Goal: Task Accomplishment & Management: Manage account settings

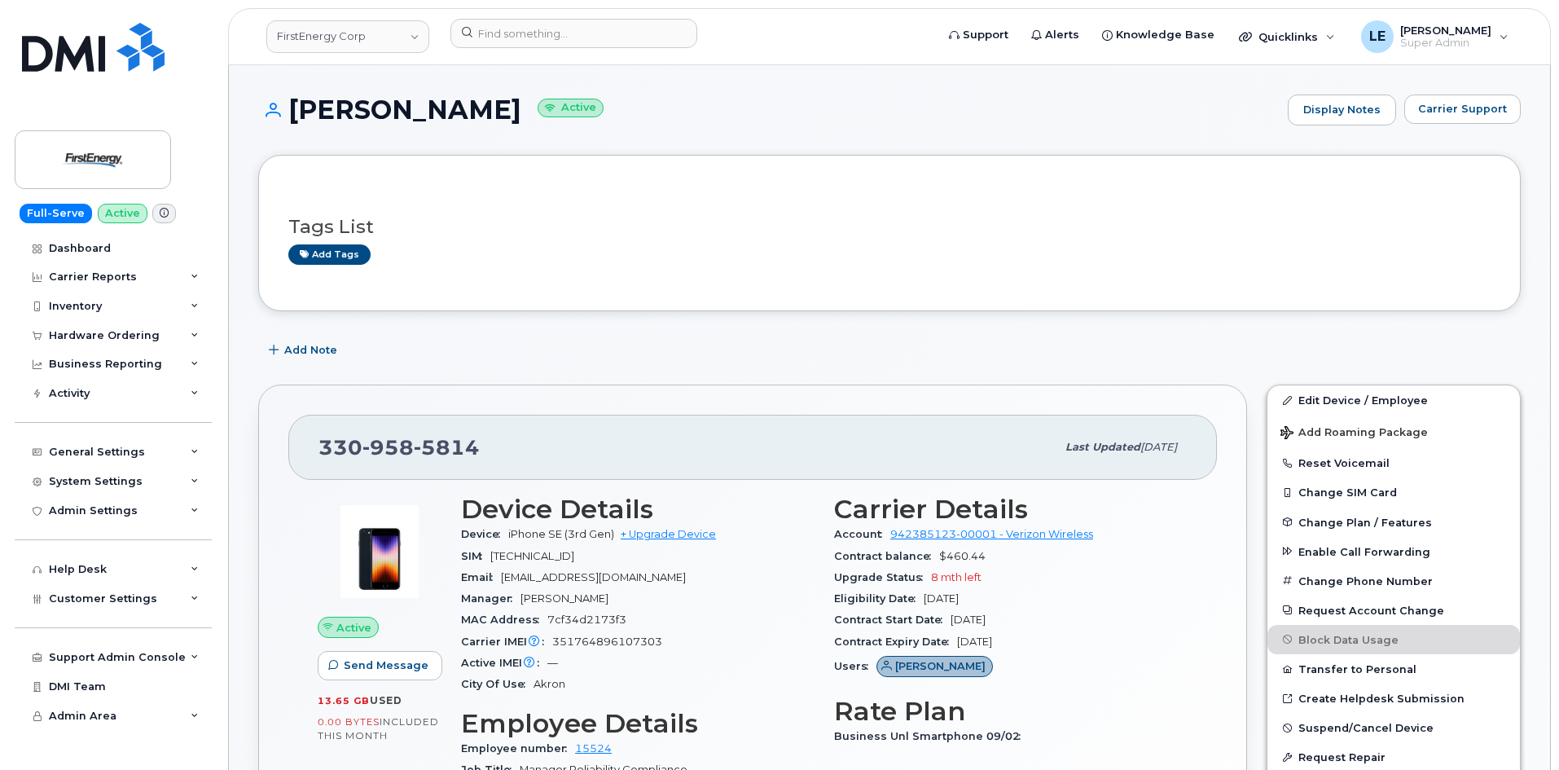
scroll to position [81, 0]
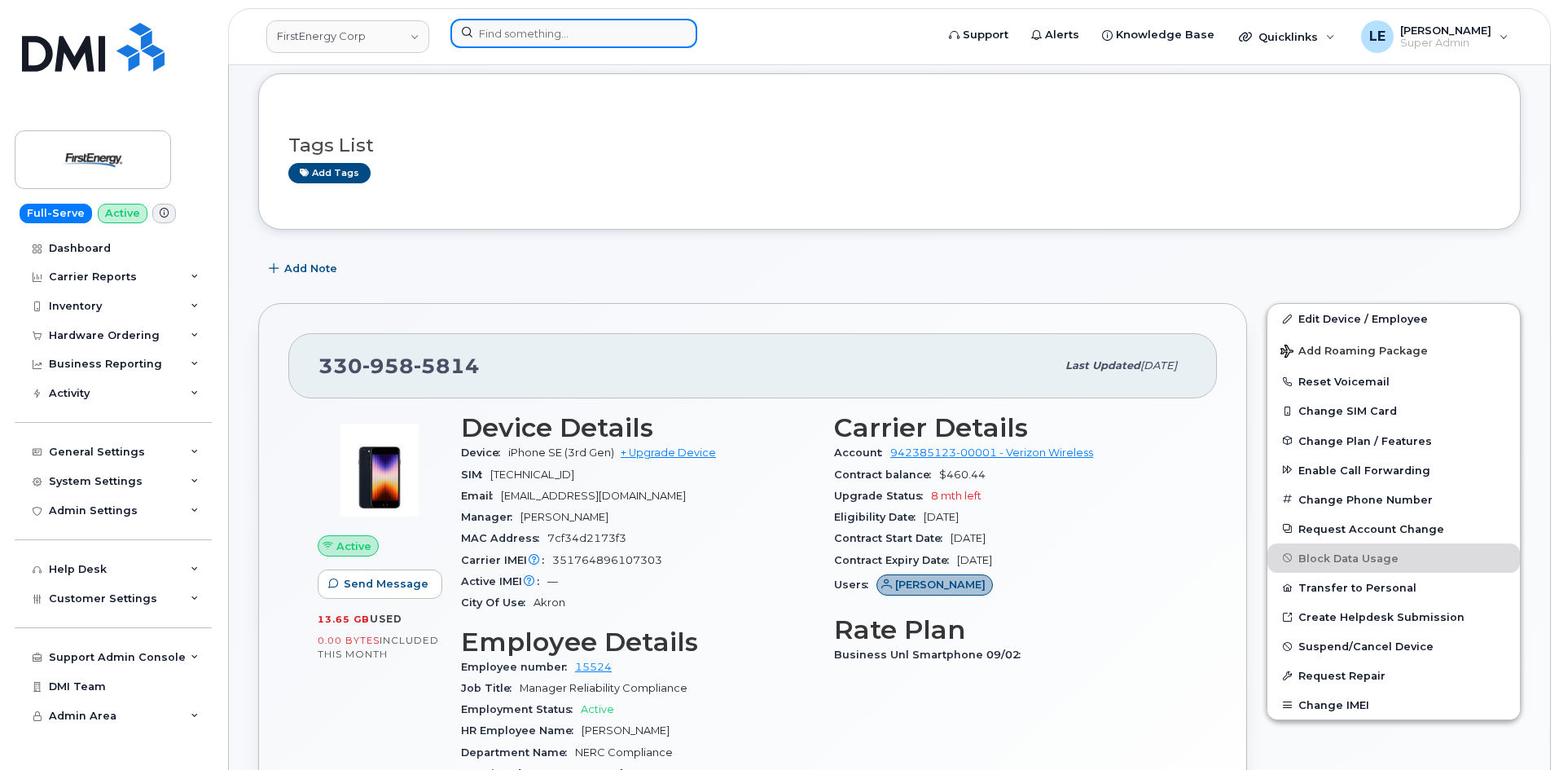
click at [484, 29] on input at bounding box center [574, 33] width 247 height 29
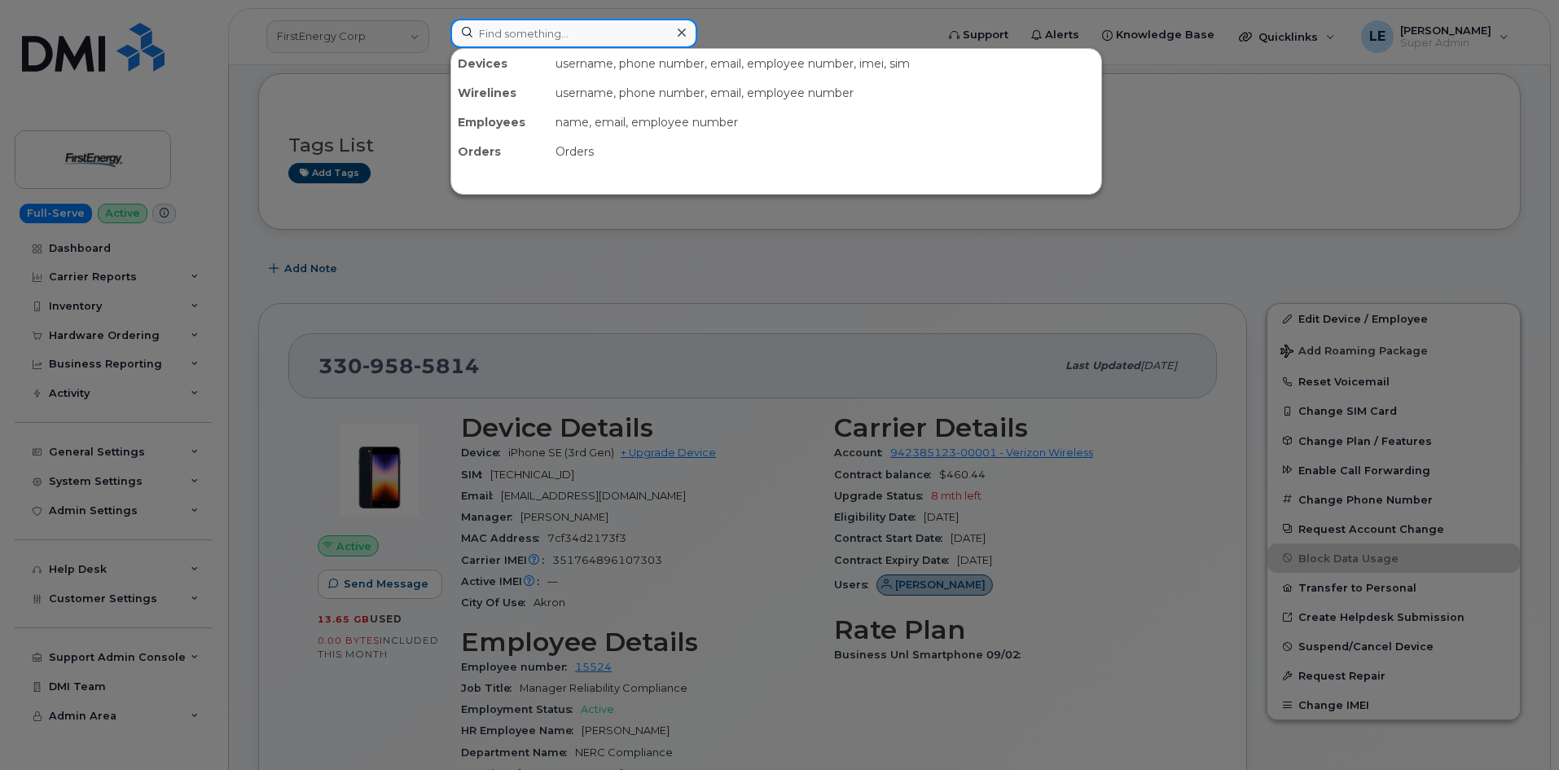
paste input "[PERSON_NAME][EMAIL_ADDRESS][PERSON_NAME][DOMAIN_NAME]"
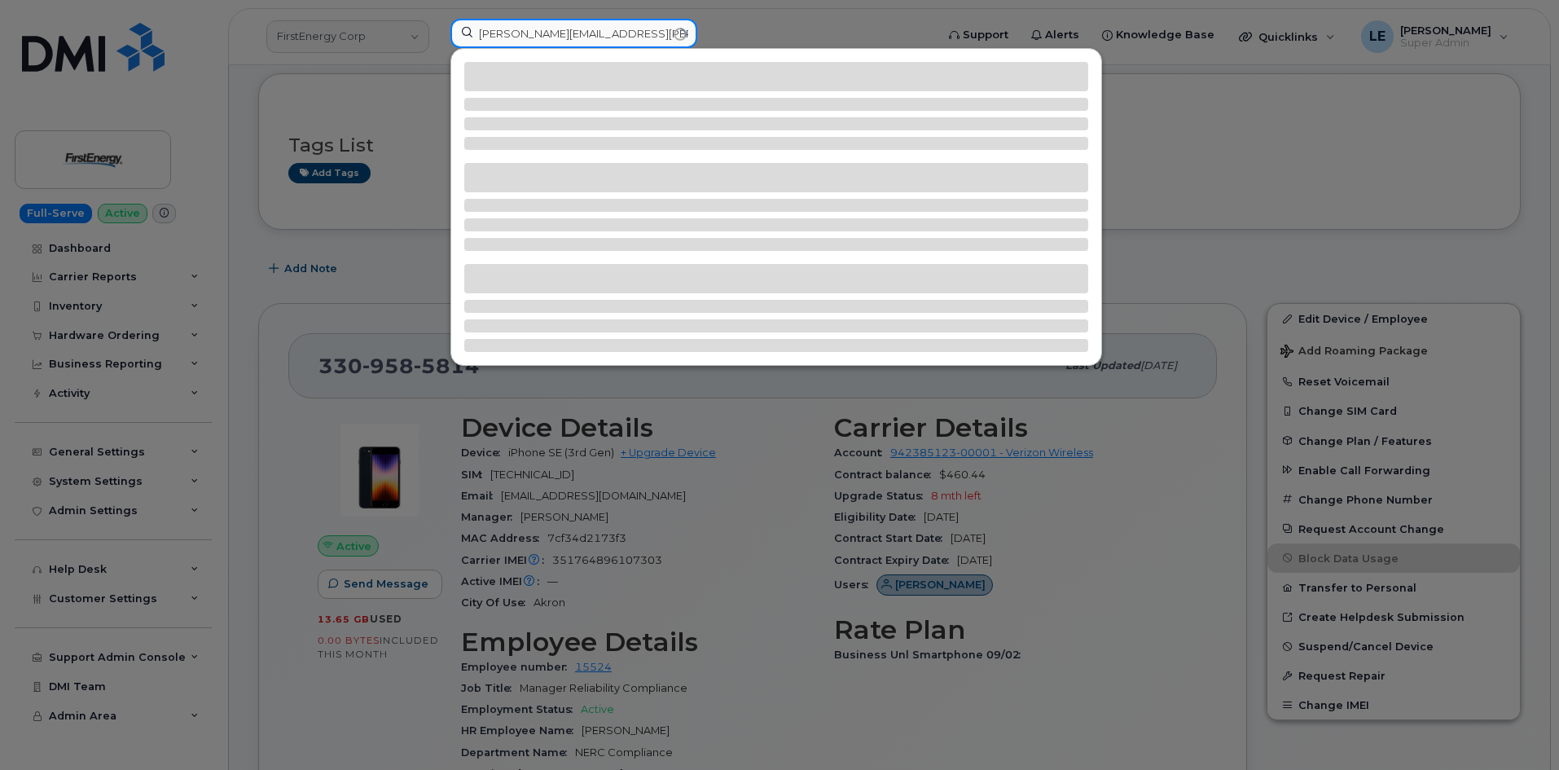
type input "[PERSON_NAME][EMAIL_ADDRESS][PERSON_NAME][DOMAIN_NAME]"
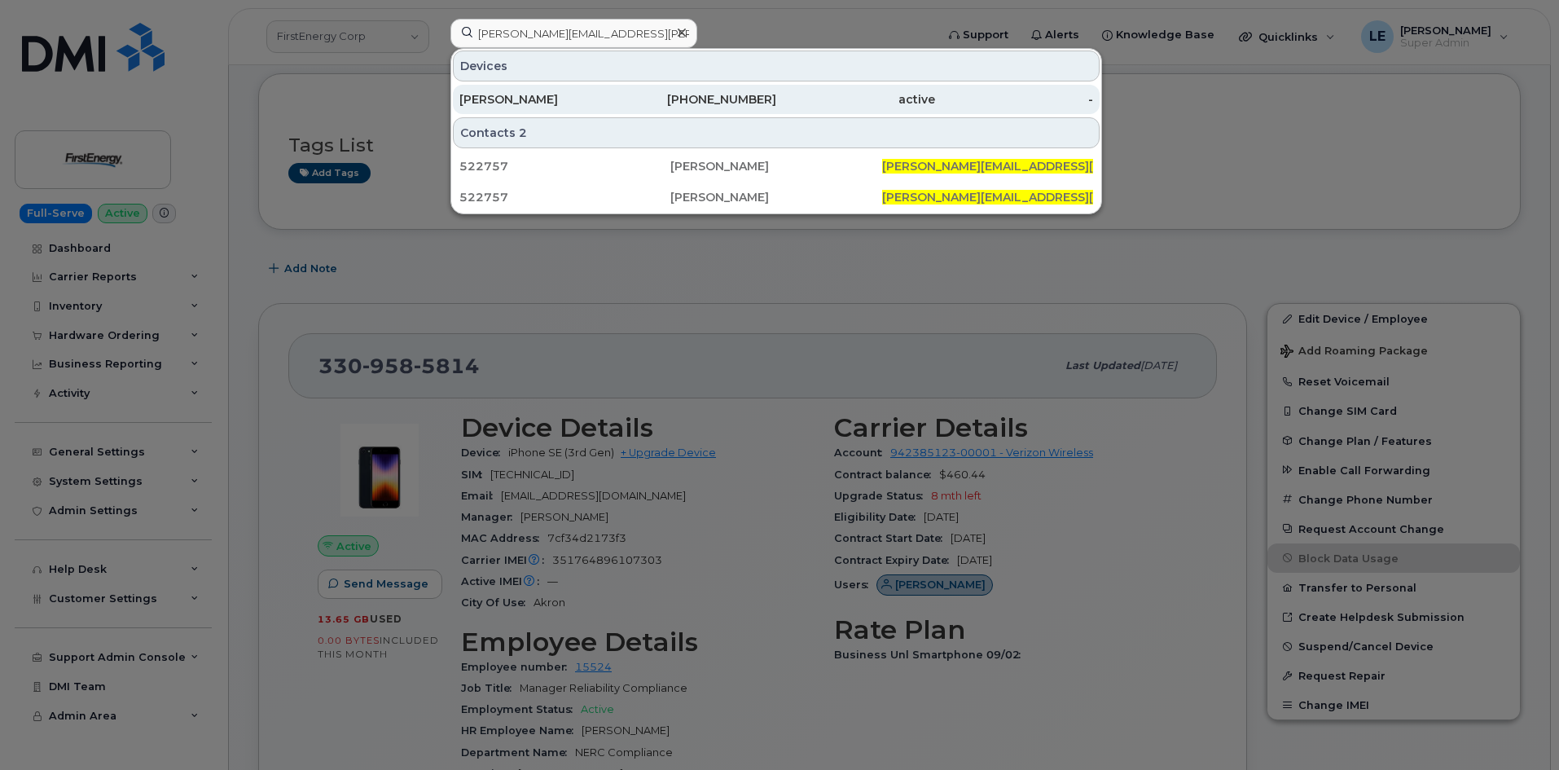
click at [606, 94] on div "LAURA SESATTY" at bounding box center [539, 99] width 159 height 16
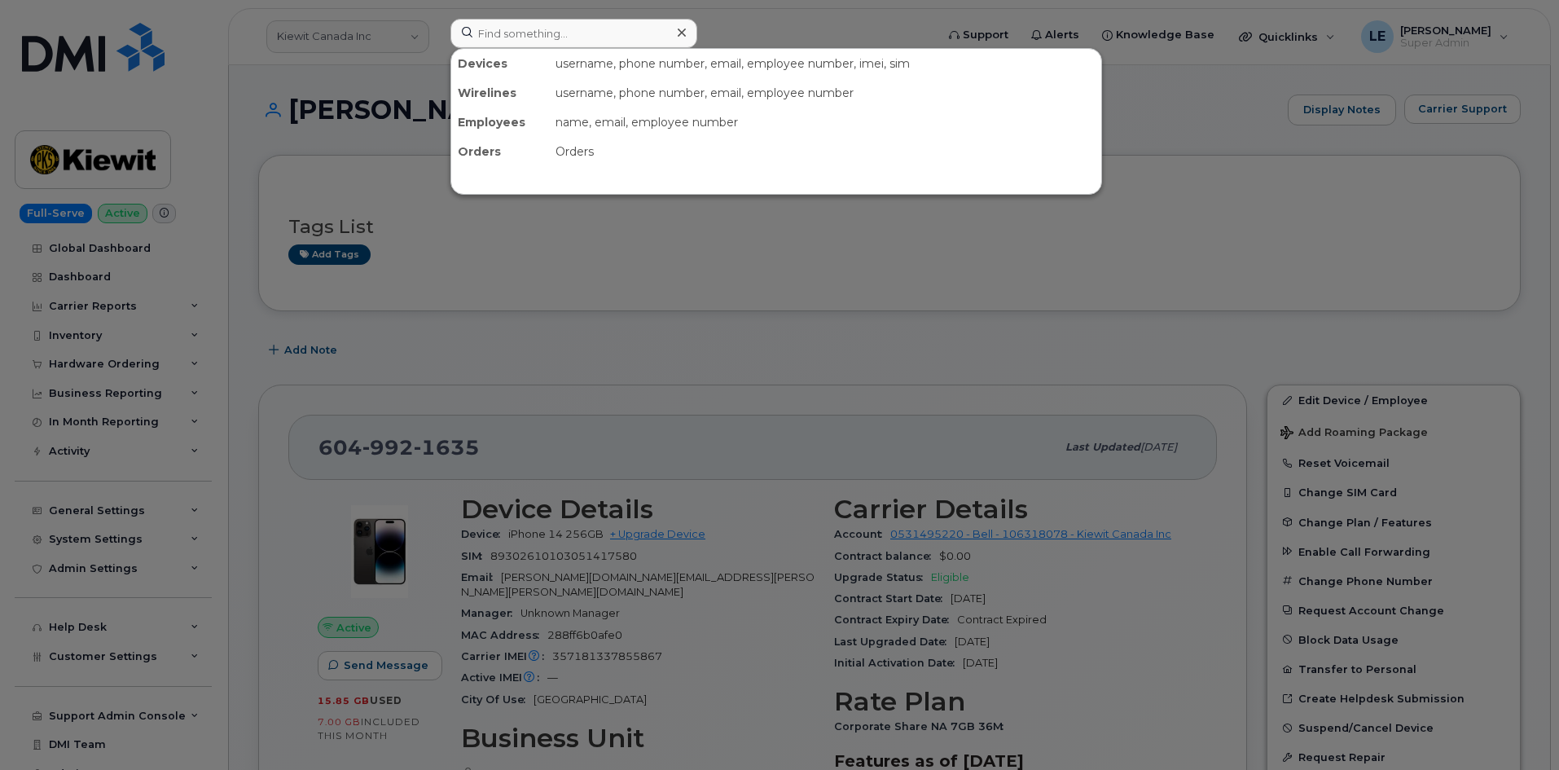
scroll to position [163, 0]
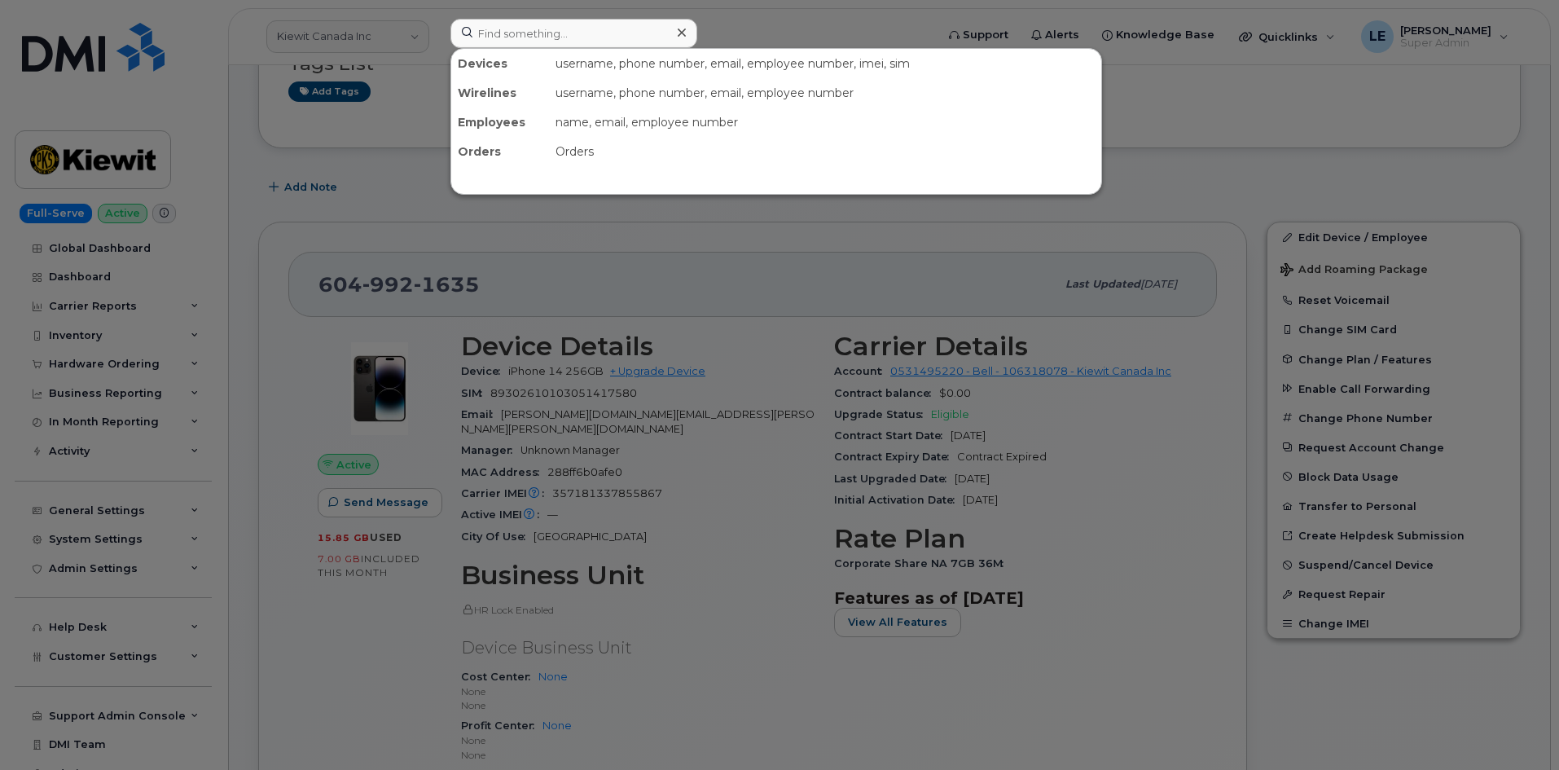
click at [495, 31] on input at bounding box center [574, 33] width 247 height 29
click at [525, 38] on input at bounding box center [574, 33] width 247 height 29
click at [527, 42] on input at bounding box center [574, 33] width 247 height 29
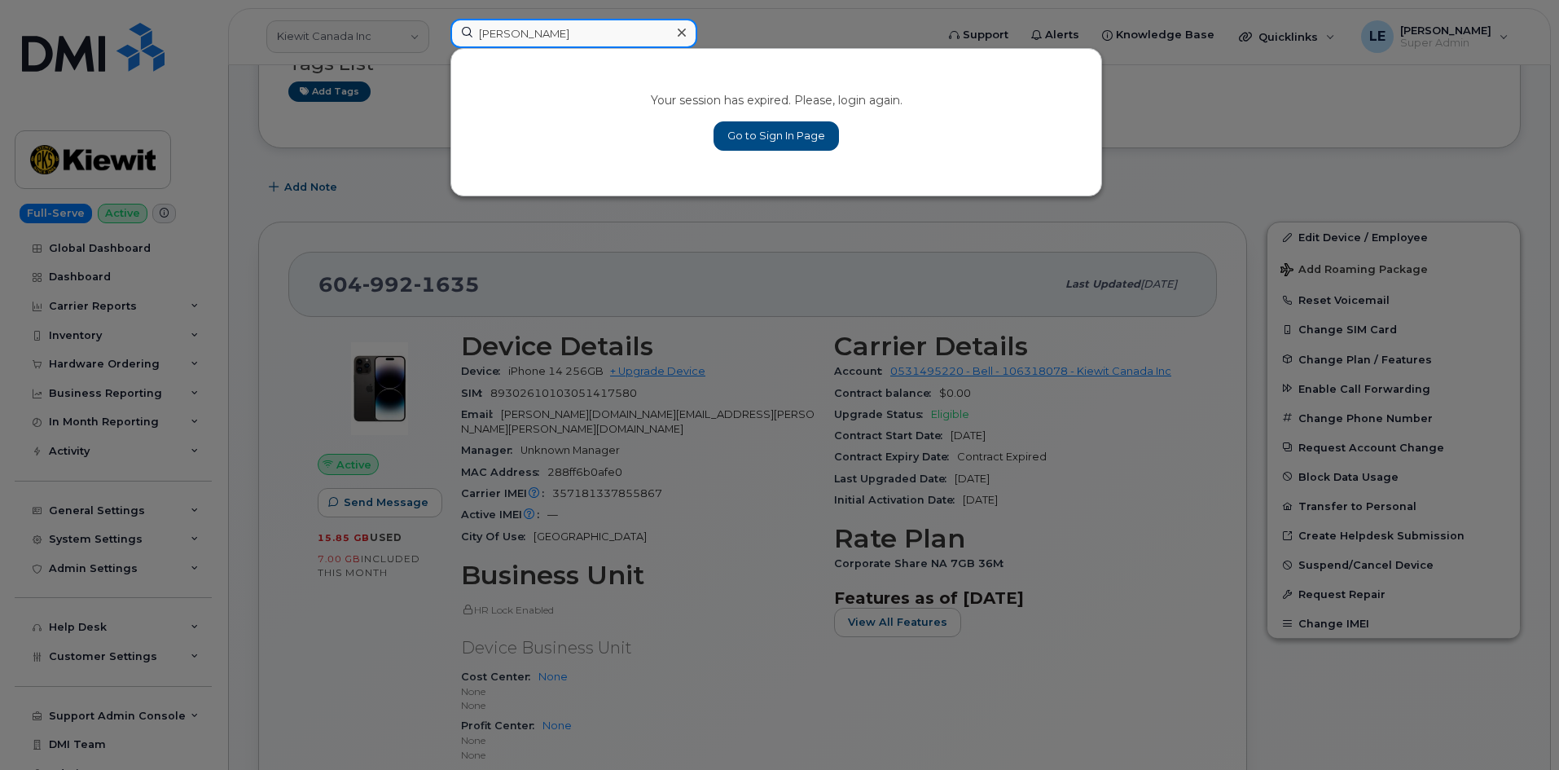
type input "victor"
click at [772, 127] on link "Go to Sign In Page" at bounding box center [776, 135] width 125 height 29
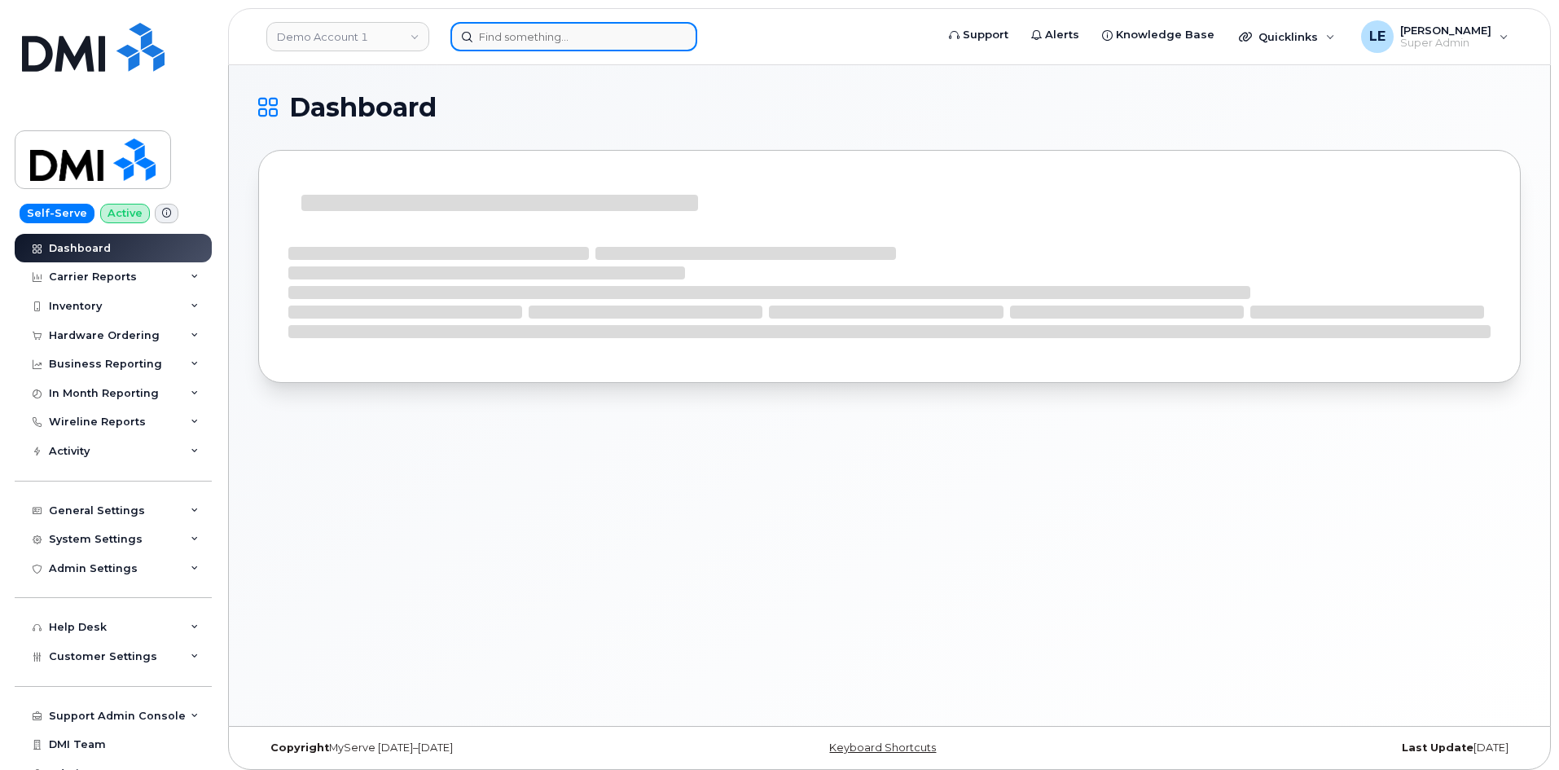
click at [603, 42] on input at bounding box center [574, 36] width 247 height 29
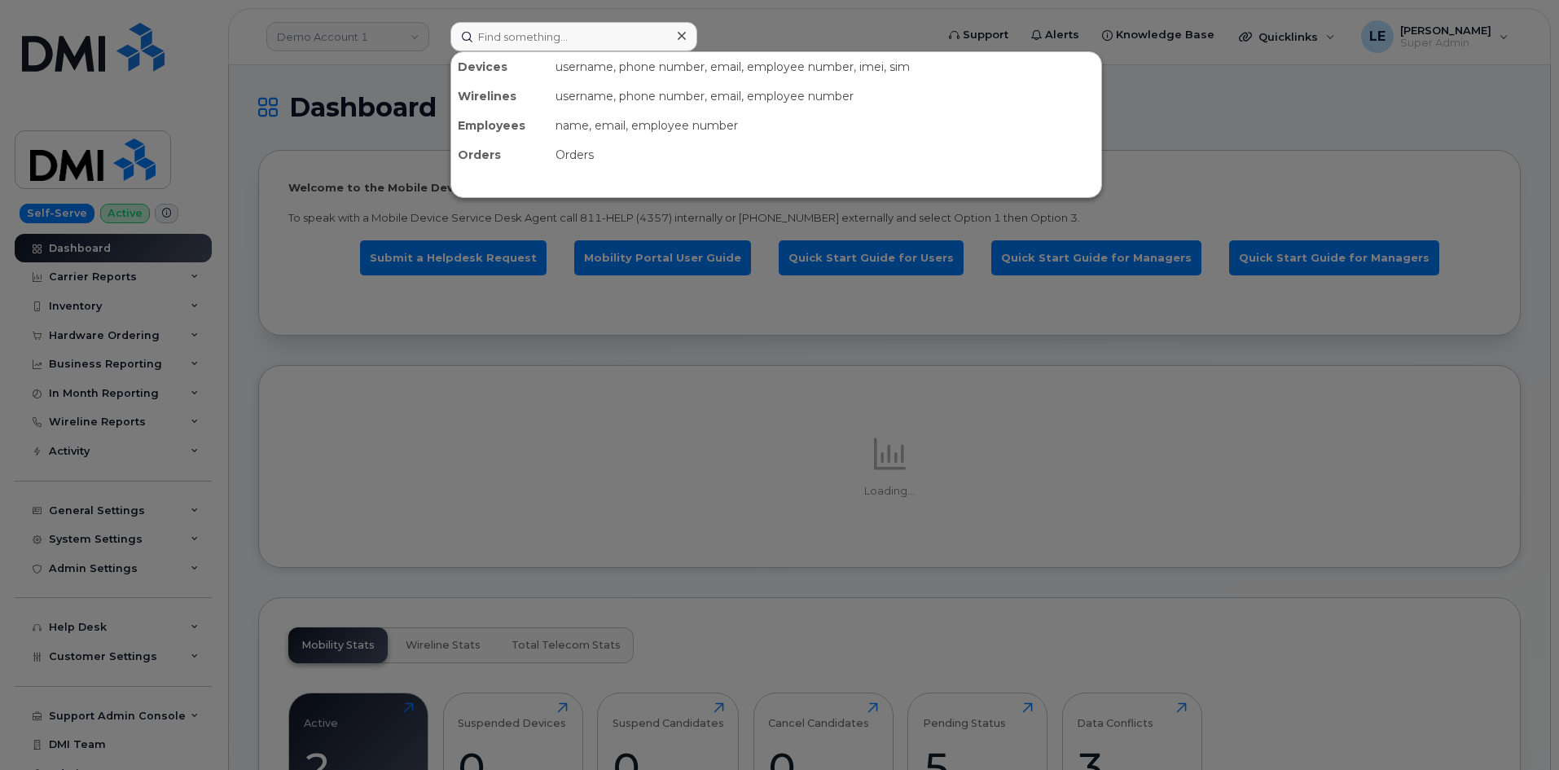
click at [330, 94] on div at bounding box center [779, 385] width 1559 height 770
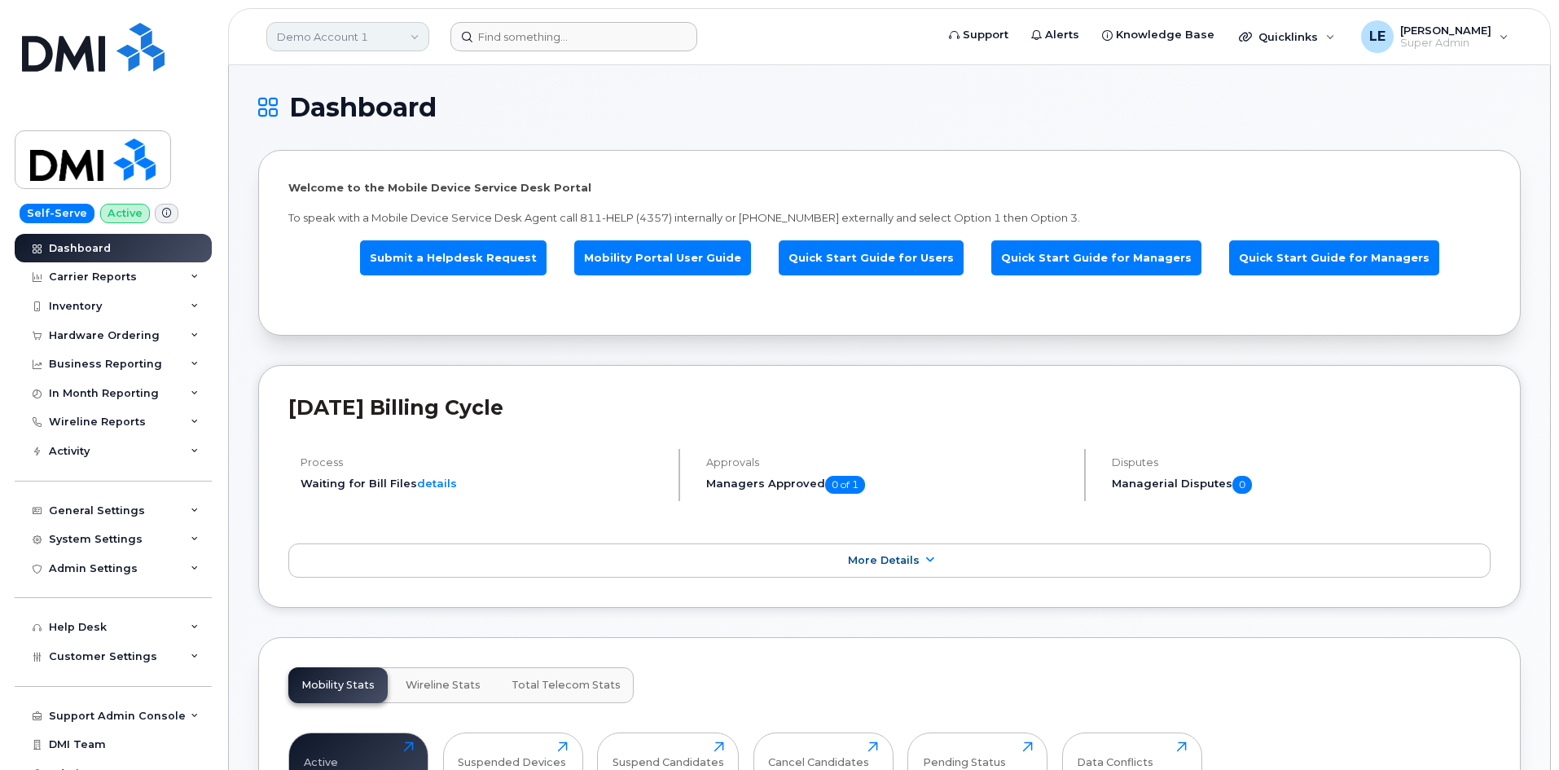
click at [381, 35] on link "Demo Account 1" at bounding box center [347, 36] width 163 height 29
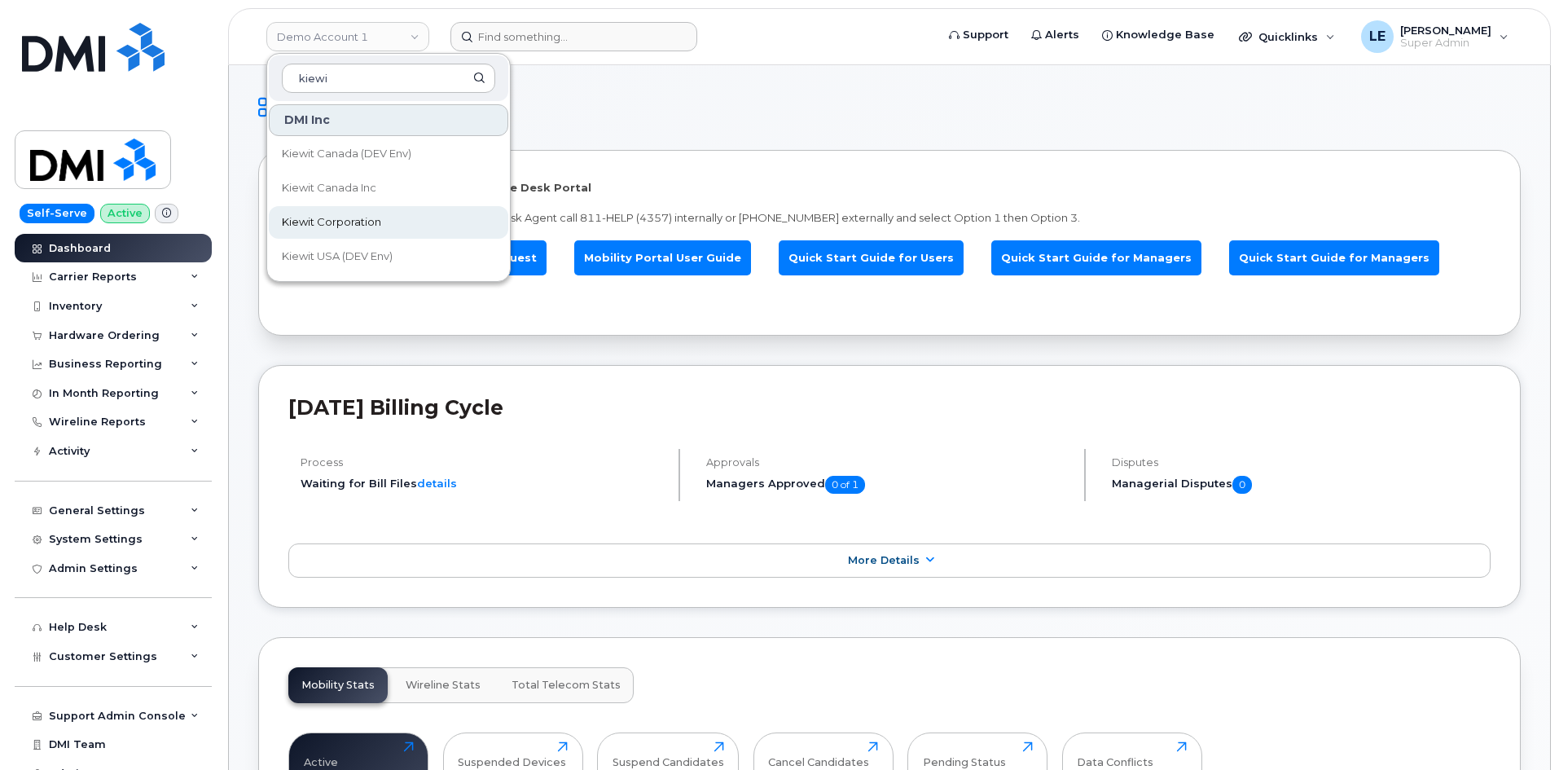
type input "kiewi"
click at [407, 222] on link "Kiewit Corporation" at bounding box center [389, 222] width 240 height 33
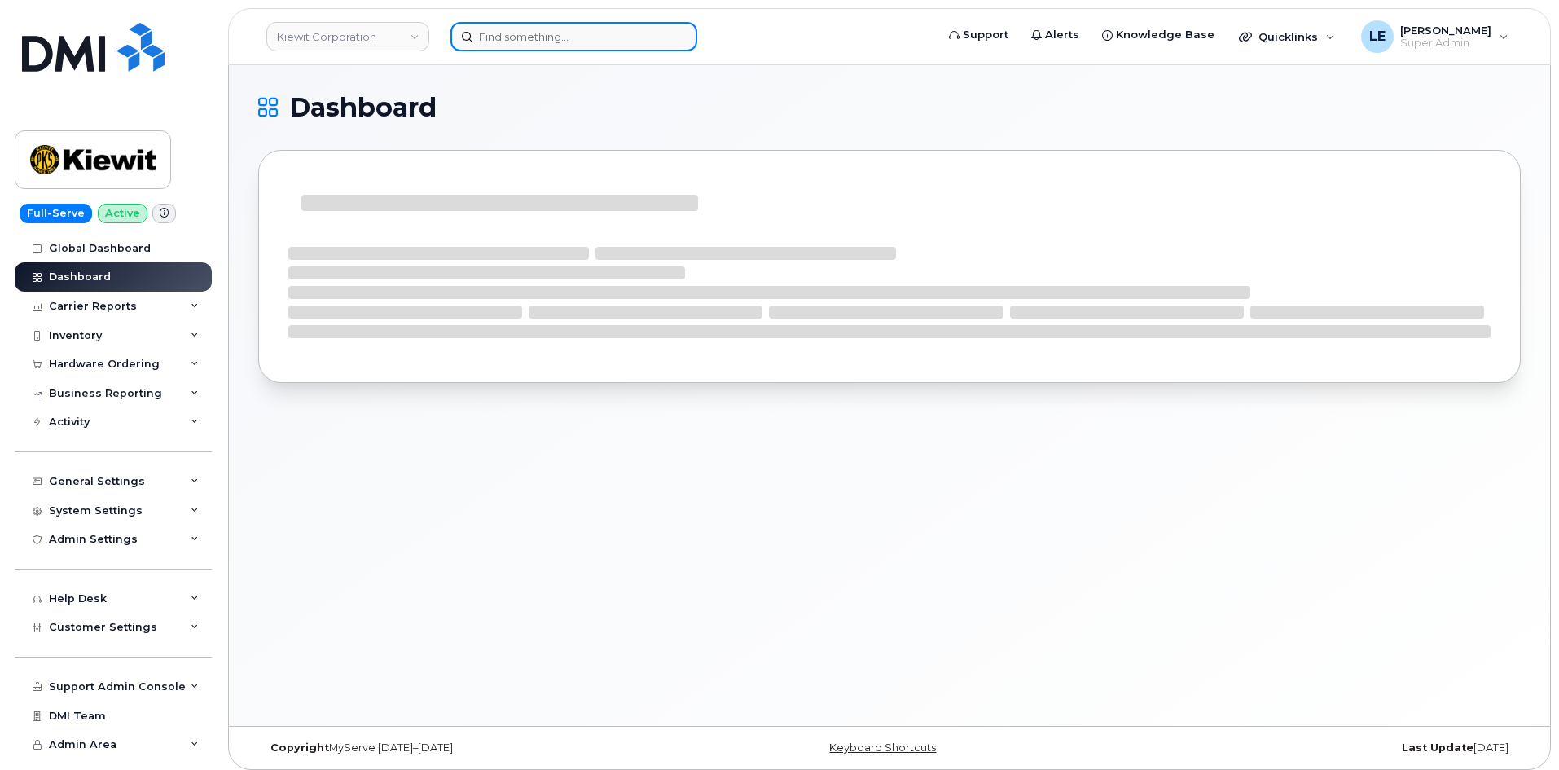
click at [517, 41] on input at bounding box center [574, 36] width 247 height 29
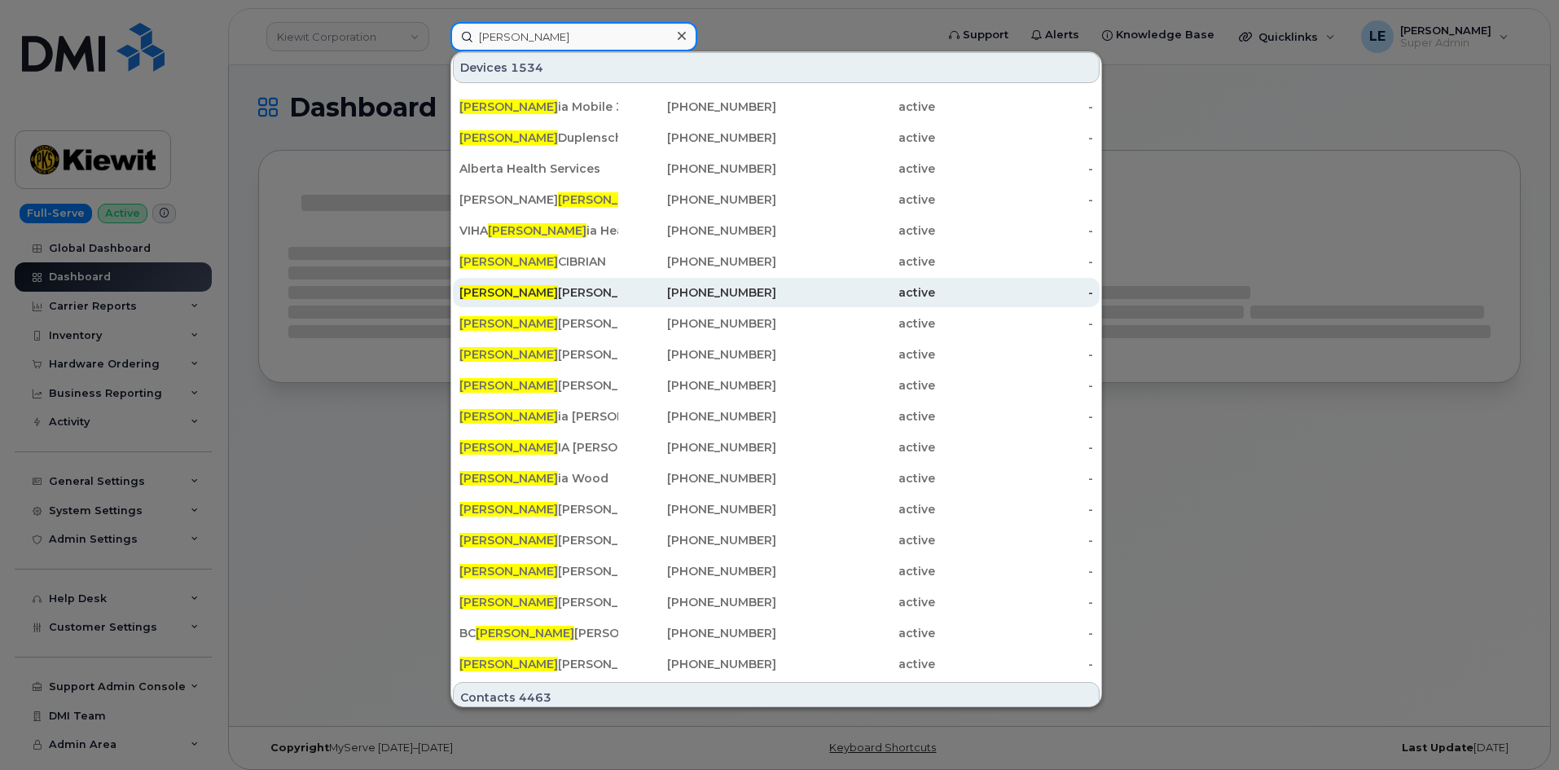
scroll to position [43, 0]
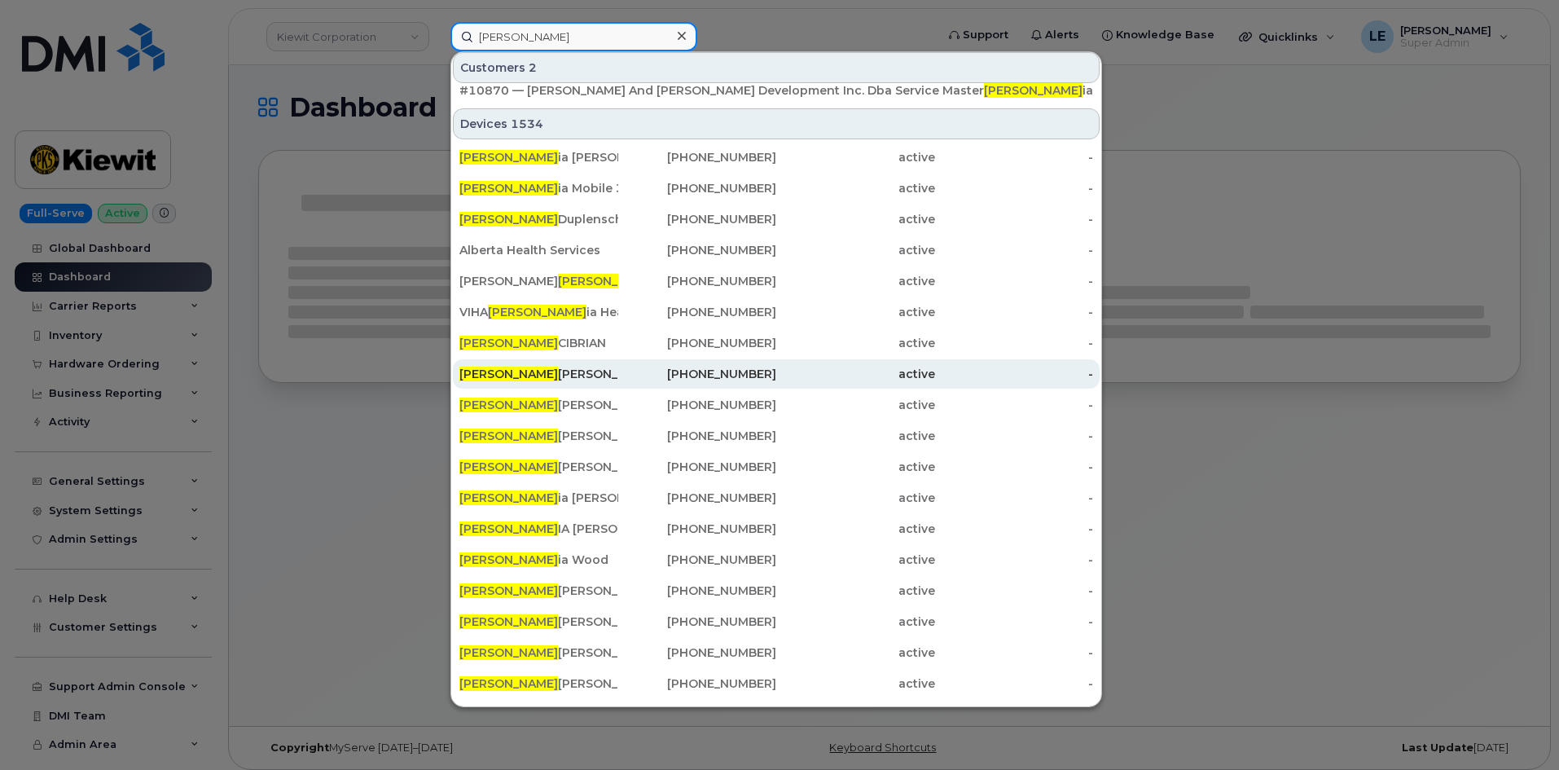
type input "victor"
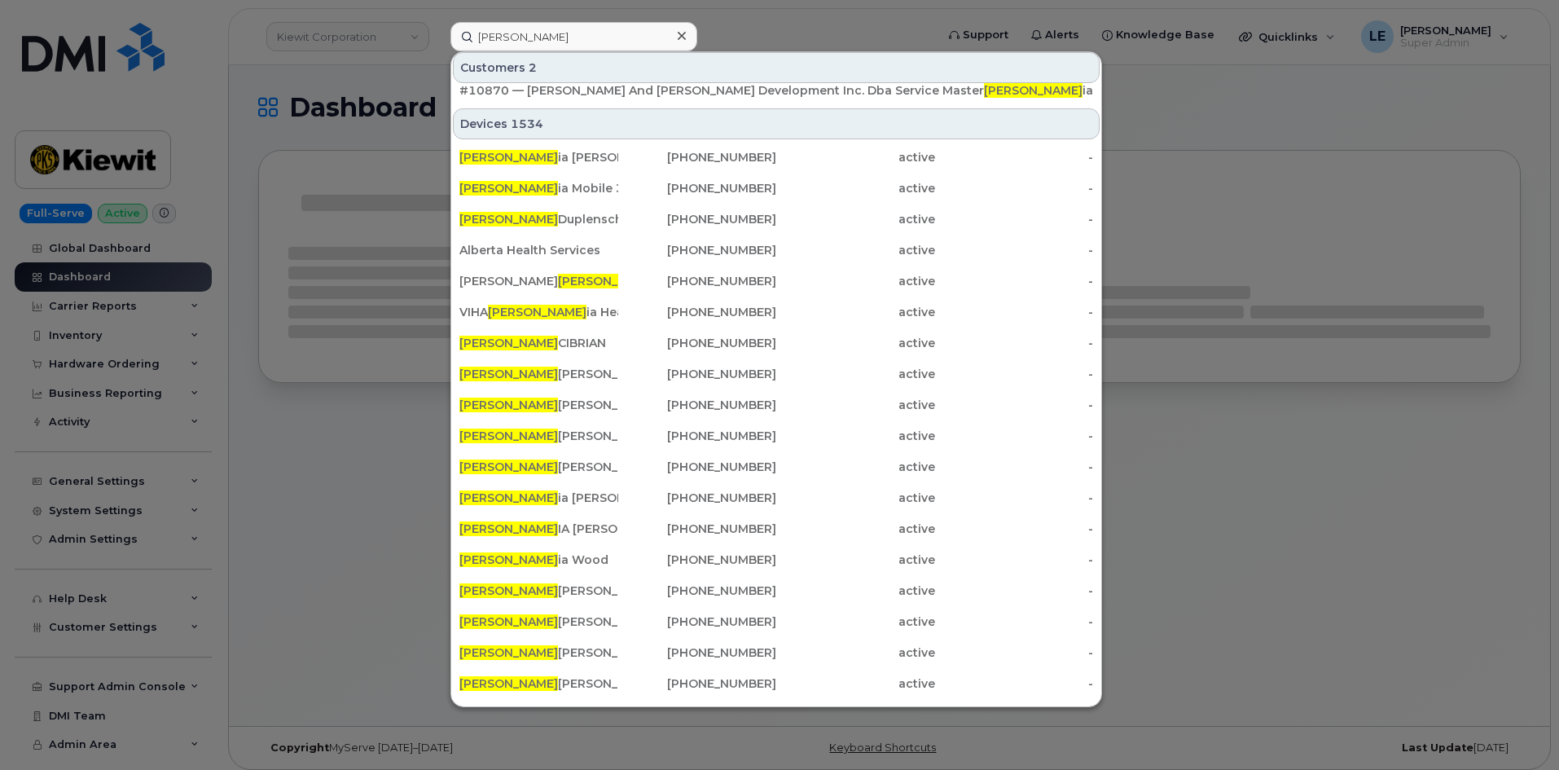
drag, startPoint x: 643, startPoint y: 293, endPoint x: 378, endPoint y: 152, distance: 300.4
click at [376, 154] on div at bounding box center [779, 385] width 1559 height 770
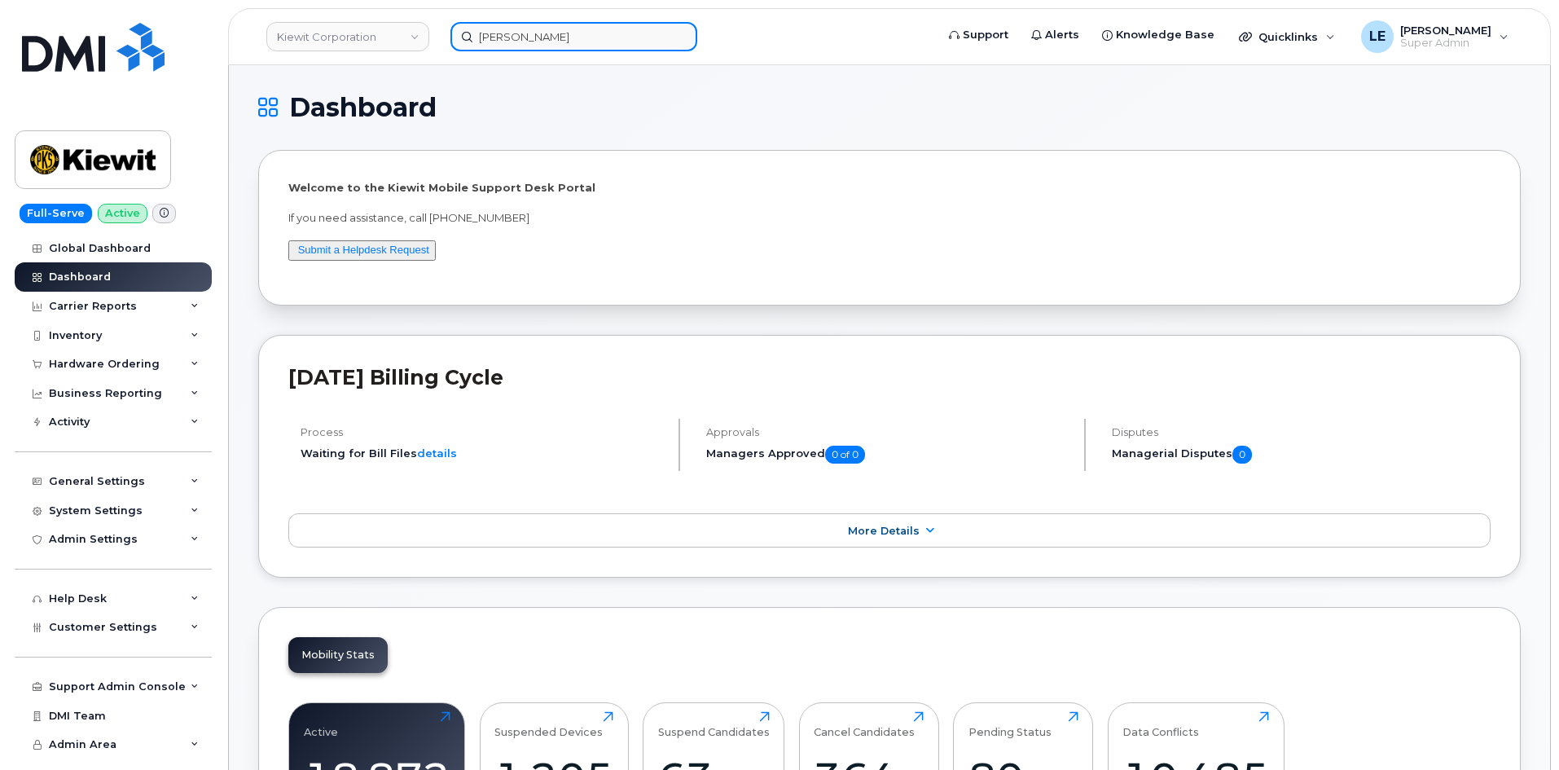
click at [520, 44] on input "[PERSON_NAME]" at bounding box center [574, 36] width 247 height 29
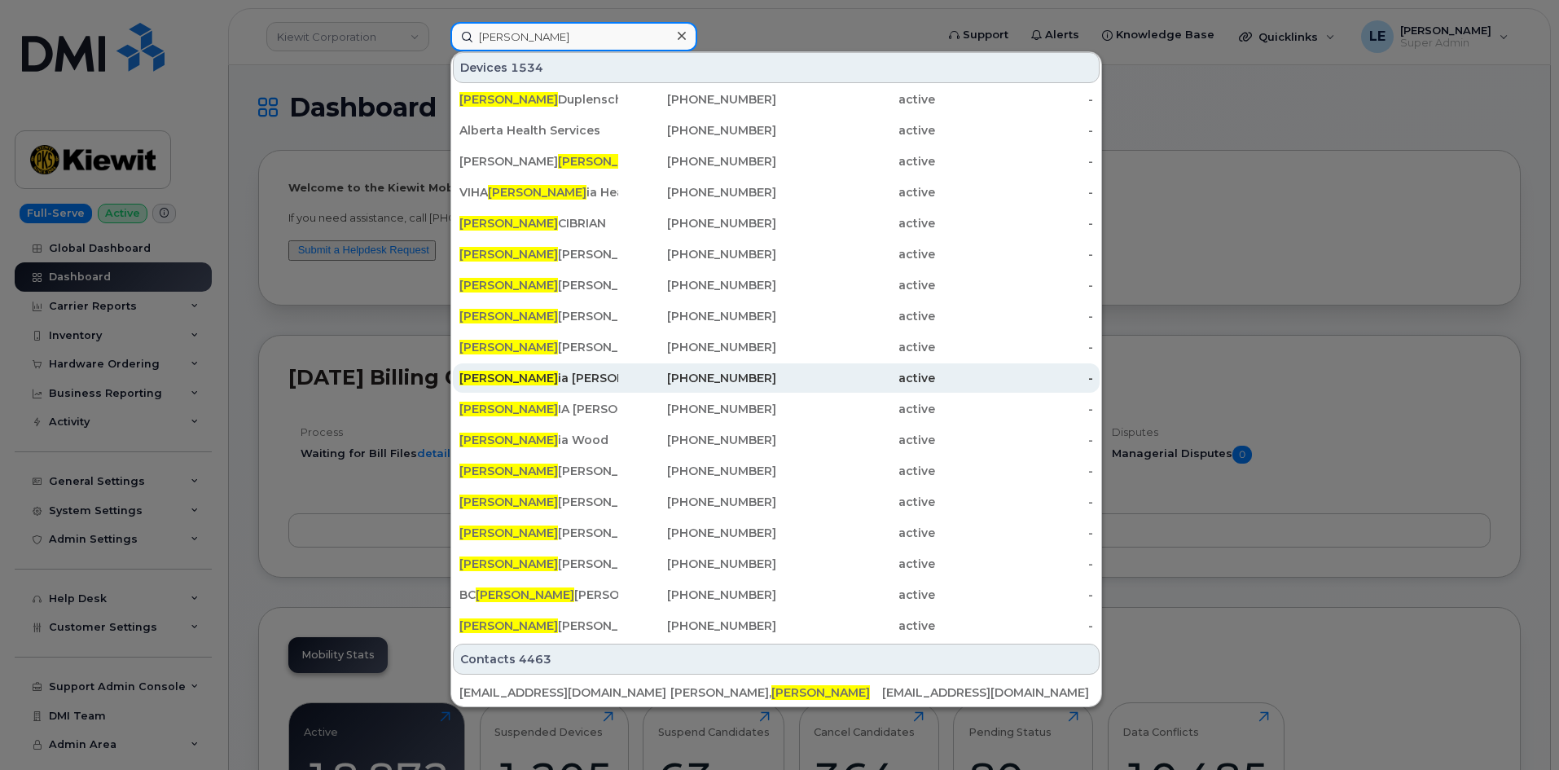
scroll to position [244, 0]
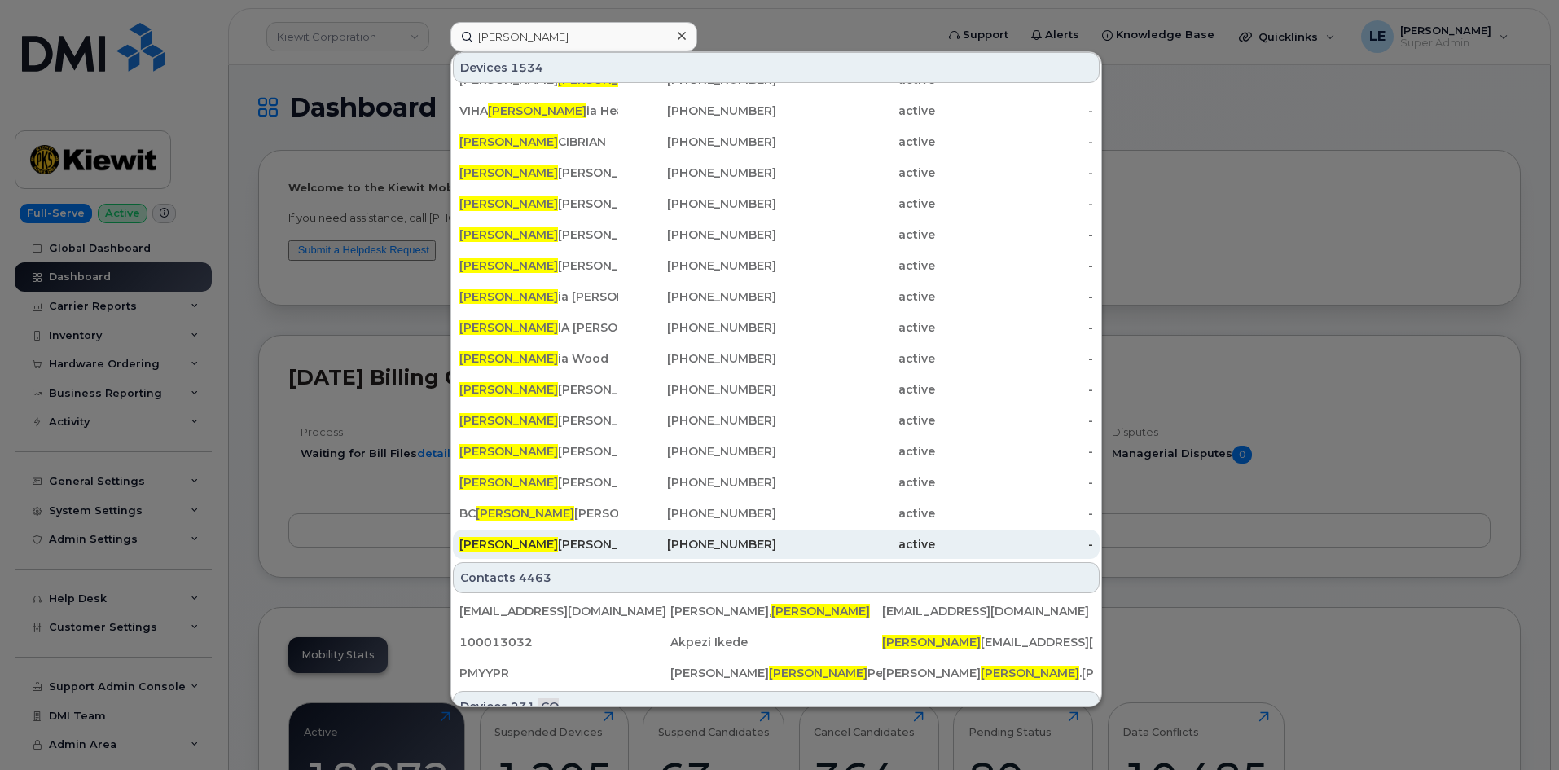
click at [590, 532] on div "Victor Benjamin Surface" at bounding box center [539, 544] width 159 height 29
click at [587, 546] on div "Victor Benjamin Surface" at bounding box center [539, 544] width 159 height 16
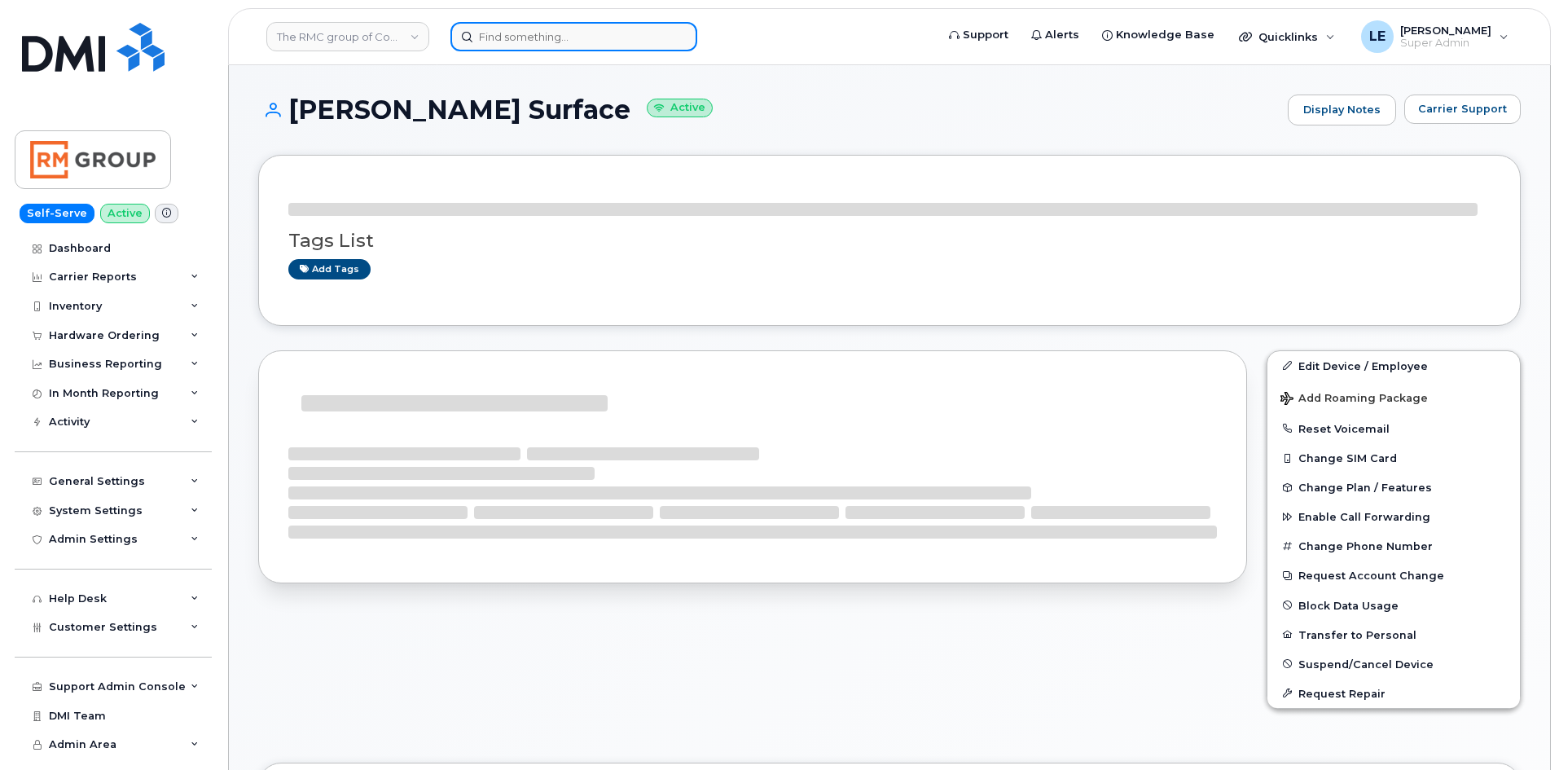
click at [576, 31] on input at bounding box center [574, 36] width 247 height 29
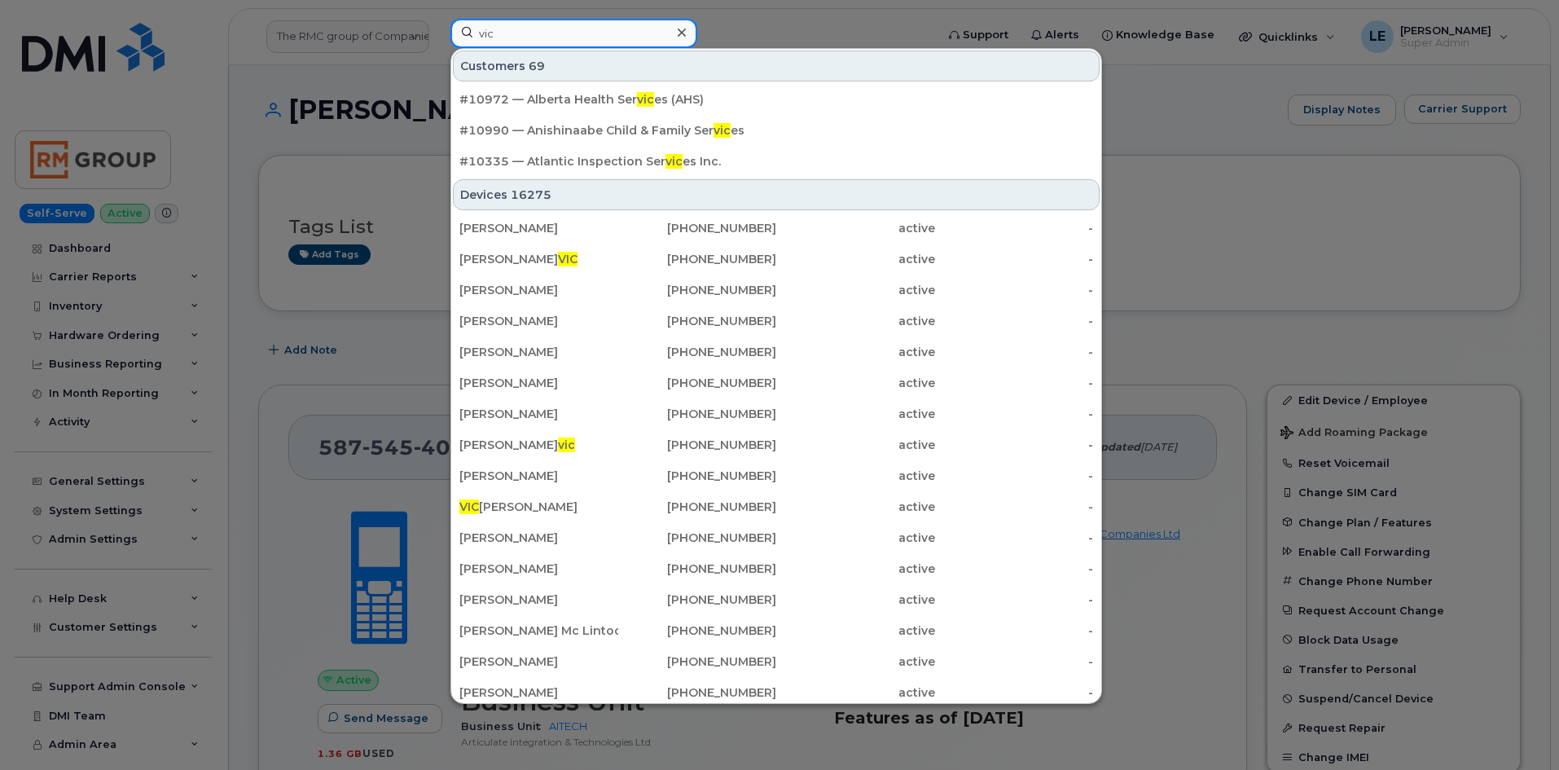
click at [516, 33] on input "vic" at bounding box center [574, 33] width 247 height 29
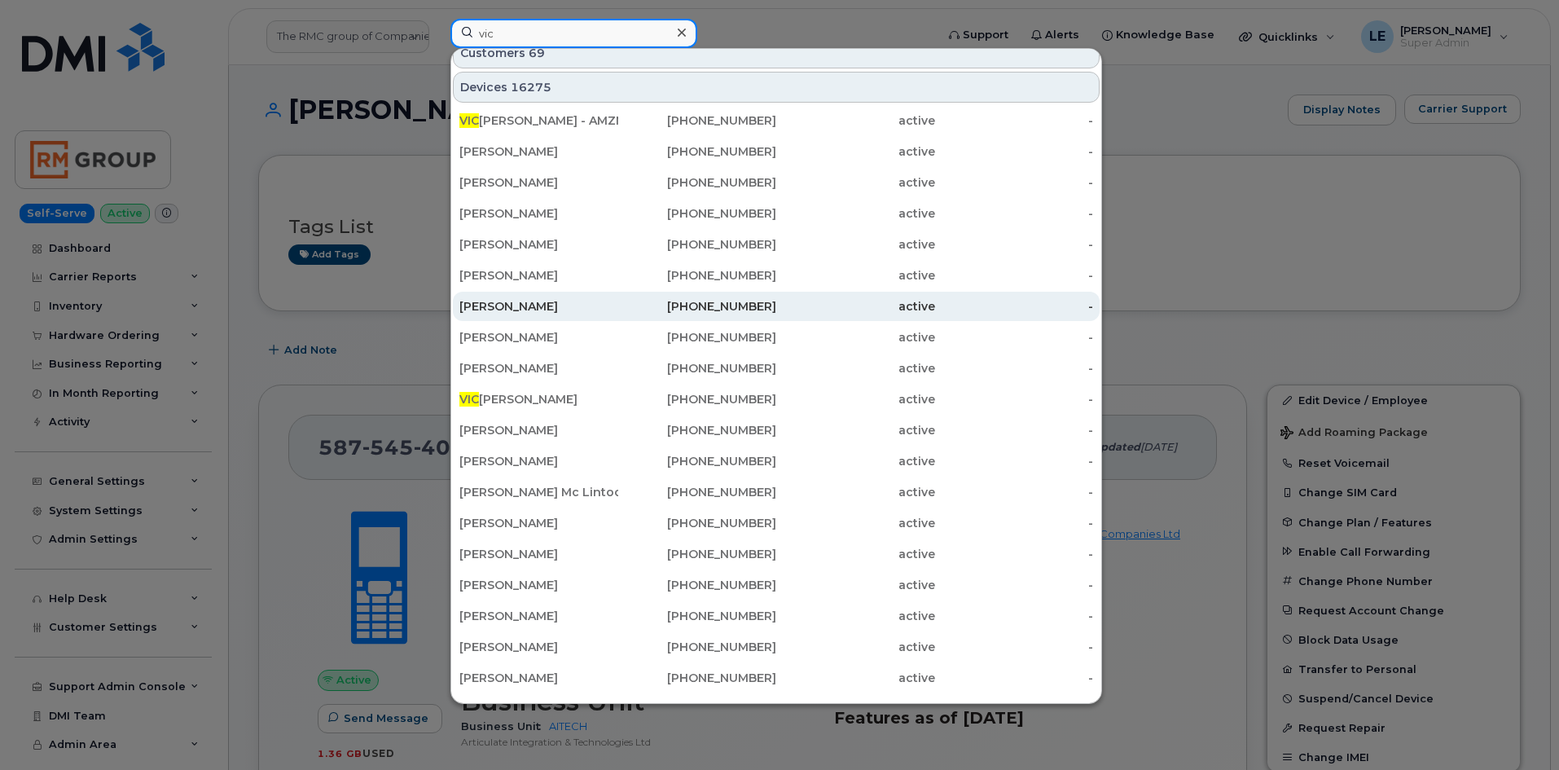
scroll to position [516, 0]
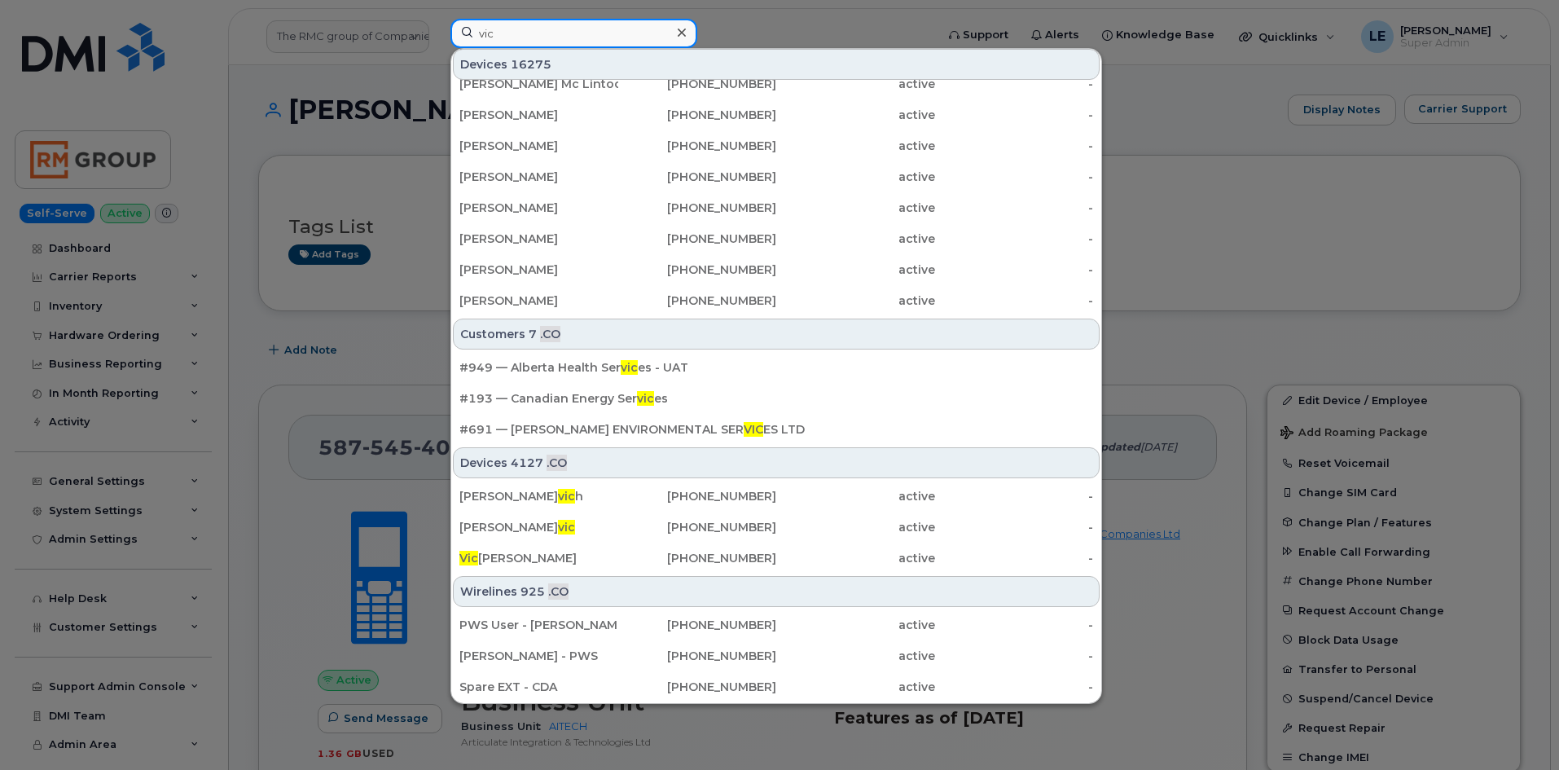
type input "vic"
click at [418, 187] on div at bounding box center [779, 385] width 1559 height 770
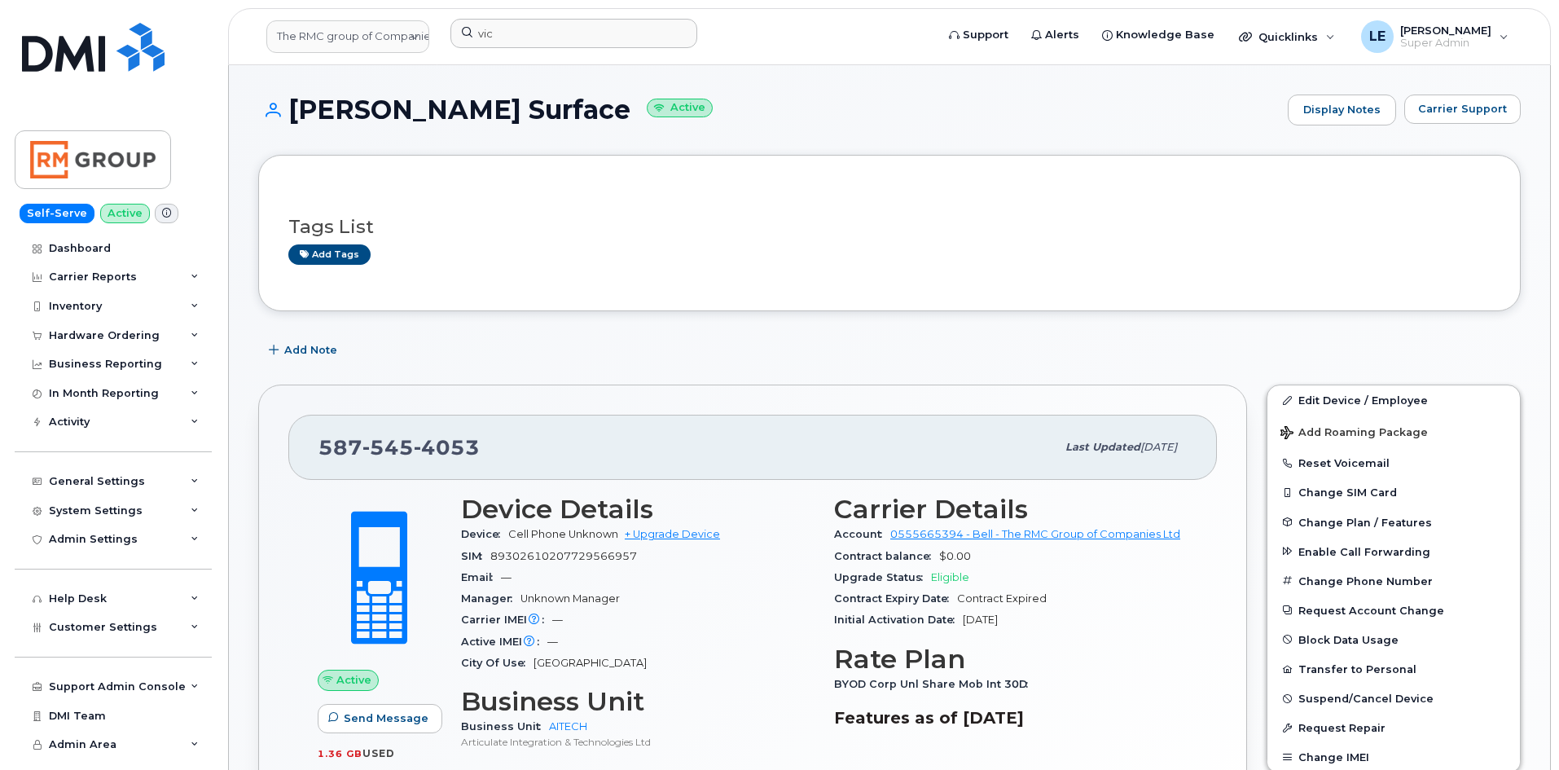
click at [394, 57] on header "The RMC group of Companies vic Support Alerts Knowledge Base Quicklinks Suspend…" at bounding box center [889, 36] width 1323 height 57
click at [393, 45] on link "The RMC group of Companies" at bounding box center [347, 36] width 163 height 33
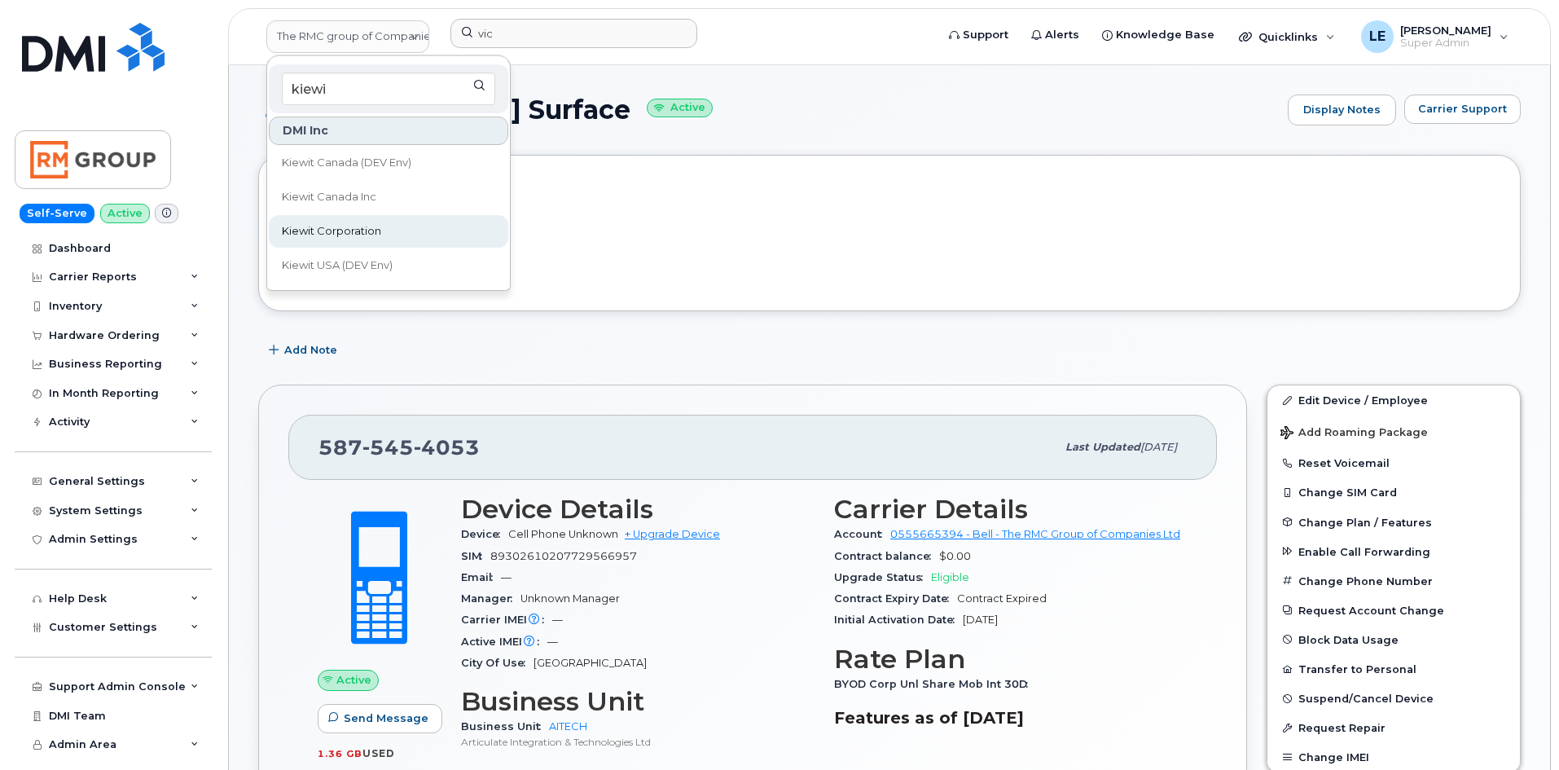
type input "kiewi"
click at [367, 224] on span "Kiewit Corporation" at bounding box center [331, 231] width 99 height 16
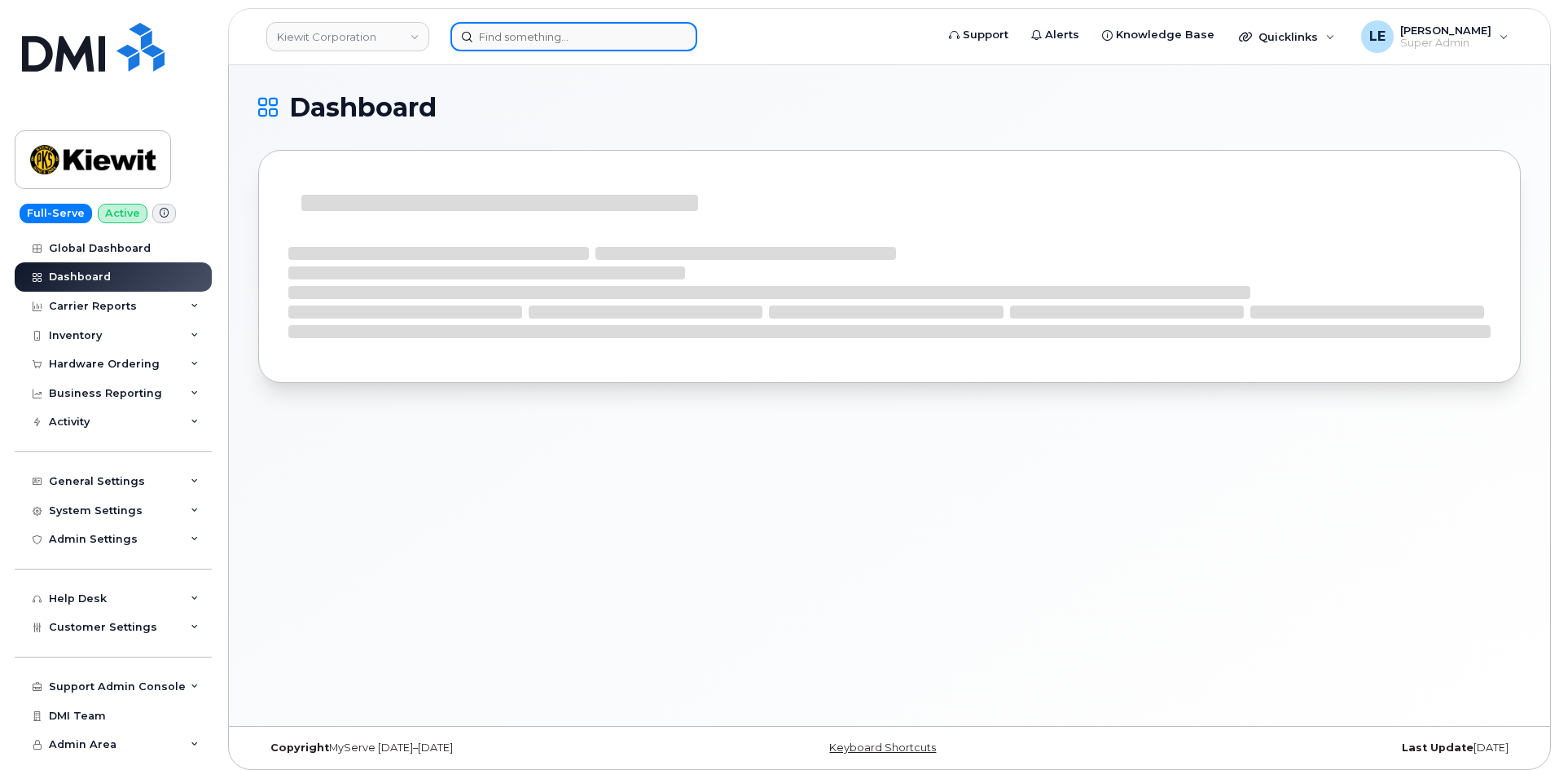
click at [518, 34] on input at bounding box center [574, 36] width 247 height 29
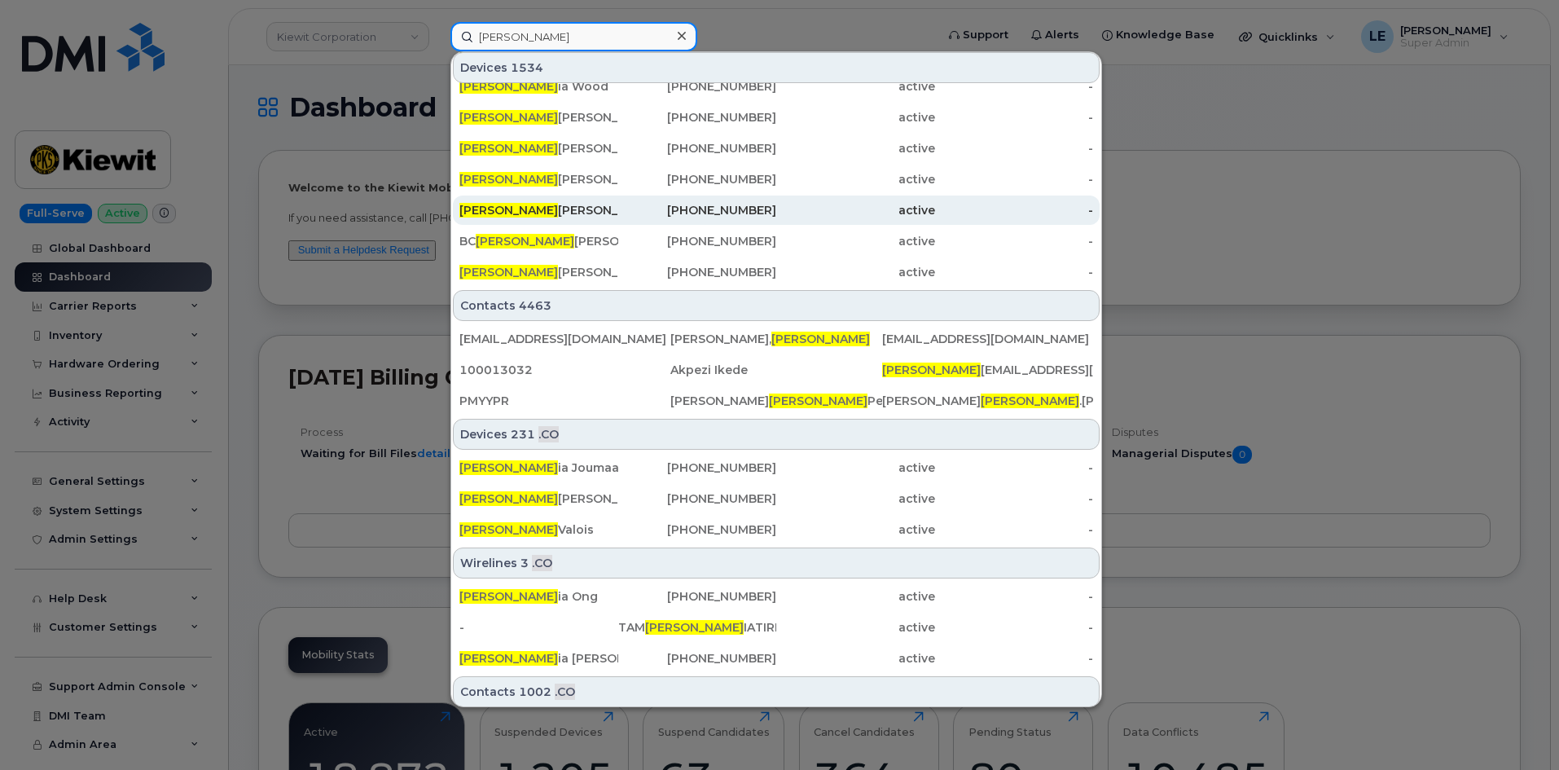
scroll to position [489, 0]
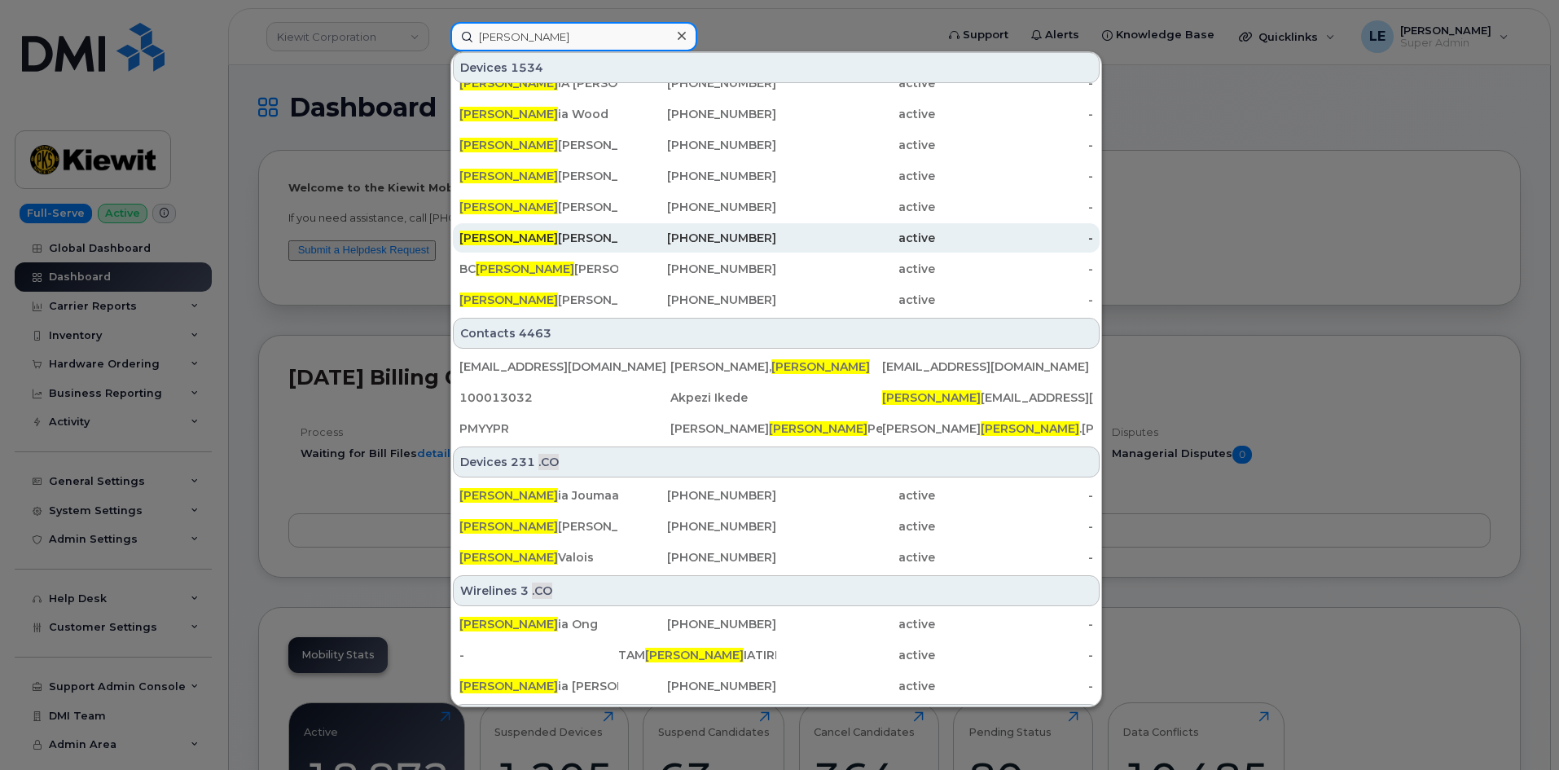
type input "[PERSON_NAME]"
click at [645, 242] on div "[PHONE_NUMBER]" at bounding box center [697, 238] width 159 height 16
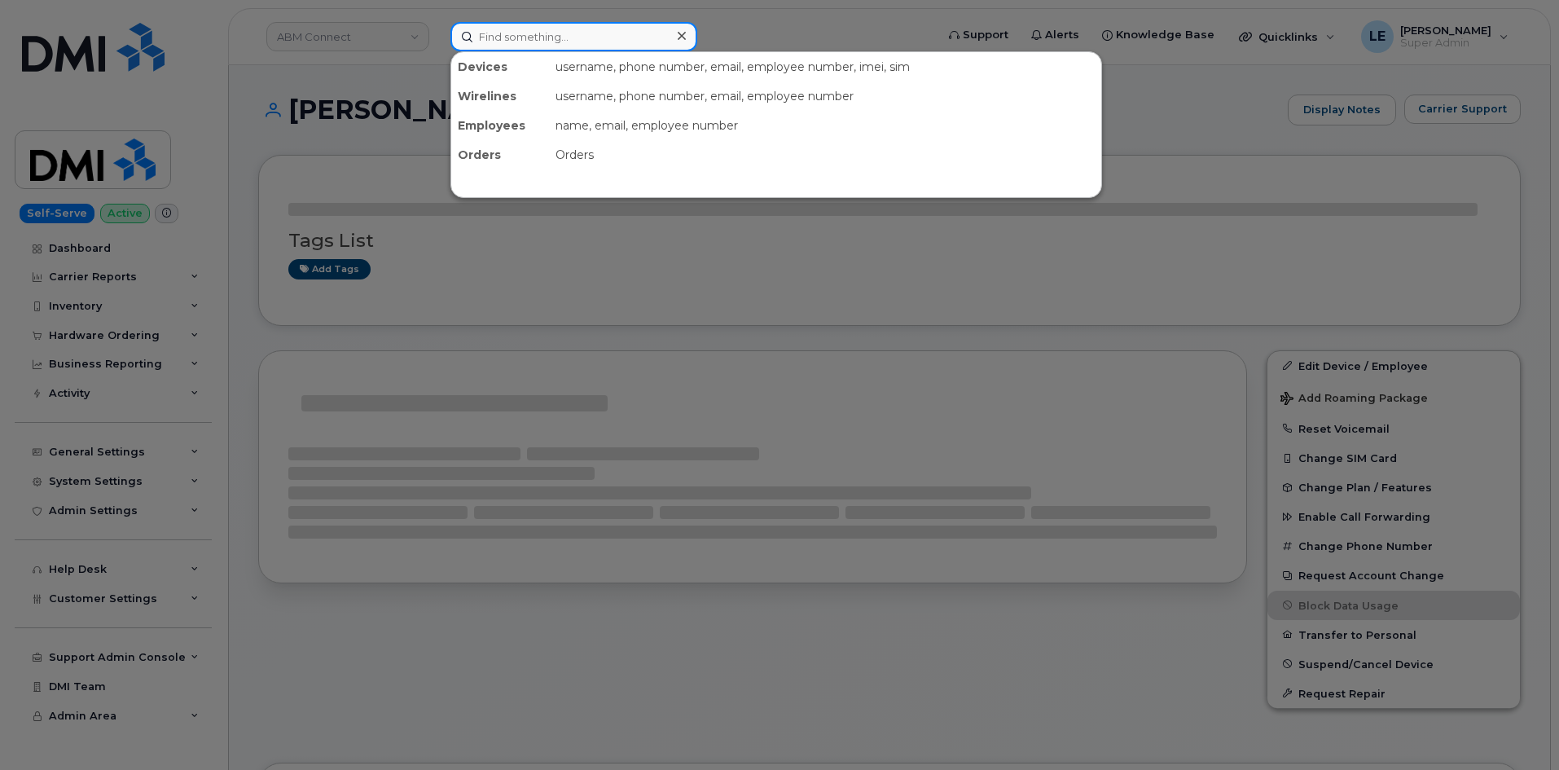
click at [468, 36] on input at bounding box center [574, 36] width 247 height 29
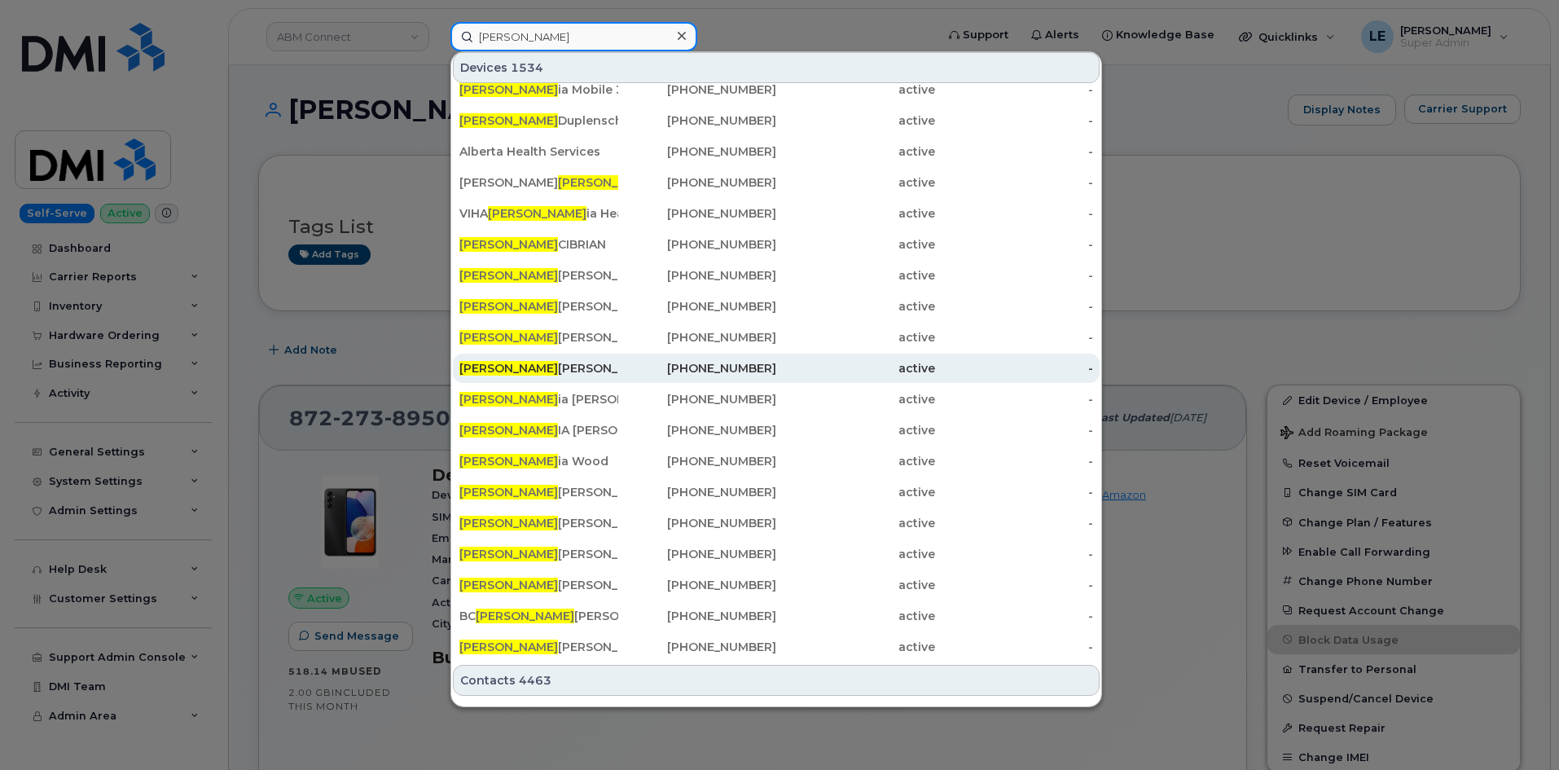
scroll to position [163, 0]
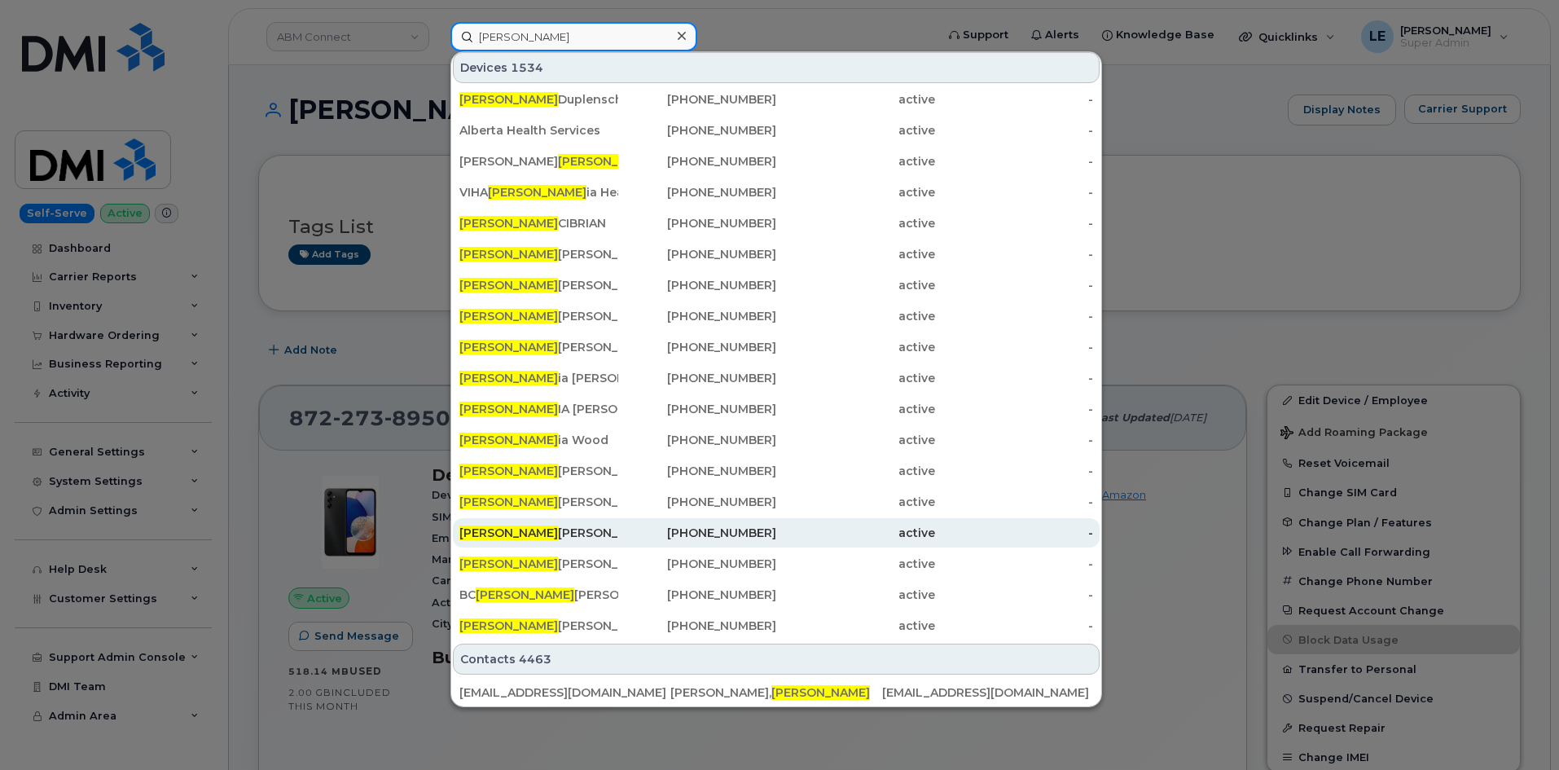
type input "[PERSON_NAME]"
click at [594, 535] on div "Victor Roy" at bounding box center [539, 533] width 159 height 16
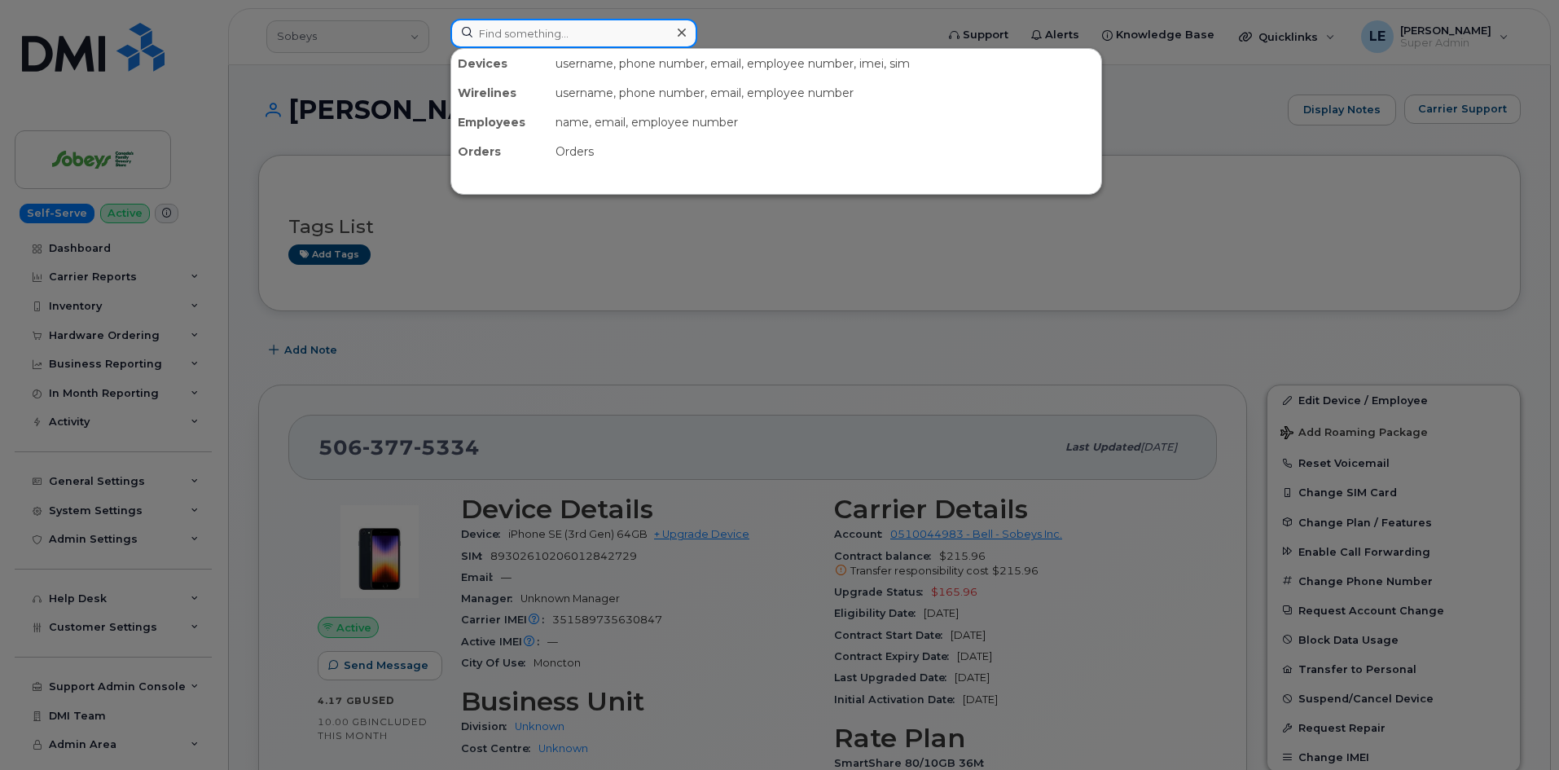
click at [491, 20] on input at bounding box center [574, 33] width 247 height 29
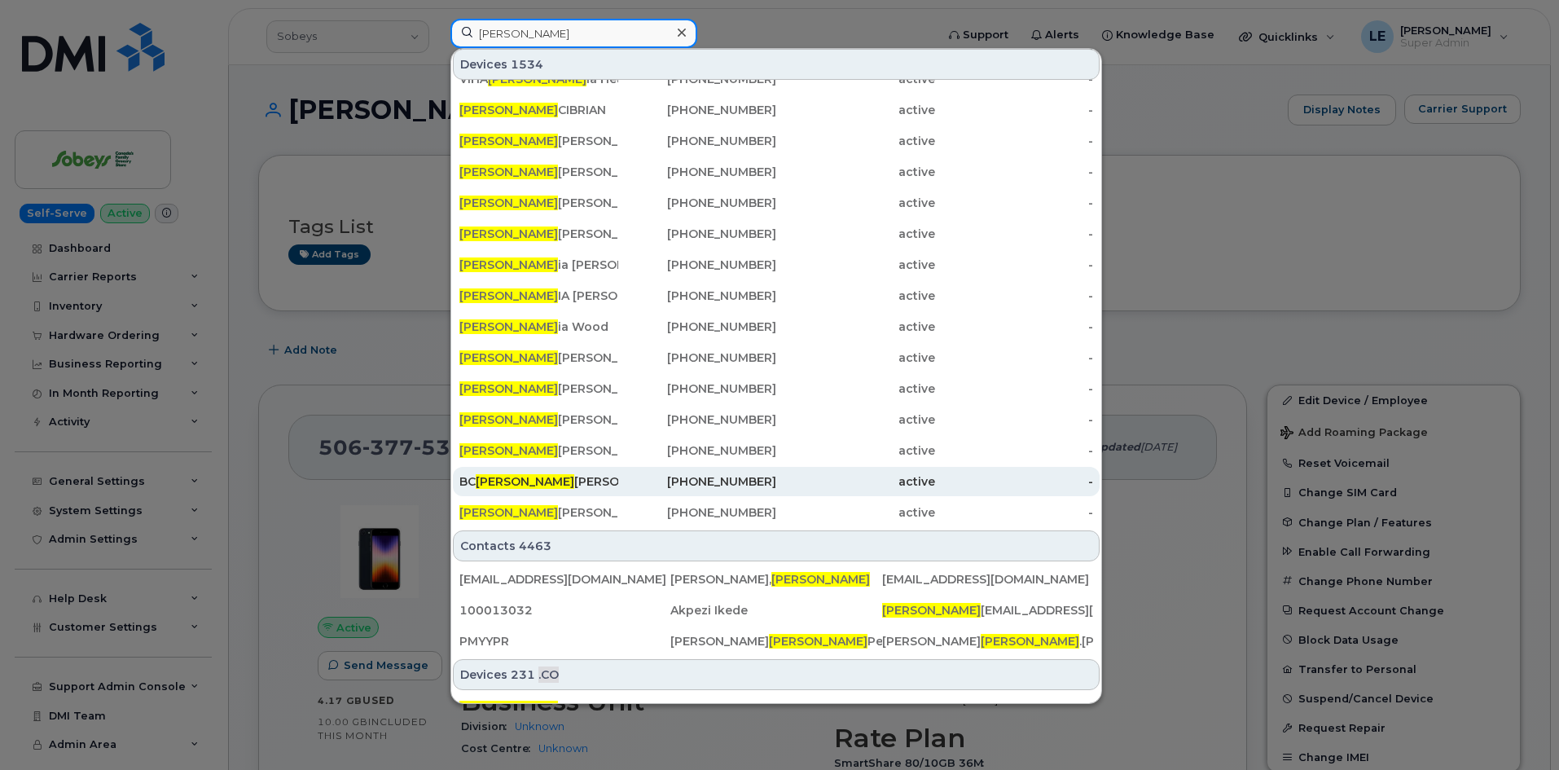
scroll to position [244, 0]
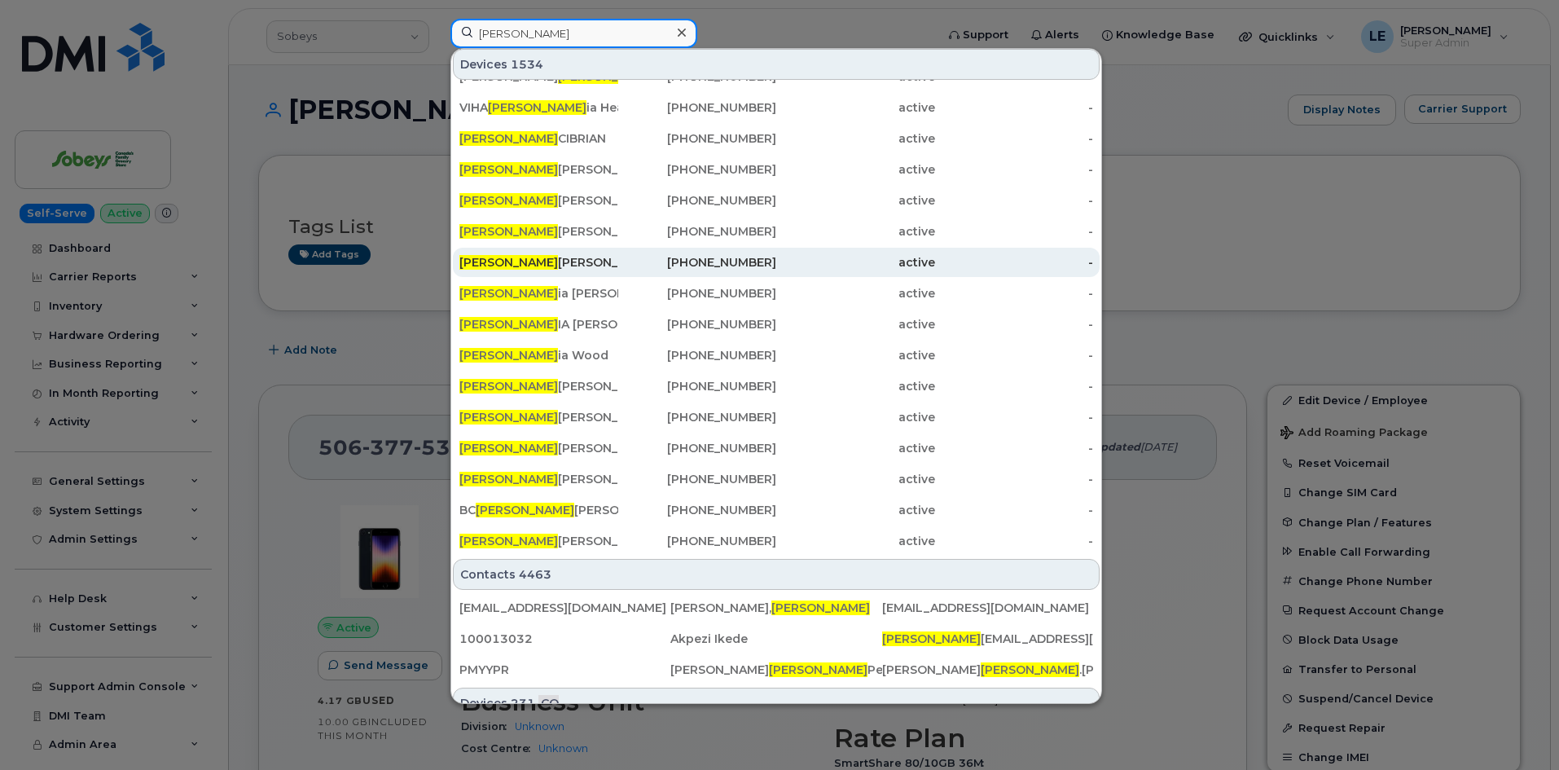
type input "[PERSON_NAME]"
click at [597, 267] on div "VICTOR WILSON ." at bounding box center [539, 262] width 159 height 16
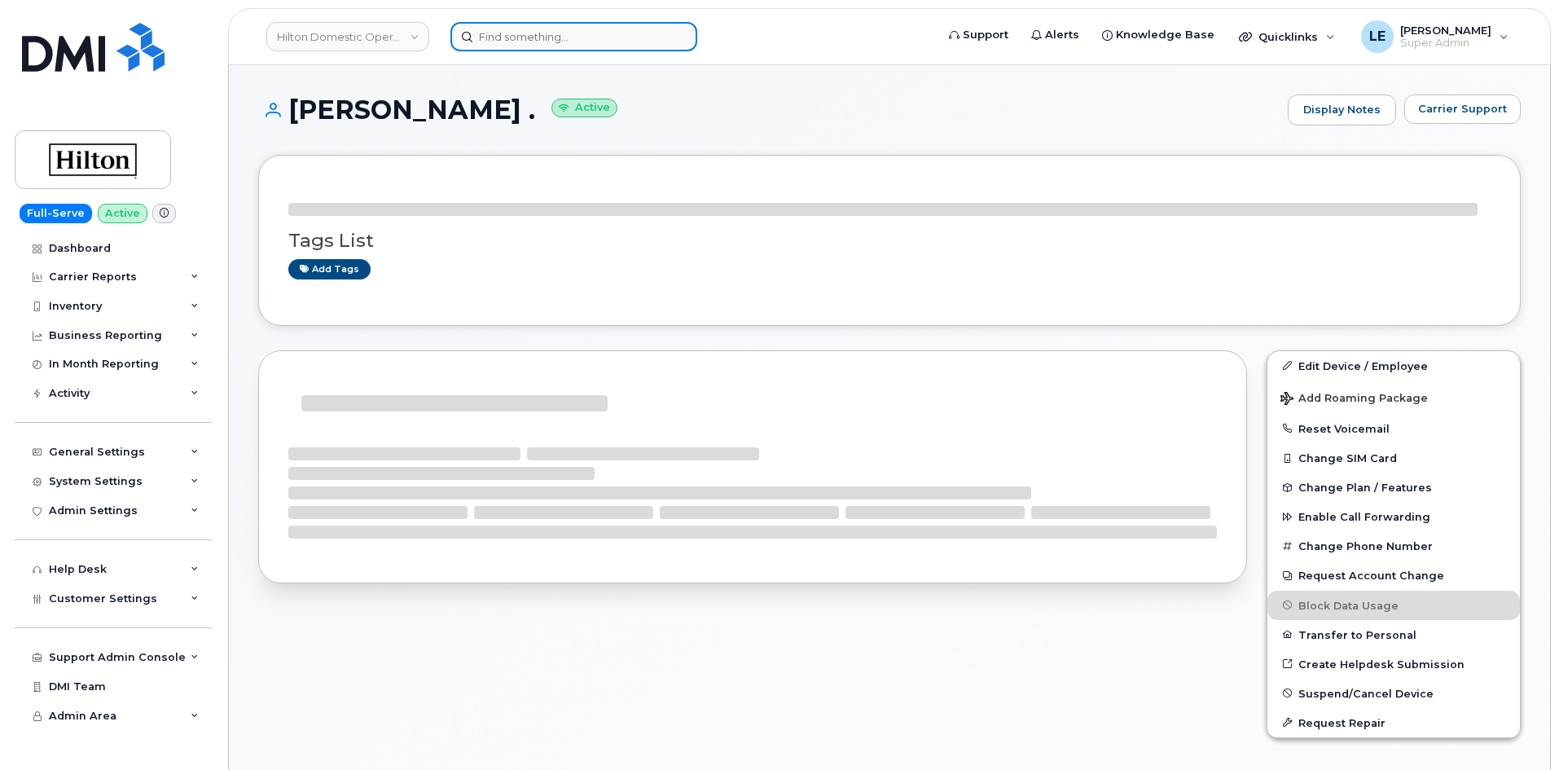
click at [535, 34] on input at bounding box center [574, 36] width 247 height 29
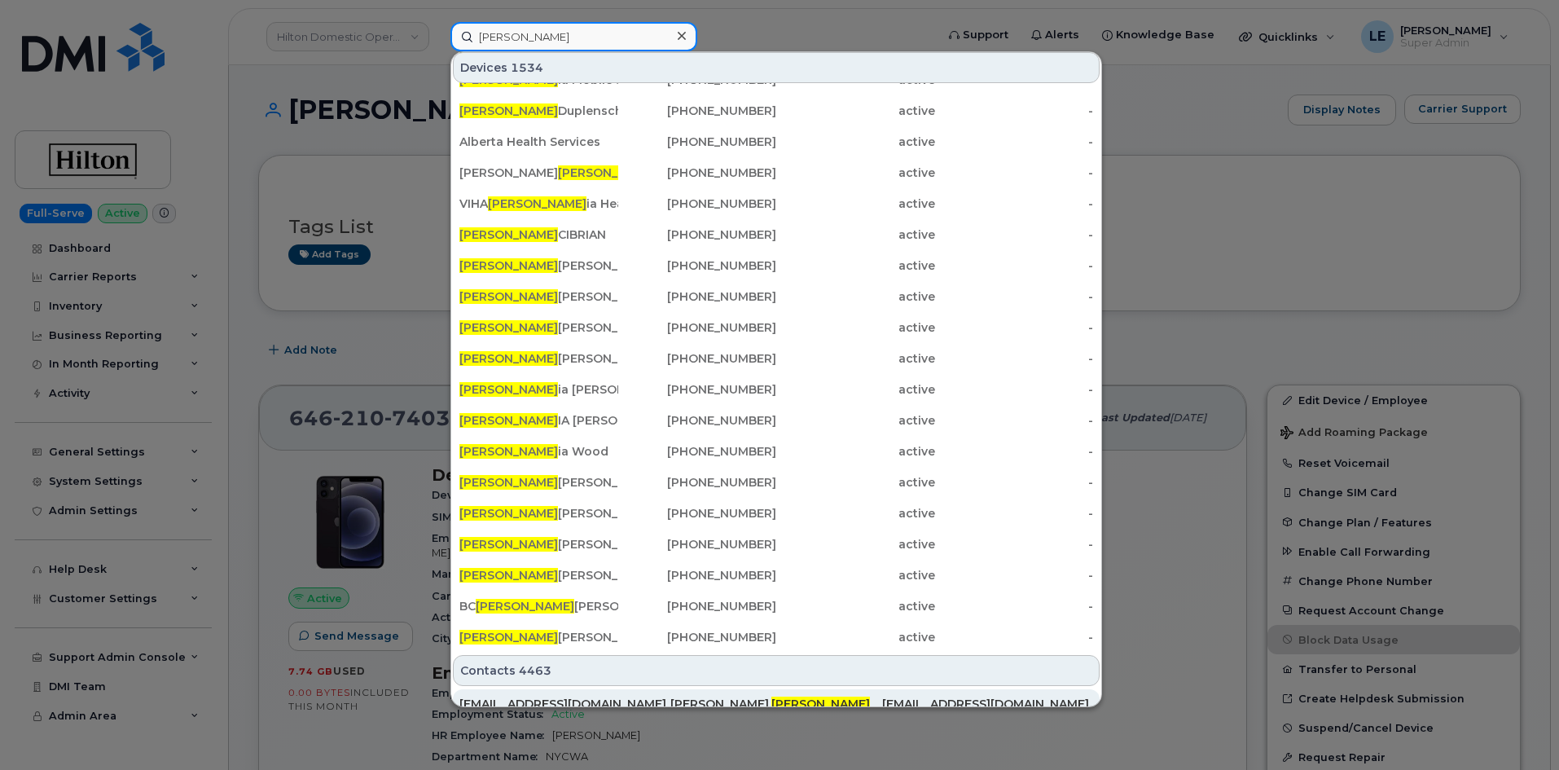
scroll to position [244, 0]
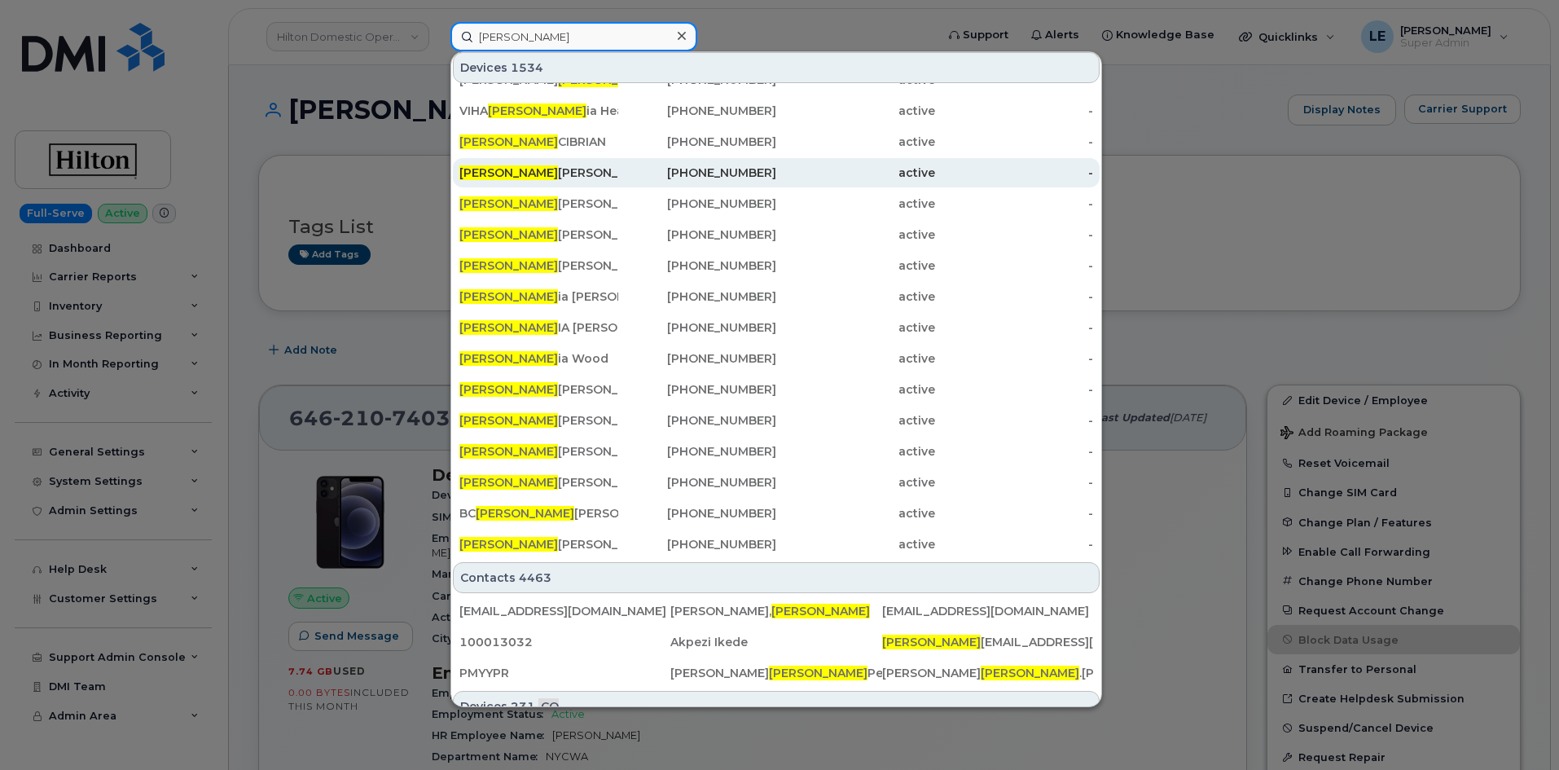
type input "[PERSON_NAME]"
click at [559, 179] on div "[PERSON_NAME]" at bounding box center [539, 173] width 159 height 16
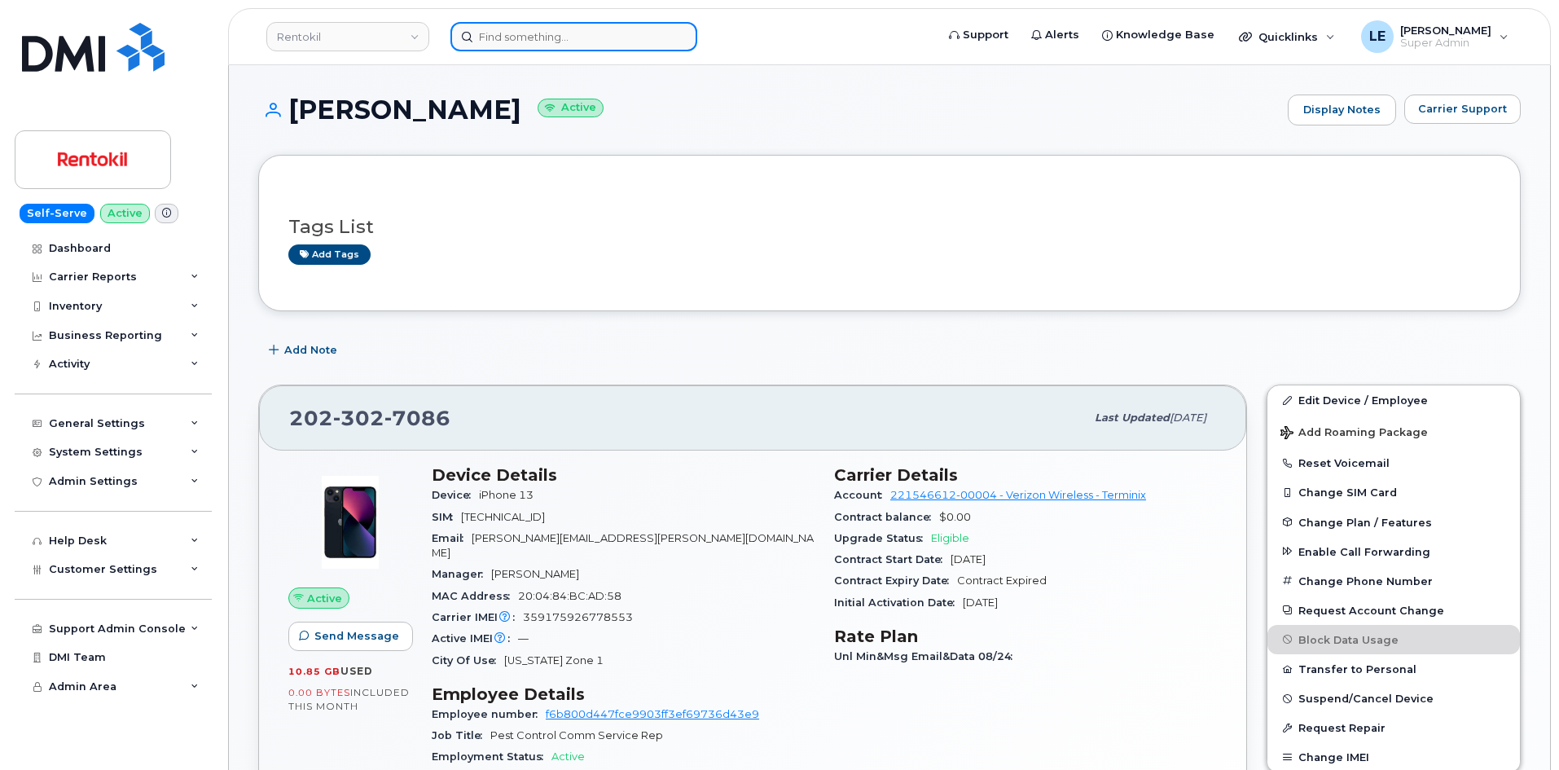
click at [531, 24] on input at bounding box center [574, 36] width 247 height 29
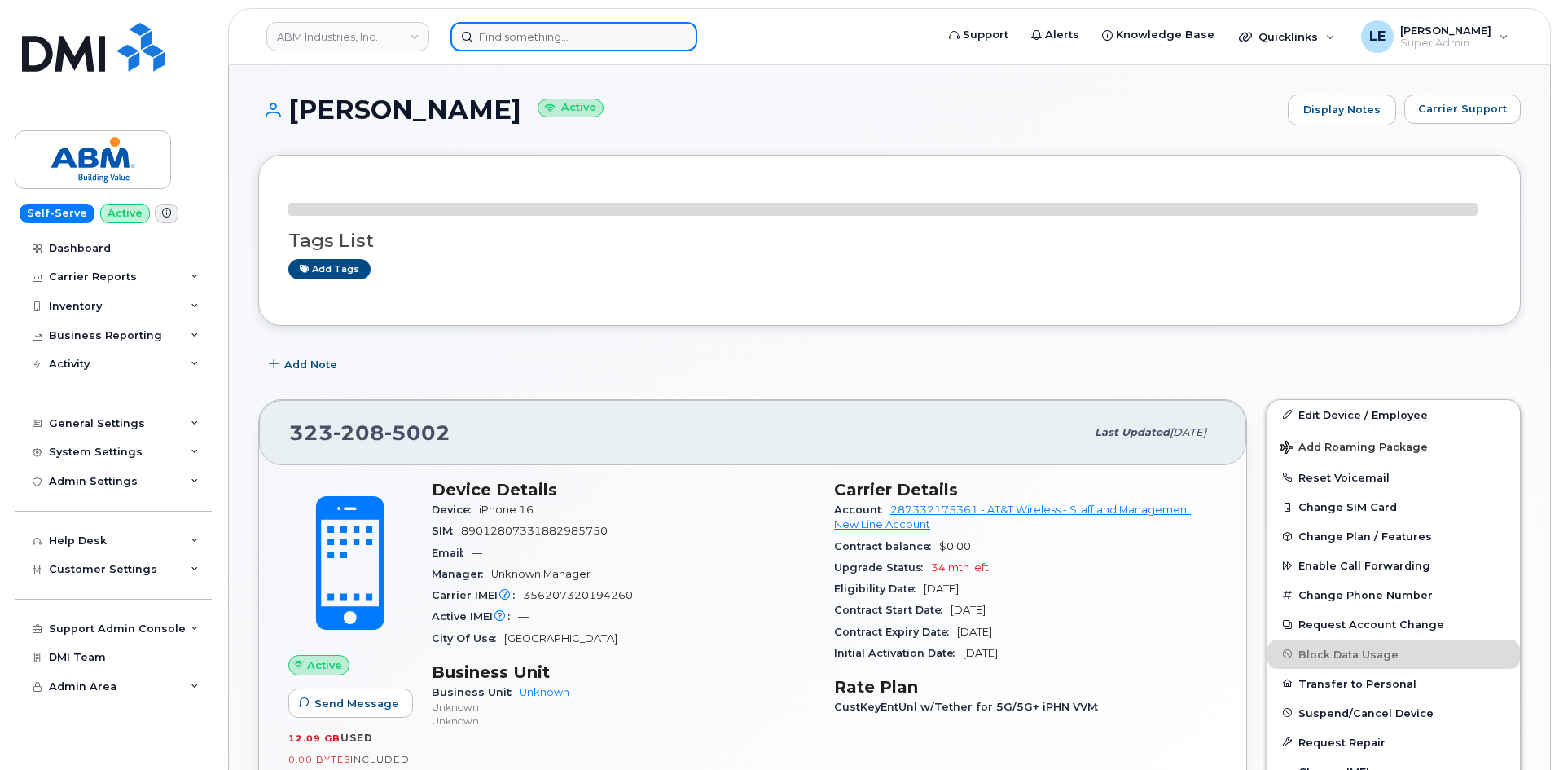
click at [570, 29] on input at bounding box center [574, 36] width 247 height 29
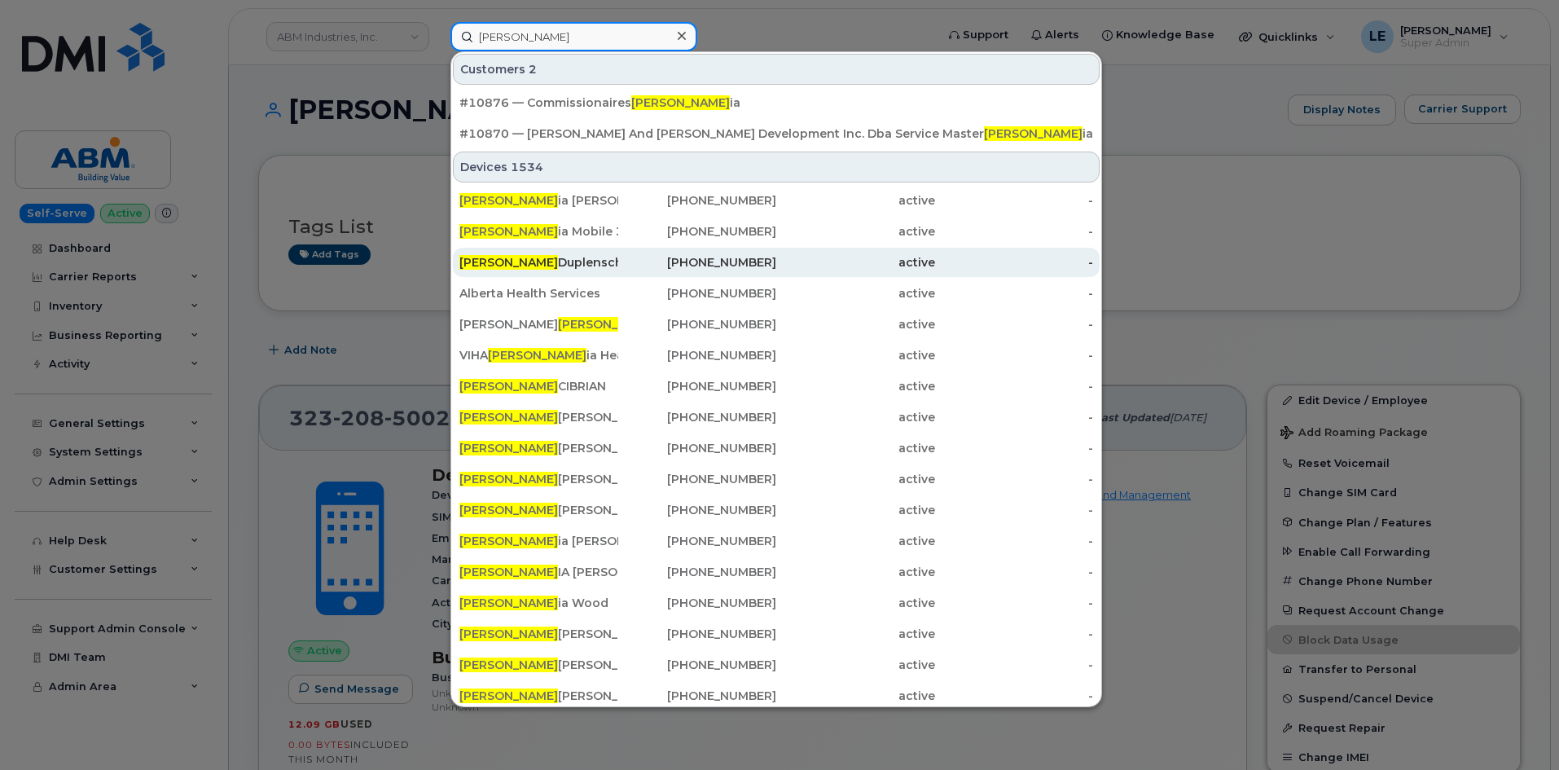
type input "victor"
click at [596, 266] on div "Victor Duplenschi" at bounding box center [539, 262] width 159 height 16
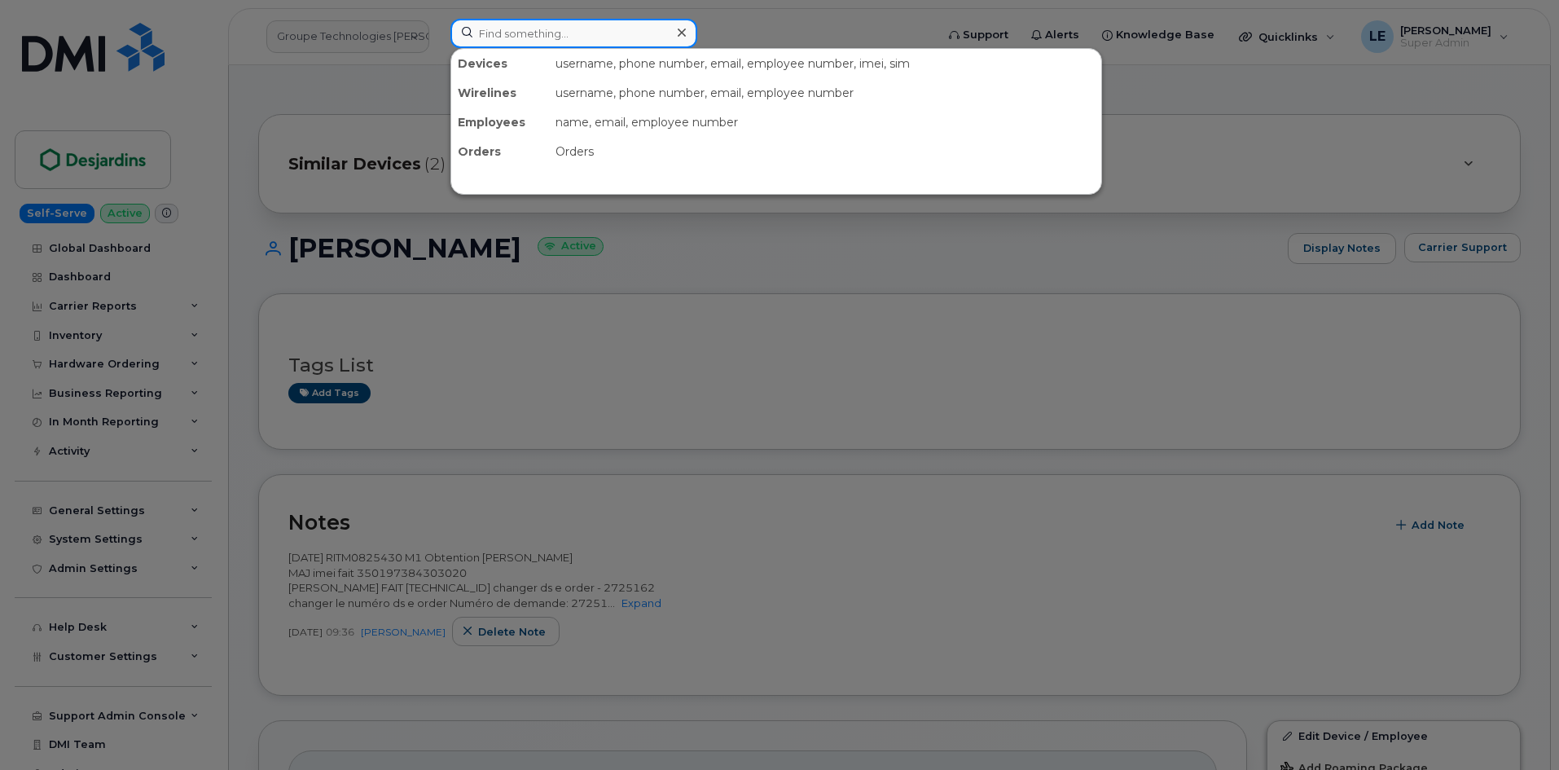
drag, startPoint x: 517, startPoint y: 30, endPoint x: 528, endPoint y: 37, distance: 12.9
click at [528, 37] on input at bounding box center [574, 33] width 247 height 29
paste input "301116"
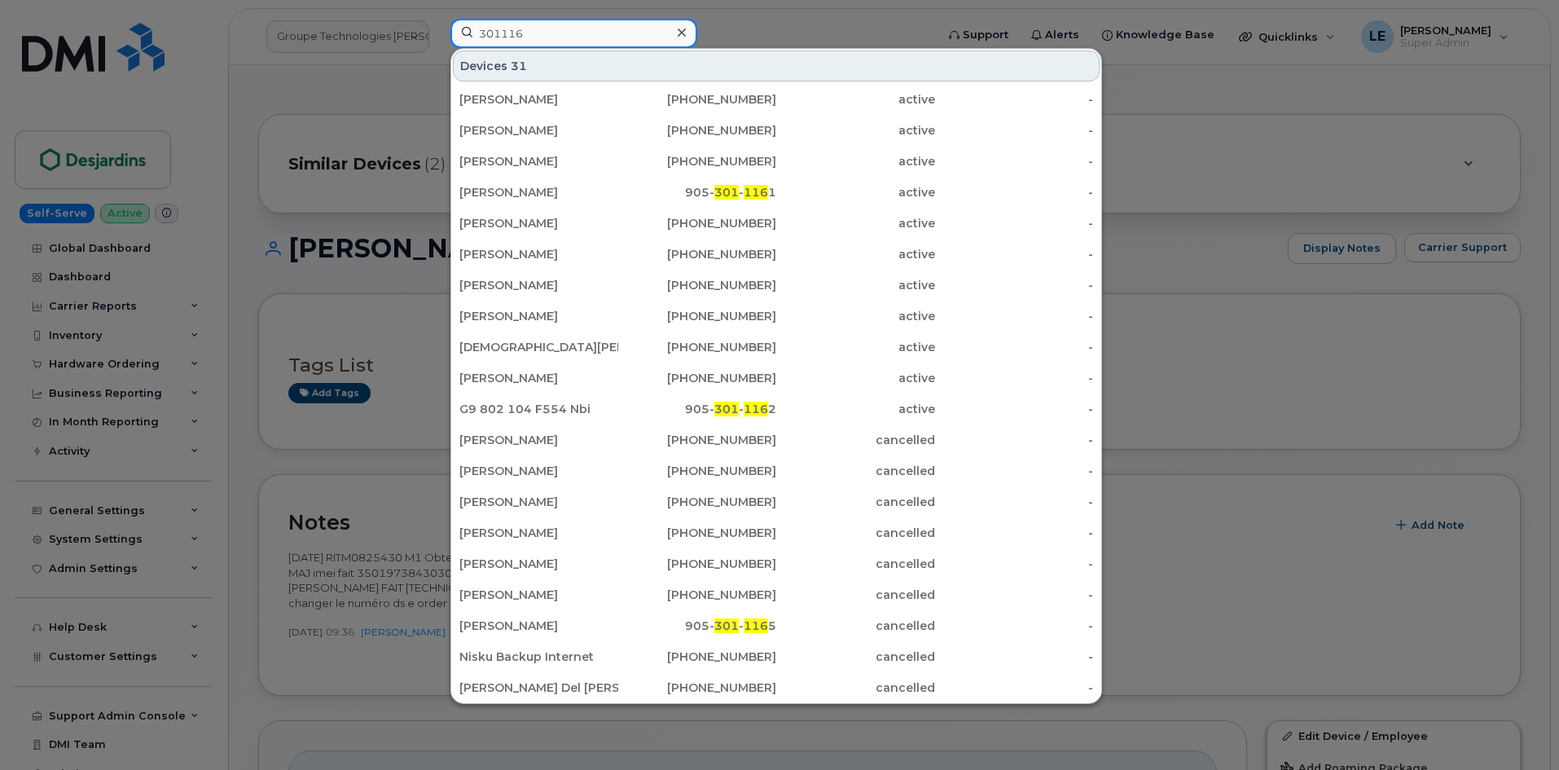
type input "301116"
click at [534, 37] on input "301116" at bounding box center [574, 33] width 247 height 29
click at [561, 27] on input "301116" at bounding box center [574, 33] width 247 height 29
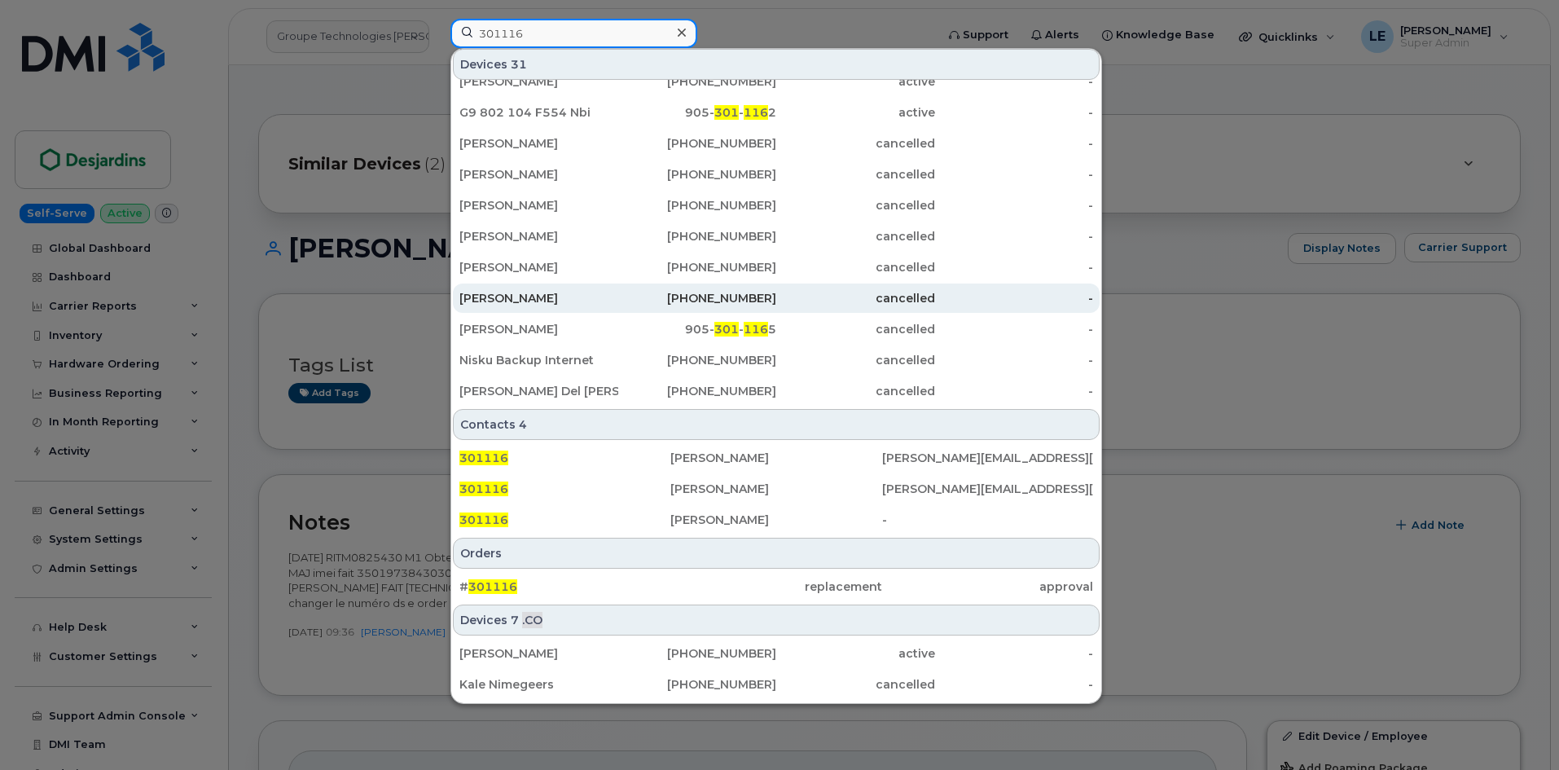
scroll to position [392, 0]
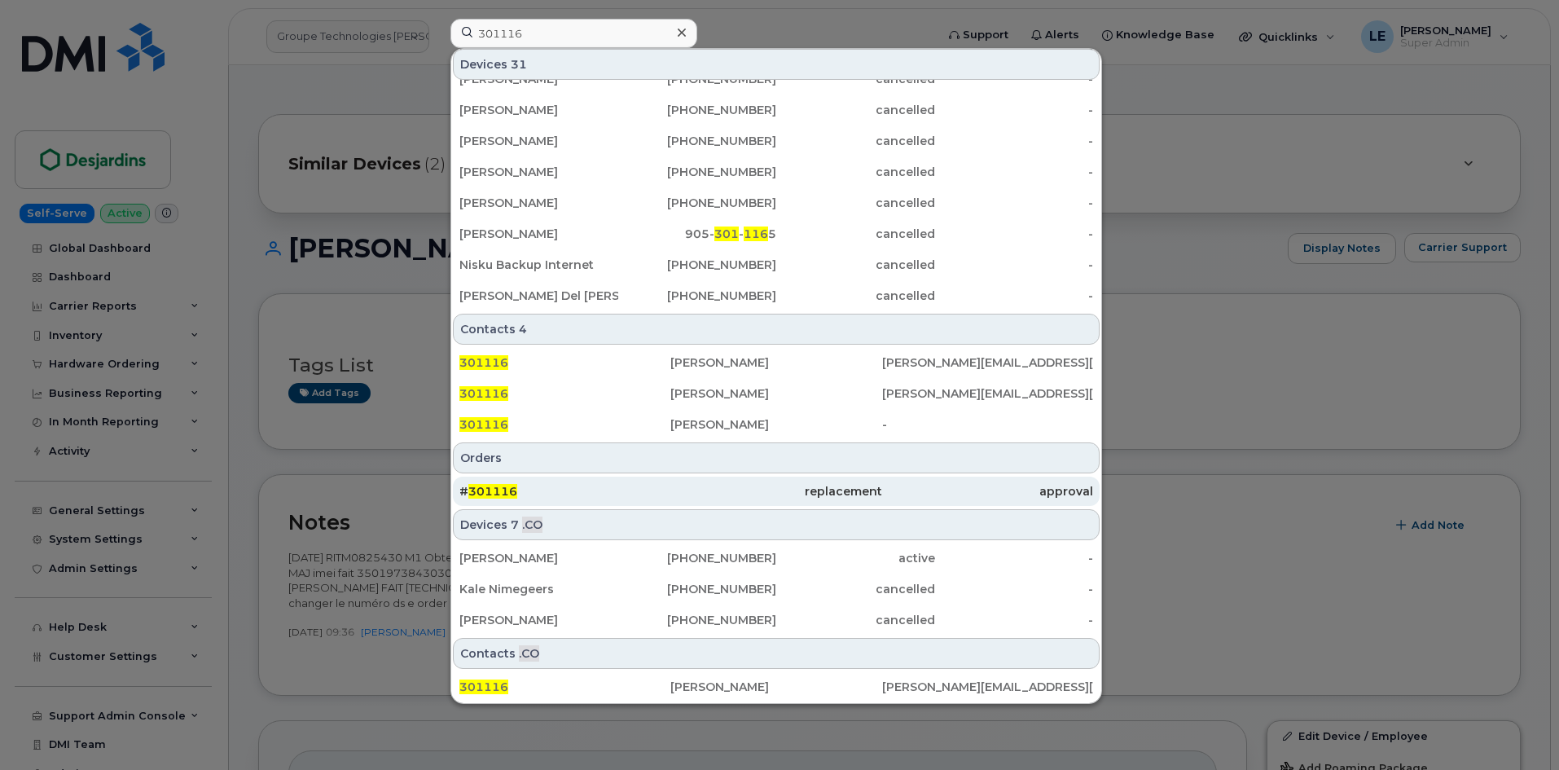
click at [564, 482] on div "# 301116" at bounding box center [565, 491] width 211 height 29
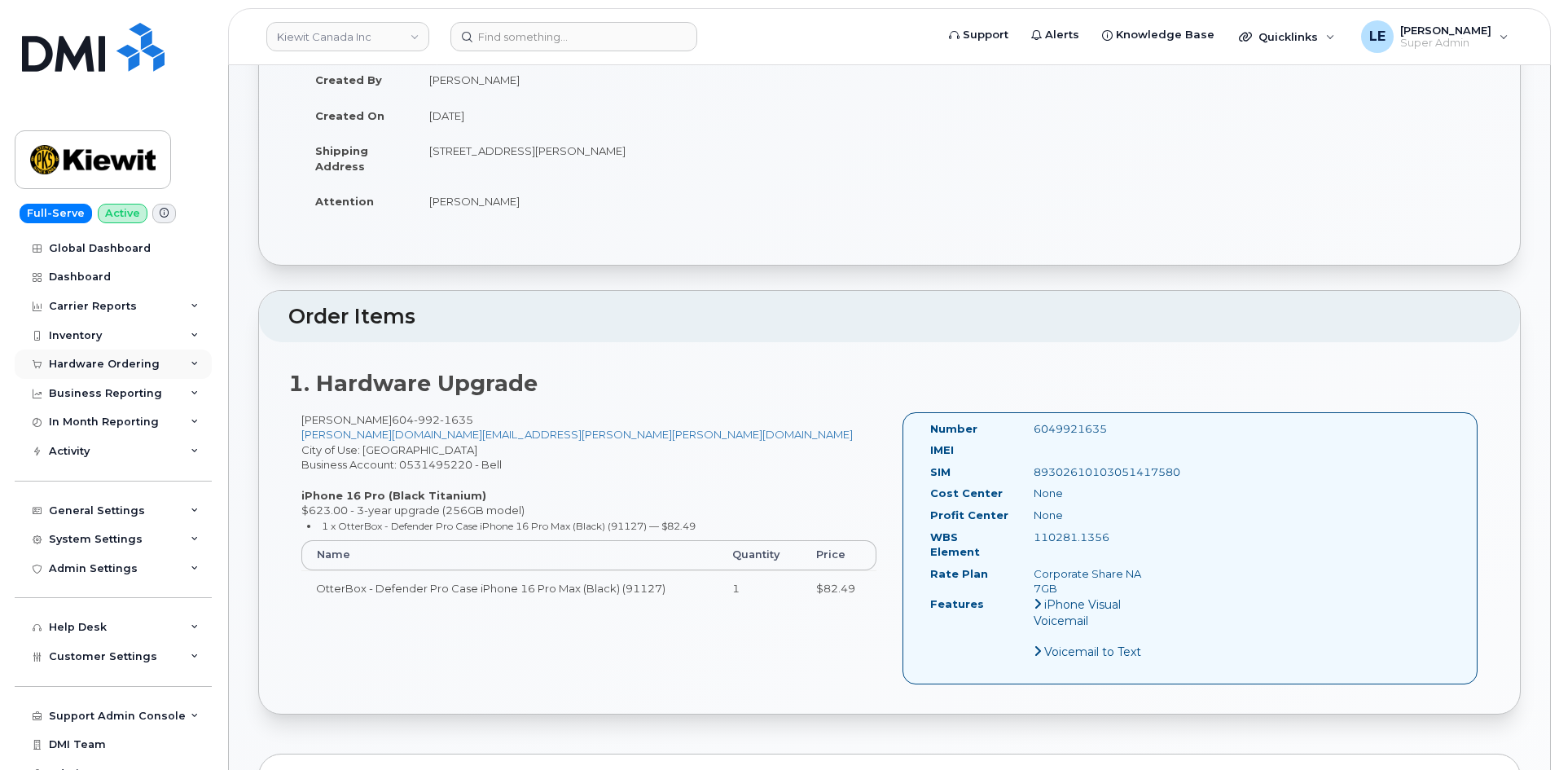
scroll to position [163, 0]
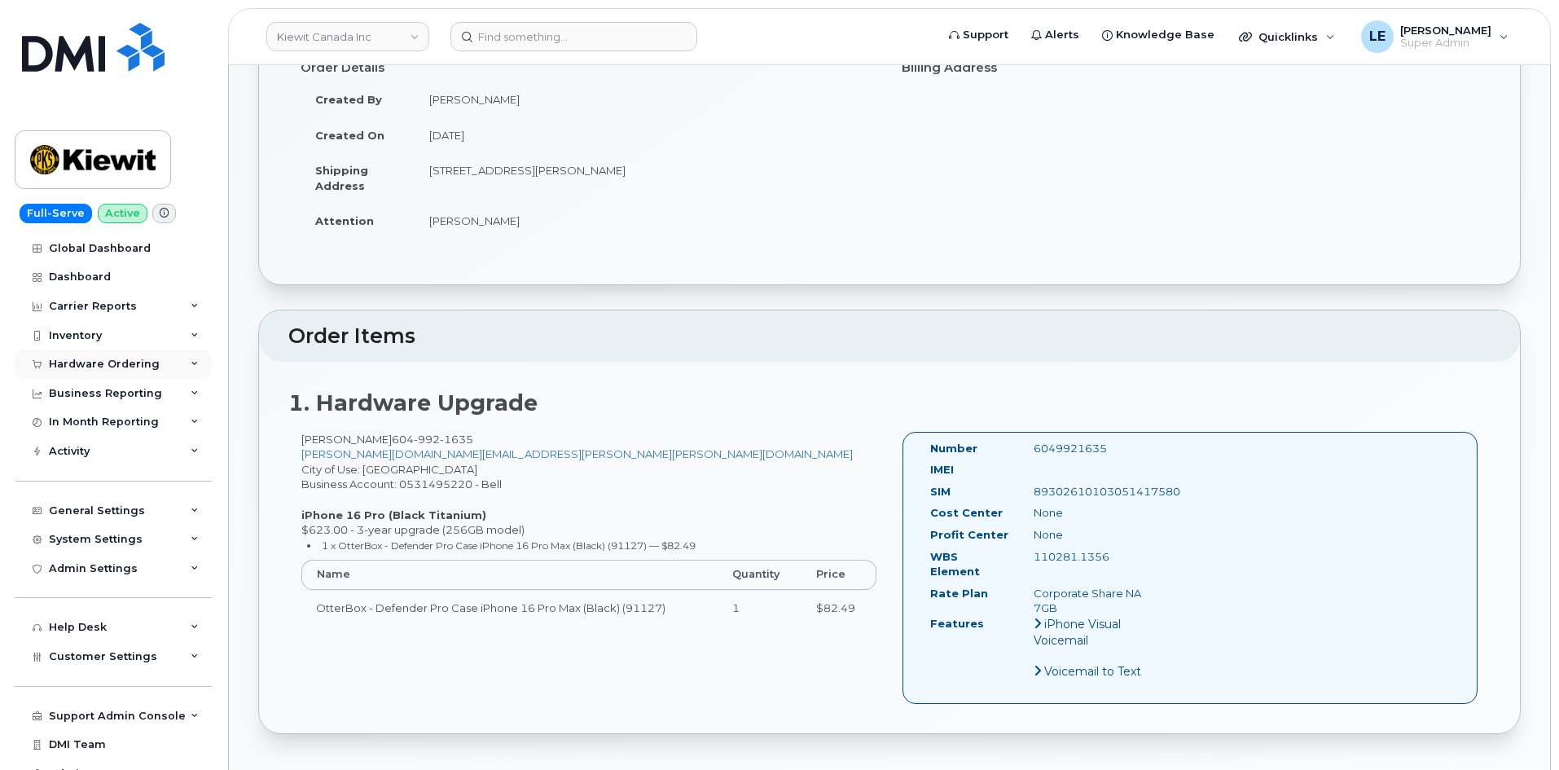
click at [102, 367] on div "Hardware Ordering" at bounding box center [104, 364] width 111 height 13
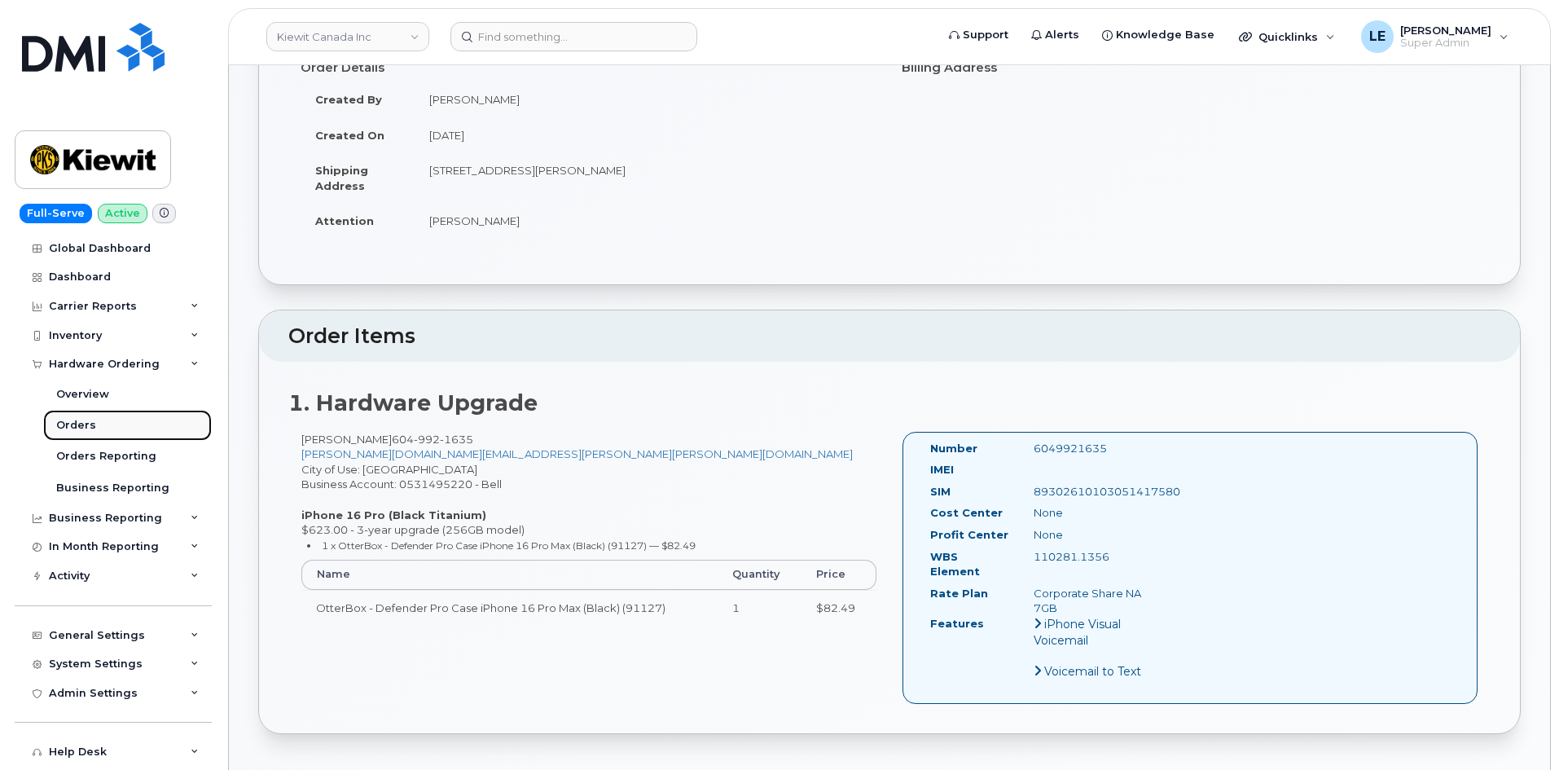
click at [133, 423] on link "Orders" at bounding box center [127, 425] width 169 height 31
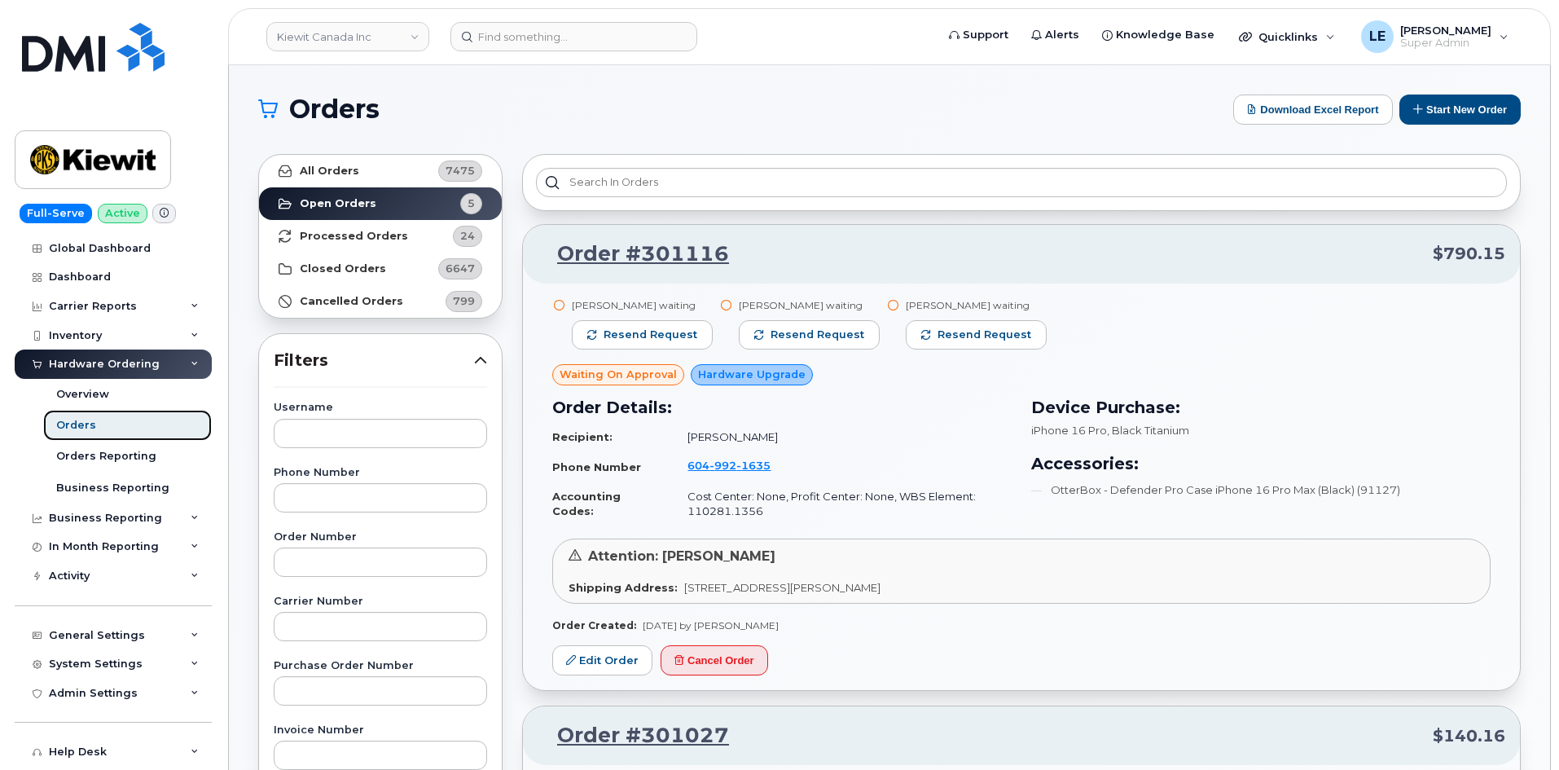
scroll to position [81, 0]
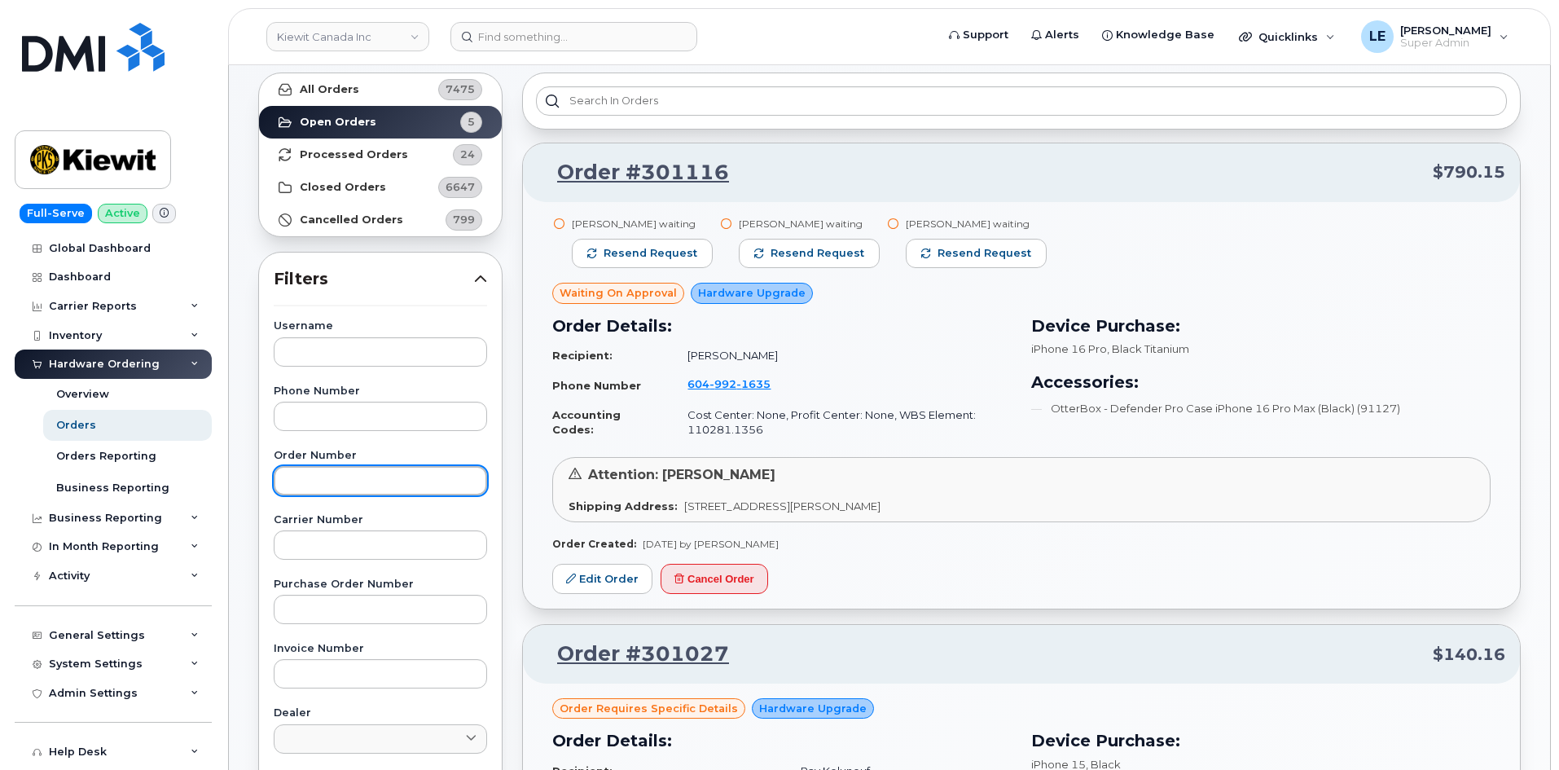
click at [386, 490] on input "text" at bounding box center [380, 480] width 213 height 29
paste input "301116"
type input "301116"
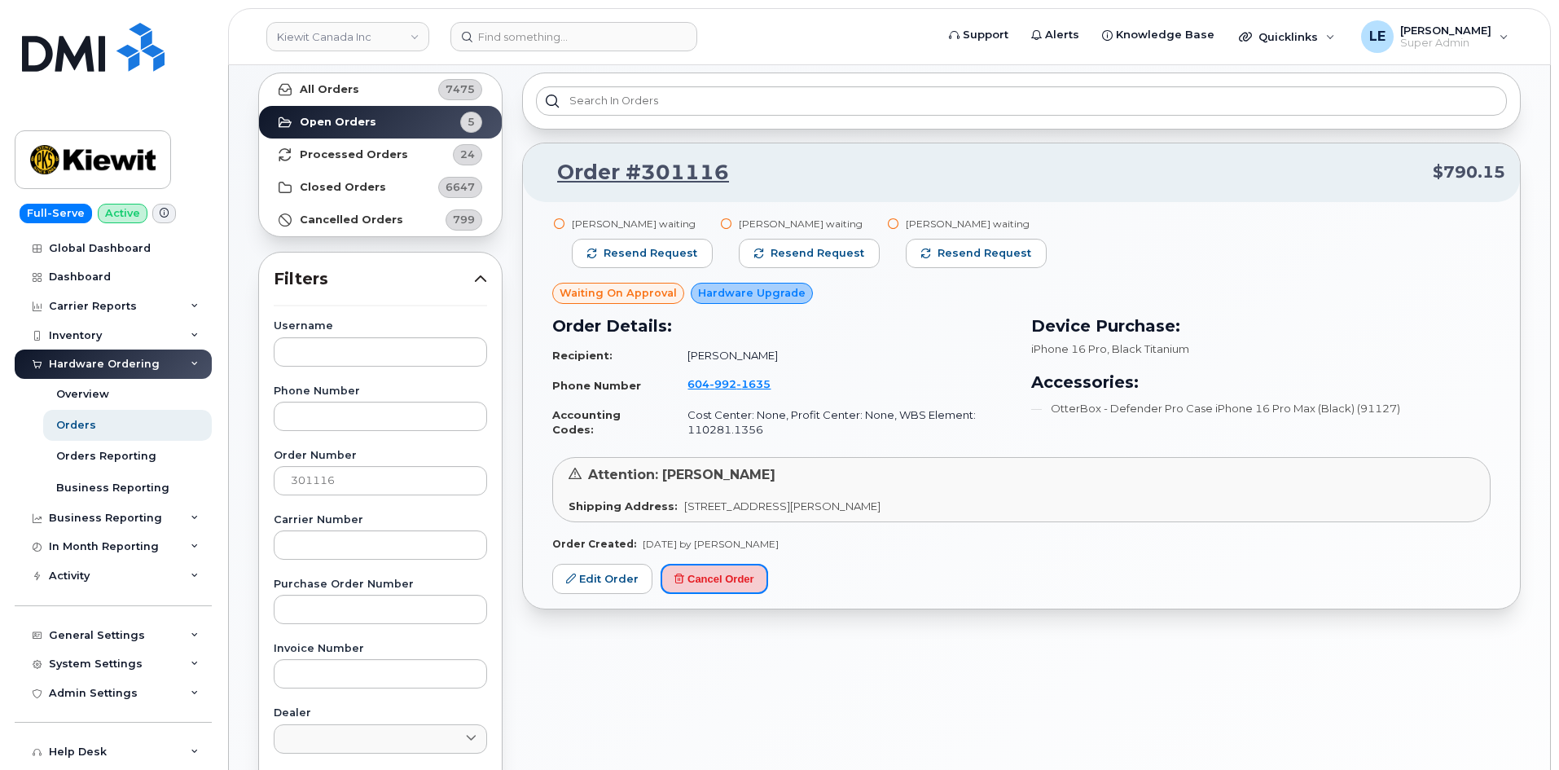
drag, startPoint x: 744, startPoint y: 575, endPoint x: 846, endPoint y: 79, distance: 506.5
click at [744, 575] on button "Cancel Order" at bounding box center [715, 579] width 108 height 30
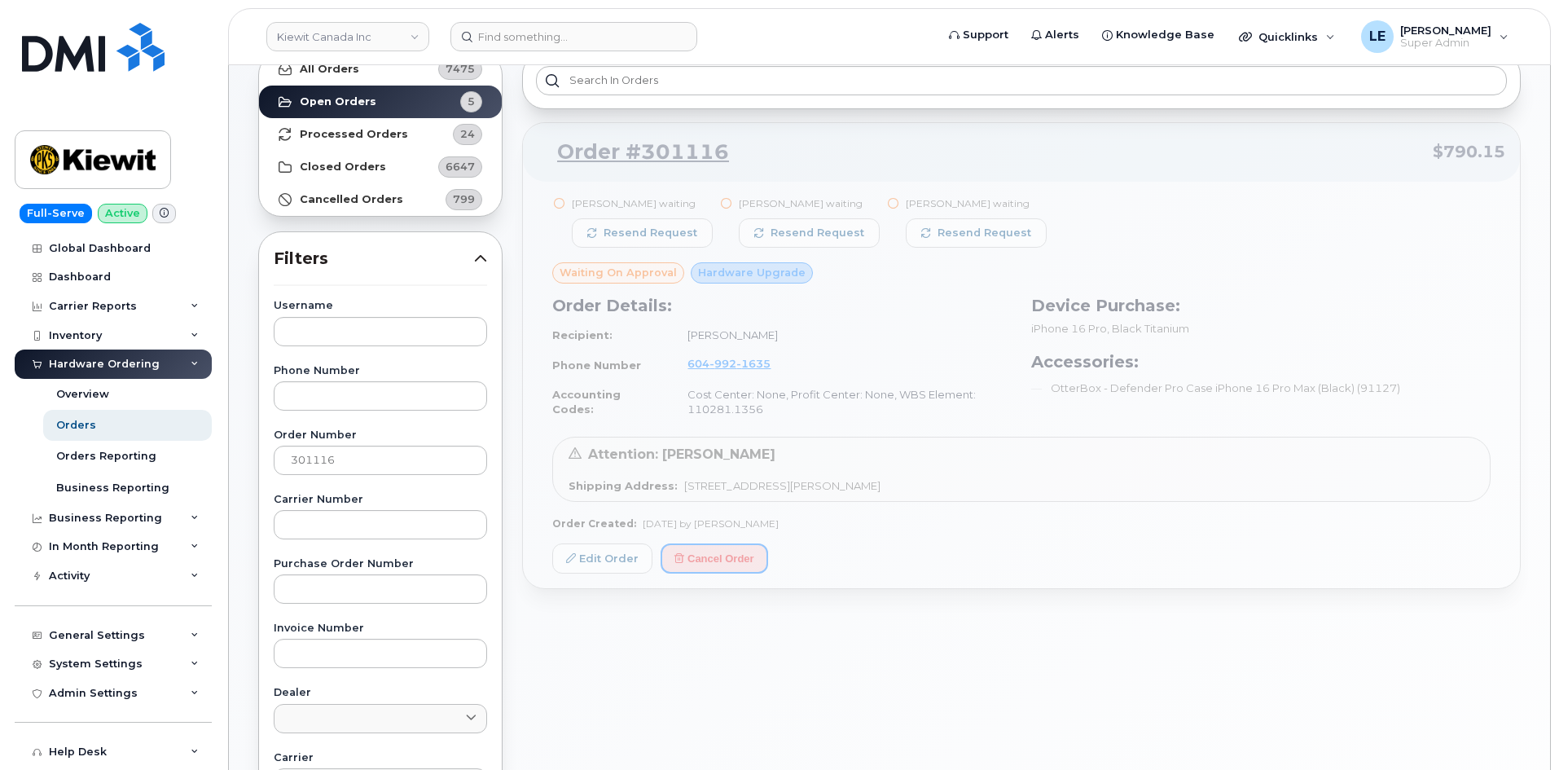
scroll to position [244, 0]
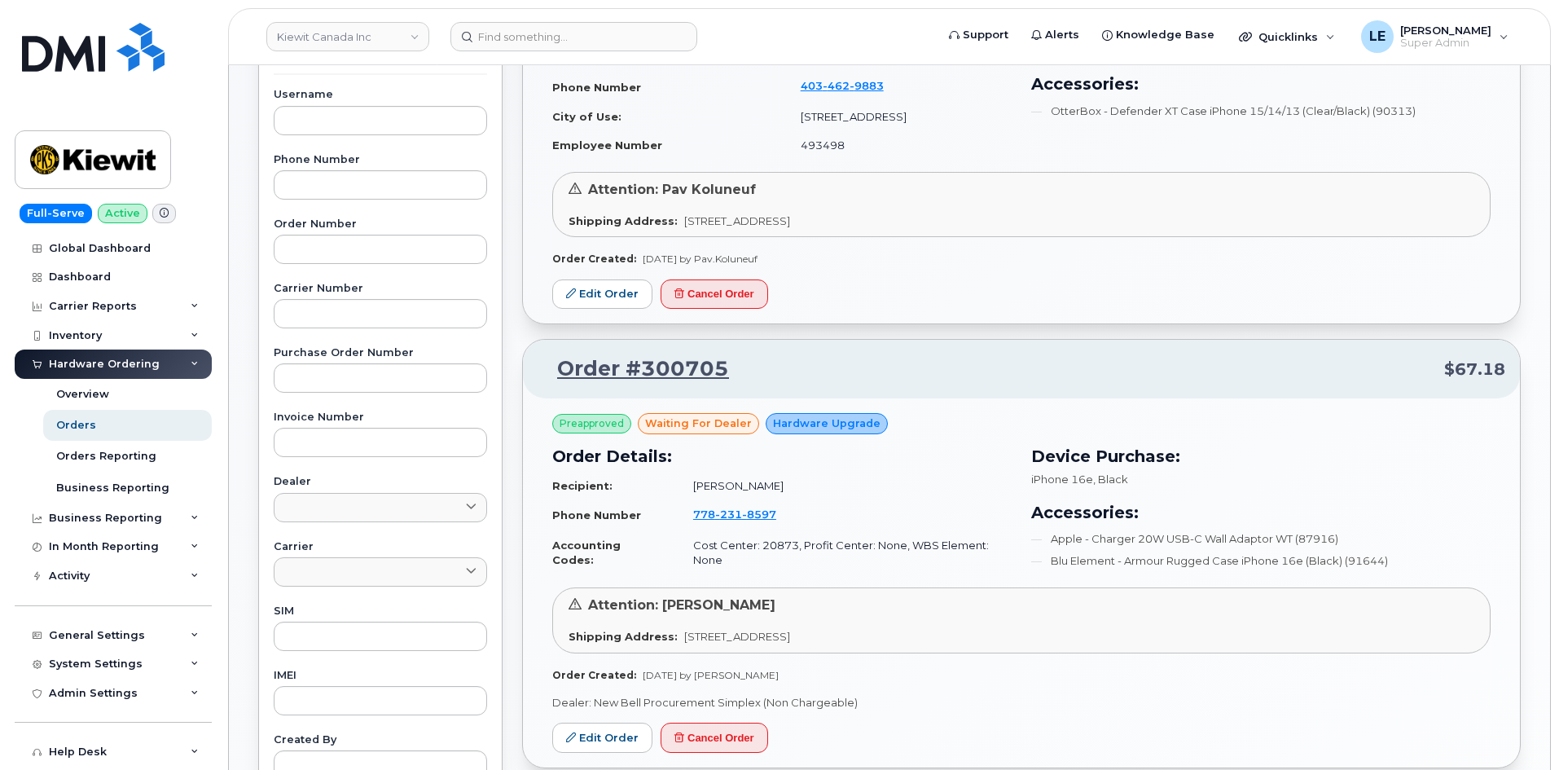
scroll to position [163, 0]
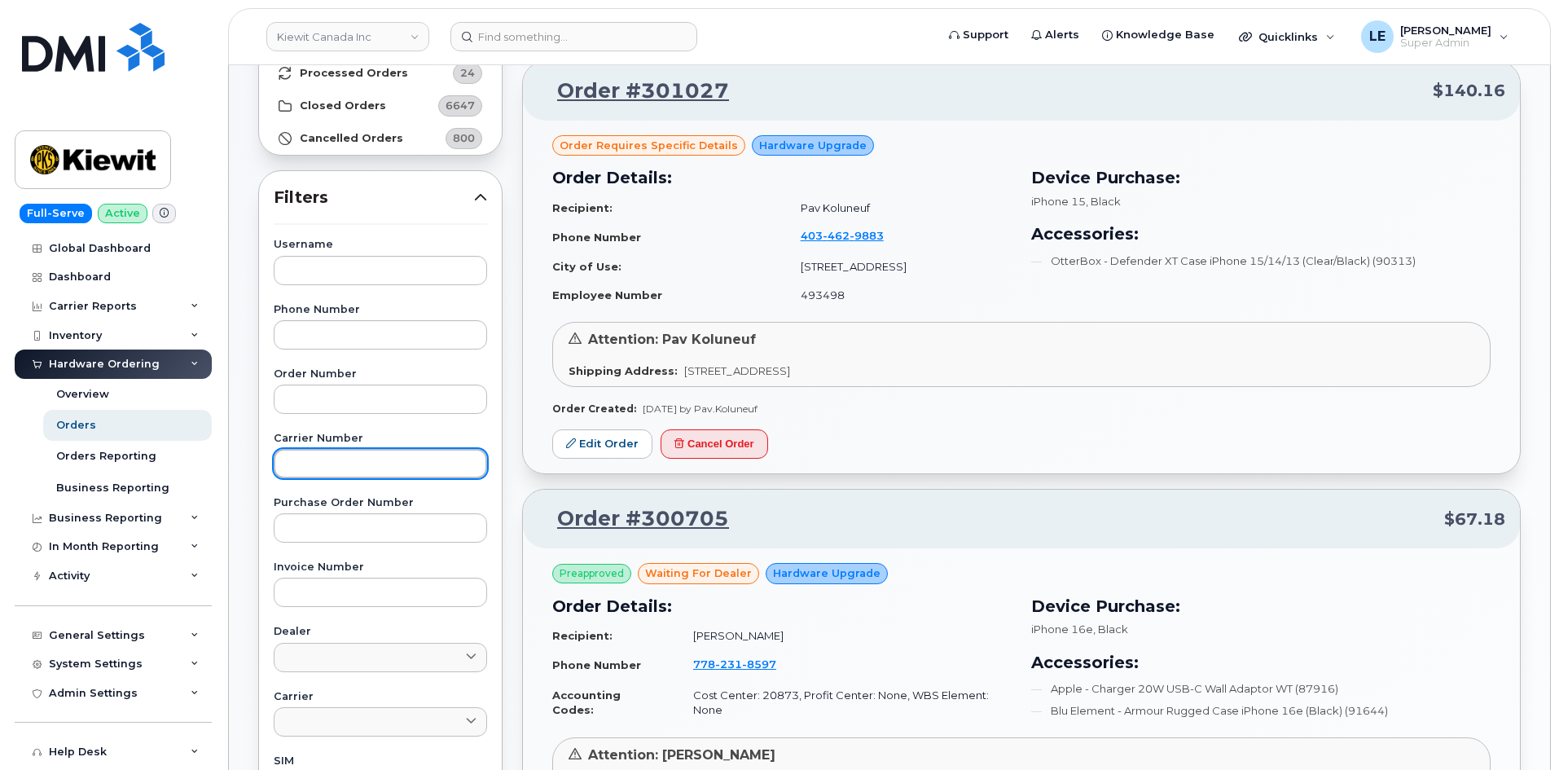
click at [331, 463] on input "text" at bounding box center [380, 463] width 213 height 29
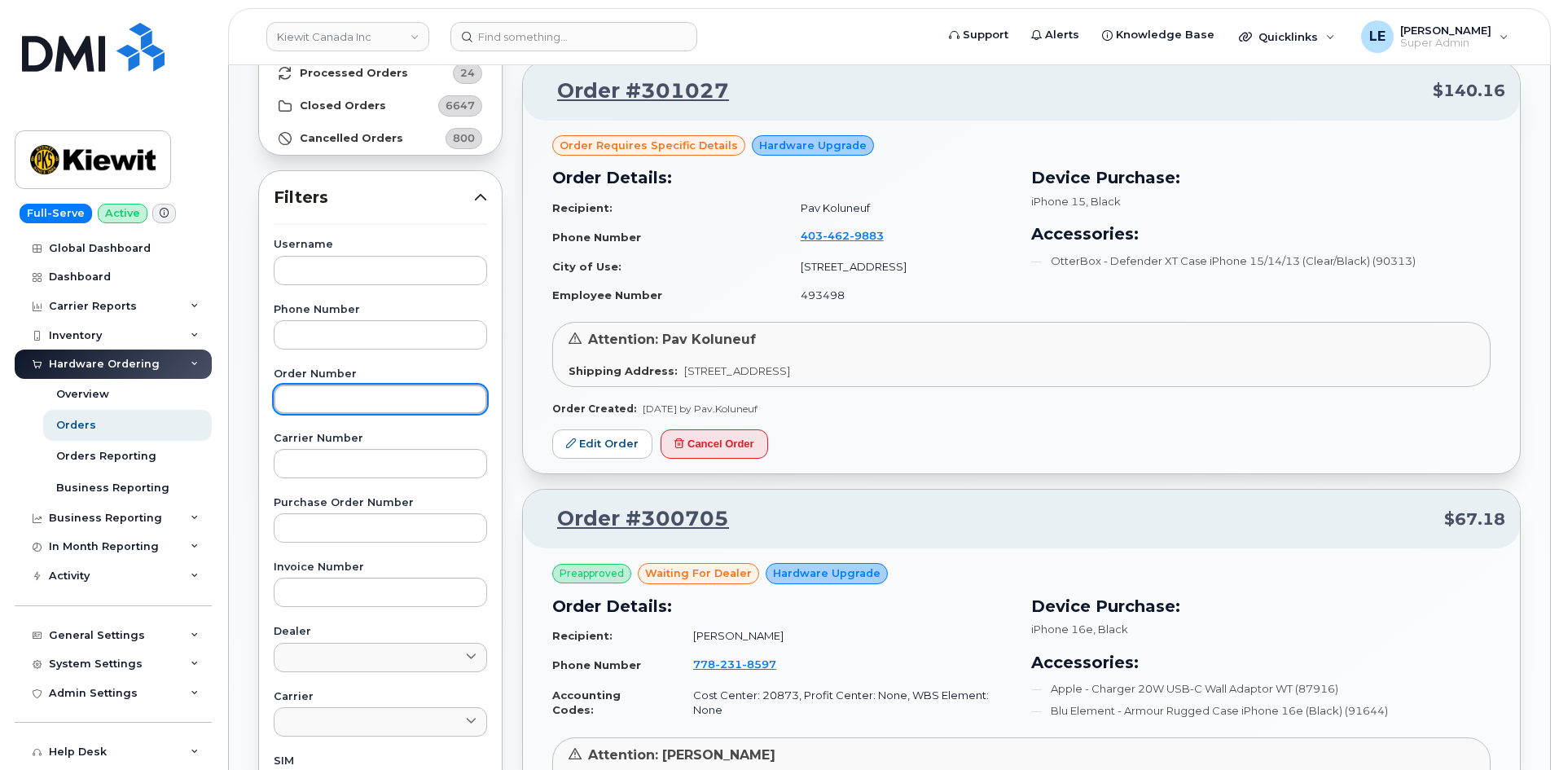
click at [354, 398] on input "text" at bounding box center [380, 399] width 213 height 29
paste input "301116"
type input "301116"
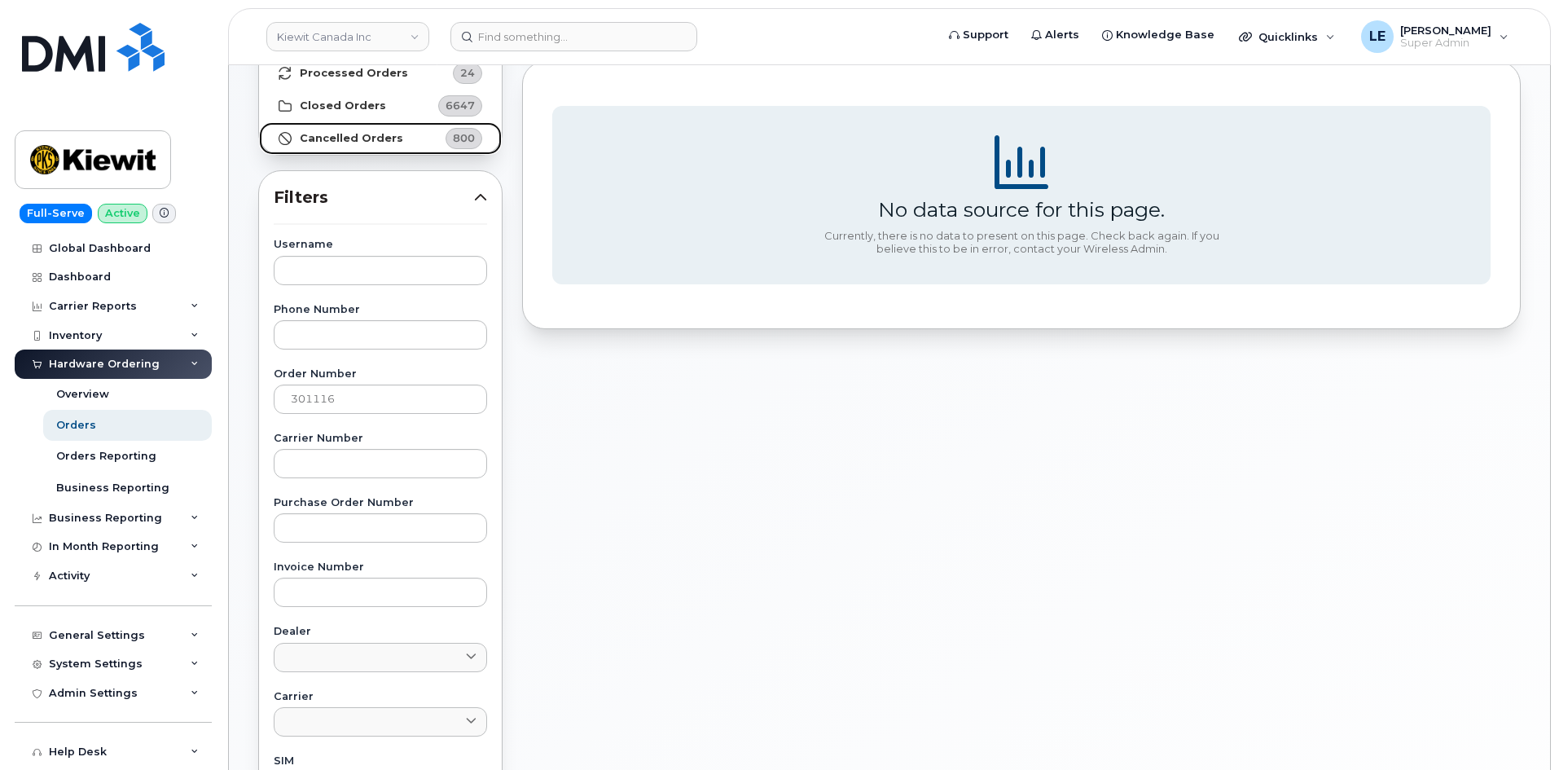
click at [382, 152] on link "Cancelled Orders 800" at bounding box center [380, 138] width 243 height 33
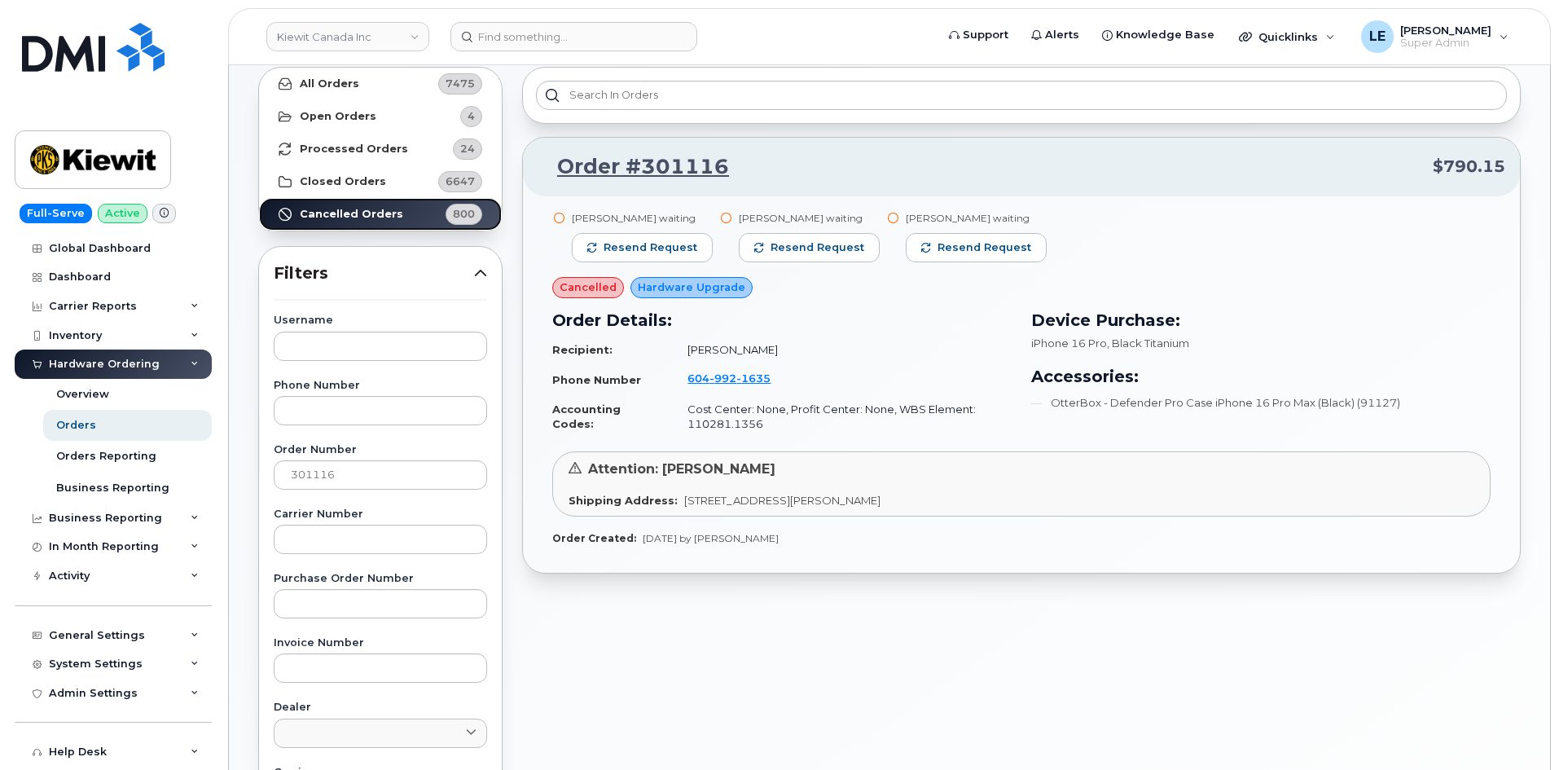
scroll to position [0, 0]
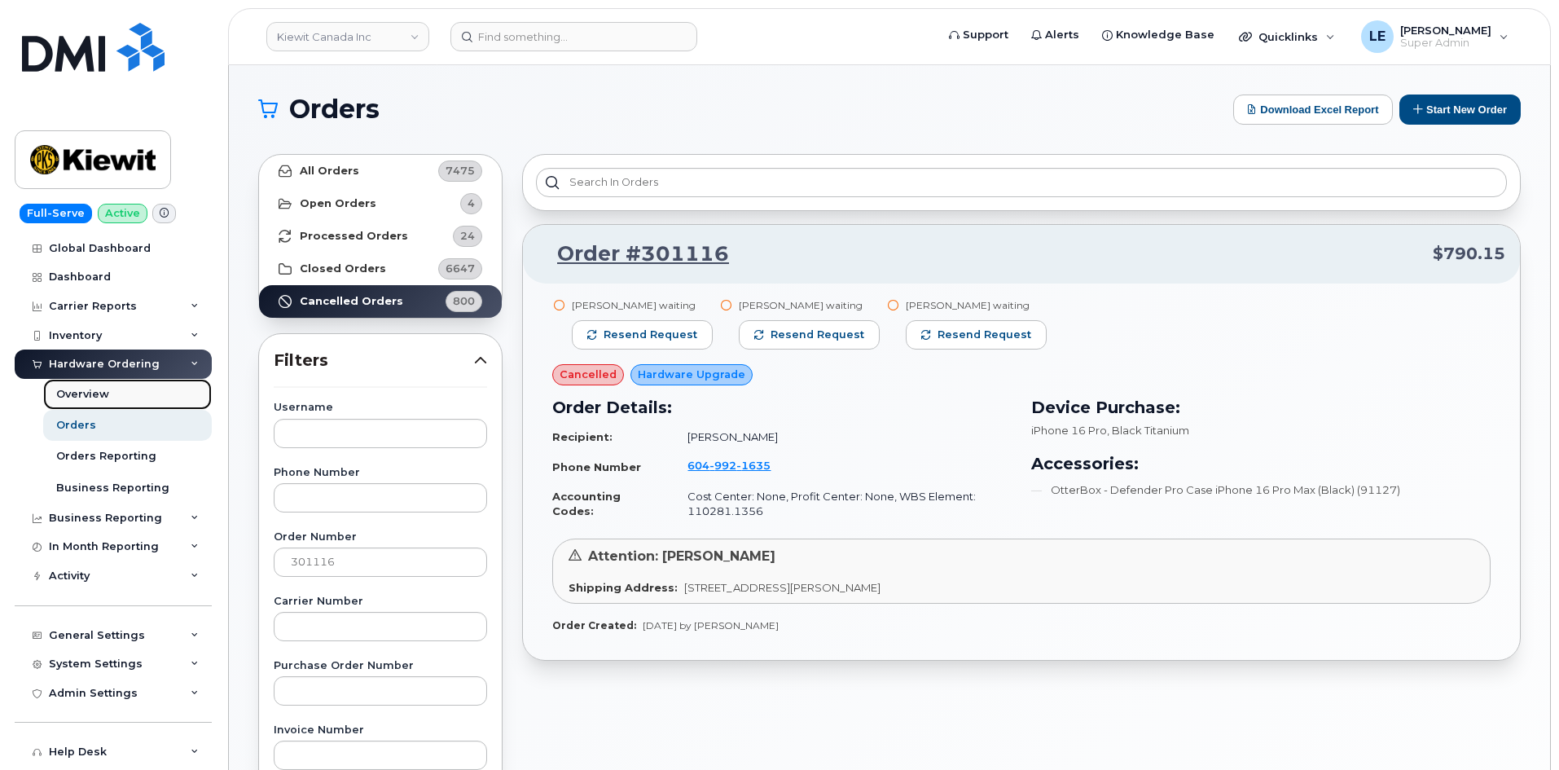
click at [103, 394] on div "Overview" at bounding box center [82, 394] width 53 height 15
click at [1466, 109] on button "Start New Order" at bounding box center [1460, 110] width 121 height 30
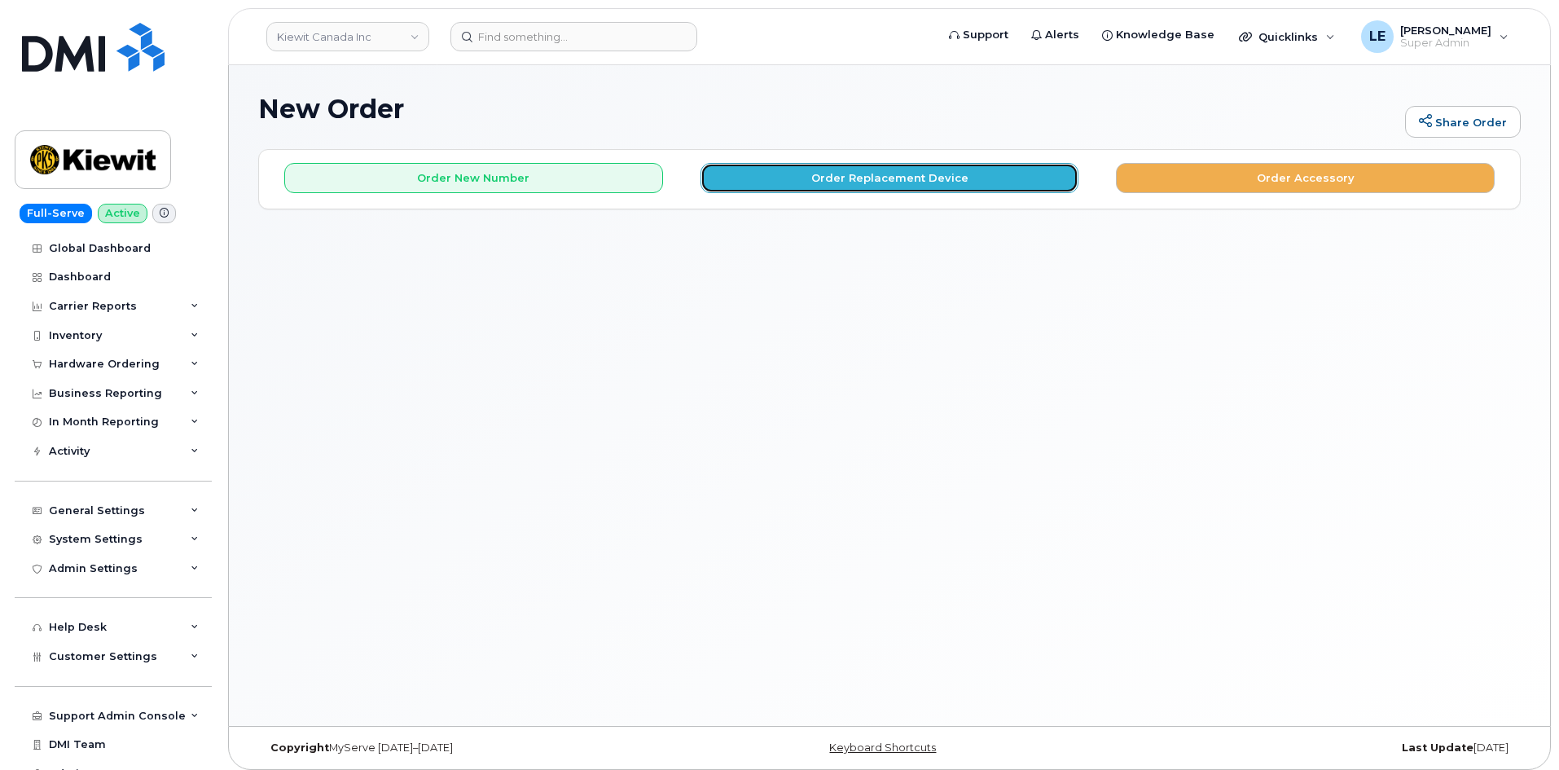
click at [869, 179] on button "Order Replacement Device" at bounding box center [890, 178] width 379 height 30
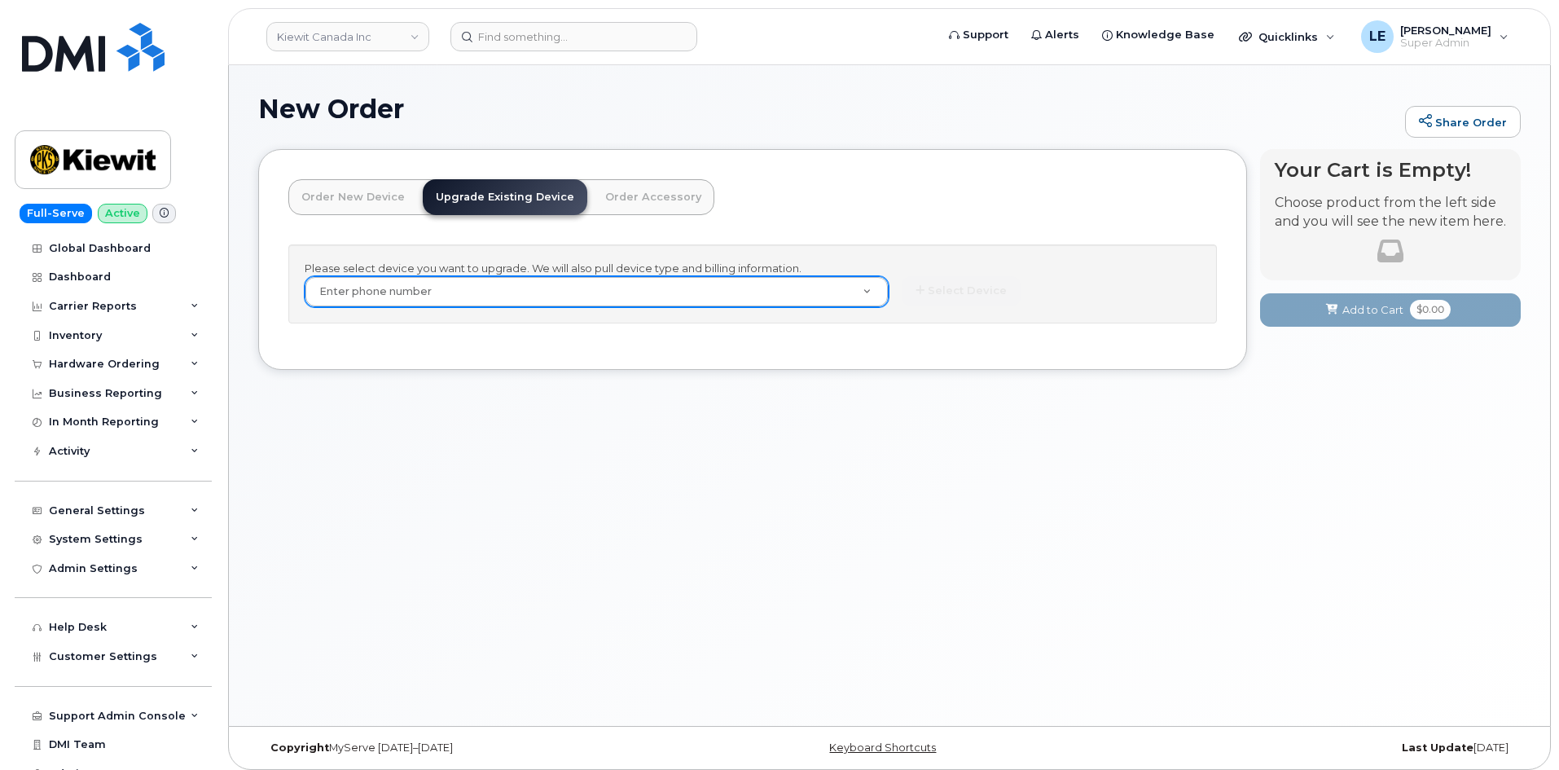
click at [590, 306] on div "Enter phone number" at bounding box center [597, 291] width 584 height 31
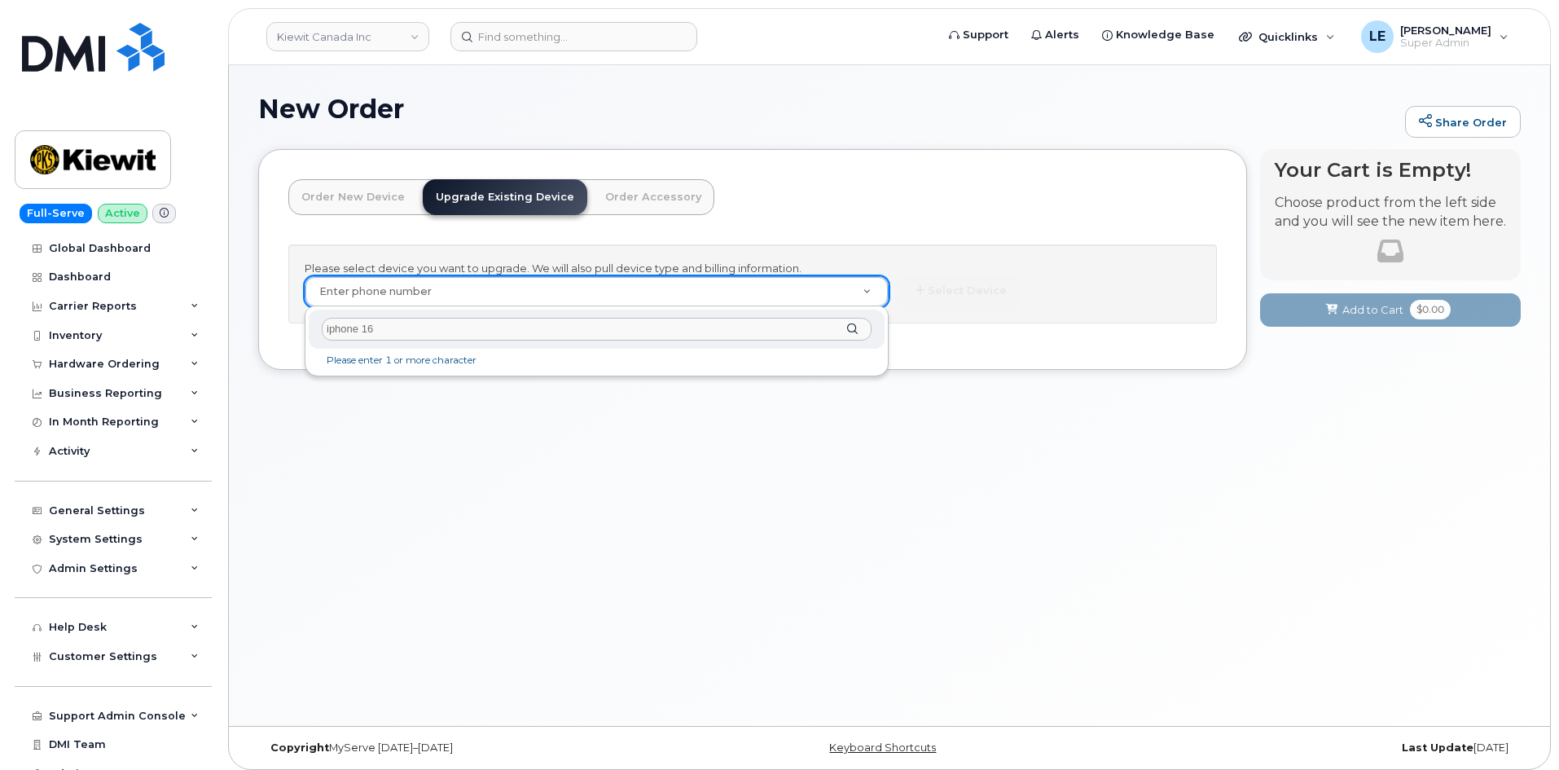
click at [412, 328] on input "iphone 16" at bounding box center [597, 330] width 550 height 24
click at [416, 328] on input "iphone 16" at bounding box center [597, 330] width 550 height 24
click at [411, 329] on input "iphone 16" at bounding box center [597, 330] width 550 height 24
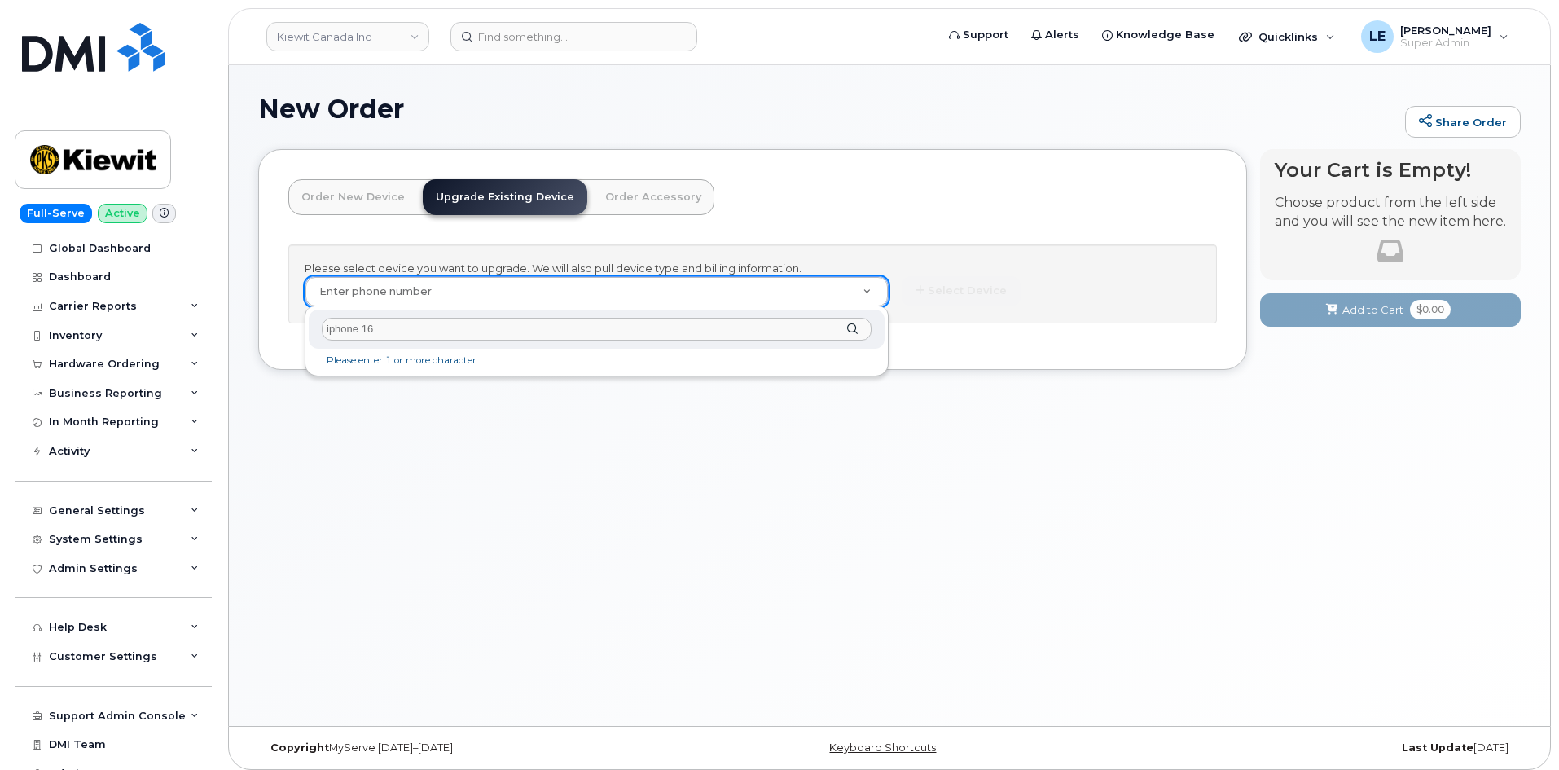
click at [386, 335] on input "iphone 16" at bounding box center [597, 330] width 550 height 24
drag, startPoint x: 416, startPoint y: 333, endPoint x: 257, endPoint y: 332, distance: 158.9
click at [257, 332] on body "Kiewit Canada Inc Support Alerts Knowledge Base Quicklinks Suspend / Cancel Dev…" at bounding box center [779, 389] width 1559 height 778
paste input "6049921635"
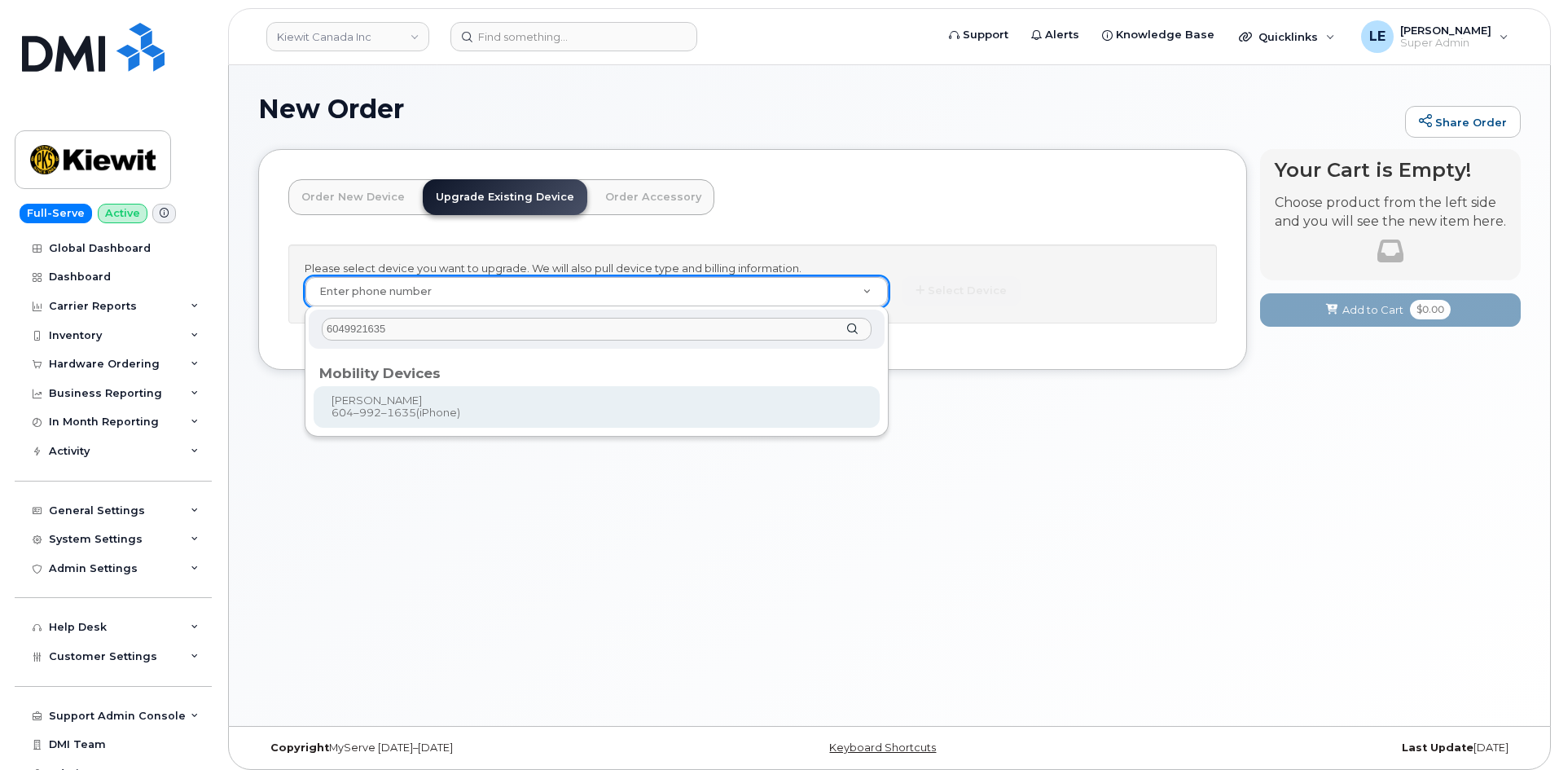
type input "6049921635"
type input "247632"
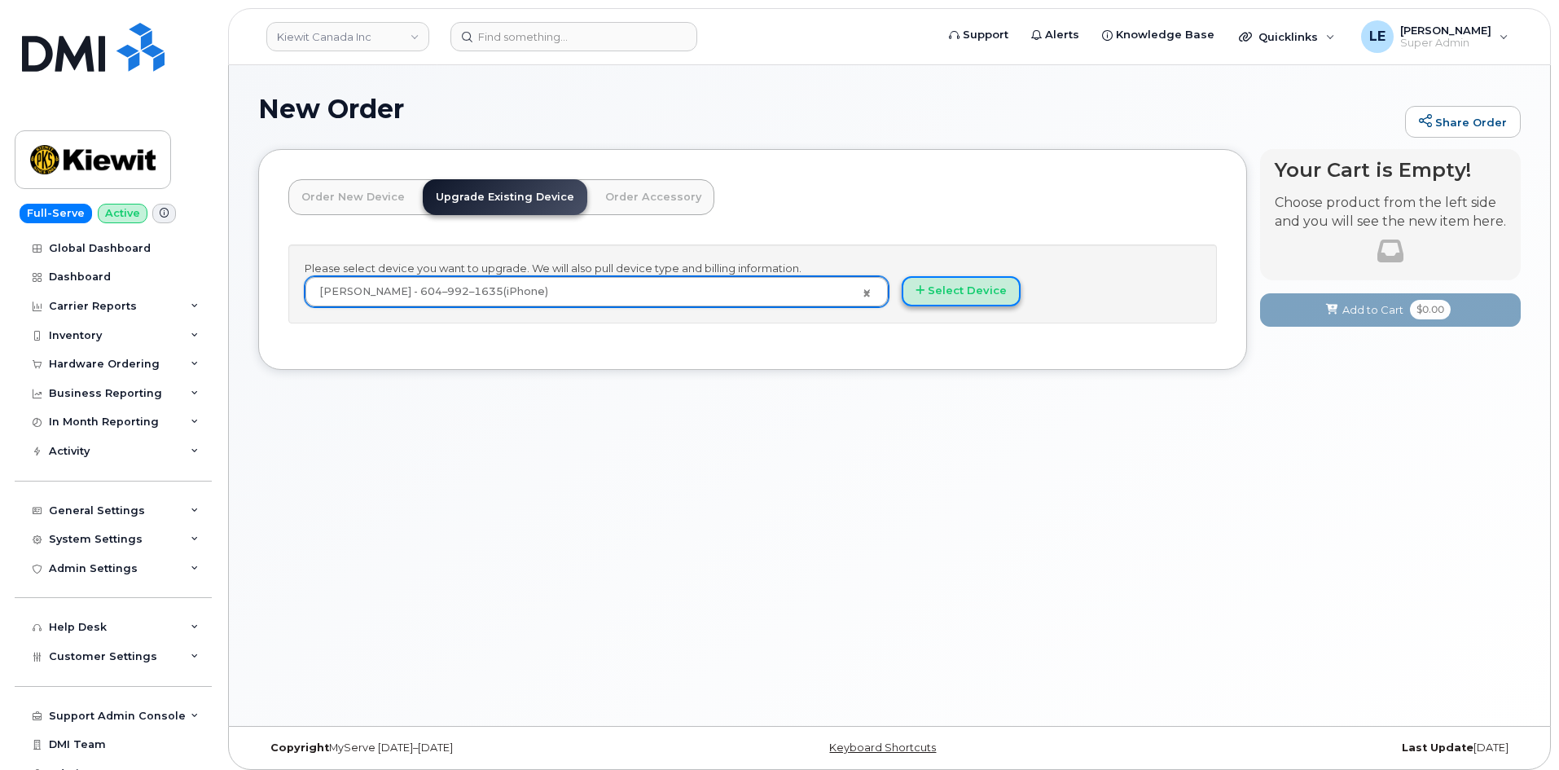
click at [947, 293] on button "Select Device" at bounding box center [961, 291] width 119 height 30
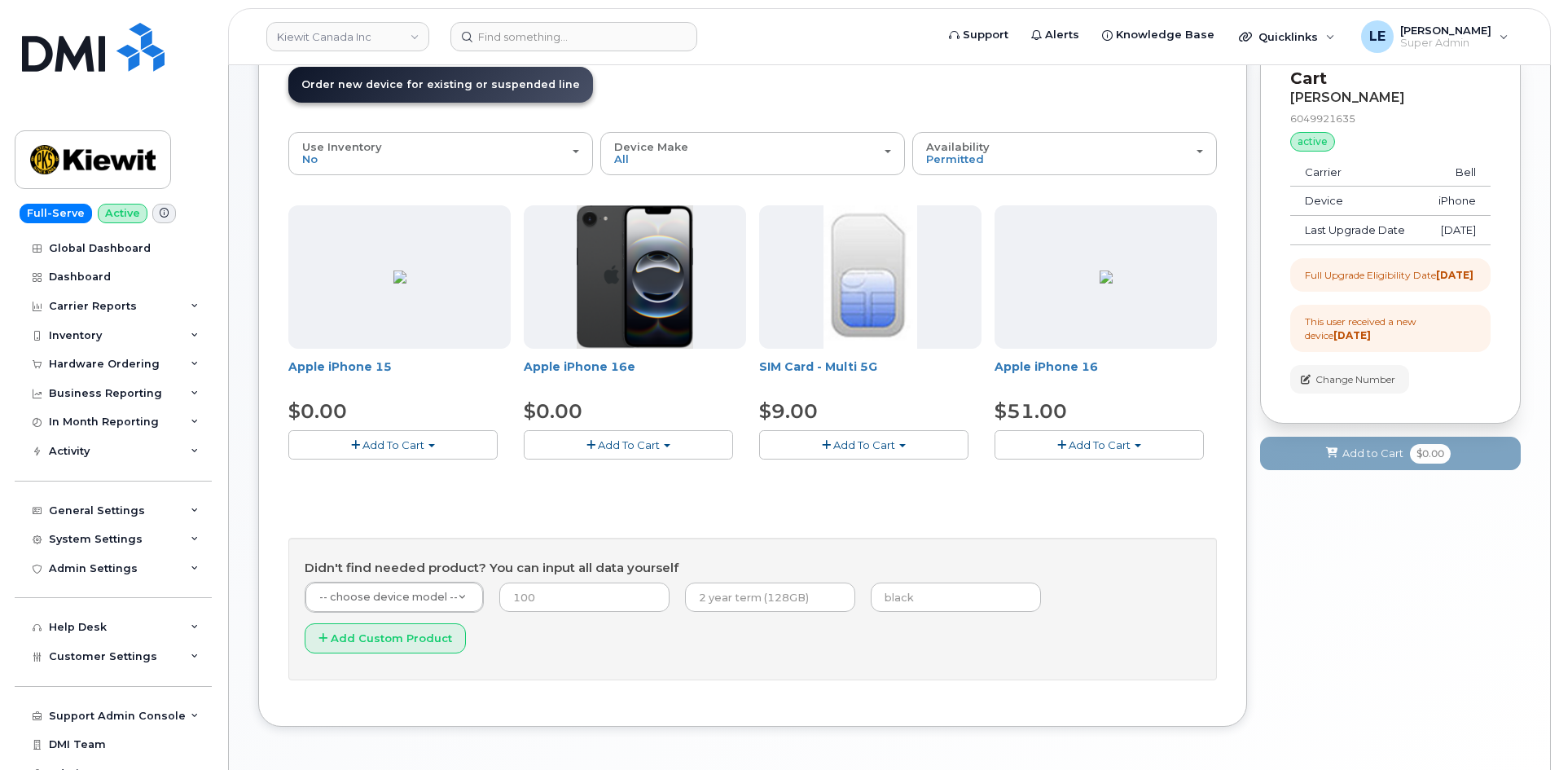
scroll to position [134, 0]
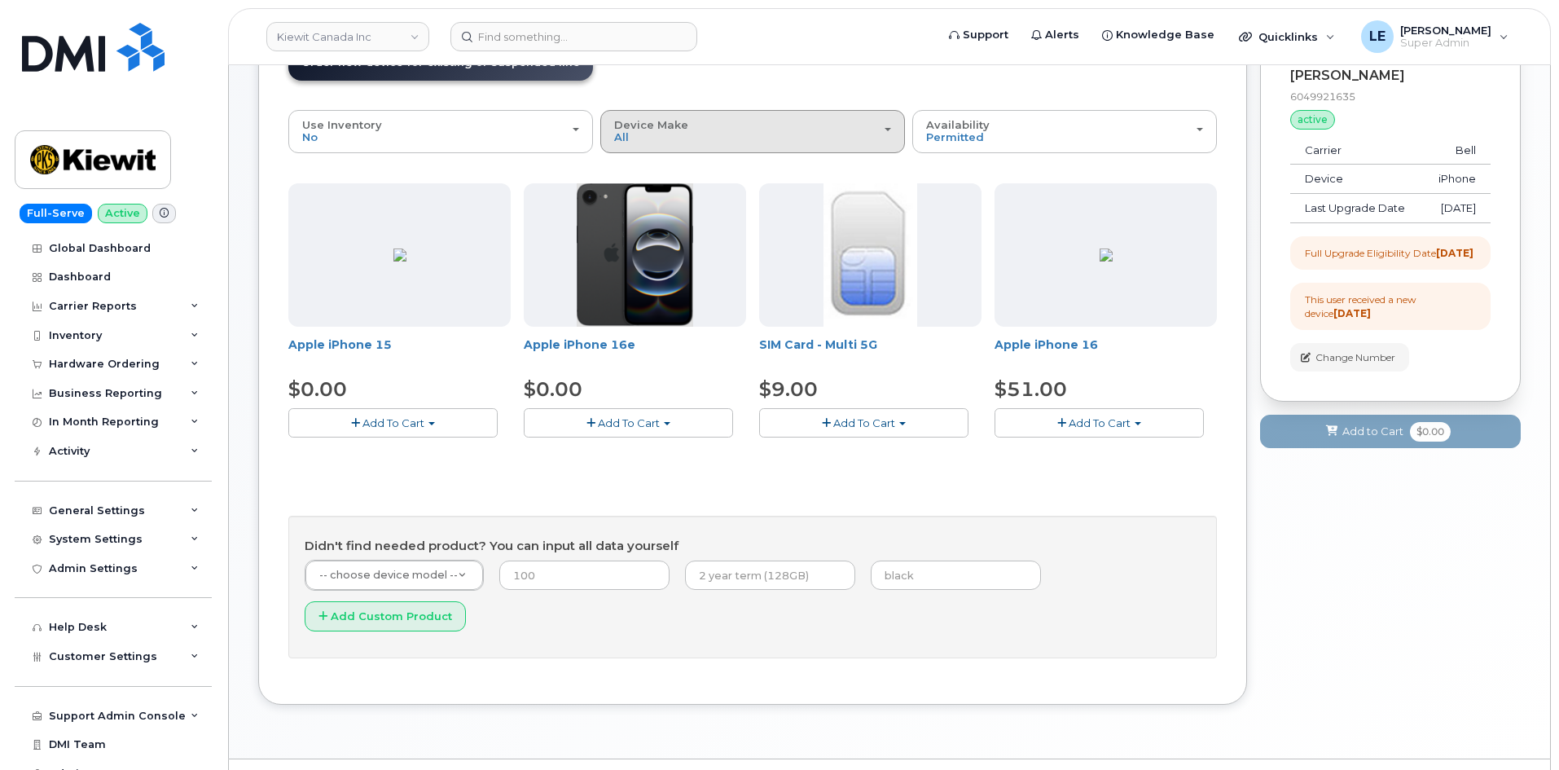
click at [770, 150] on button "Device Make All iPhone" at bounding box center [752, 131] width 305 height 42
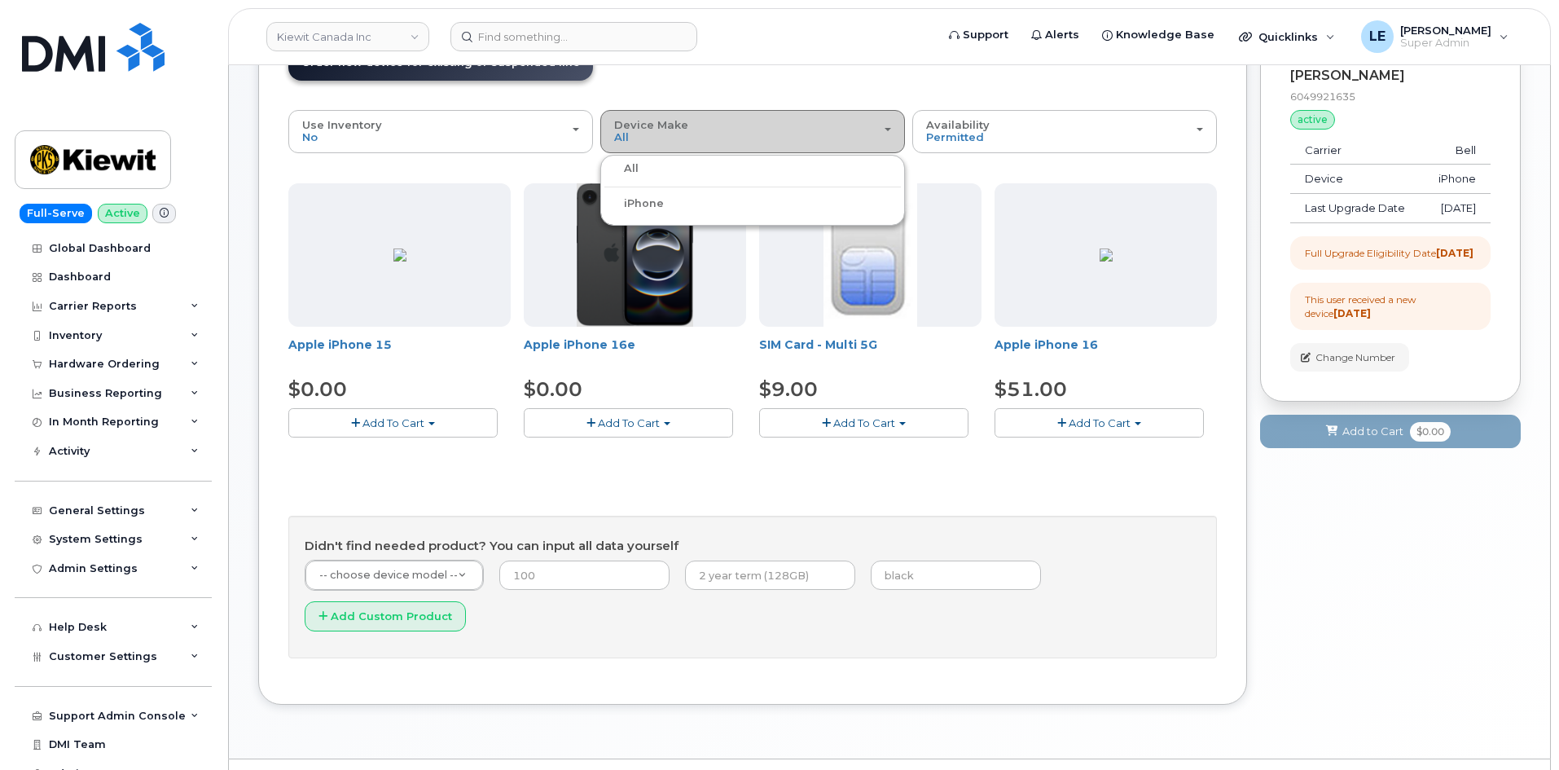
click at [786, 122] on div "Device Make All iPhone" at bounding box center [752, 131] width 277 height 25
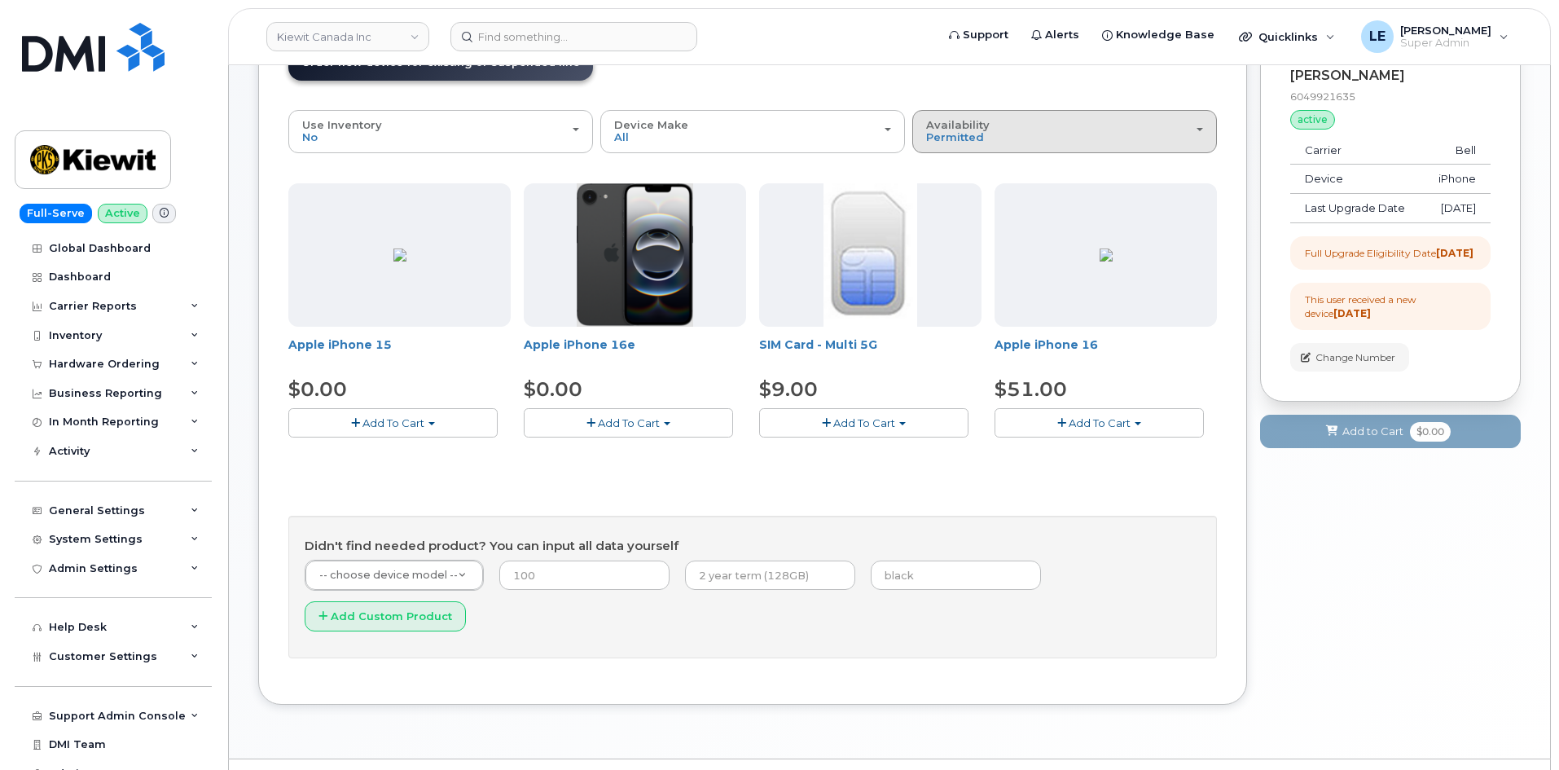
click at [1040, 141] on div "Availability Permitted All" at bounding box center [1064, 131] width 277 height 25
click at [989, 191] on div "All" at bounding box center [1065, 197] width 297 height 20
click at [982, 134] on span "Permitted" at bounding box center [955, 136] width 58 height 13
click at [948, 199] on label "All" at bounding box center [934, 197] width 34 height 20
click at [0, 0] on input "All" at bounding box center [0, 0] width 0 height 0
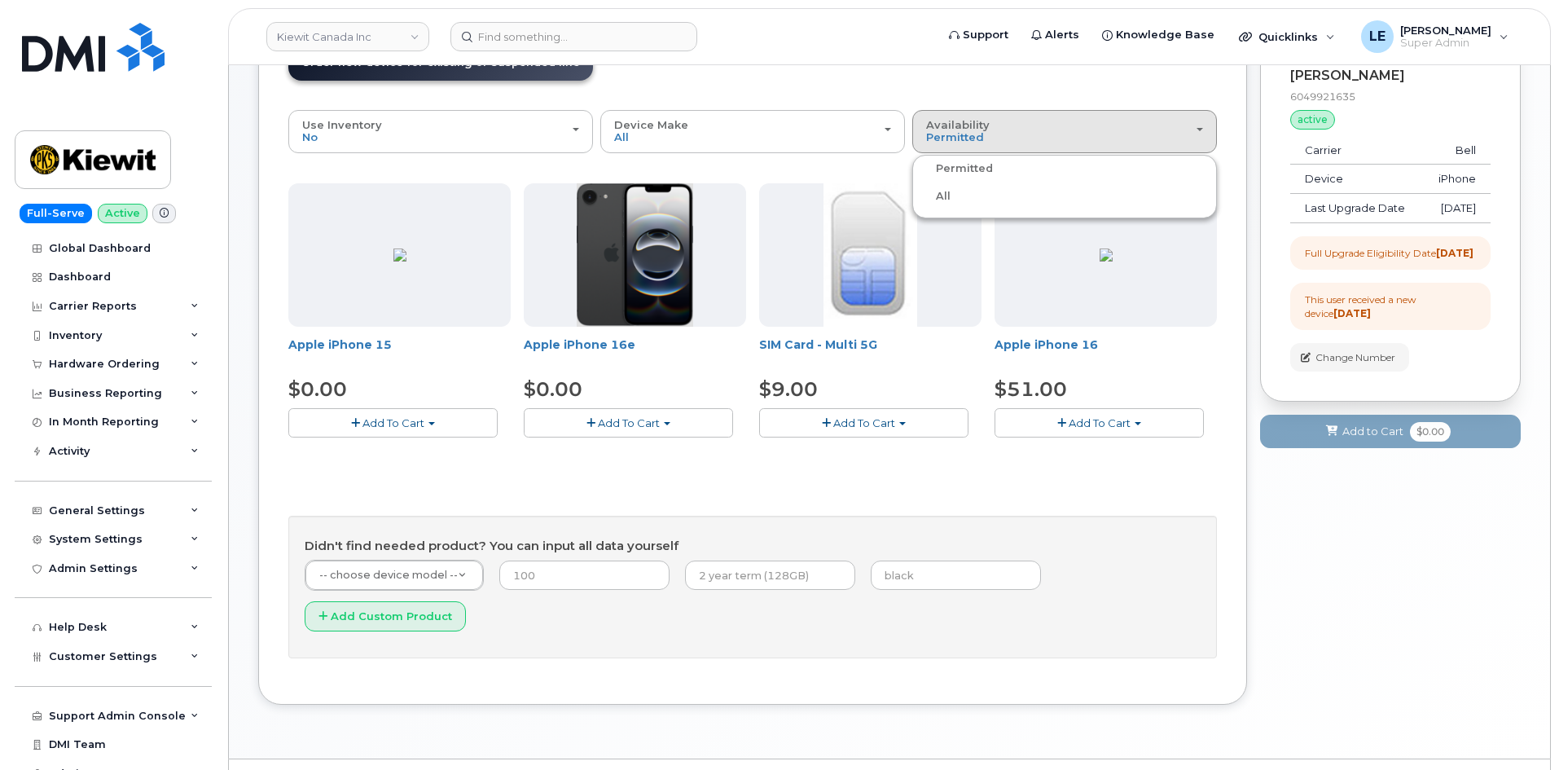
scroll to position [8, 0]
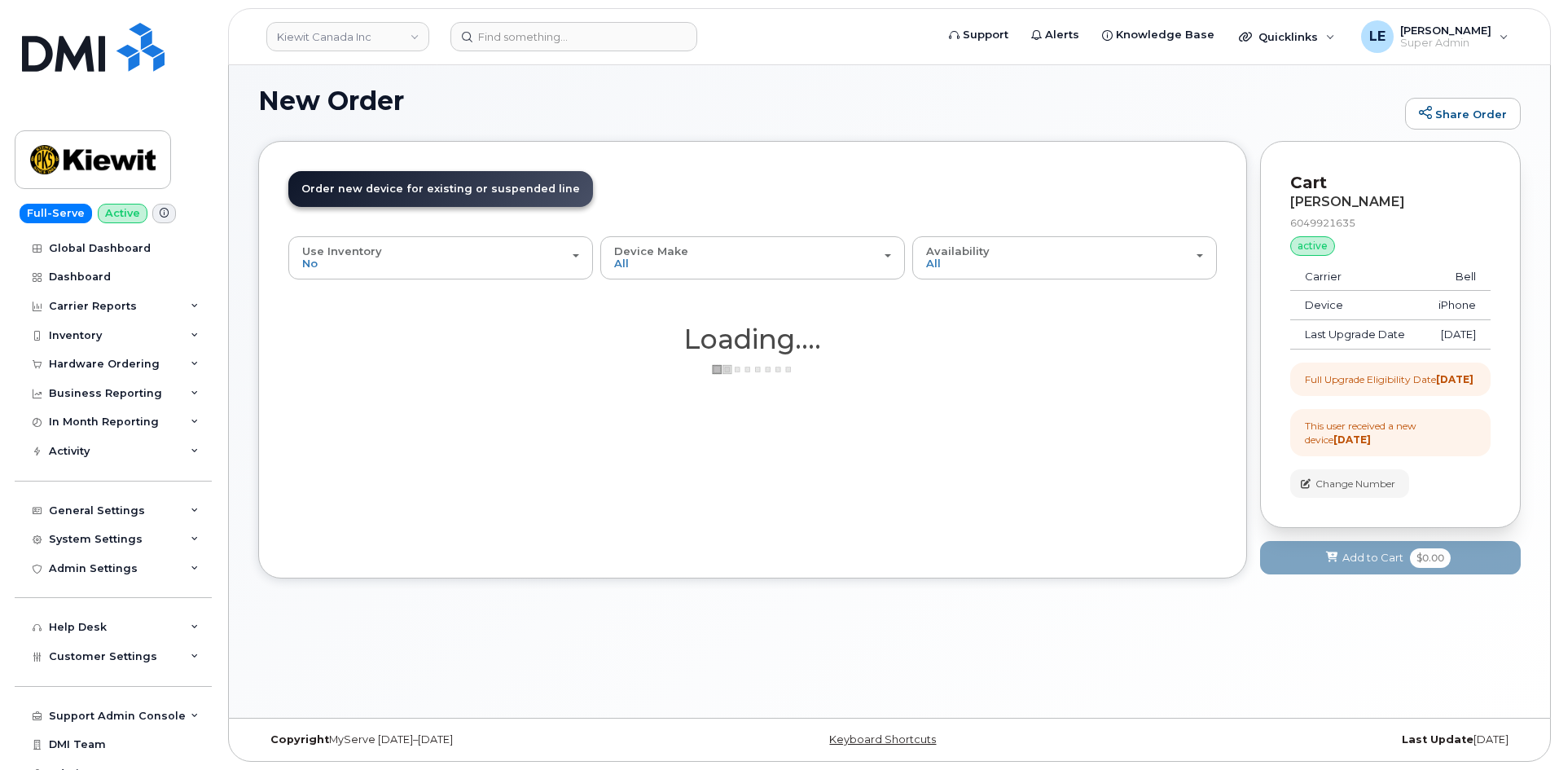
click at [809, 161] on div "Order New Device Upgrade Existing Device Order Accessory Order new device and n…" at bounding box center [752, 360] width 989 height 438
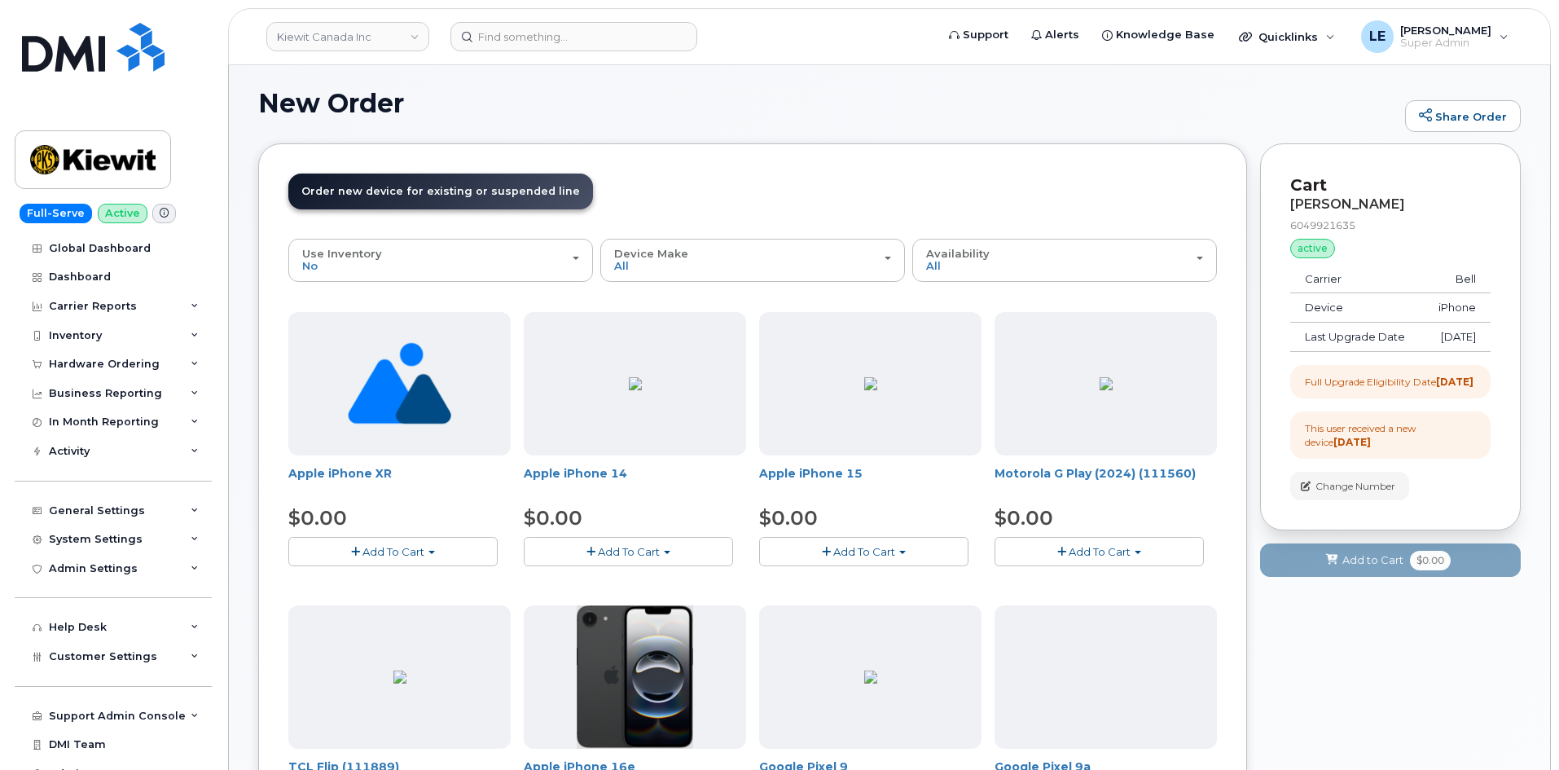
scroll to position [0, 0]
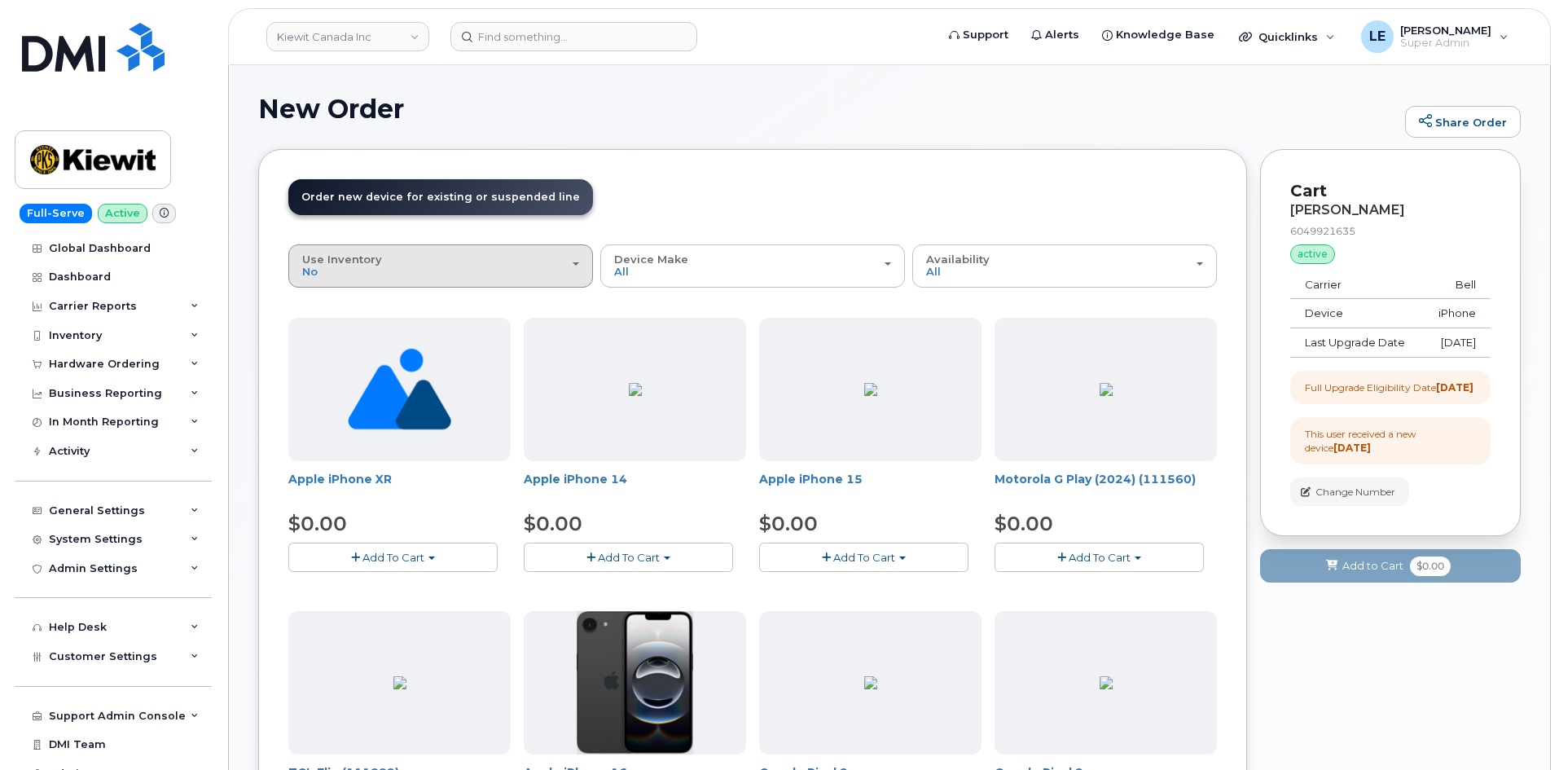
click at [467, 282] on button "Use Inventory No" at bounding box center [440, 265] width 305 height 42
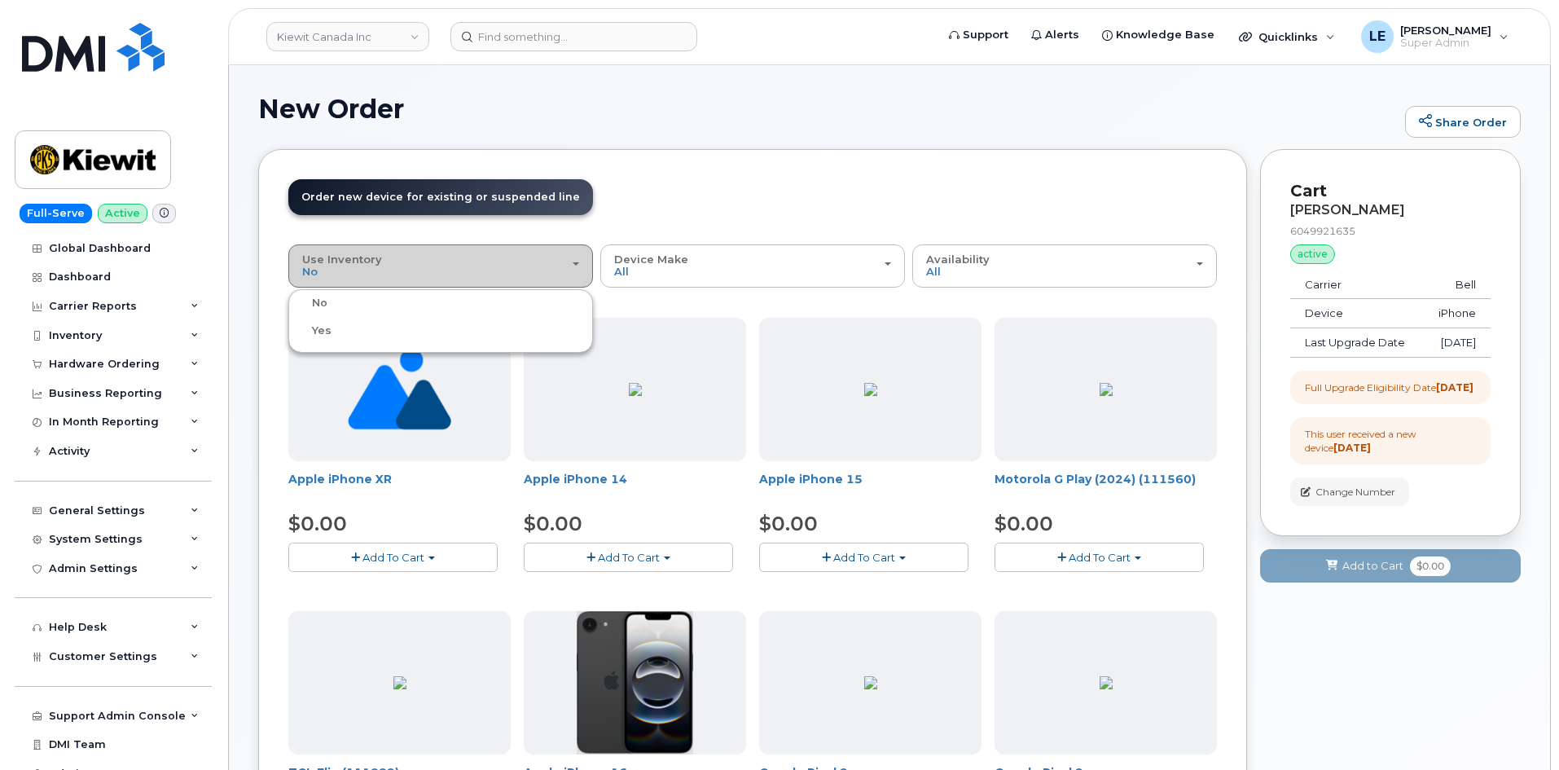
click at [465, 279] on button "Use Inventory No" at bounding box center [440, 265] width 305 height 42
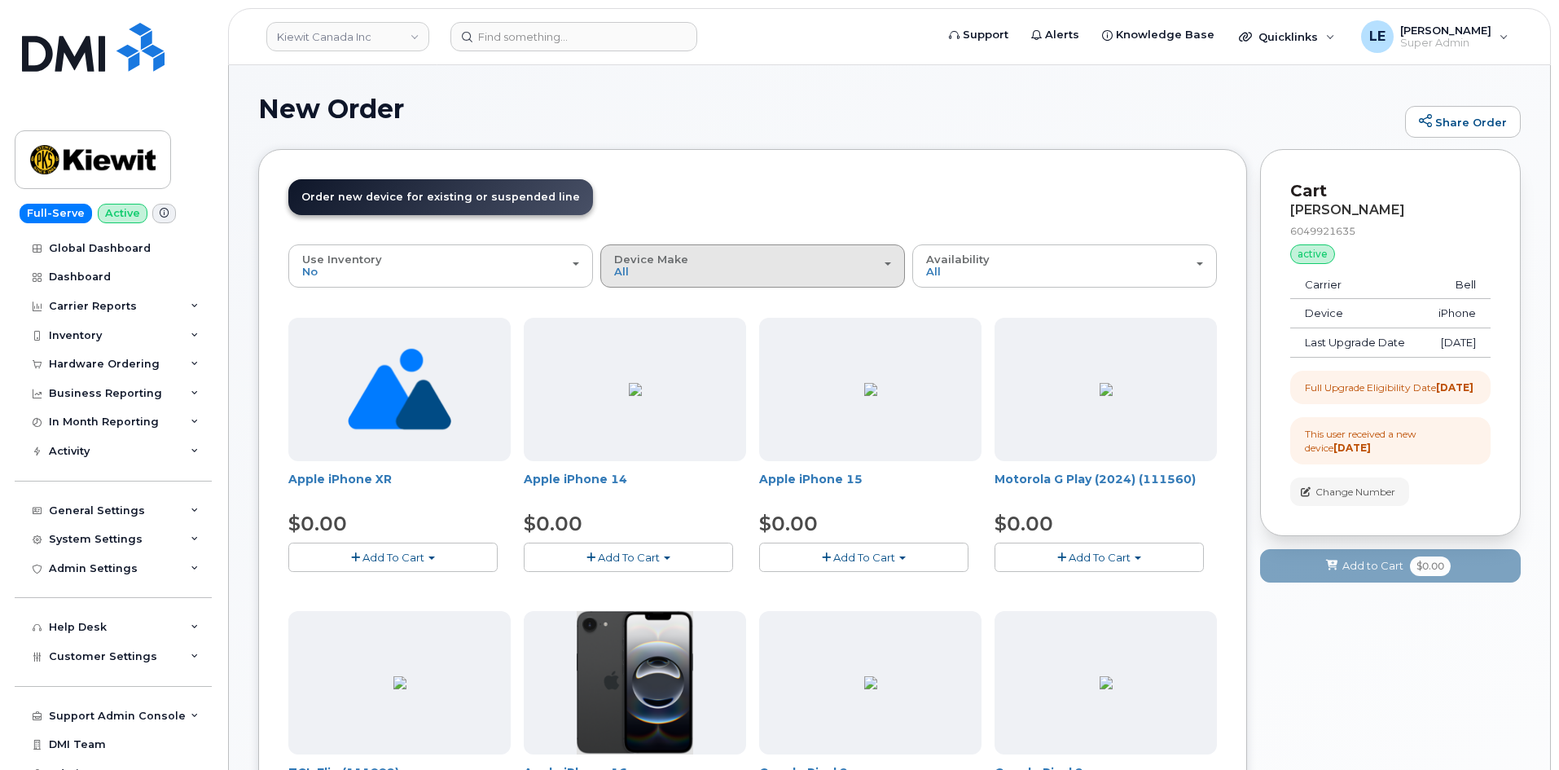
click at [644, 273] on div "Device Make All Aircard Android Cell Phone HUB iPhone Tablet" at bounding box center [752, 265] width 277 height 25
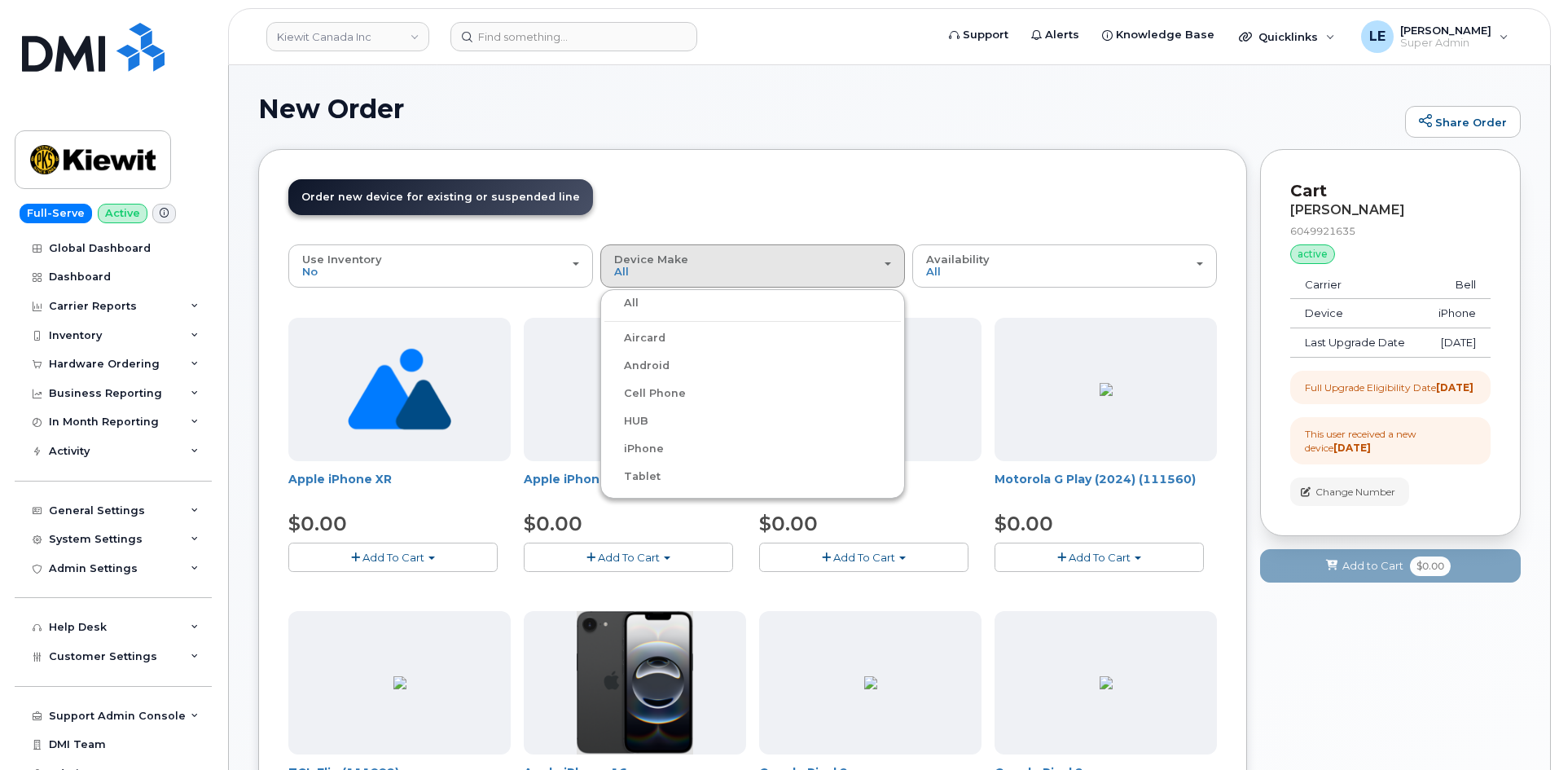
click at [640, 444] on label "iPhone" at bounding box center [634, 449] width 59 height 20
click at [0, 0] on input "iPhone" at bounding box center [0, 0] width 0 height 0
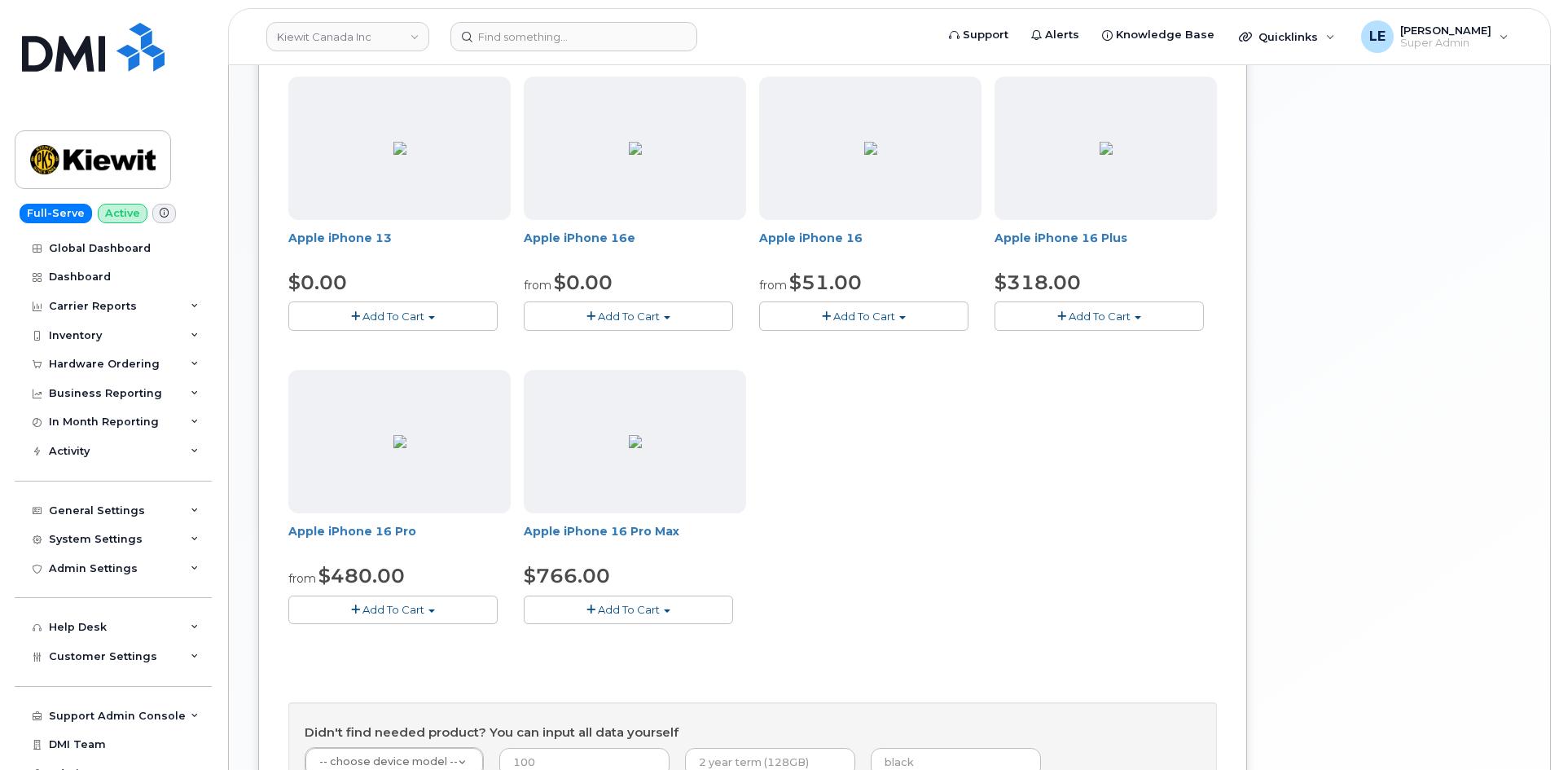
scroll to position [570, 0]
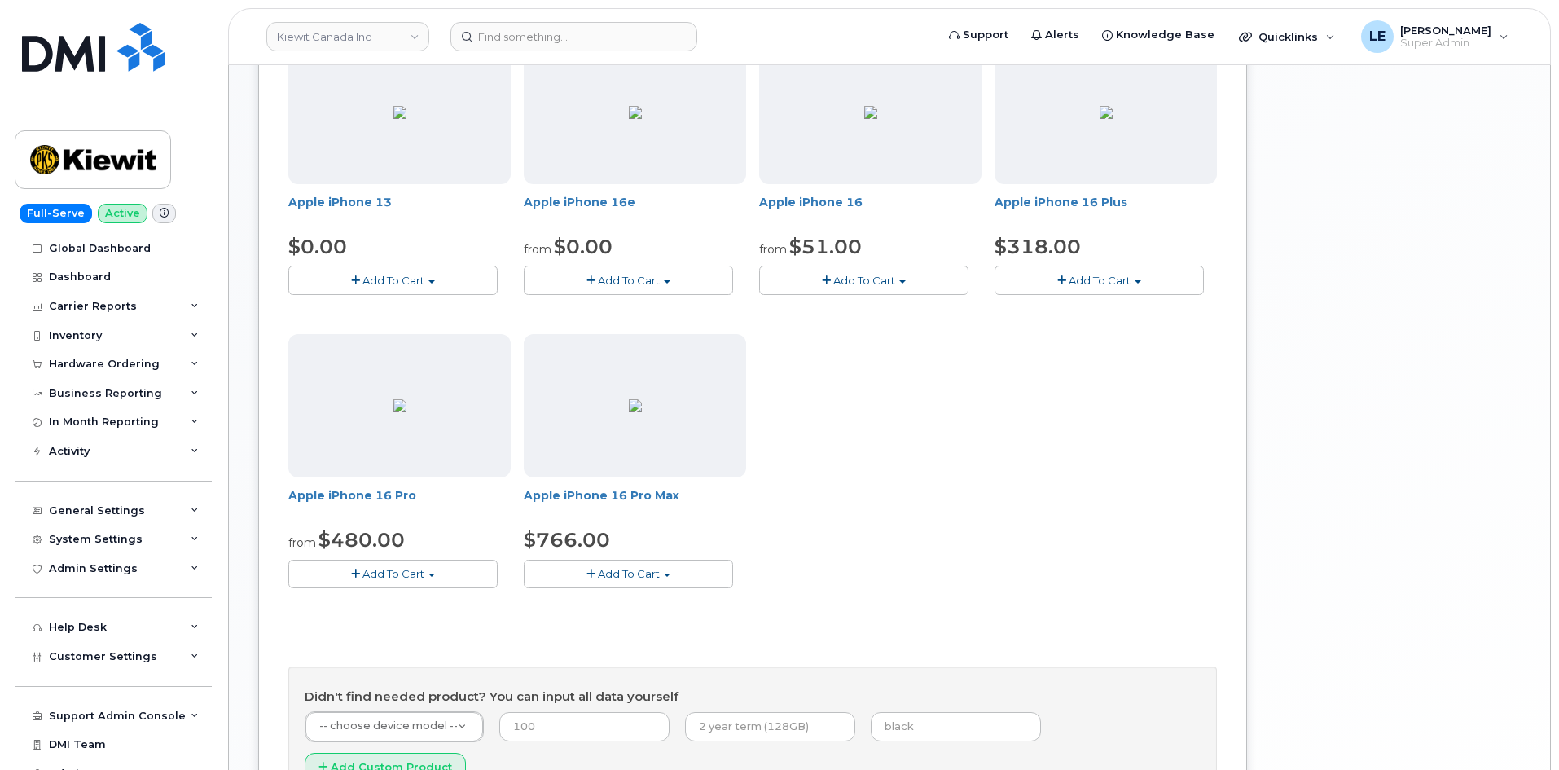
click at [435, 586] on button "Add To Cart" at bounding box center [392, 574] width 209 height 29
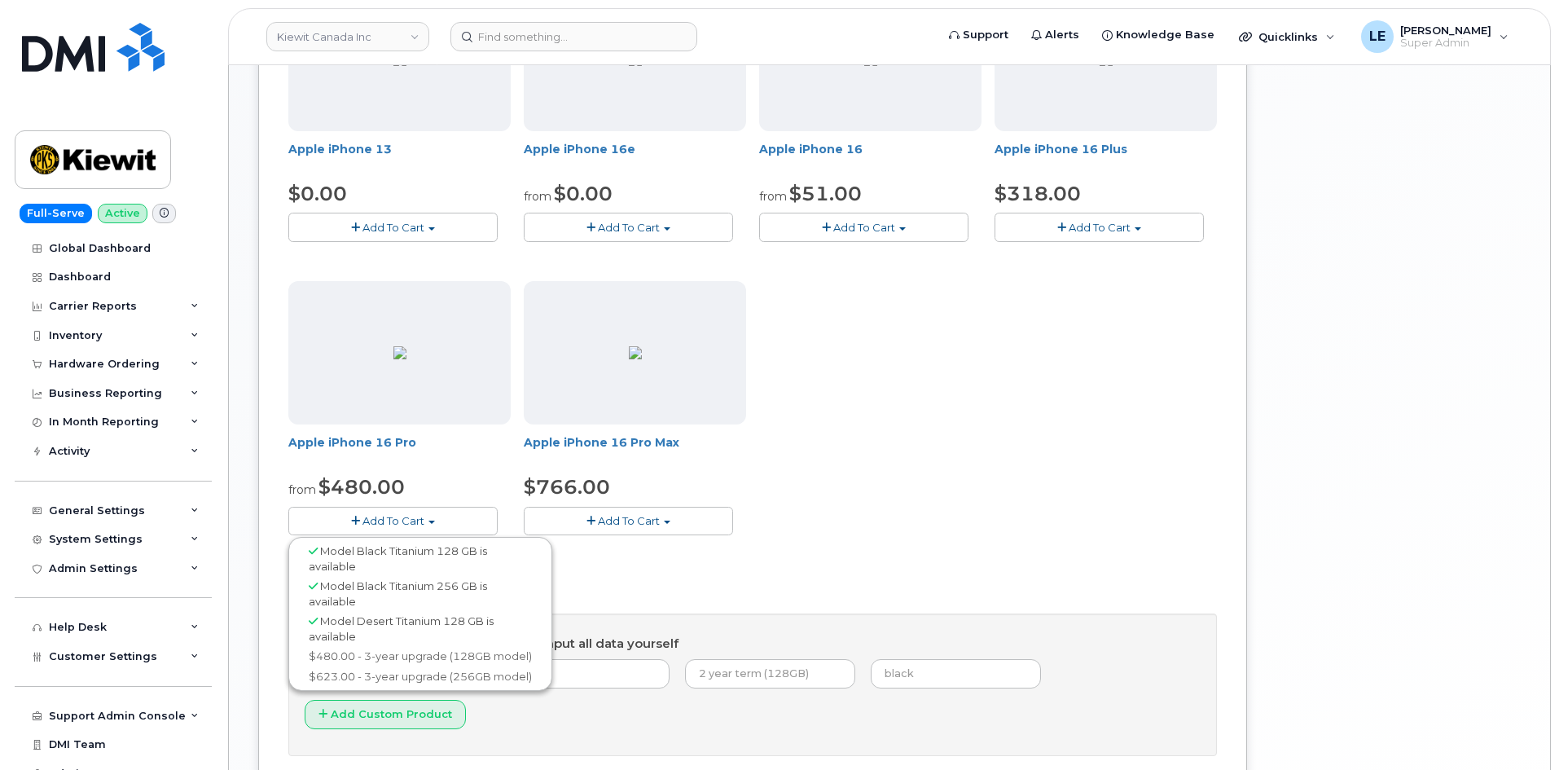
scroll to position [652, 0]
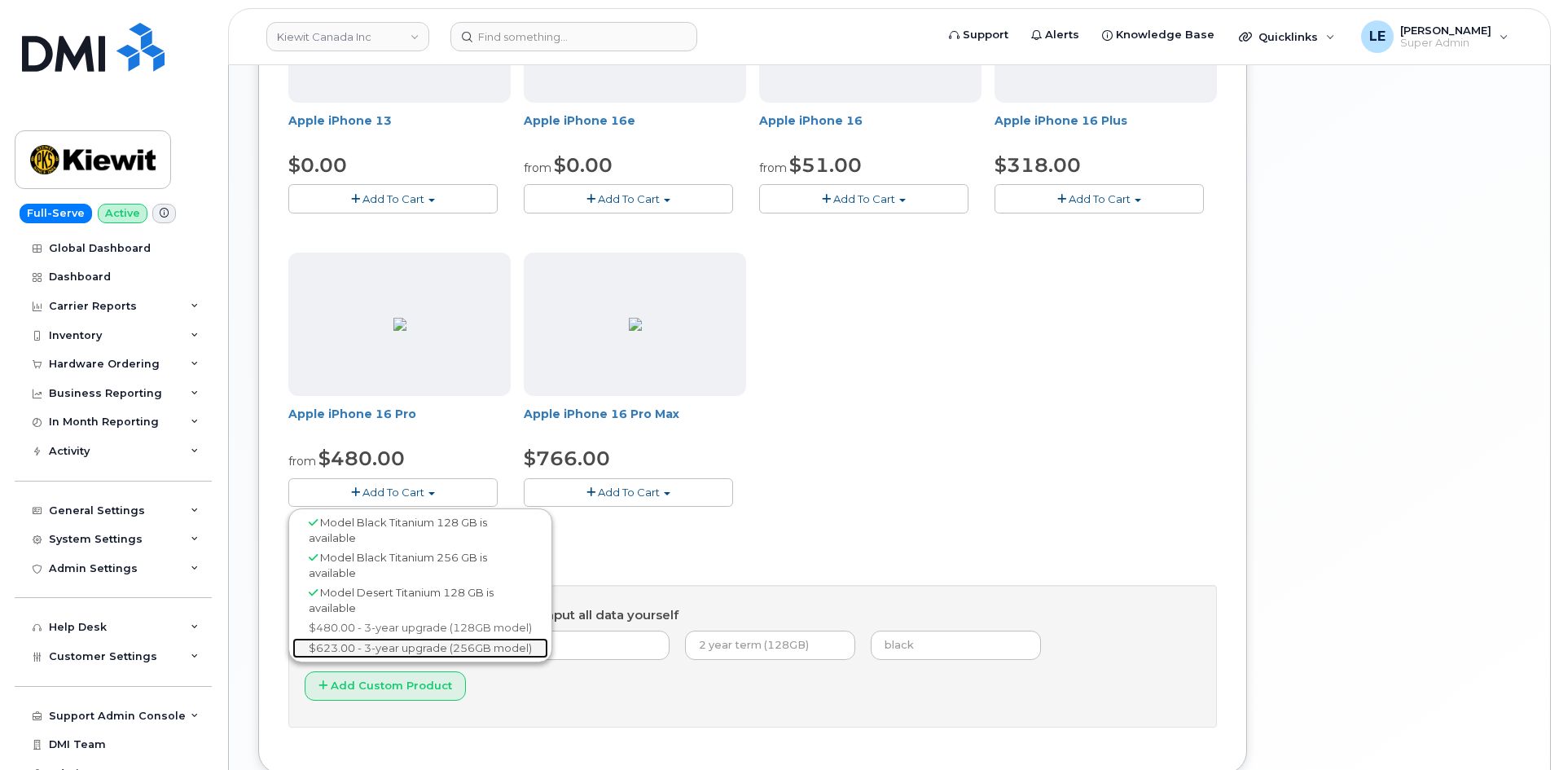
click at [368, 652] on link "$623.00 - 3-year upgrade (256GB model)" at bounding box center [421, 648] width 256 height 20
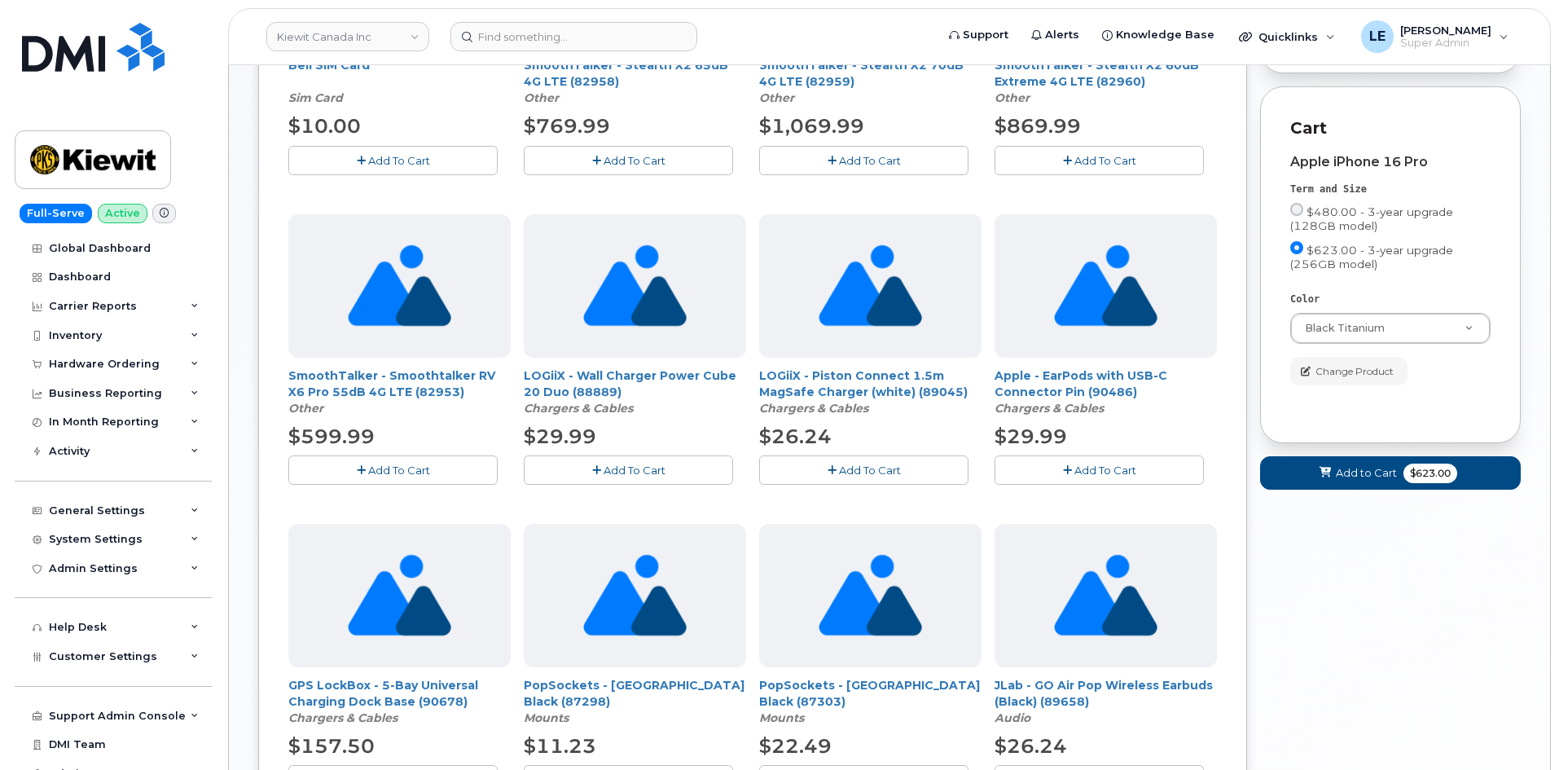
scroll to position [489, 0]
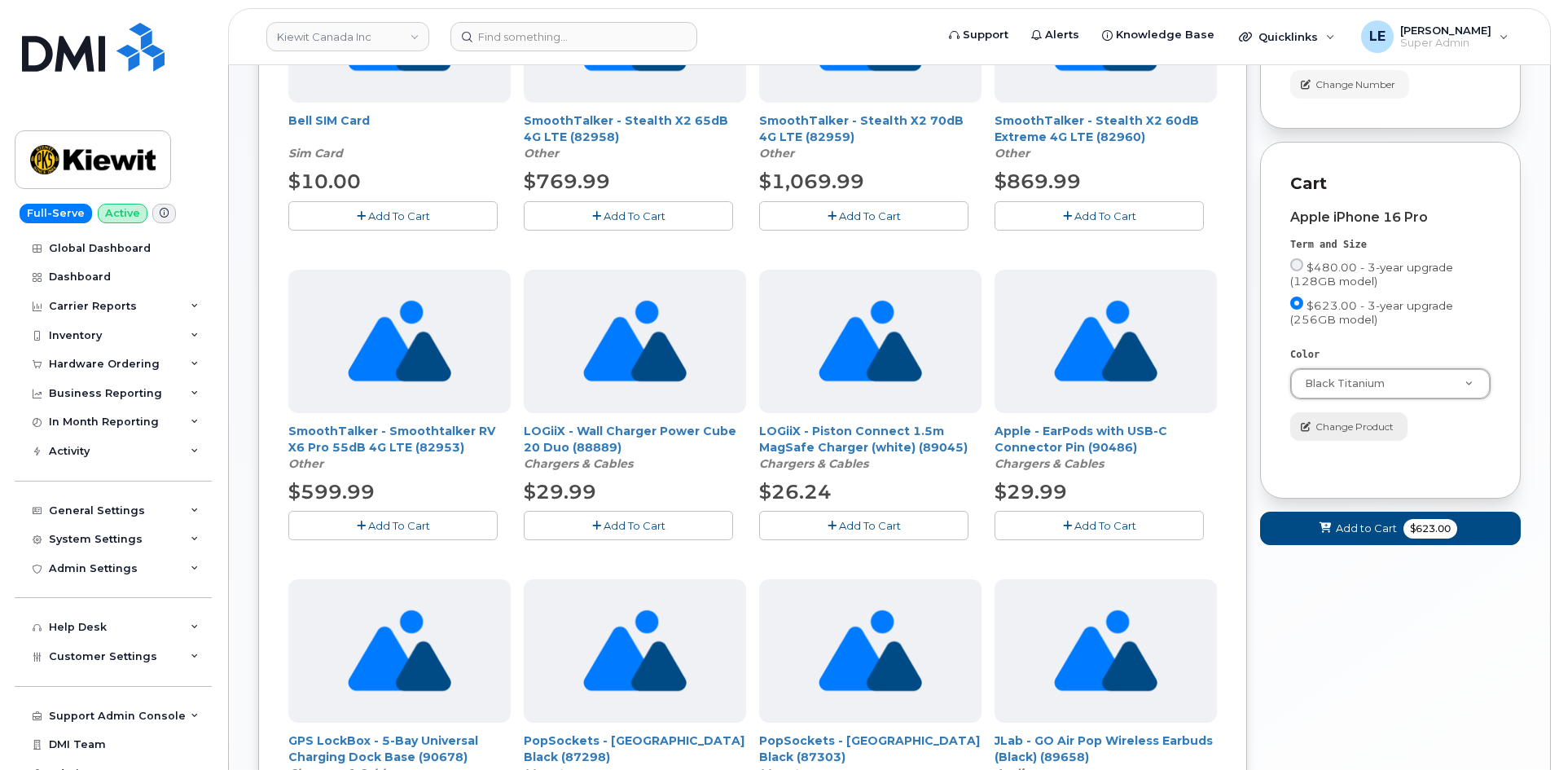
click at [1335, 434] on span "Change Product" at bounding box center [1355, 427] width 78 height 15
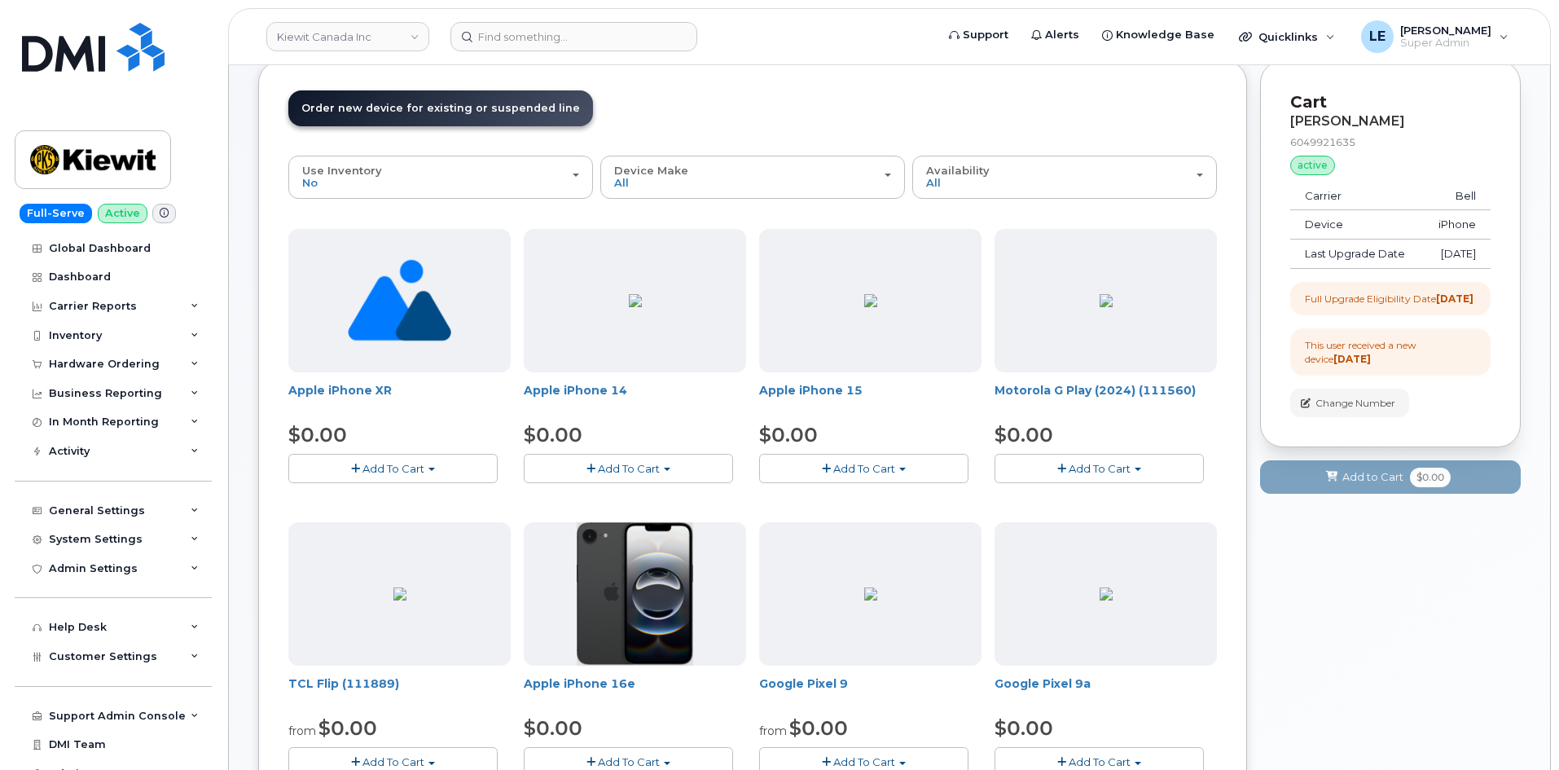
scroll to position [163, 0]
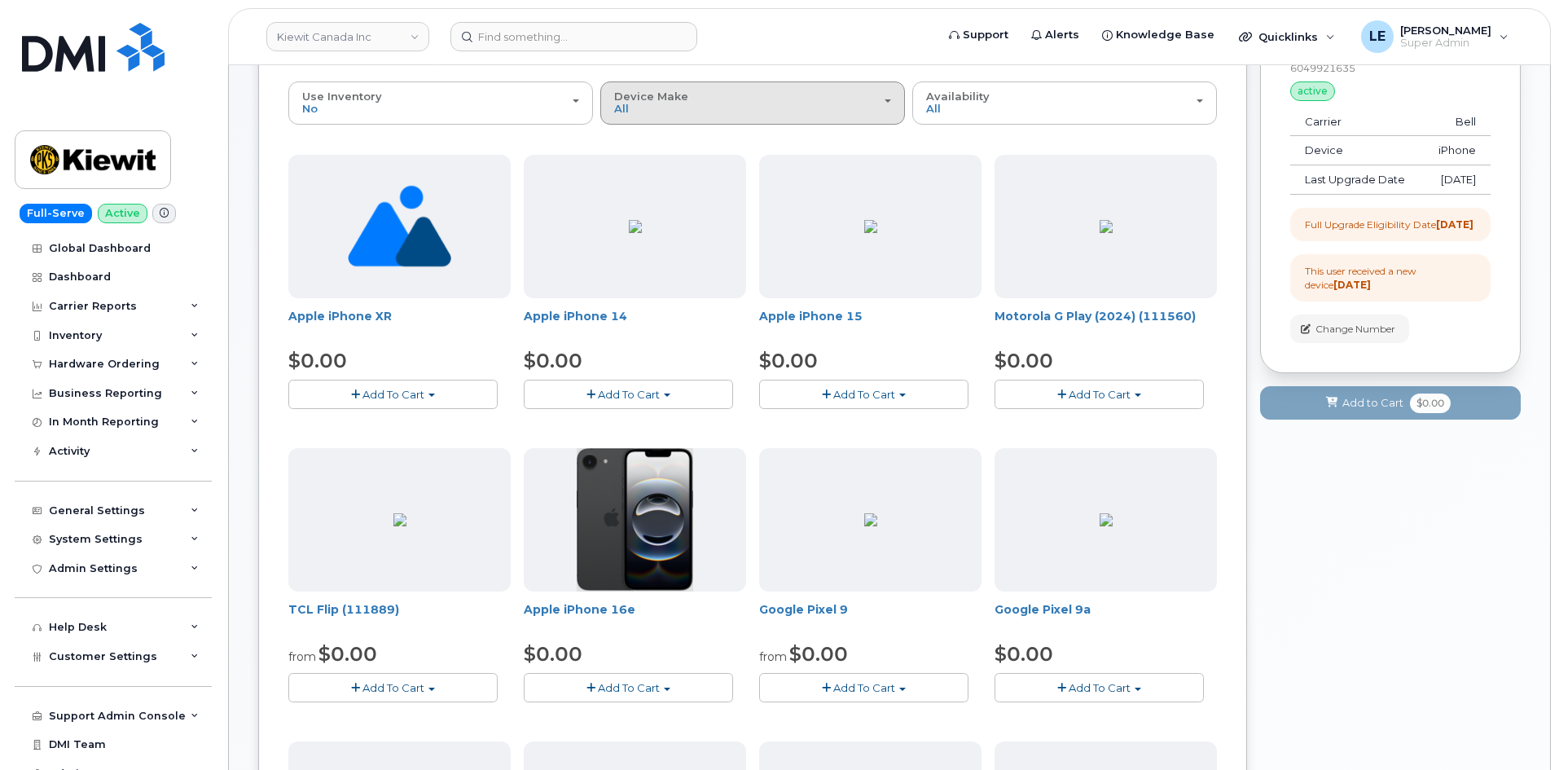
click at [772, 103] on div "Device Make All Aircard Android Cell Phone HUB iPhone Tablet" at bounding box center [752, 102] width 277 height 25
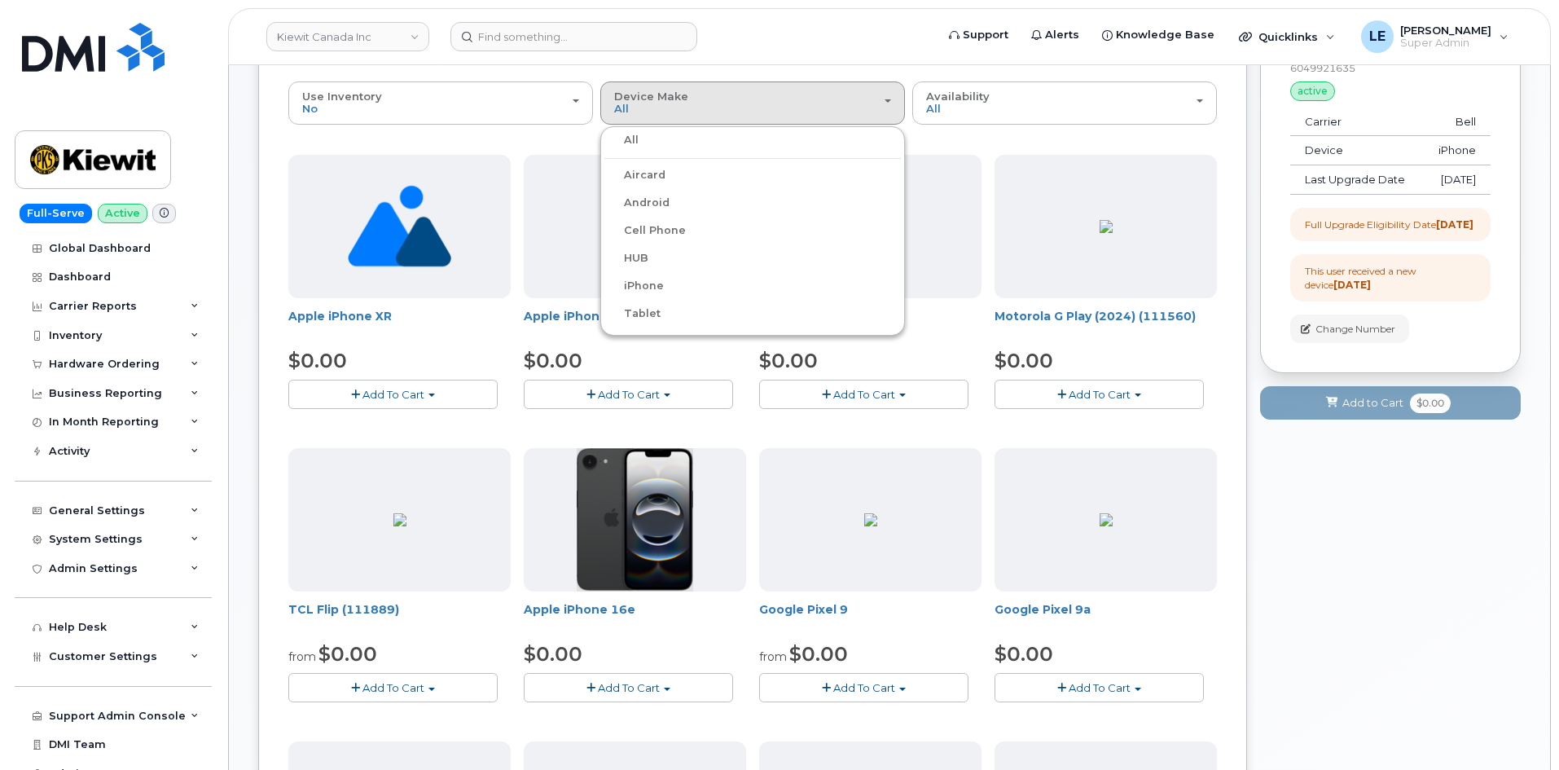
click at [640, 286] on label "iPhone" at bounding box center [634, 286] width 59 height 20
click at [0, 0] on input "iPhone" at bounding box center [0, 0] width 0 height 0
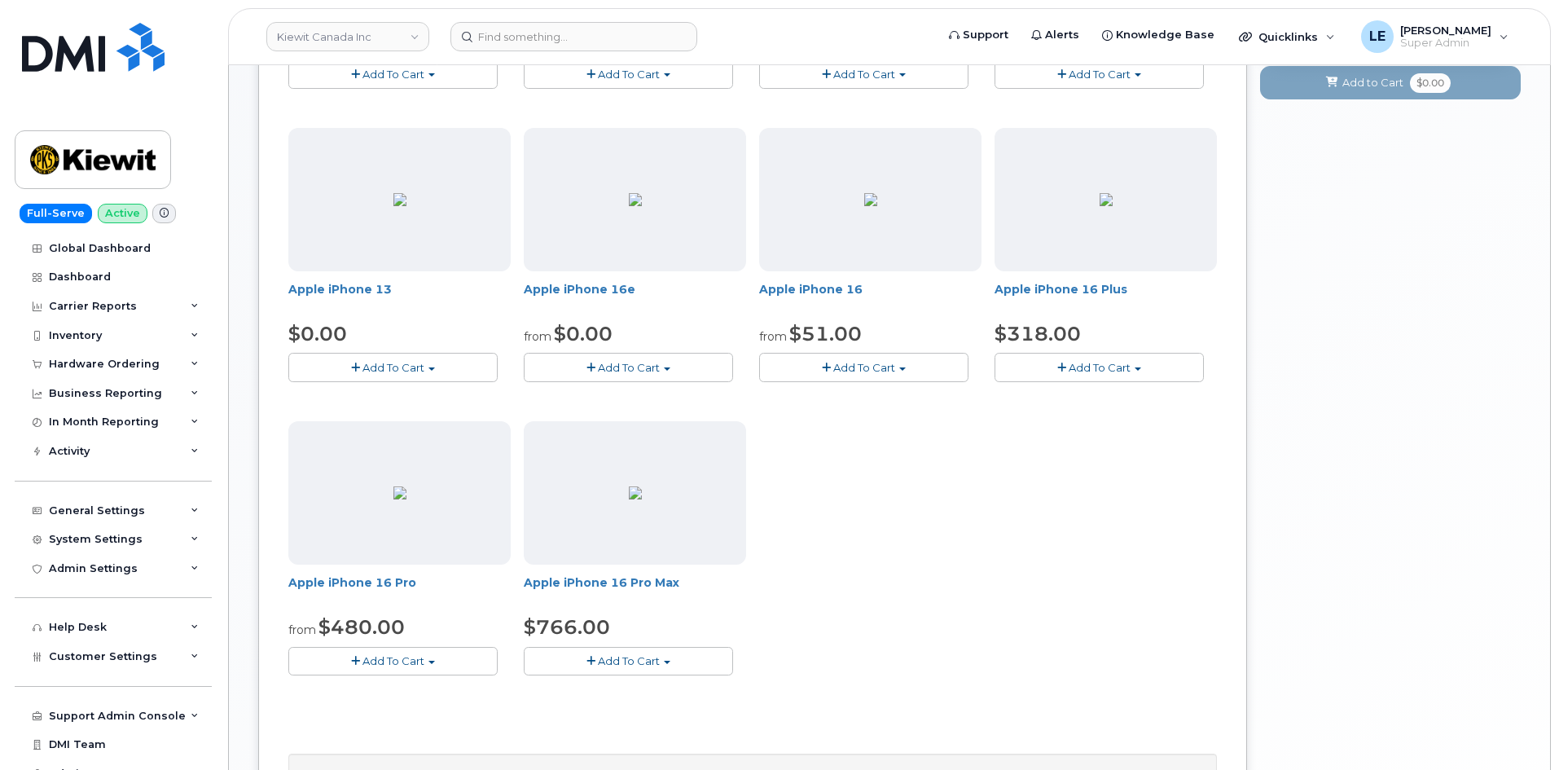
scroll to position [489, 0]
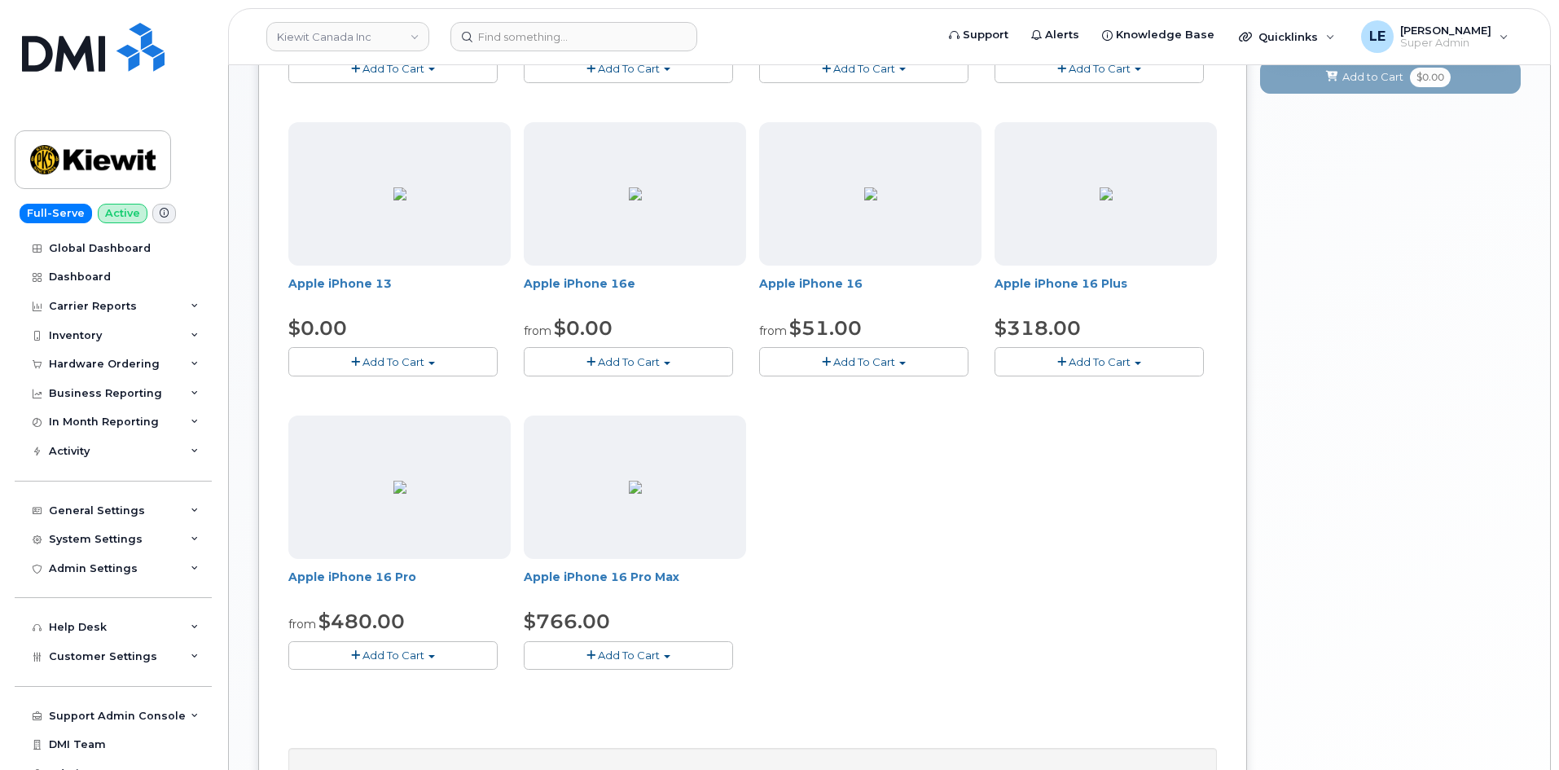
click at [420, 653] on span "Add To Cart" at bounding box center [394, 655] width 62 height 13
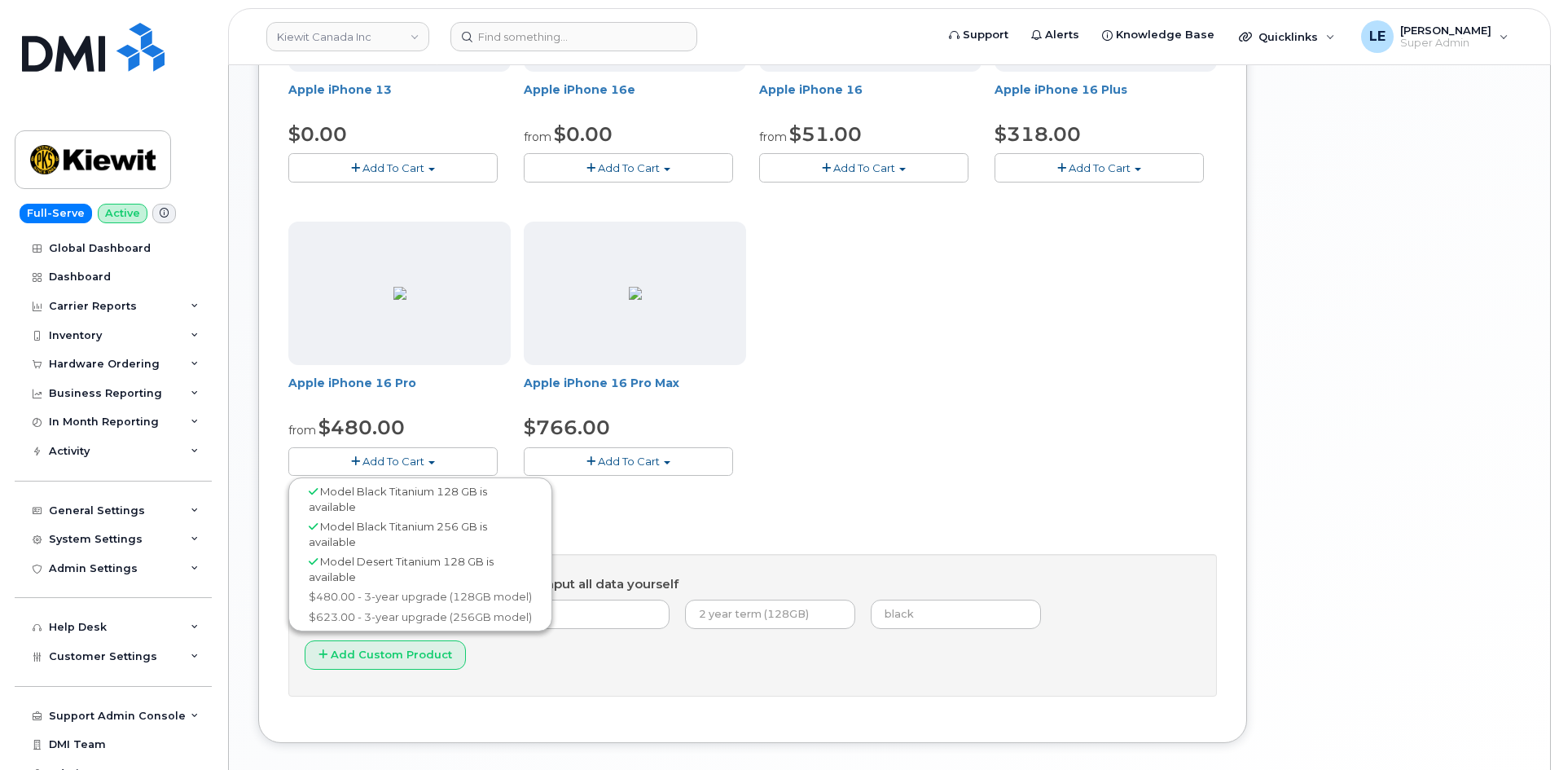
scroll to position [722, 0]
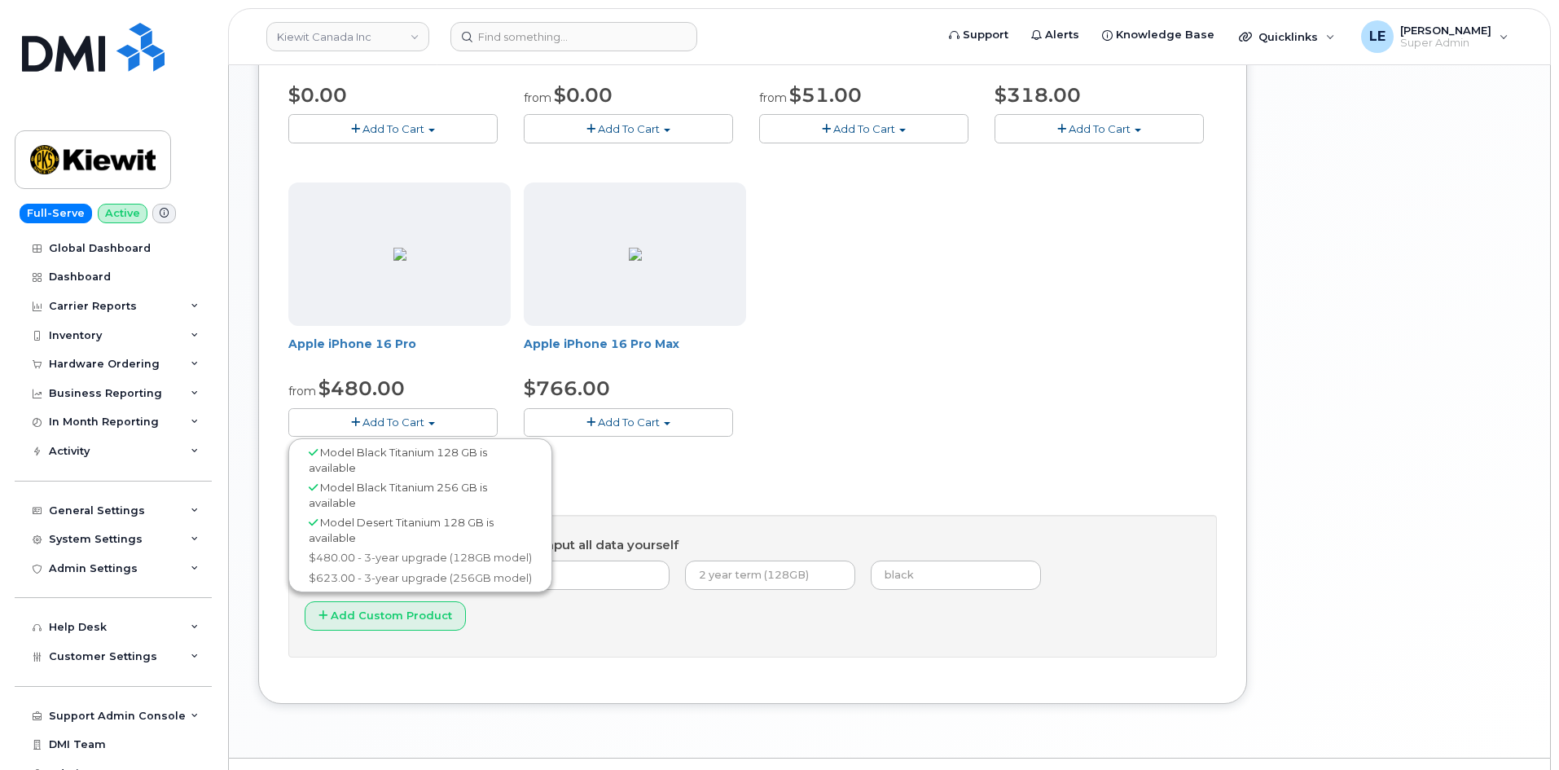
click at [1410, 336] on div "Your Cart is Empty! Choose product from the left side and you will see the new …" at bounding box center [1390, 77] width 261 height 1301
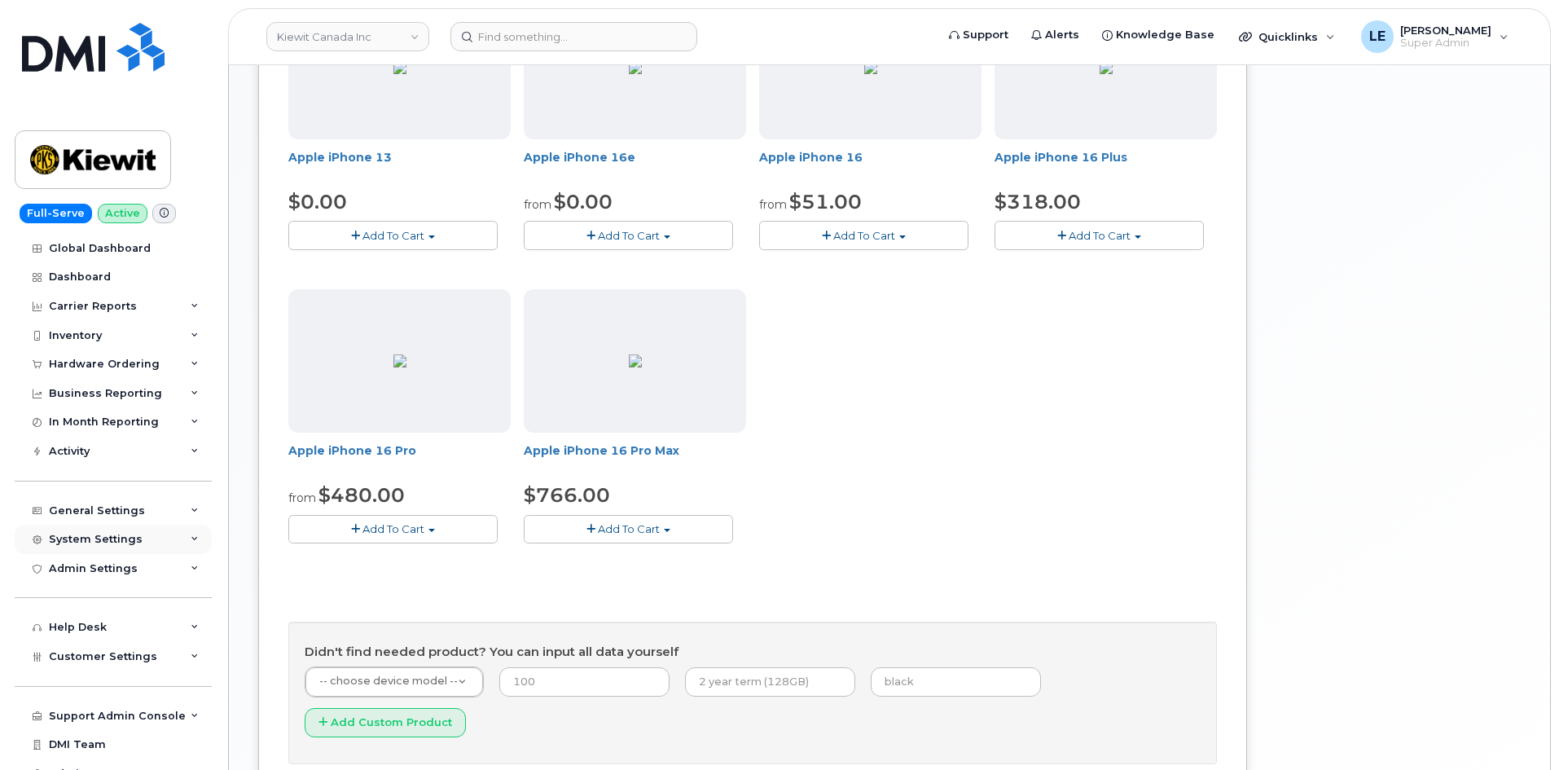
scroll to position [559, 0]
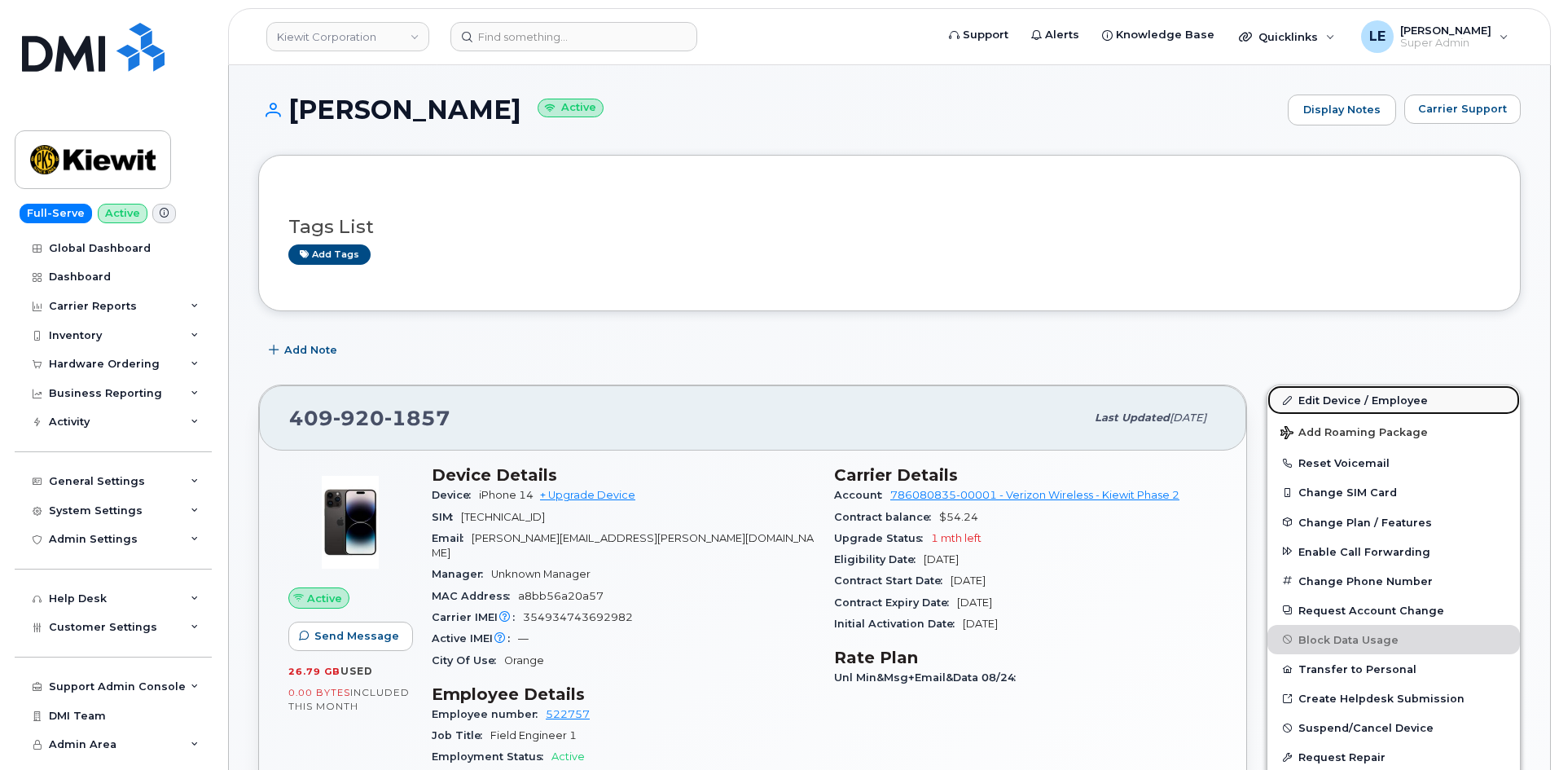
click at [1310, 400] on link "Edit Device / Employee" at bounding box center [1394, 399] width 253 height 29
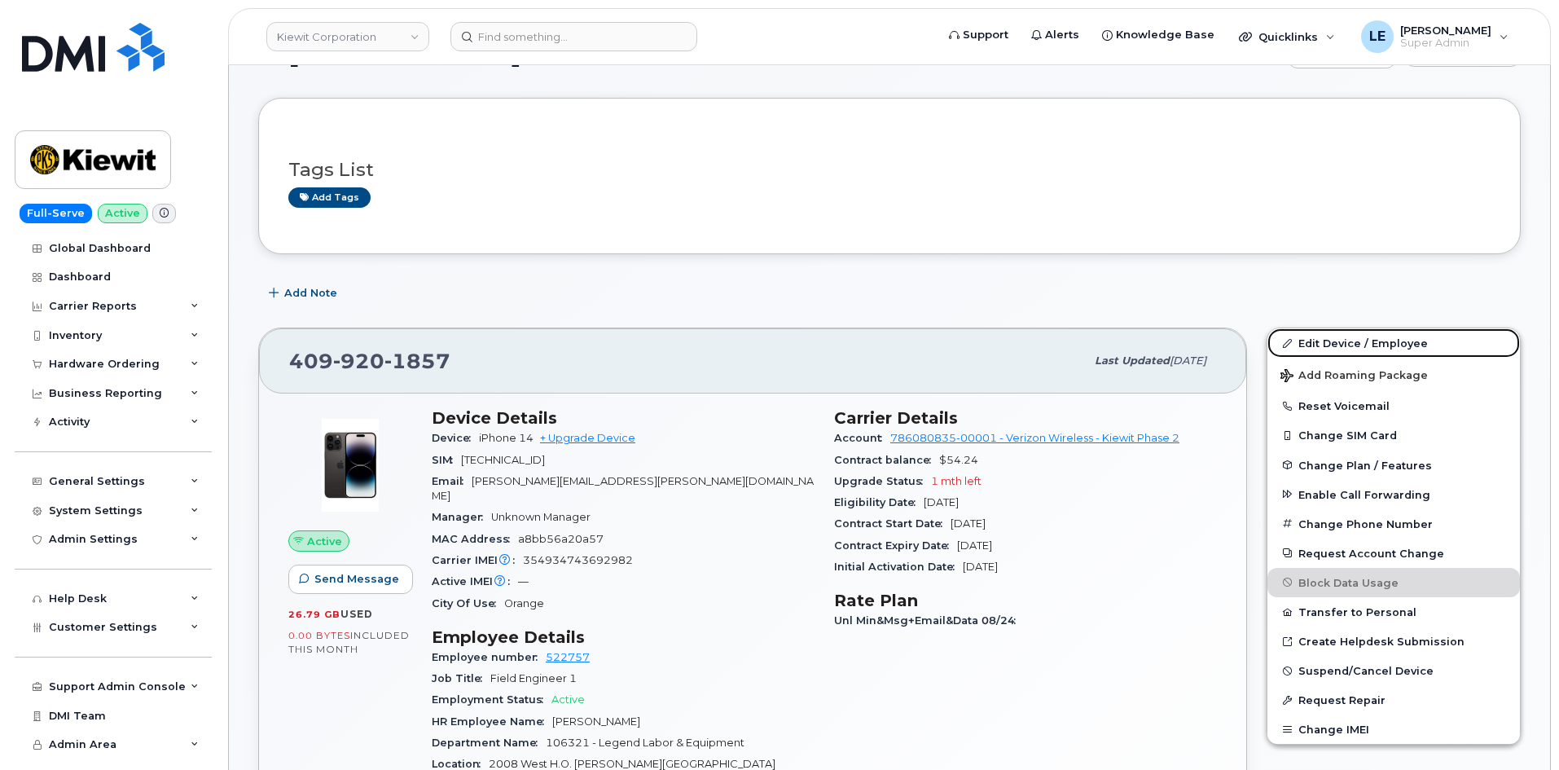
scroll to position [81, 0]
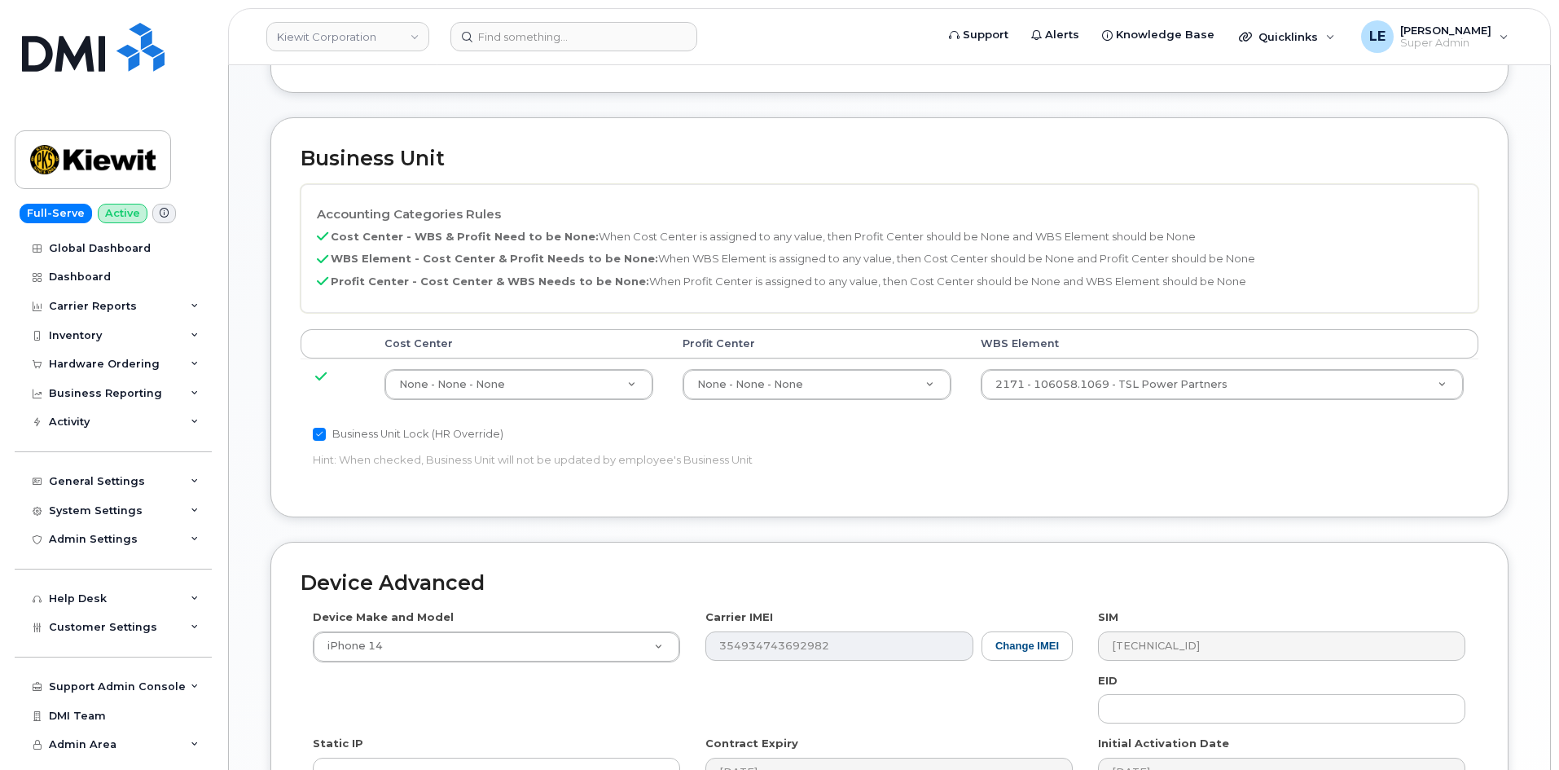
scroll to position [733, 0]
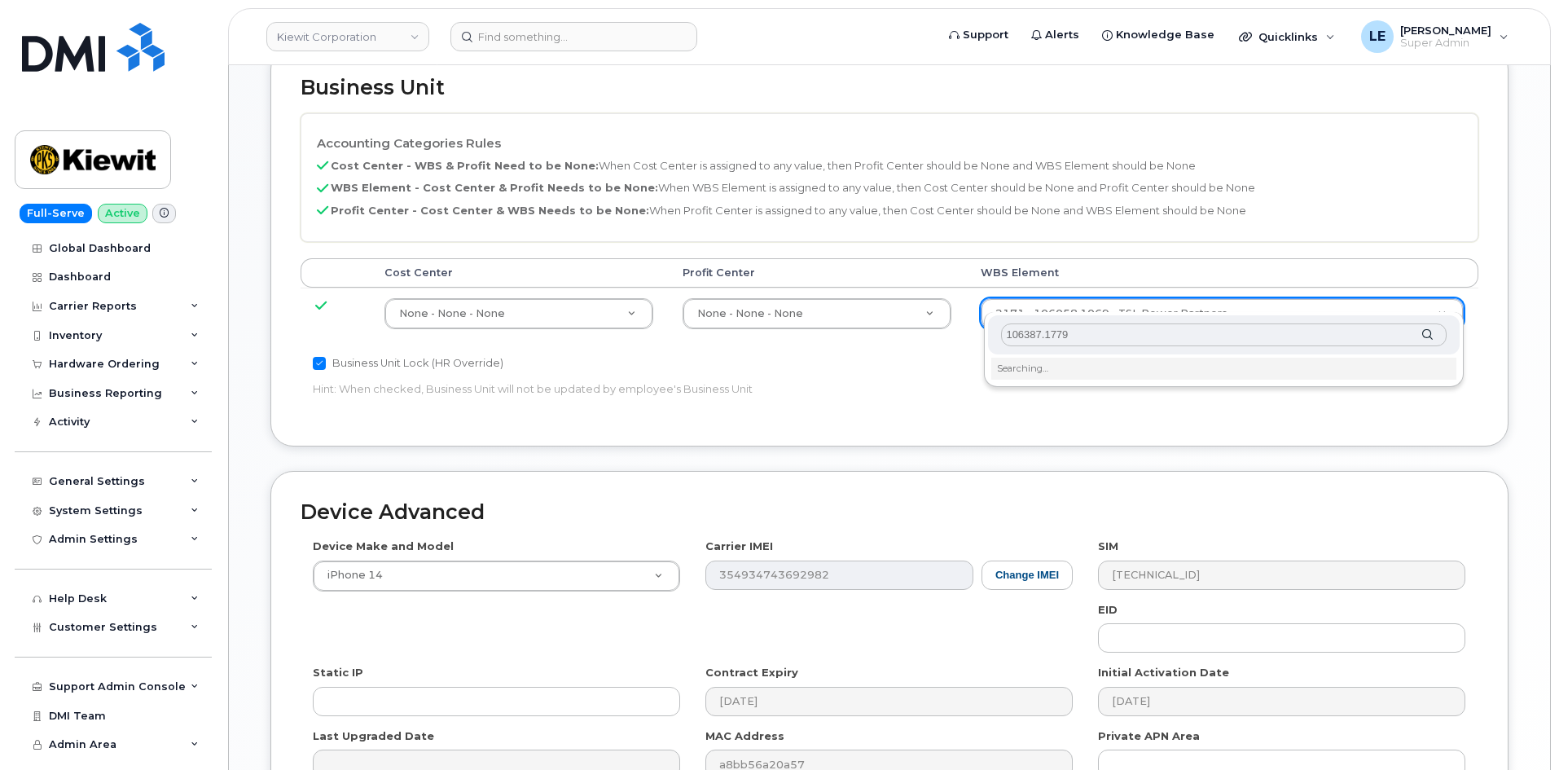
click at [1010, 338] on input "106387.1779" at bounding box center [1224, 335] width 446 height 24
type input "106387.1779"
type input "35103726"
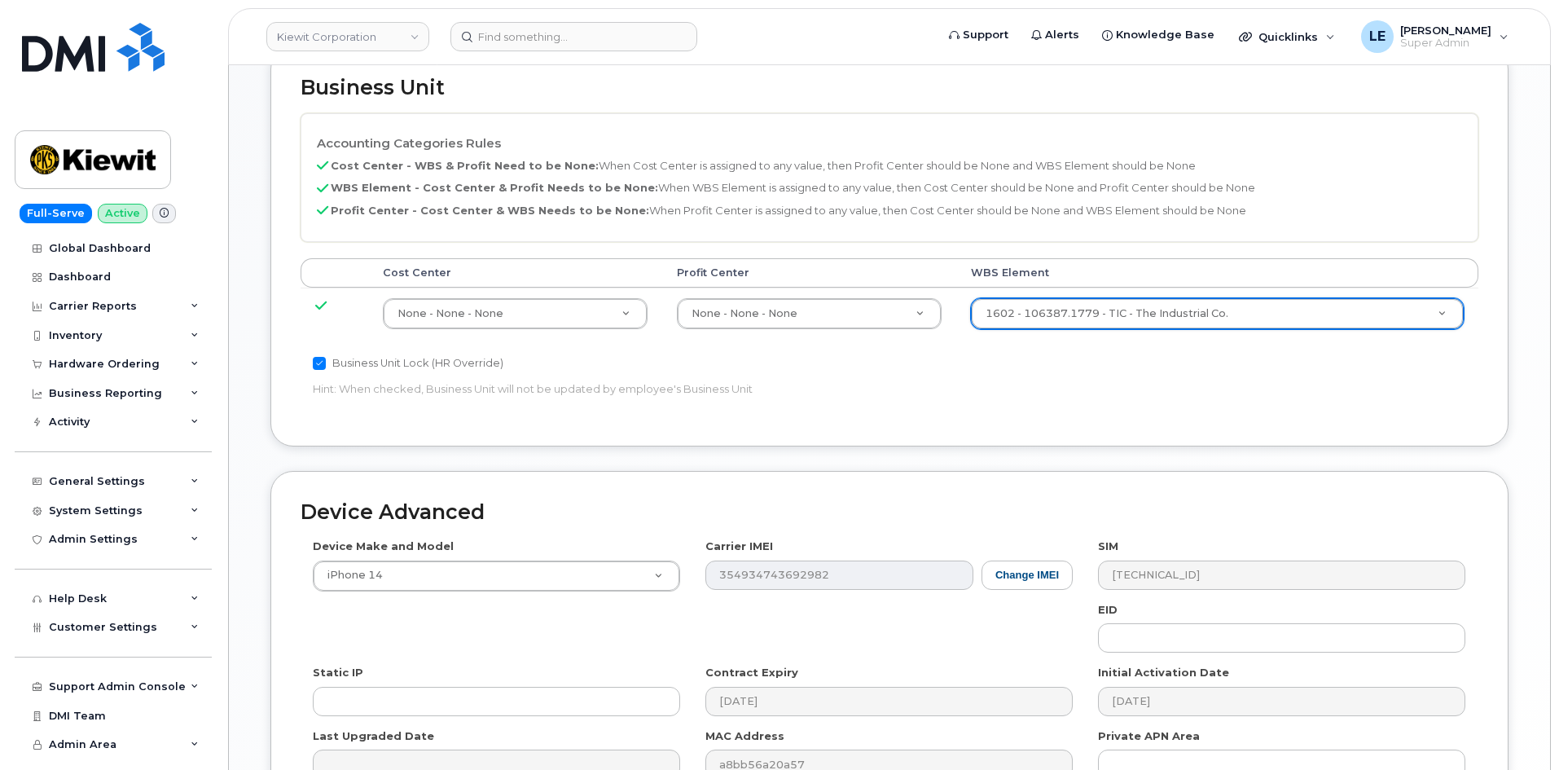
click at [1027, 381] on p "Hint: When checked, Business Unit will not be updated by employee's Business Un…" at bounding box center [693, 388] width 760 height 15
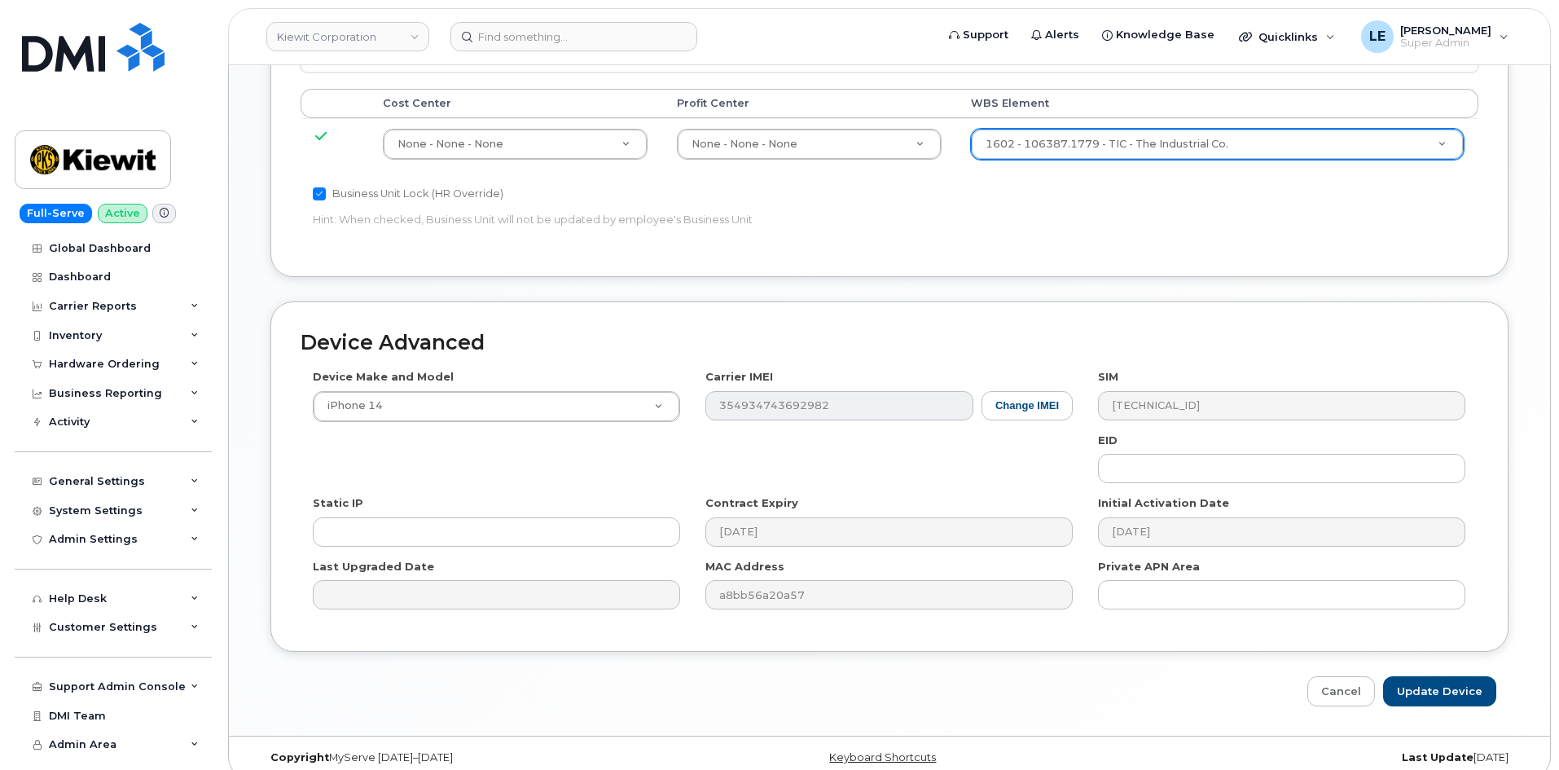
scroll to position [904, 0]
click at [1425, 675] on input "Update Device" at bounding box center [1440, 690] width 113 height 30
type input "Saving..."
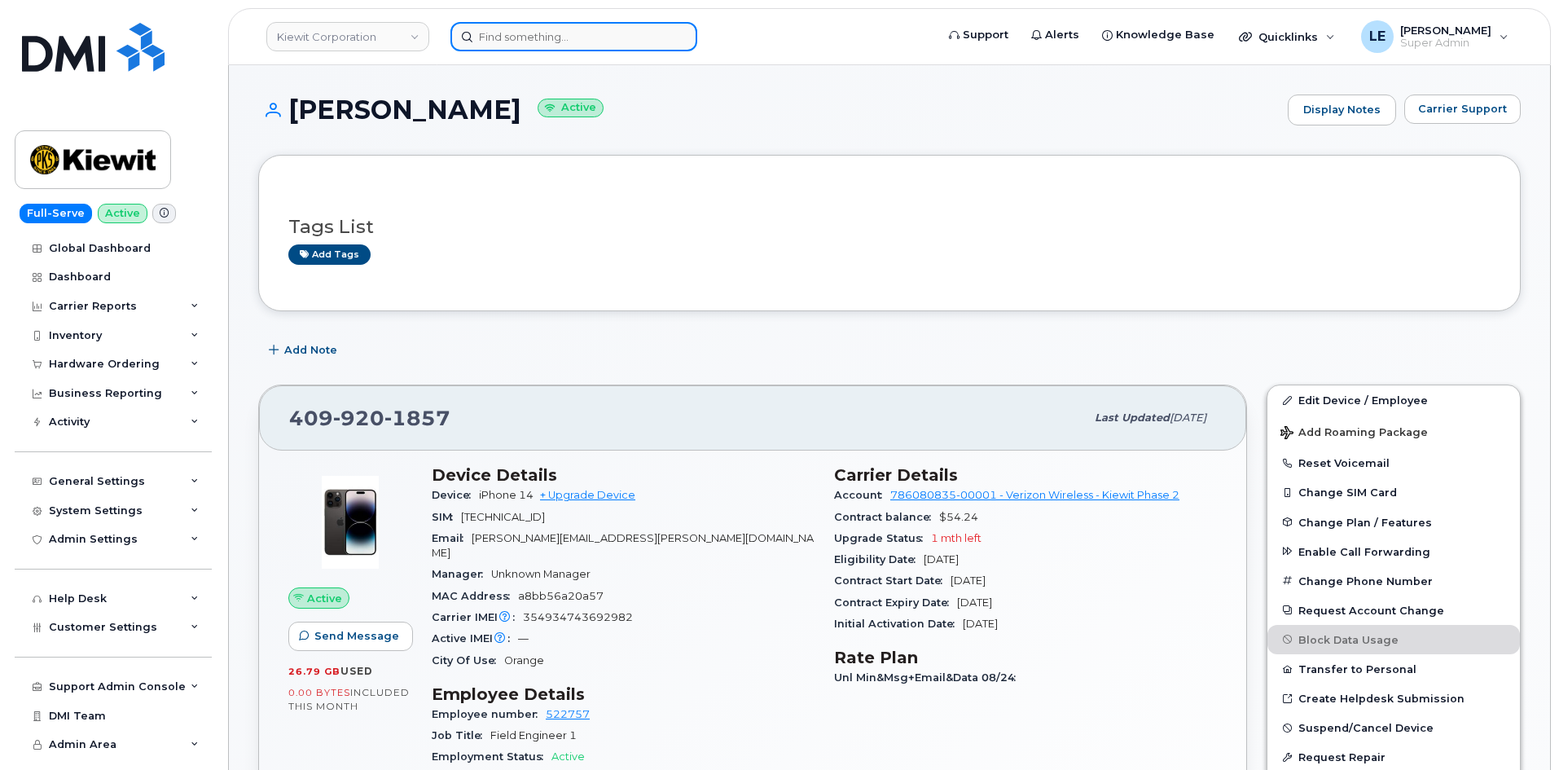
click at [542, 30] on input at bounding box center [574, 36] width 247 height 29
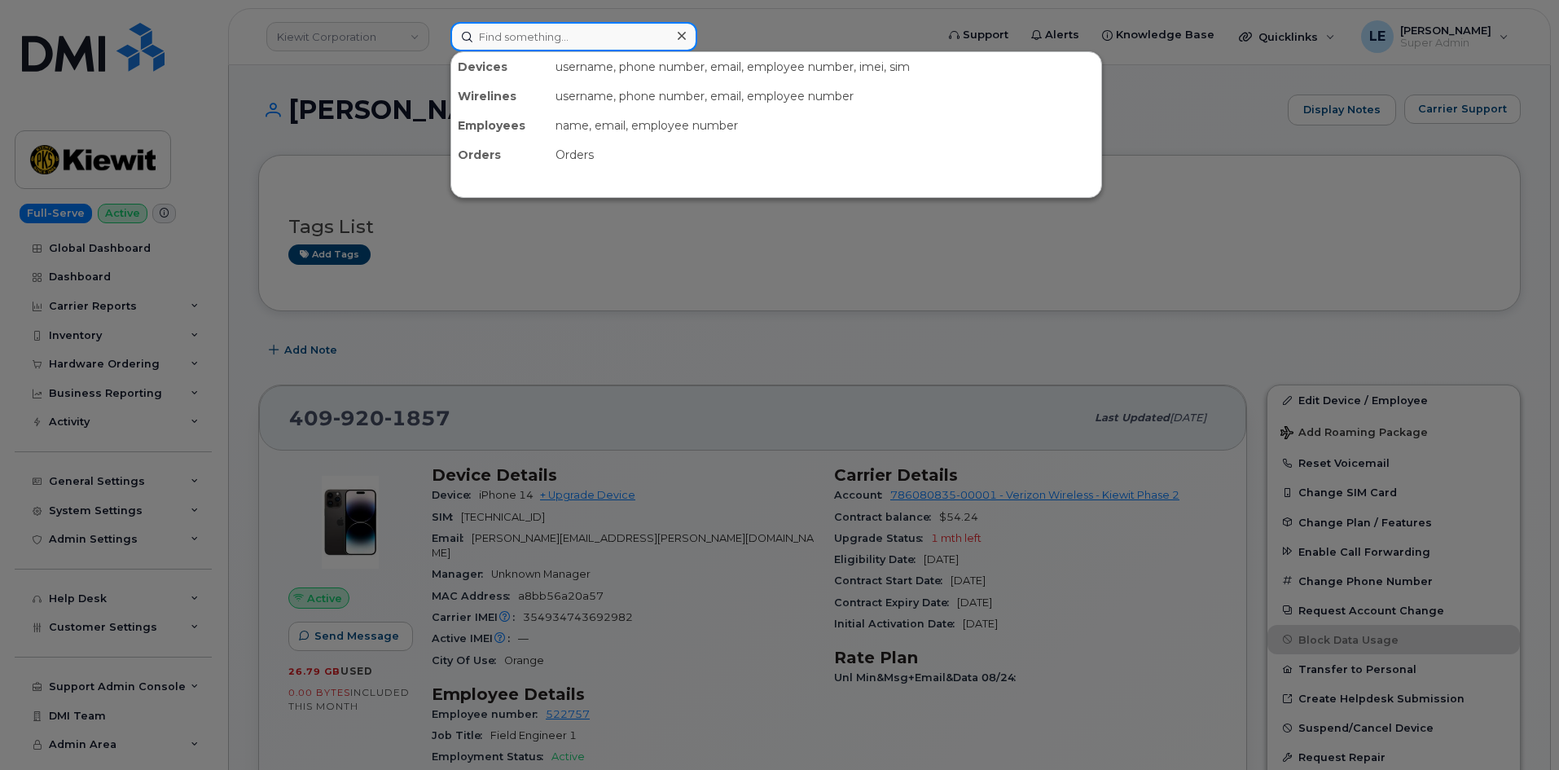
paste input "[PERSON_NAME][EMAIL_ADDRESS][PERSON_NAME][DOMAIN_NAME]"
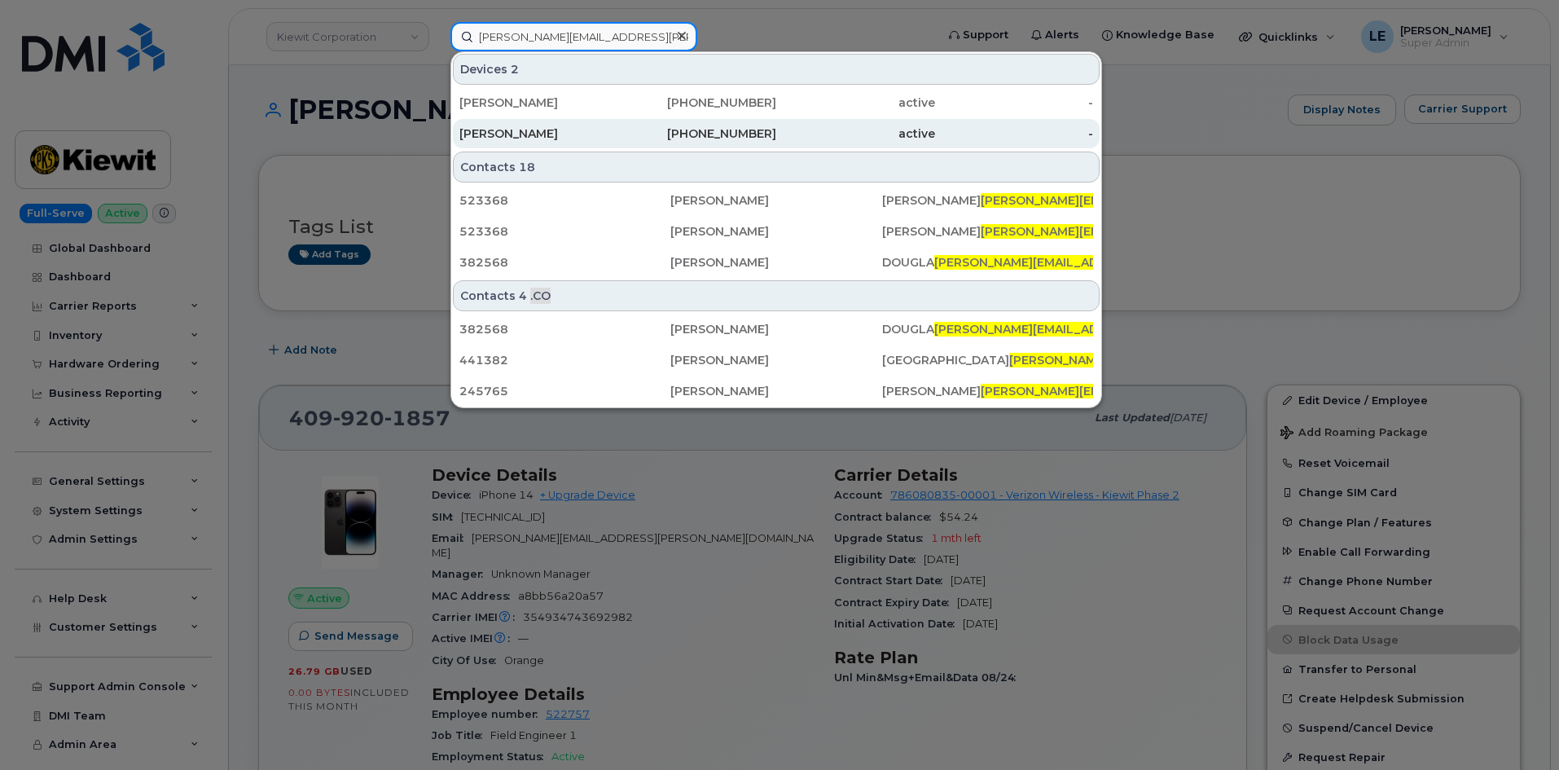
type input "[PERSON_NAME][EMAIL_ADDRESS][PERSON_NAME][DOMAIN_NAME]"
click at [576, 126] on div "[PERSON_NAME]" at bounding box center [539, 133] width 159 height 16
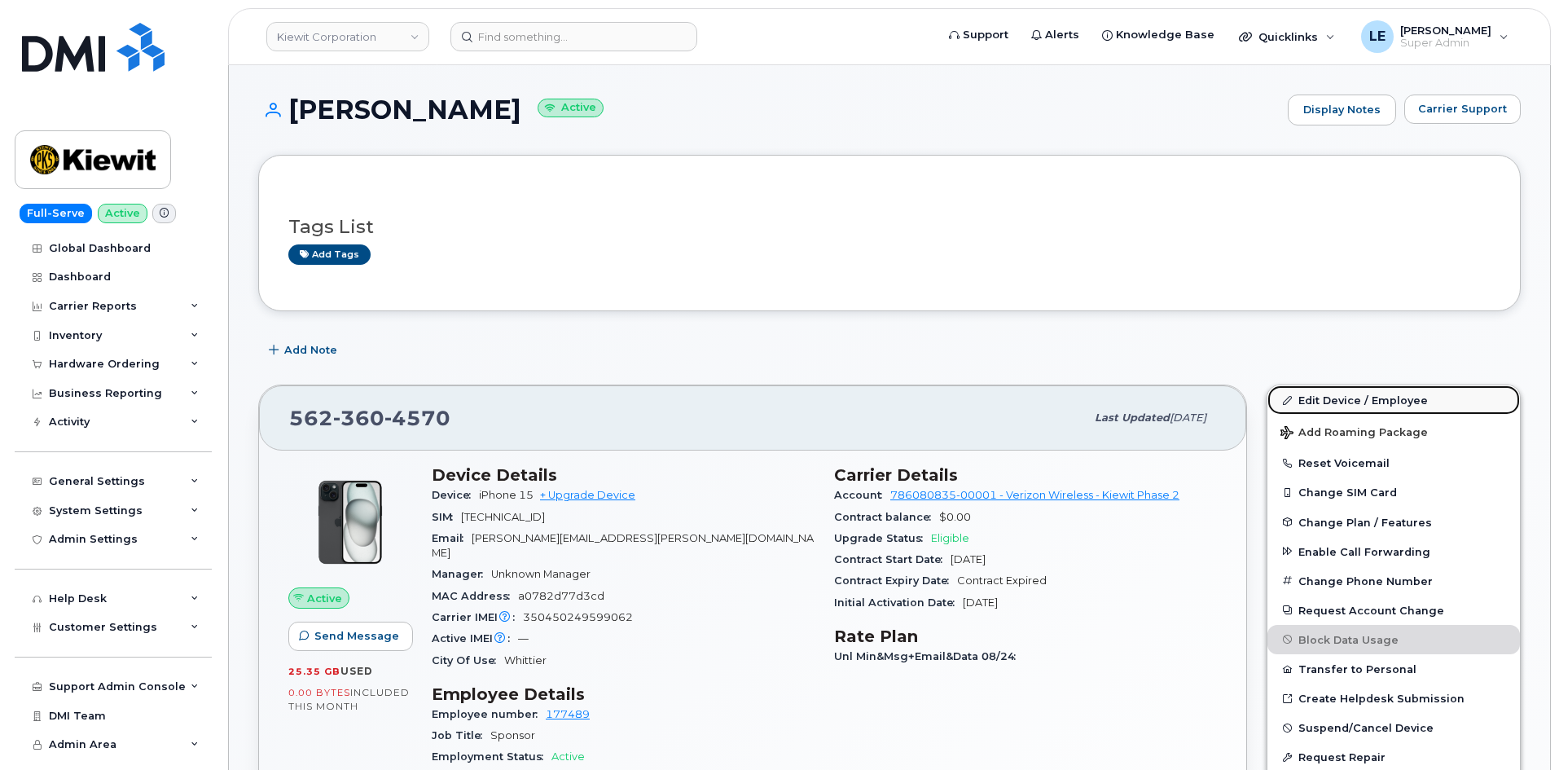
click at [1375, 406] on link "Edit Device / Employee" at bounding box center [1394, 399] width 253 height 29
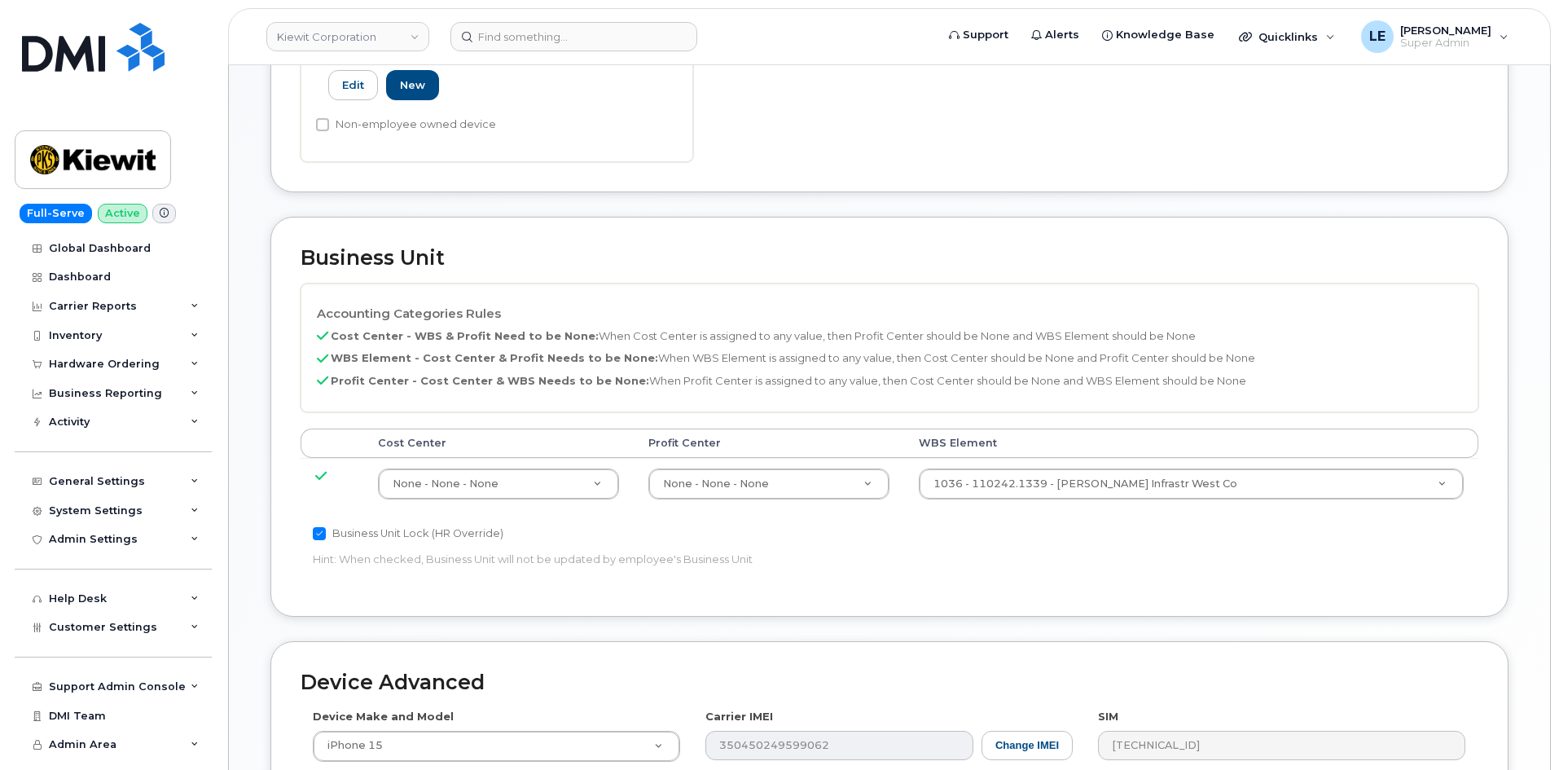
scroll to position [652, 0]
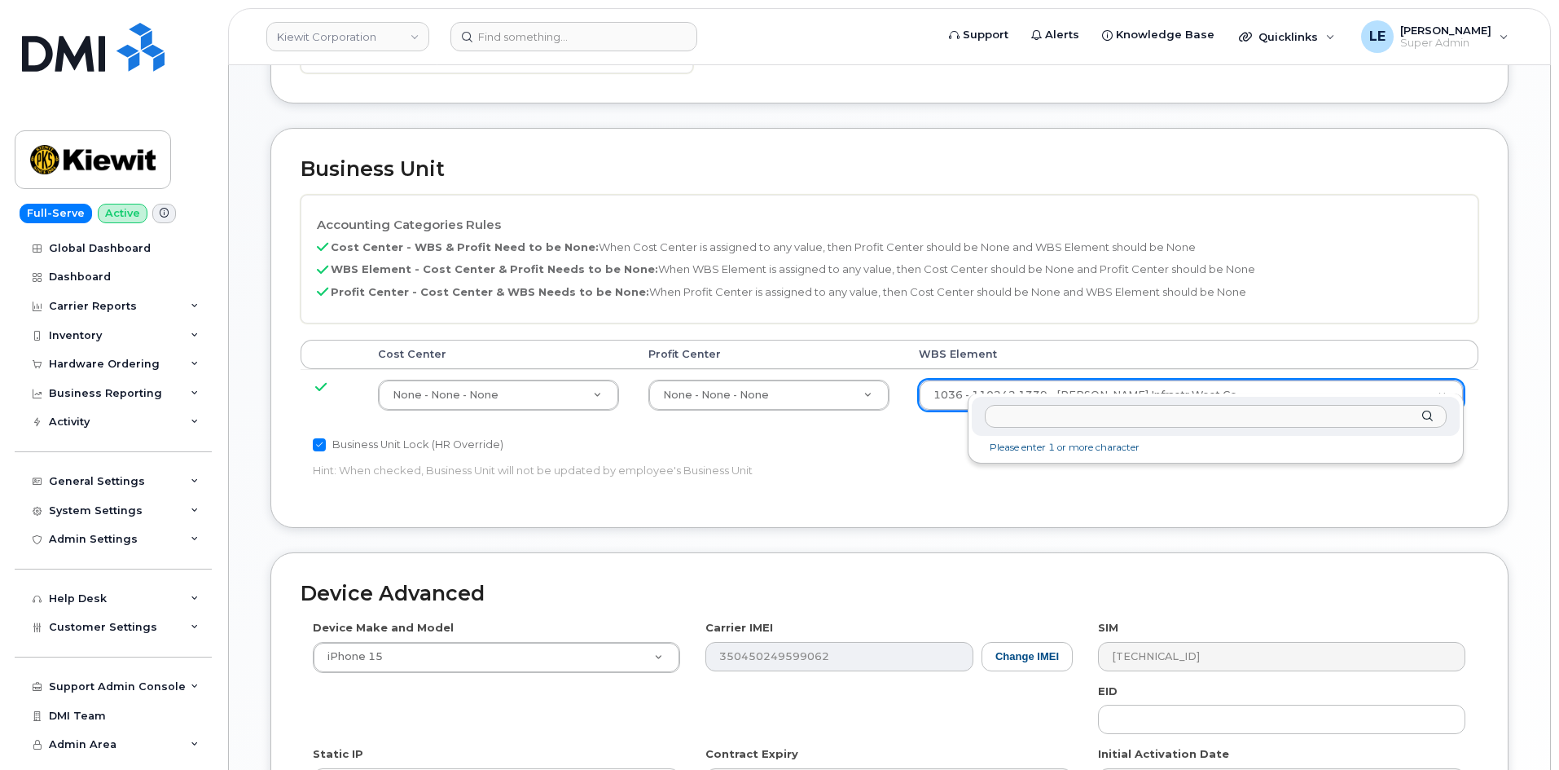
click at [1025, 421] on input "text" at bounding box center [1216, 417] width 462 height 24
type input "105193.1182"
type input "29962696"
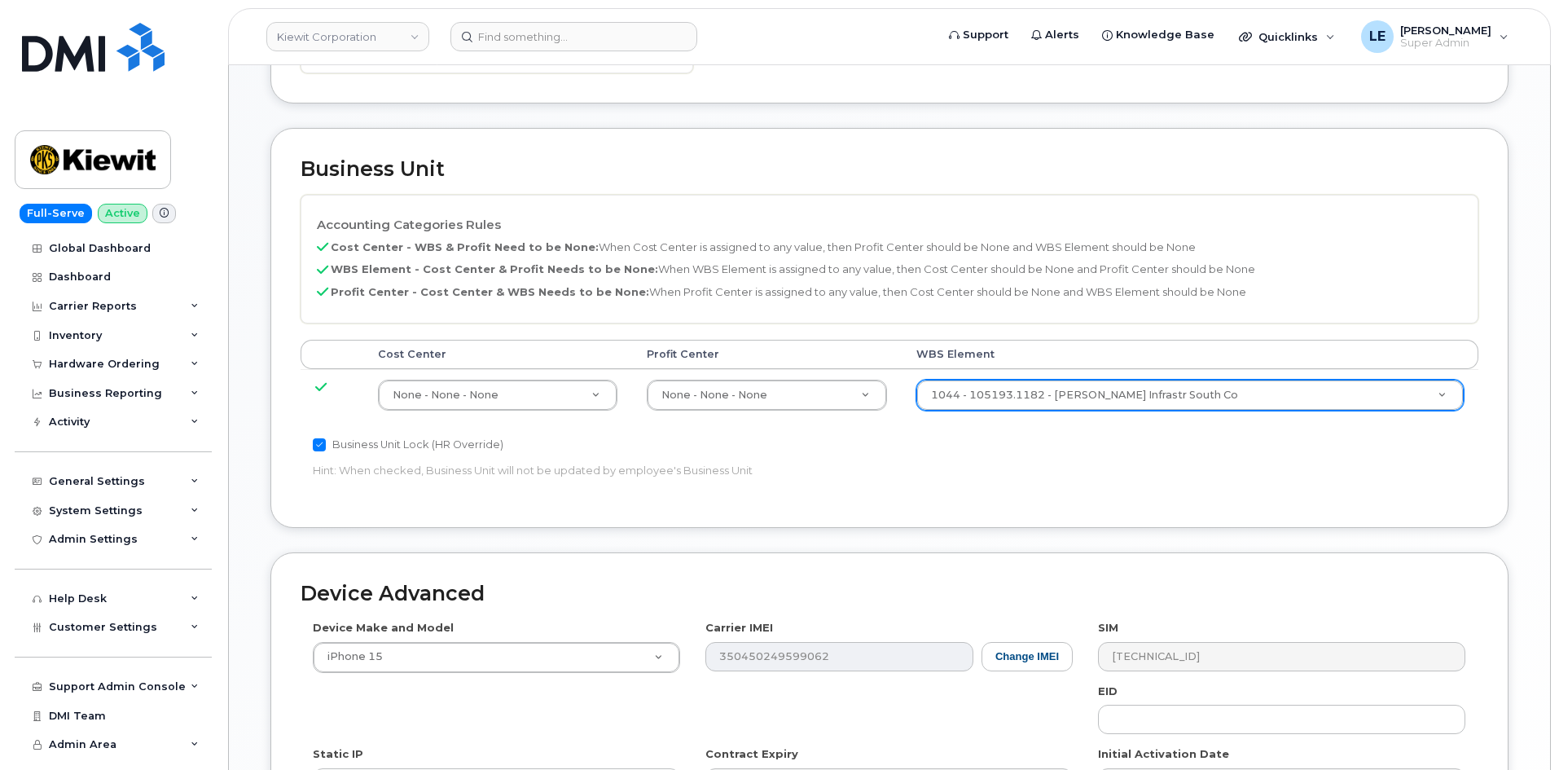
click at [1035, 463] on p "Hint: When checked, Business Unit will not be updated by employee's Business Un…" at bounding box center [693, 470] width 760 height 15
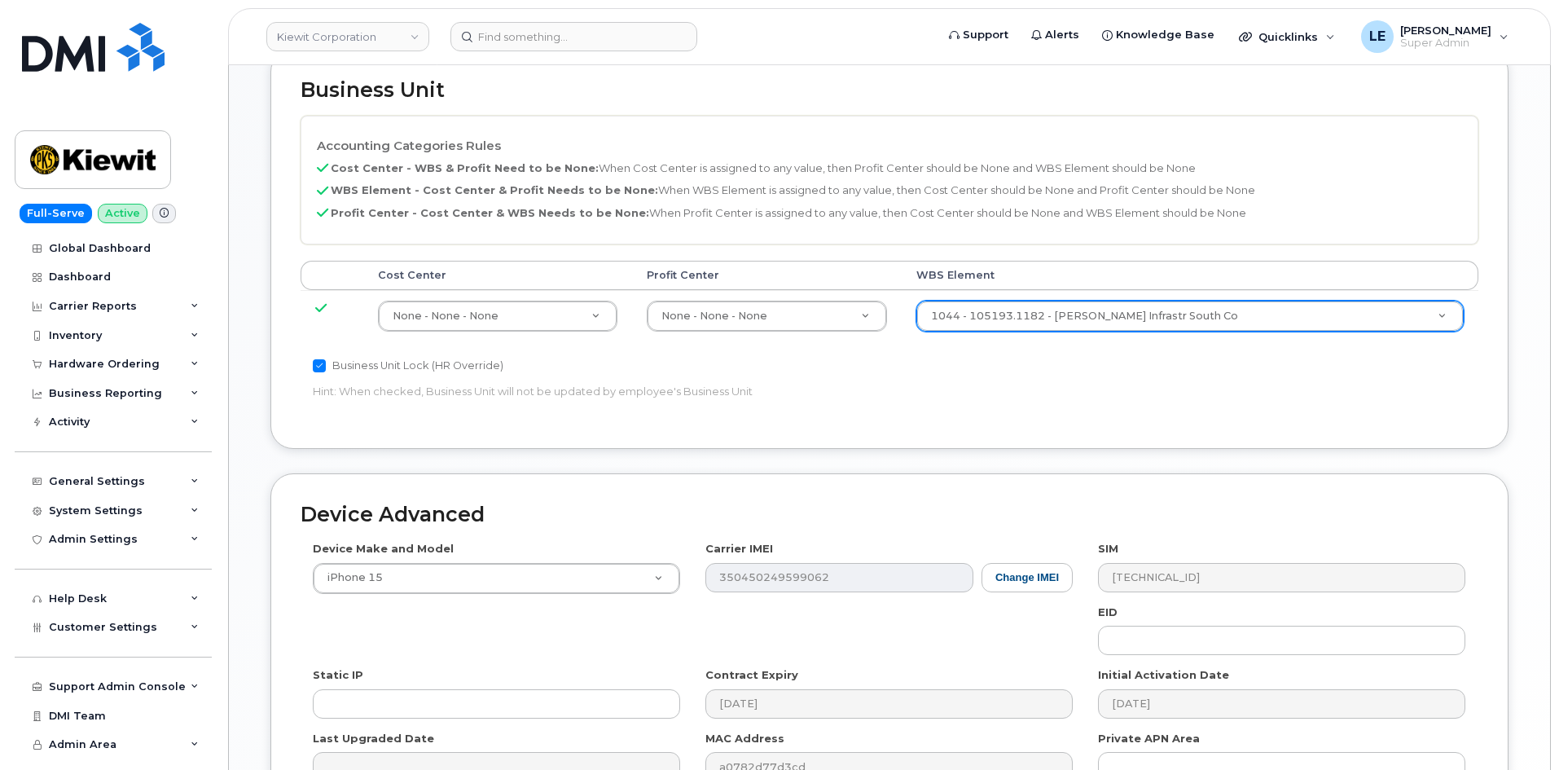
scroll to position [904, 0]
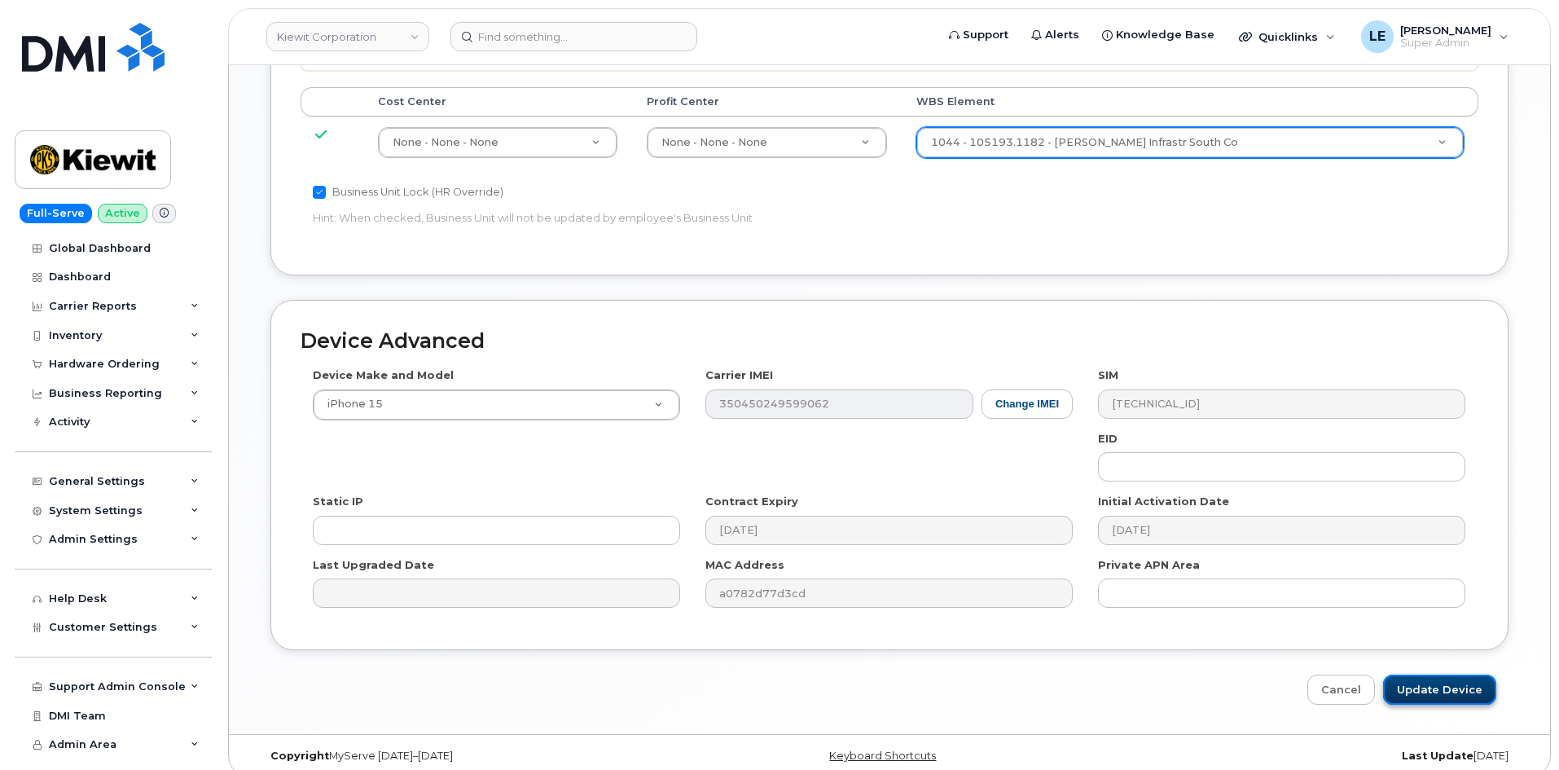
click at [1447, 682] on input "Update Device" at bounding box center [1440, 690] width 113 height 30
type input "Saving..."
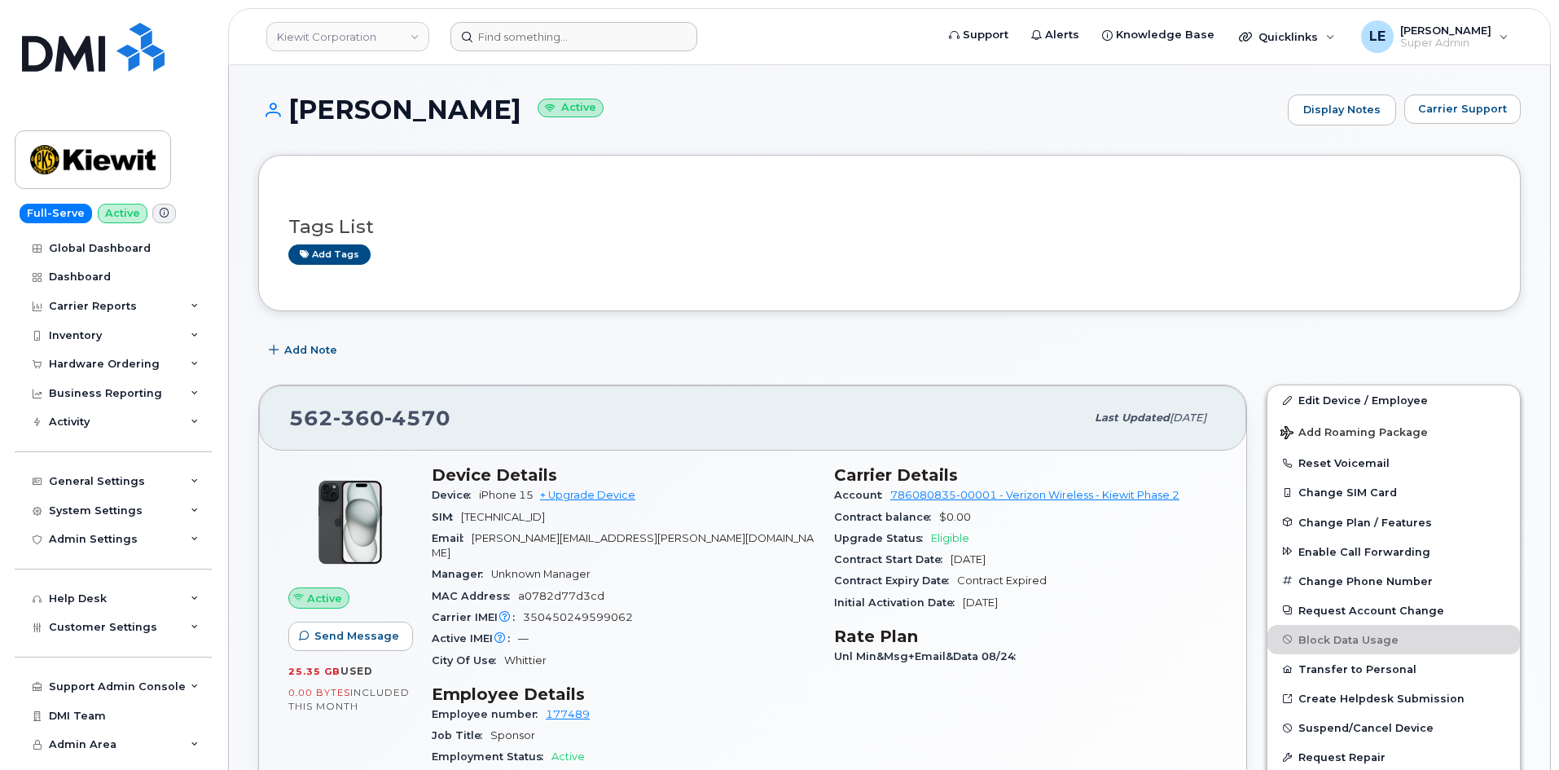
drag, startPoint x: 539, startPoint y: 13, endPoint x: 539, endPoint y: 24, distance: 10.6
click at [539, 13] on header "[PERSON_NAME] Corporation Support Alerts Knowledge Base Quicklinks Suspend / Ca…" at bounding box center [889, 36] width 1323 height 57
click at [539, 24] on input at bounding box center [574, 36] width 247 height 29
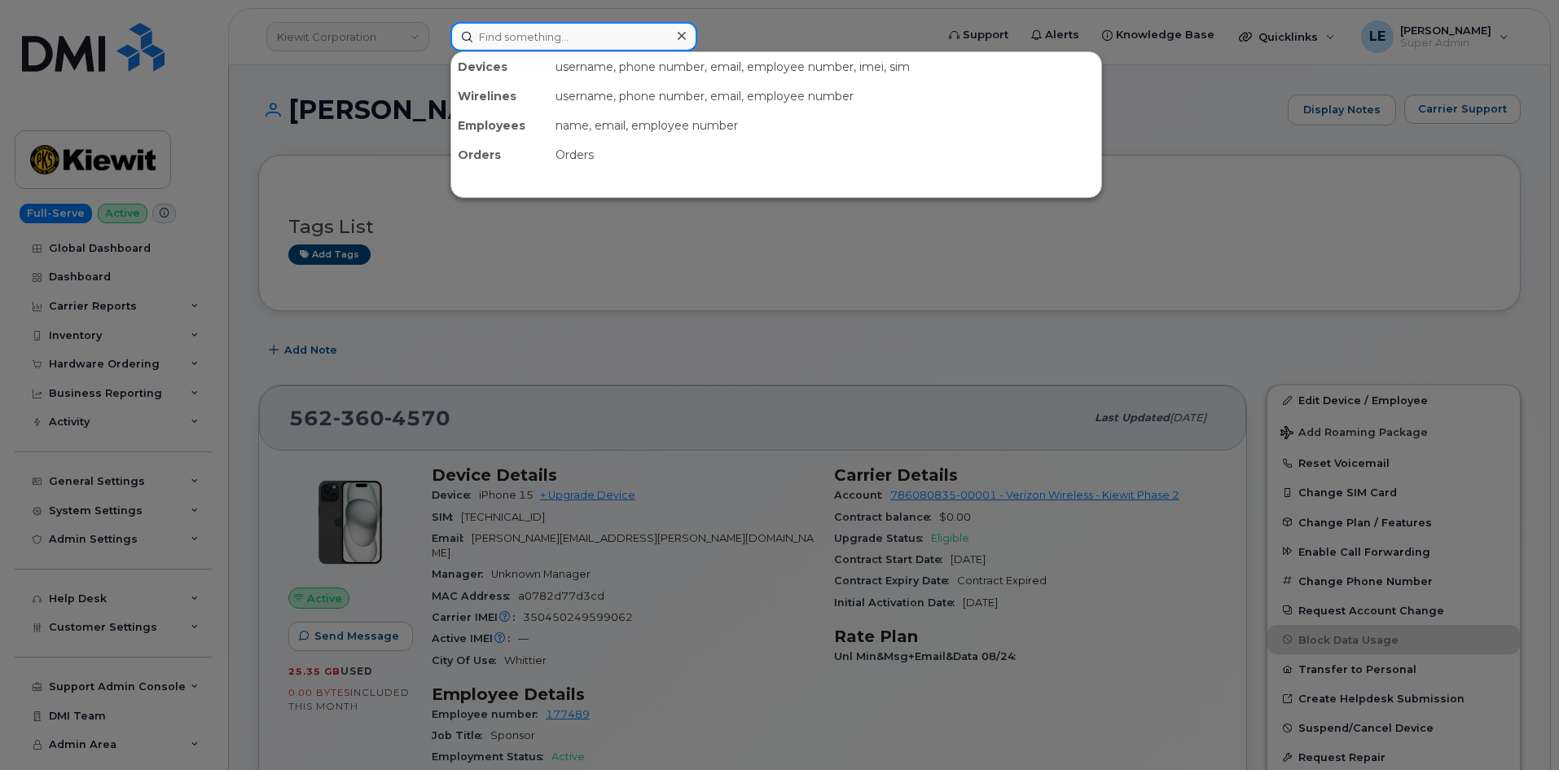
paste input "[PERSON_NAME].[PERSON_NAME]"
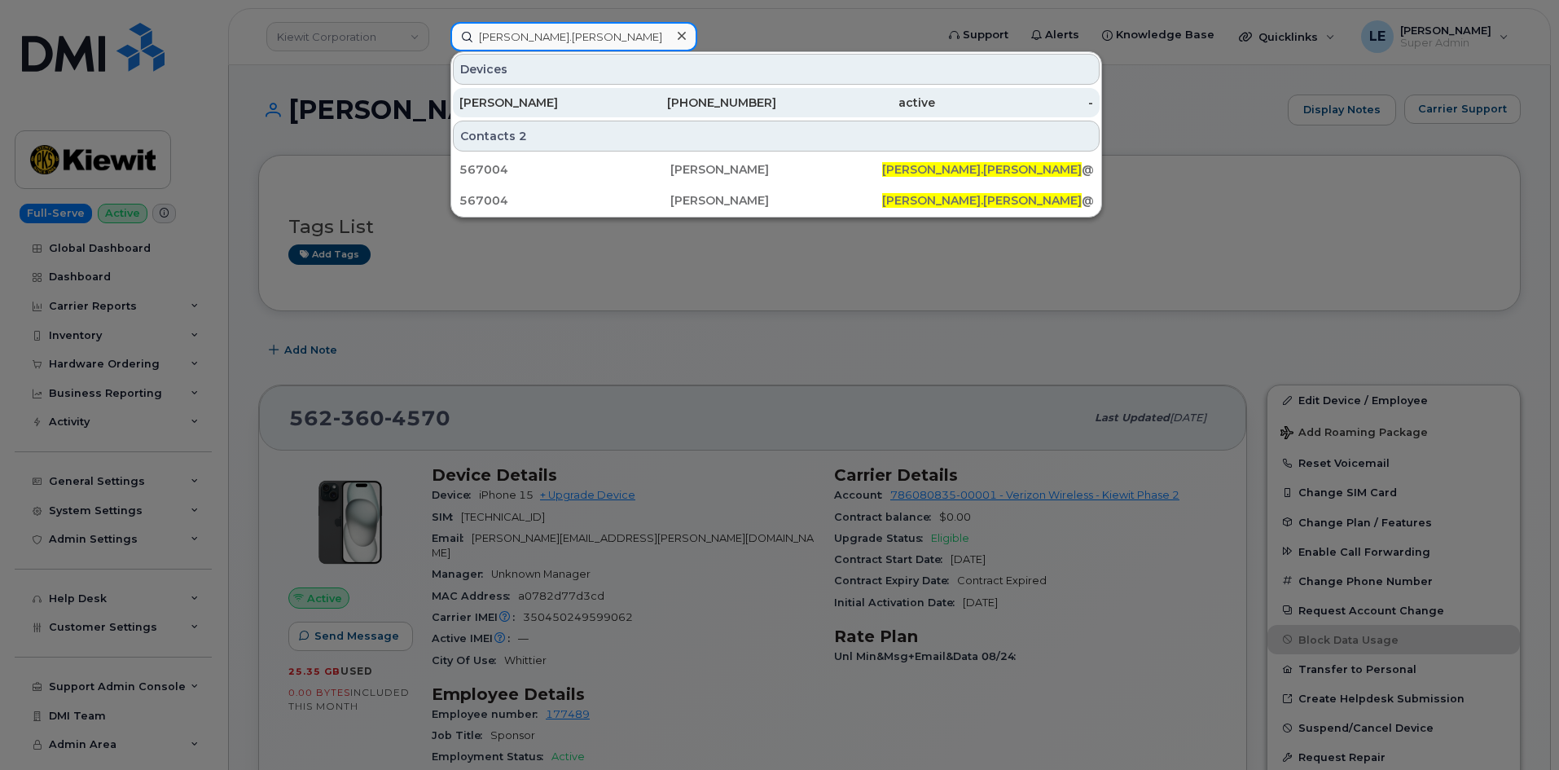
type input "[PERSON_NAME].[PERSON_NAME]"
click at [539, 98] on div "[PERSON_NAME]" at bounding box center [539, 103] width 159 height 16
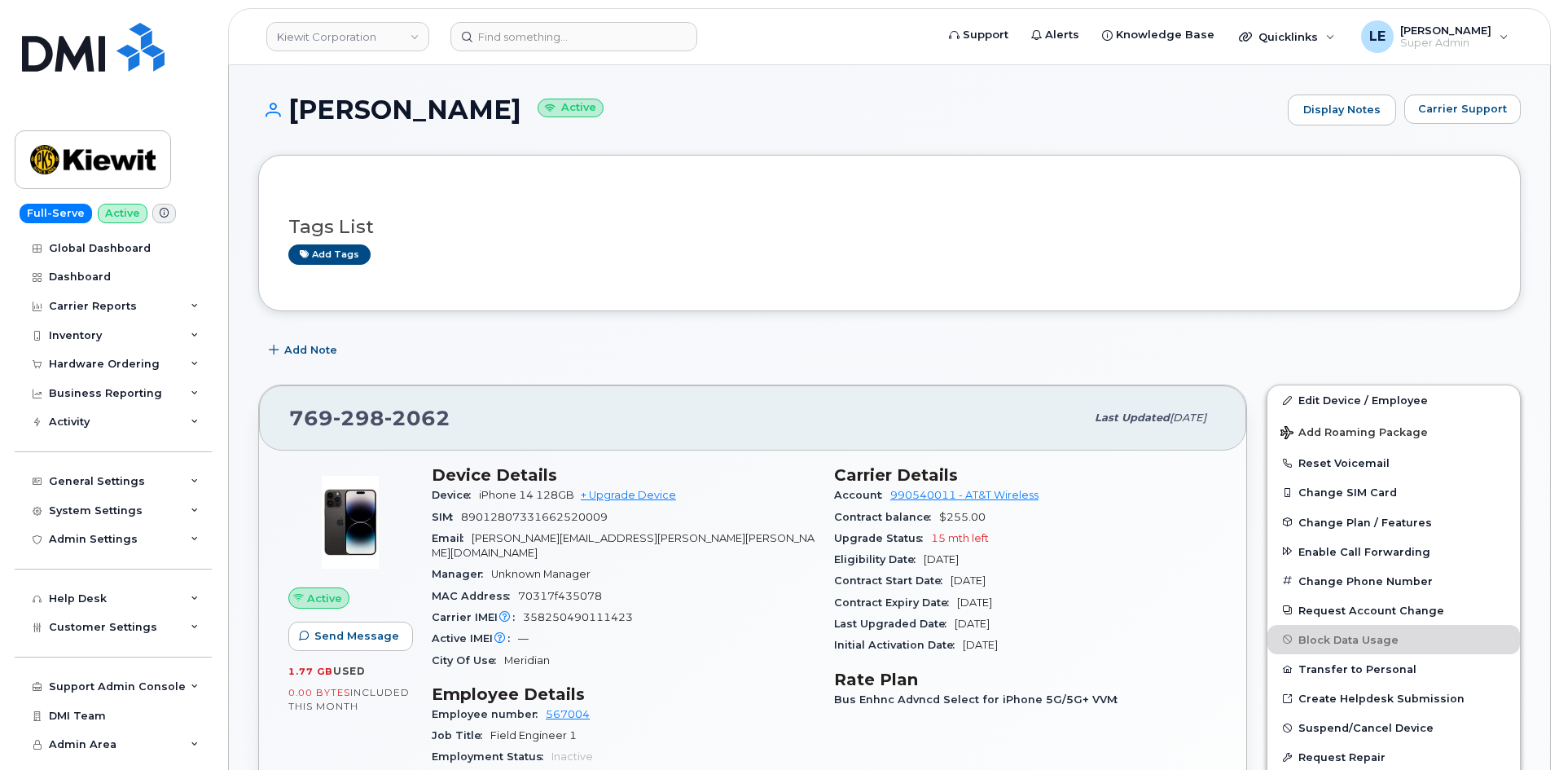
drag, startPoint x: 521, startPoint y: 111, endPoint x: 329, endPoint y: 127, distance: 193.0
click at [322, 124] on h1 "ETHAN PFLEGER Active" at bounding box center [769, 109] width 1022 height 29
click at [495, 186] on div "Tags List Add tags" at bounding box center [889, 233] width 1203 height 96
drag, startPoint x: 477, startPoint y: 538, endPoint x: 640, endPoint y: 539, distance: 163.8
click at [640, 539] on div "Email ETHAN.PFLEGER@KIEWIT.COM" at bounding box center [623, 546] width 383 height 37
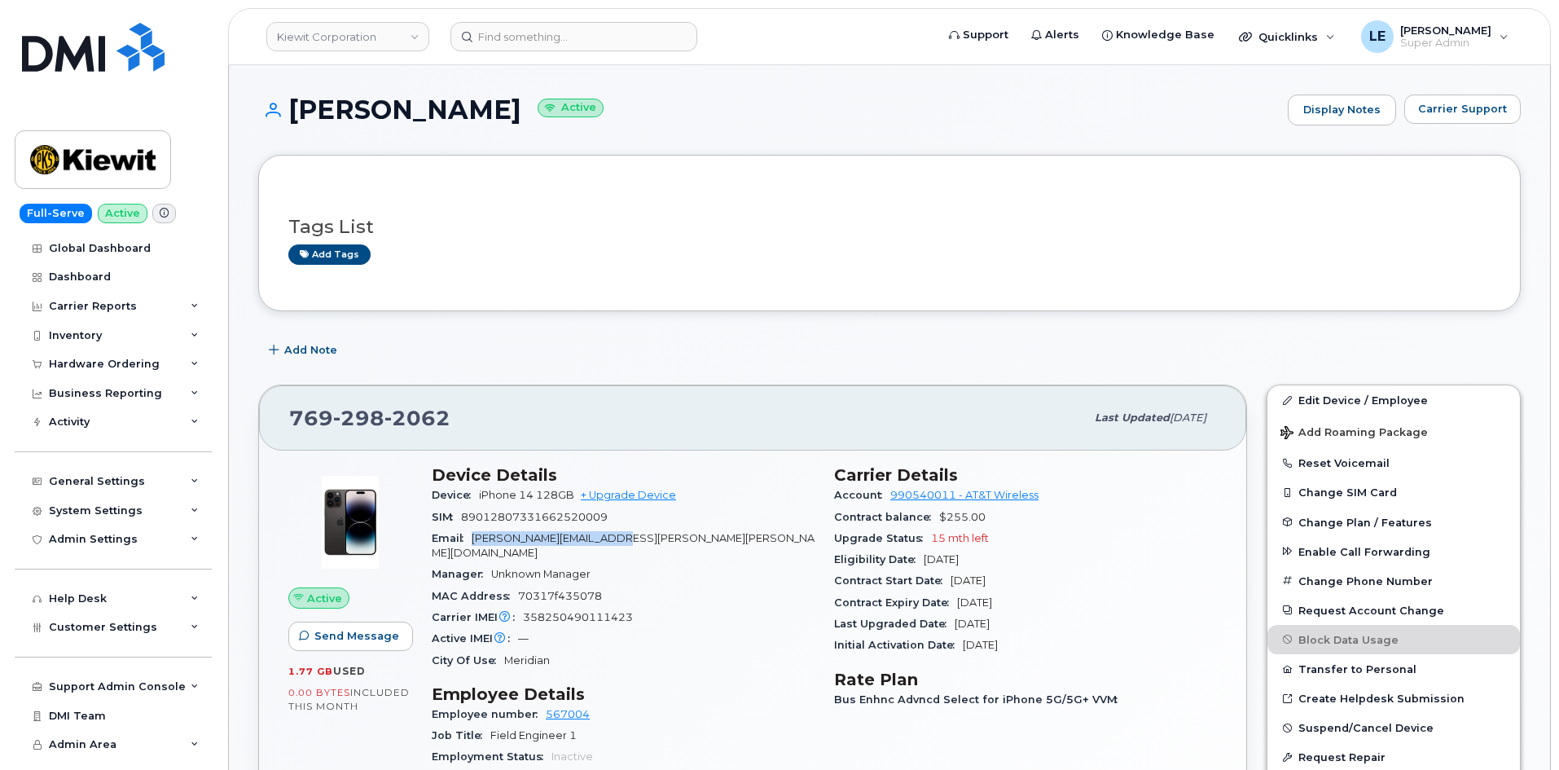
copy span "ETHAN.PFLEGER@KIEWIT.COM"
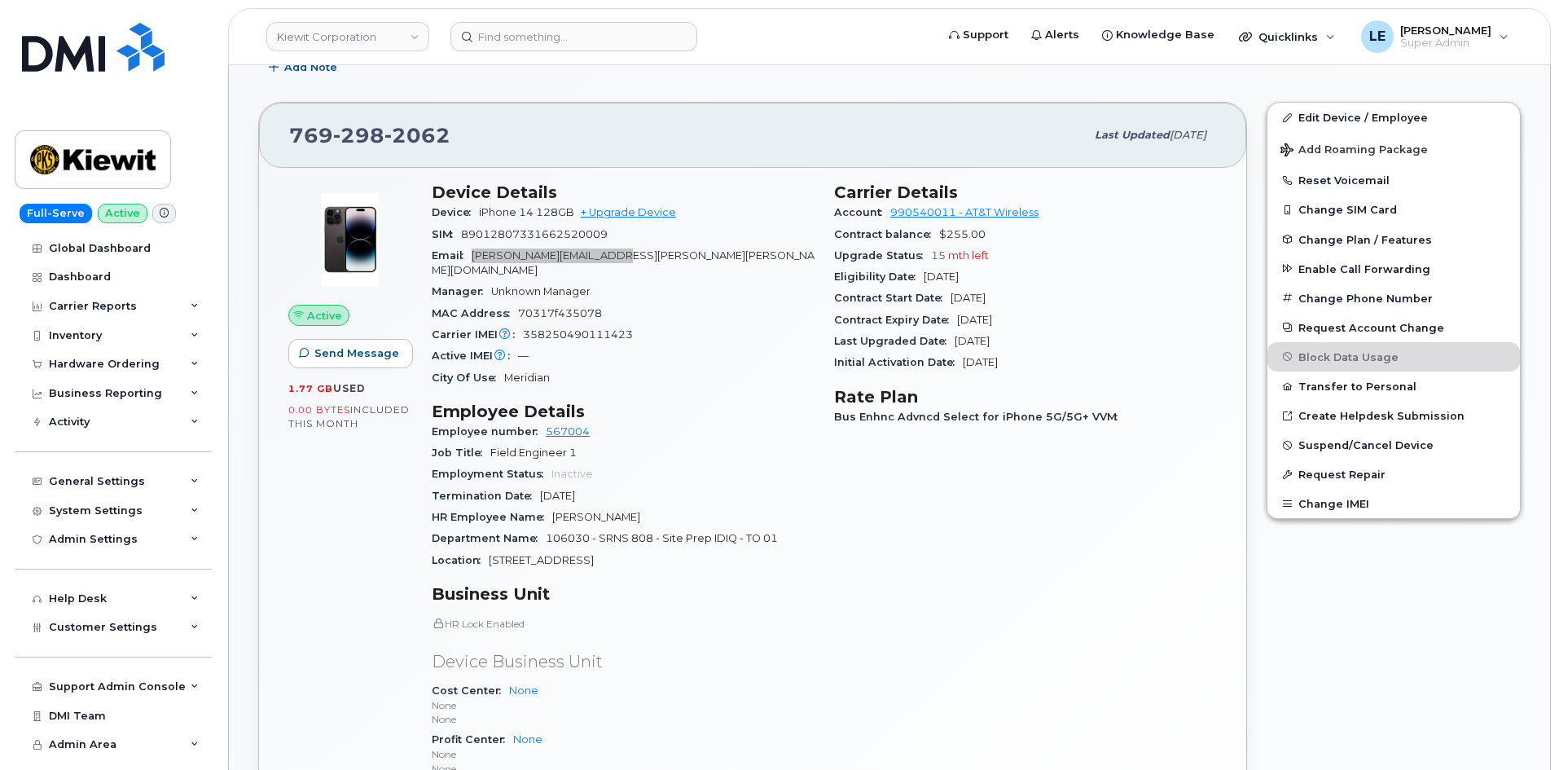
scroll to position [326, 0]
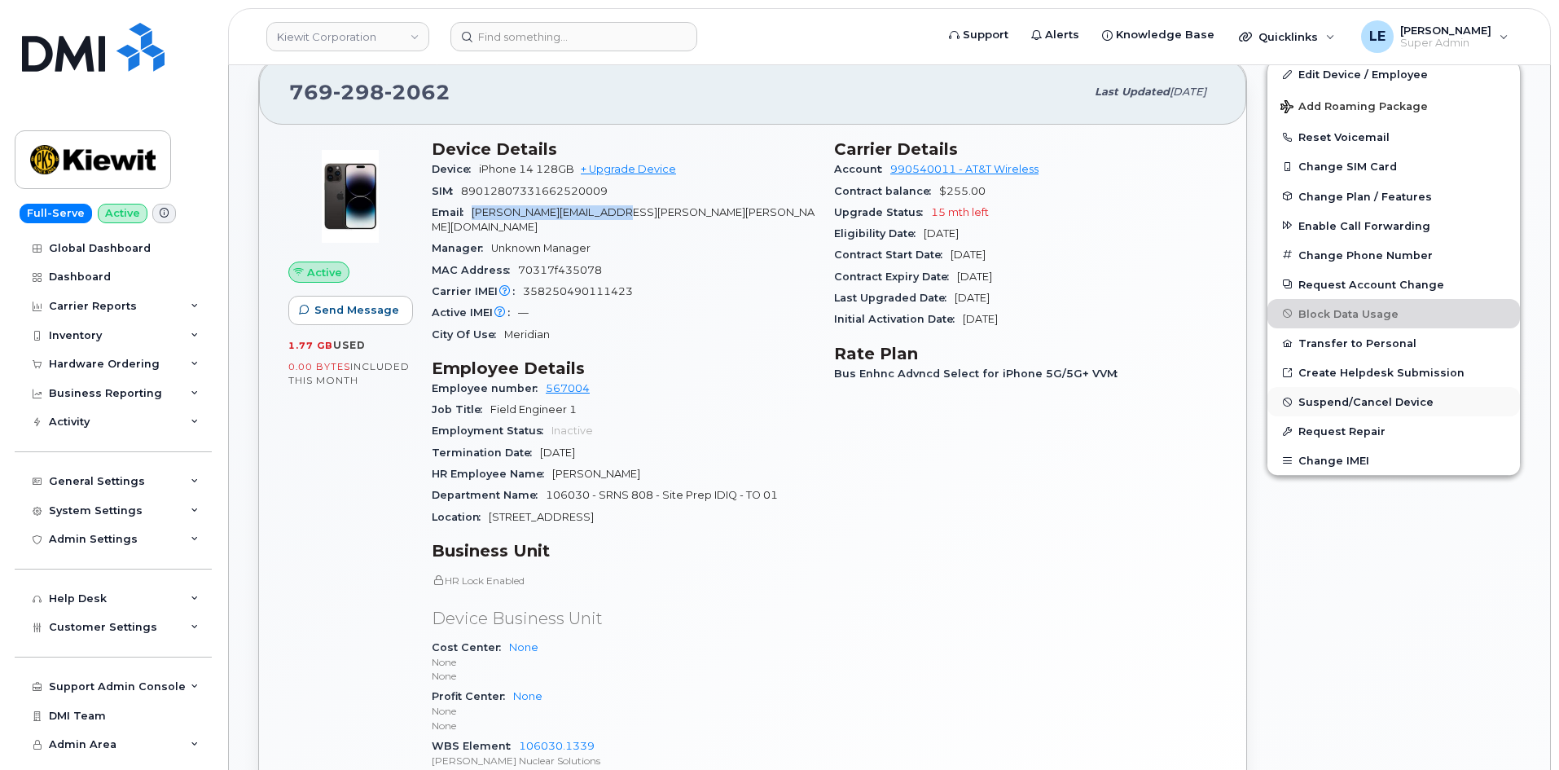
click at [1370, 403] on span "Suspend/Cancel Device" at bounding box center [1366, 402] width 135 height 12
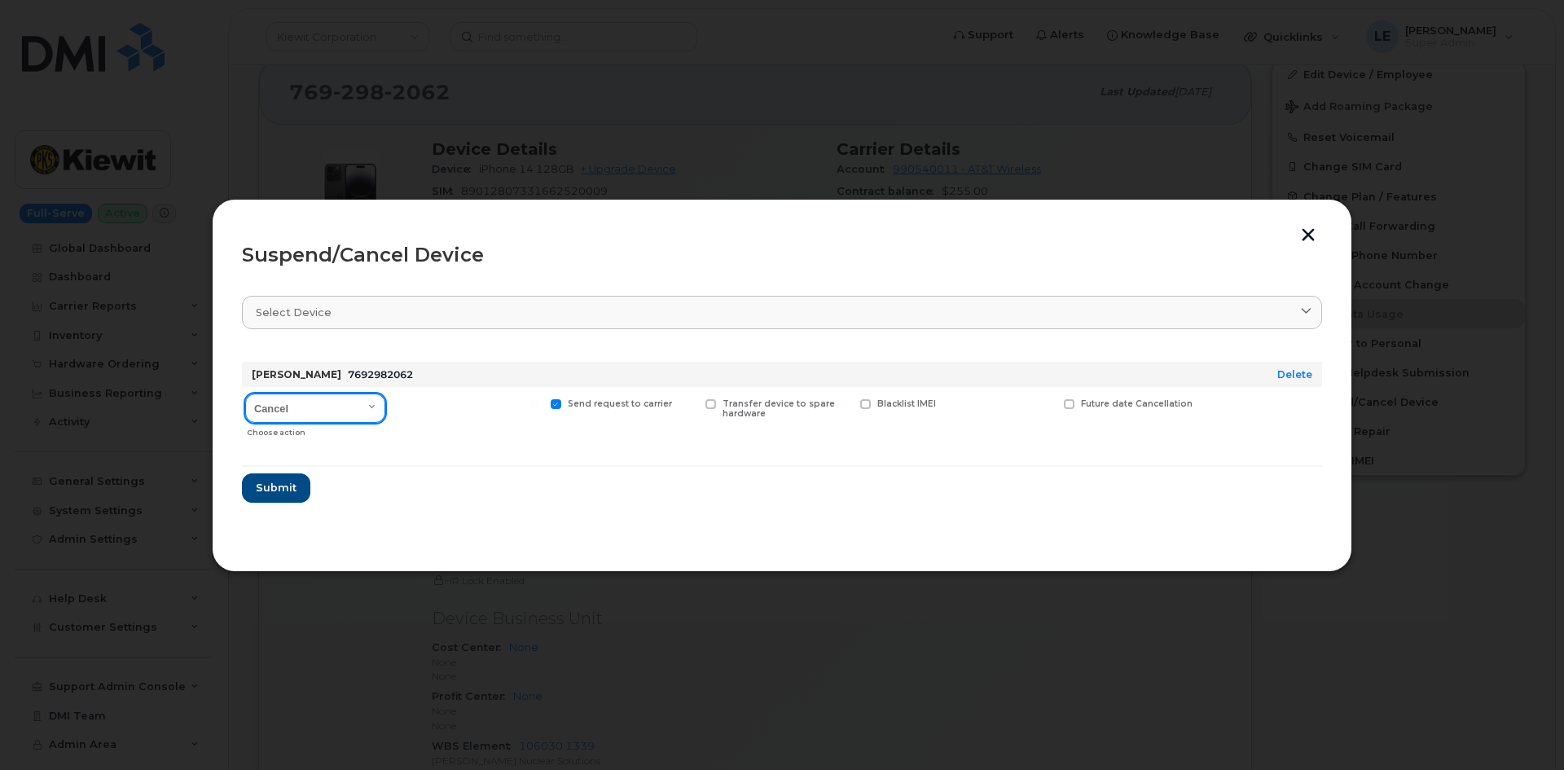
click at [332, 411] on select "Cancel Suspend - Reduced Rate Suspend - Full Rate Suspend - Lost Device/Stolen …" at bounding box center [315, 408] width 140 height 29
select select "[object Object]"
click at [245, 394] on select "Cancel Suspend - Reduced Rate Suspend - Full Rate Suspend - Lost Device/Stolen …" at bounding box center [315, 408] width 140 height 29
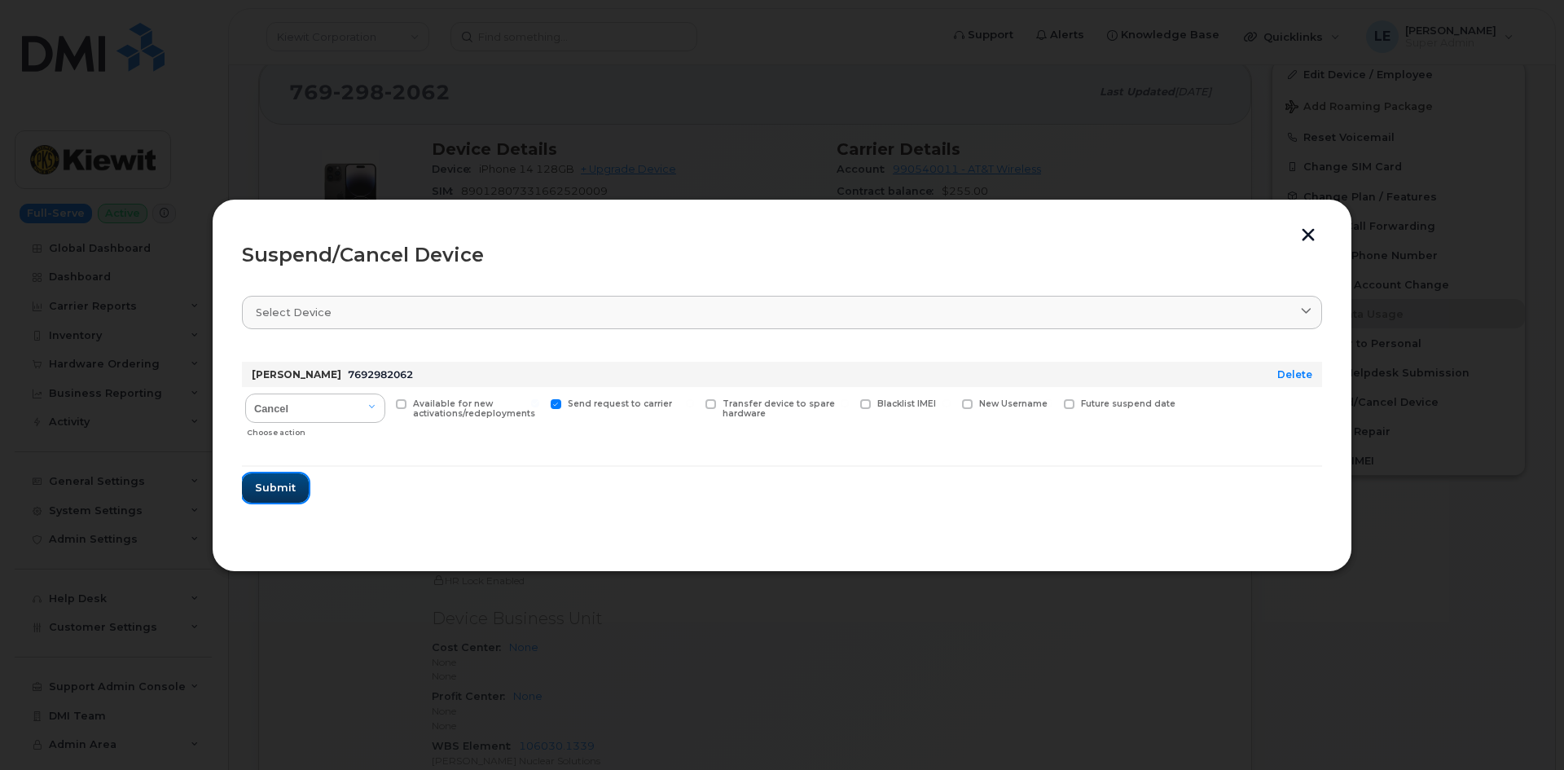
click at [276, 491] on span "Submit" at bounding box center [275, 487] width 41 height 15
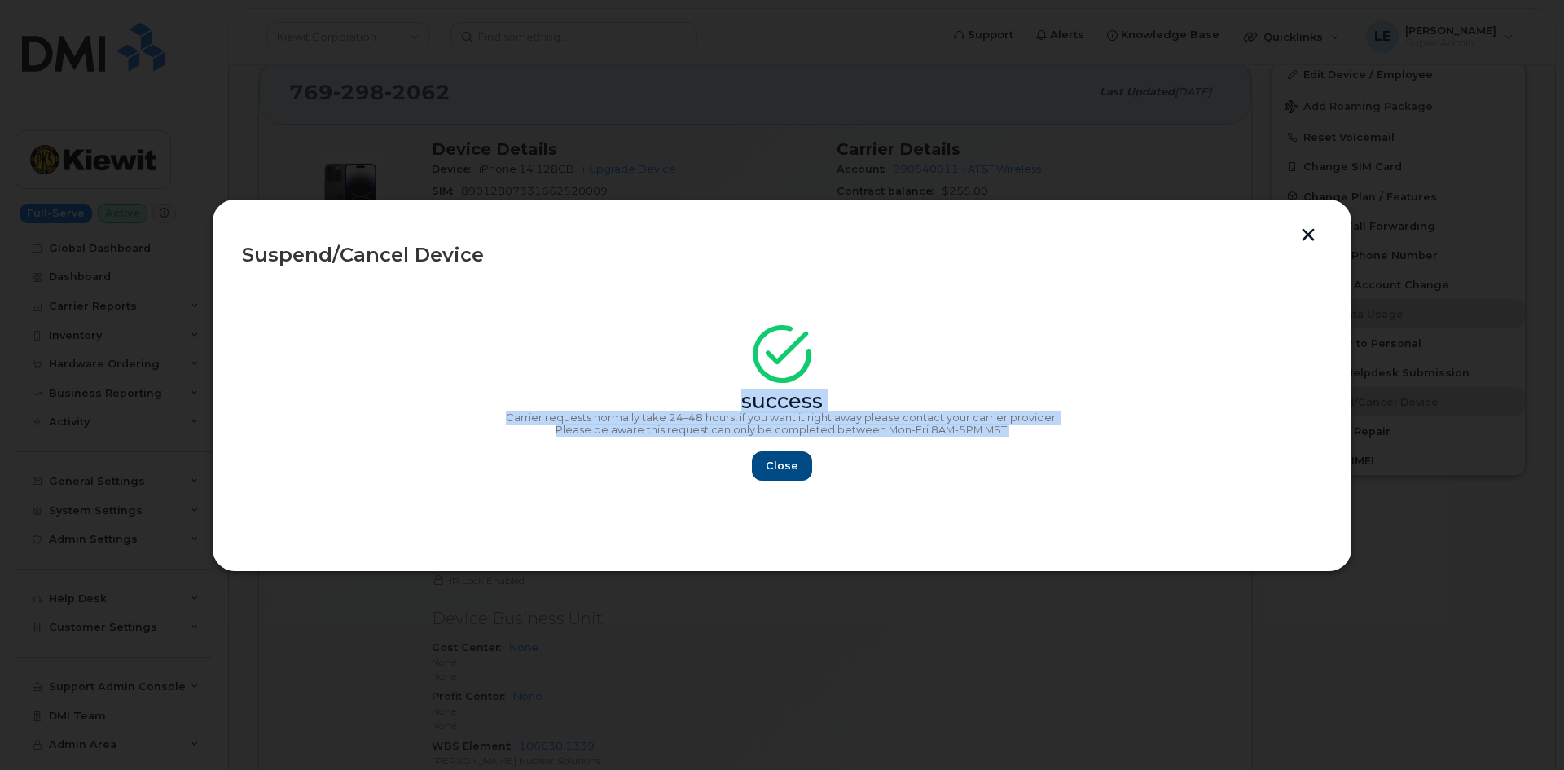
copy div "success Carrier requests normally take 24–48 hours, if you want it right away p…"
drag, startPoint x: 1058, startPoint y: 429, endPoint x: 488, endPoint y: 378, distance: 571.8
click at [488, 378] on div "success Carrier requests normally take 24–48 hours, if you want it right away p…" at bounding box center [782, 408] width 1080 height 146
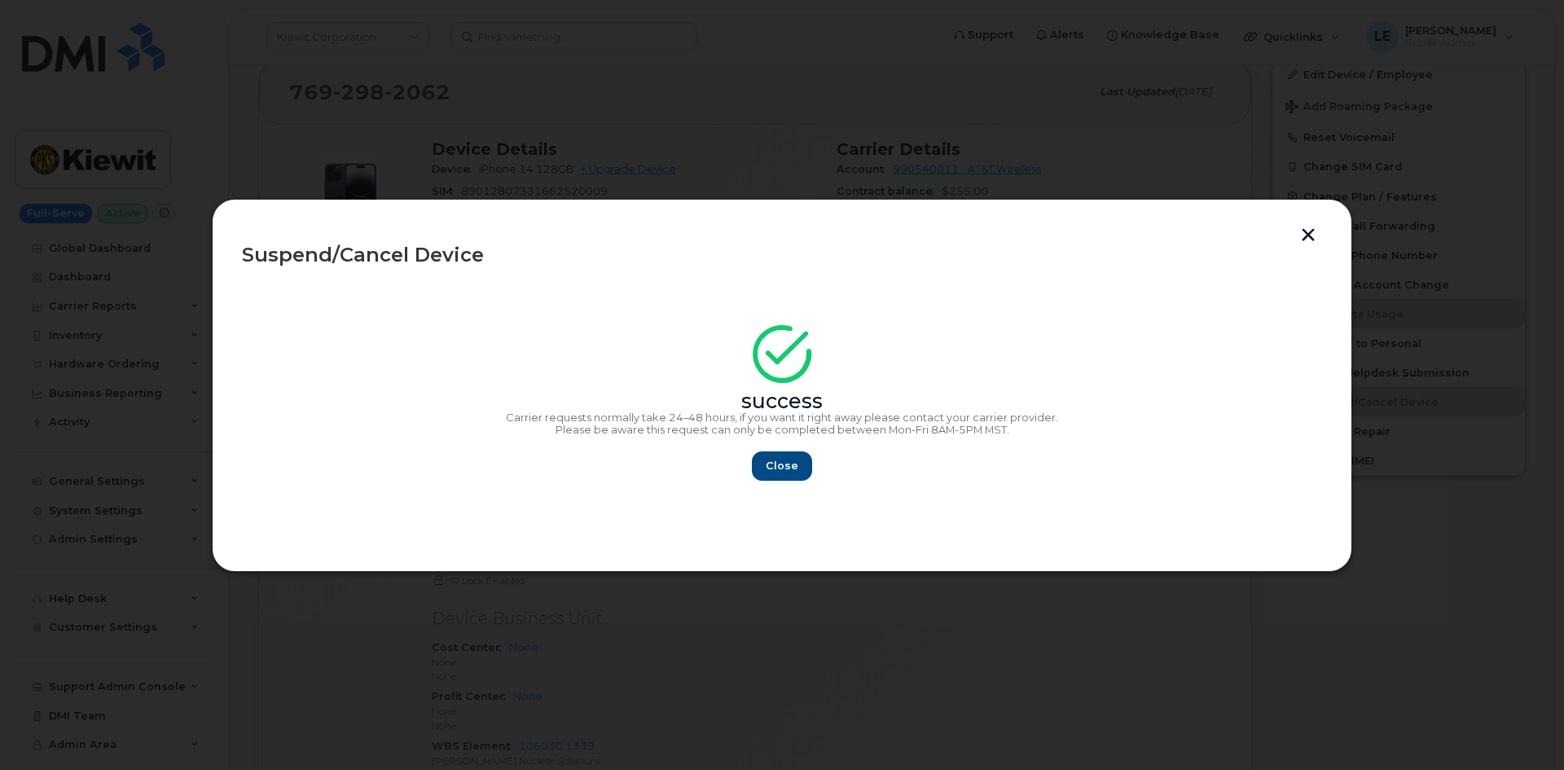
click at [487, 376] on div "success" at bounding box center [782, 371] width 1080 height 73
click at [790, 472] on span "Close" at bounding box center [782, 465] width 33 height 15
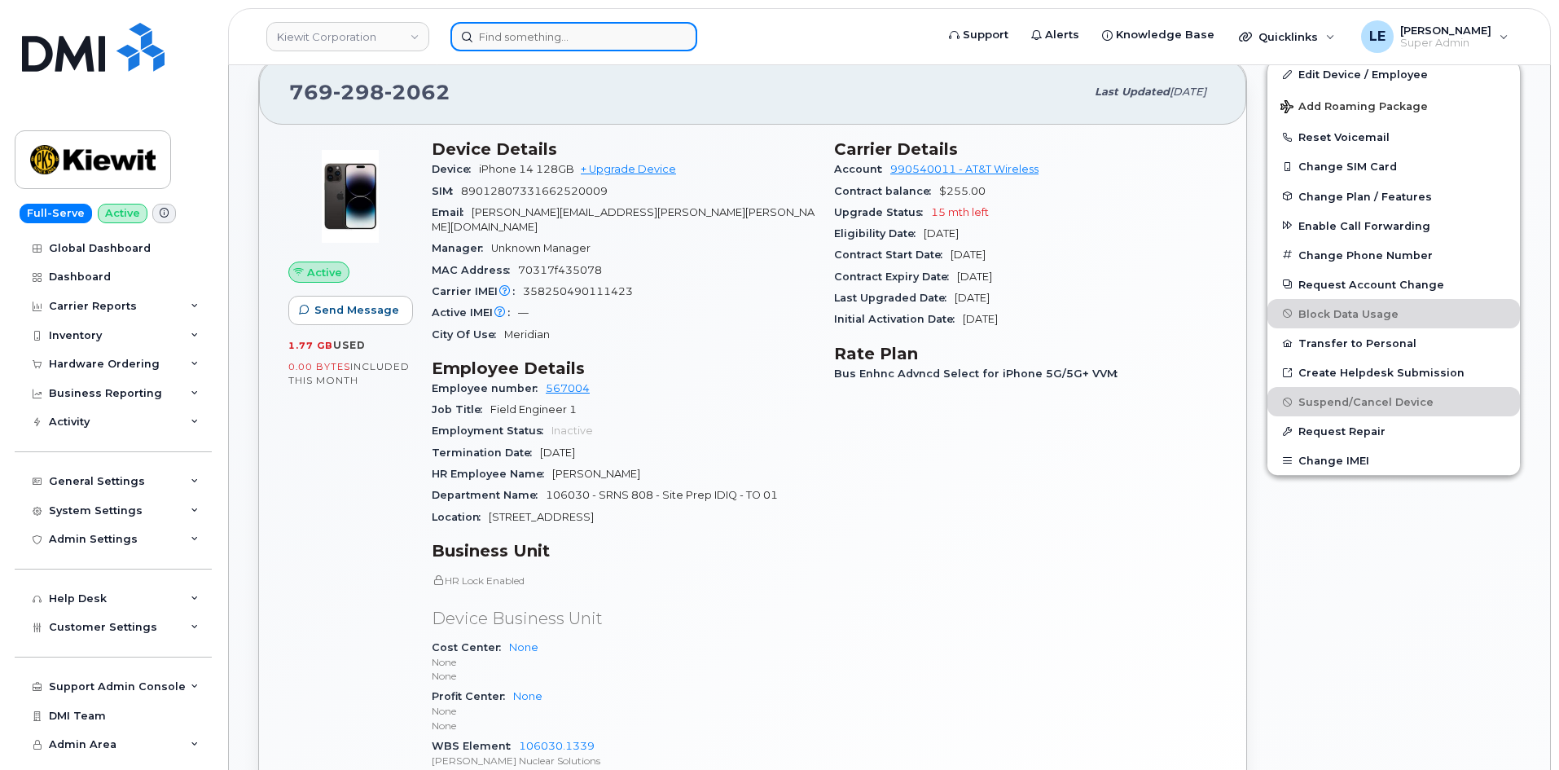
click at [543, 42] on input at bounding box center [574, 36] width 247 height 29
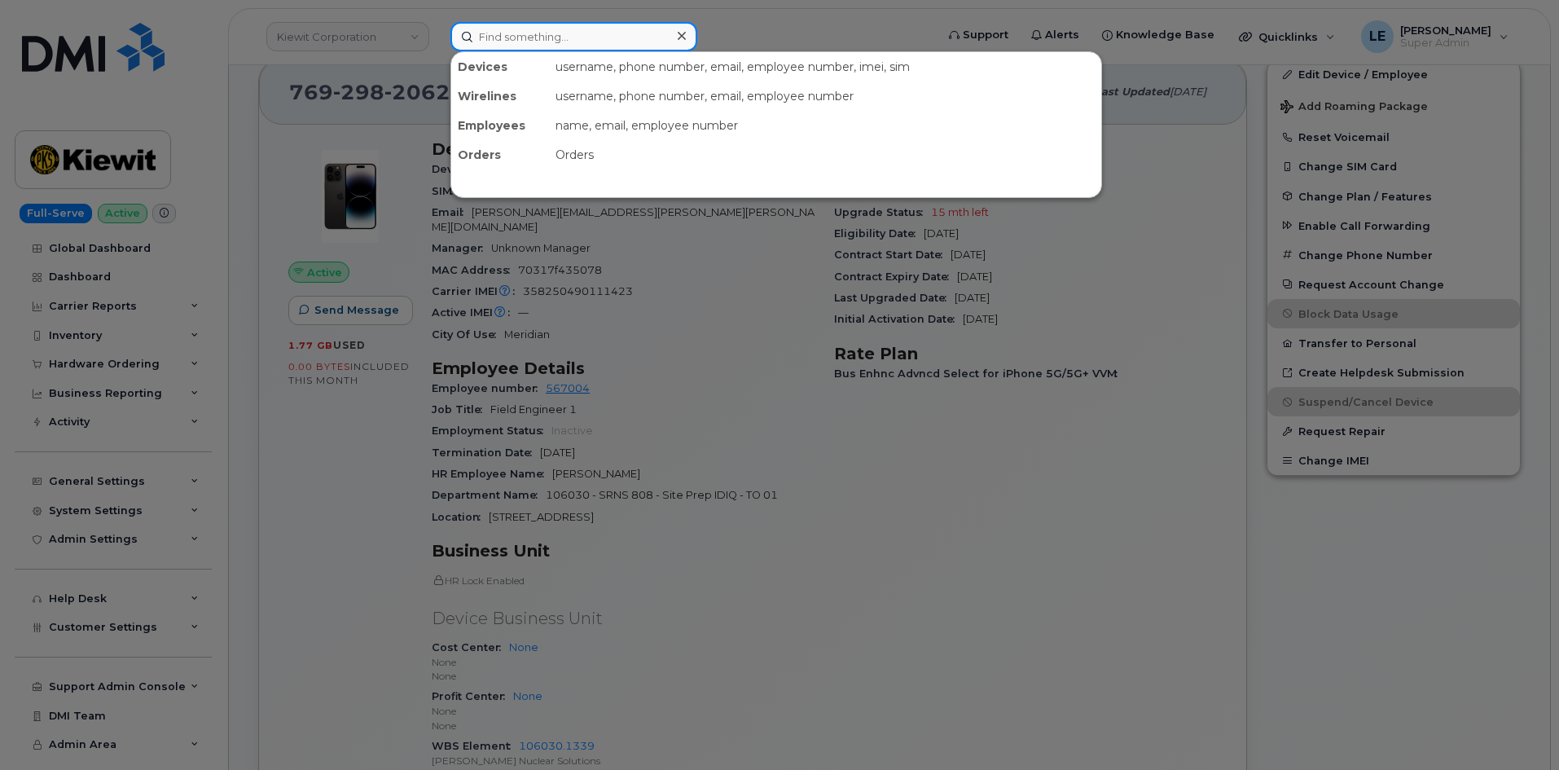
paste input "Michael Culotta"
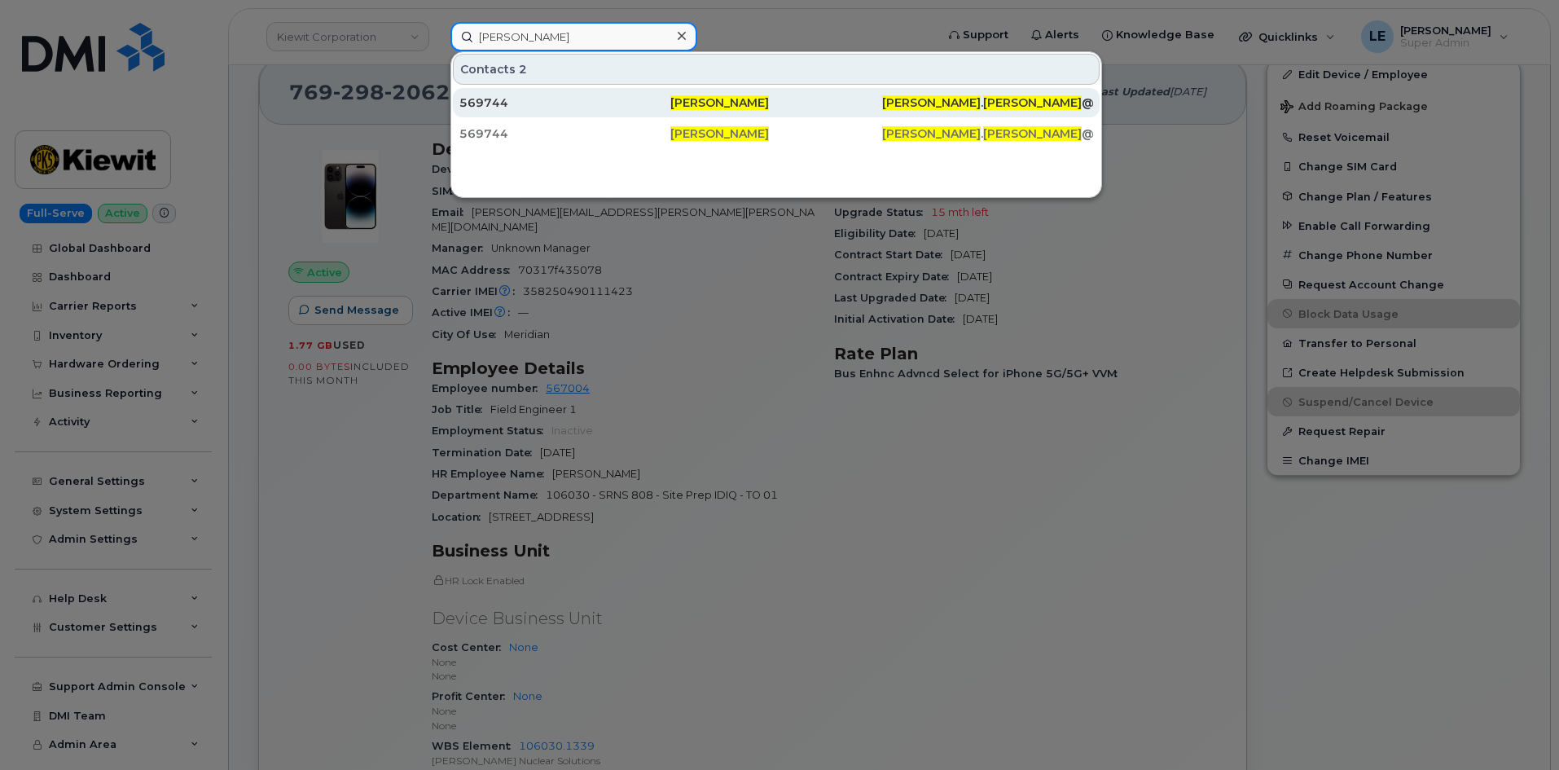
type input "Michael Culotta"
click at [605, 99] on div "569744" at bounding box center [565, 103] width 211 height 16
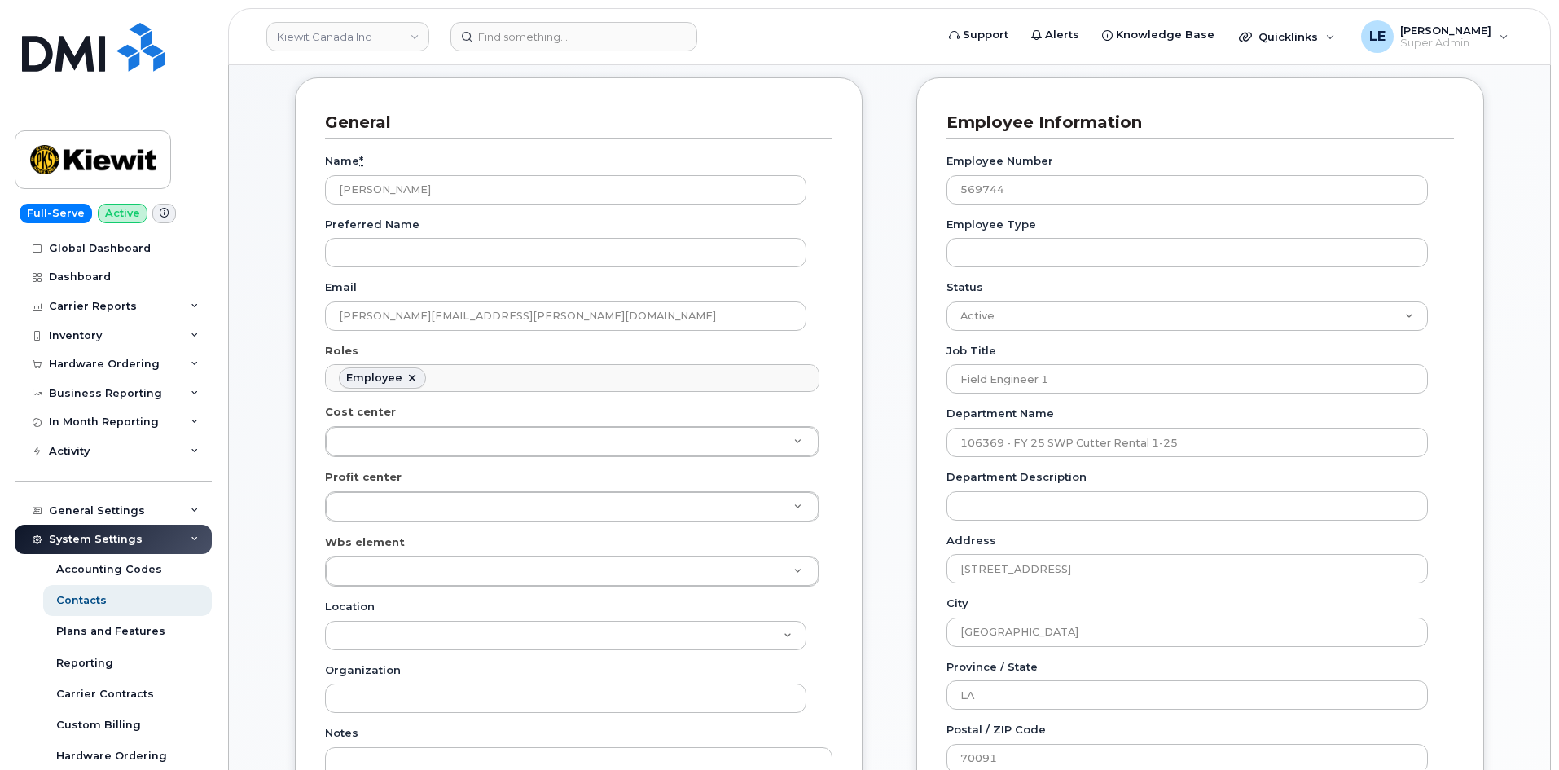
scroll to position [163, 0]
click at [284, 438] on div "General Name * Michael Culotta Preferred Name Email MICHAEL.CULOTTA@WEEKSMARINE…" at bounding box center [579, 670] width 592 height 1186
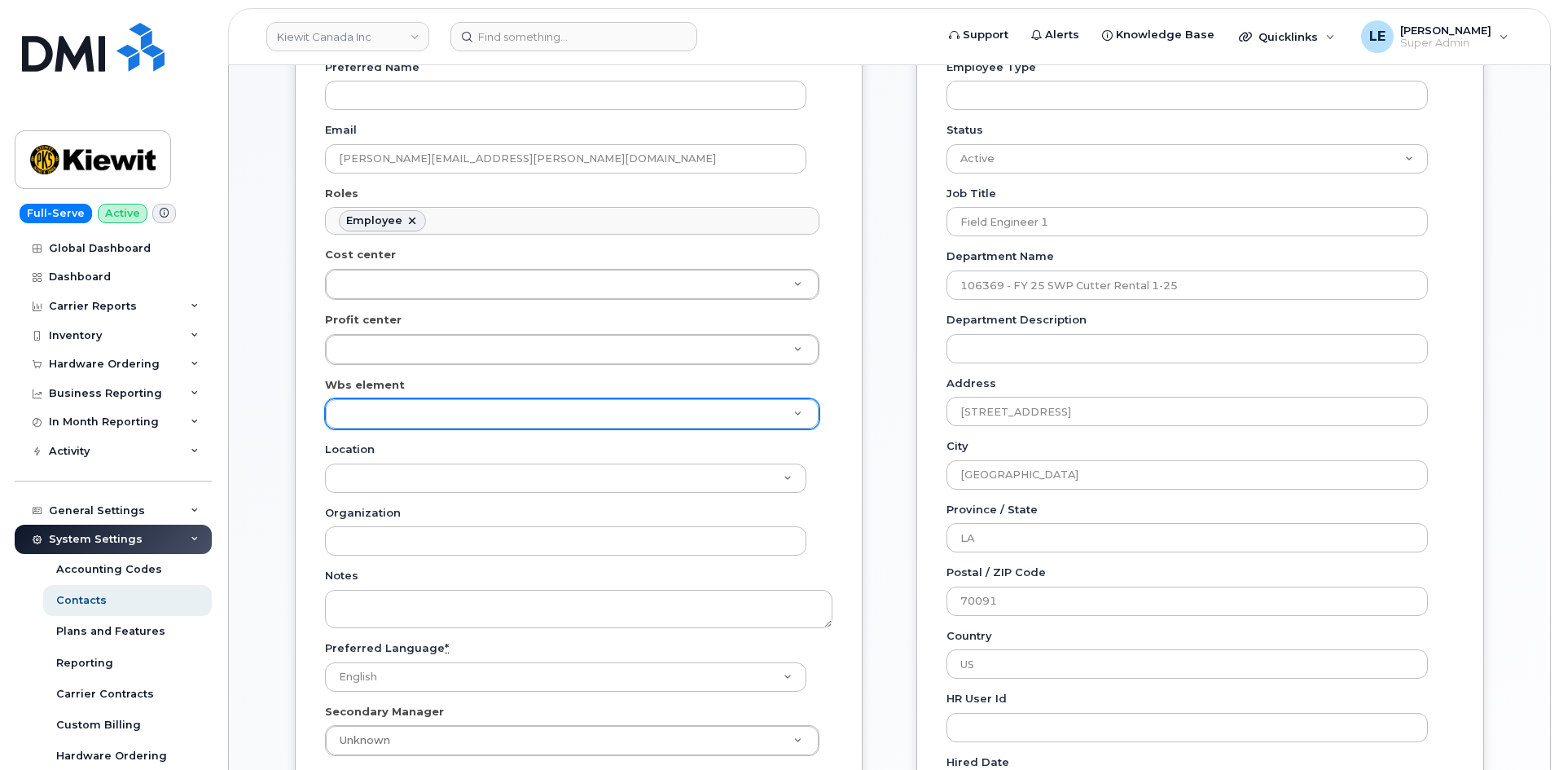
scroll to position [326, 0]
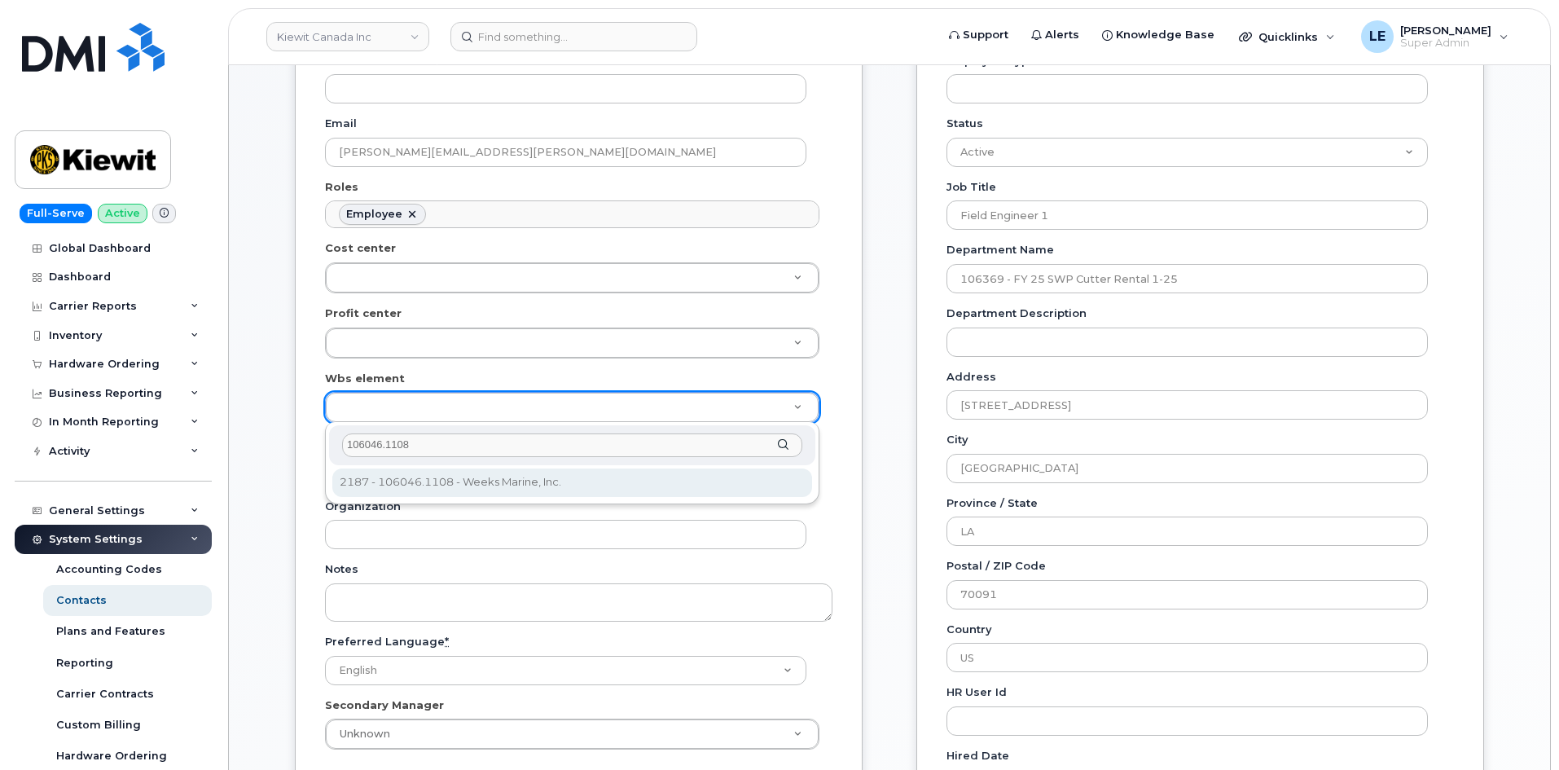
type input "106046.1108"
type input "29621614"
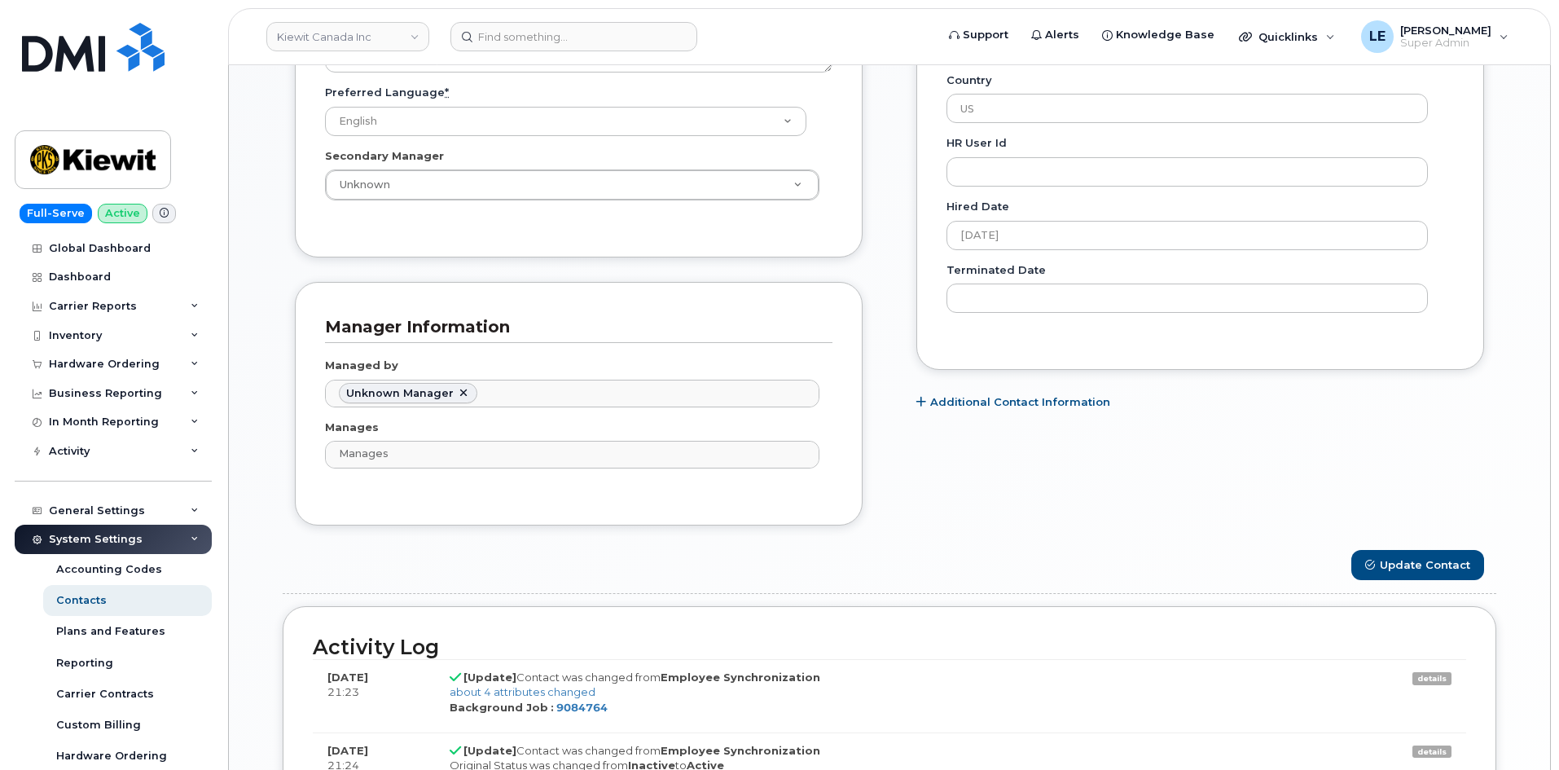
scroll to position [896, 0]
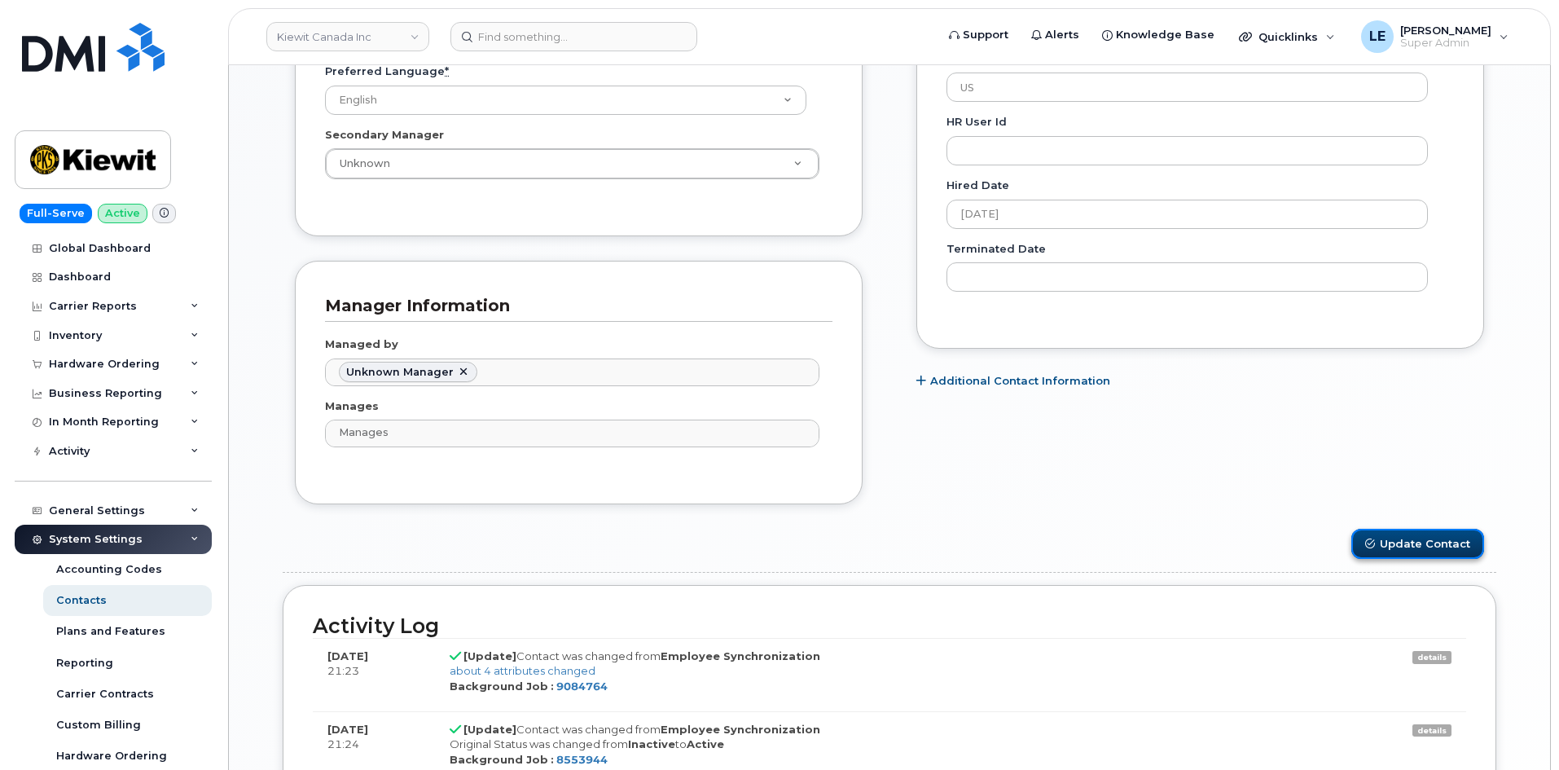
click at [1401, 553] on button "Update Contact" at bounding box center [1418, 544] width 133 height 30
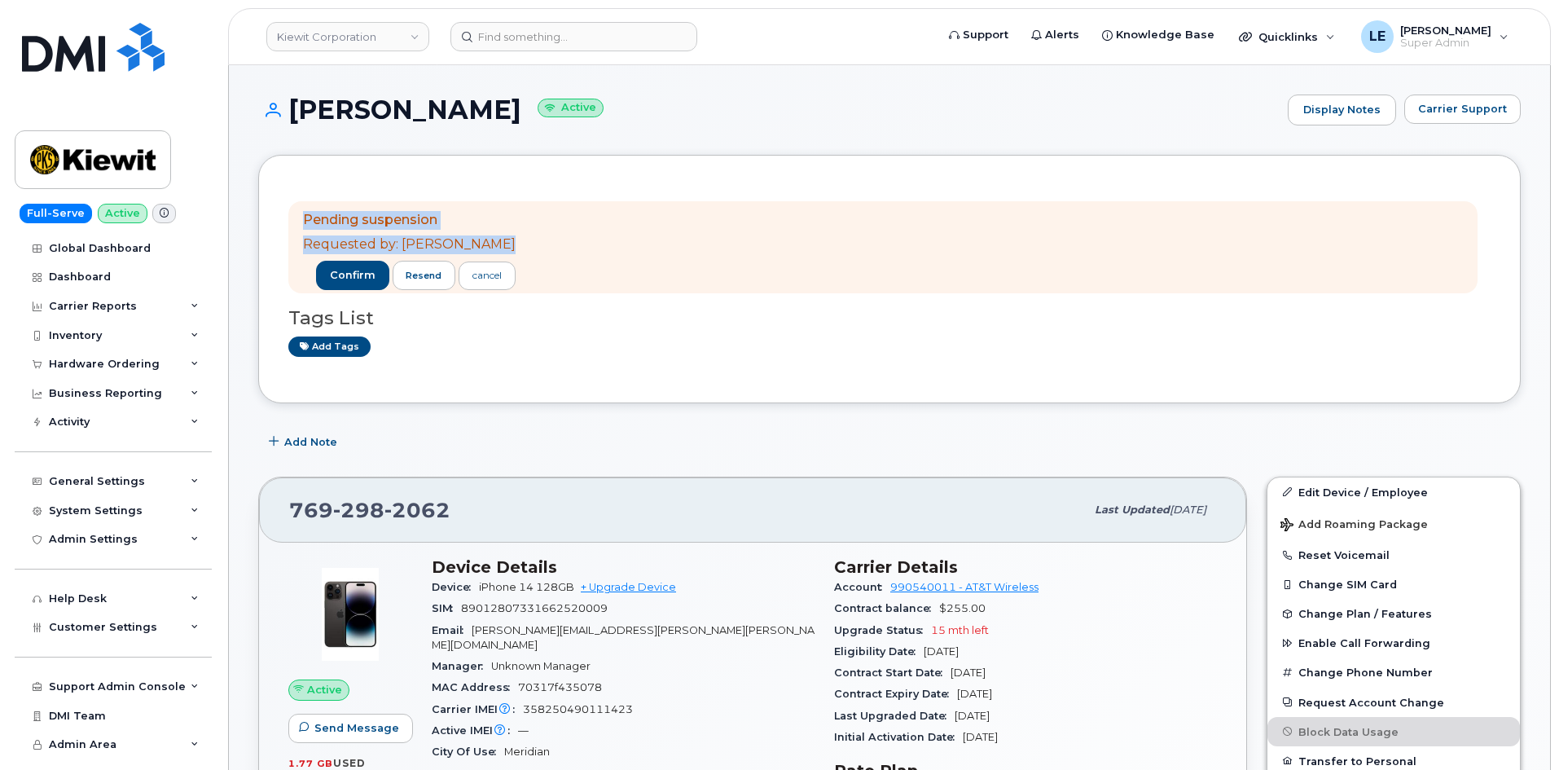
drag, startPoint x: 305, startPoint y: 218, endPoint x: 504, endPoint y: 249, distance: 201.1
click at [504, 249] on div "Pending suspension Requested by: [PERSON_NAME] confirm resend cancel" at bounding box center [883, 247] width 1190 height 93
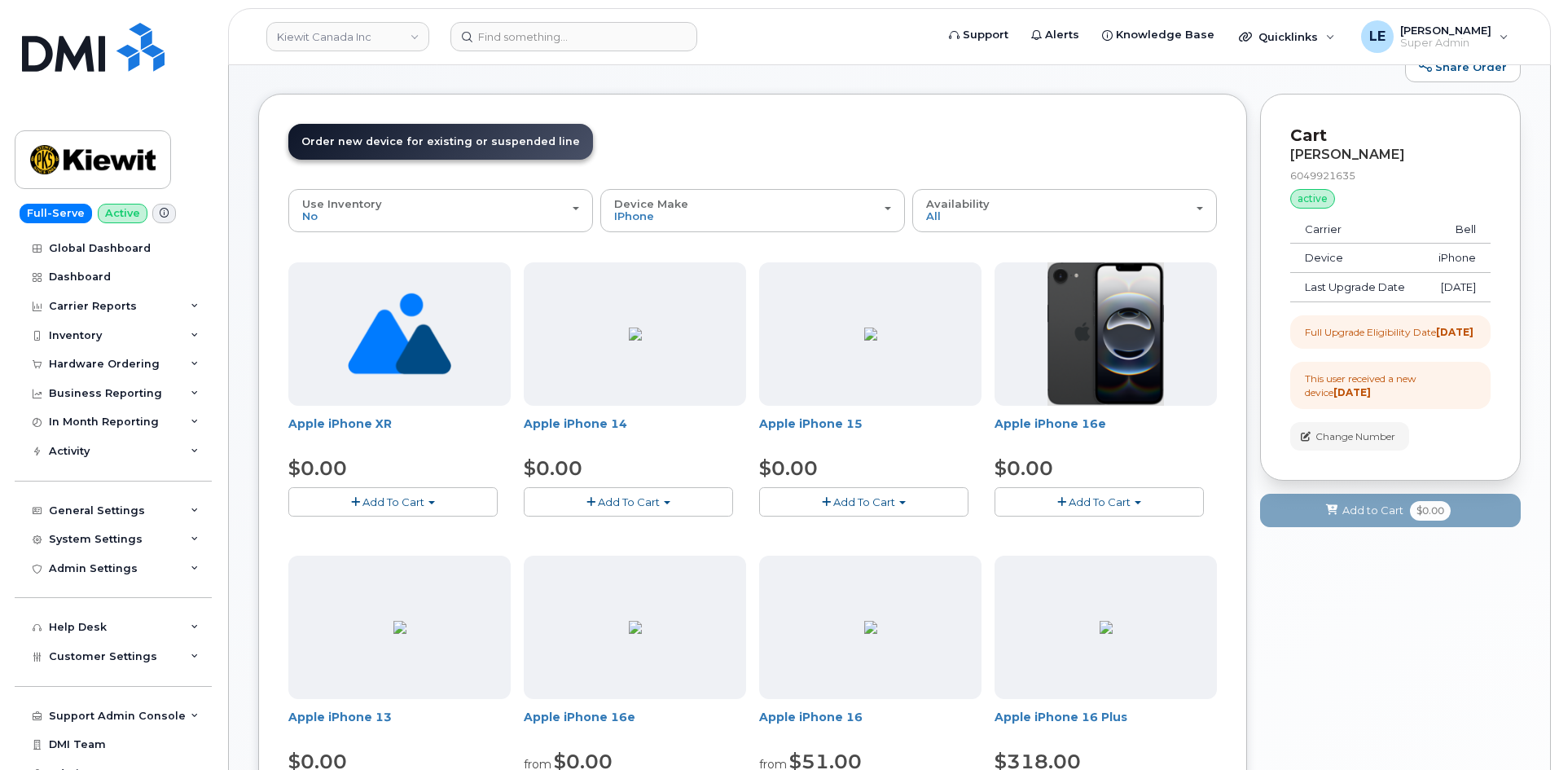
scroll to position [81, 0]
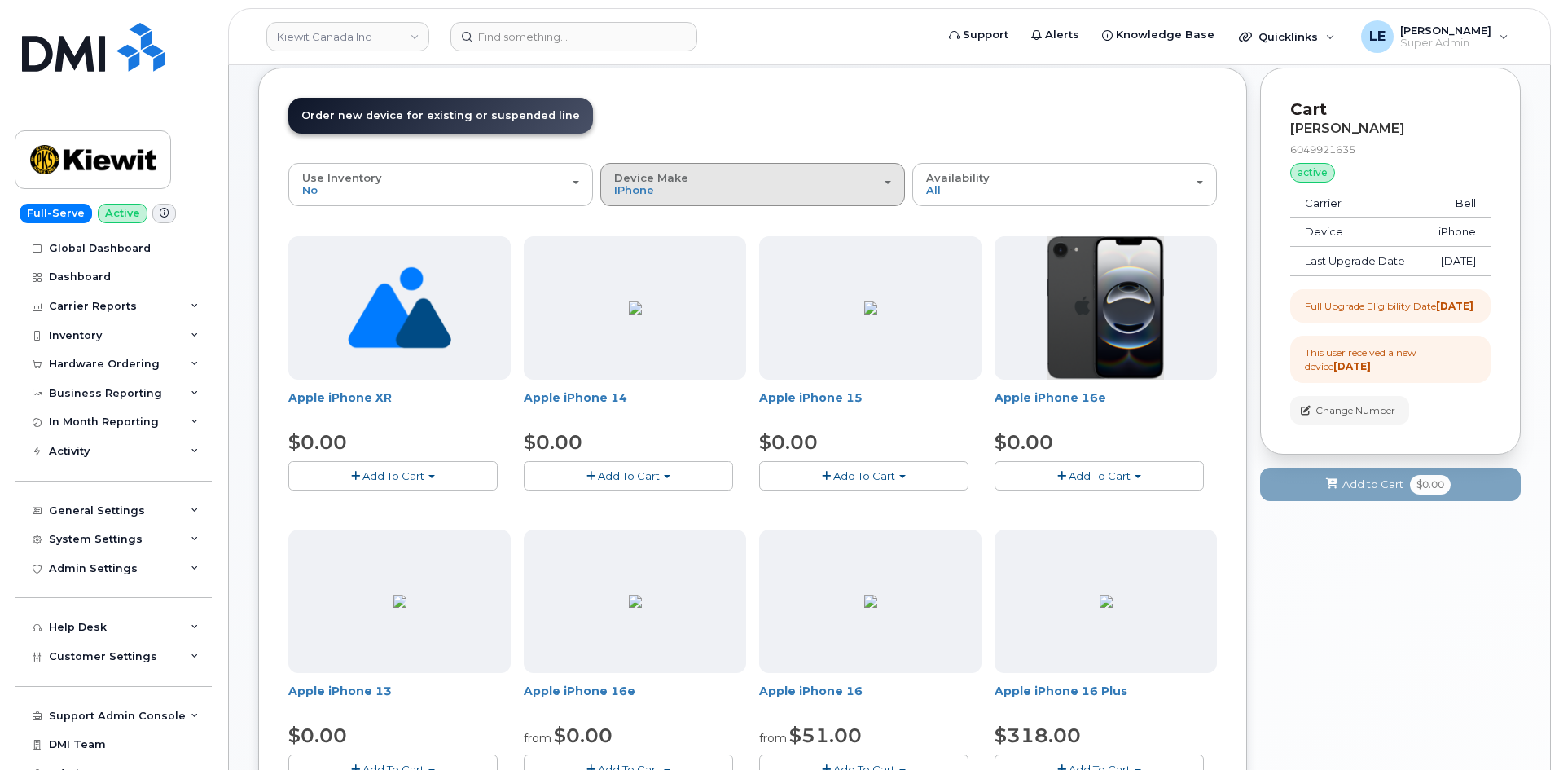
click at [705, 196] on div "Device Make All Aircard Android Cell Phone HUB iPhone Tablet" at bounding box center [752, 184] width 277 height 25
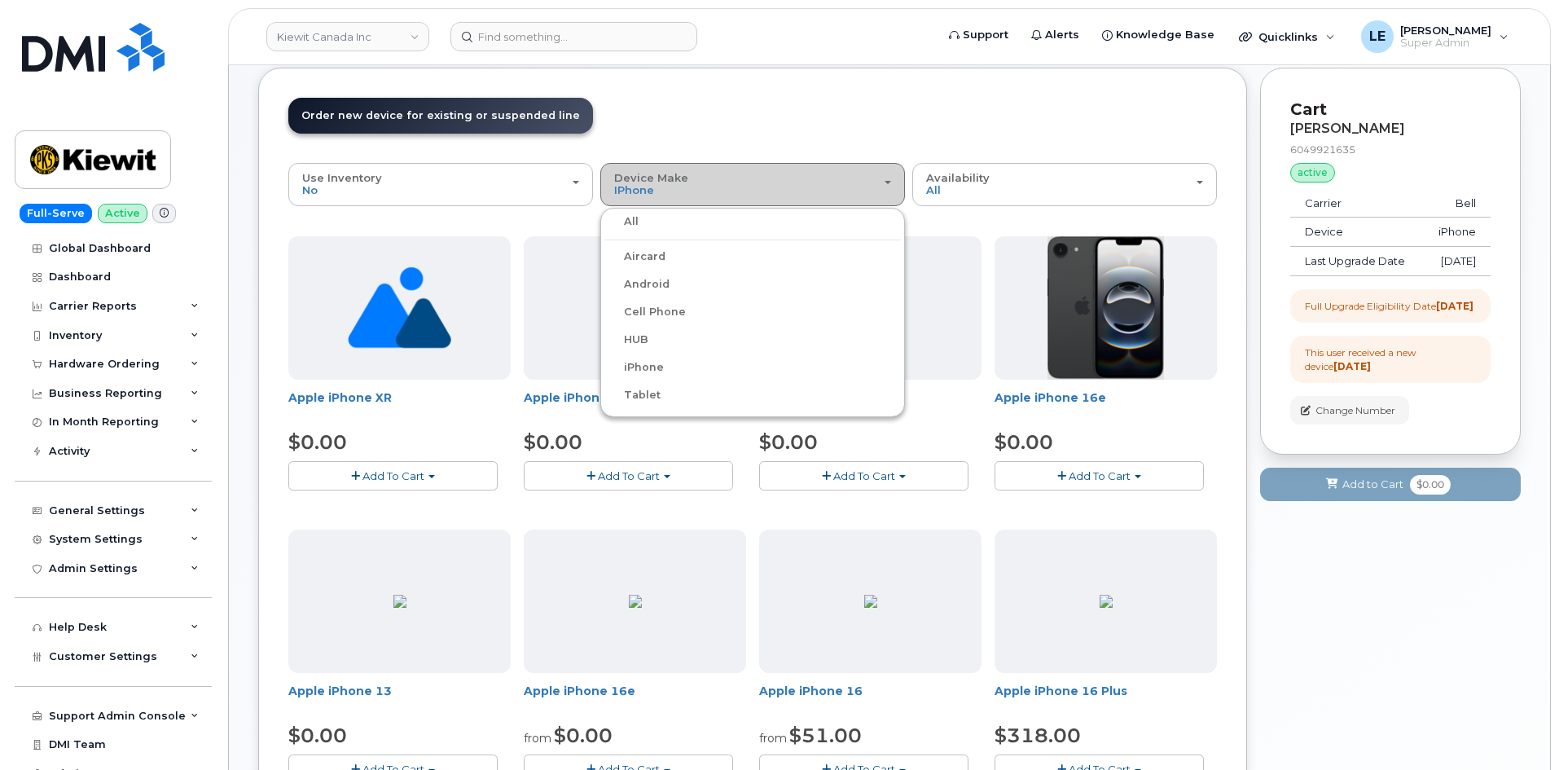
click at [701, 189] on div "Device Make All Aircard Android Cell Phone HUB iPhone Tablet" at bounding box center [752, 184] width 277 height 25
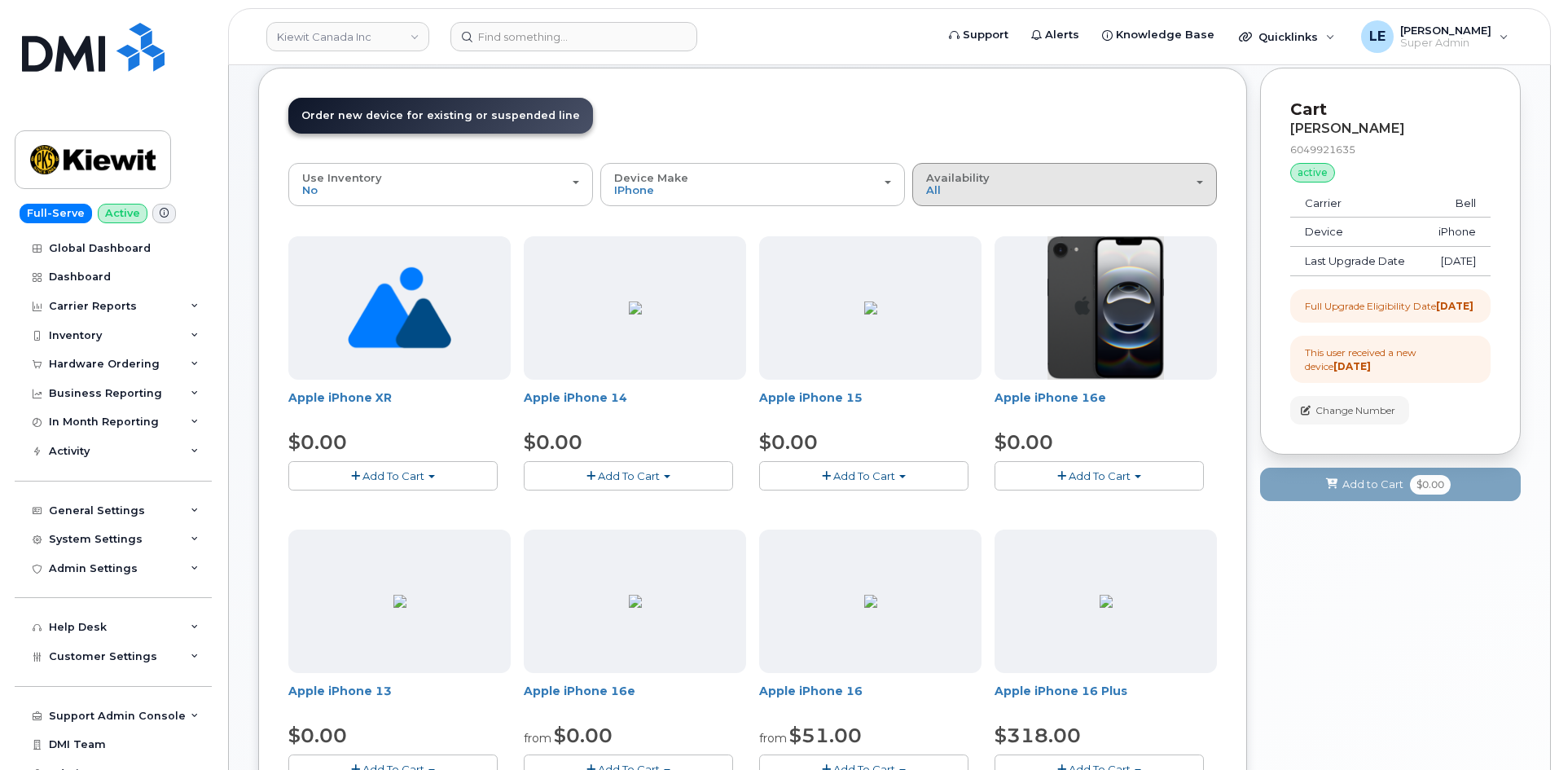
click at [1047, 194] on div "Availability Permitted All" at bounding box center [1064, 184] width 277 height 25
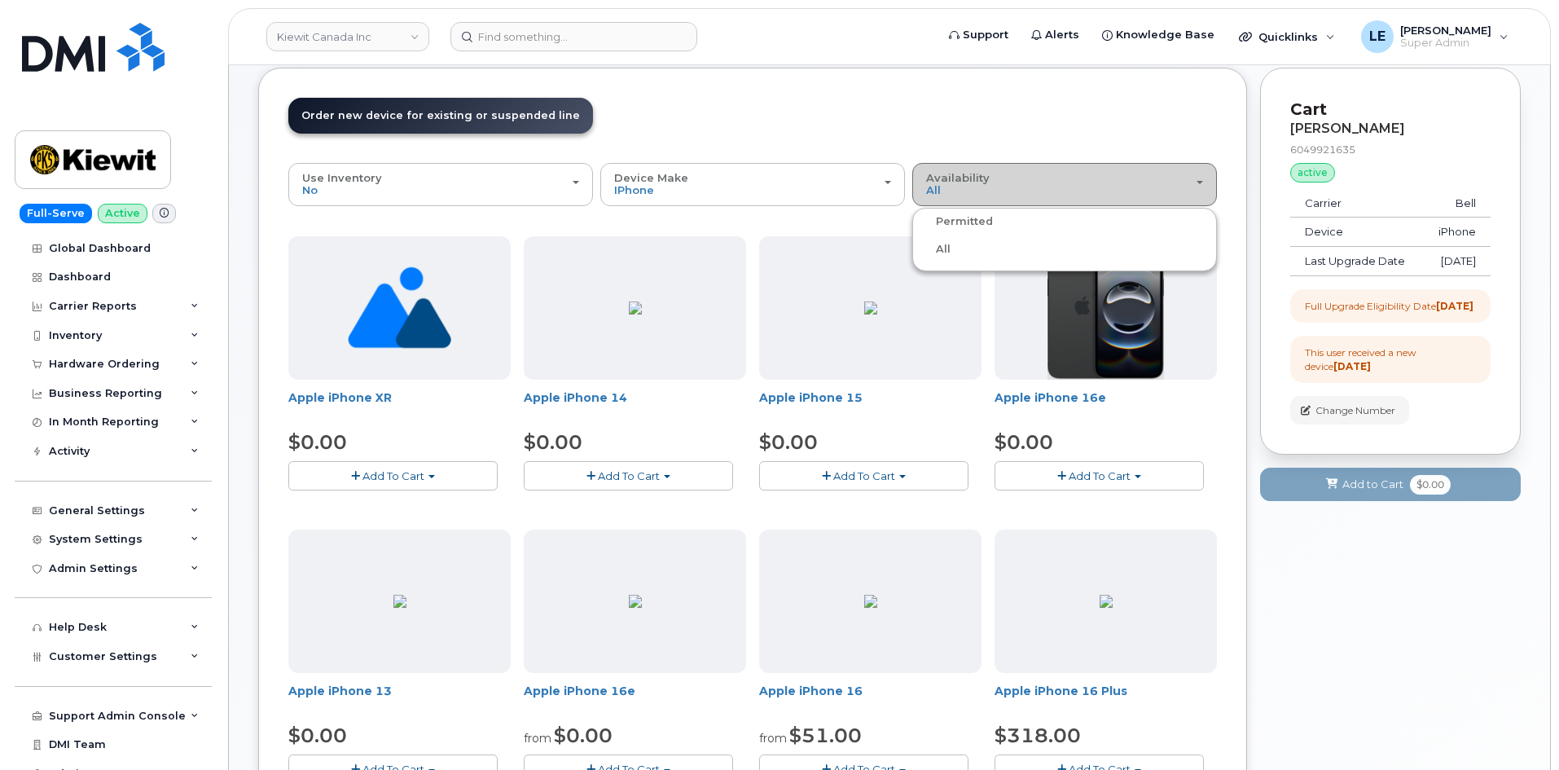
click at [1047, 194] on div "Availability Permitted All" at bounding box center [1064, 184] width 277 height 25
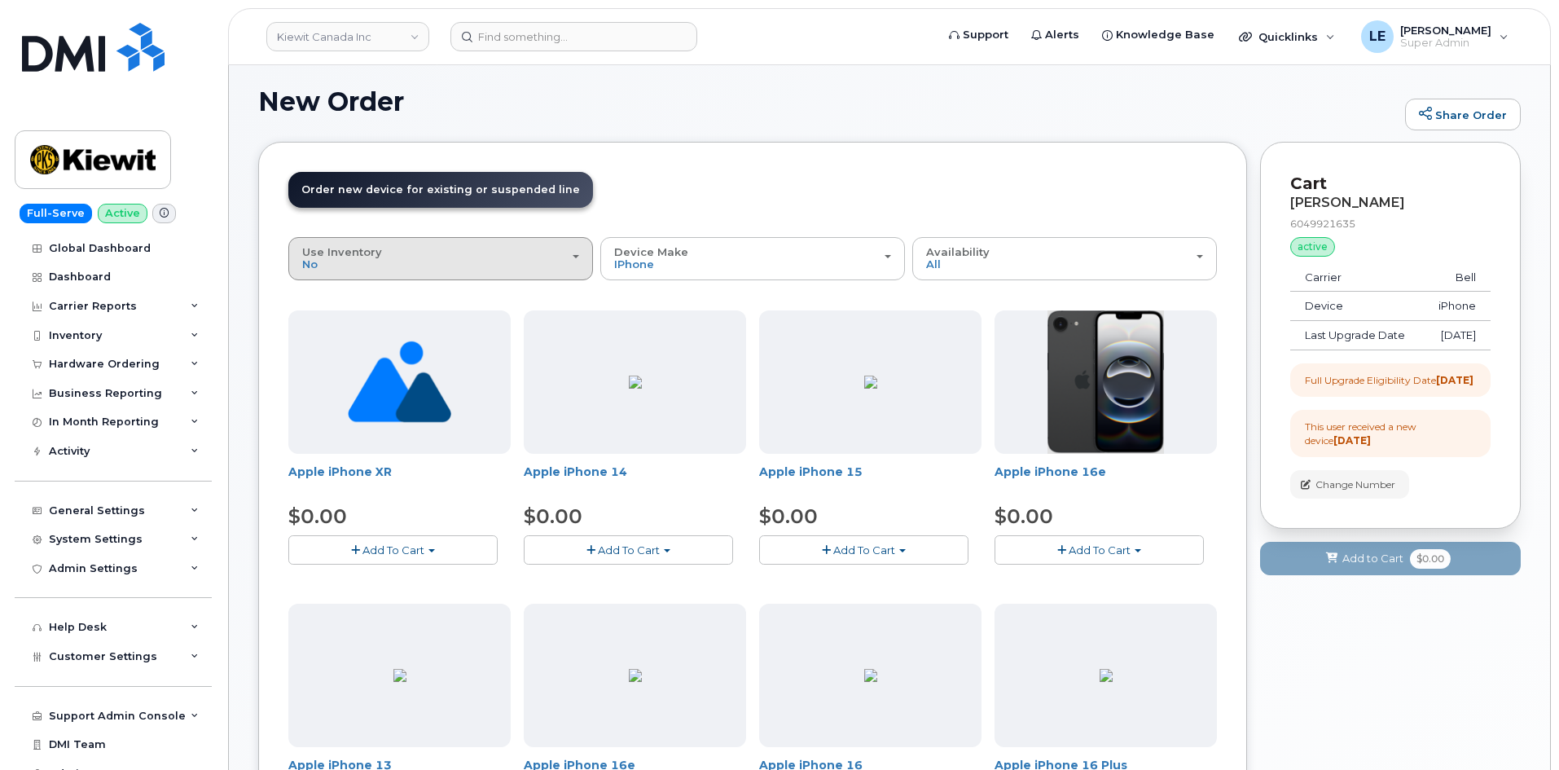
scroll to position [0, 0]
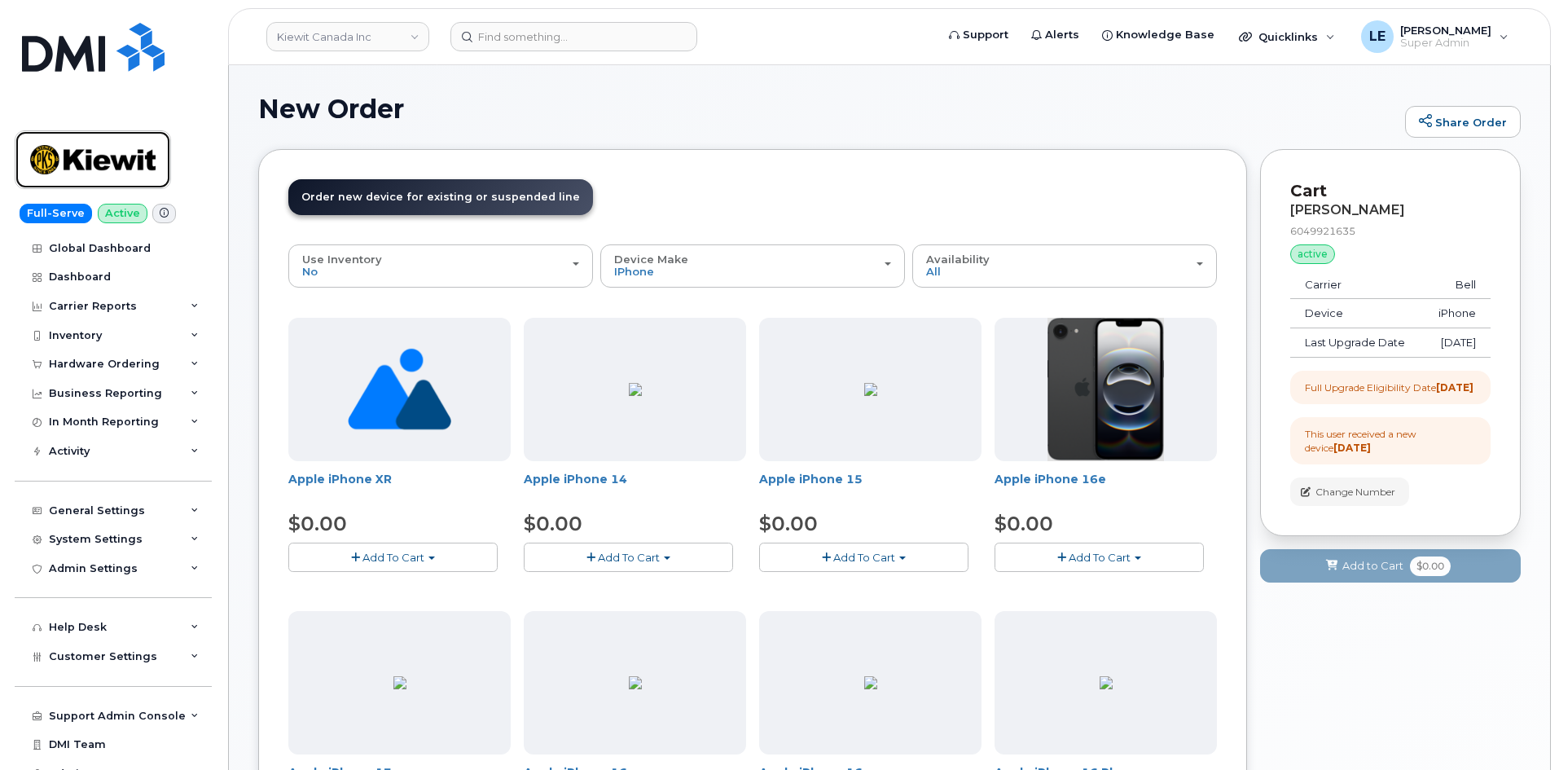
click at [96, 153] on img at bounding box center [92, 159] width 125 height 47
click at [529, 41] on input at bounding box center [574, 36] width 247 height 29
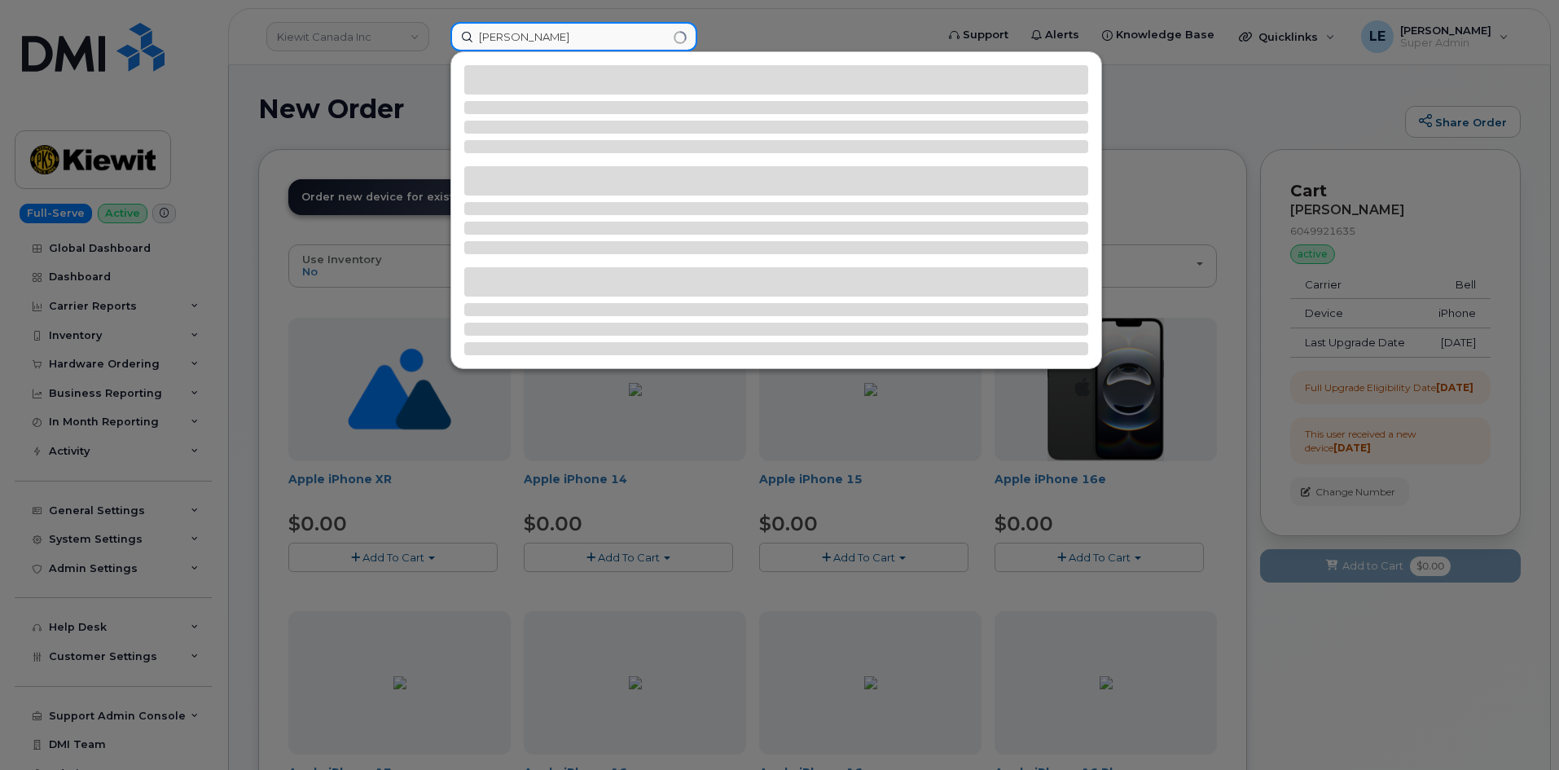
type input "victor wang"
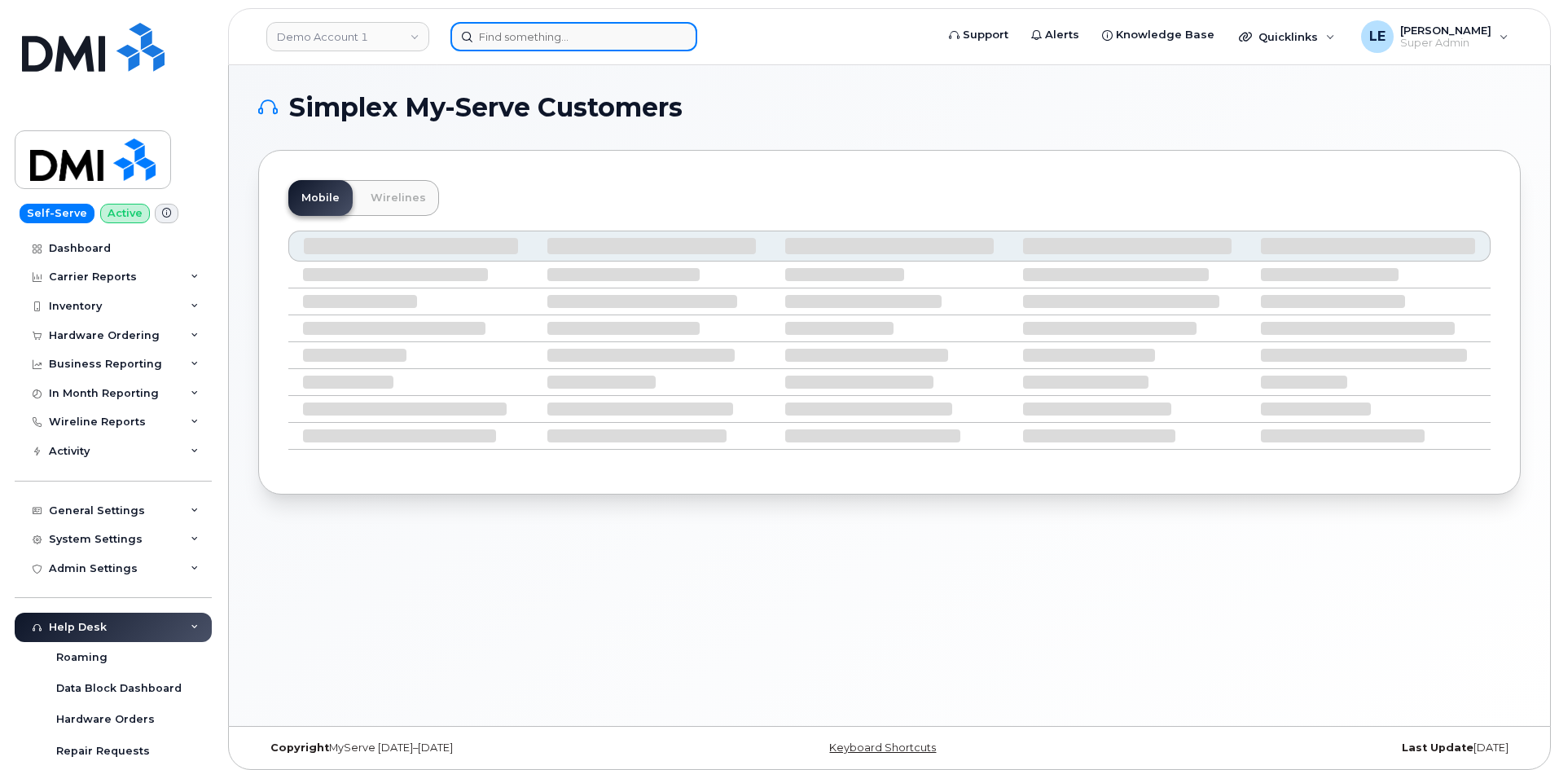
click at [530, 42] on input at bounding box center [574, 36] width 247 height 29
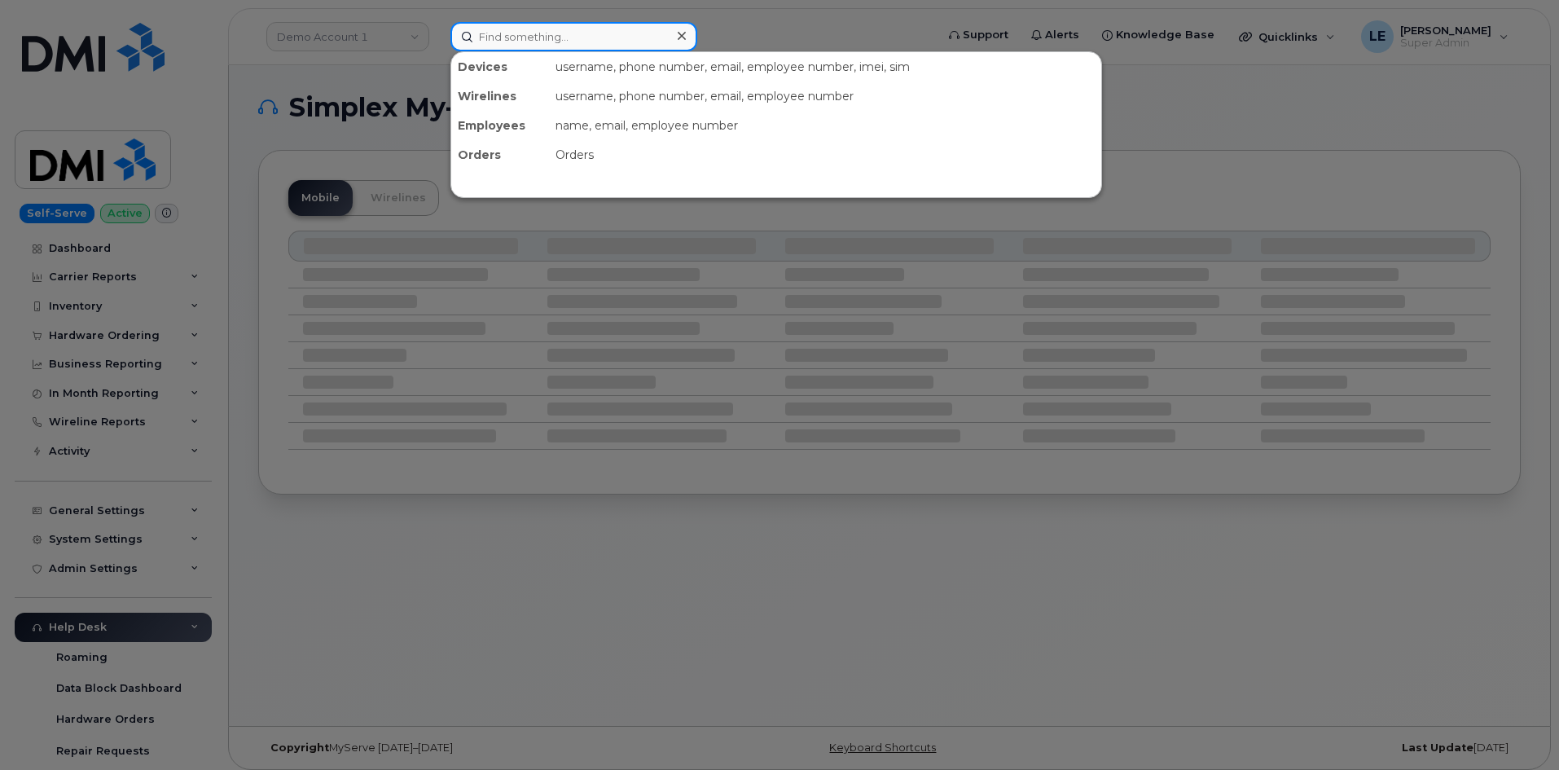
paste input "(613)-290-1536"
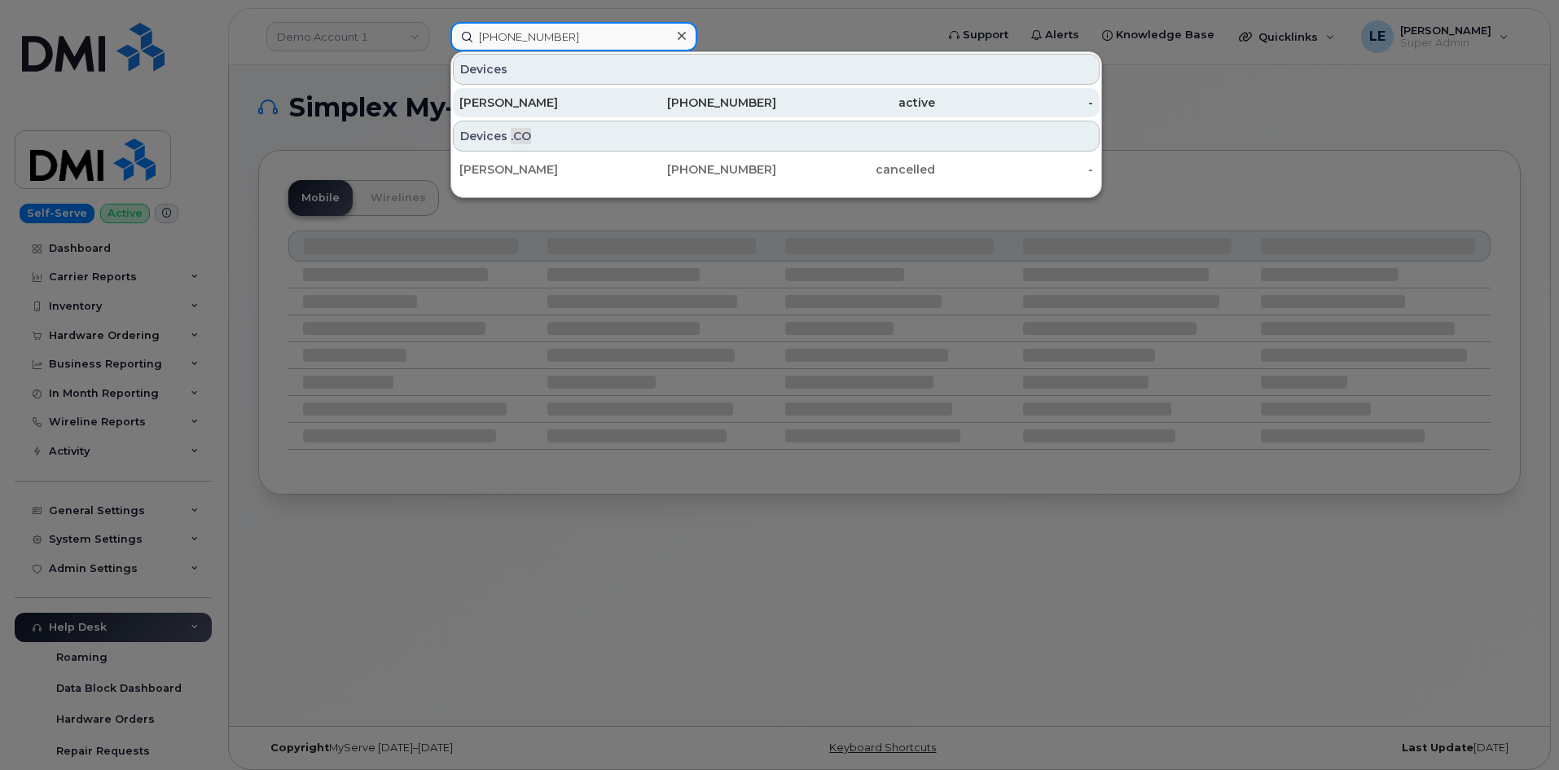
type input "(613)-290-1536"
click at [550, 101] on div "Ryan Matlock" at bounding box center [539, 103] width 159 height 16
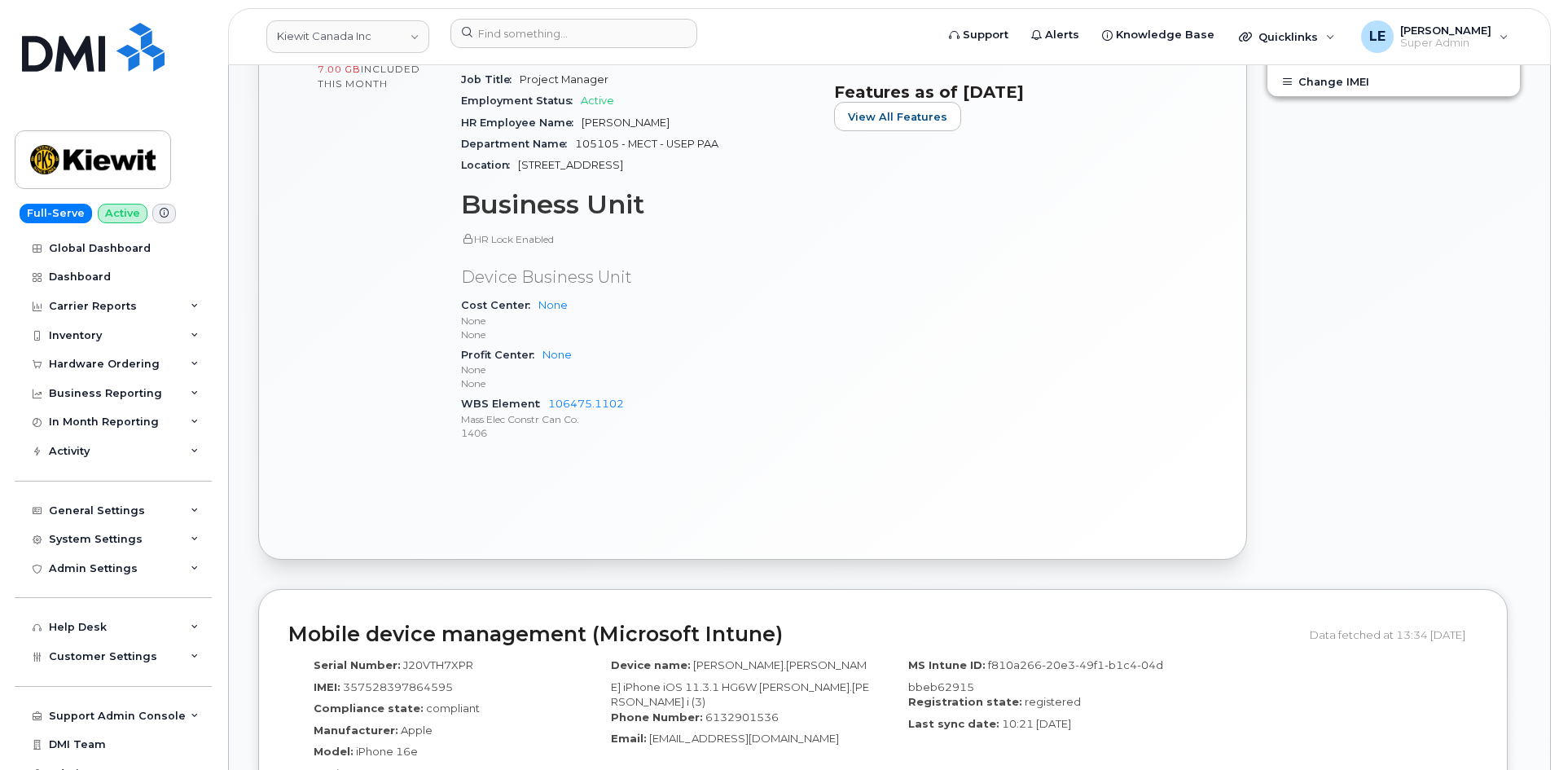
scroll to position [733, 0]
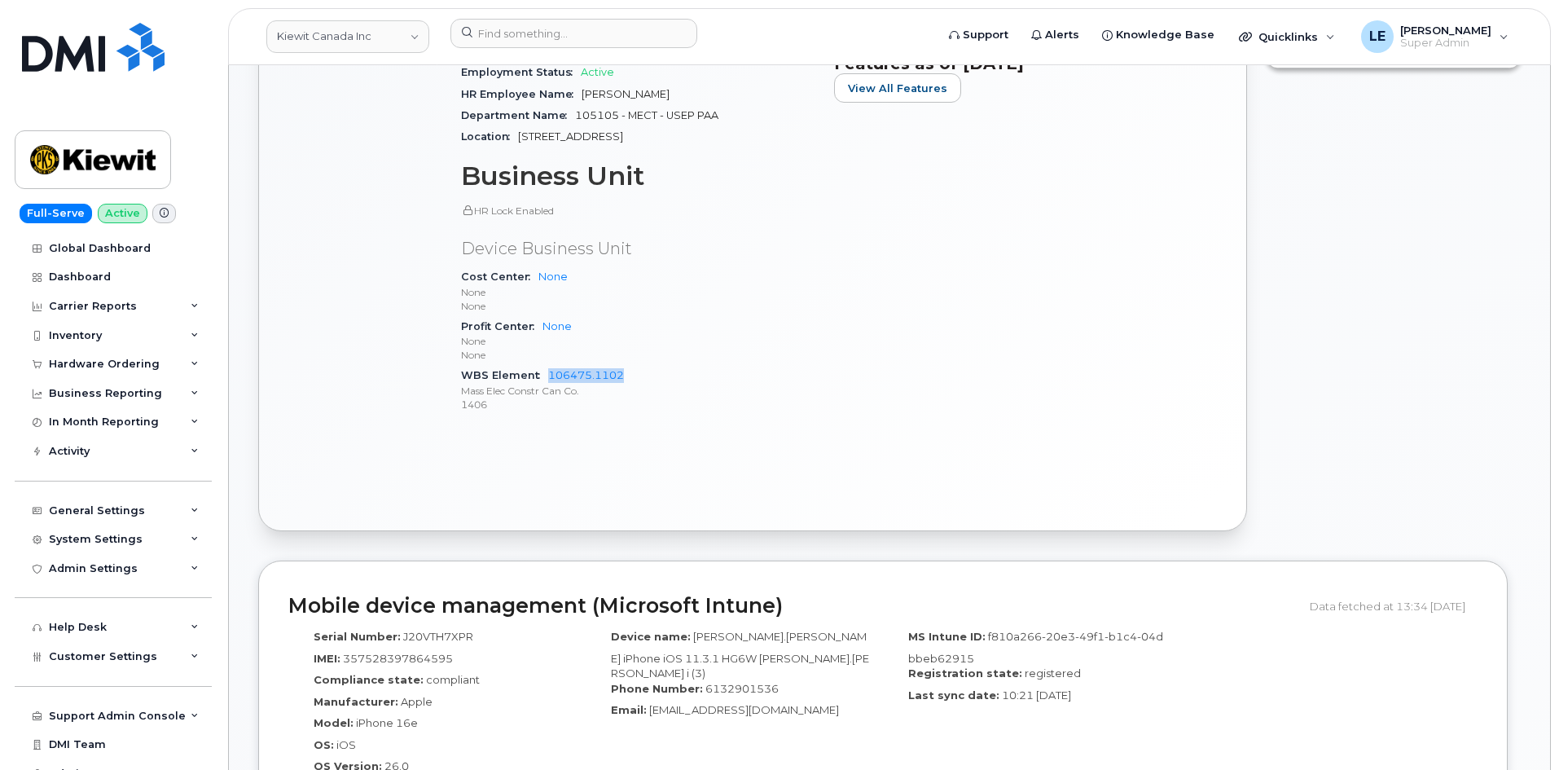
drag, startPoint x: 637, startPoint y: 371, endPoint x: 543, endPoint y: 377, distance: 93.9
click at [543, 377] on div "WBS Element 106475.1102 Mass Elec Constr Can Co. 1406" at bounding box center [638, 390] width 354 height 50
click at [543, 377] on span "WBS Element" at bounding box center [504, 375] width 87 height 12
drag, startPoint x: 464, startPoint y: 245, endPoint x: 641, endPoint y: 243, distance: 176.8
click at [641, 243] on p "Device Business Unit" at bounding box center [638, 249] width 354 height 24
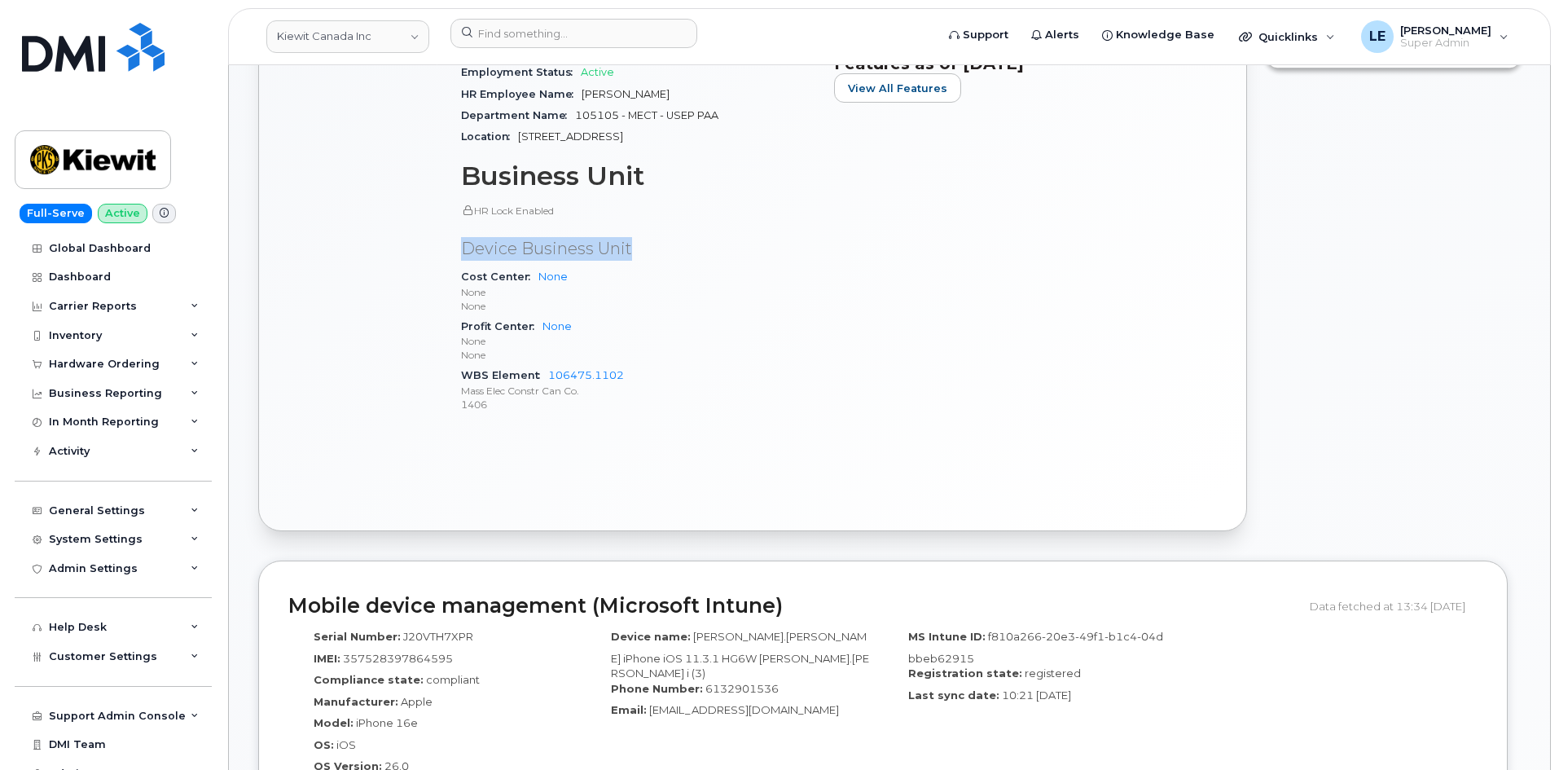
click at [641, 243] on p "Device Business Unit" at bounding box center [638, 249] width 354 height 24
drag, startPoint x: 632, startPoint y: 381, endPoint x: 548, endPoint y: 379, distance: 83.9
click at [548, 379] on div "WBS Element 106475.1102 Mass Elec Constr Can Co. 1406" at bounding box center [638, 390] width 354 height 50
click at [548, 379] on link "106475.1102" at bounding box center [586, 375] width 76 height 12
click at [533, 27] on input at bounding box center [574, 33] width 247 height 29
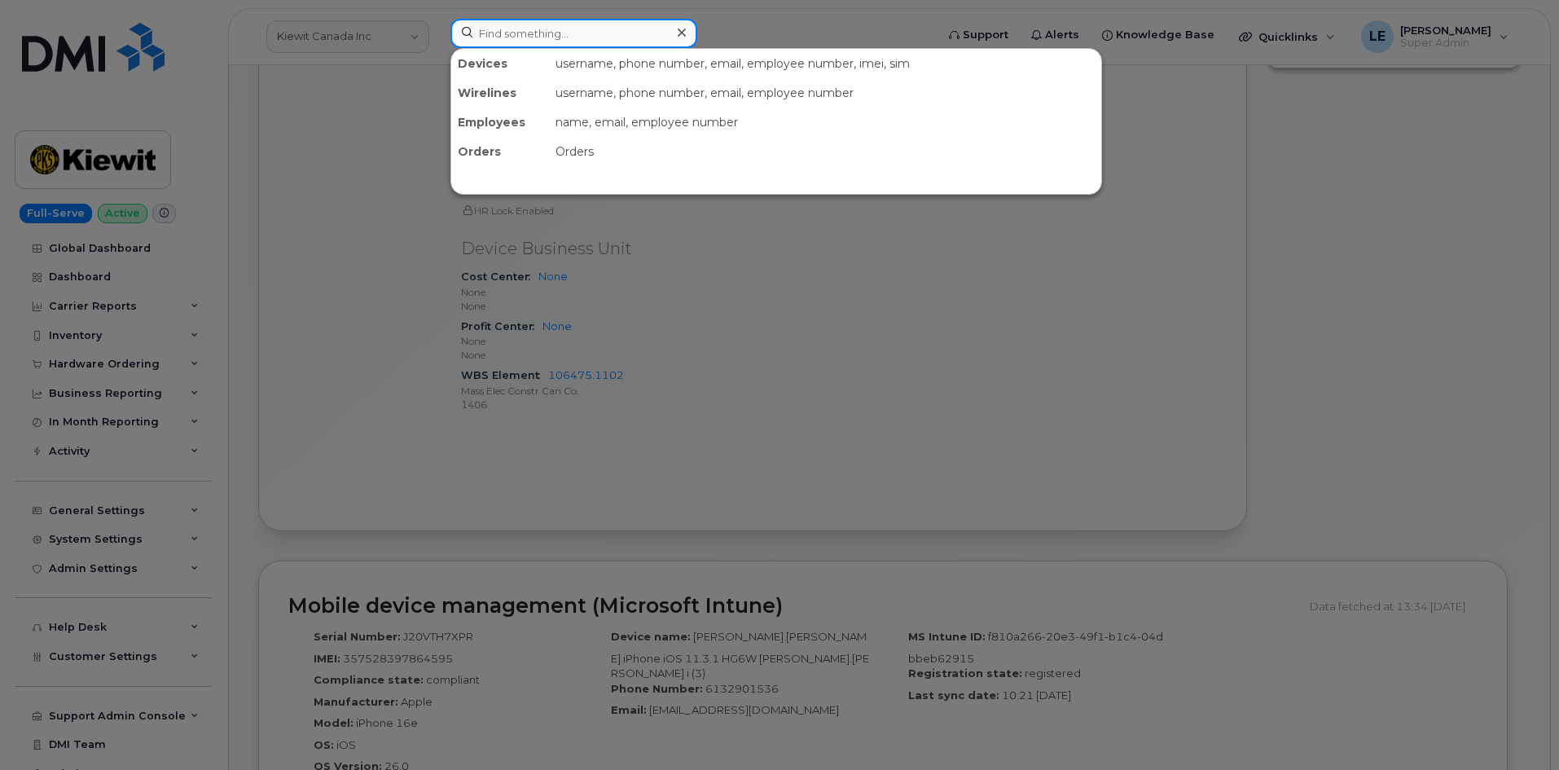
paste input "[PERSON_NAME][EMAIL_ADDRESS][PERSON_NAME][DOMAIN_NAME]"
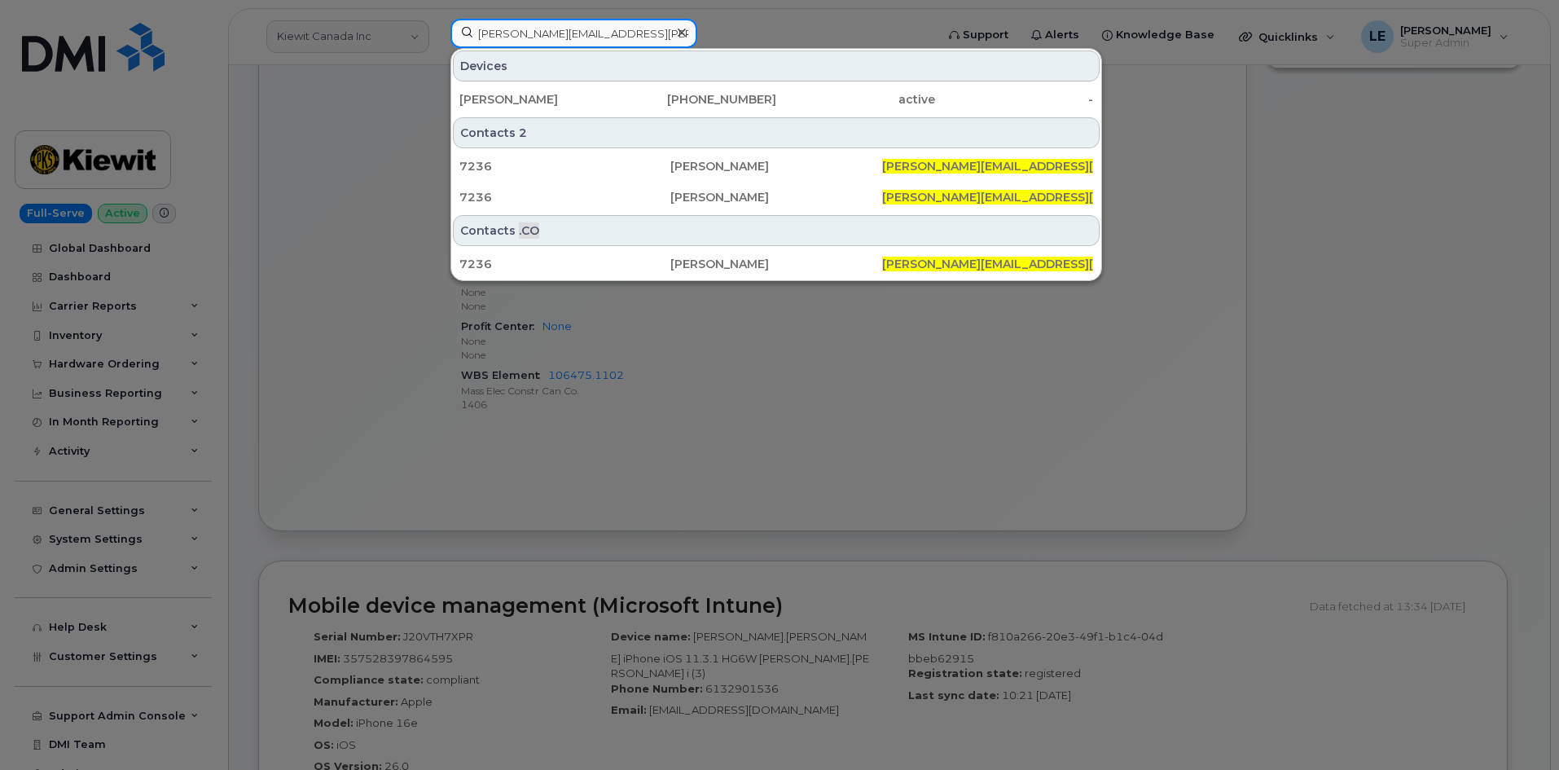
type input "[PERSON_NAME][EMAIL_ADDRESS][PERSON_NAME][DOMAIN_NAME]"
click at [601, 114] on div "FRANCISCO CASTORENA 954-445-9473 active -" at bounding box center [776, 99] width 650 height 33
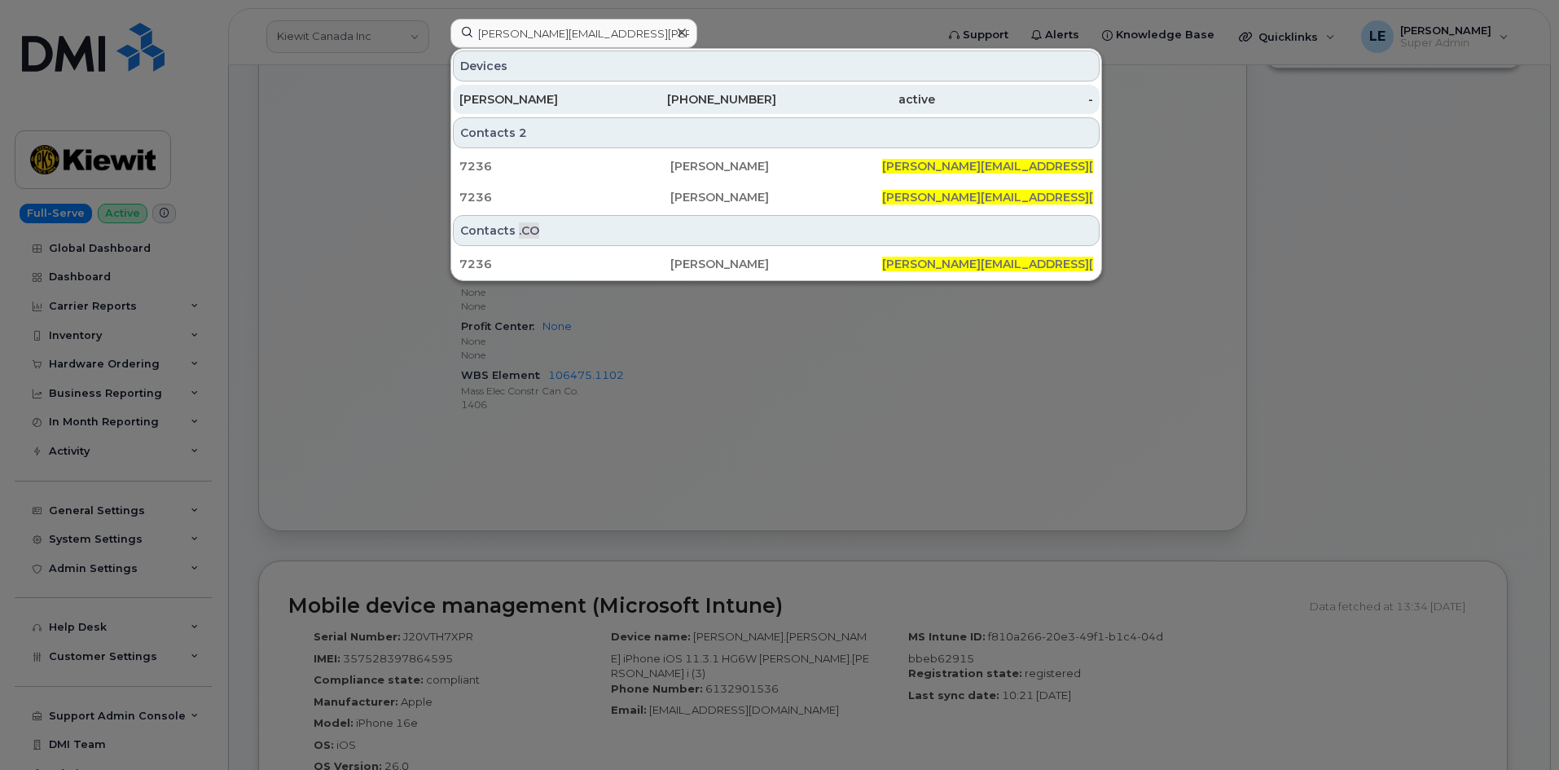
click at [601, 107] on div "[PERSON_NAME]" at bounding box center [539, 99] width 159 height 16
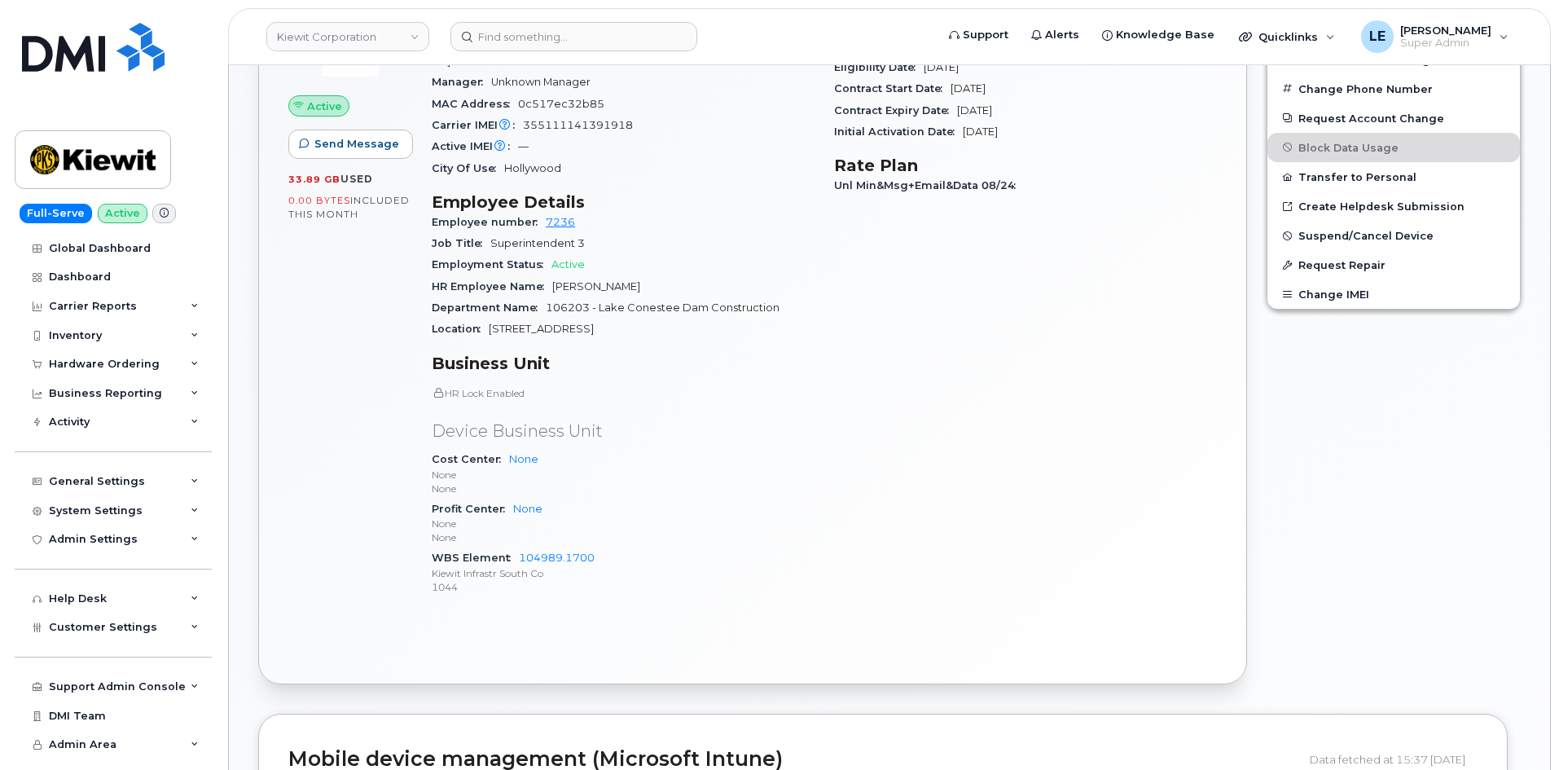
scroll to position [570, 0]
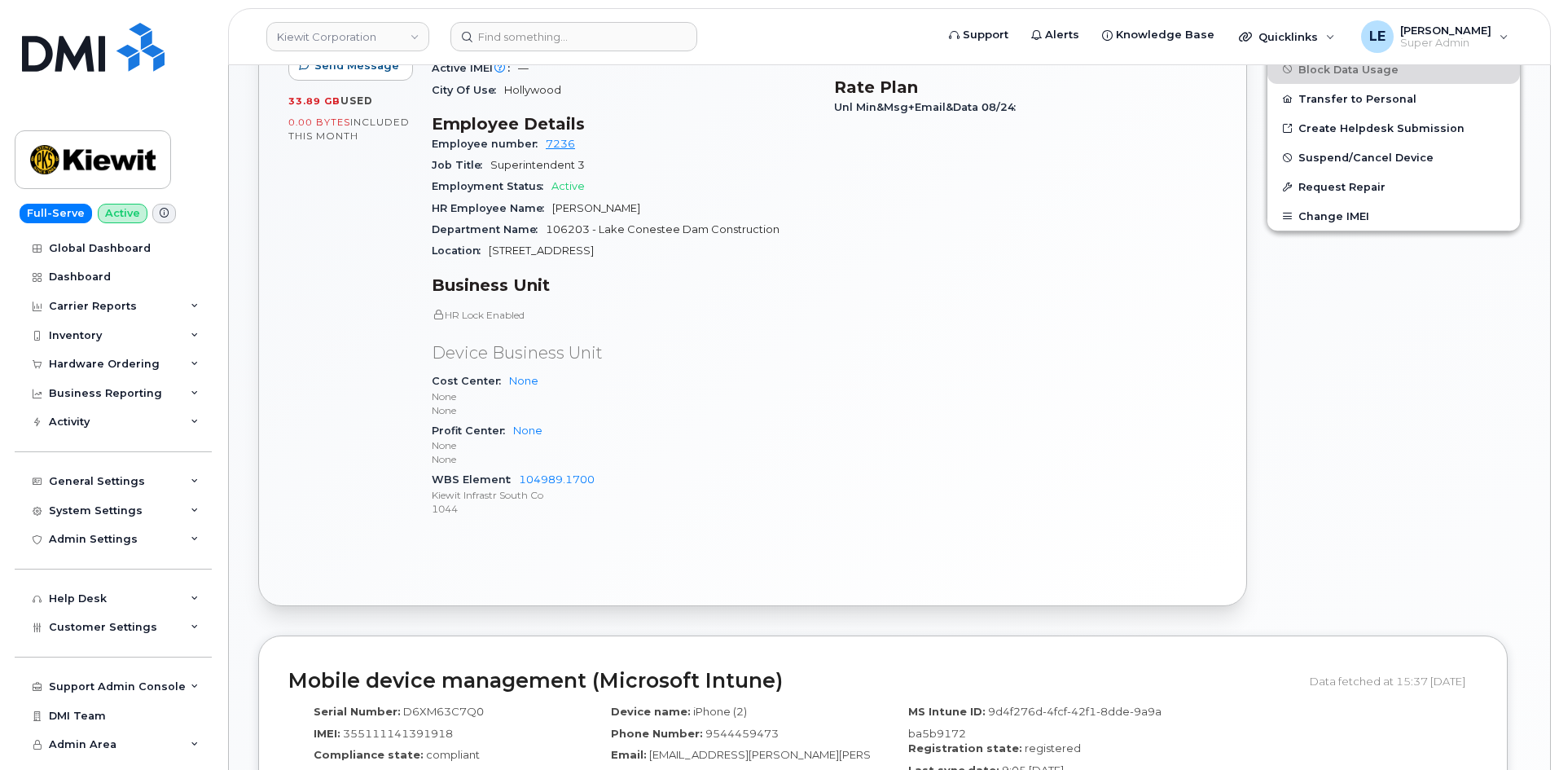
click at [1000, 528] on div "Active Send Message 33.89 GB  used 0.00 Bytes  included this month Device Detai…" at bounding box center [753, 242] width 988 height 725
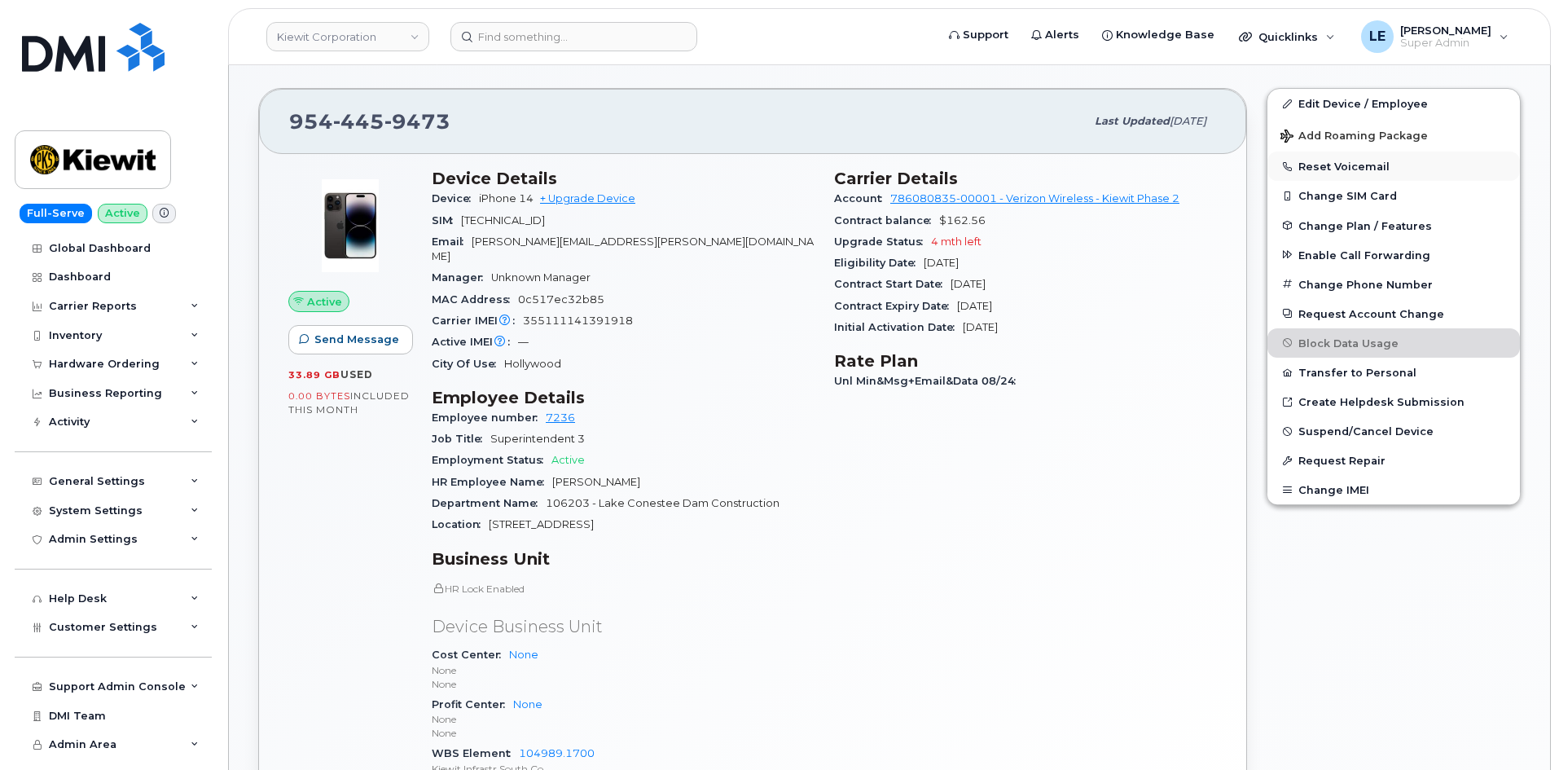
scroll to position [244, 0]
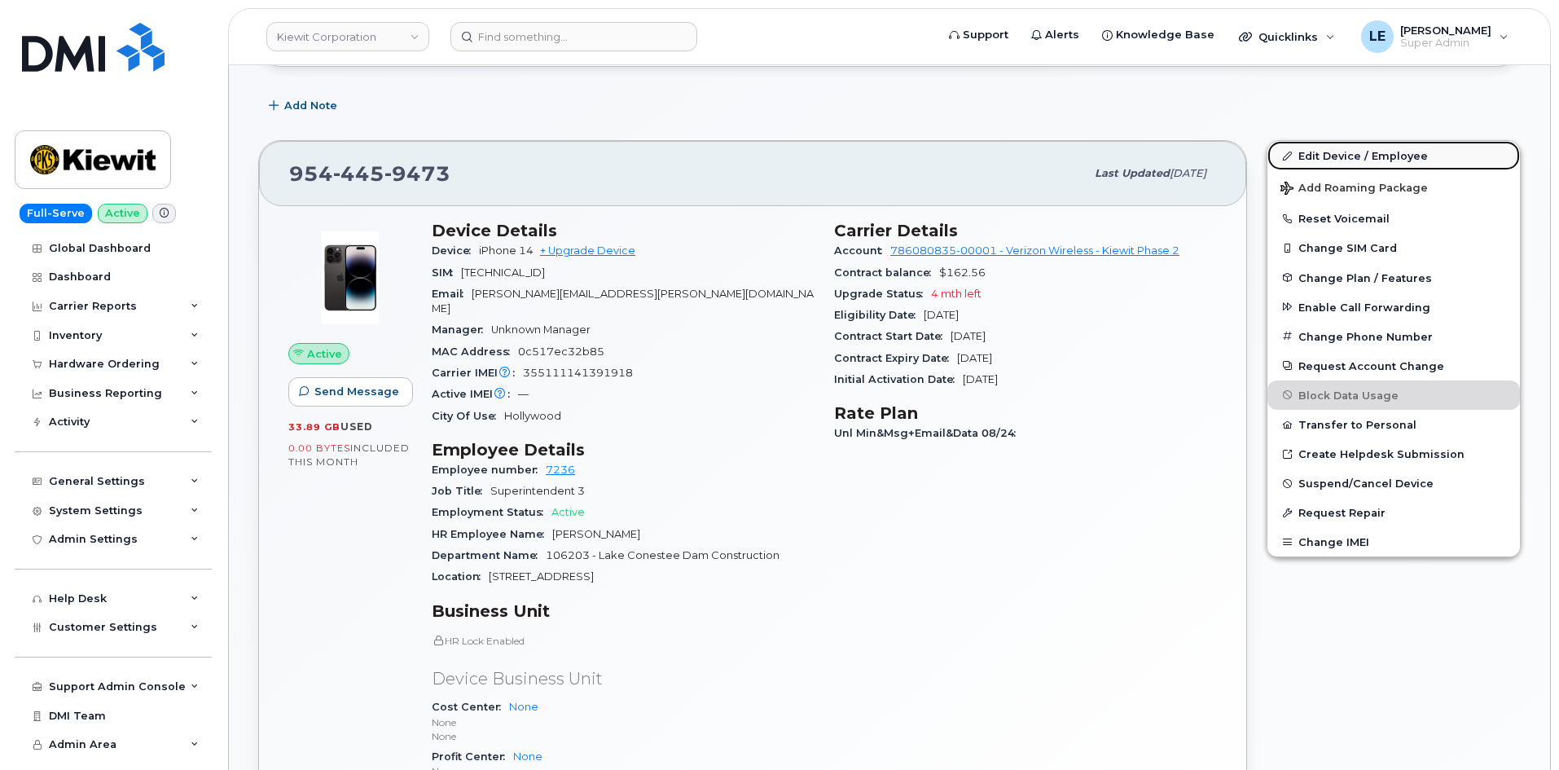
click at [1399, 154] on link "Edit Device / Employee" at bounding box center [1394, 155] width 253 height 29
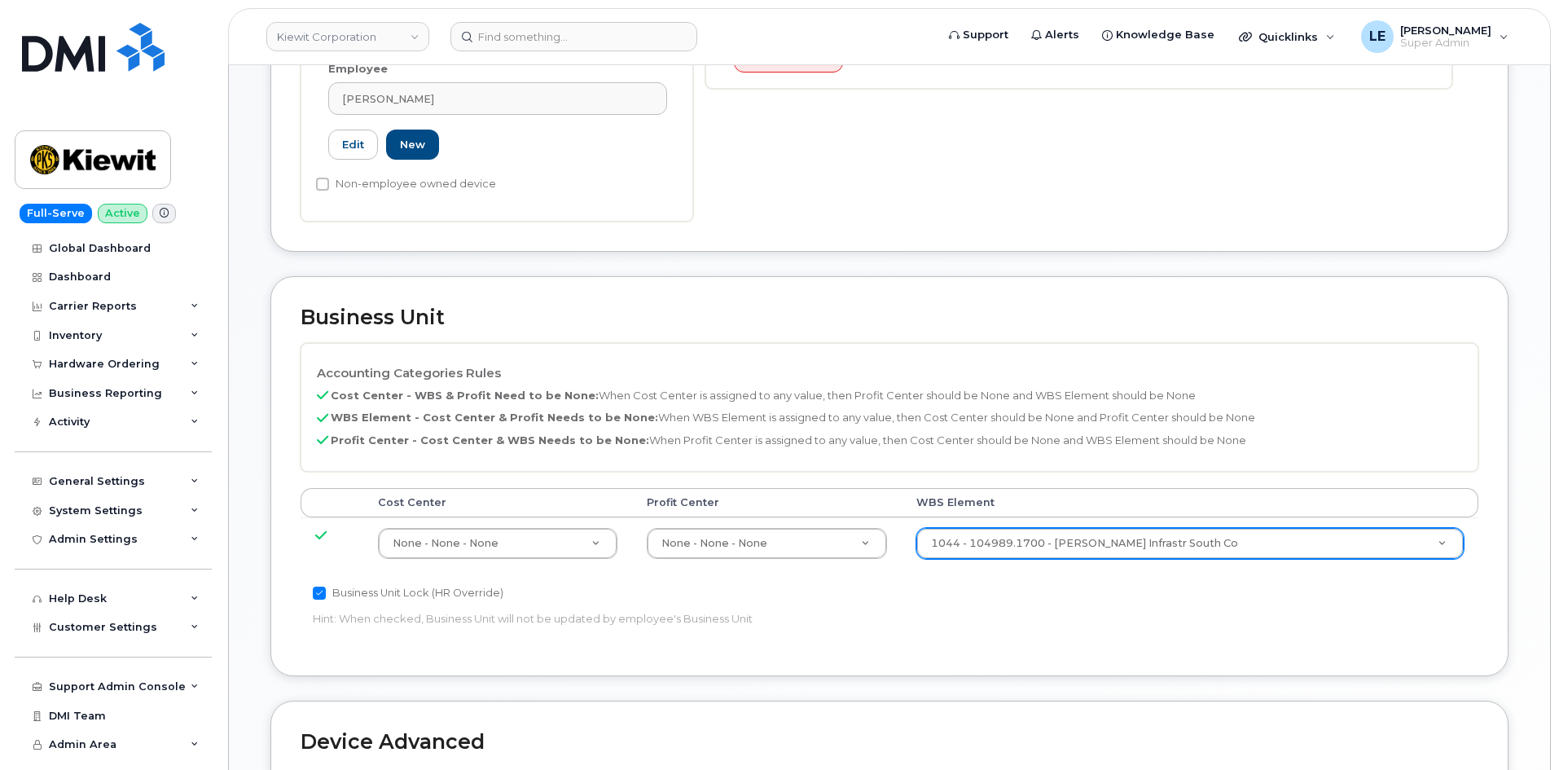
scroll to position [570, 0]
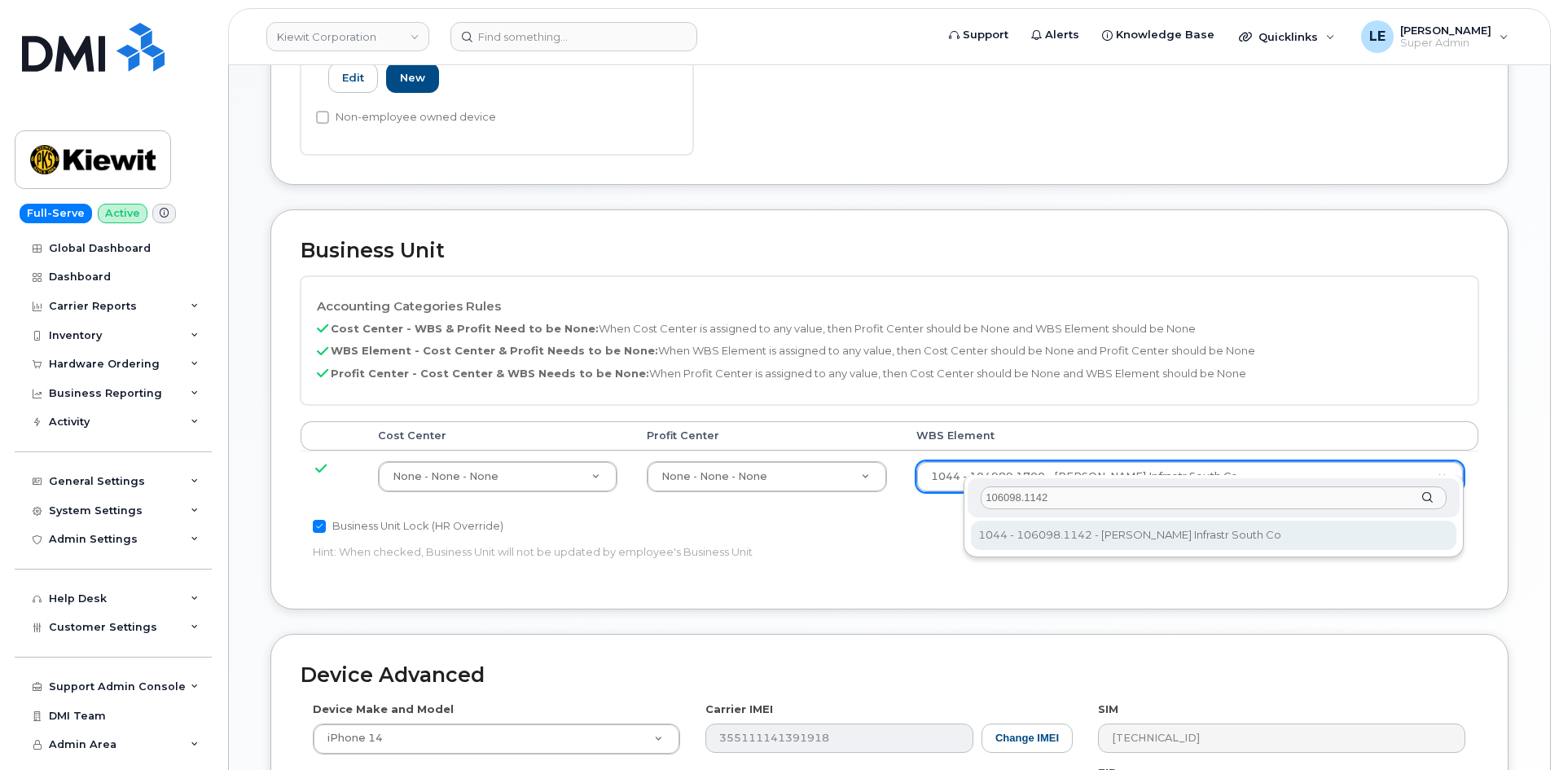
type input "106098.1142"
type input "33940834"
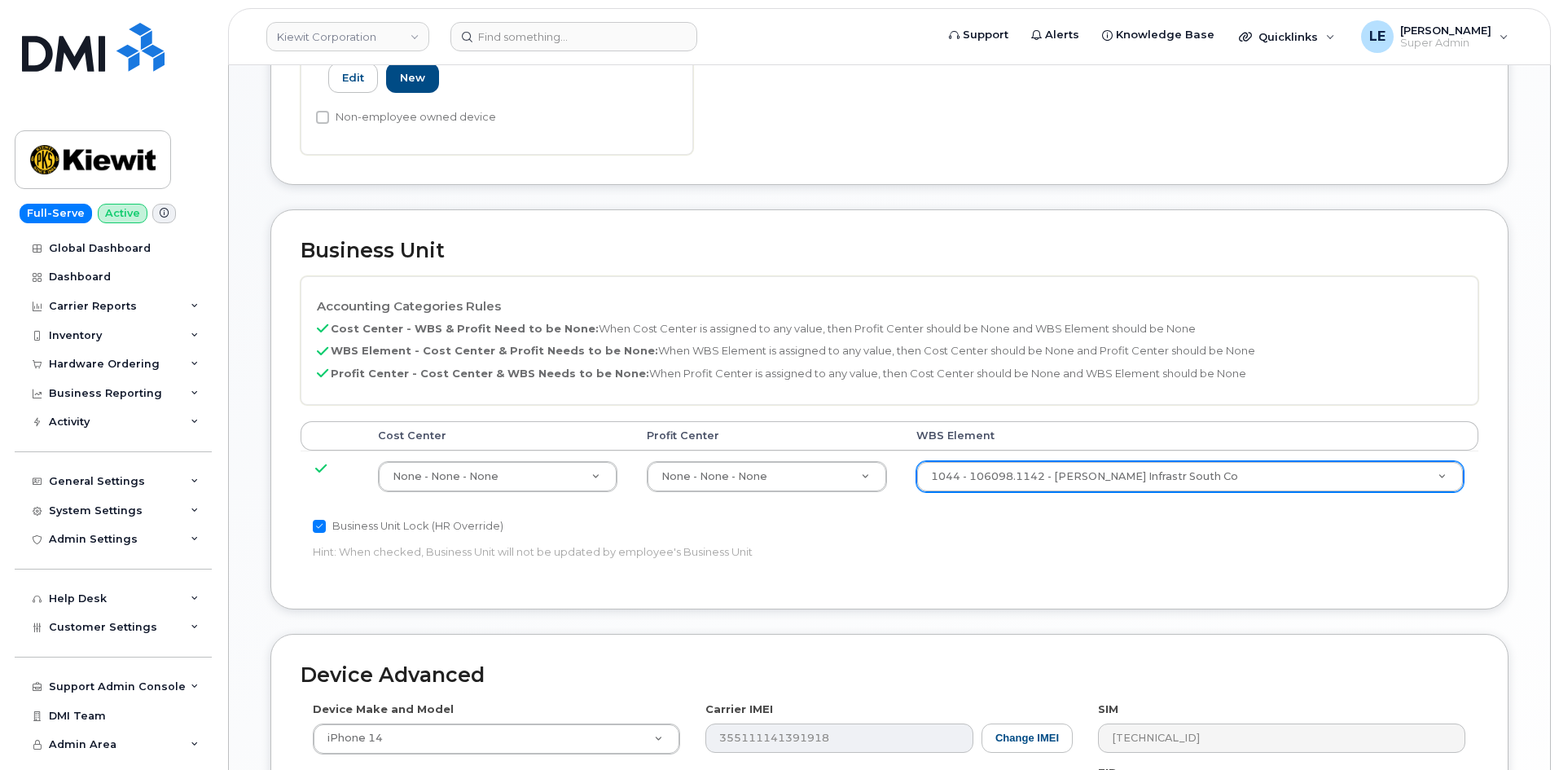
click at [1034, 544] on p "Hint: When checked, Business Unit will not be updated by employee's Business Un…" at bounding box center [693, 551] width 760 height 15
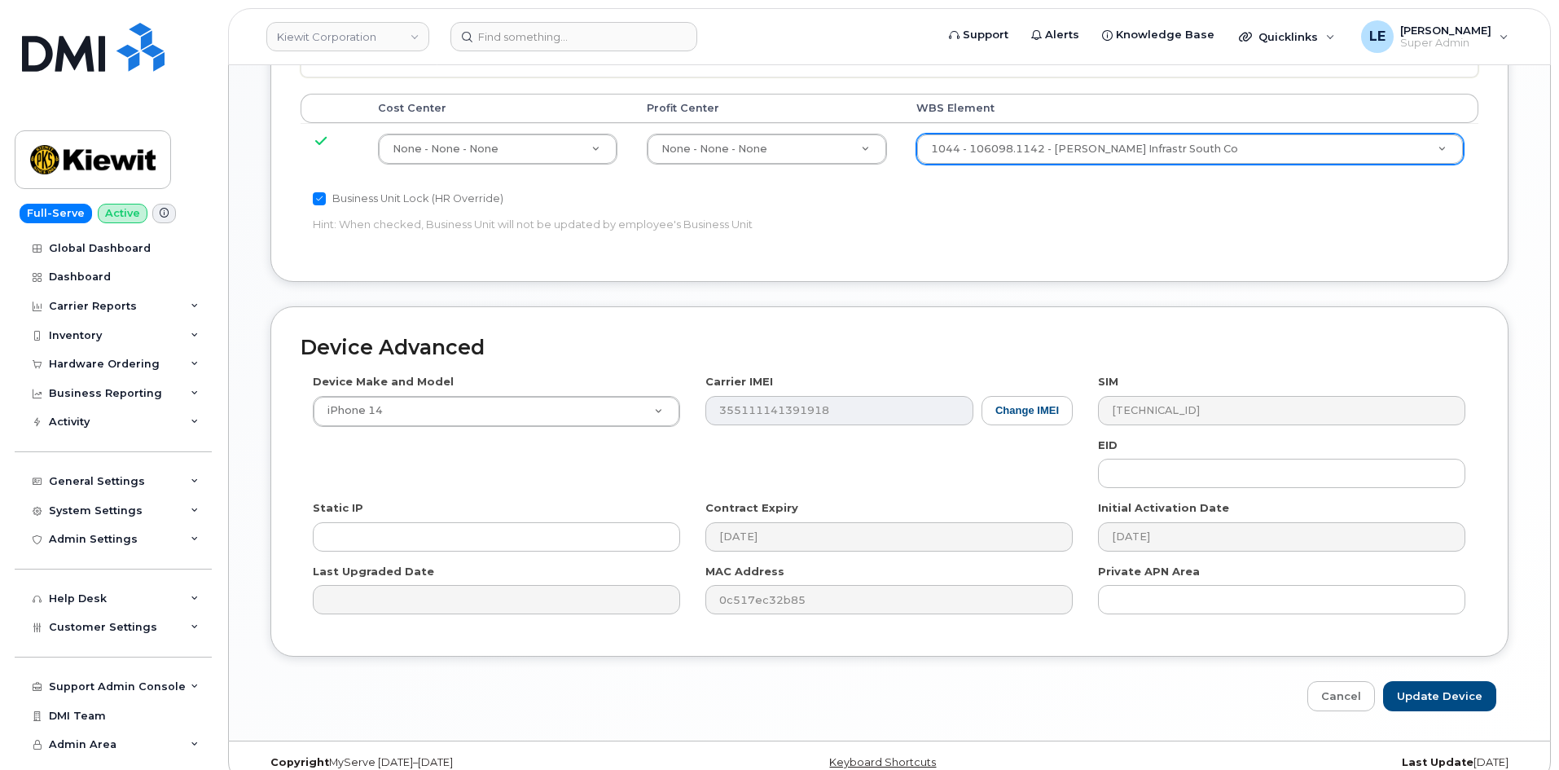
scroll to position [904, 0]
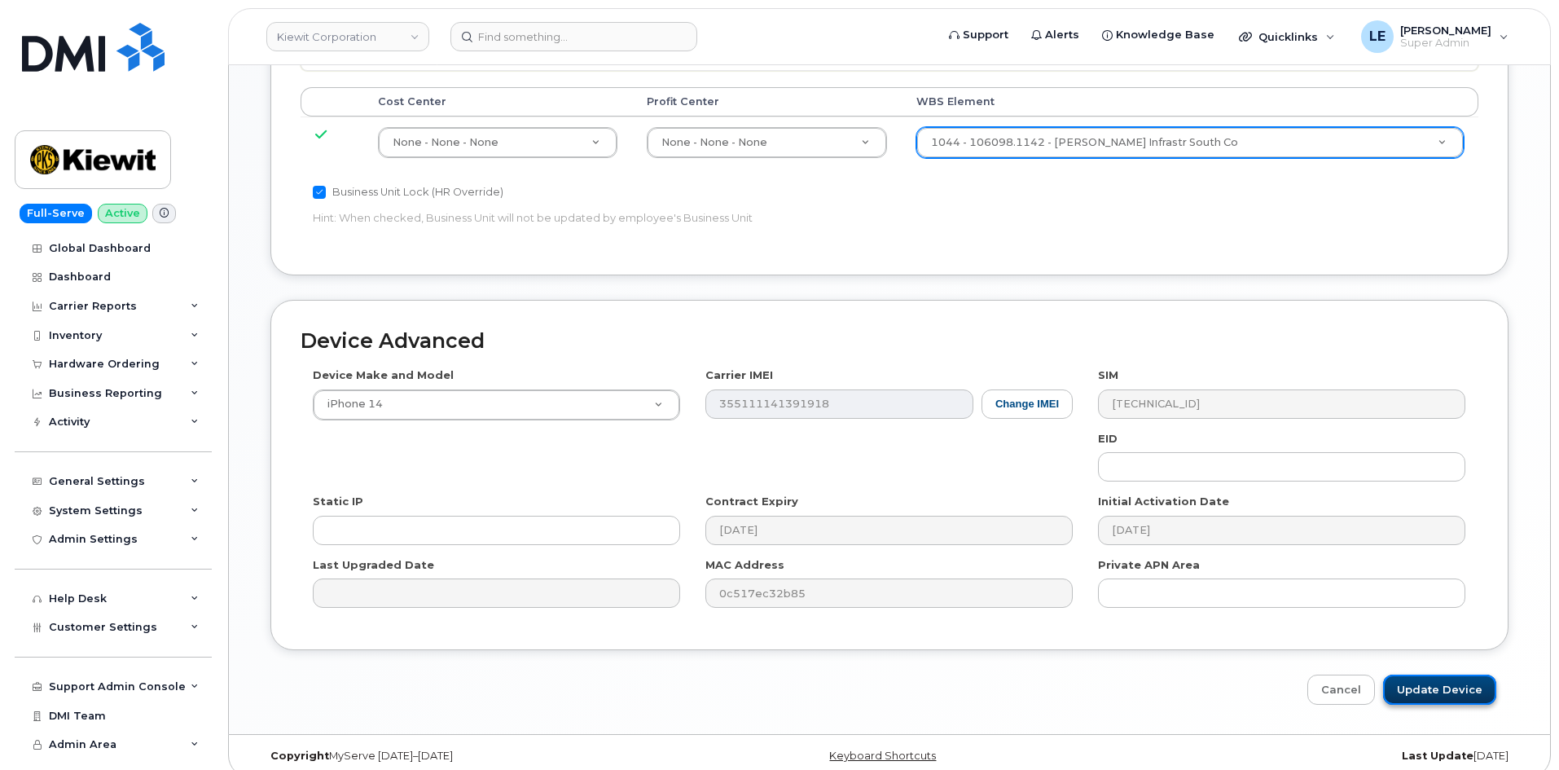
click at [1444, 675] on input "Update Device" at bounding box center [1440, 690] width 113 height 30
type input "Saving..."
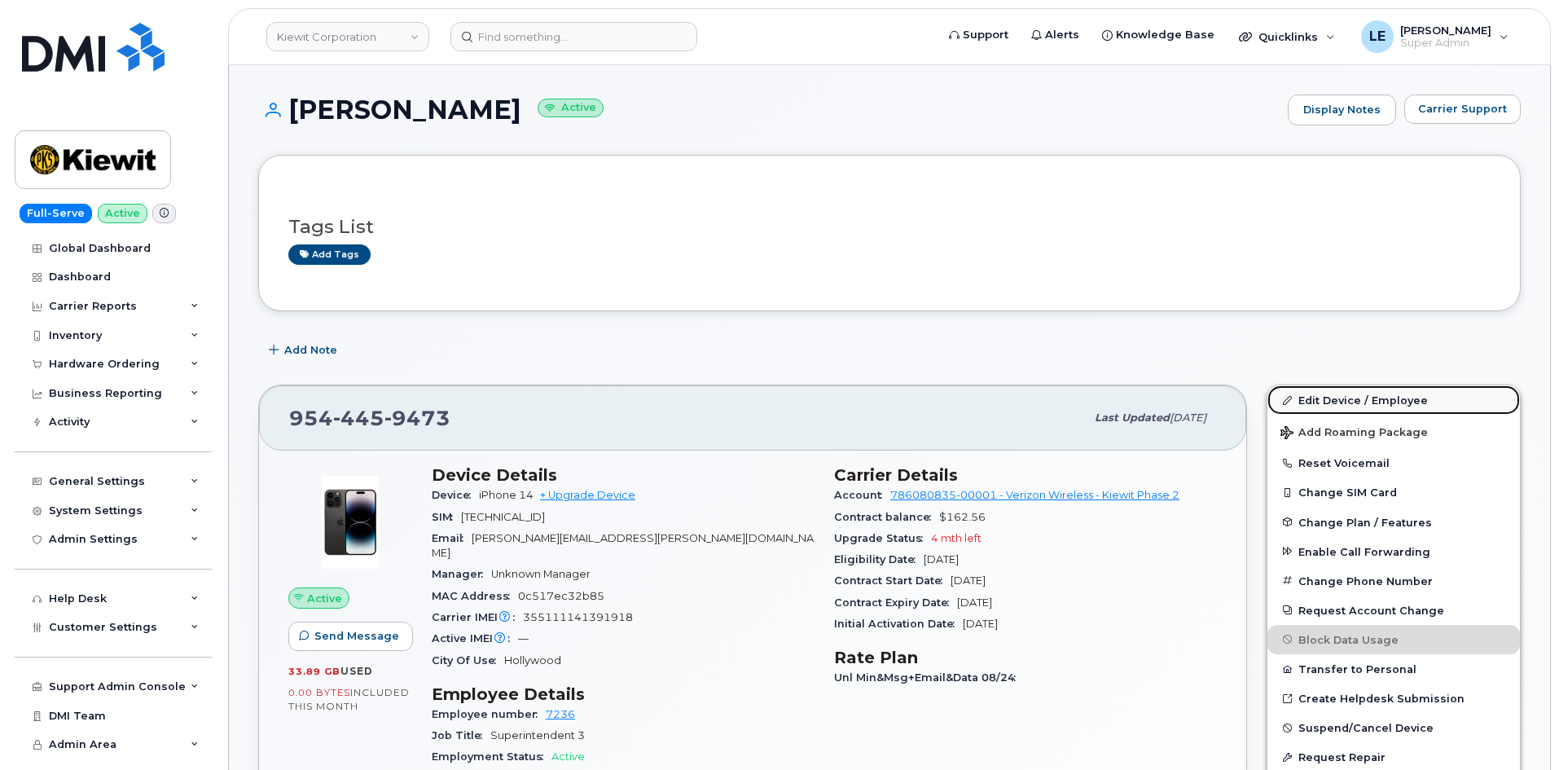
click at [1327, 402] on link "Edit Device / Employee" at bounding box center [1394, 399] width 253 height 29
click at [528, 51] on header "[PERSON_NAME] Corporation Support Alerts Knowledge Base Quicklinks Suspend / Ca…" at bounding box center [889, 36] width 1323 height 57
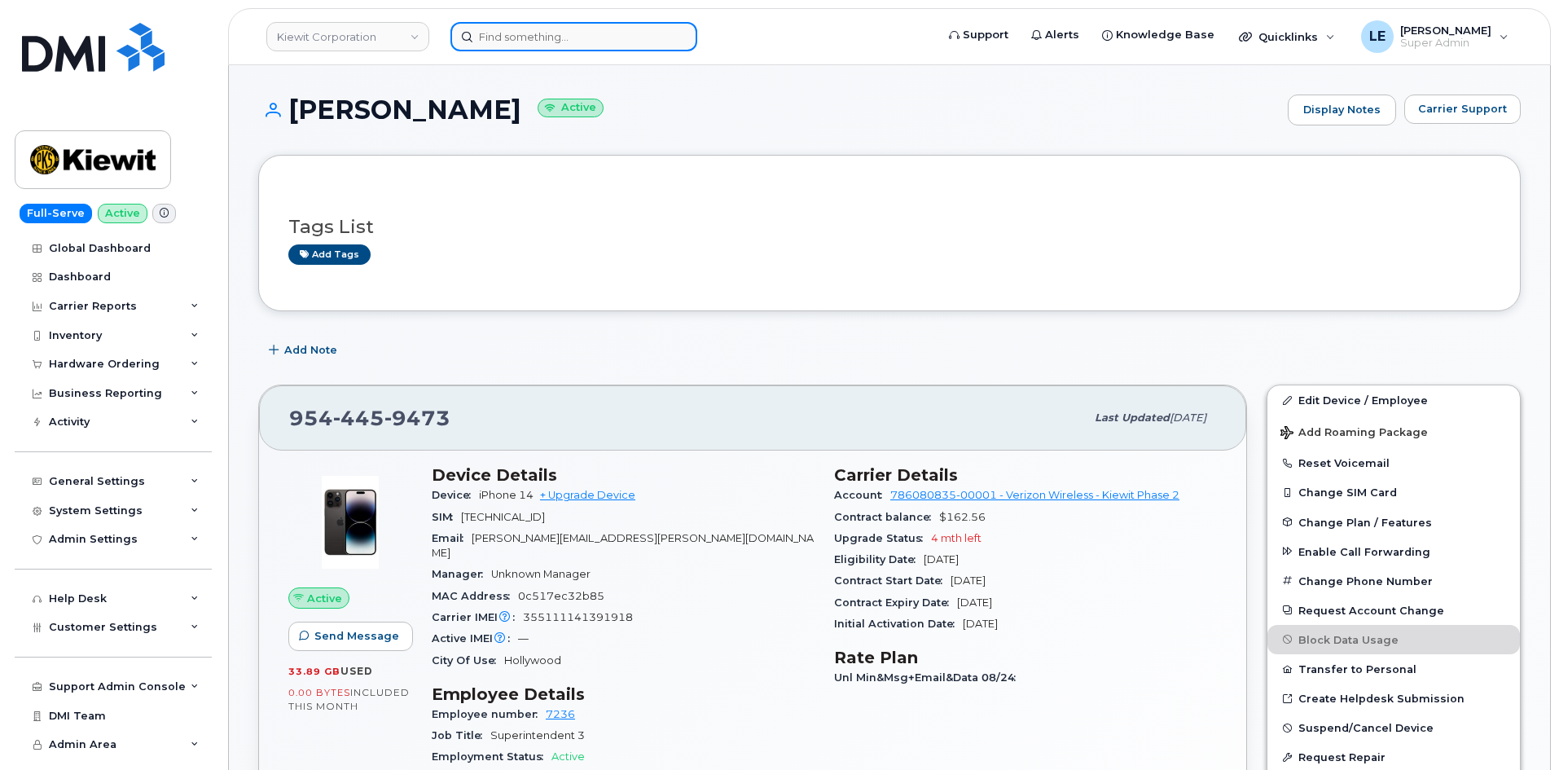
click at [528, 40] on input at bounding box center [574, 36] width 247 height 29
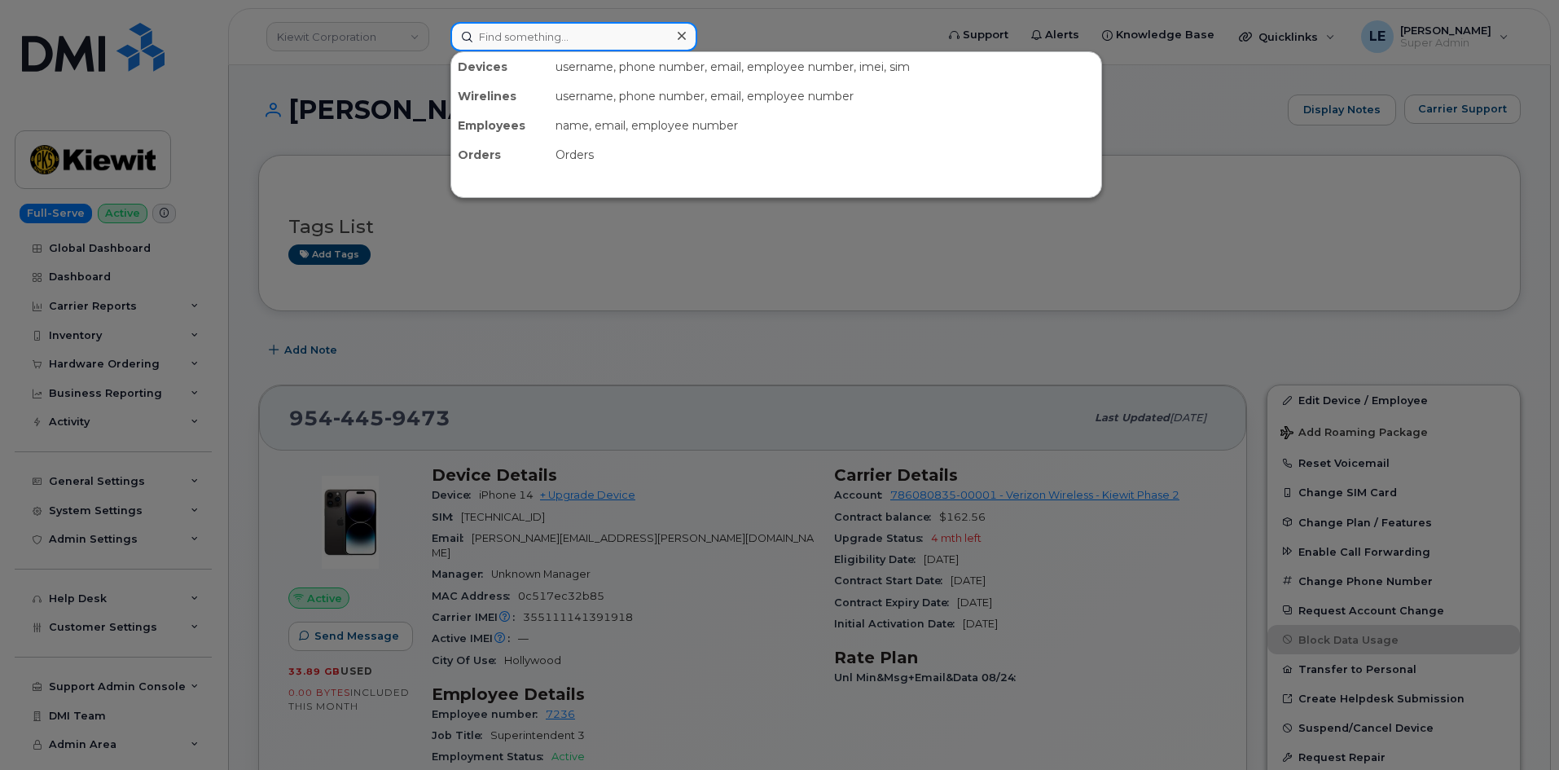
paste input "CHARLES.DESTEFANOJR@KIEWIT.COM"
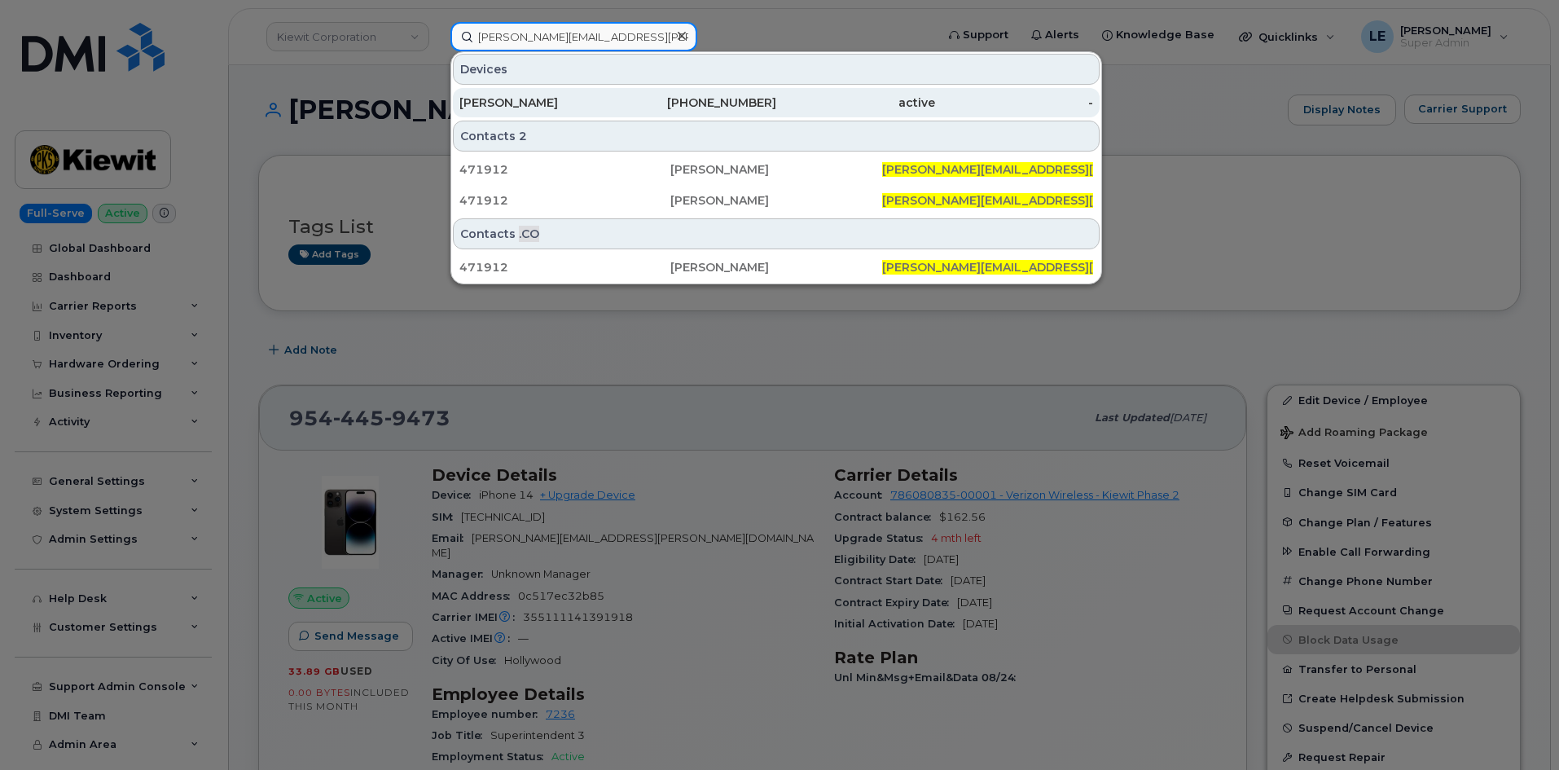
type input "CHARLES.DESTEFANOJR@KIEWIT.COM"
click at [750, 105] on div "602-695-7245" at bounding box center [697, 103] width 159 height 16
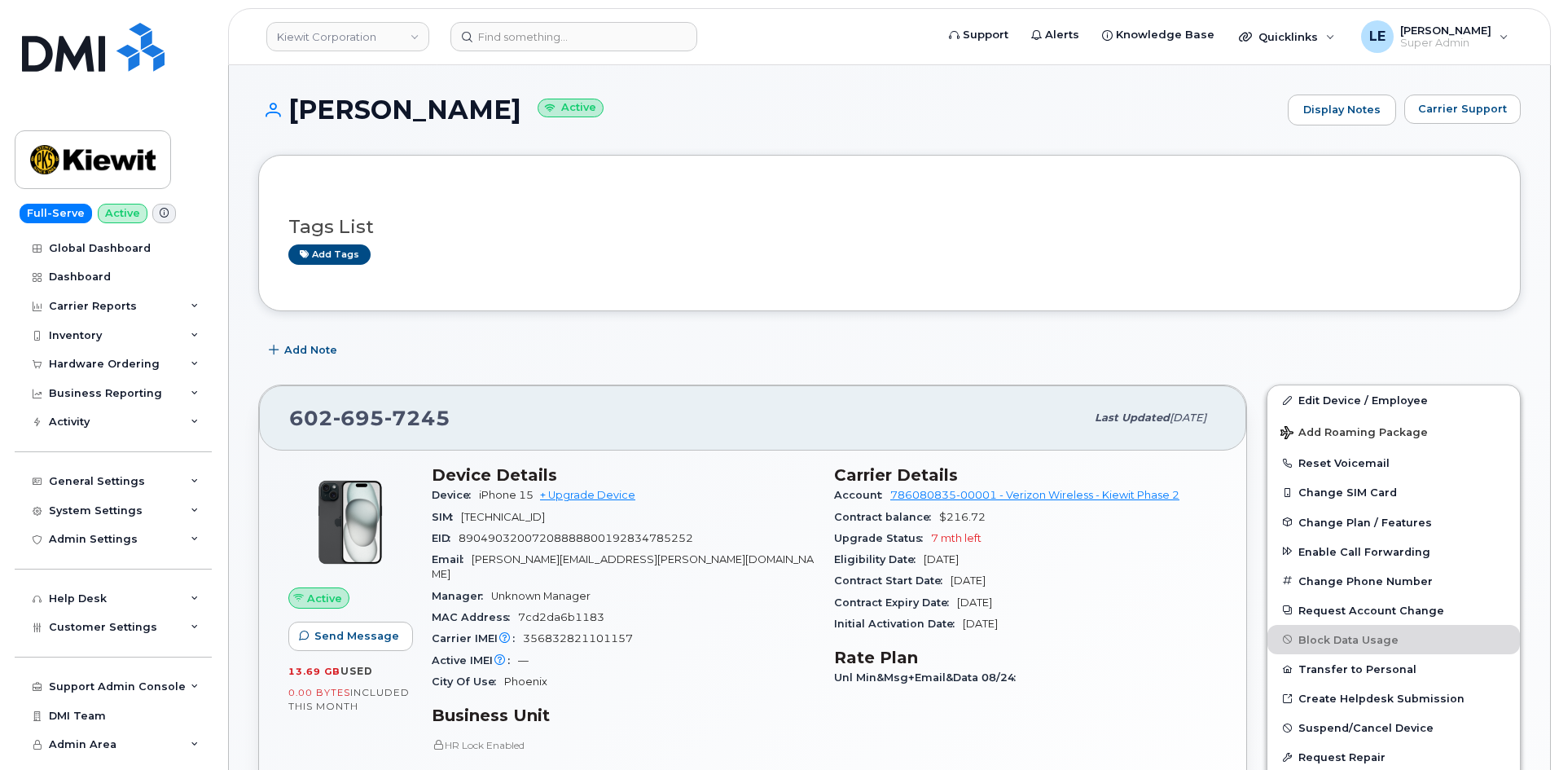
click at [708, 128] on div "CHARLES DESTEFANO Active Display Notes Carrier Support" at bounding box center [889, 125] width 1263 height 60
click at [1379, 406] on link "Edit Device / Employee" at bounding box center [1394, 399] width 253 height 29
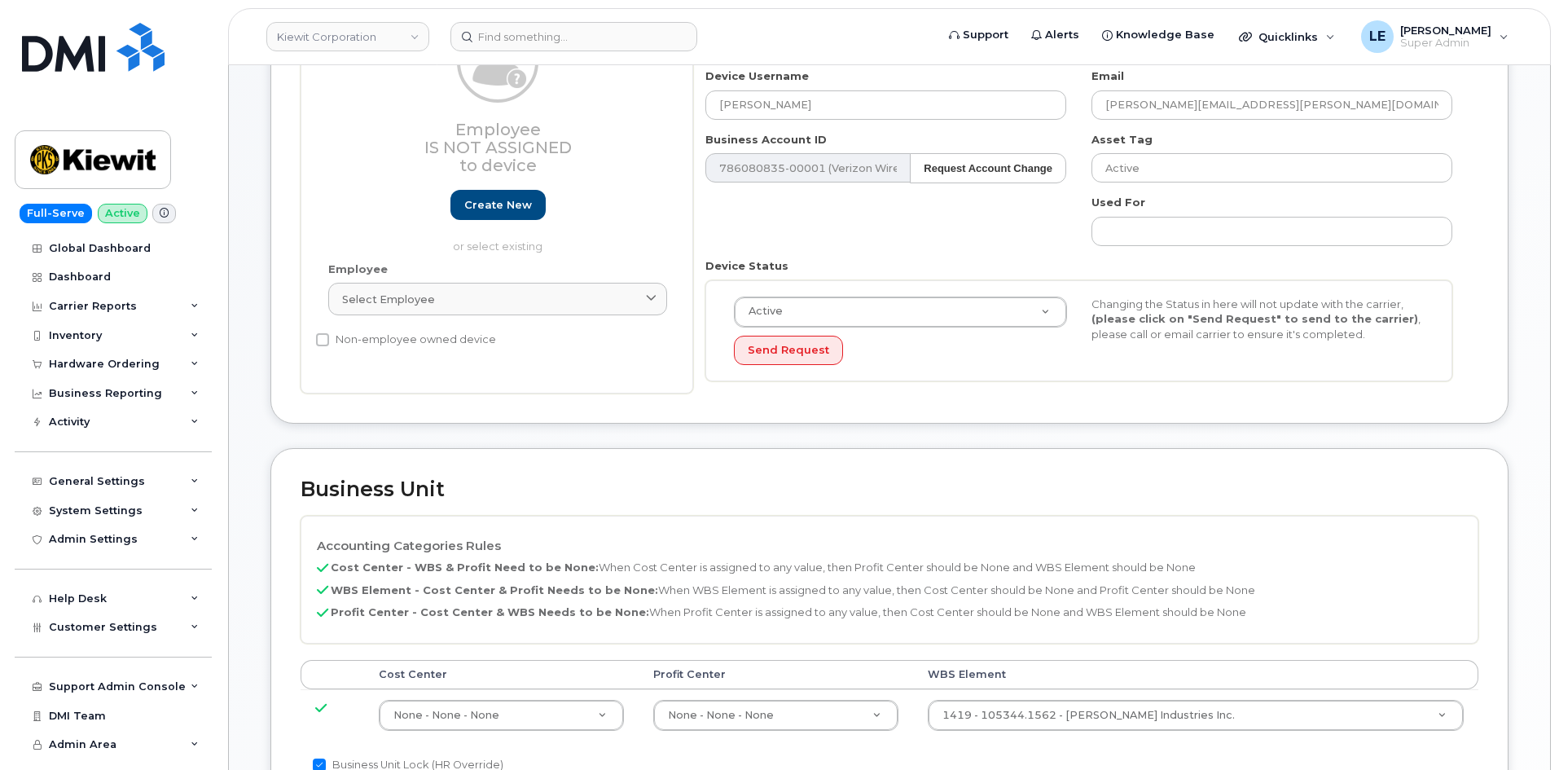
scroll to position [407, 0]
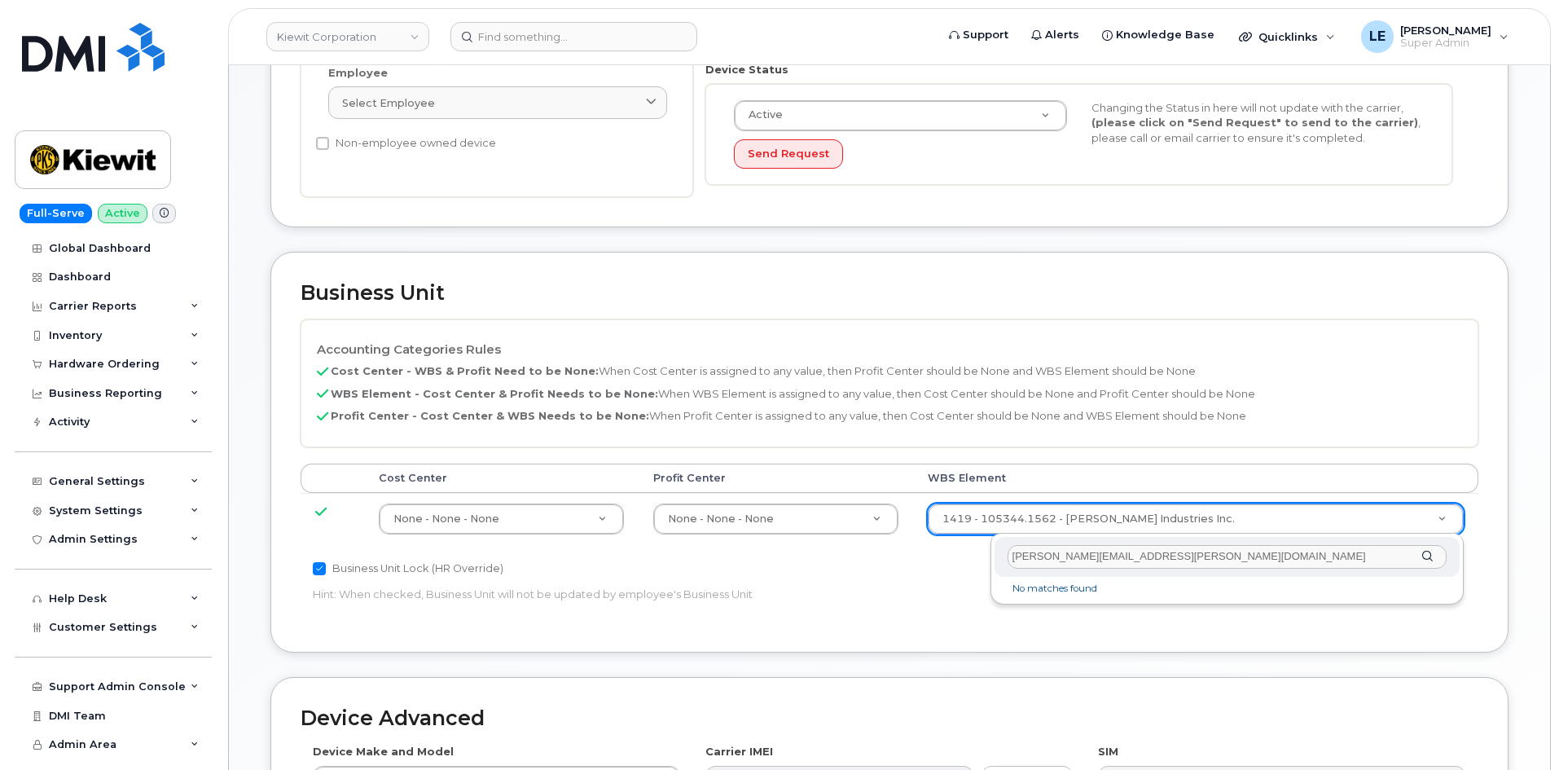
drag, startPoint x: 1245, startPoint y: 555, endPoint x: 851, endPoint y: 587, distance: 394.9
click at [851, 587] on body "Kiewit Corporation Support Alerts Knowledge Base Quicklinks Suspend / Cancel De…" at bounding box center [779, 378] width 1559 height 1570
paste input "110283.1187"
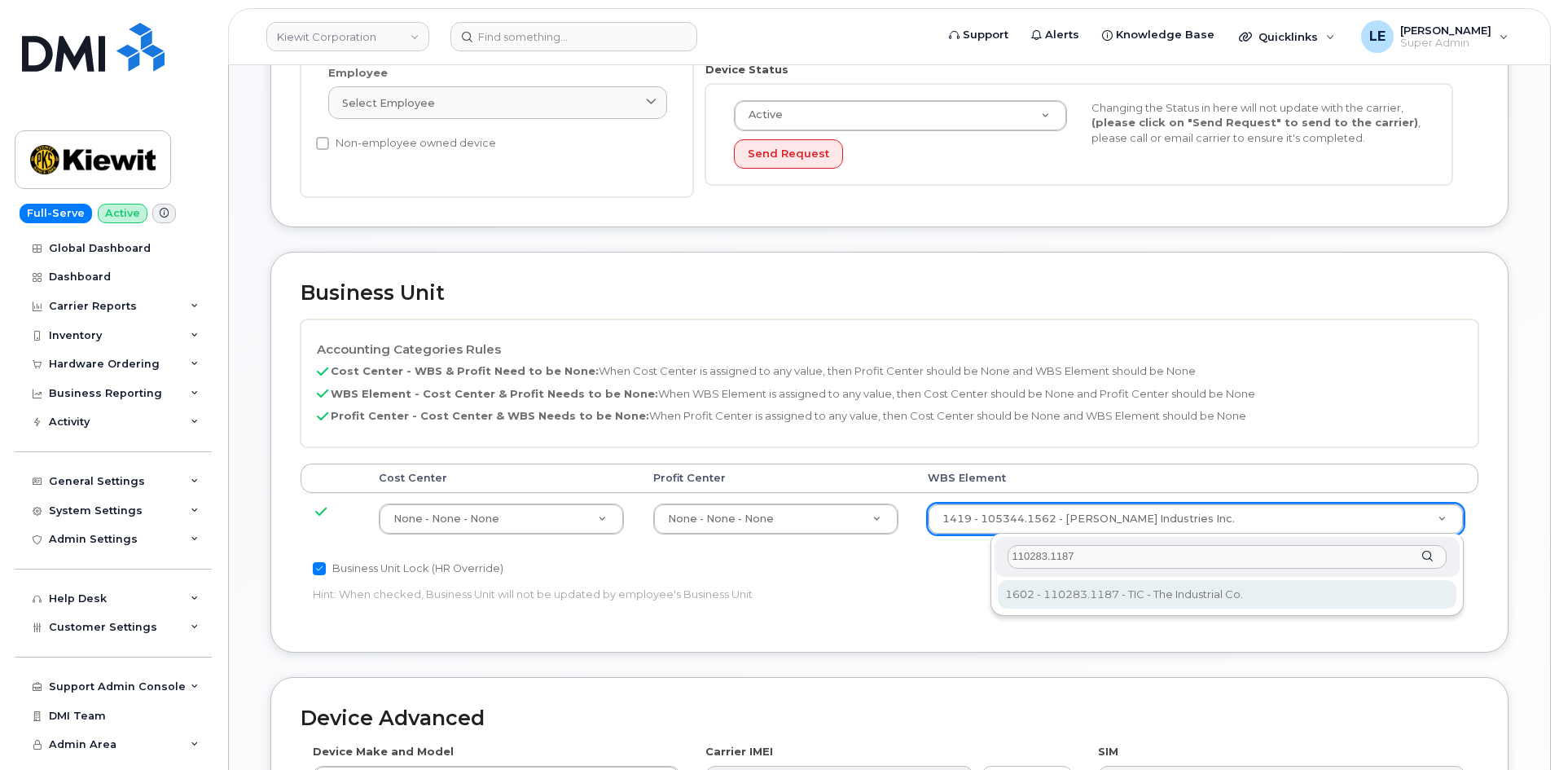
type input "110283.1187"
type input "33474282"
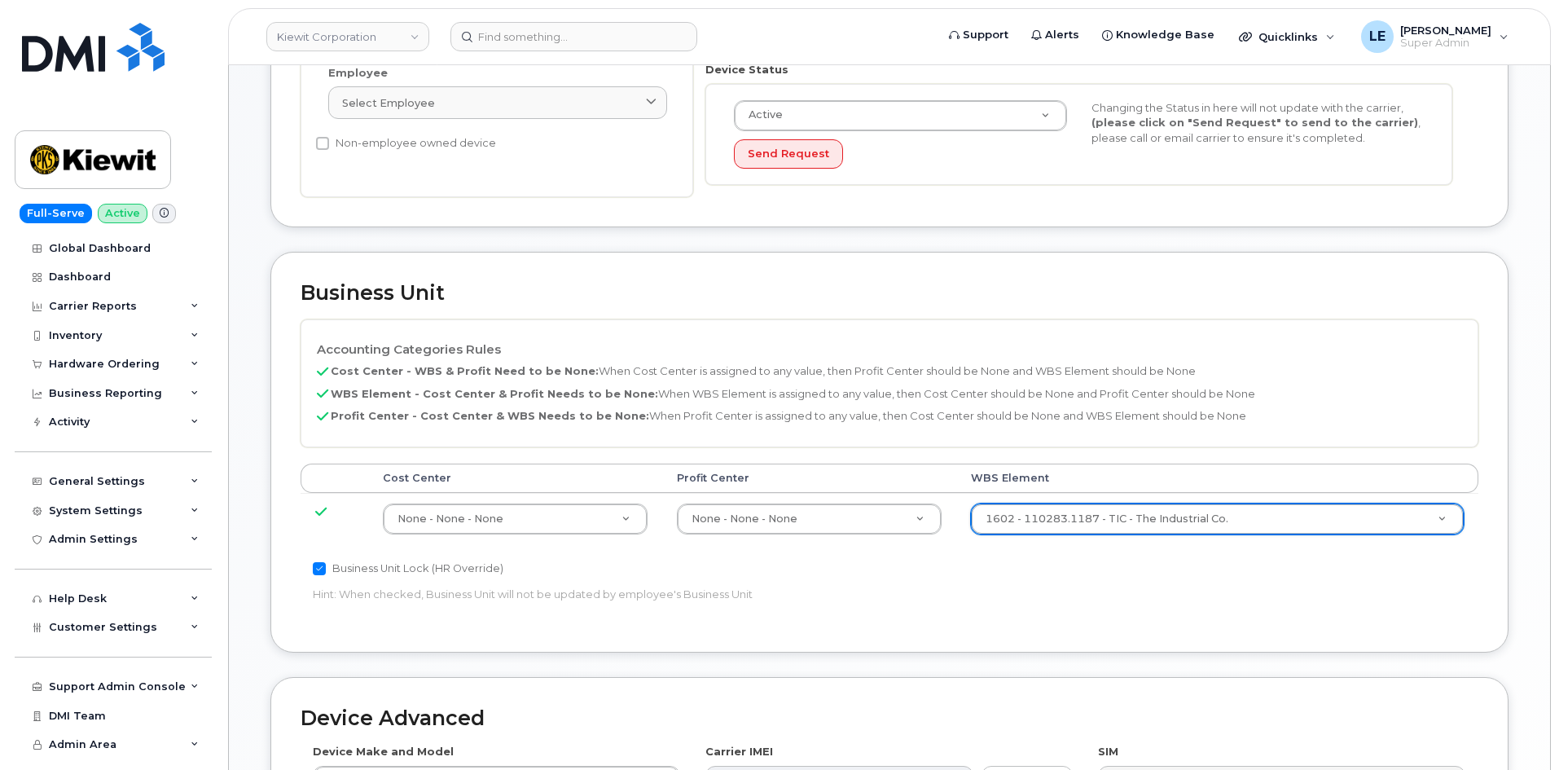
click at [1112, 573] on div "Accounting Categories Rules Cost Center - WBS & Profit Need to be None: When Co…" at bounding box center [890, 470] width 1178 height 303
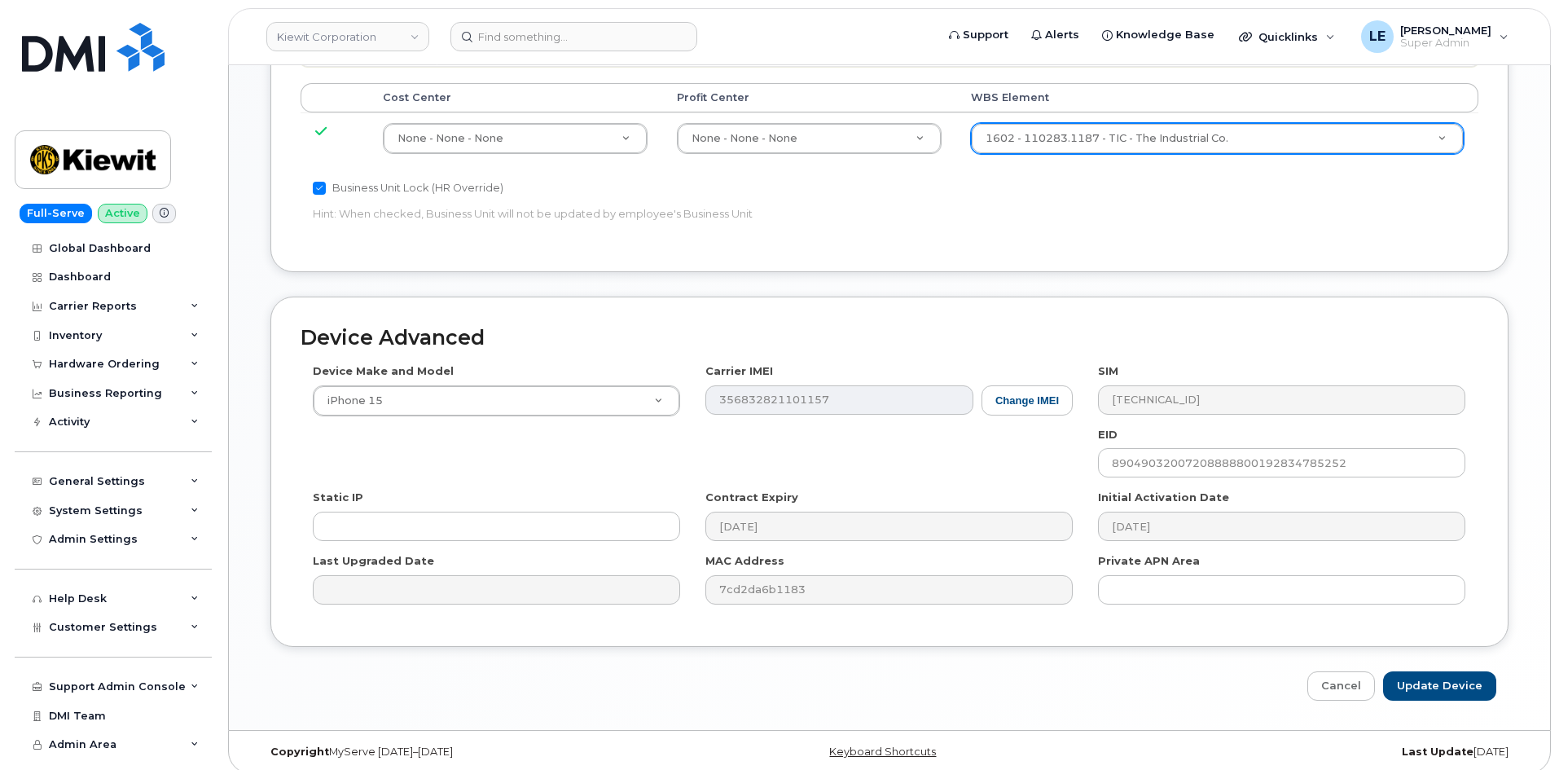
scroll to position [800, 0]
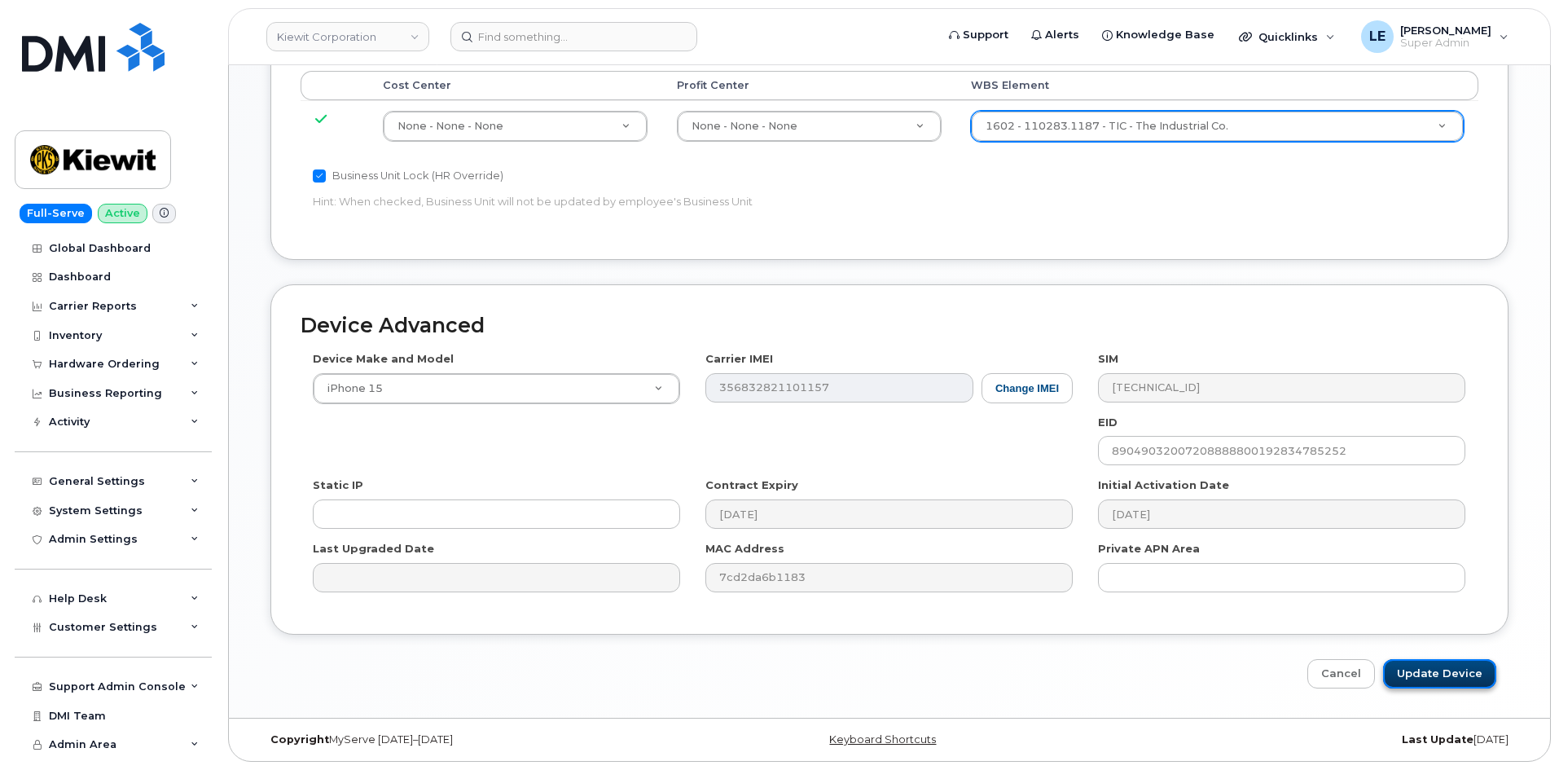
click at [1417, 659] on input "Update Device" at bounding box center [1440, 674] width 113 height 30
type input "Saving..."
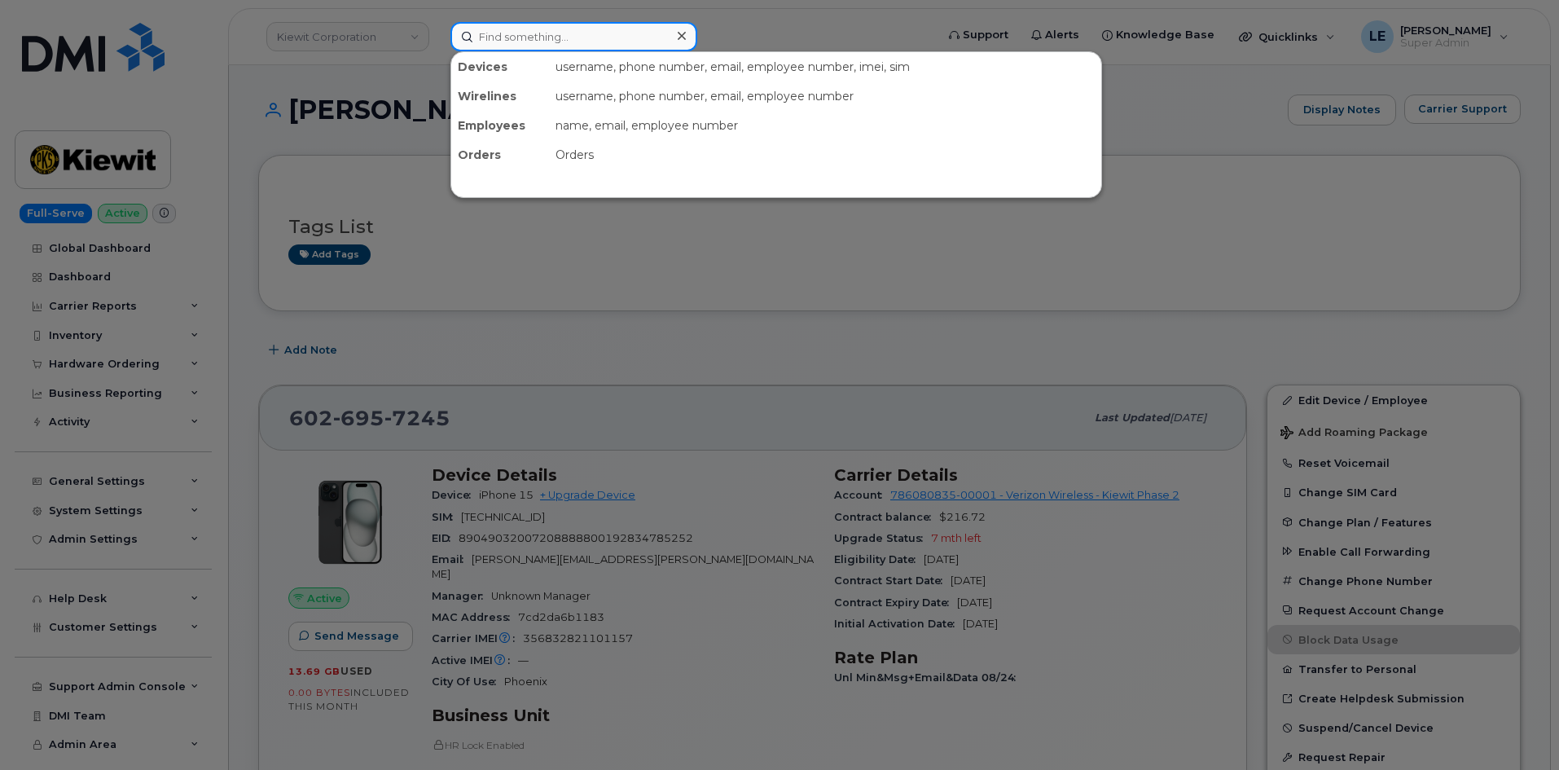
click at [507, 40] on input at bounding box center [574, 36] width 247 height 29
paste input "[EMAIL_ADDRESS][DOMAIN_NAME]"
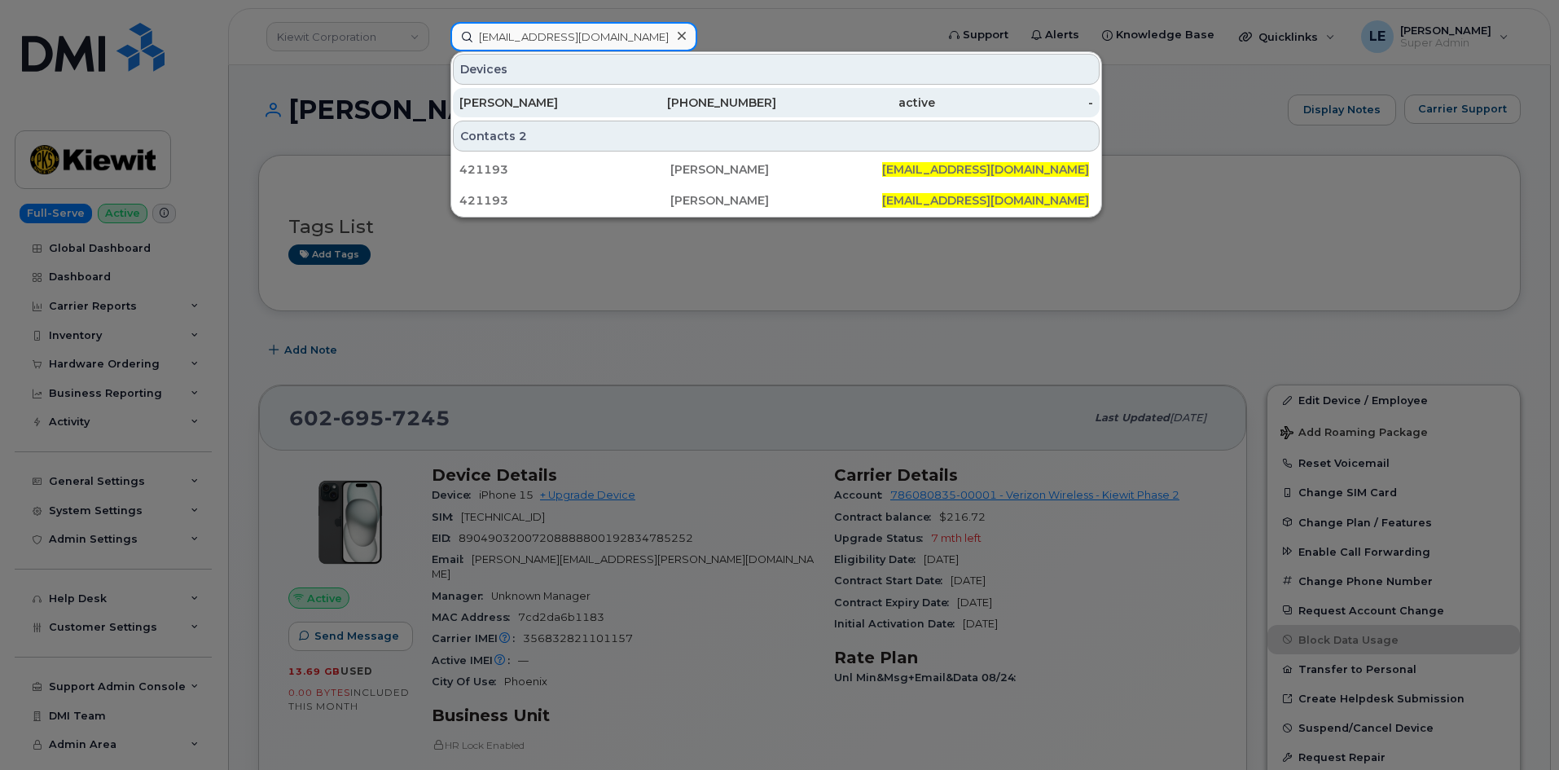
type input "[EMAIL_ADDRESS][DOMAIN_NAME]"
click at [559, 99] on div "[PERSON_NAME]" at bounding box center [539, 103] width 159 height 16
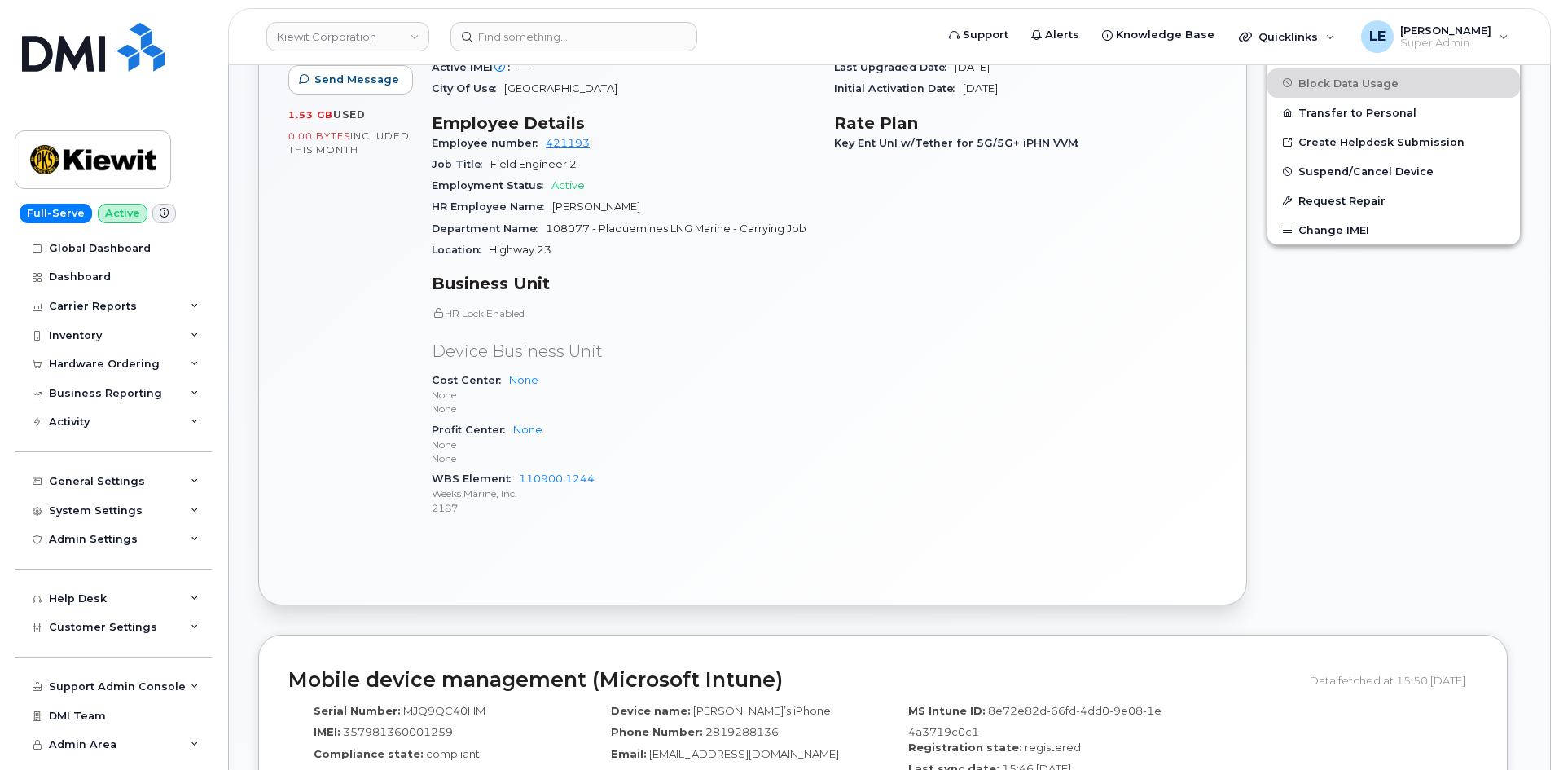
scroll to position [570, 0]
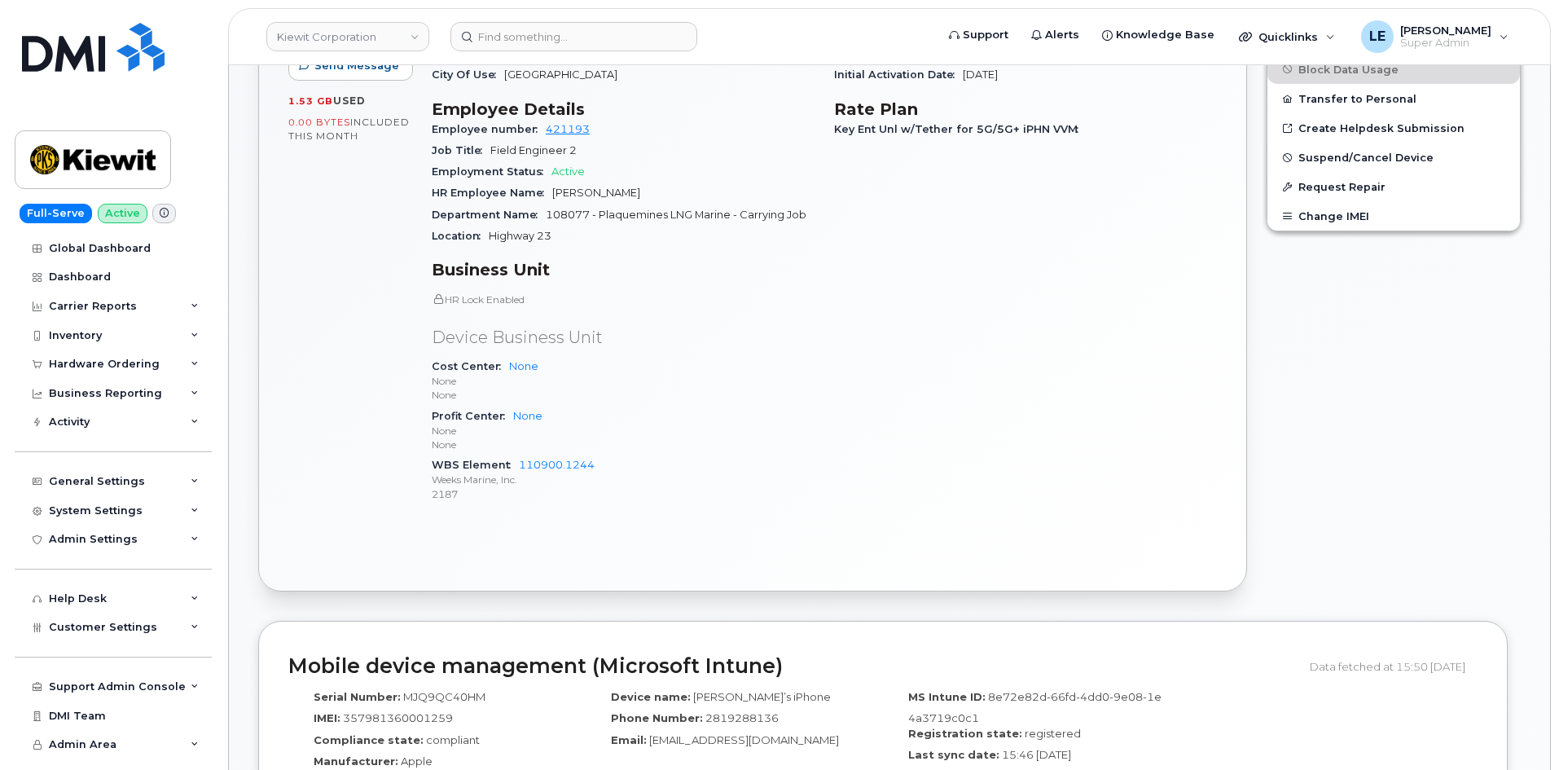
click at [1094, 309] on div "Carrier Details Account 829556767 - AT&T Wireless - Weeks Marine, Inc GSM-R Con…" at bounding box center [1026, 205] width 403 height 641
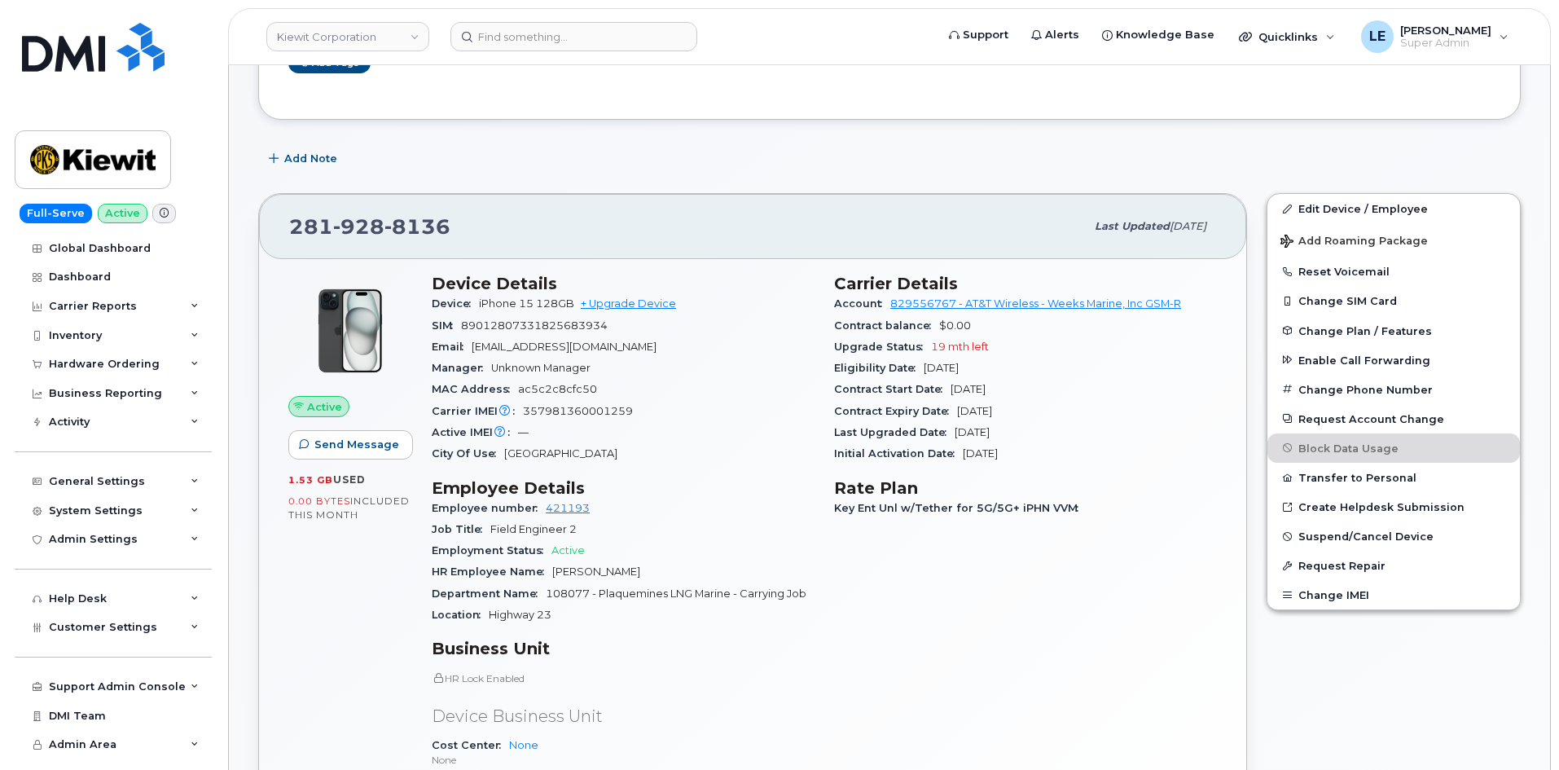
scroll to position [163, 0]
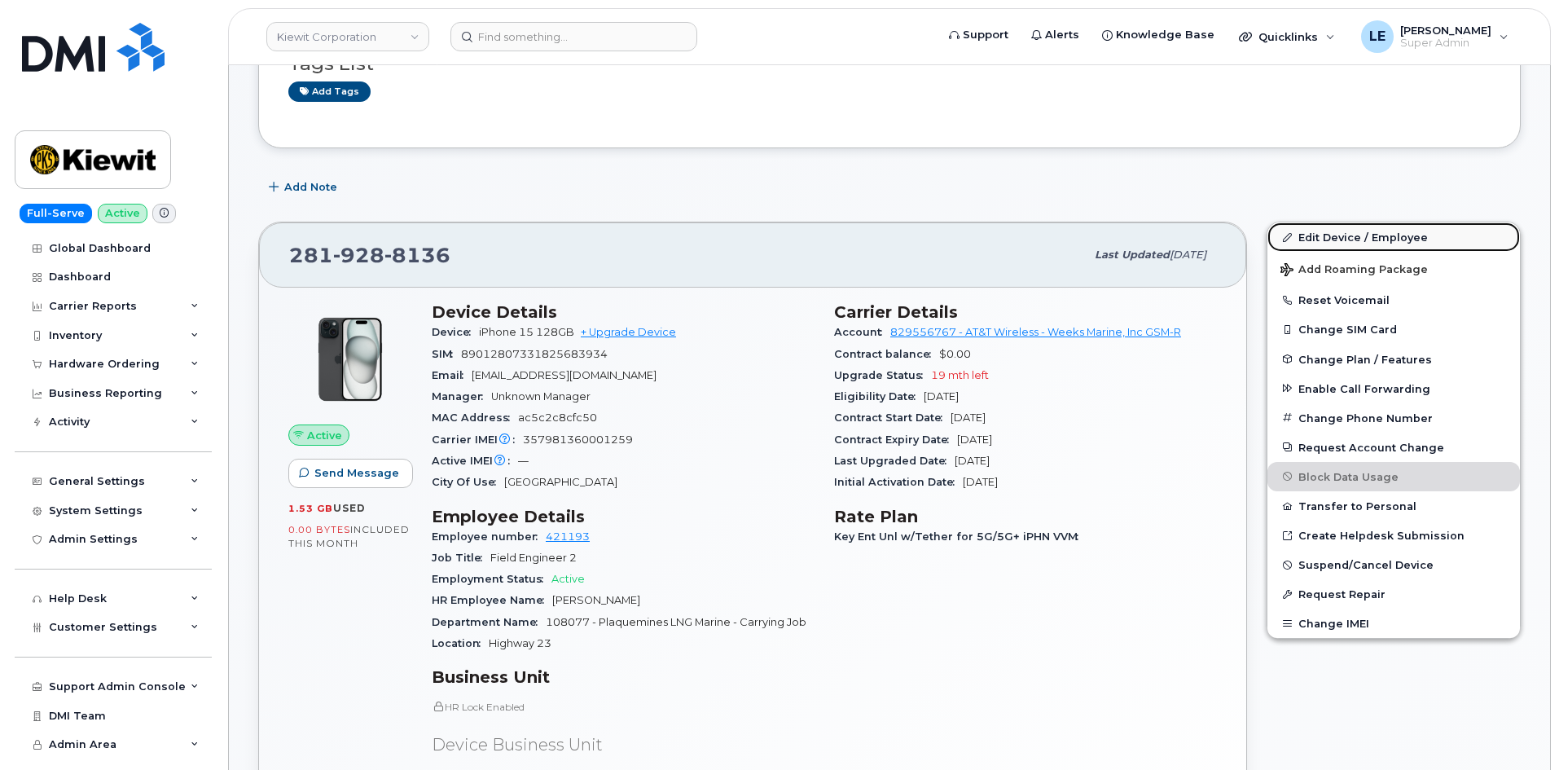
click at [1310, 240] on link "Edit Device / Employee" at bounding box center [1394, 236] width 253 height 29
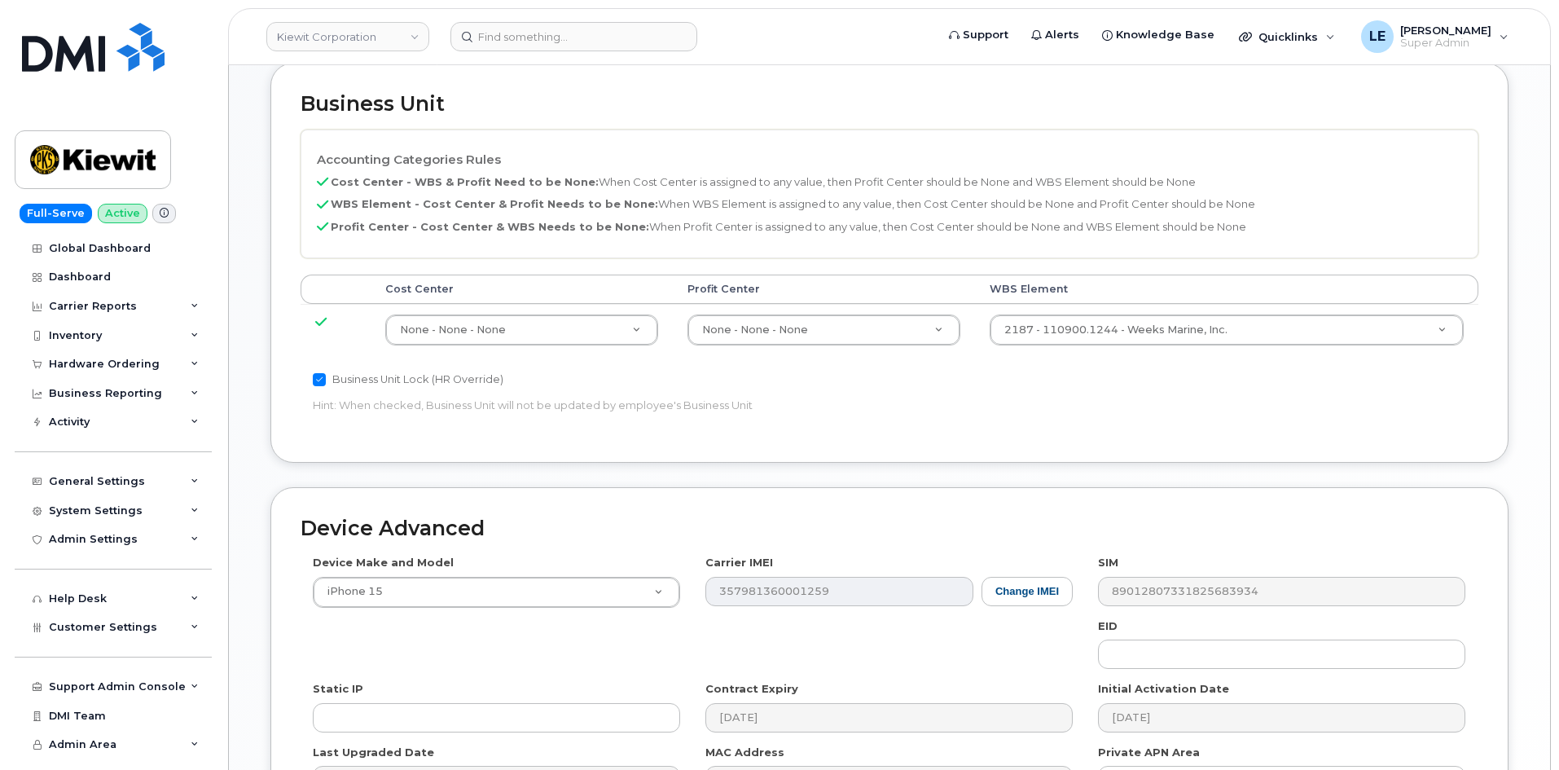
scroll to position [815, 0]
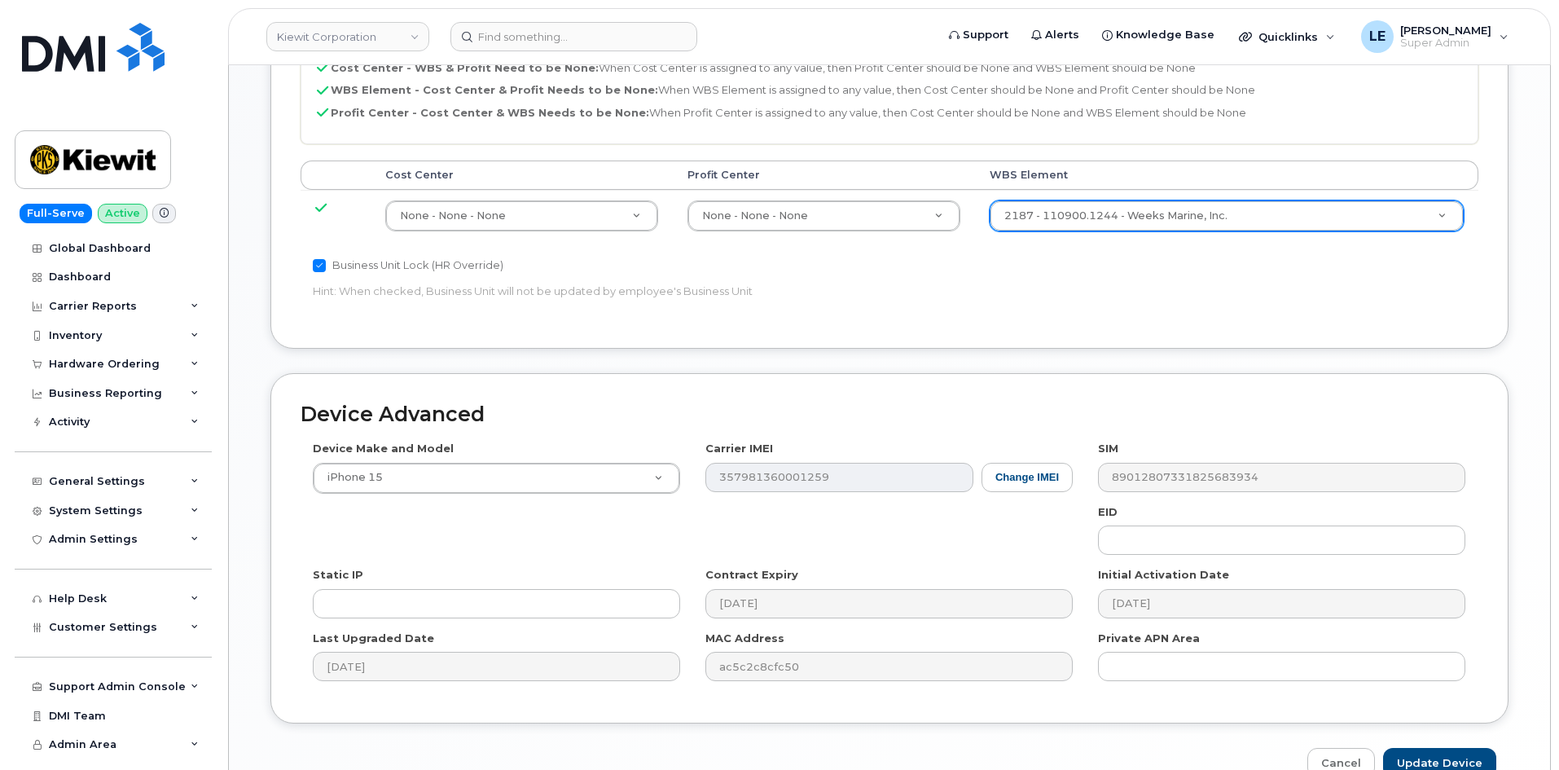
click at [1067, 231] on div "2187 - 110900.1244 - Weeks Marine, Inc." at bounding box center [1227, 215] width 474 height 31
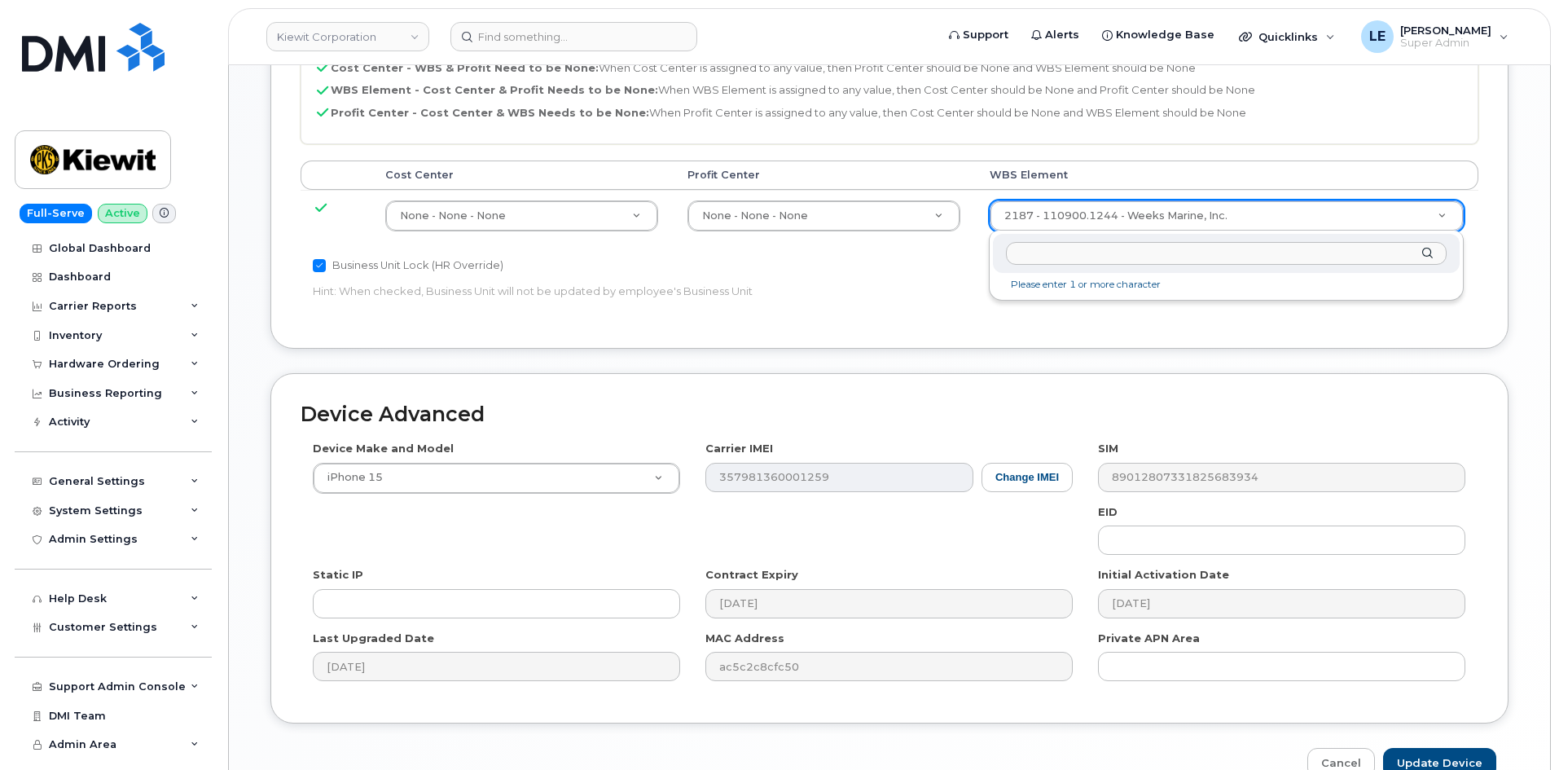
type input "110901.1142"
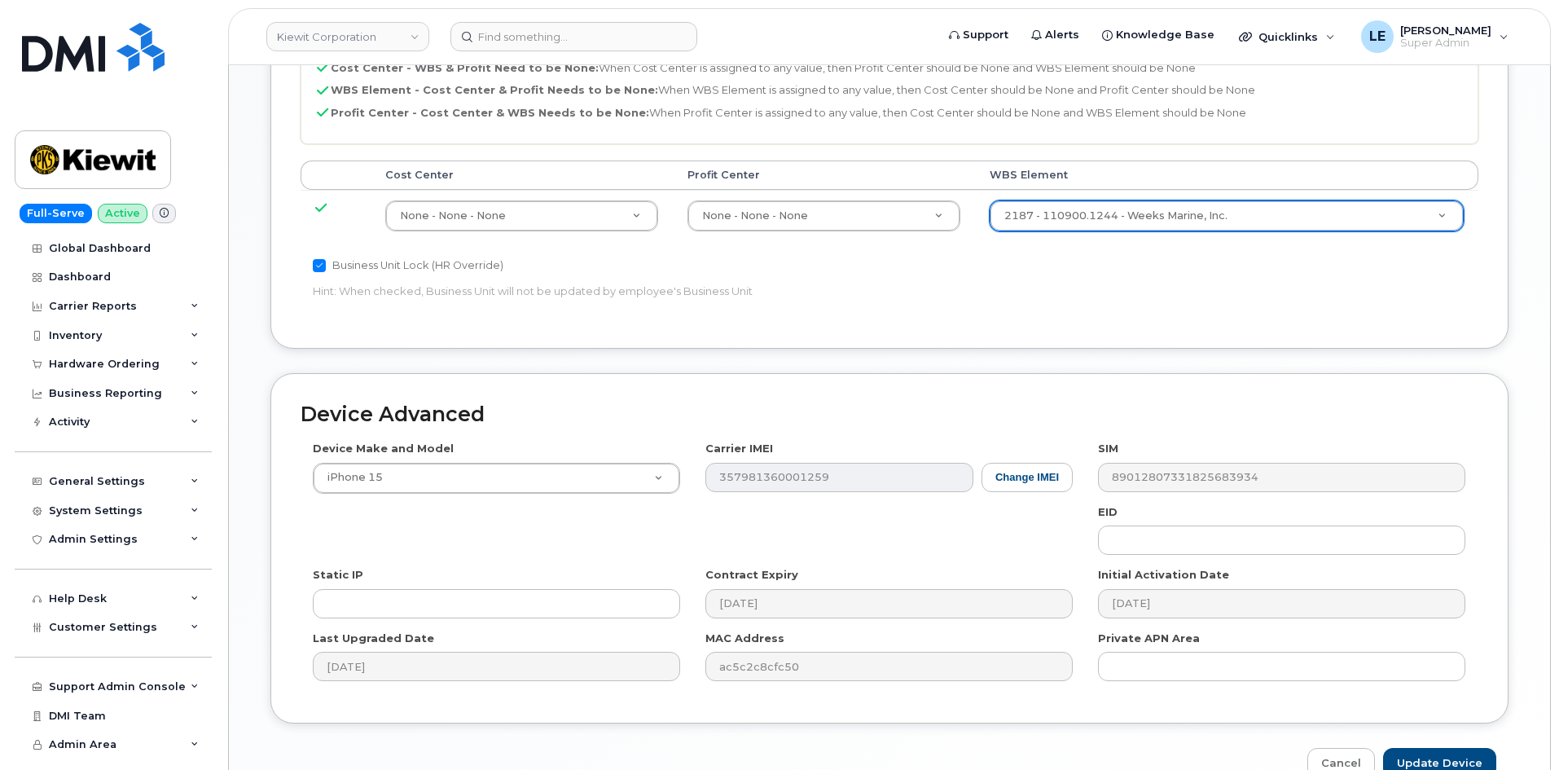
drag, startPoint x: 935, startPoint y: 297, endPoint x: 975, endPoint y: 294, distance: 40.9
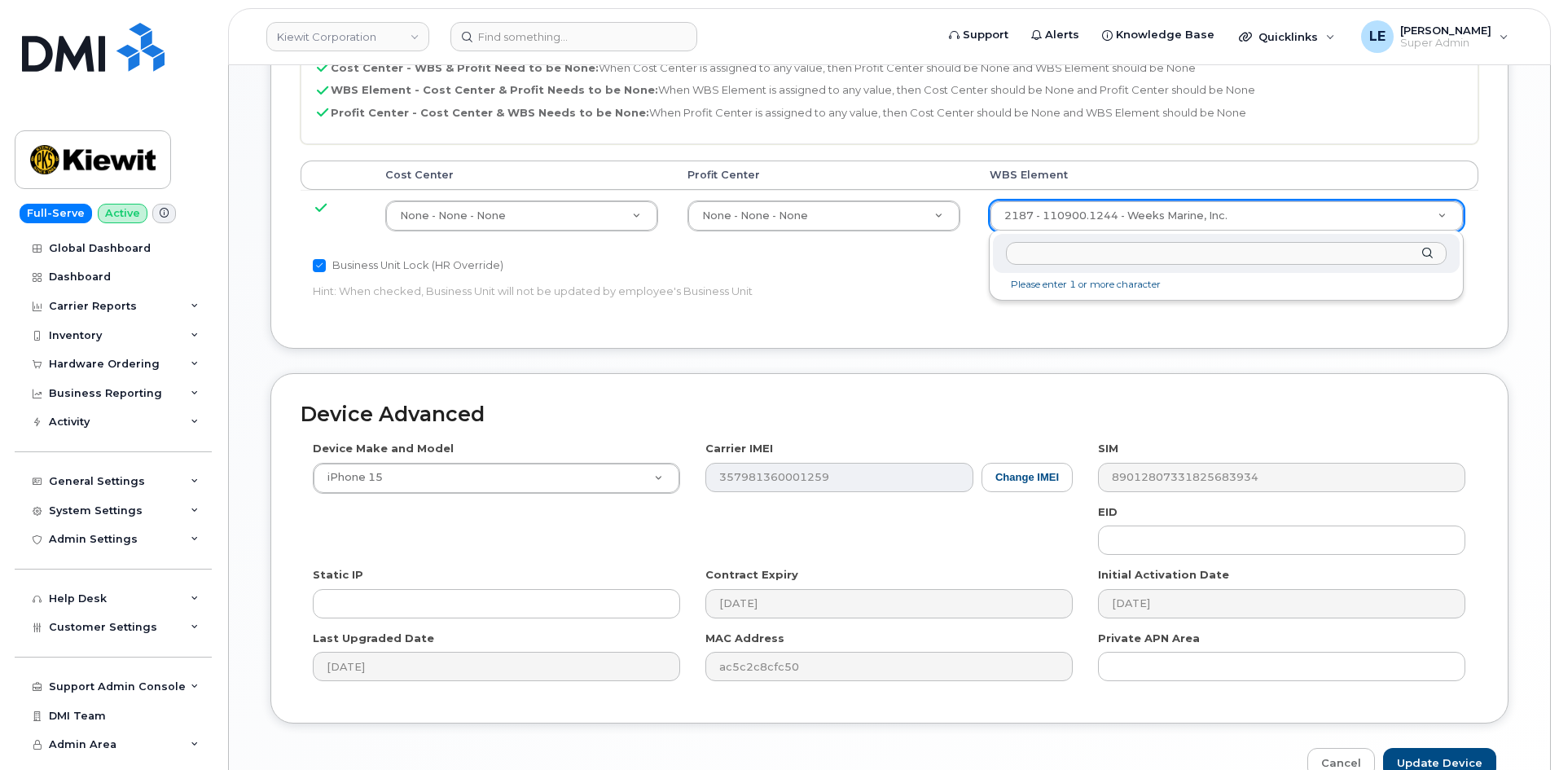
click at [1067, 257] on input "text" at bounding box center [1226, 254] width 441 height 24
type input "110901.1142"
click at [1067, 288] on li "No matches found" at bounding box center [1226, 284] width 460 height 17
click at [1081, 253] on input "110901.1142" at bounding box center [1226, 254] width 441 height 24
click at [1083, 253] on input "110901.1142" at bounding box center [1226, 254] width 441 height 24
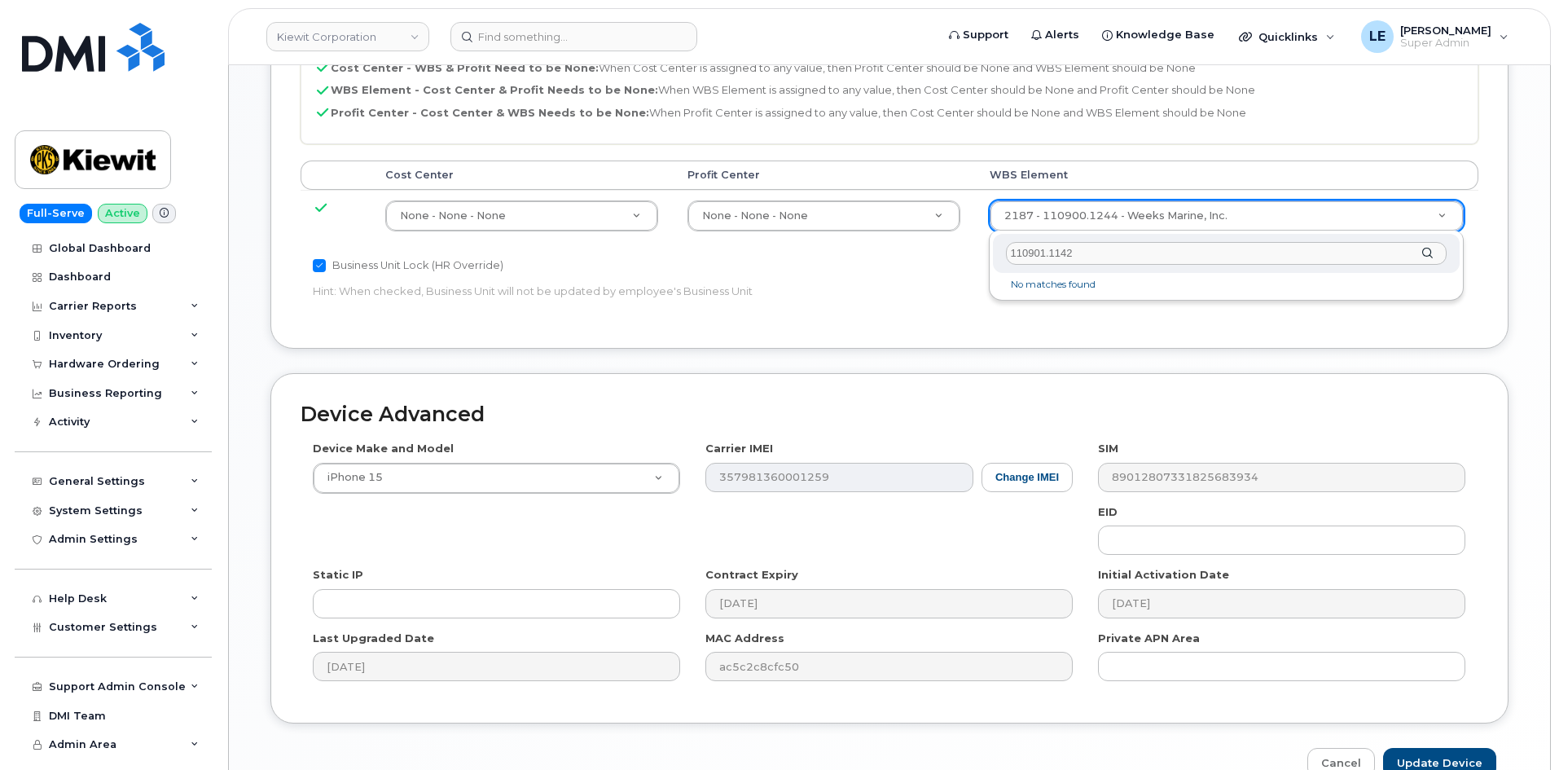
click at [1124, 248] on input "110901.1142" at bounding box center [1226, 254] width 441 height 24
click at [1013, 258] on input "110901.1142" at bounding box center [1226, 254] width 441 height 24
click at [1027, 284] on li "No matches found" at bounding box center [1226, 284] width 460 height 17
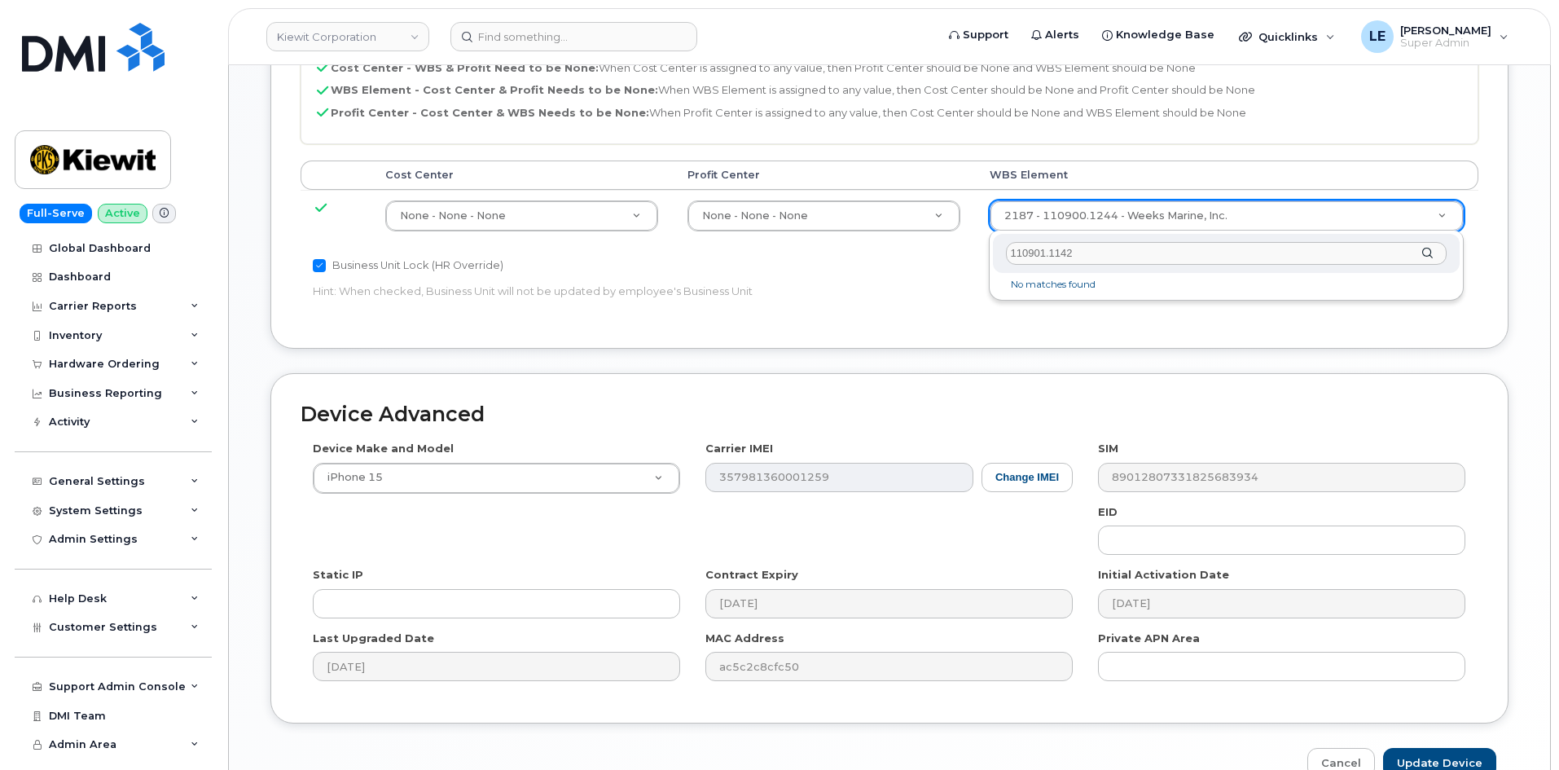
click at [1111, 257] on input "110901.1142" at bounding box center [1226, 254] width 441 height 24
drag, startPoint x: 1111, startPoint y: 271, endPoint x: 1099, endPoint y: 279, distance: 14.3
click at [1111, 273] on div "110901.1142" at bounding box center [1226, 254] width 467 height 40
click at [1098, 279] on li "No matches found" at bounding box center [1226, 284] width 460 height 17
click at [1096, 280] on li "No matches found" at bounding box center [1226, 284] width 460 height 17
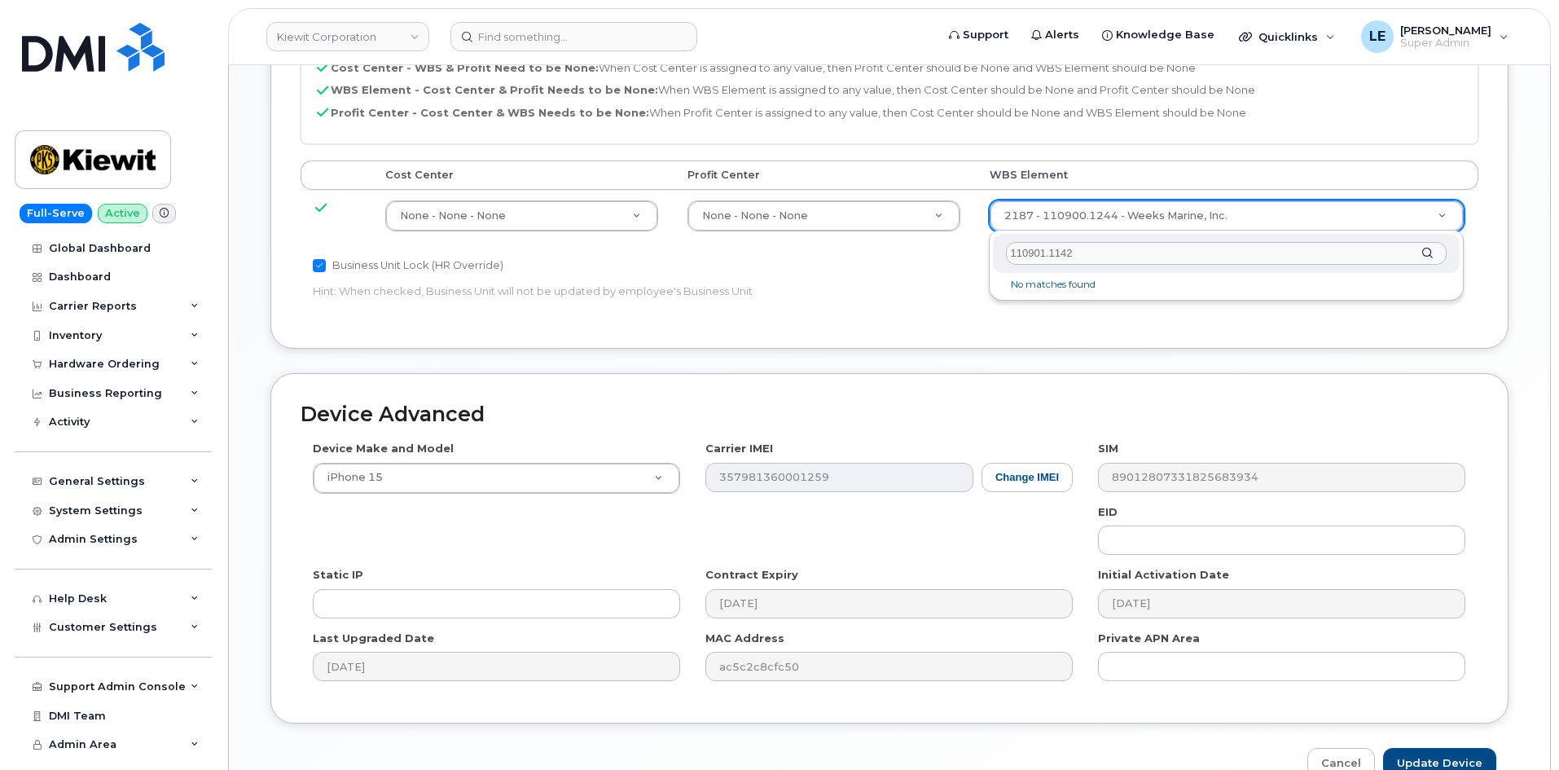
click at [1102, 260] on input "110901.1142" at bounding box center [1226, 254] width 441 height 24
click at [1106, 260] on input "text" at bounding box center [1226, 254] width 441 height 24
click at [1106, 261] on input "text" at bounding box center [1226, 254] width 441 height 24
click at [1086, 254] on input "text" at bounding box center [1226, 254] width 441 height 24
type input "110901.11"
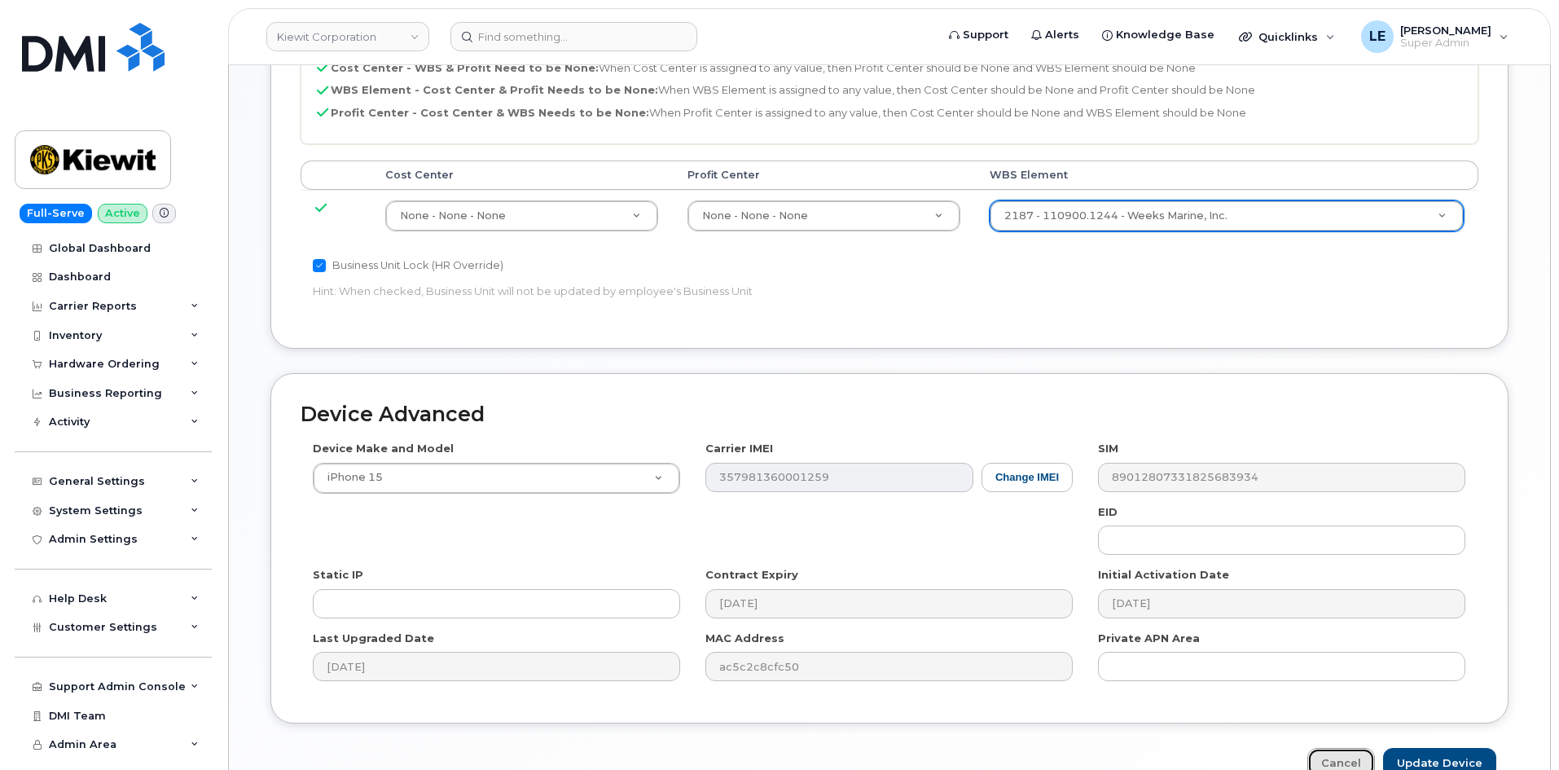
click at [1350, 755] on link "Cancel" at bounding box center [1342, 763] width 68 height 30
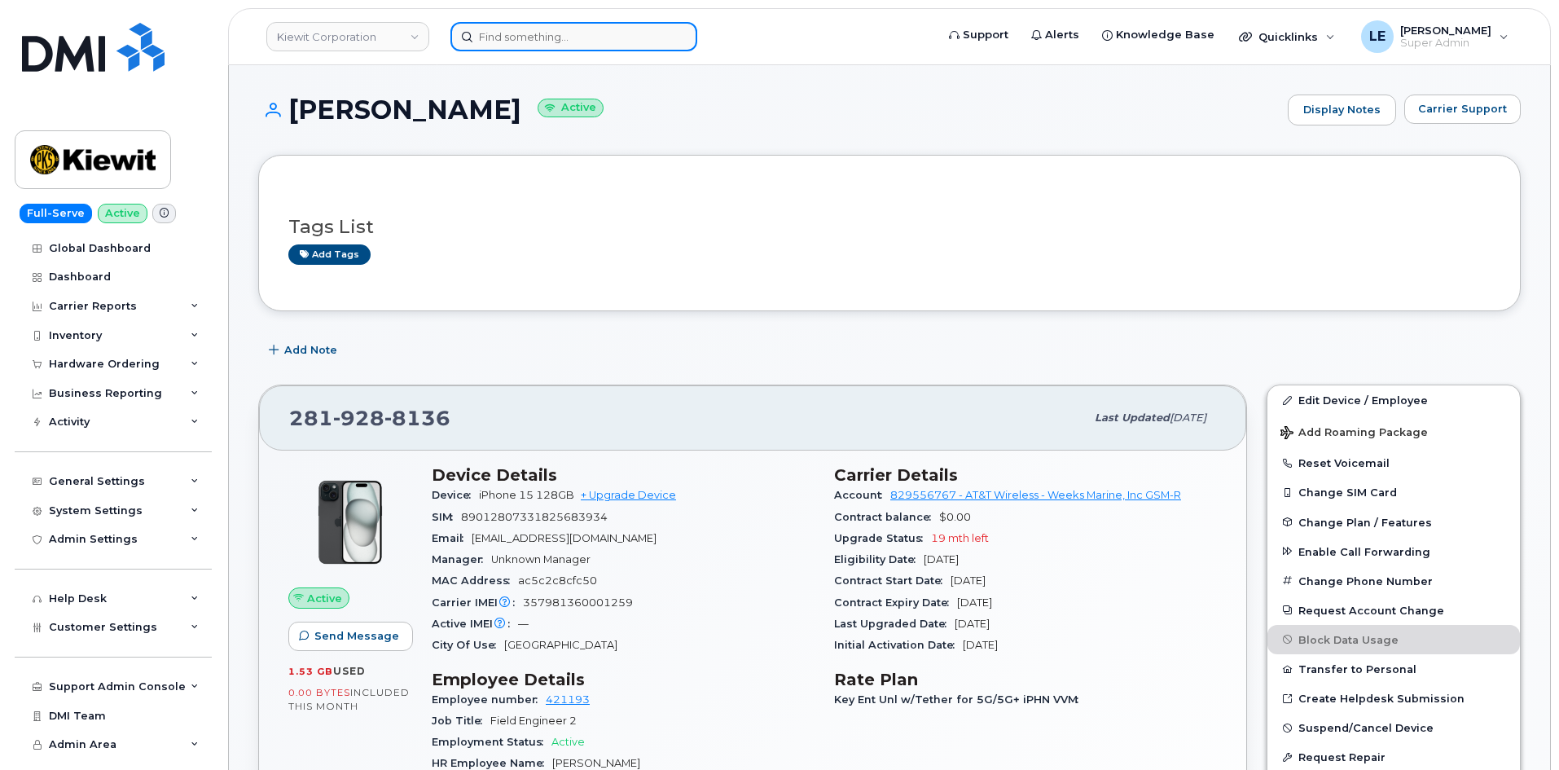
click at [551, 26] on input at bounding box center [574, 36] width 247 height 29
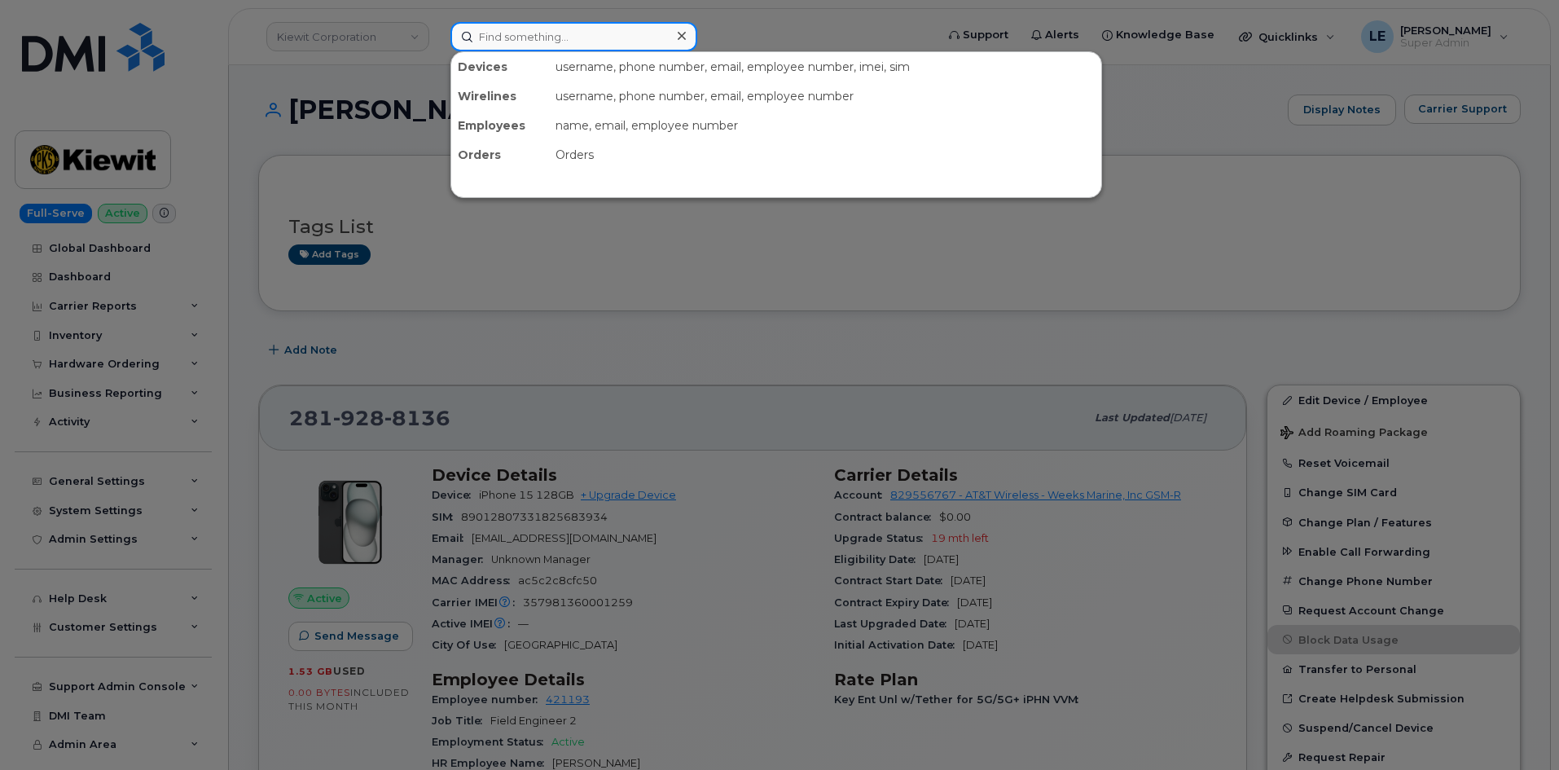
paste input "KEVIN.ESCOBAR@KIEWIT.COM"
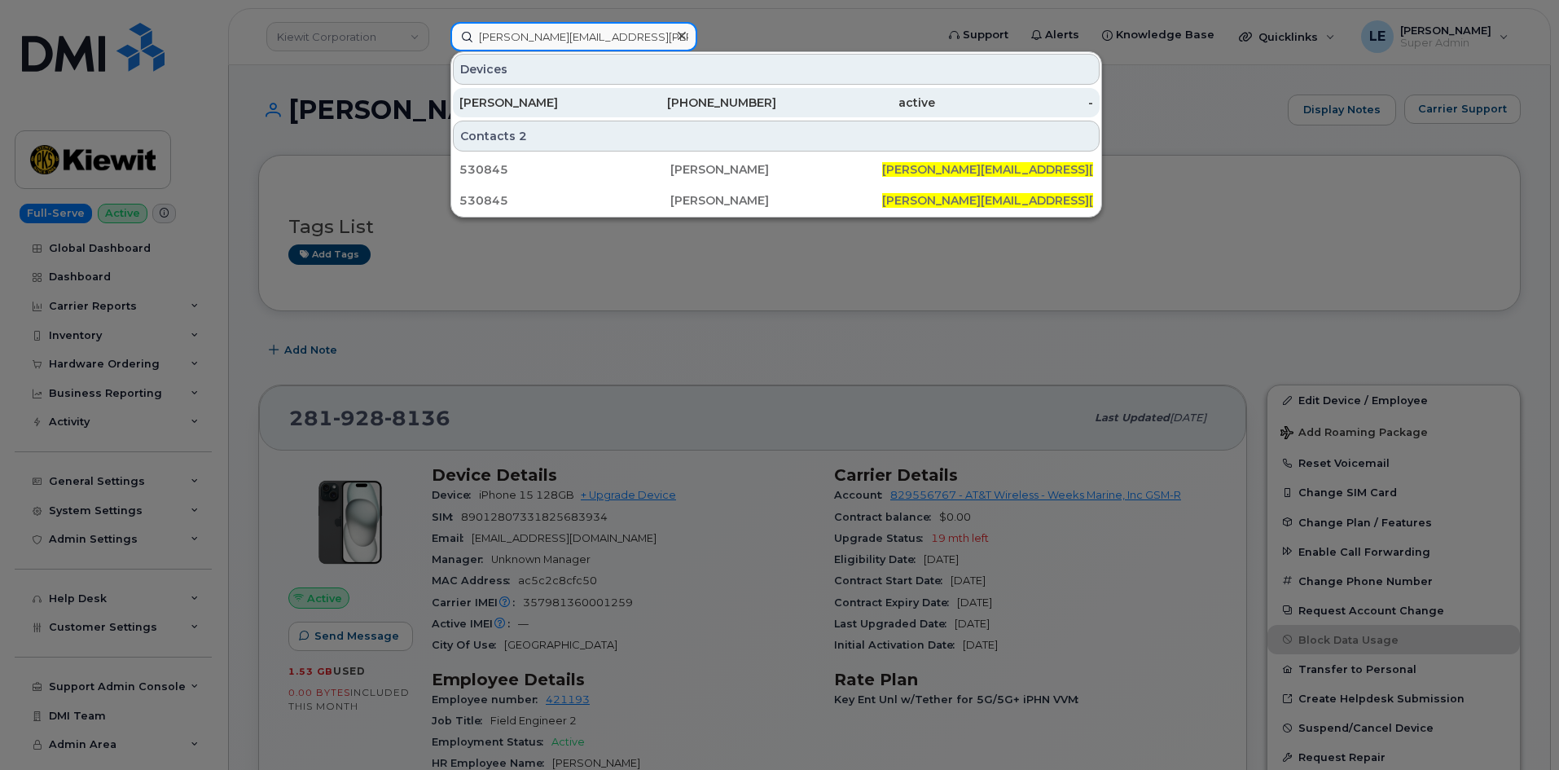
type input "KEVIN.ESCOBAR@KIEWIT.COM"
click at [613, 103] on div "KEVIN ESCOBAR" at bounding box center [539, 103] width 159 height 16
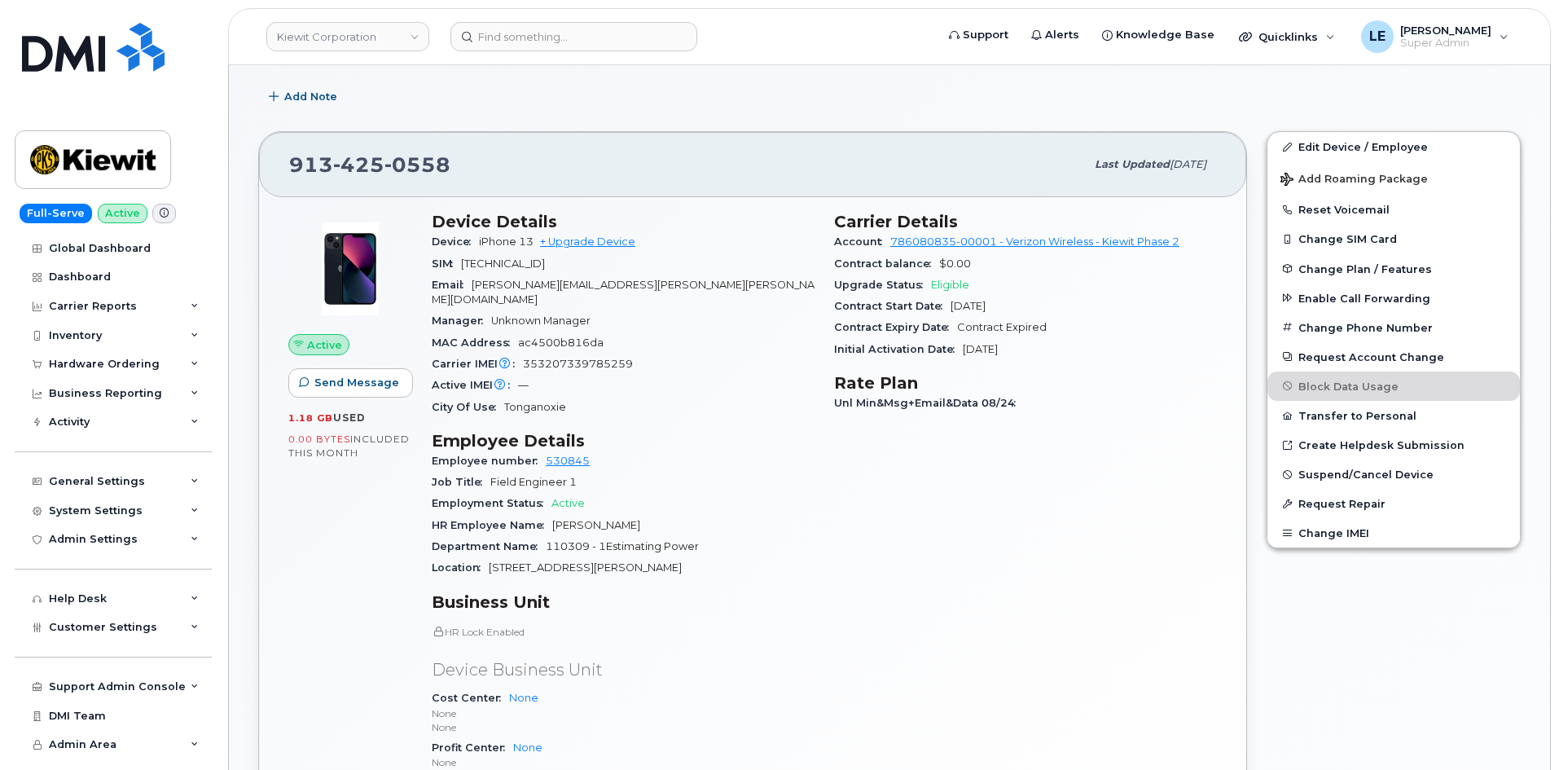
scroll to position [244, 0]
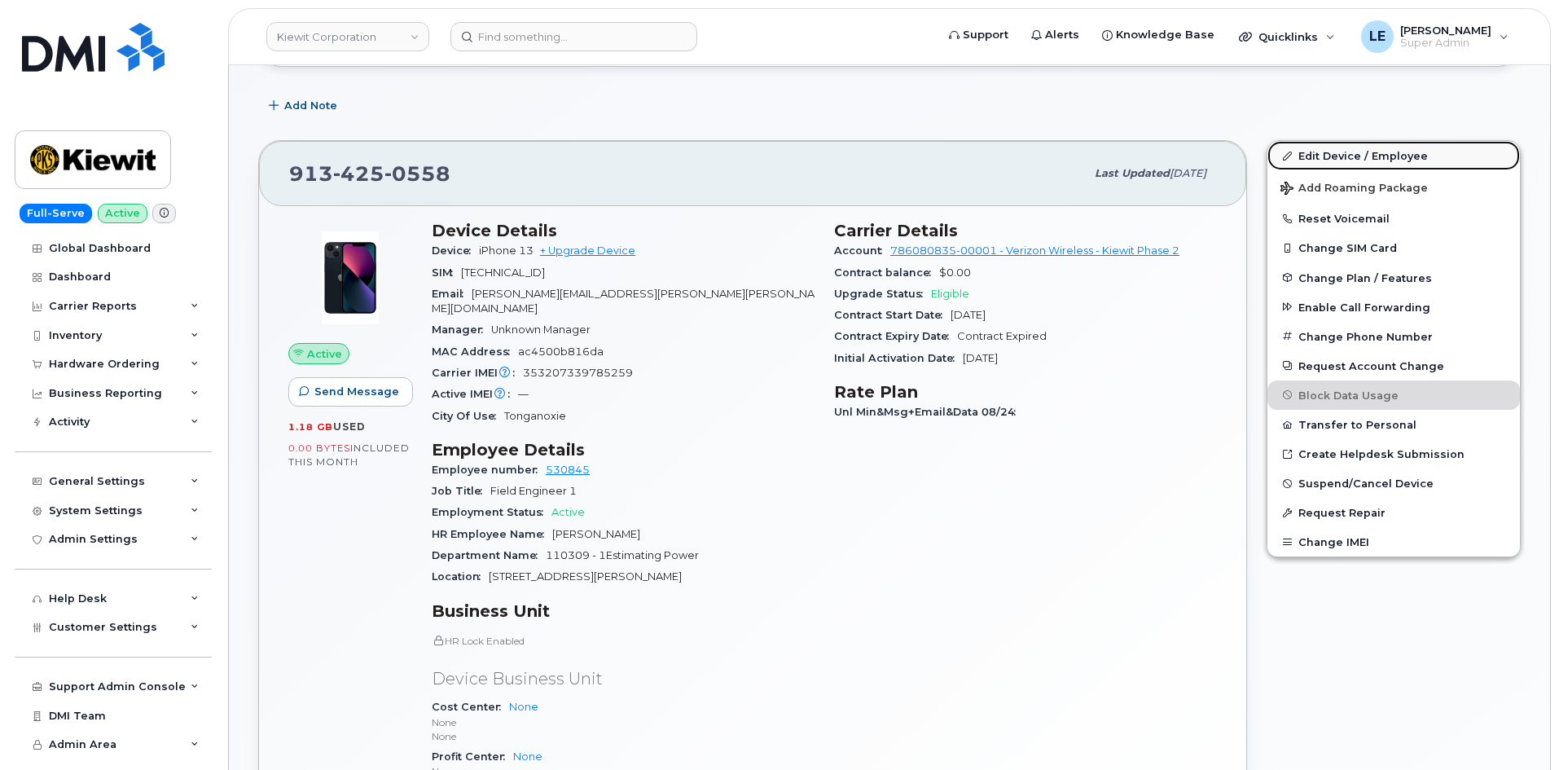
click at [1291, 160] on icon at bounding box center [1287, 156] width 9 height 9
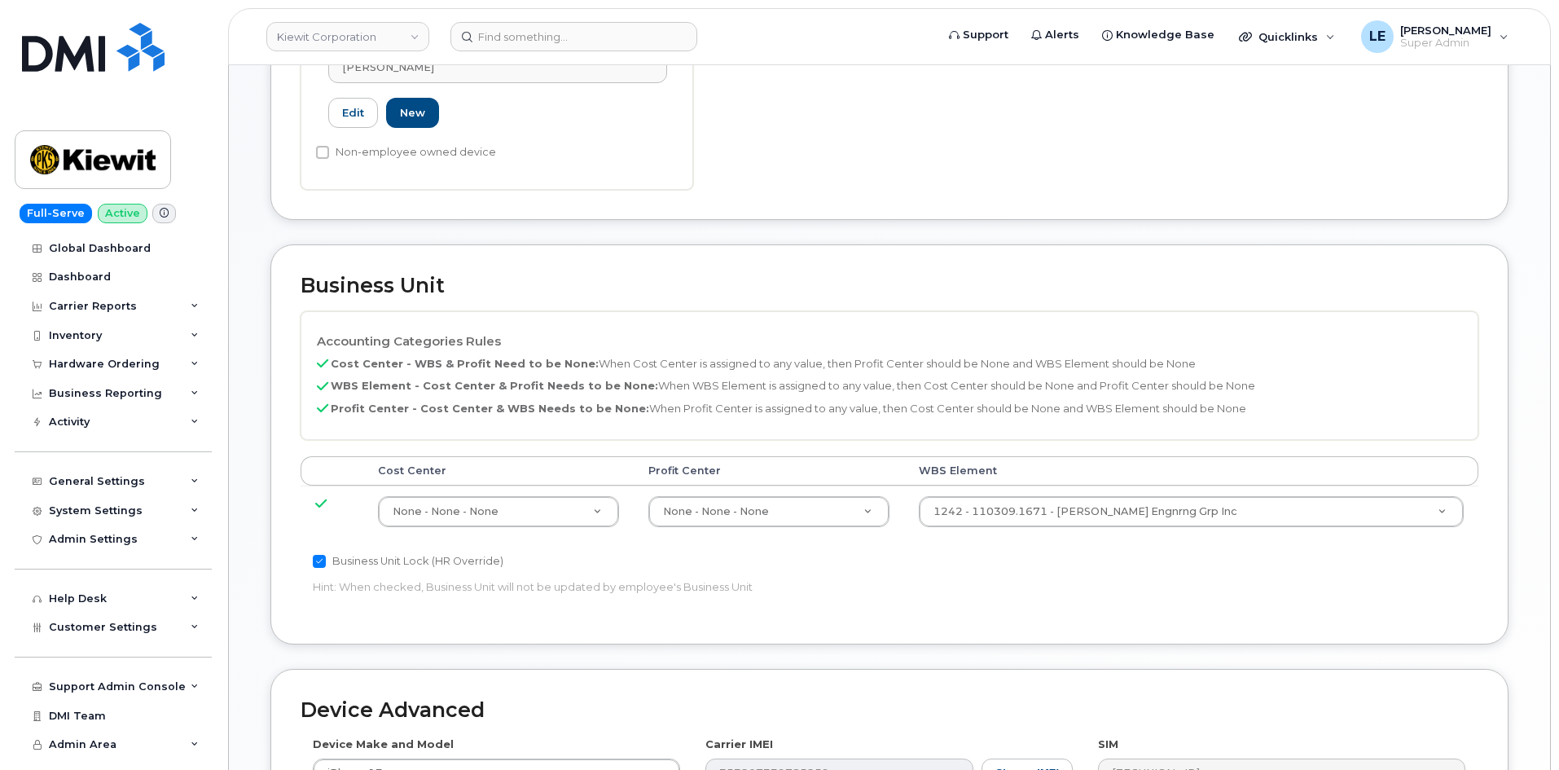
scroll to position [570, 0]
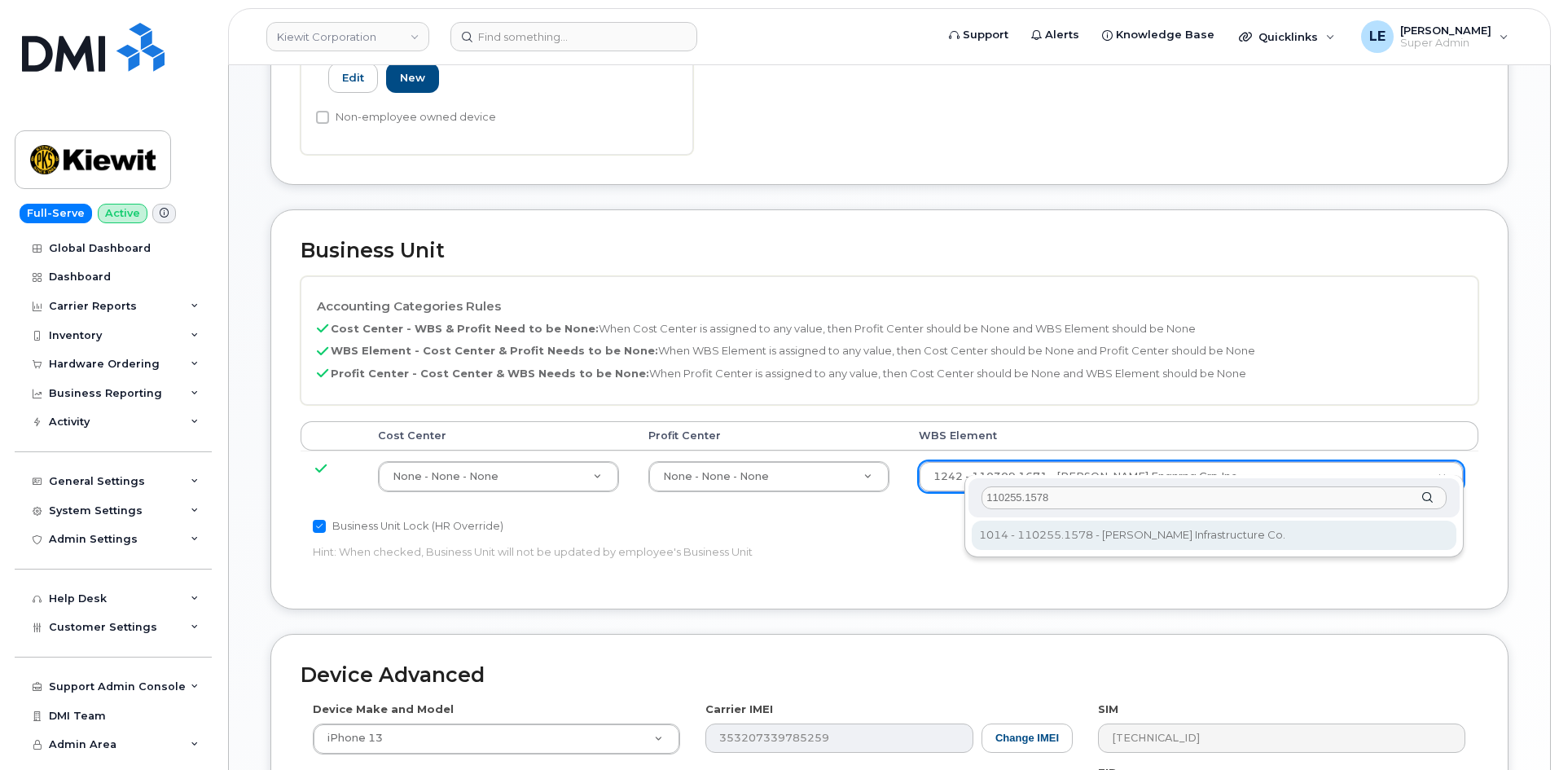
type input "110255.1578"
type input "33807658"
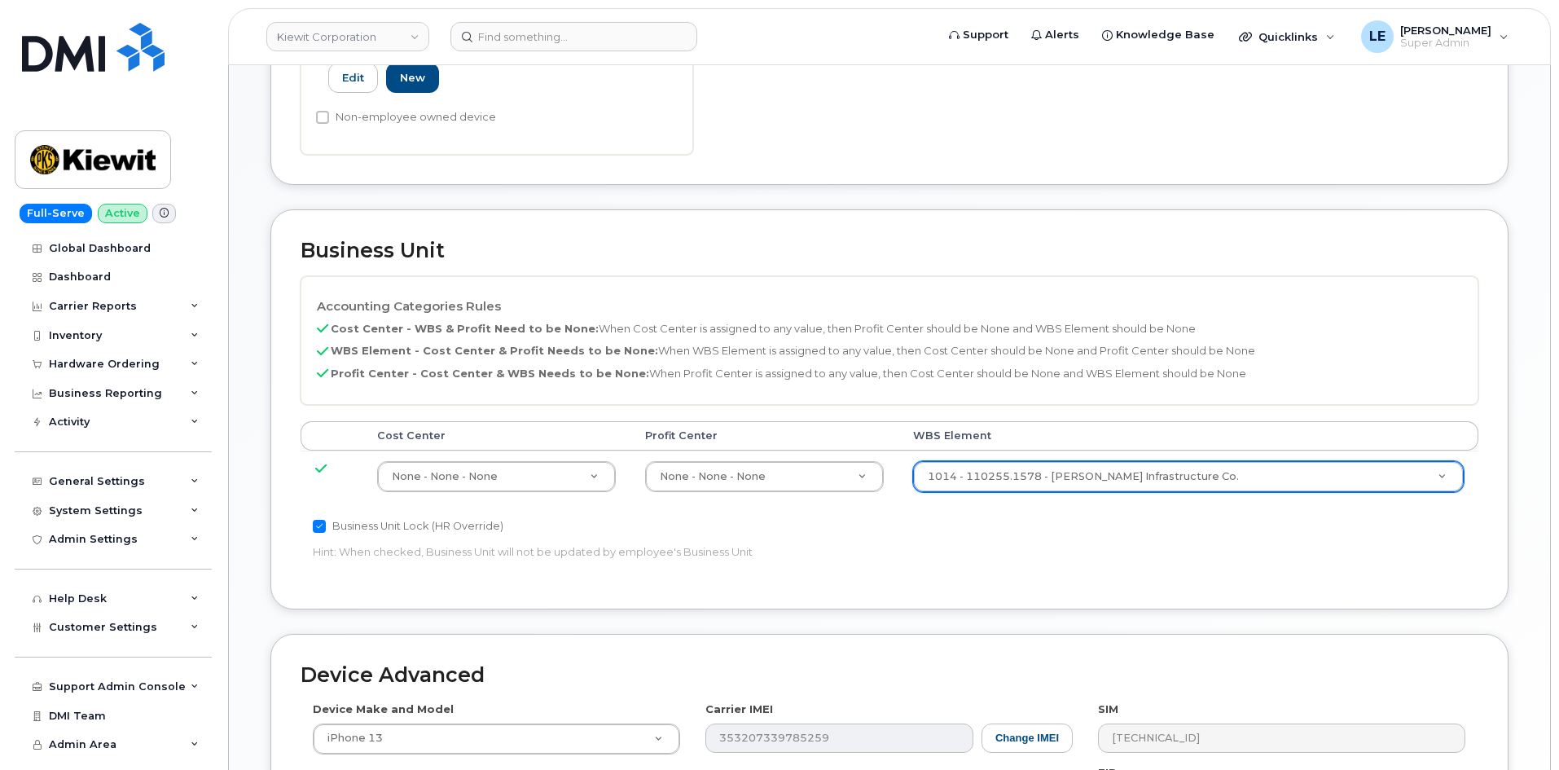
click at [1087, 526] on div "Accounting Categories Rules Cost Center - WBS & Profit Need to be None: When Co…" at bounding box center [890, 427] width 1178 height 303
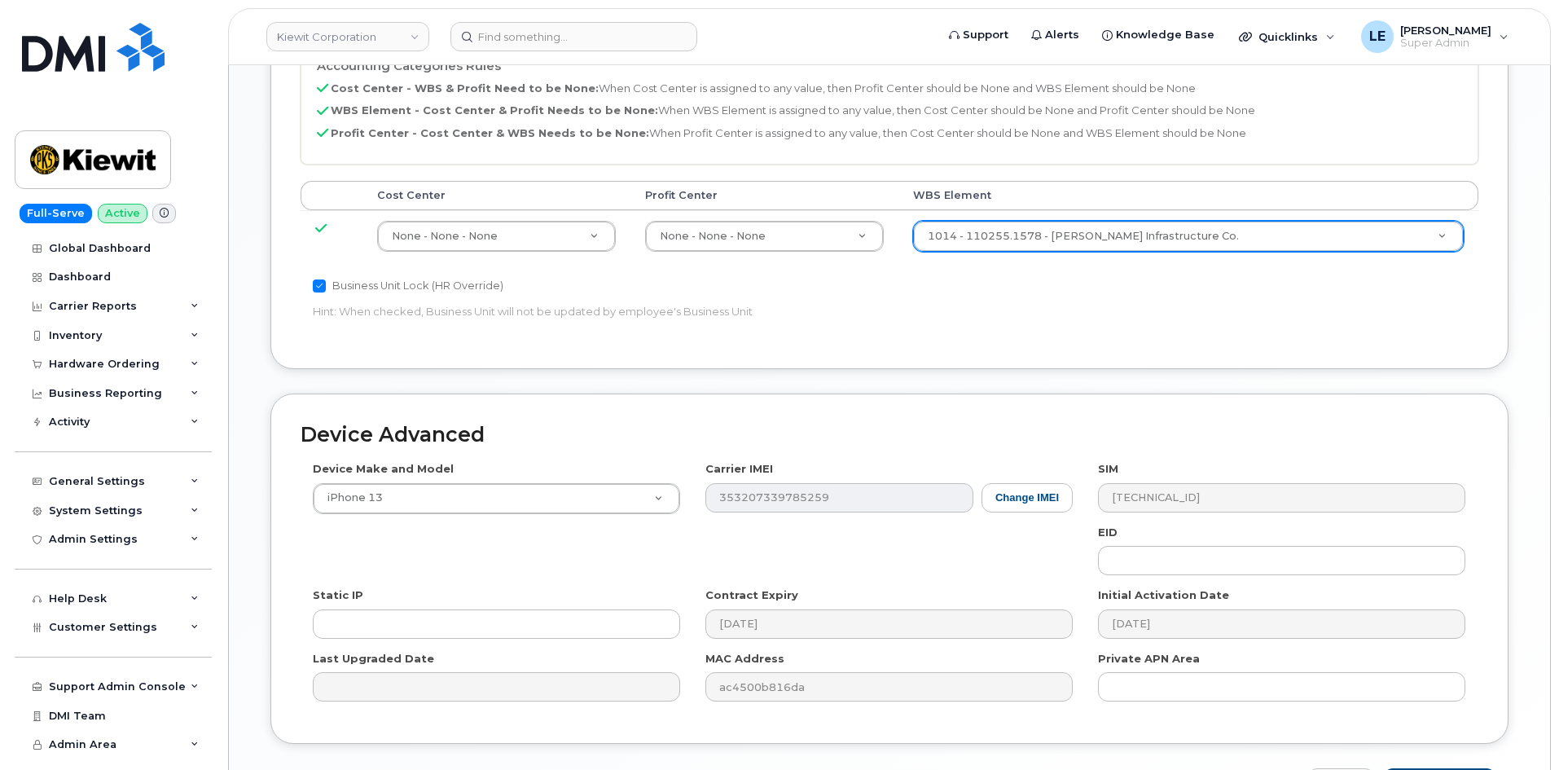
scroll to position [904, 0]
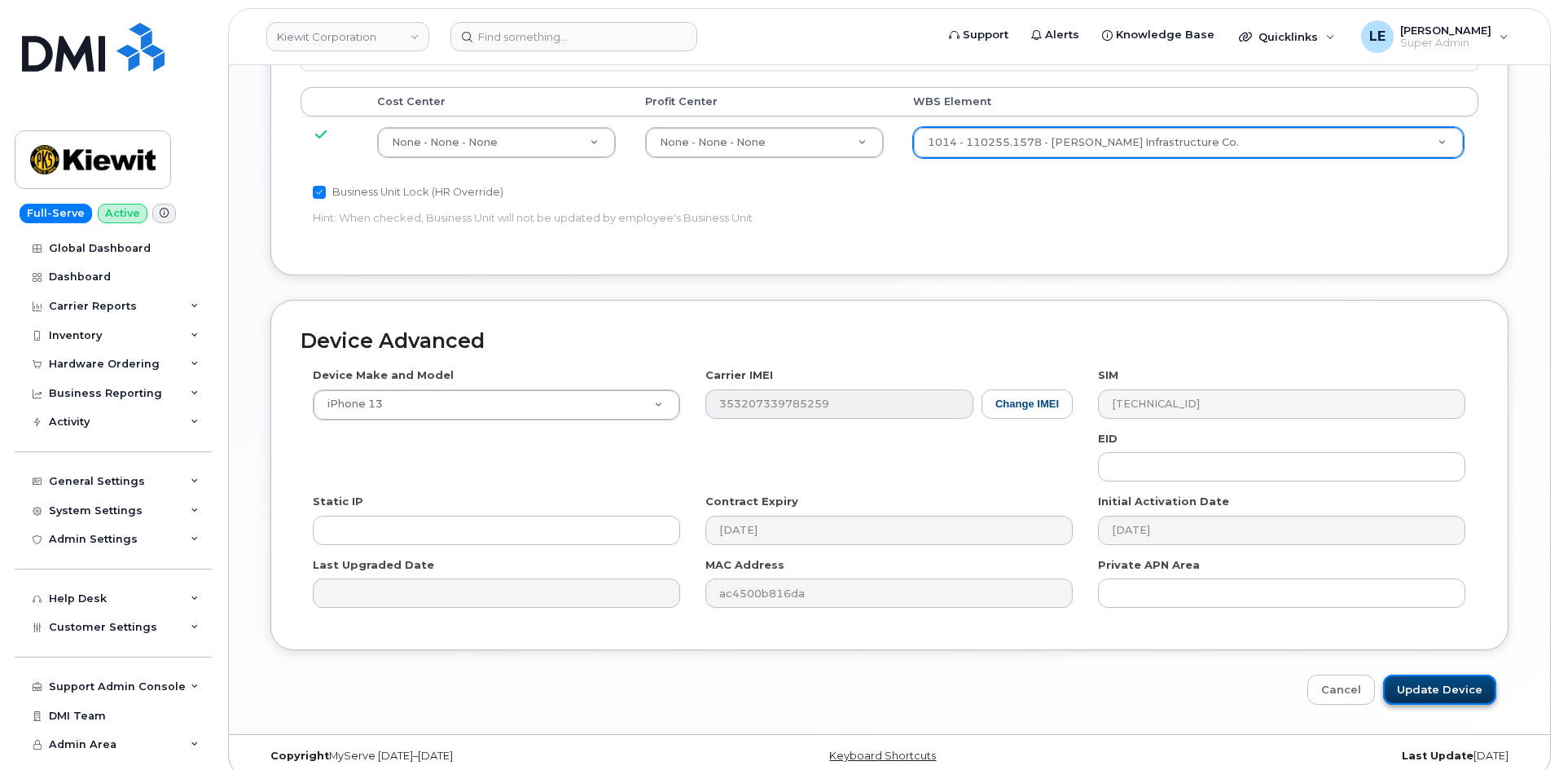
drag, startPoint x: 1429, startPoint y: 672, endPoint x: 1412, endPoint y: 679, distance: 18.3
click at [1428, 675] on input "Update Device" at bounding box center [1440, 690] width 113 height 30
type input "Saving..."
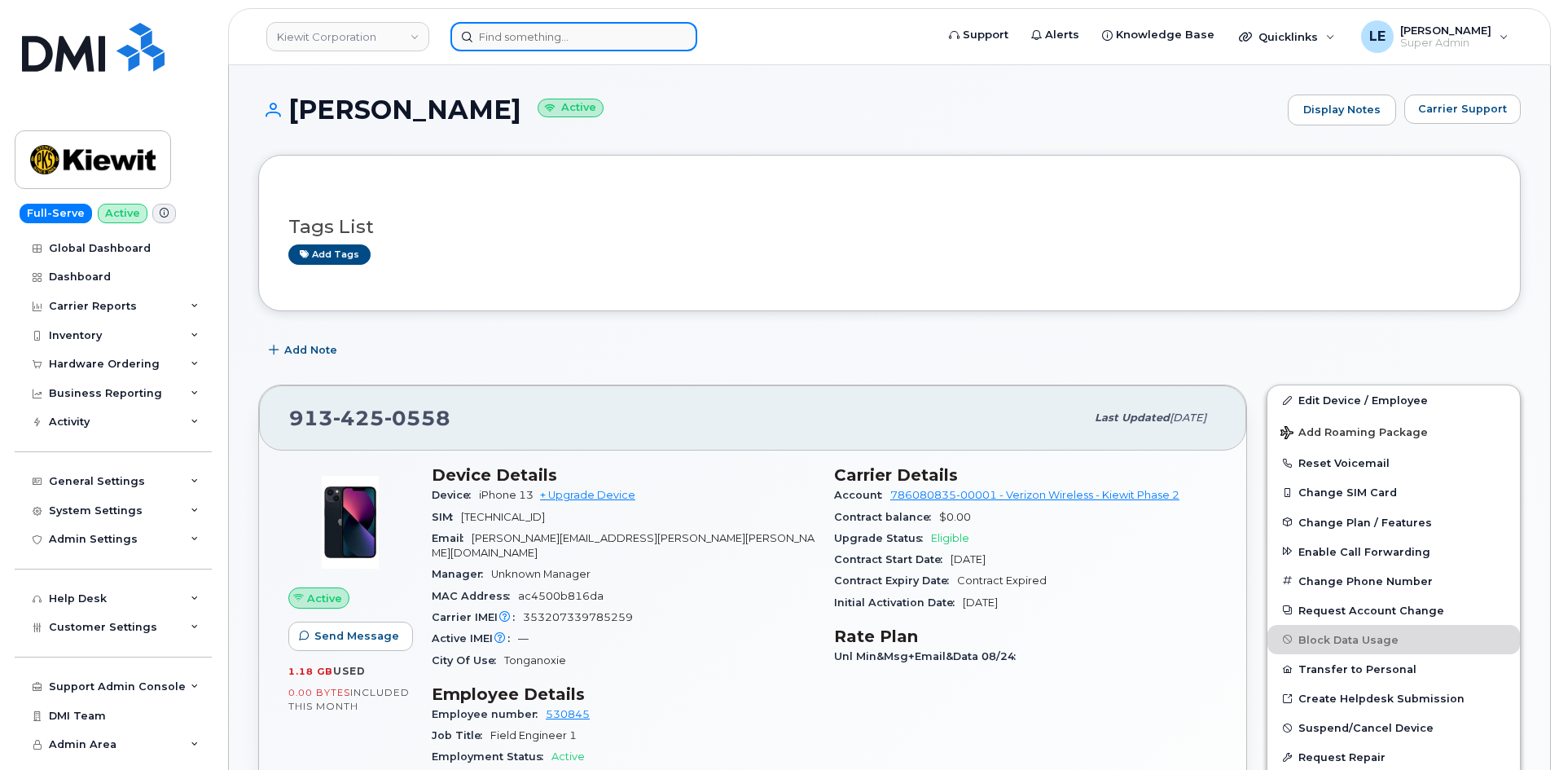
click at [525, 45] on input at bounding box center [574, 36] width 247 height 29
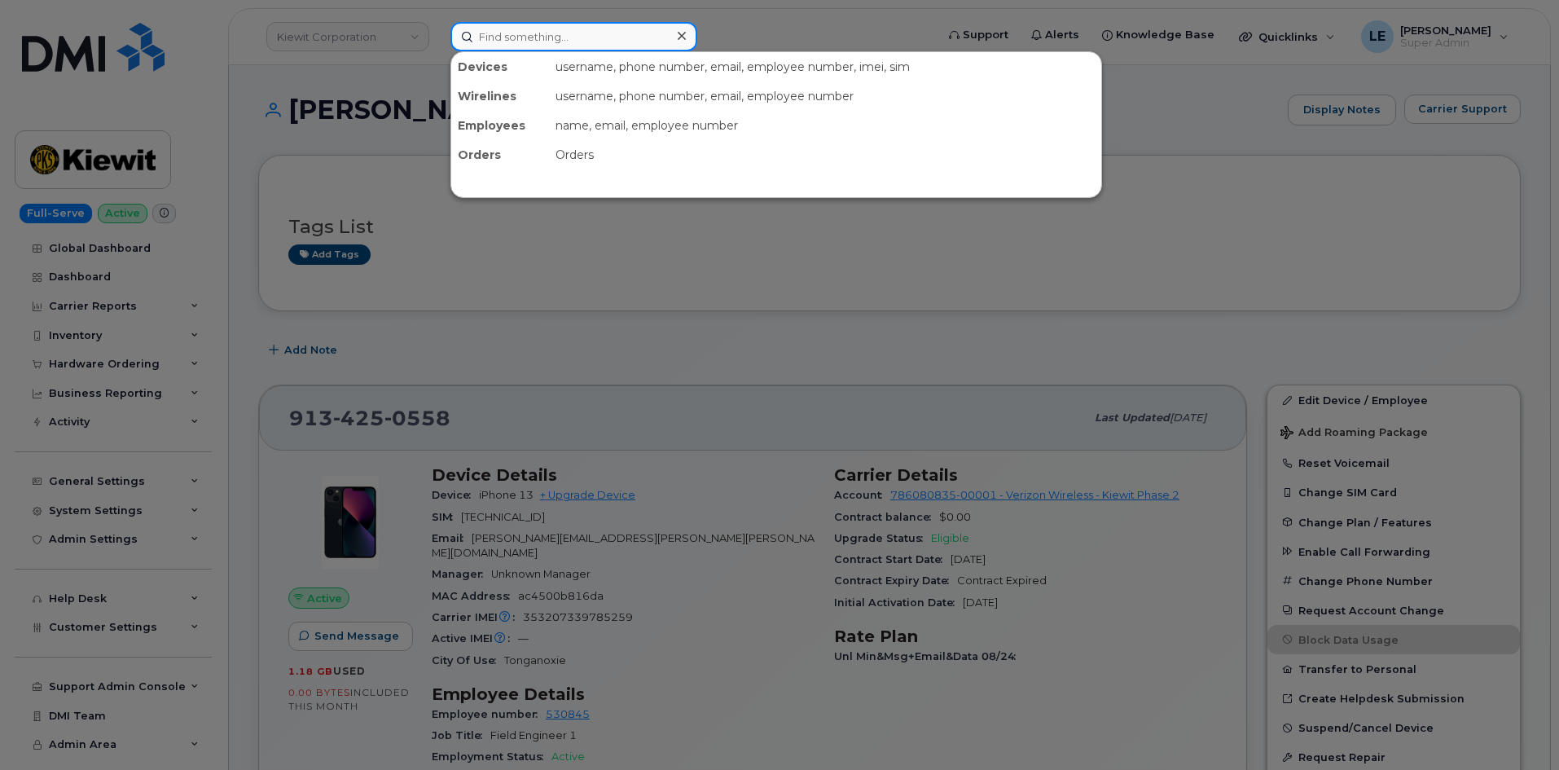
paste input "[PERSON_NAME]"
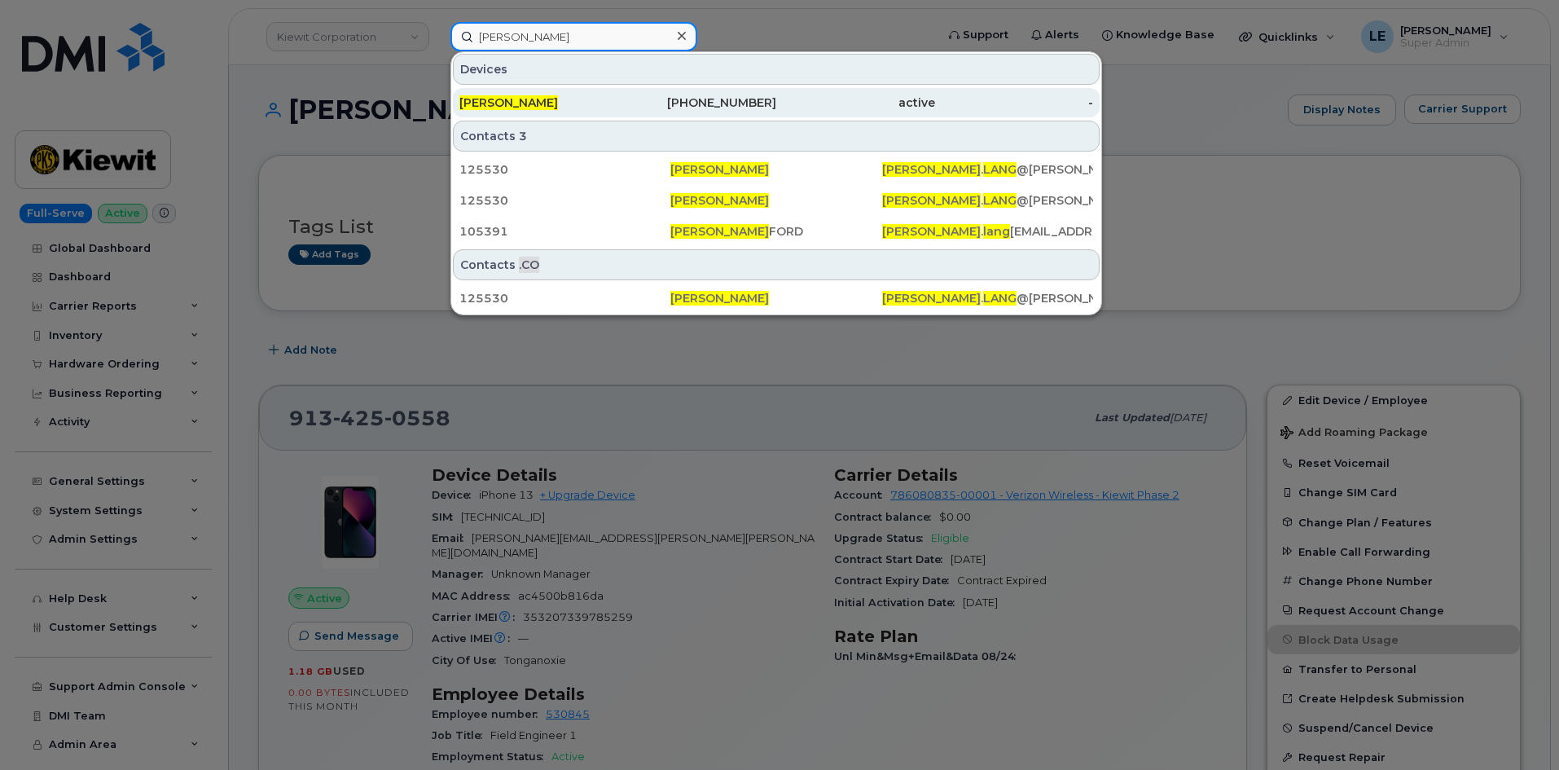
type input "[PERSON_NAME]"
click at [531, 89] on div "[PERSON_NAME]" at bounding box center [539, 102] width 159 height 29
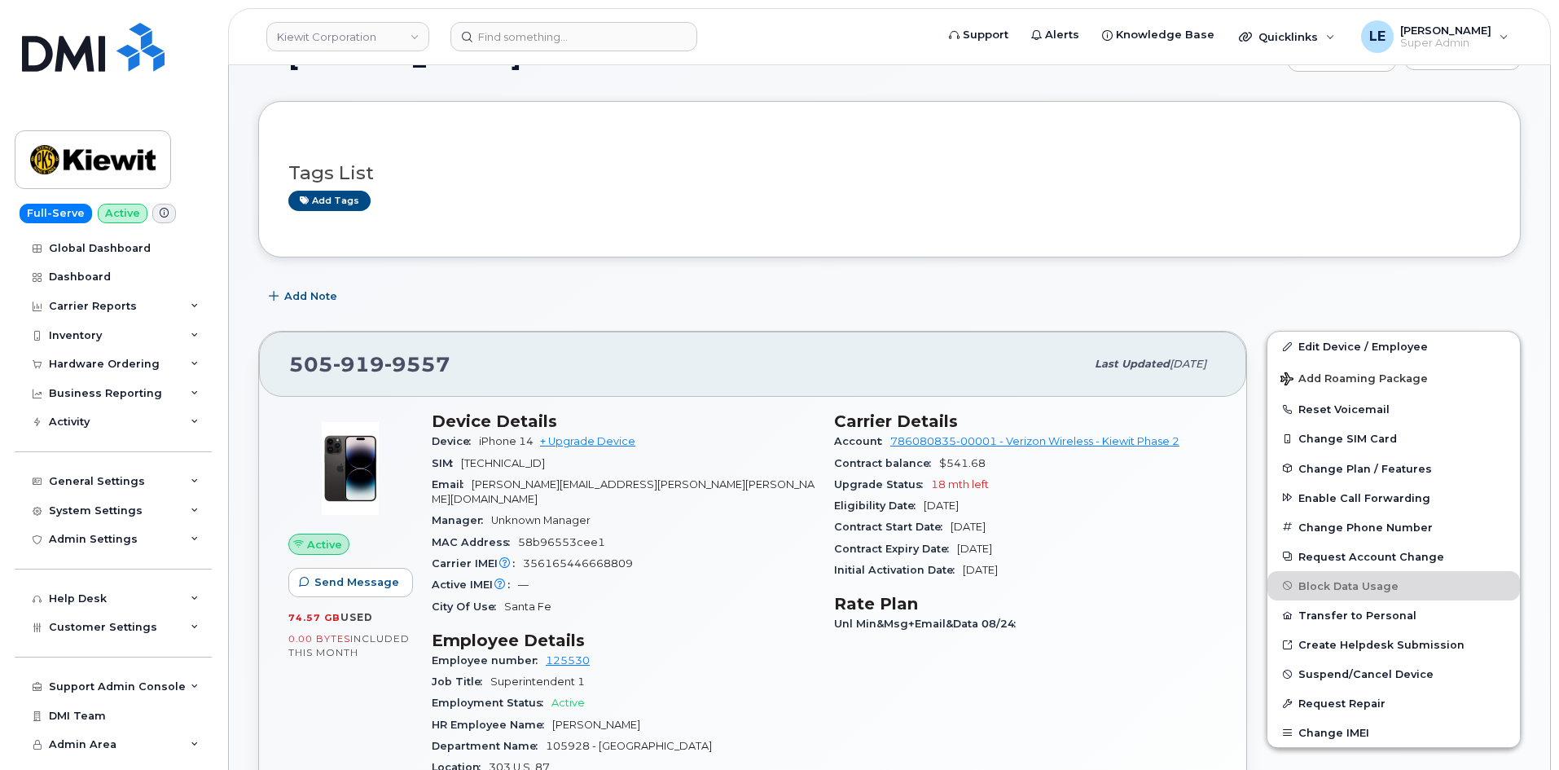
scroll to position [81, 0]
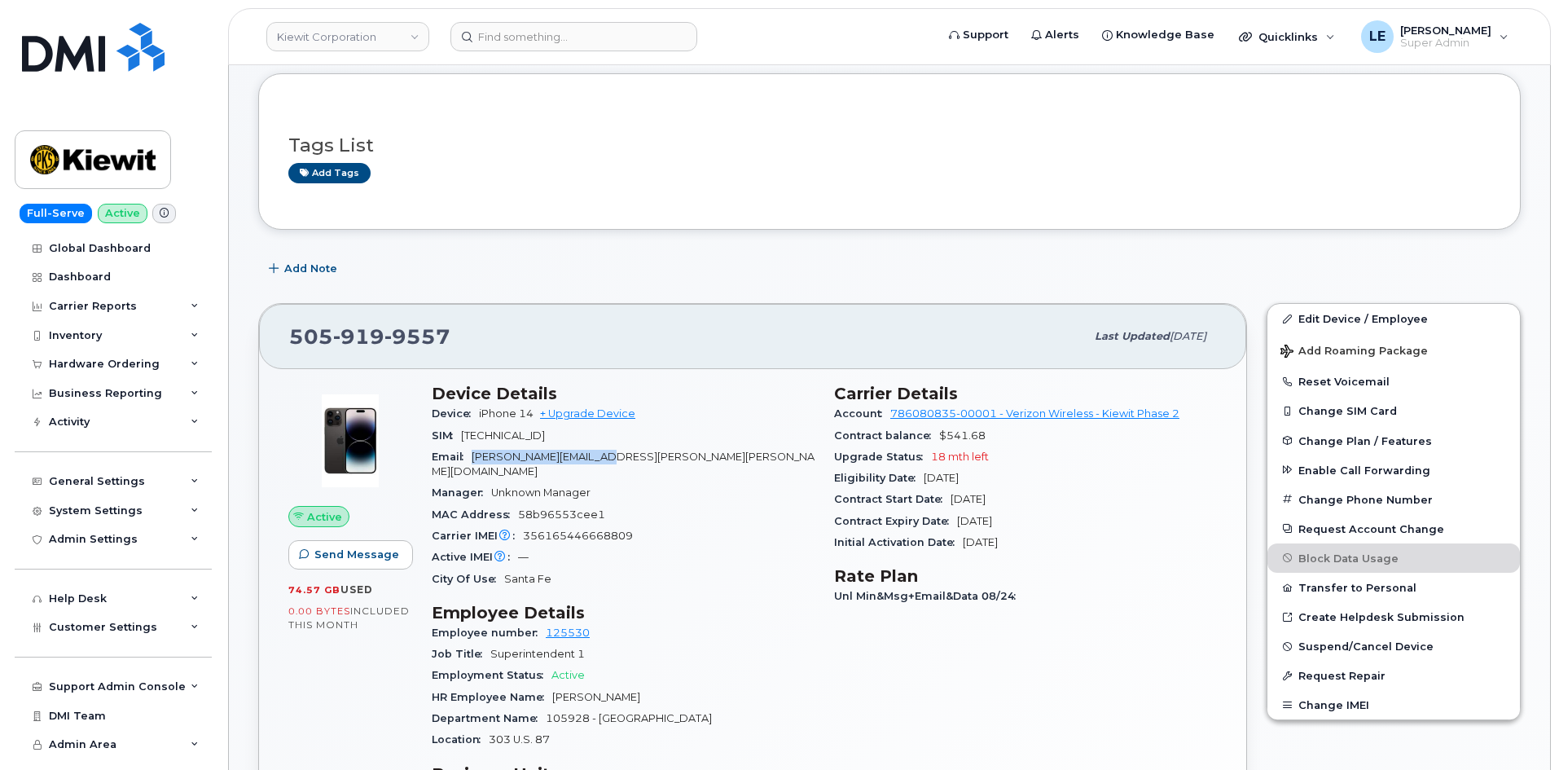
drag, startPoint x: 628, startPoint y: 458, endPoint x: 469, endPoint y: 468, distance: 159.2
click at [480, 462] on div "Email WILLIS.LANG@KIEWIT.COM" at bounding box center [623, 465] width 383 height 37
click at [669, 547] on div "Active IMEI Active IMEI is refreshed daily with a delay of up to 48 hours follo…" at bounding box center [623, 557] width 383 height 21
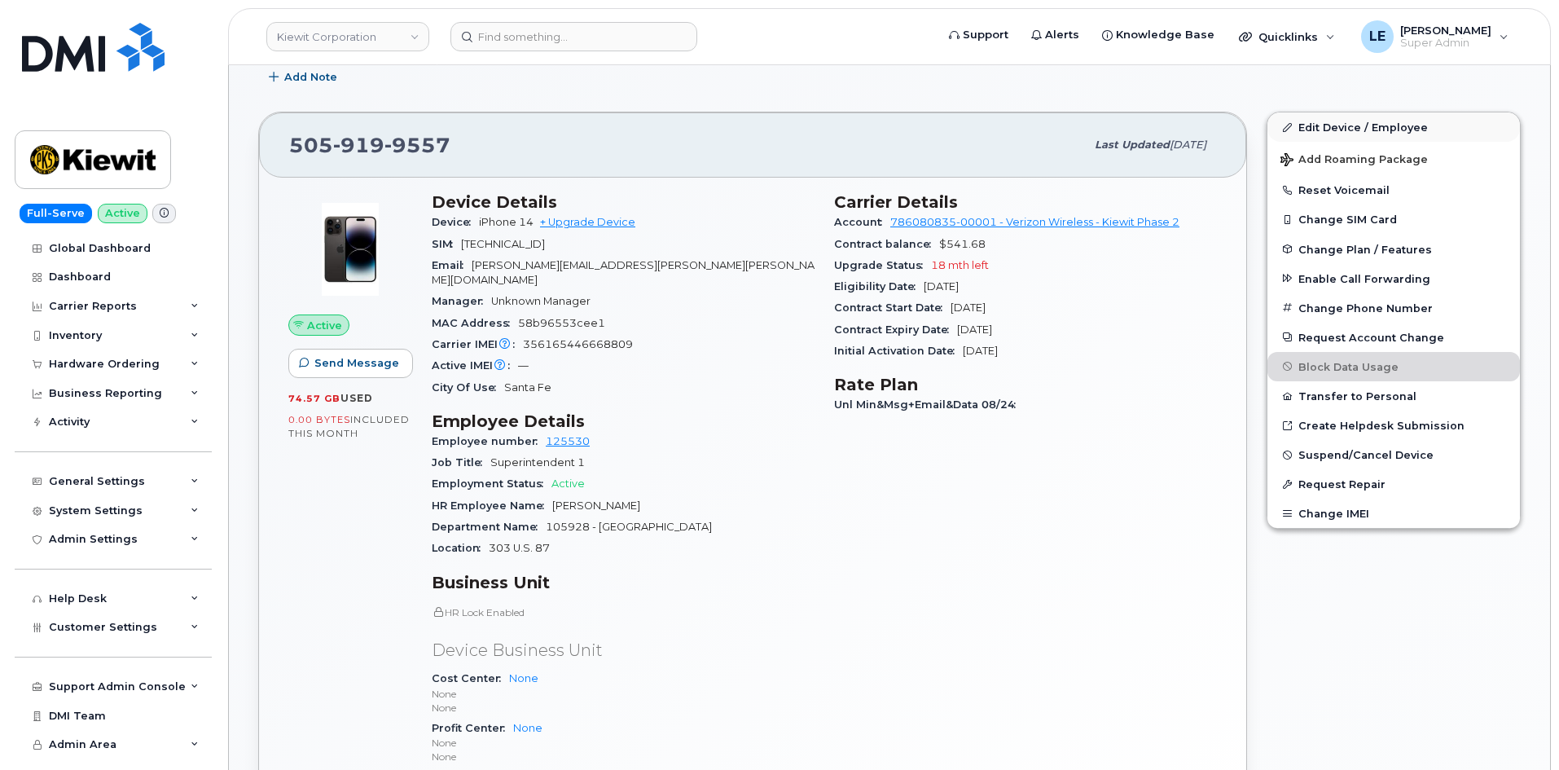
scroll to position [244, 0]
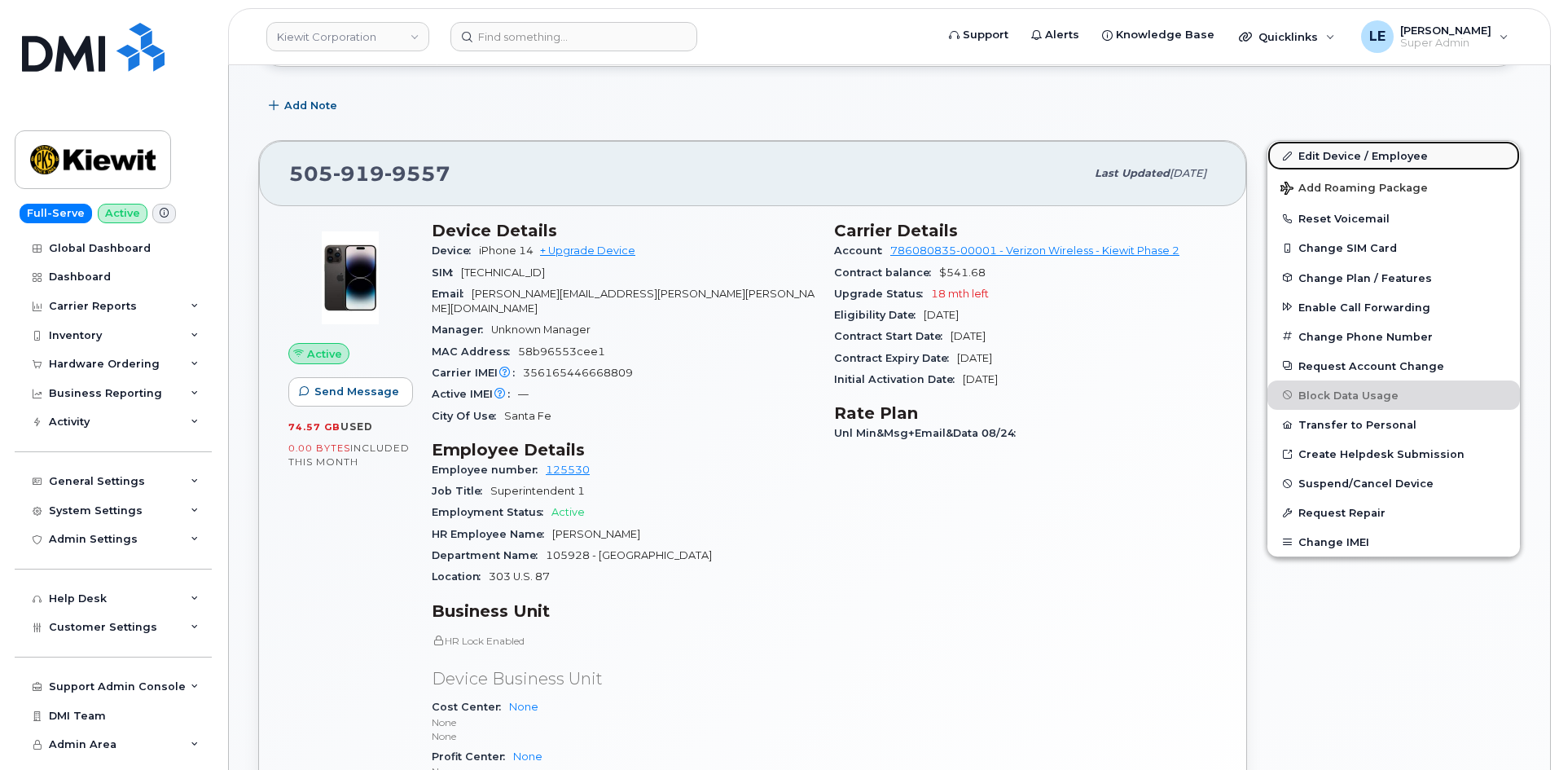
click at [1320, 155] on link "Edit Device / Employee" at bounding box center [1394, 155] width 253 height 29
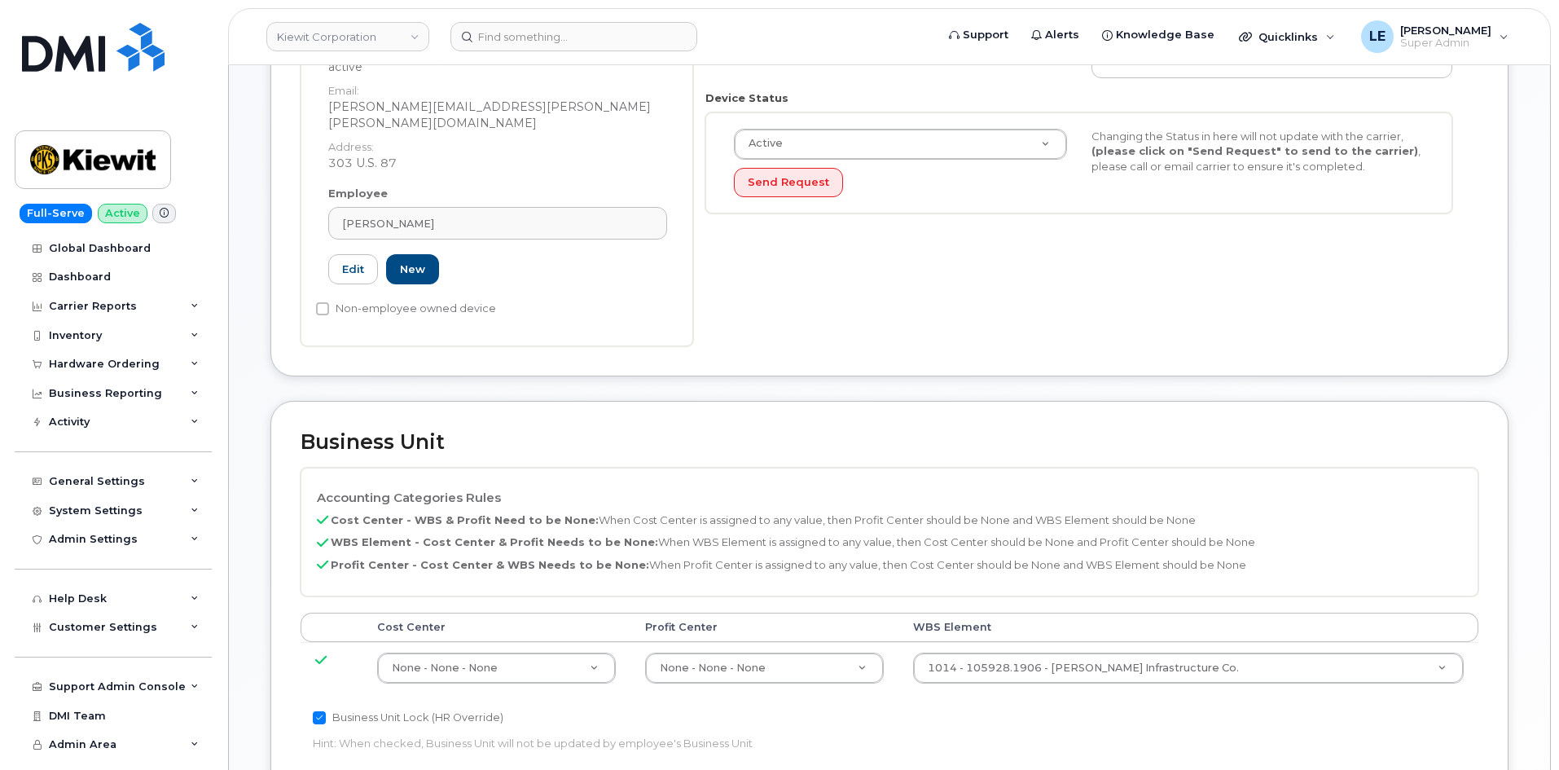
scroll to position [407, 0]
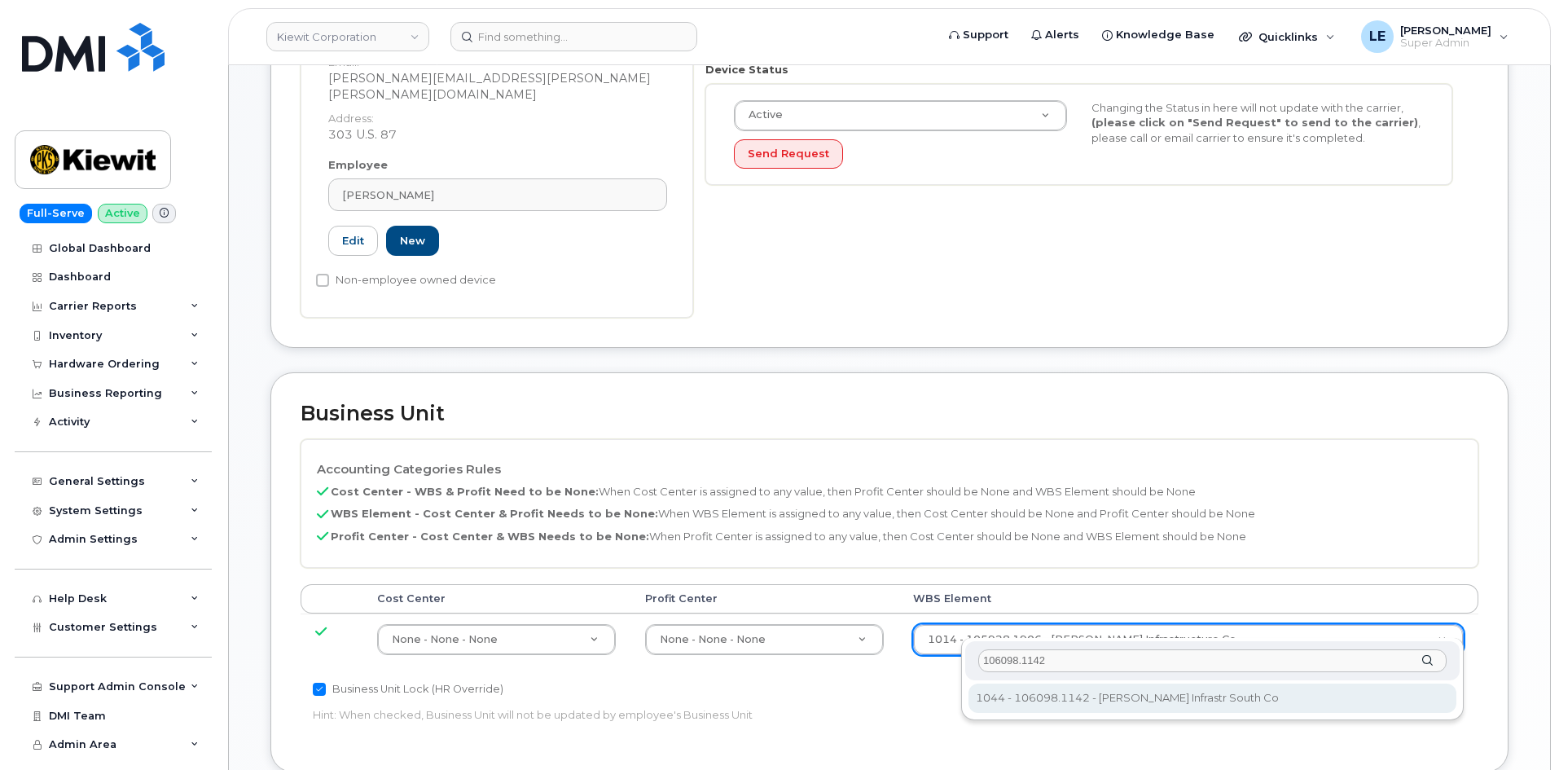
type input "106098.1142"
type input "33940834"
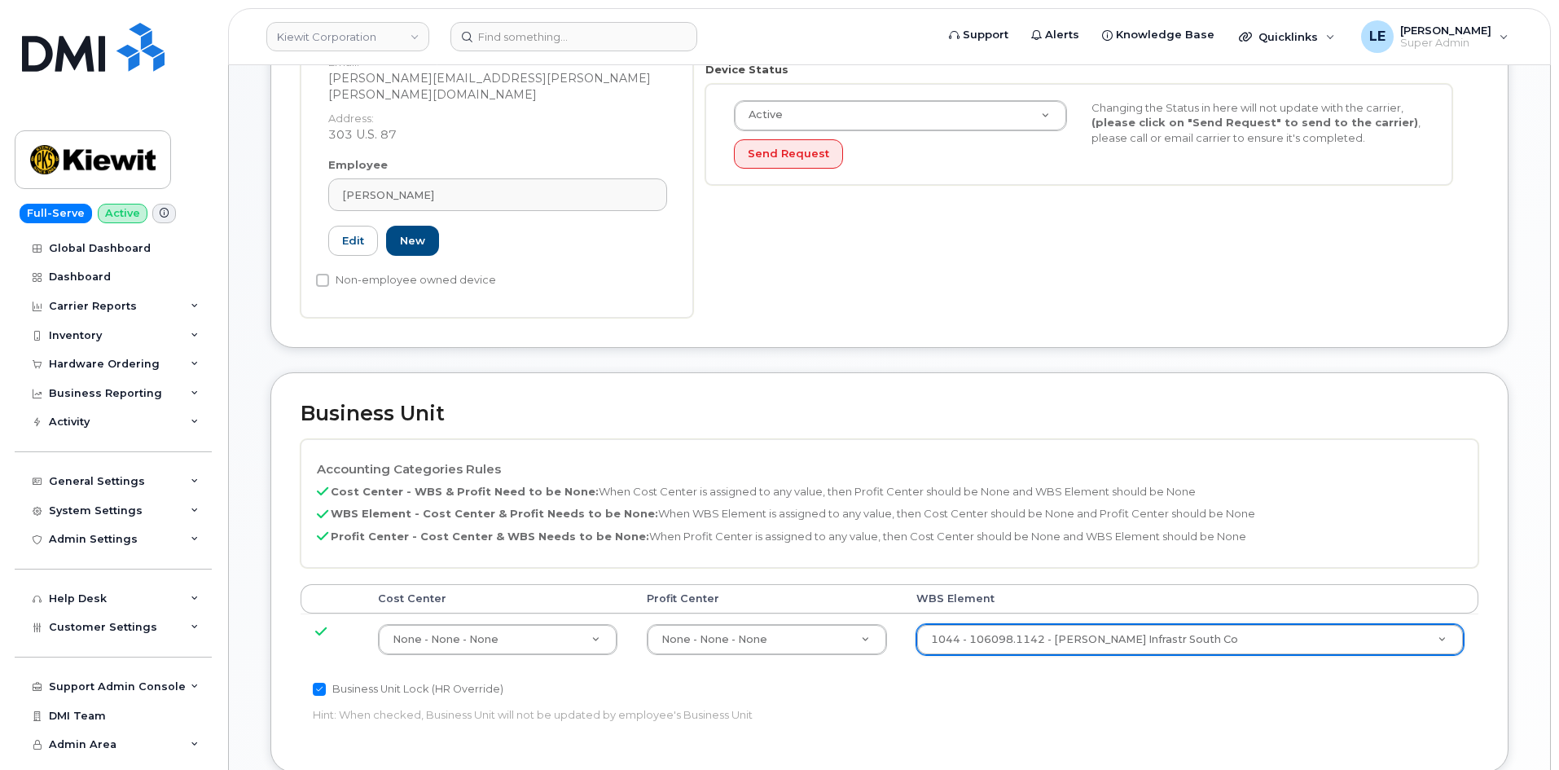
click at [963, 686] on div "Business Unit Lock (HR Override) Hint: When checked, Business Unit will not be …" at bounding box center [693, 705] width 785 height 51
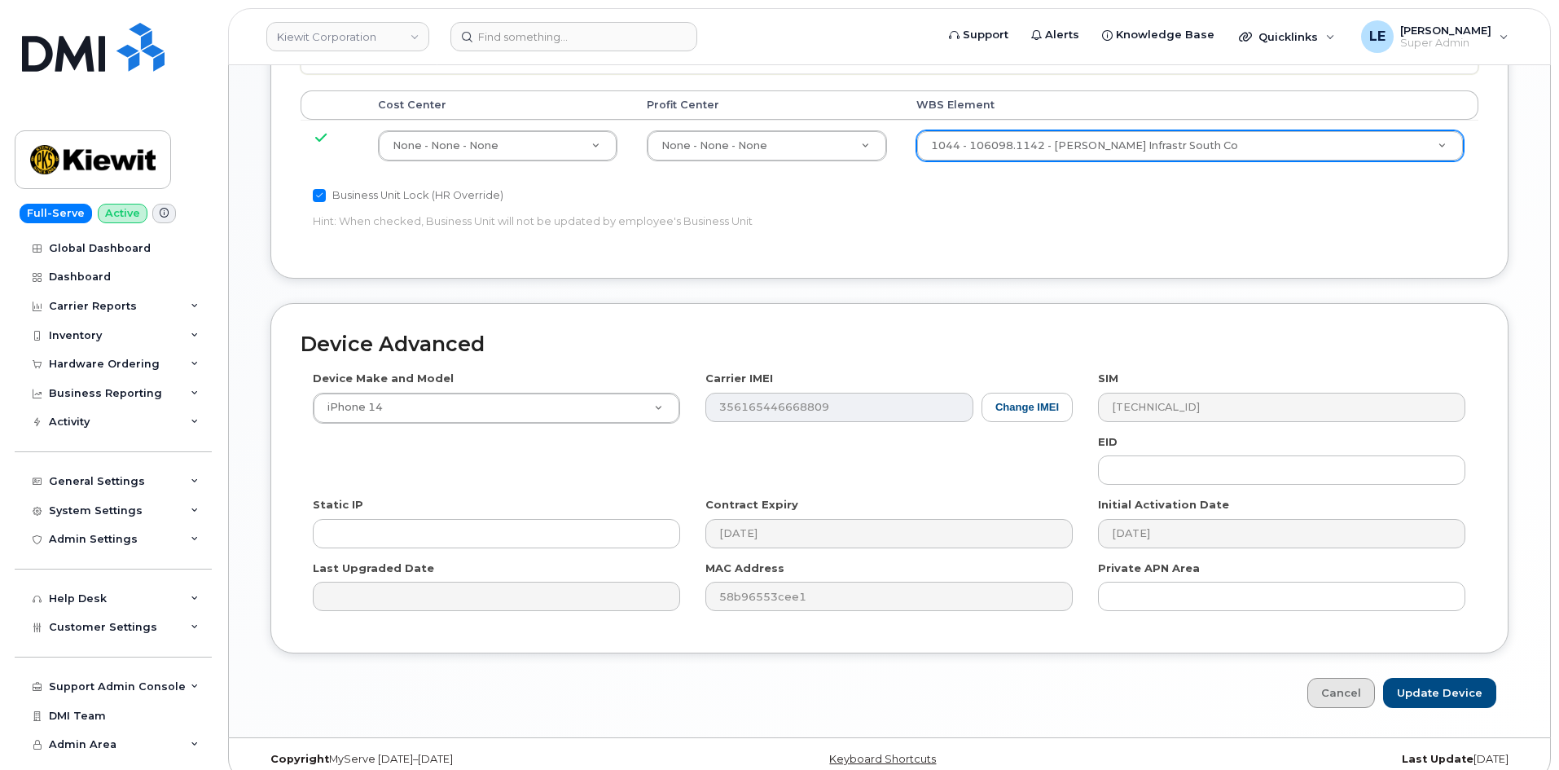
scroll to position [904, 0]
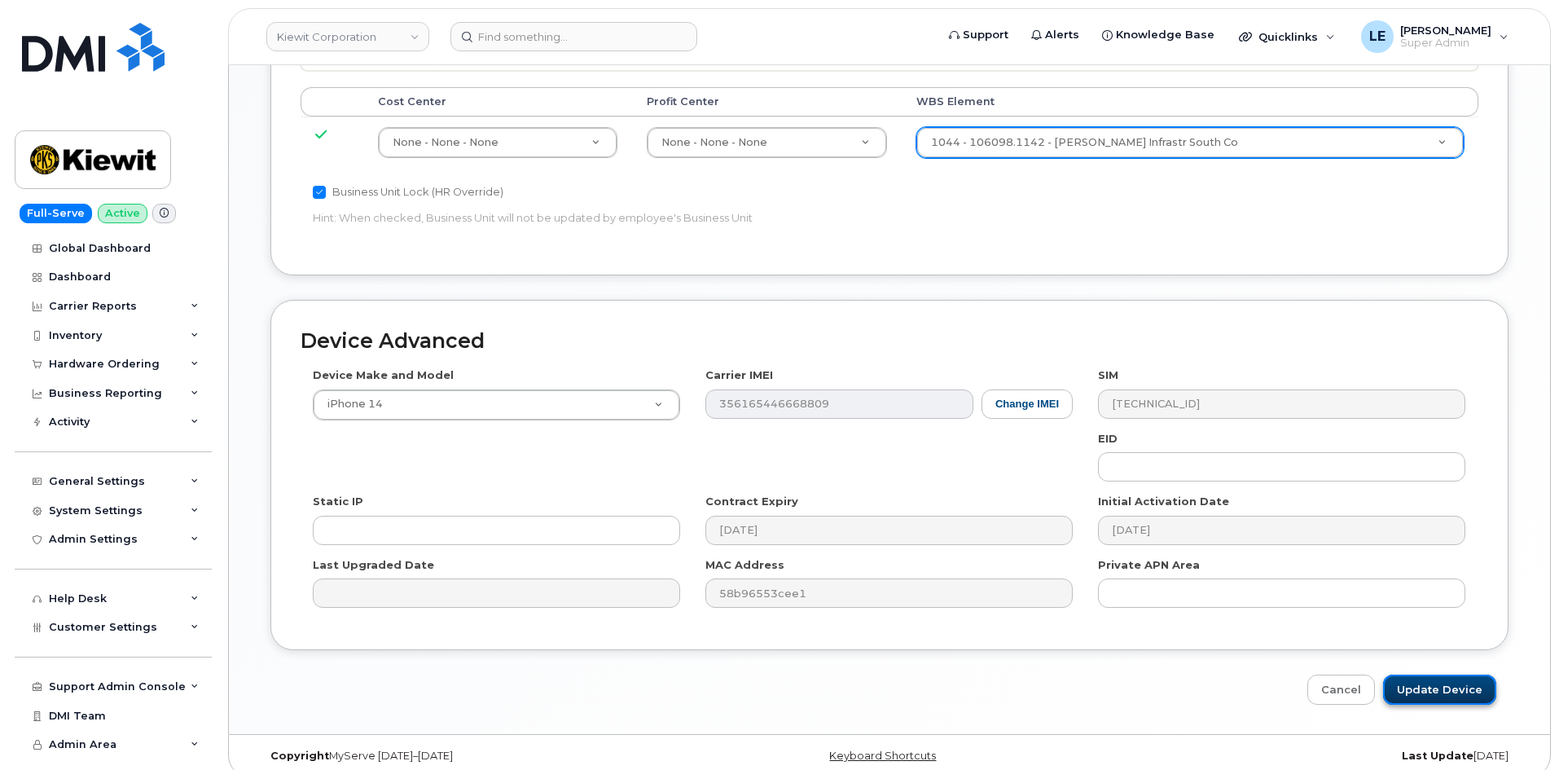
click at [1440, 675] on input "Update Device" at bounding box center [1440, 690] width 113 height 30
type input "Saving..."
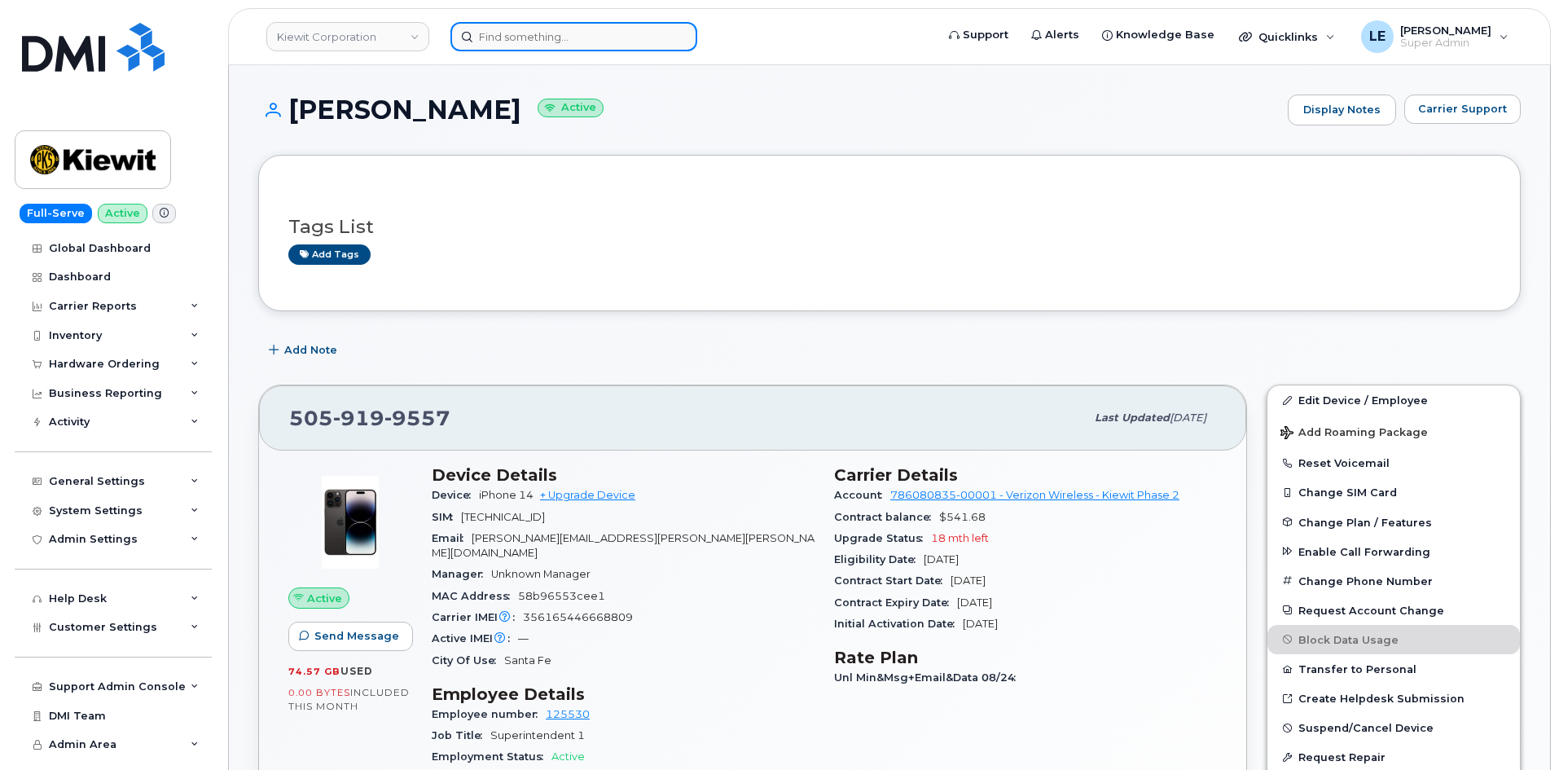
click at [530, 38] on input at bounding box center [574, 36] width 247 height 29
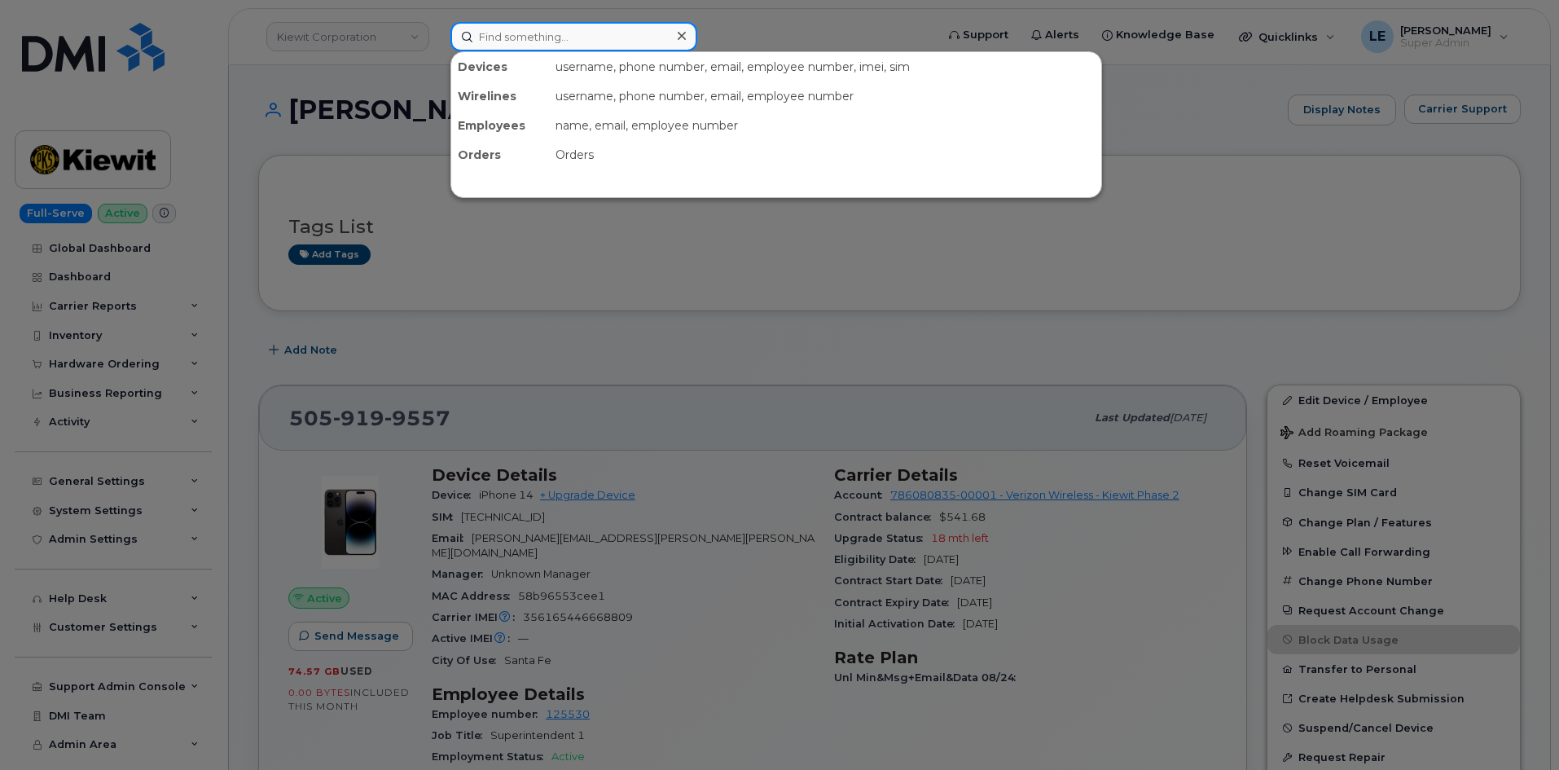
paste input "[PERSON_NAME][EMAIL_ADDRESS][PERSON_NAME][PERSON_NAME][DOMAIN_NAME]"
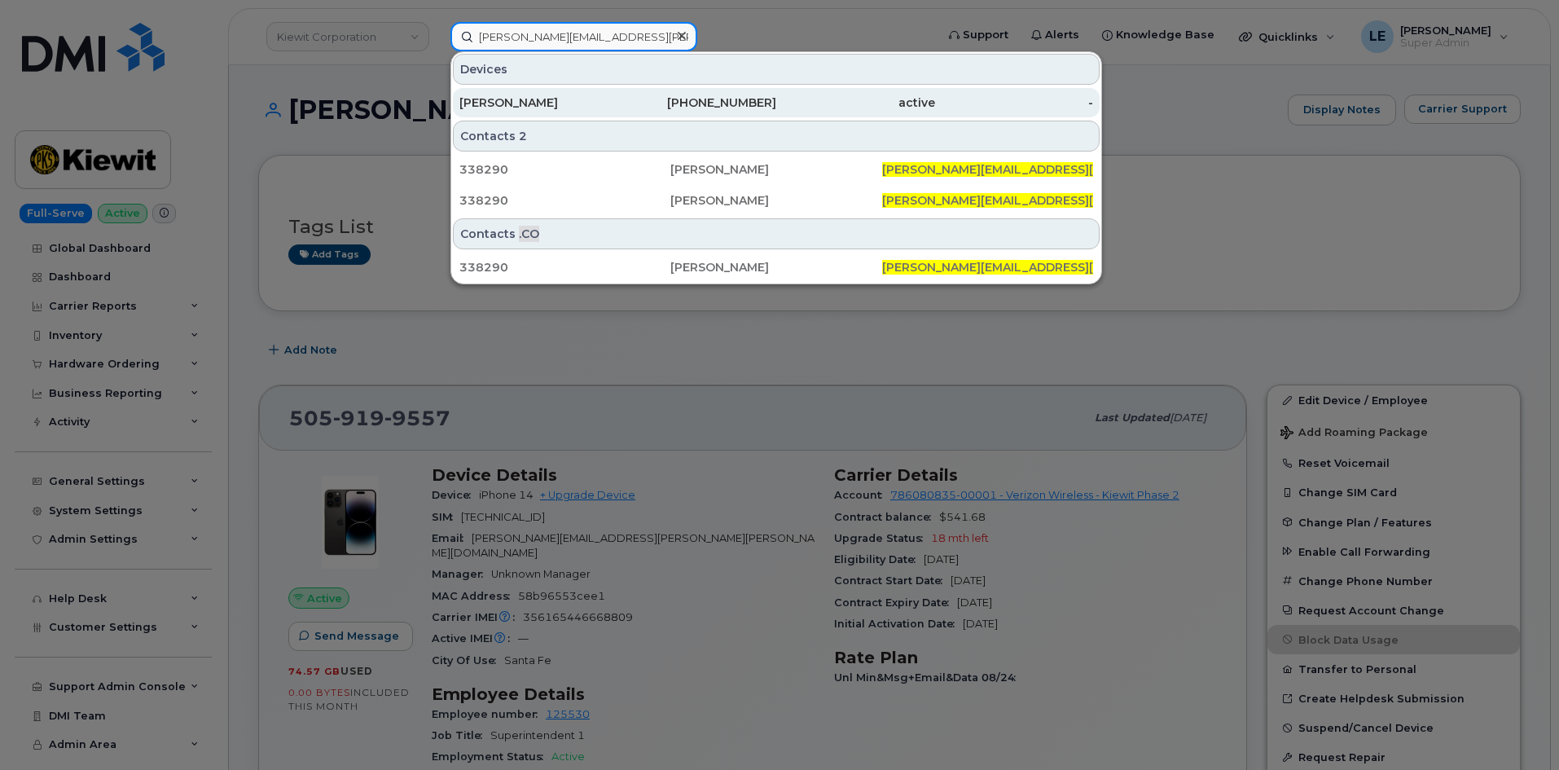
type input "[PERSON_NAME][EMAIL_ADDRESS][PERSON_NAME][PERSON_NAME][DOMAIN_NAME]"
click at [614, 107] on div "[PERSON_NAME]" at bounding box center [539, 103] width 159 height 16
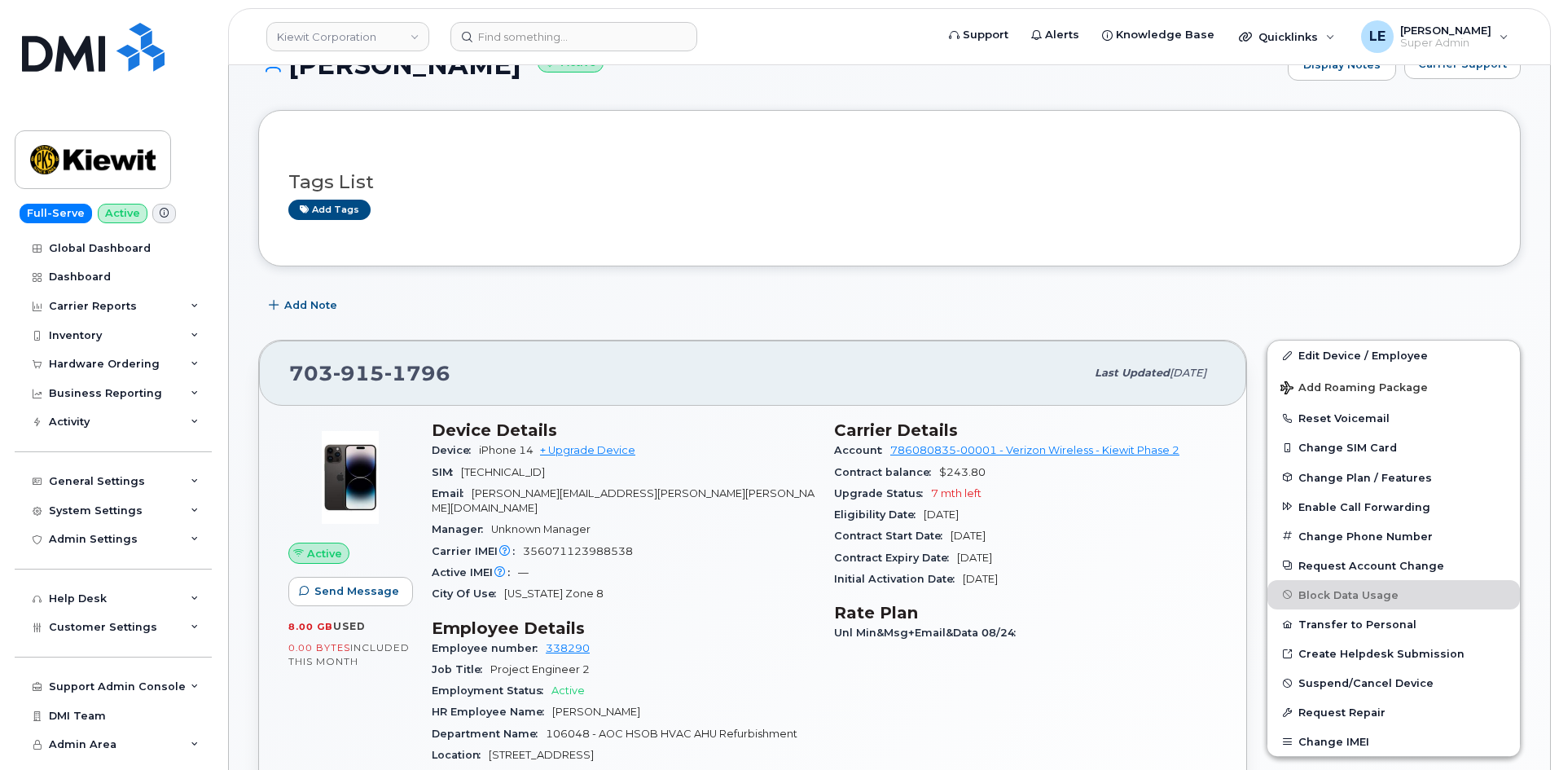
scroll to position [81, 0]
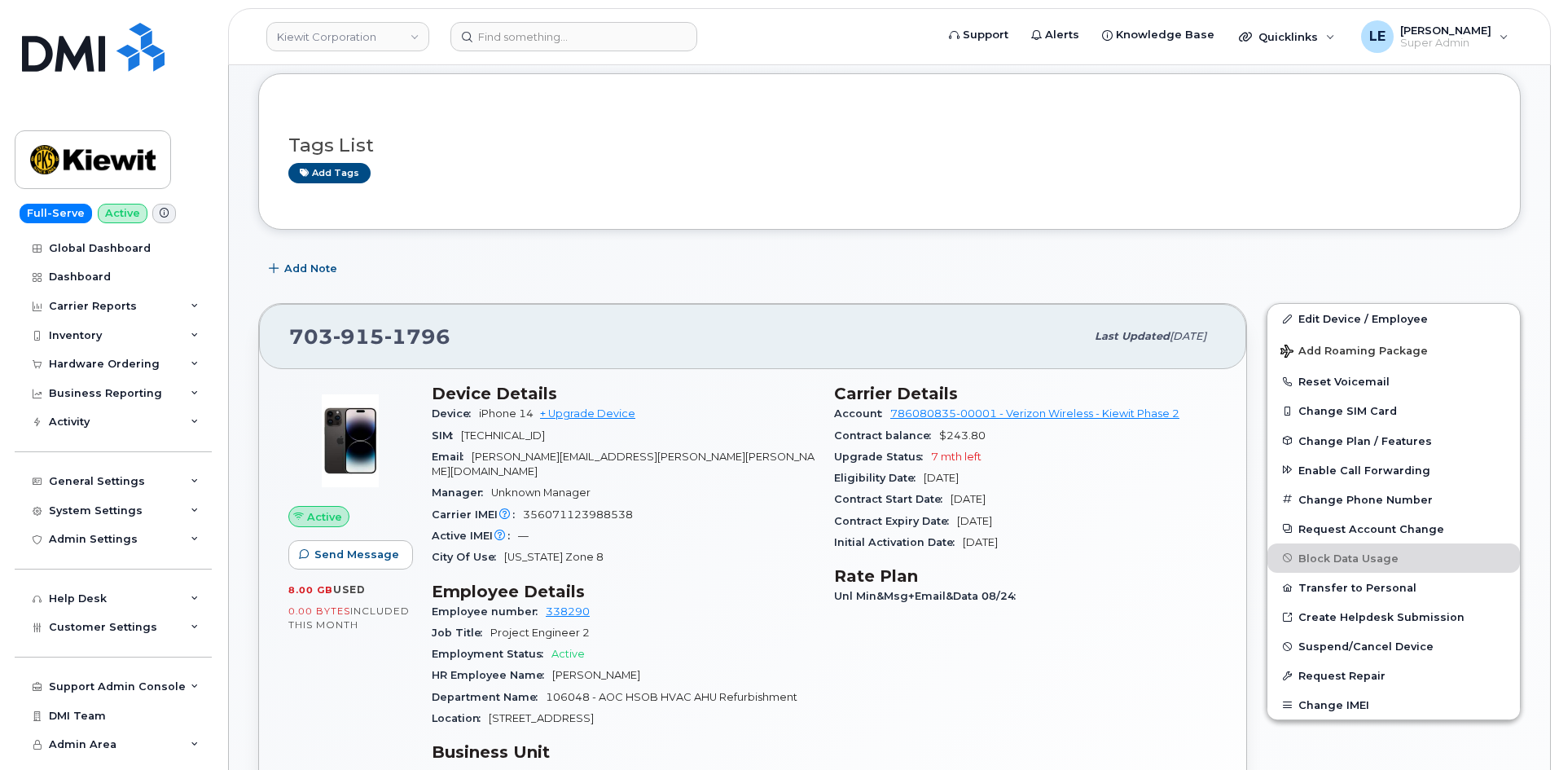
click at [807, 504] on div "Carrier IMEI Carrier IMEI is reported during the last billing cycle or change o…" at bounding box center [623, 514] width 383 height 21
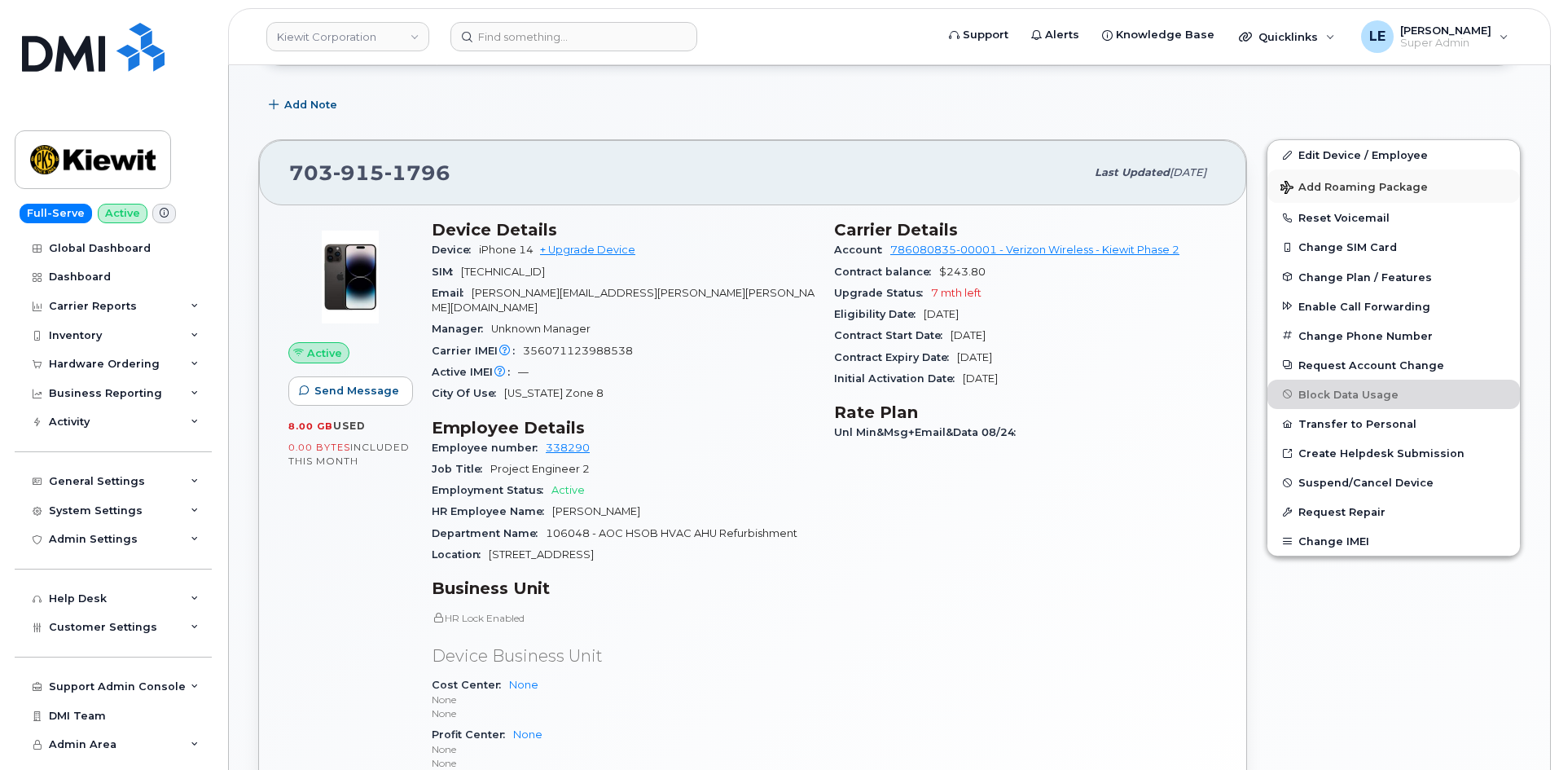
scroll to position [244, 0]
click at [1325, 160] on link "Edit Device / Employee" at bounding box center [1394, 155] width 253 height 29
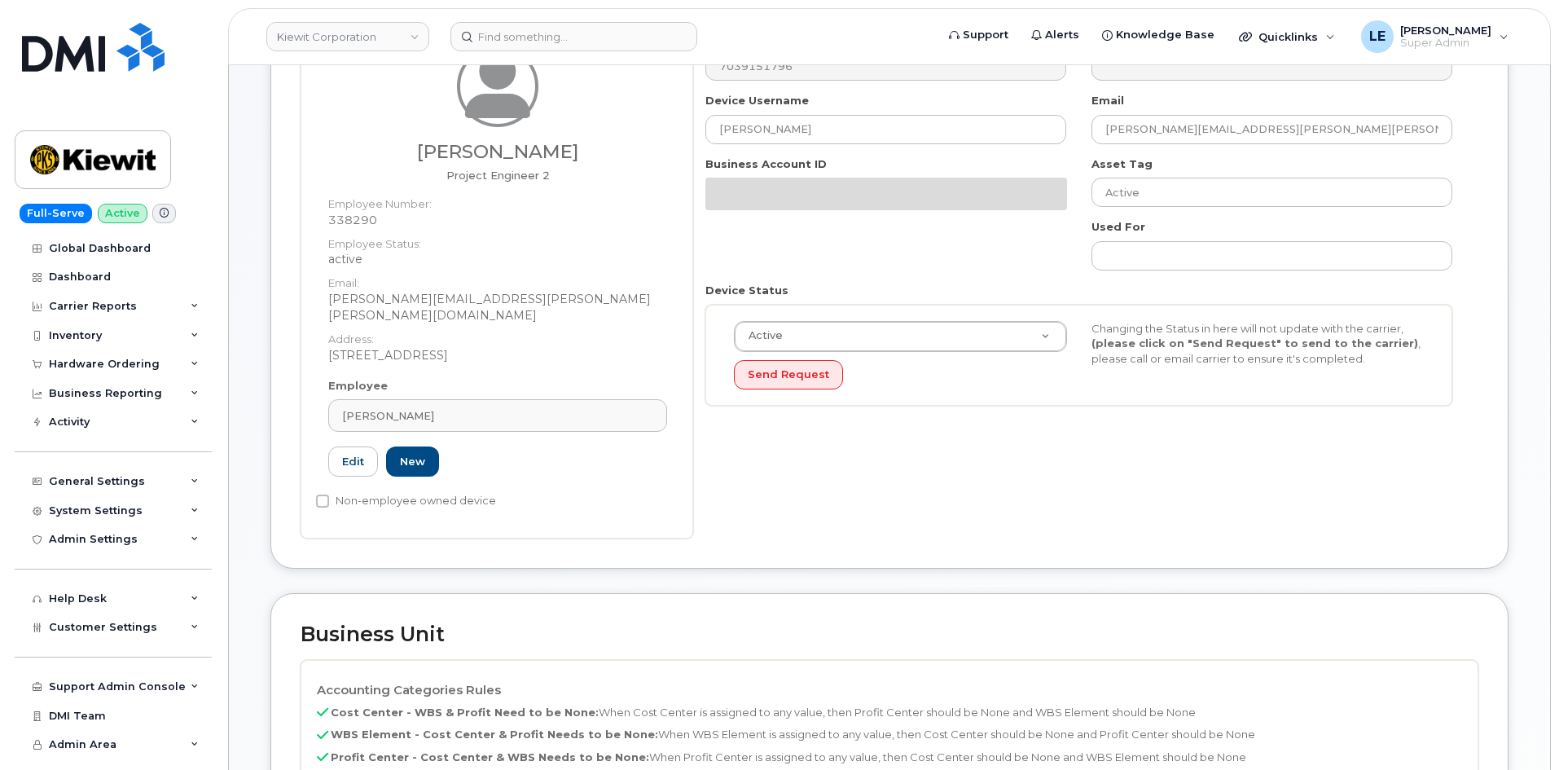
scroll to position [489, 0]
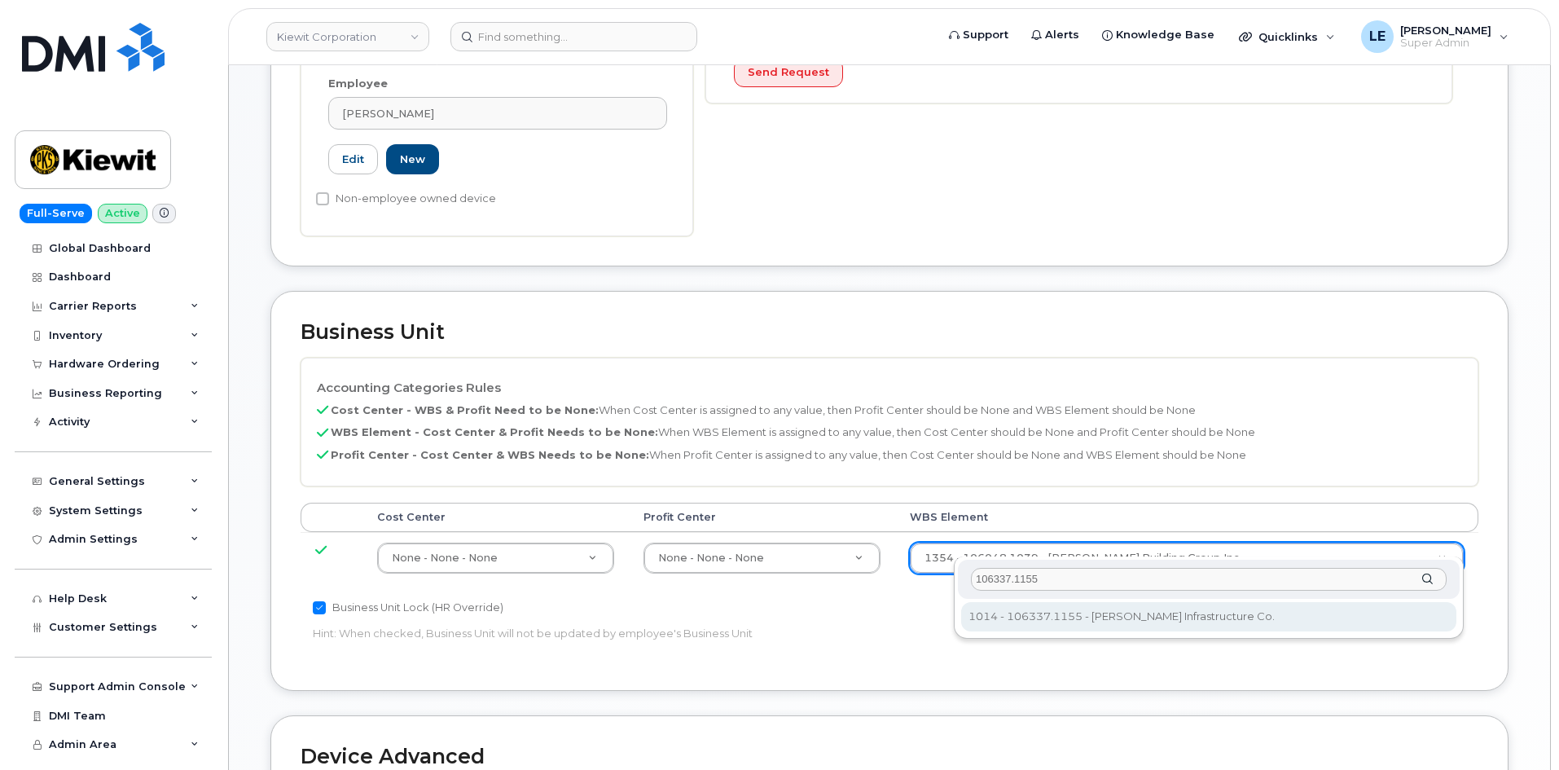
type input "106337.1155"
type input "34706047"
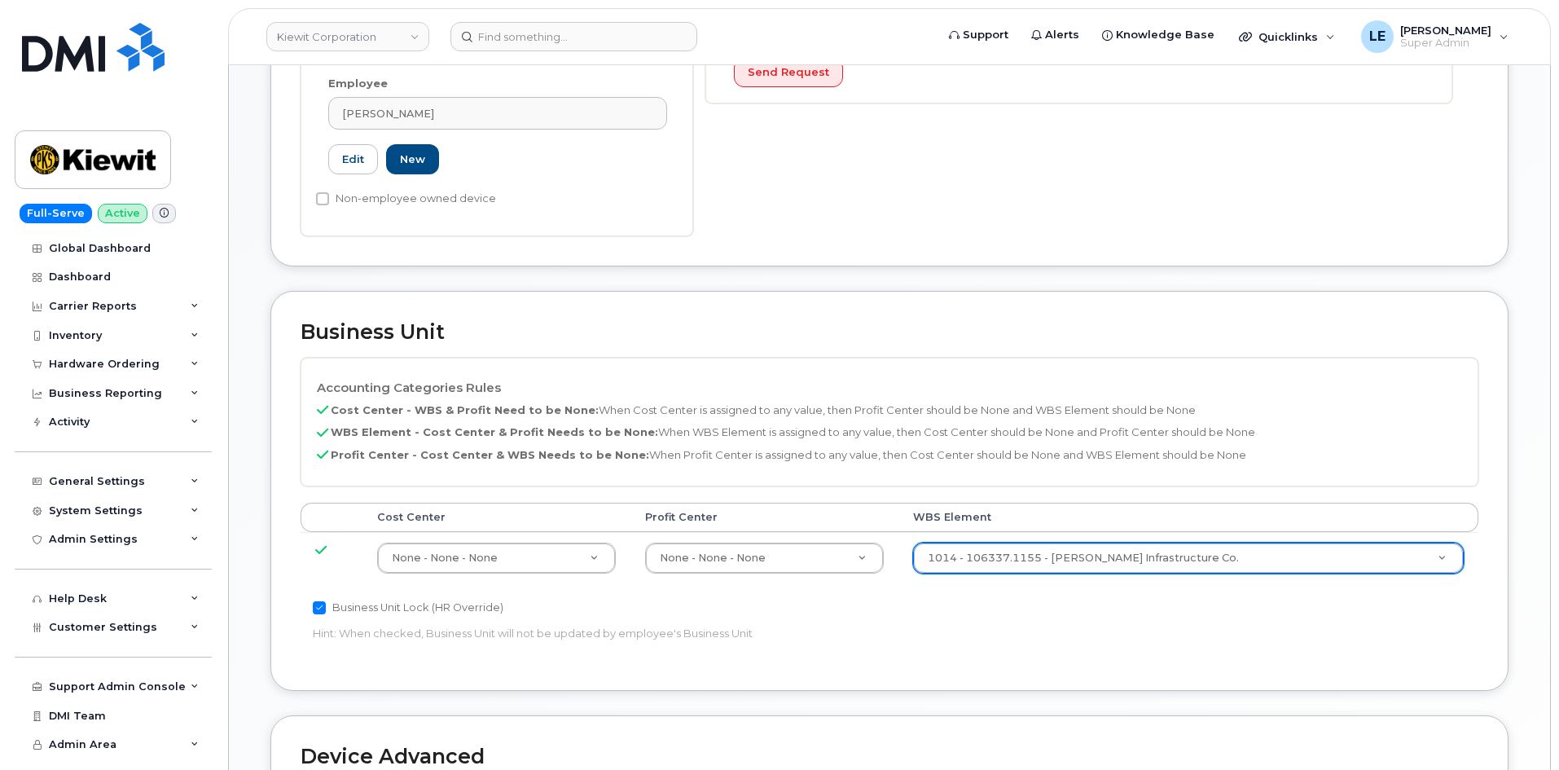
click at [917, 598] on div "Business Unit Lock (HR Override)" at bounding box center [693, 608] width 760 height 20
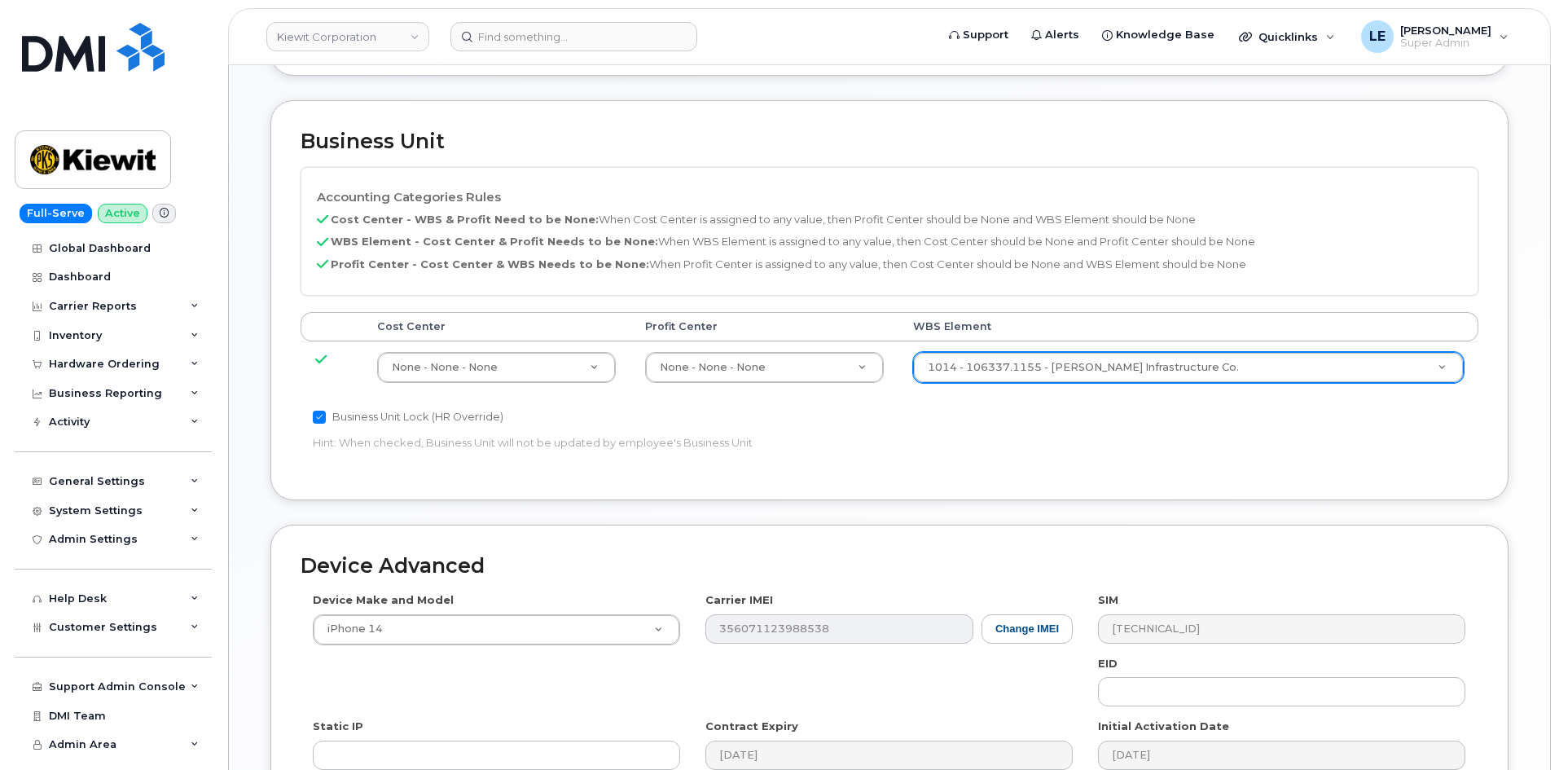
scroll to position [904, 0]
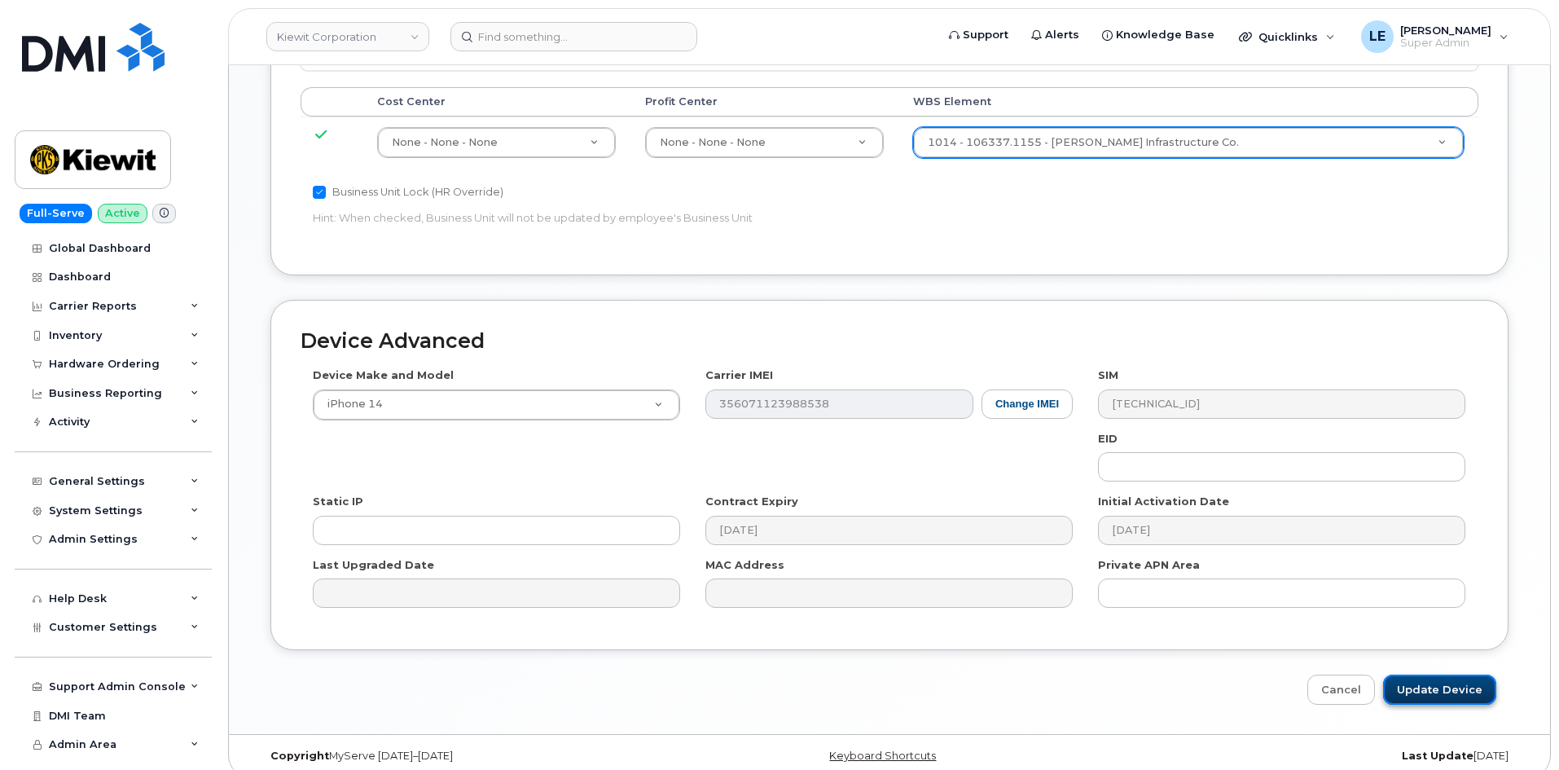
click at [1421, 675] on input "Update Device" at bounding box center [1440, 690] width 113 height 30
type input "Saving..."
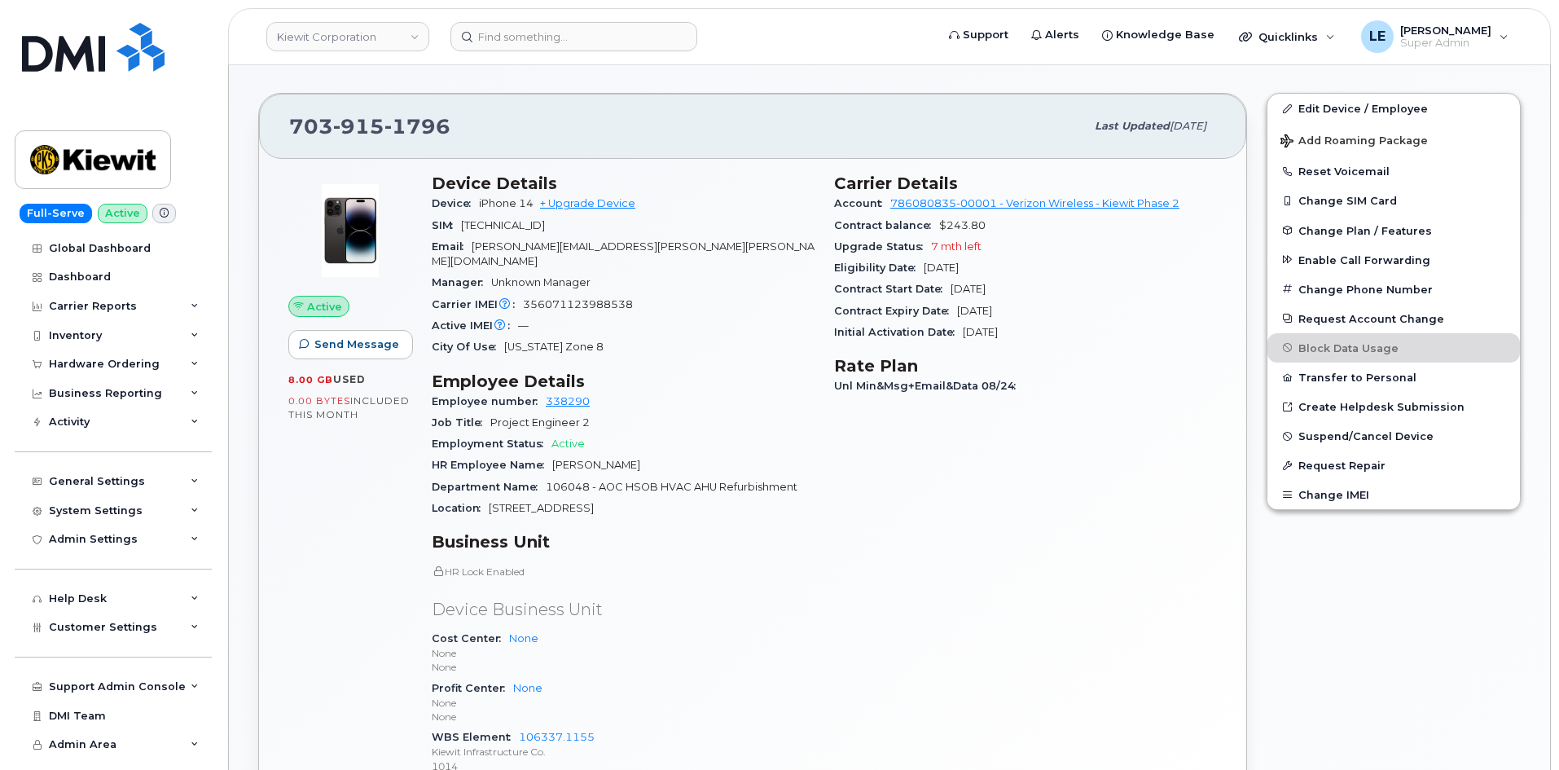
scroll to position [326, 0]
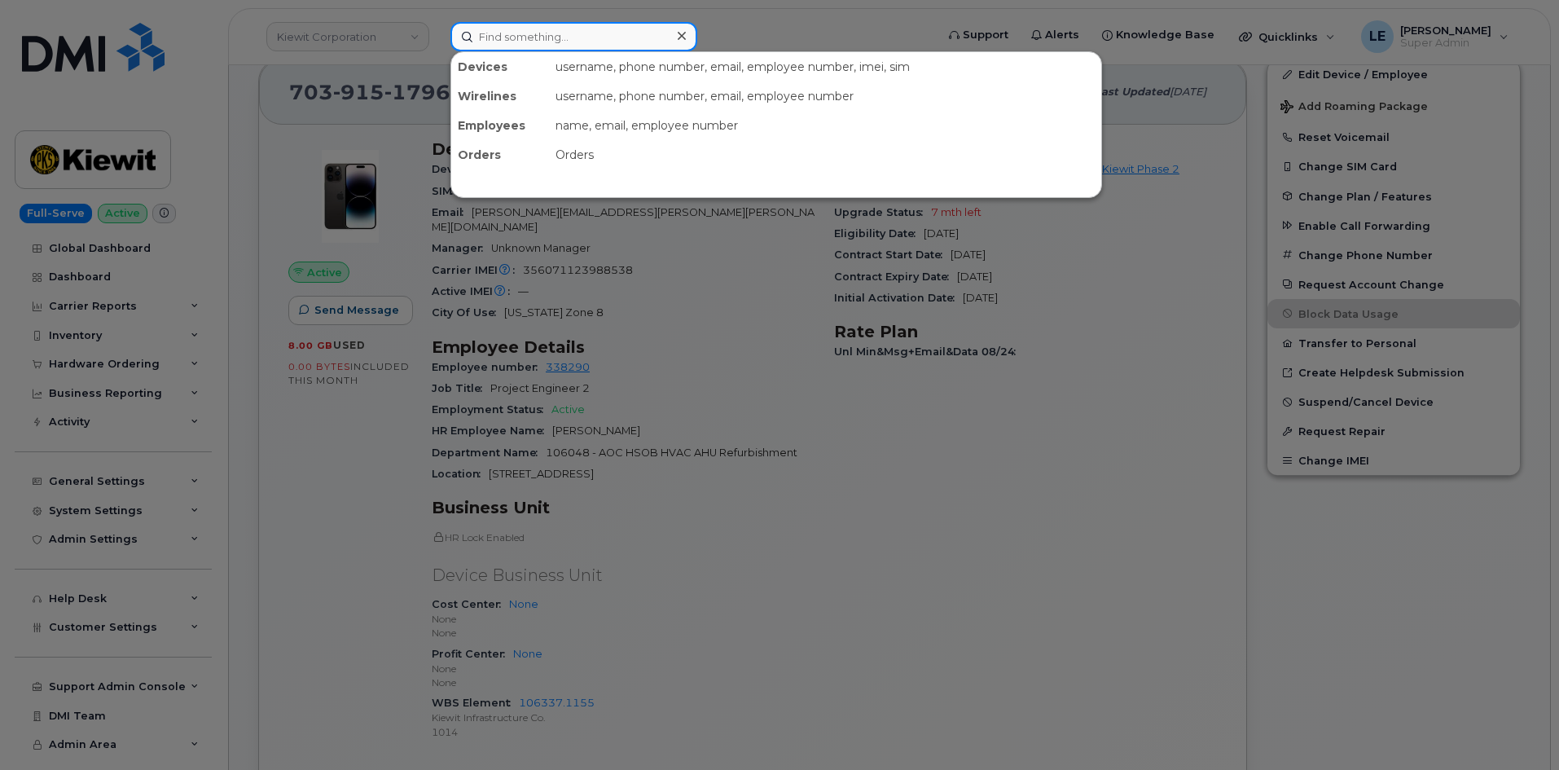
click at [544, 42] on input at bounding box center [574, 36] width 247 height 29
paste input "[PERSON_NAME][EMAIL_ADDRESS][PERSON_NAME][PERSON_NAME][DOMAIN_NAME]"
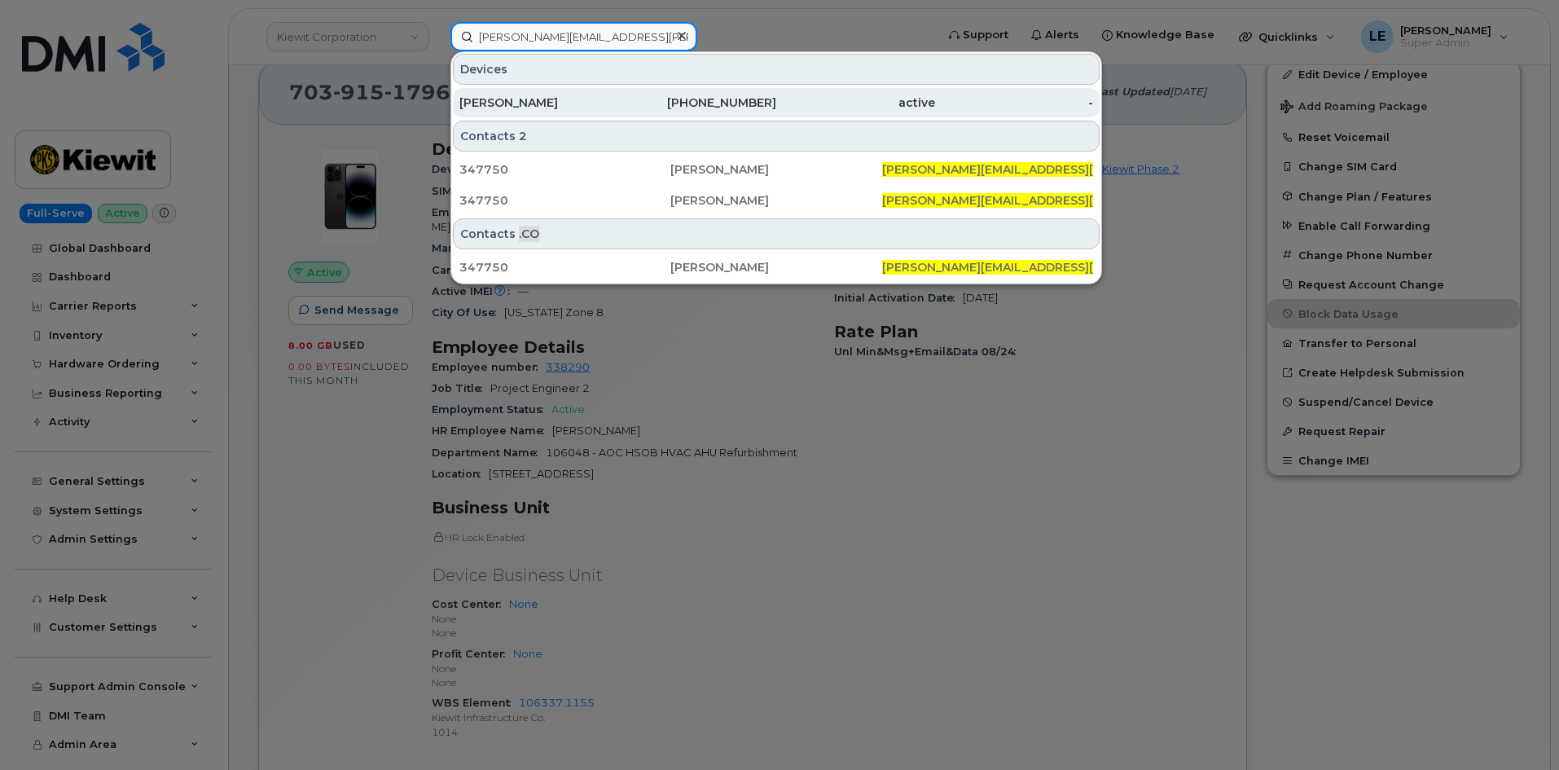
type input "[PERSON_NAME][EMAIL_ADDRESS][PERSON_NAME][PERSON_NAME][DOMAIN_NAME]"
click at [556, 90] on div "[PERSON_NAME]" at bounding box center [539, 102] width 159 height 29
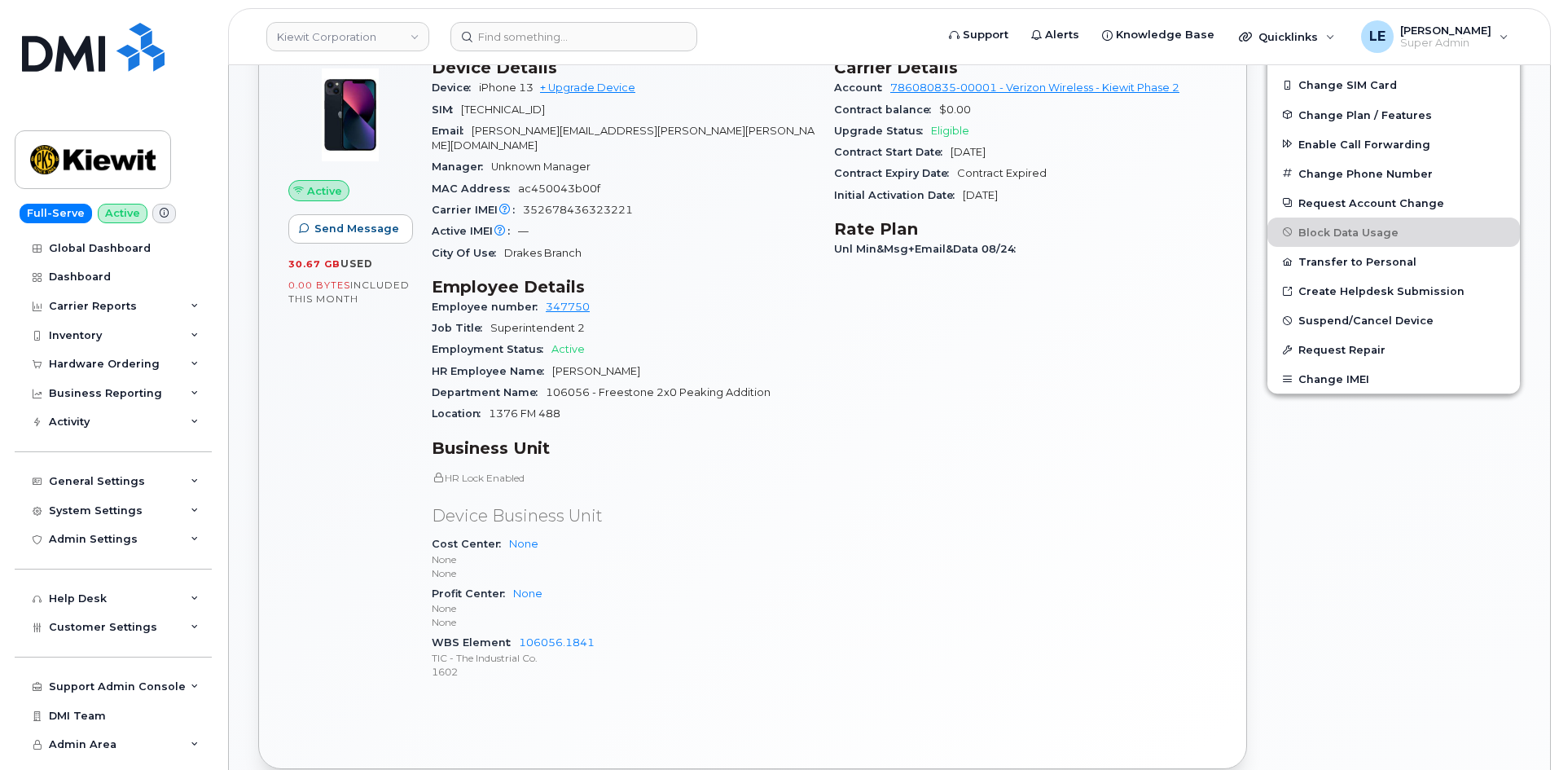
click at [691, 387] on div "Department Name 106056 - Freestone 2x0 Peaking Addition" at bounding box center [623, 392] width 383 height 21
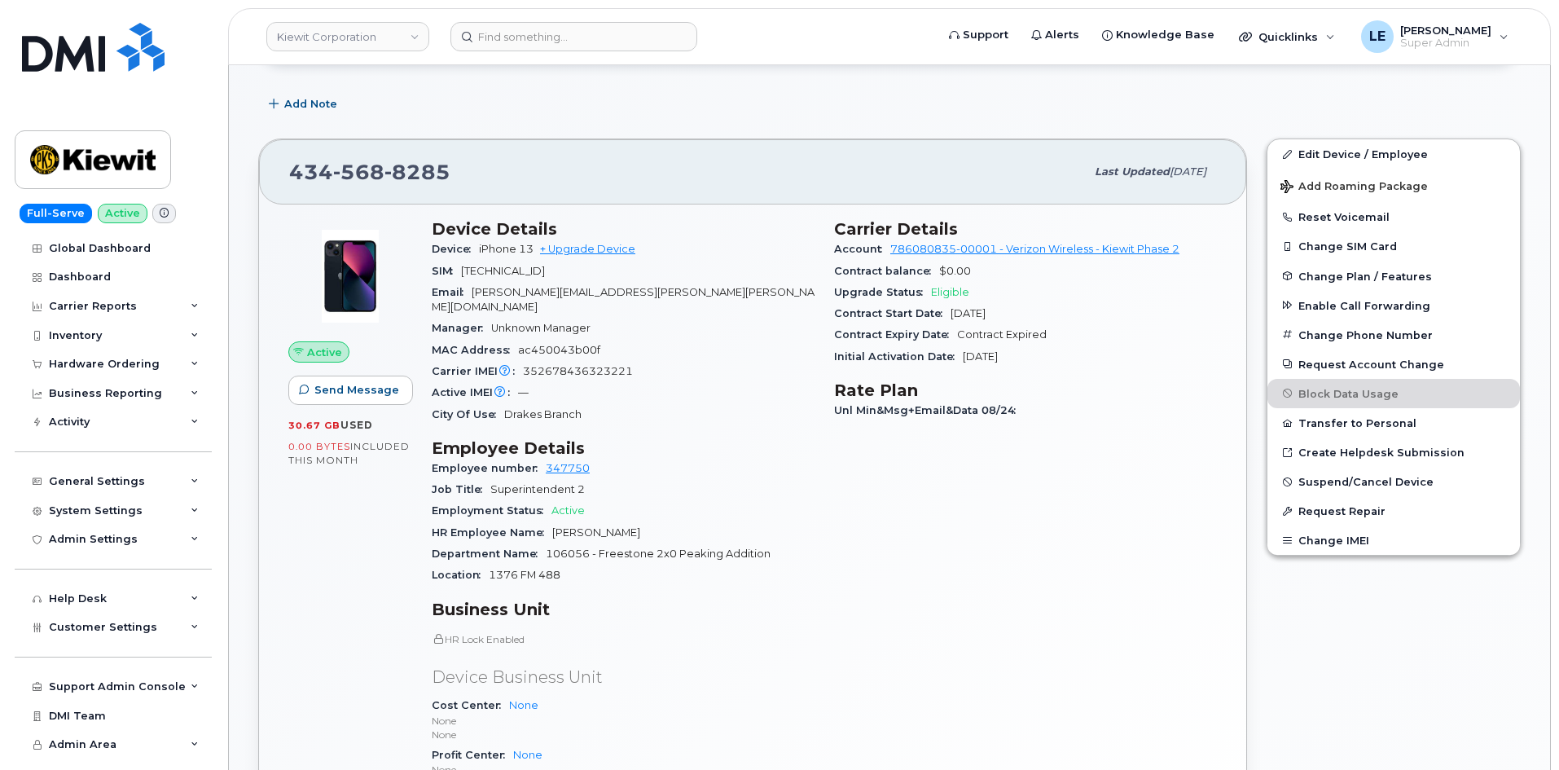
scroll to position [244, 0]
click at [1346, 145] on link "Edit Device / Employee" at bounding box center [1394, 155] width 253 height 29
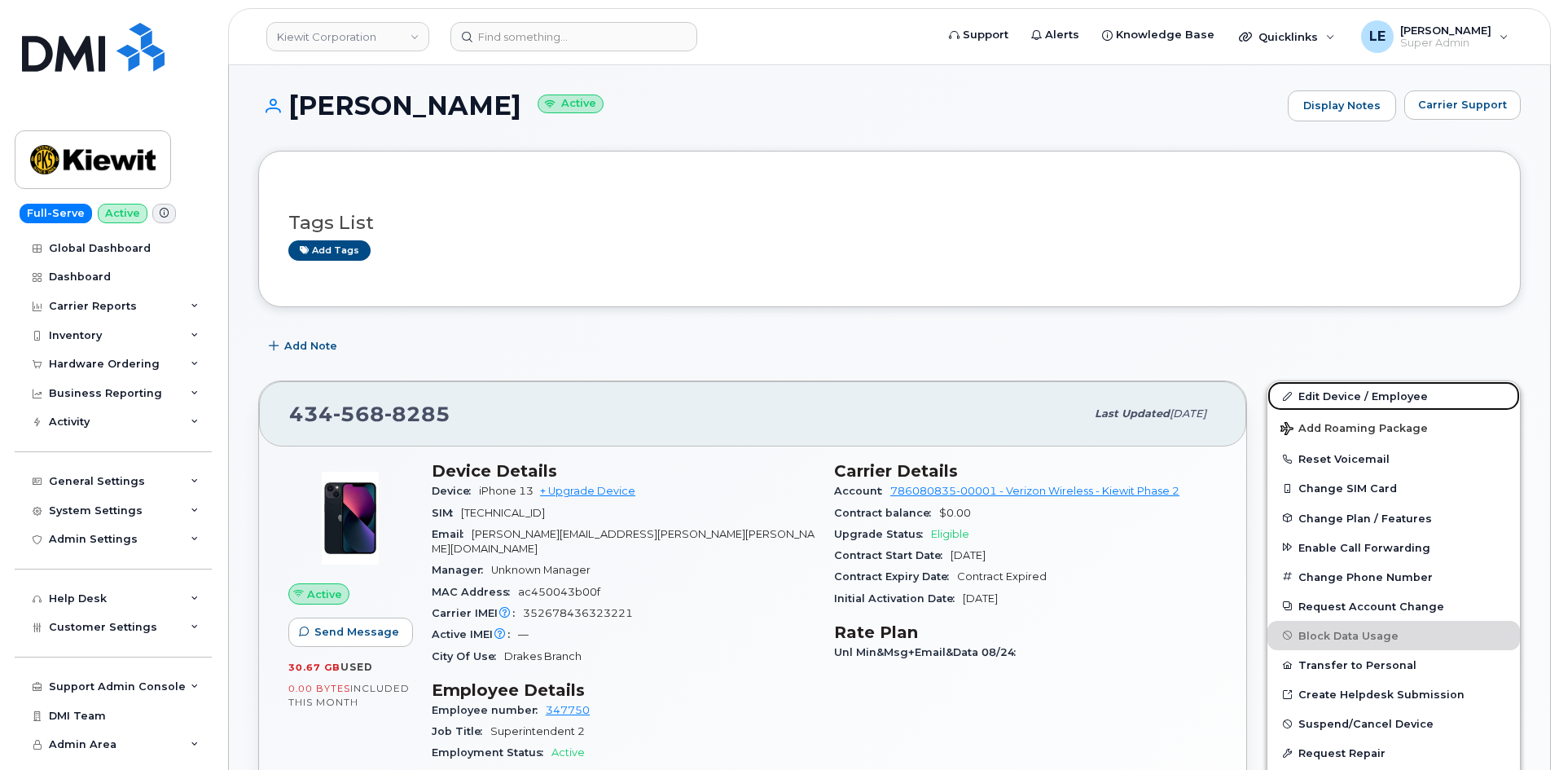
scroll to position [0, 0]
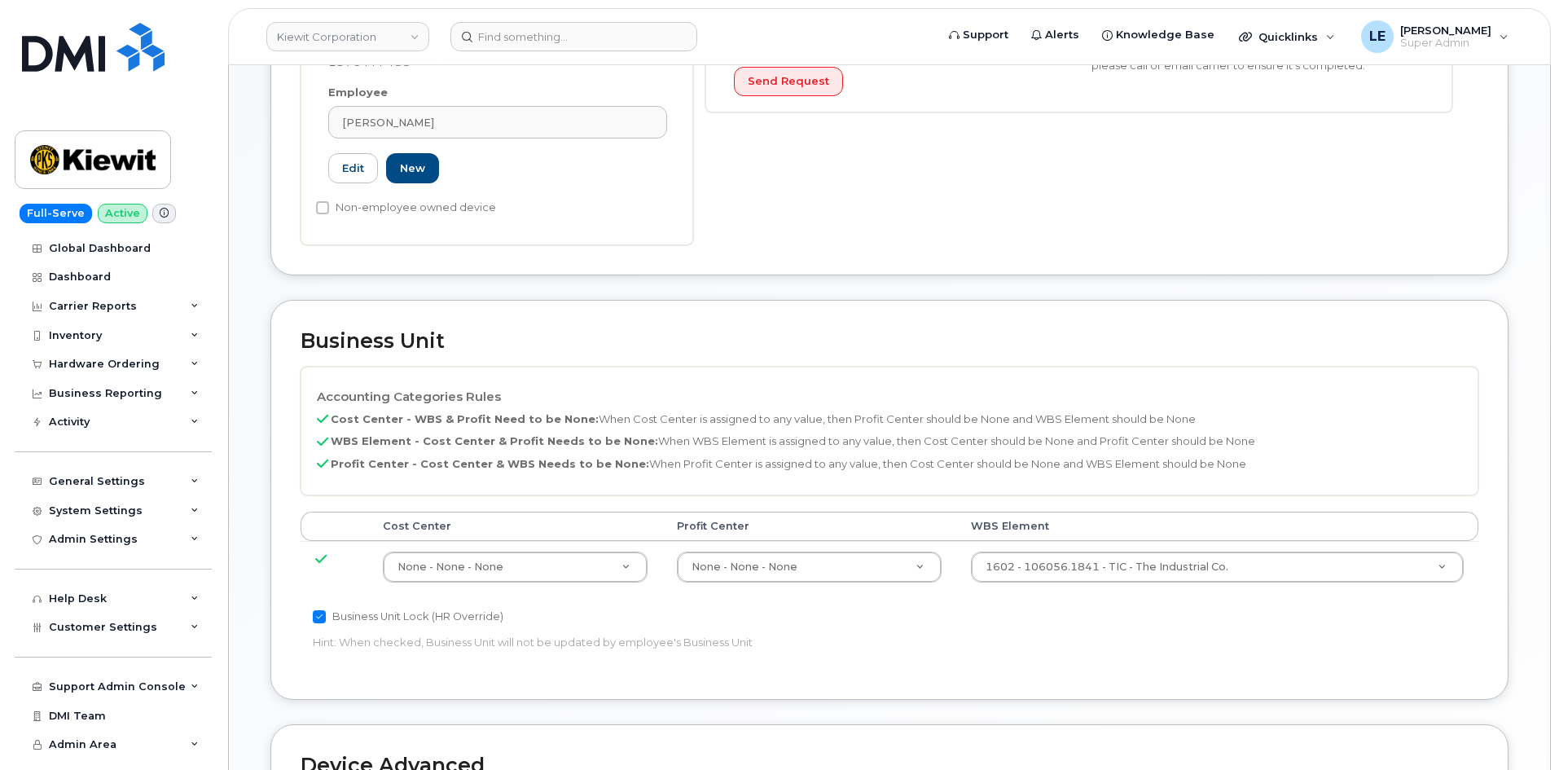
scroll to position [570, 0]
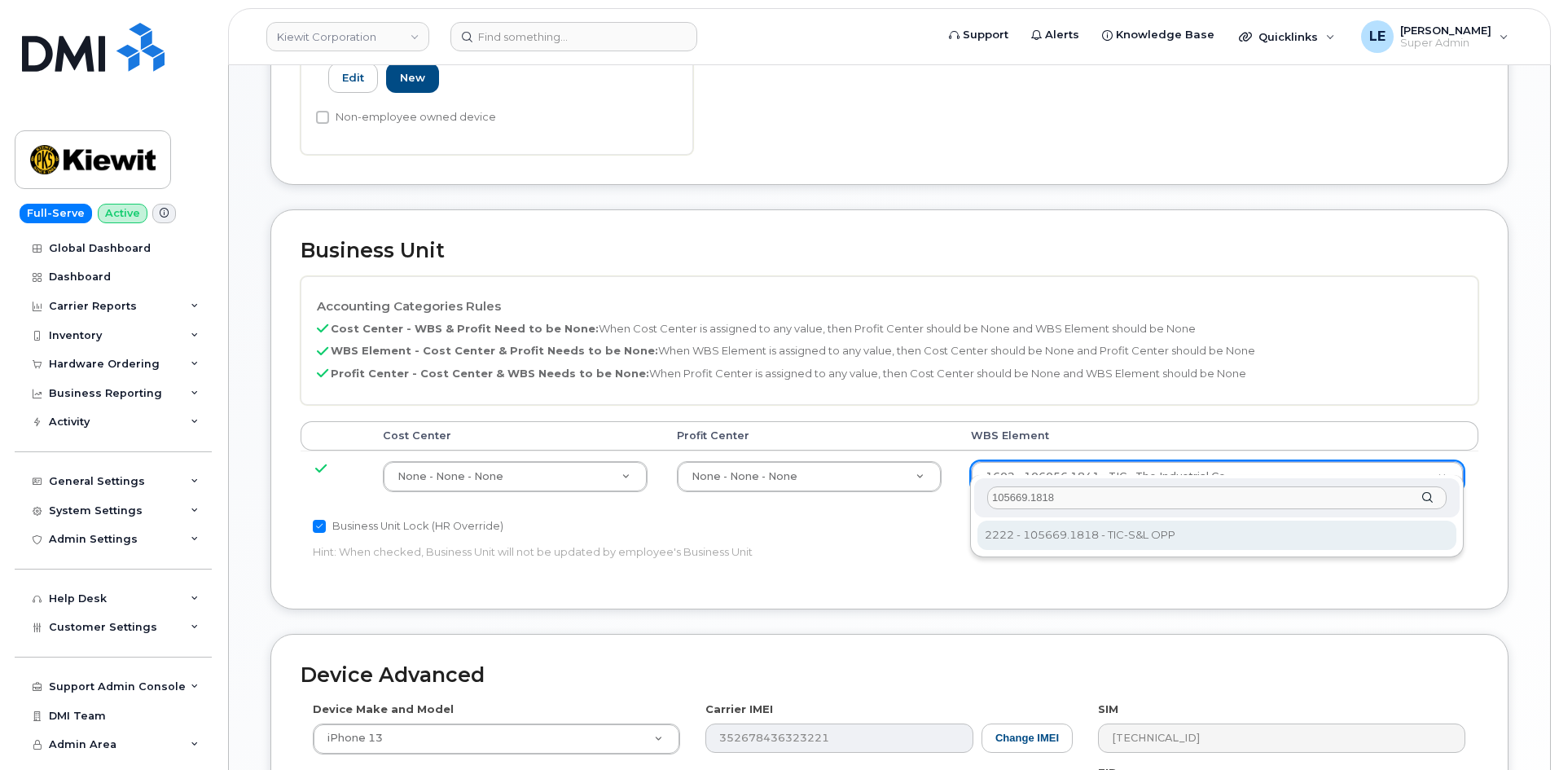
type input "105669.1818"
type input "30183307"
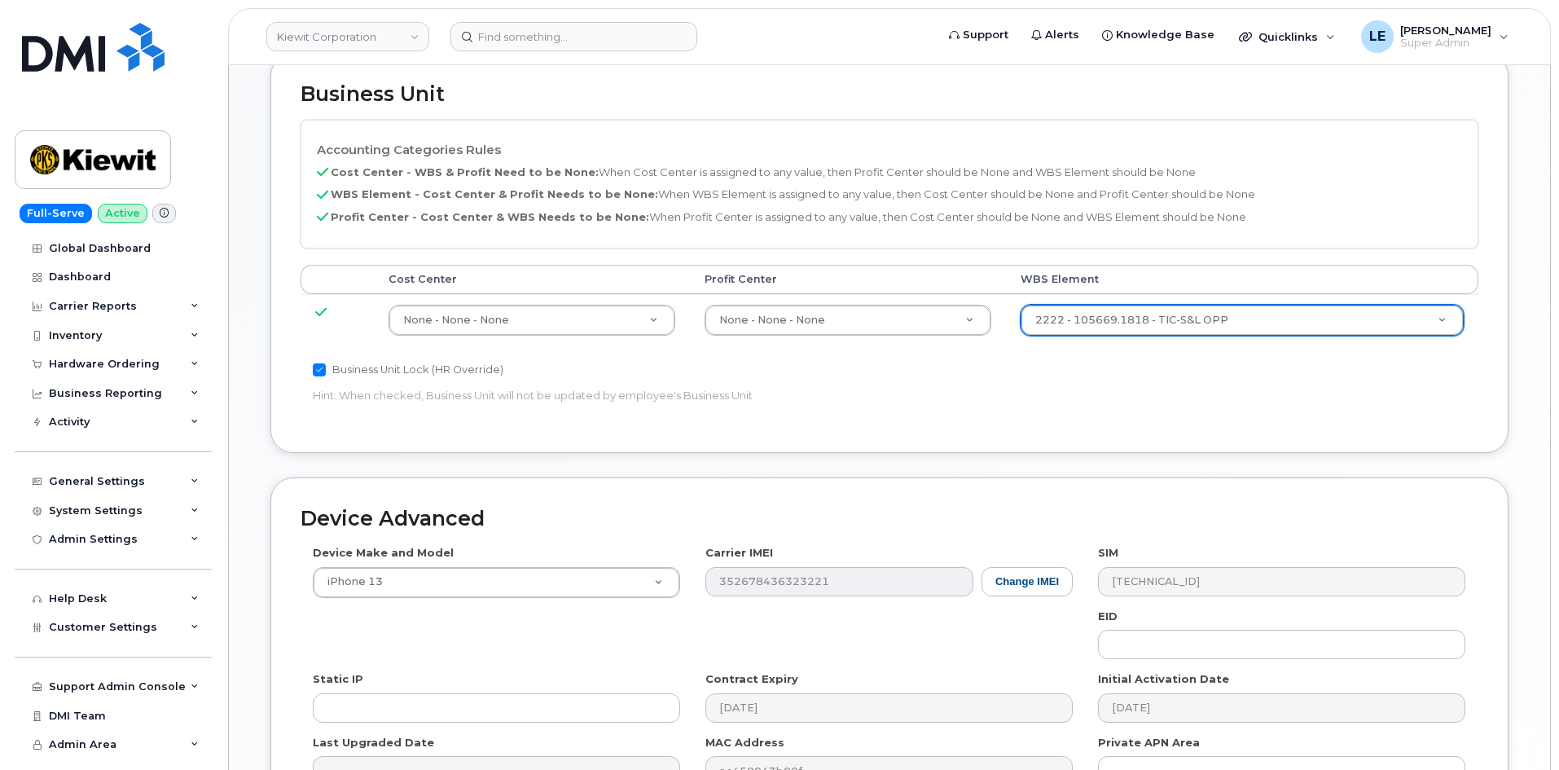
scroll to position [904, 0]
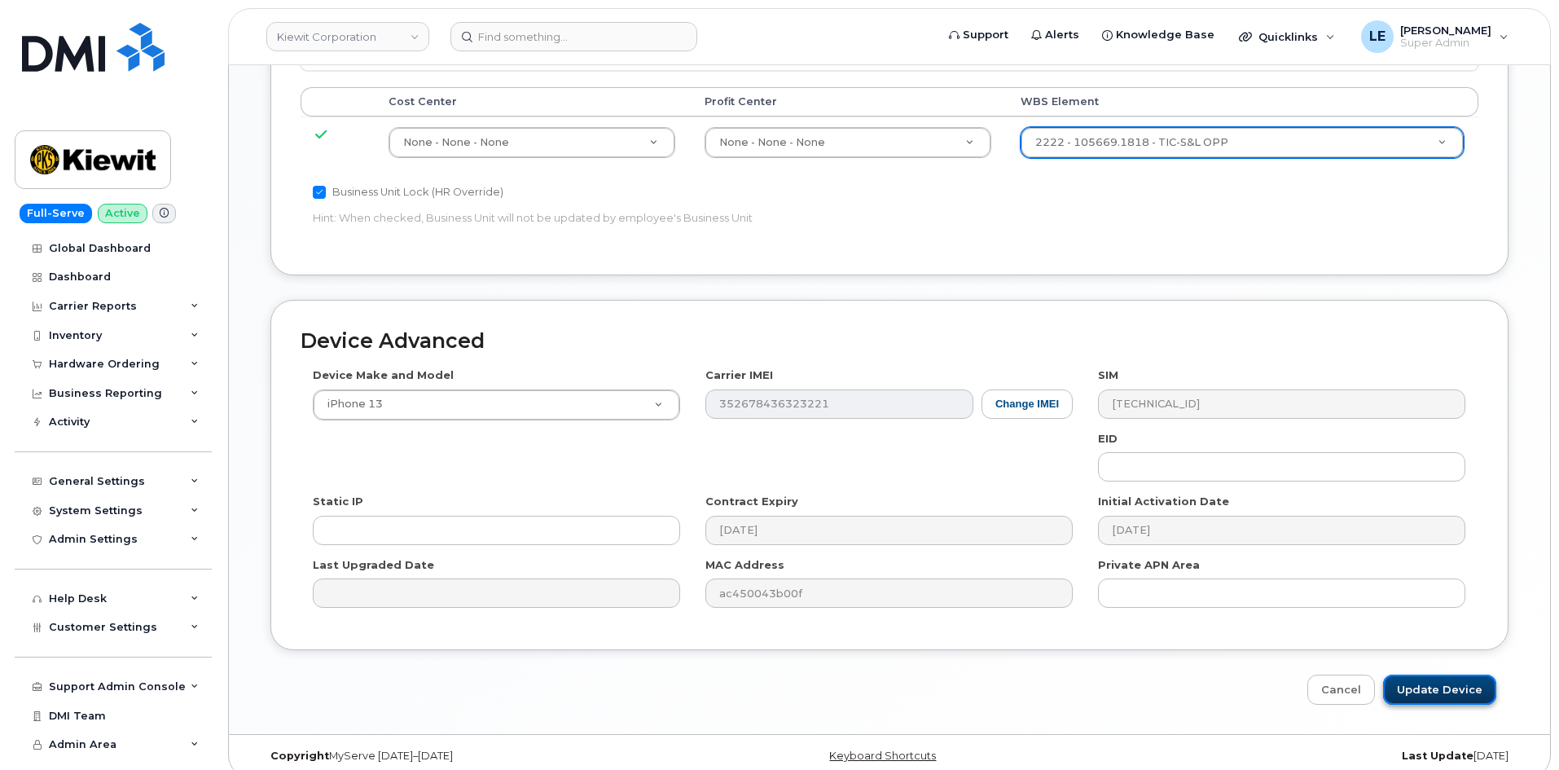
click at [1434, 675] on input "Update Device" at bounding box center [1440, 690] width 113 height 30
type input "Saving..."
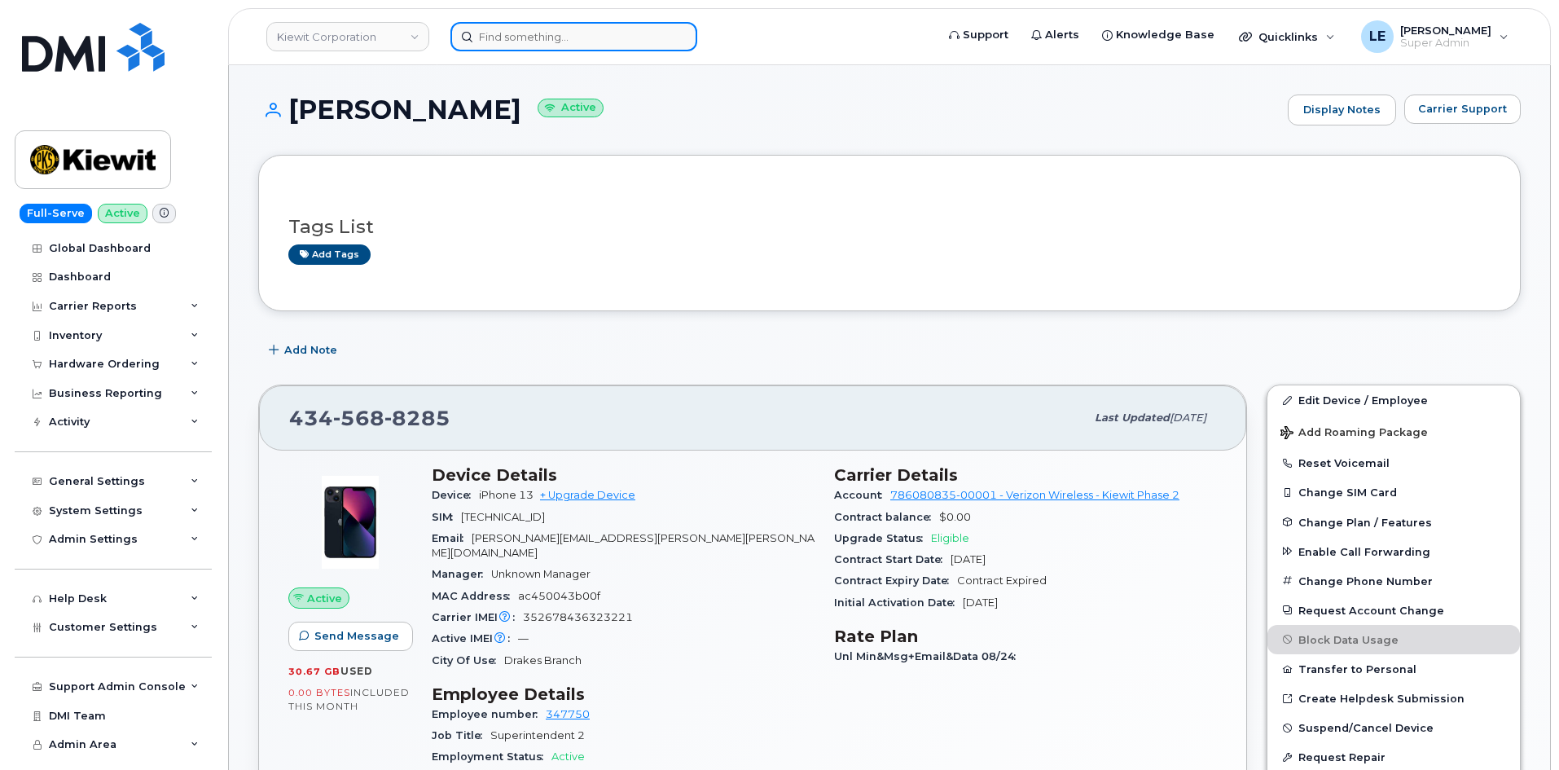
click at [500, 40] on input at bounding box center [574, 36] width 247 height 29
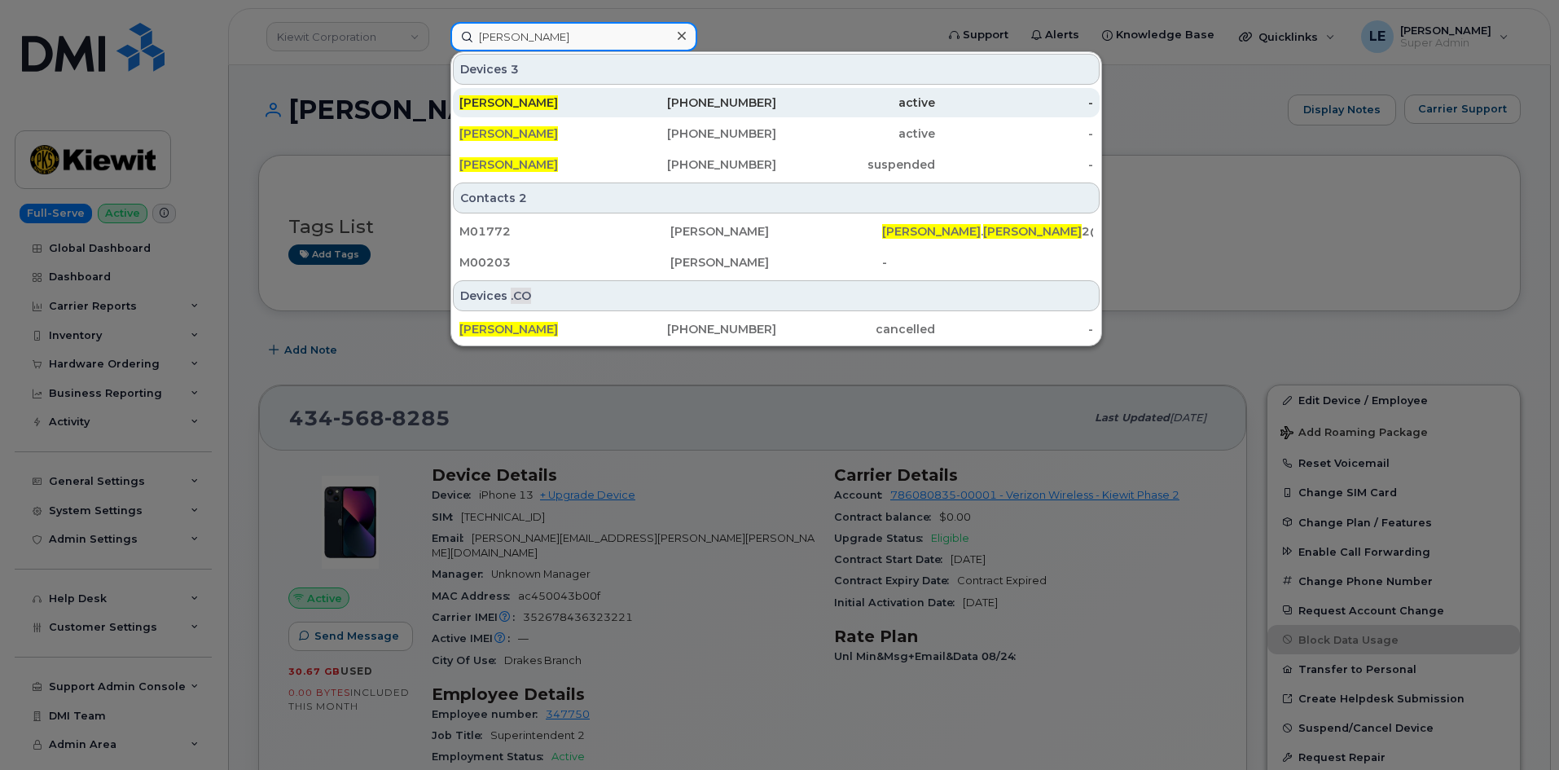
type input "Victor wang"
click at [549, 97] on div "[PERSON_NAME]" at bounding box center [539, 103] width 159 height 16
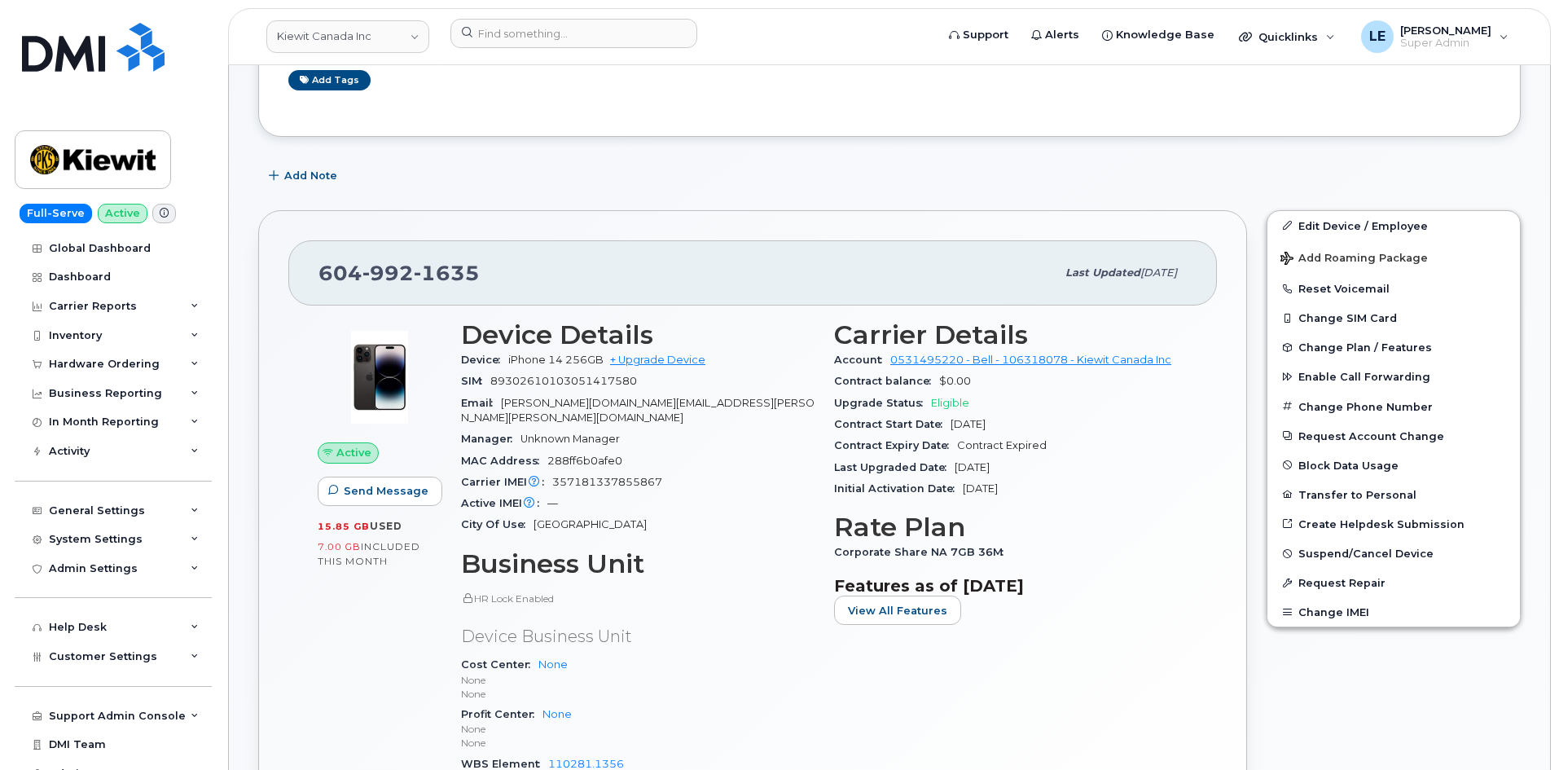
scroll to position [244, 0]
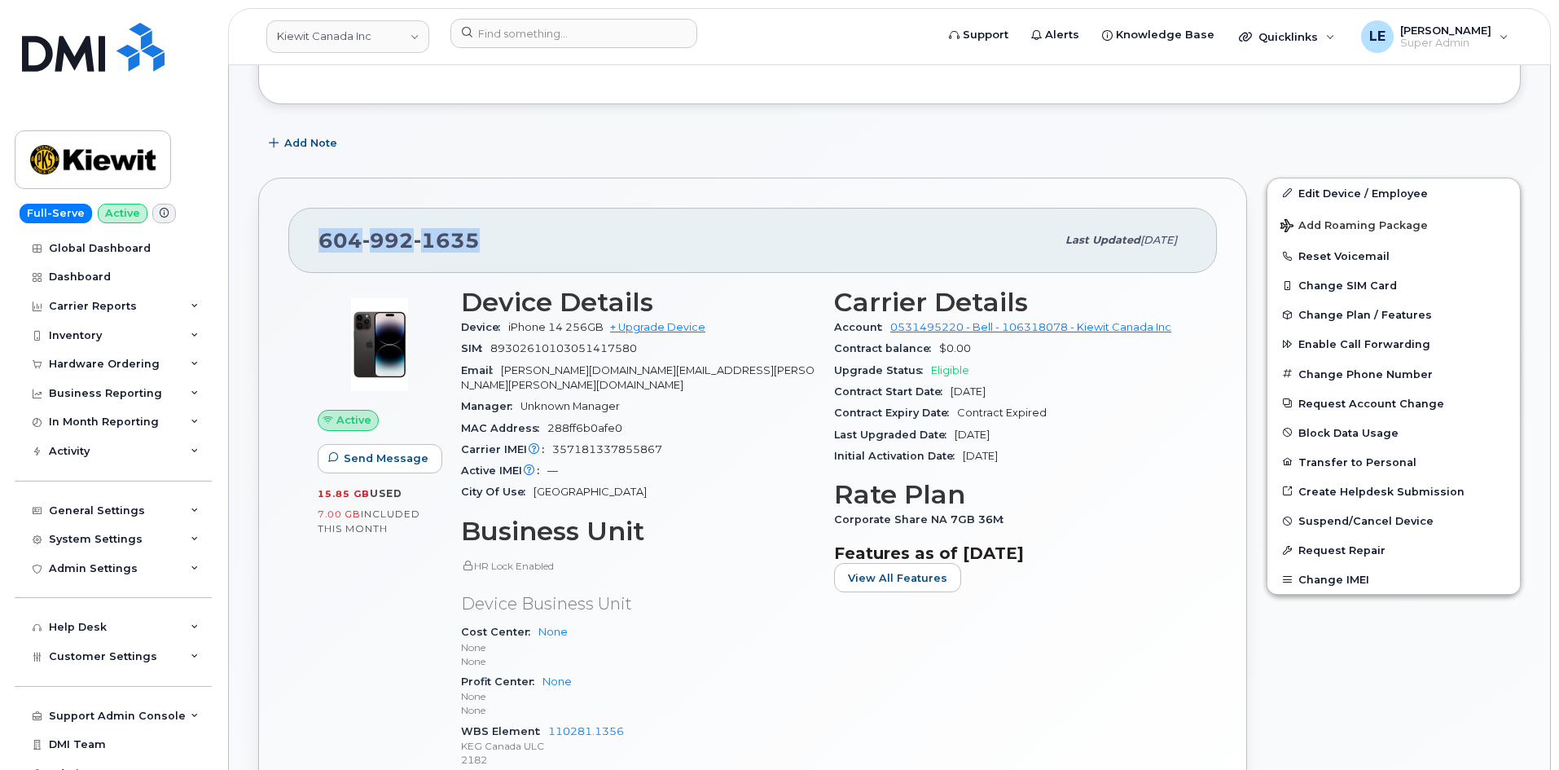
drag, startPoint x: 513, startPoint y: 244, endPoint x: 297, endPoint y: 241, distance: 216.8
click at [297, 241] on div "604 992 1635 Last updated May 20, 2025" at bounding box center [752, 240] width 929 height 65
copy span "604 992 1635"
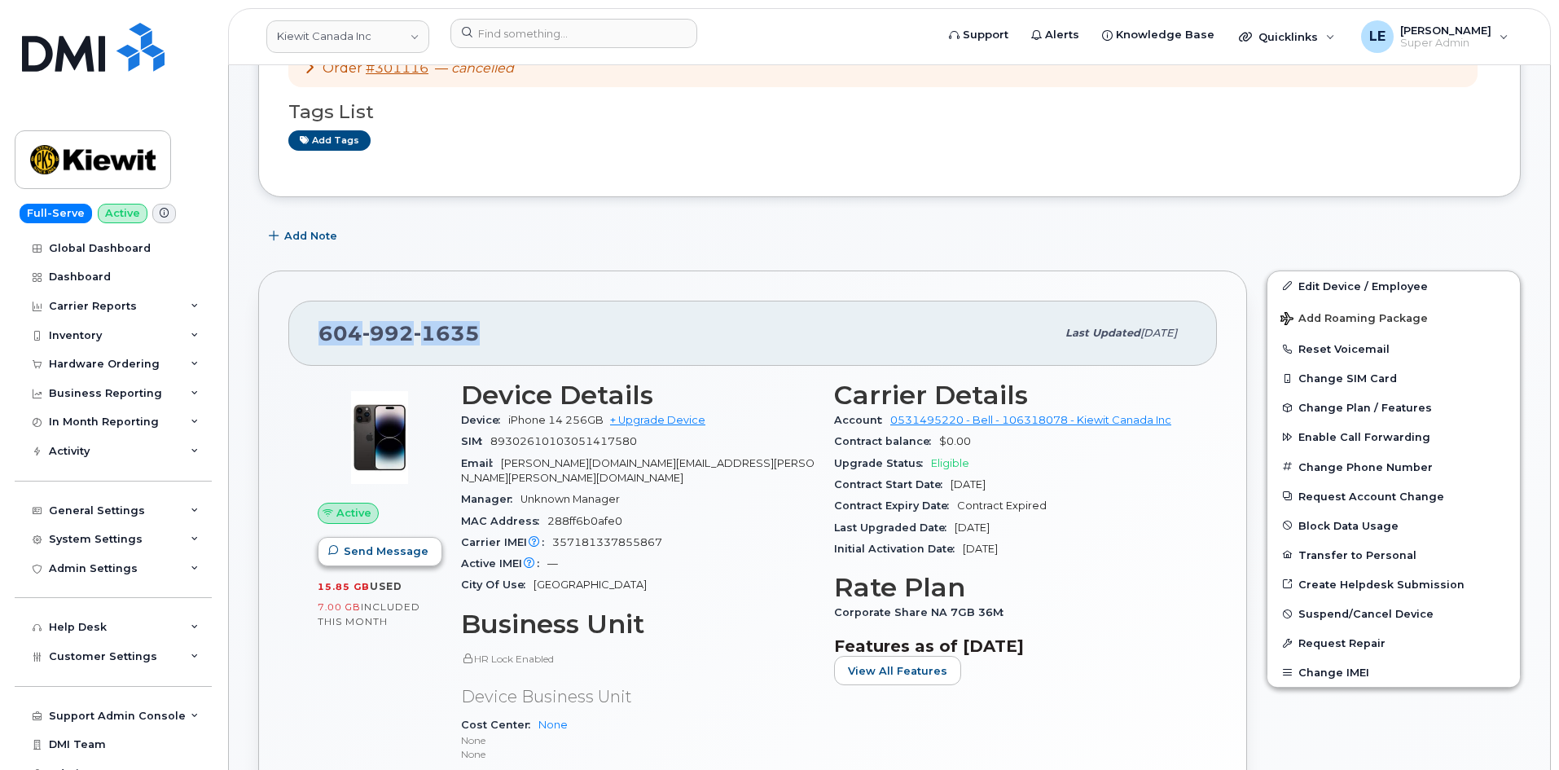
scroll to position [163, 0]
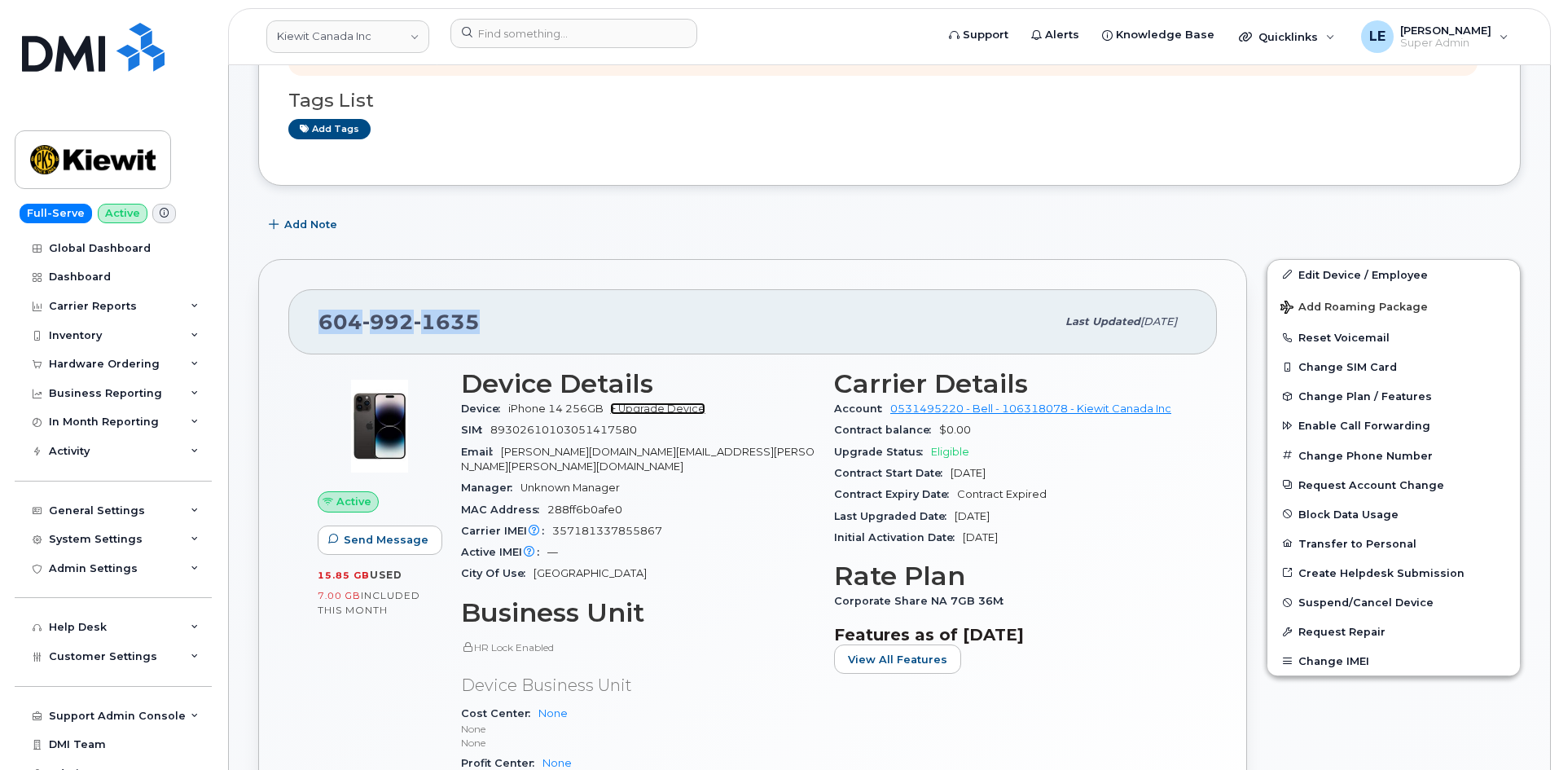
click at [667, 407] on link "+ Upgrade Device" at bounding box center [657, 409] width 95 height 12
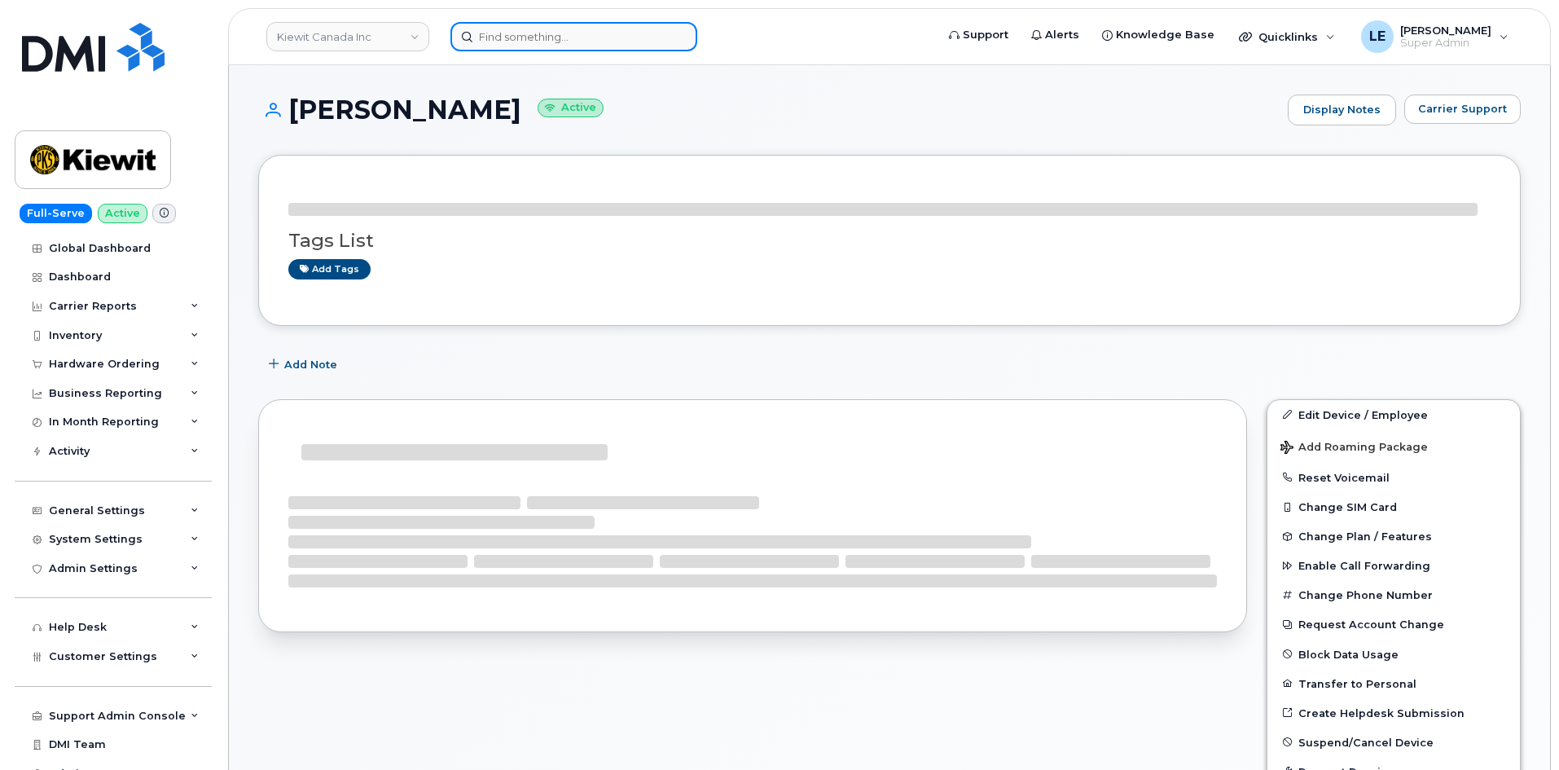
click at [562, 38] on input at bounding box center [574, 36] width 247 height 29
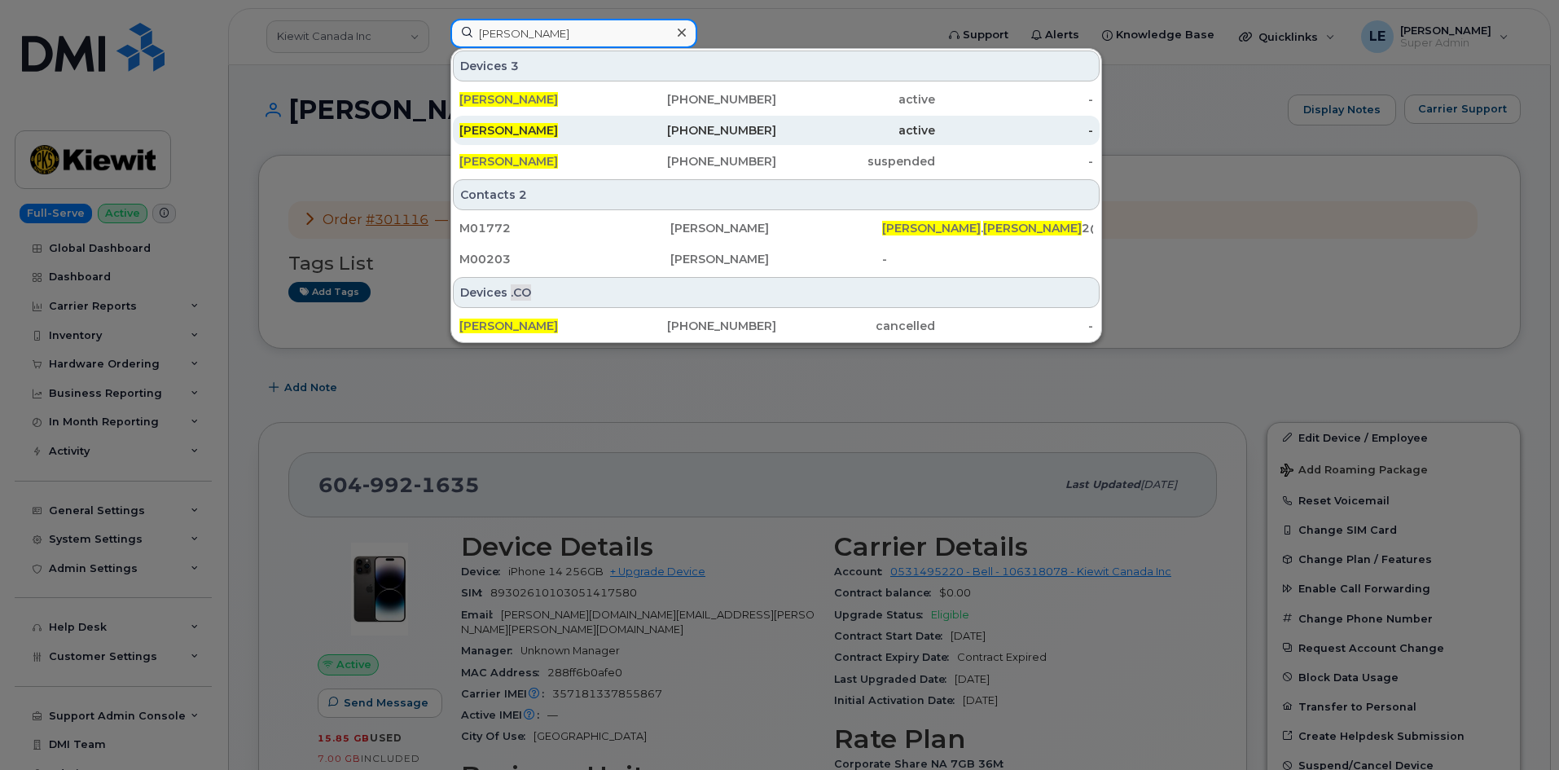
type input "victor wang"
click at [623, 126] on div "416-561-0515" at bounding box center [697, 130] width 159 height 16
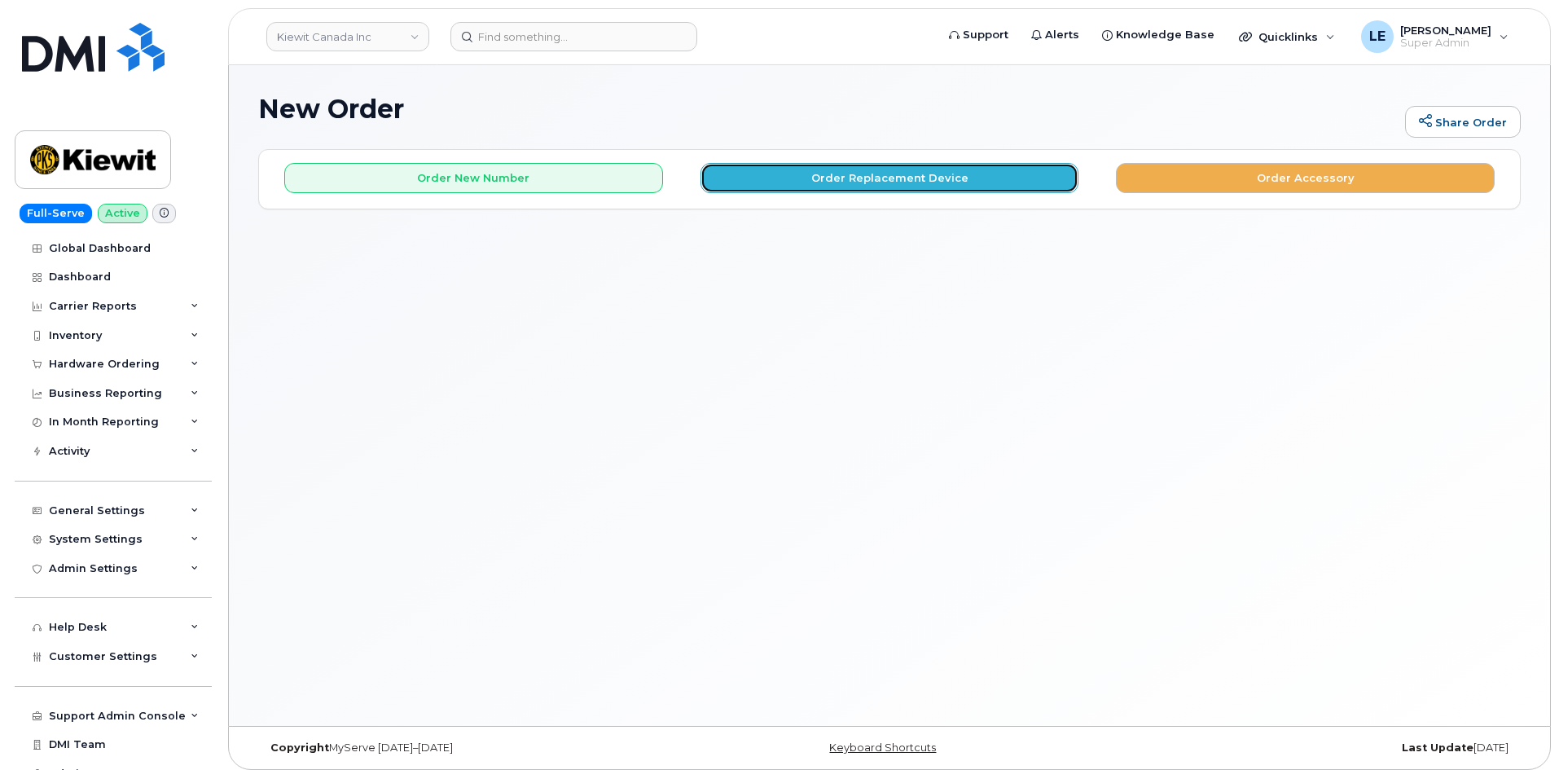
click at [860, 174] on button "Order Replacement Device" at bounding box center [890, 178] width 379 height 30
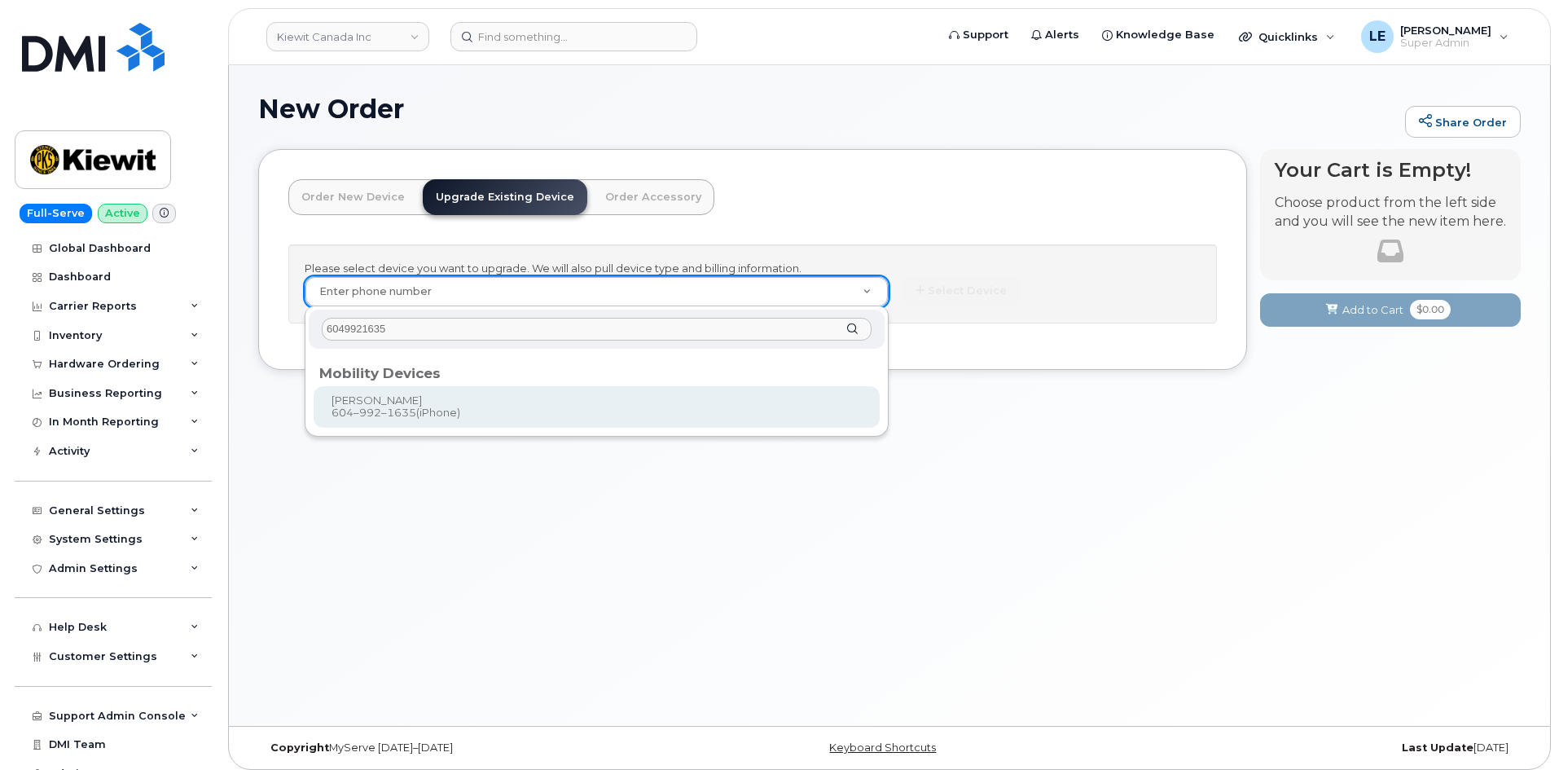
type input "6049921635"
type input "247632"
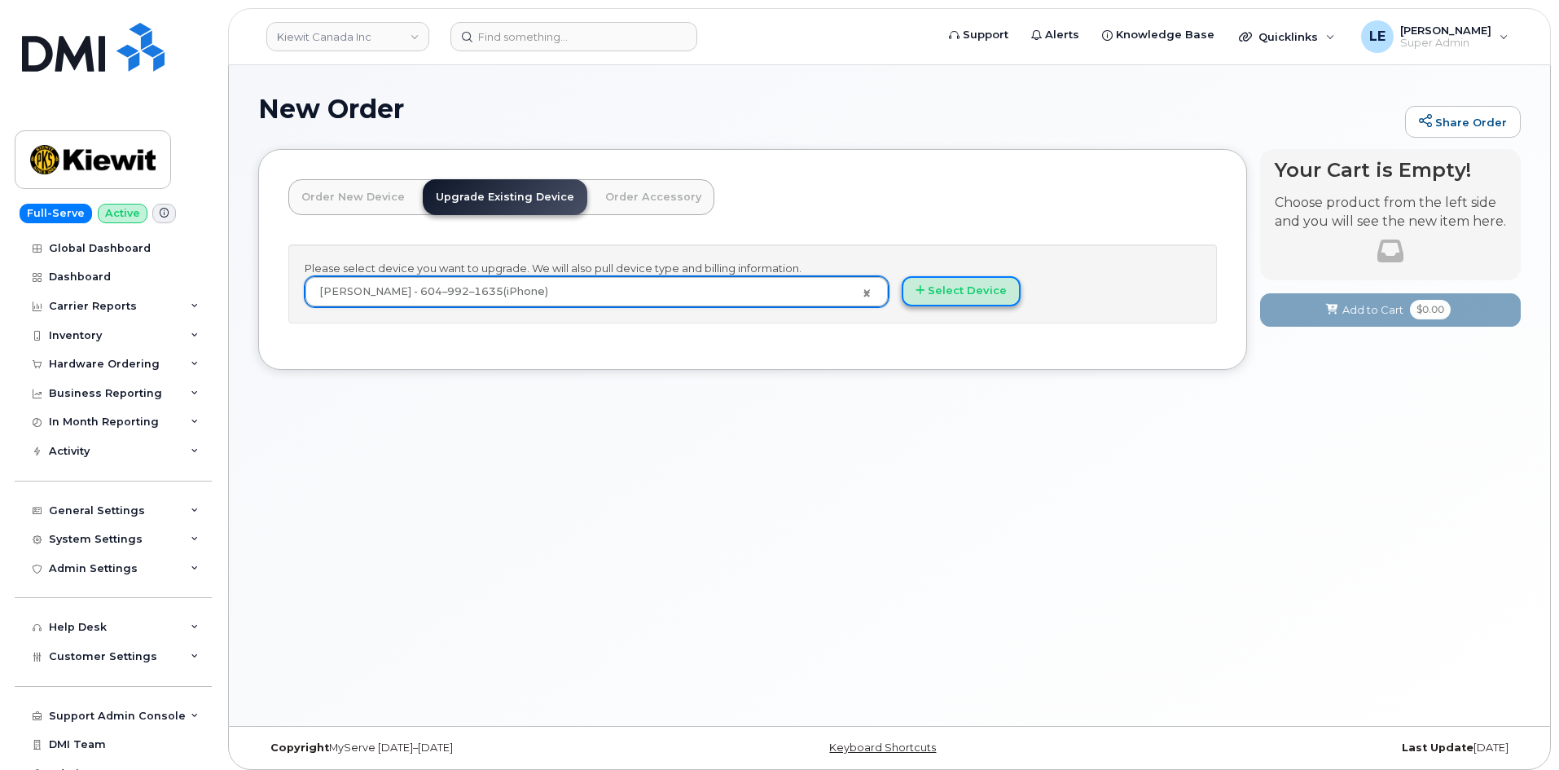
click at [939, 297] on button "Select Device" at bounding box center [961, 291] width 119 height 30
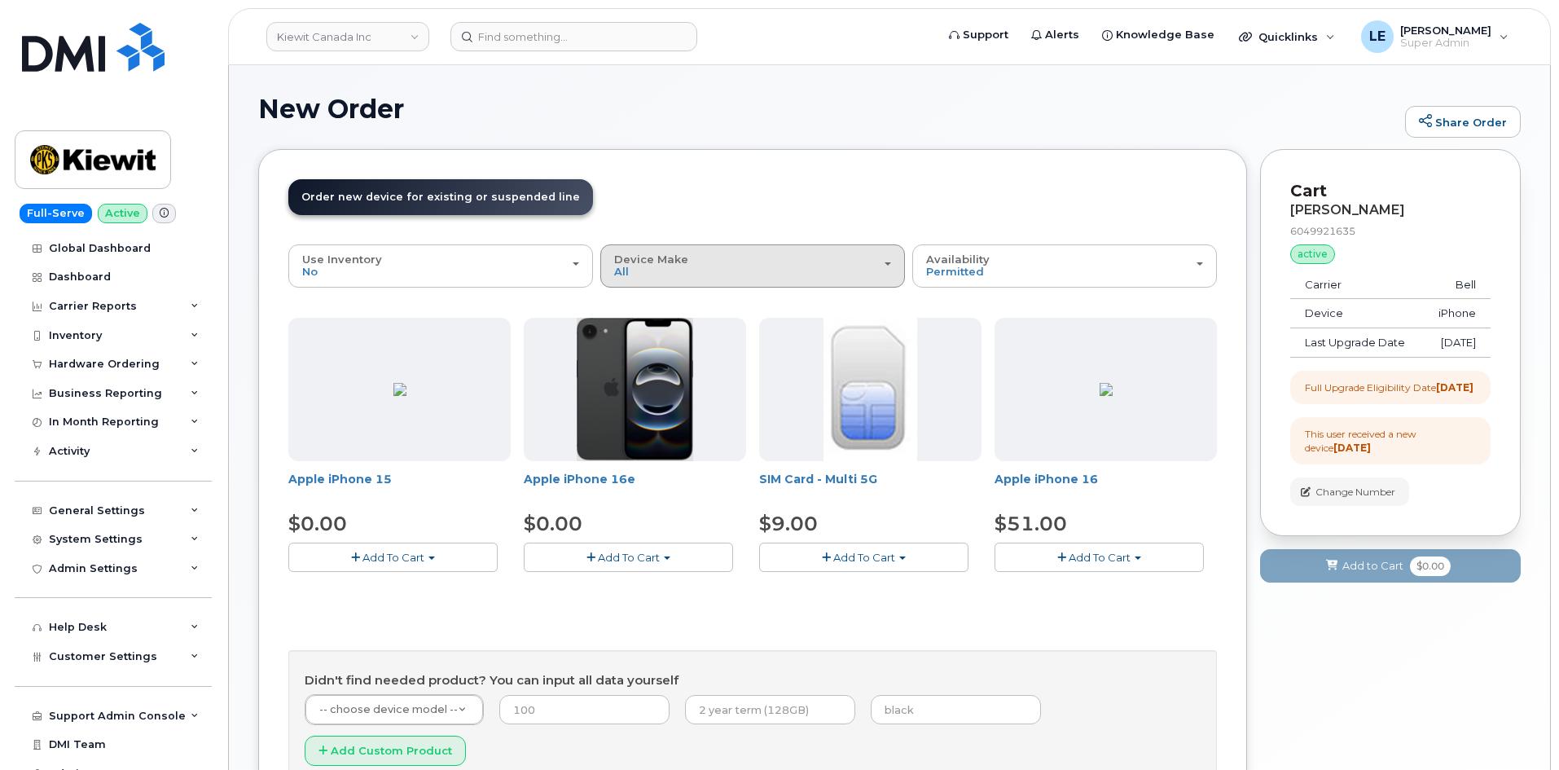
click at [746, 279] on button "Device Make All iPhone" at bounding box center [752, 265] width 305 height 42
click at [654, 337] on label "iPhone" at bounding box center [634, 338] width 59 height 20
click at [0, 0] on input "iPhone" at bounding box center [0, 0] width 0 height 0
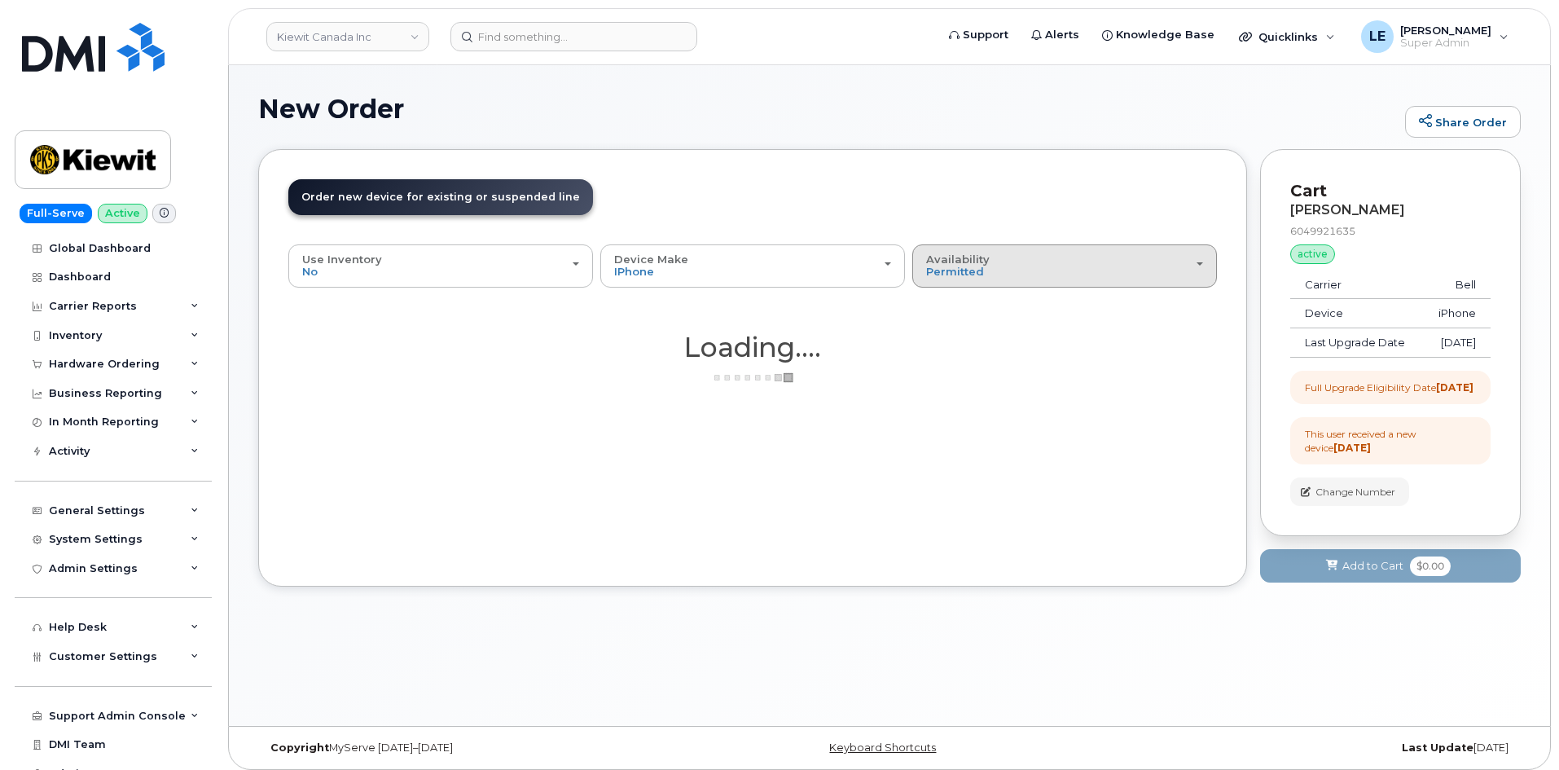
click at [985, 272] on div "Availability Permitted All" at bounding box center [1064, 265] width 277 height 25
click at [949, 327] on label "All" at bounding box center [934, 331] width 34 height 20
click at [0, 0] on input "All" at bounding box center [0, 0] width 0 height 0
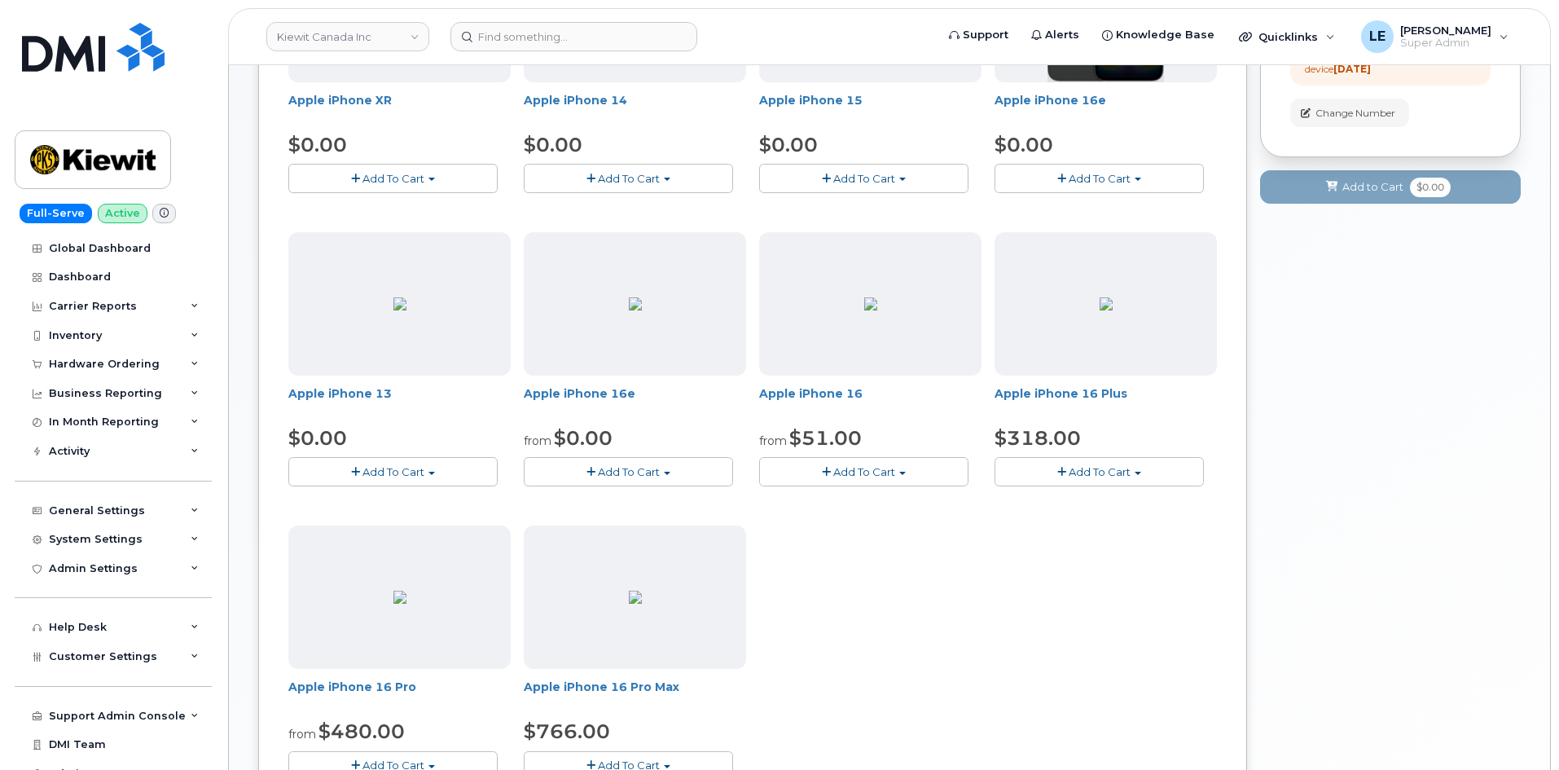
scroll to position [407, 0]
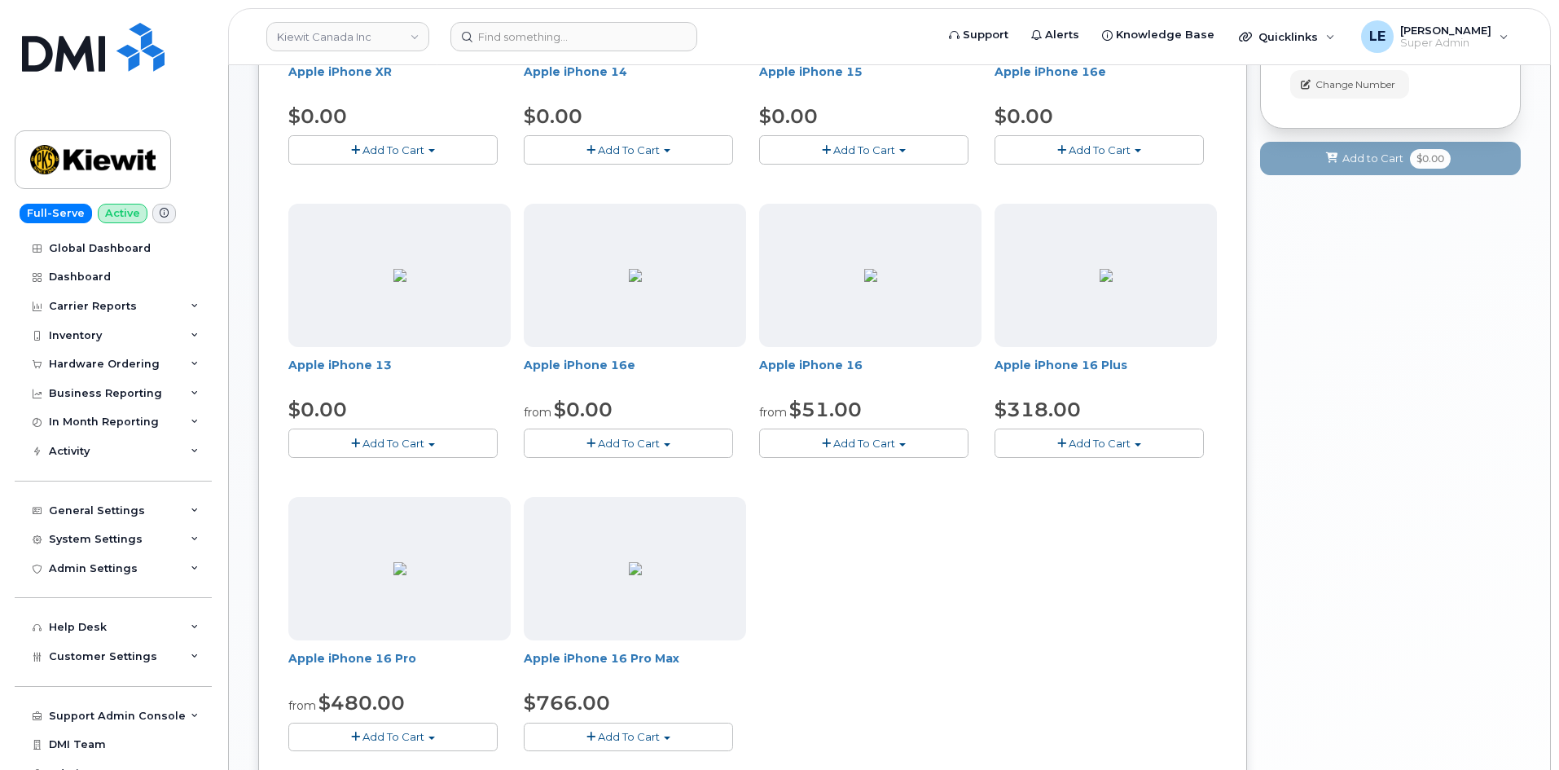
click at [425, 745] on button "Add To Cart" at bounding box center [392, 737] width 209 height 29
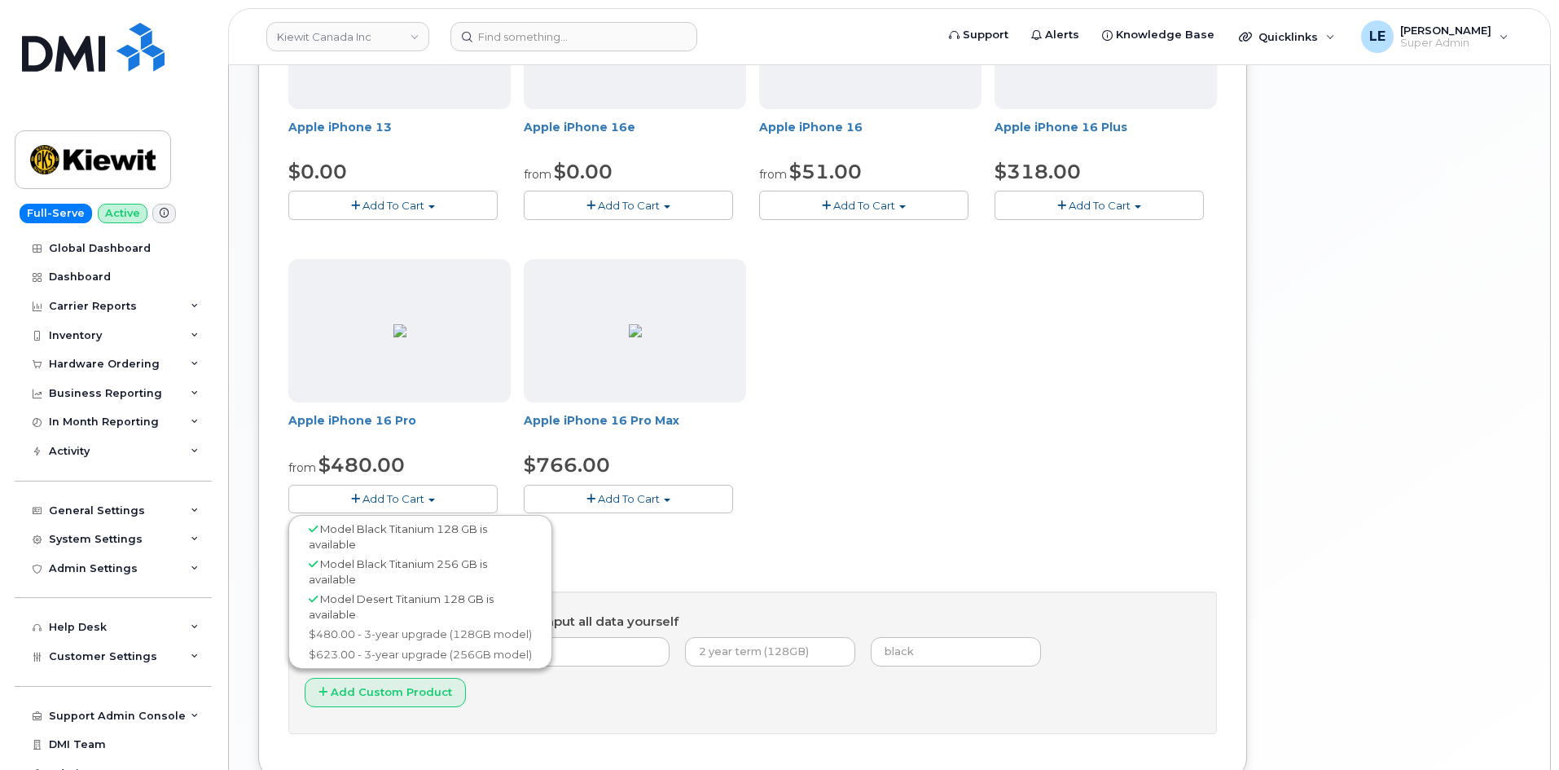
scroll to position [652, 0]
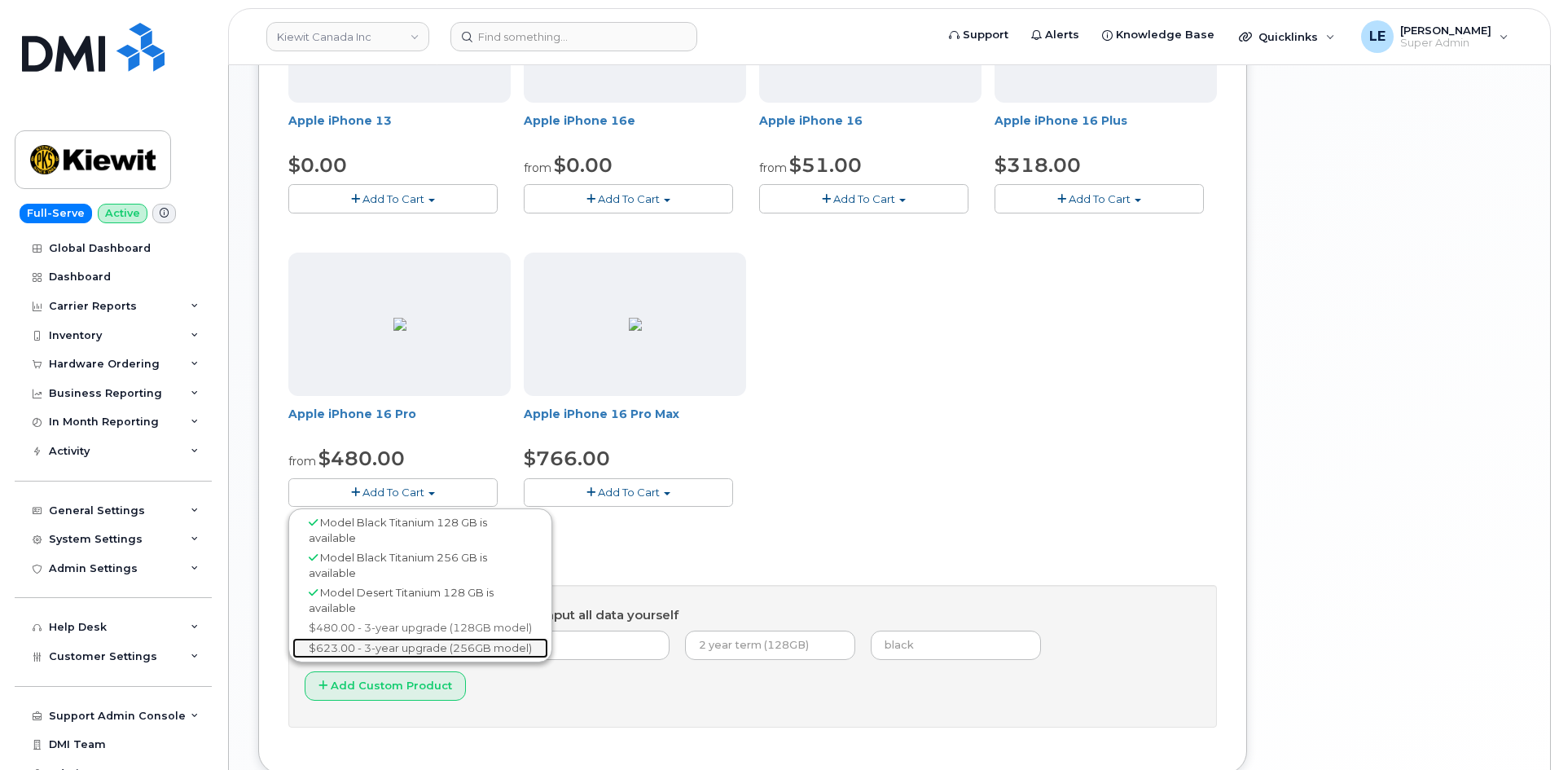
click at [373, 649] on link "$623.00 - 3-year upgrade (256GB model)" at bounding box center [421, 648] width 256 height 20
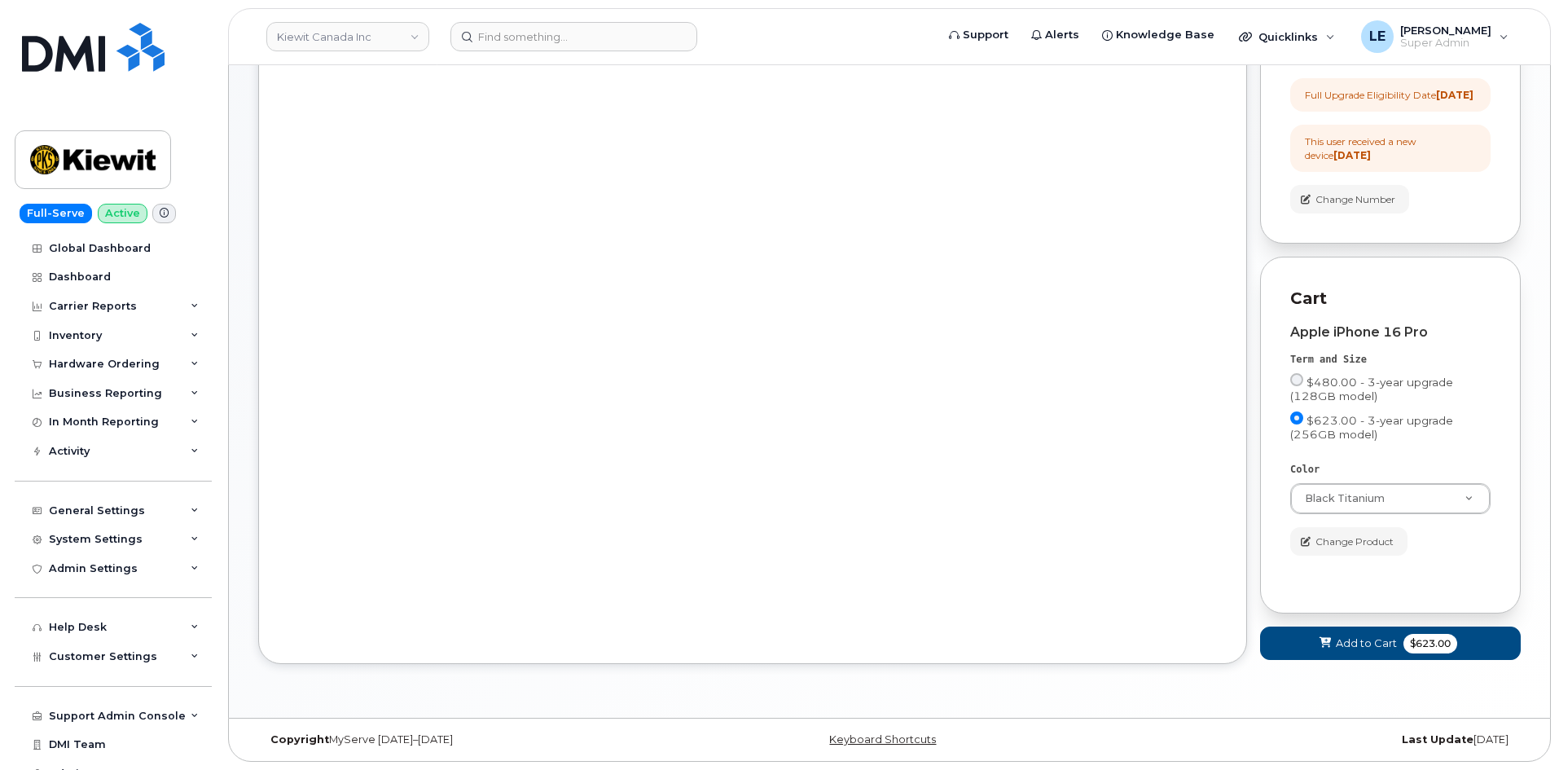
scroll to position [322, 0]
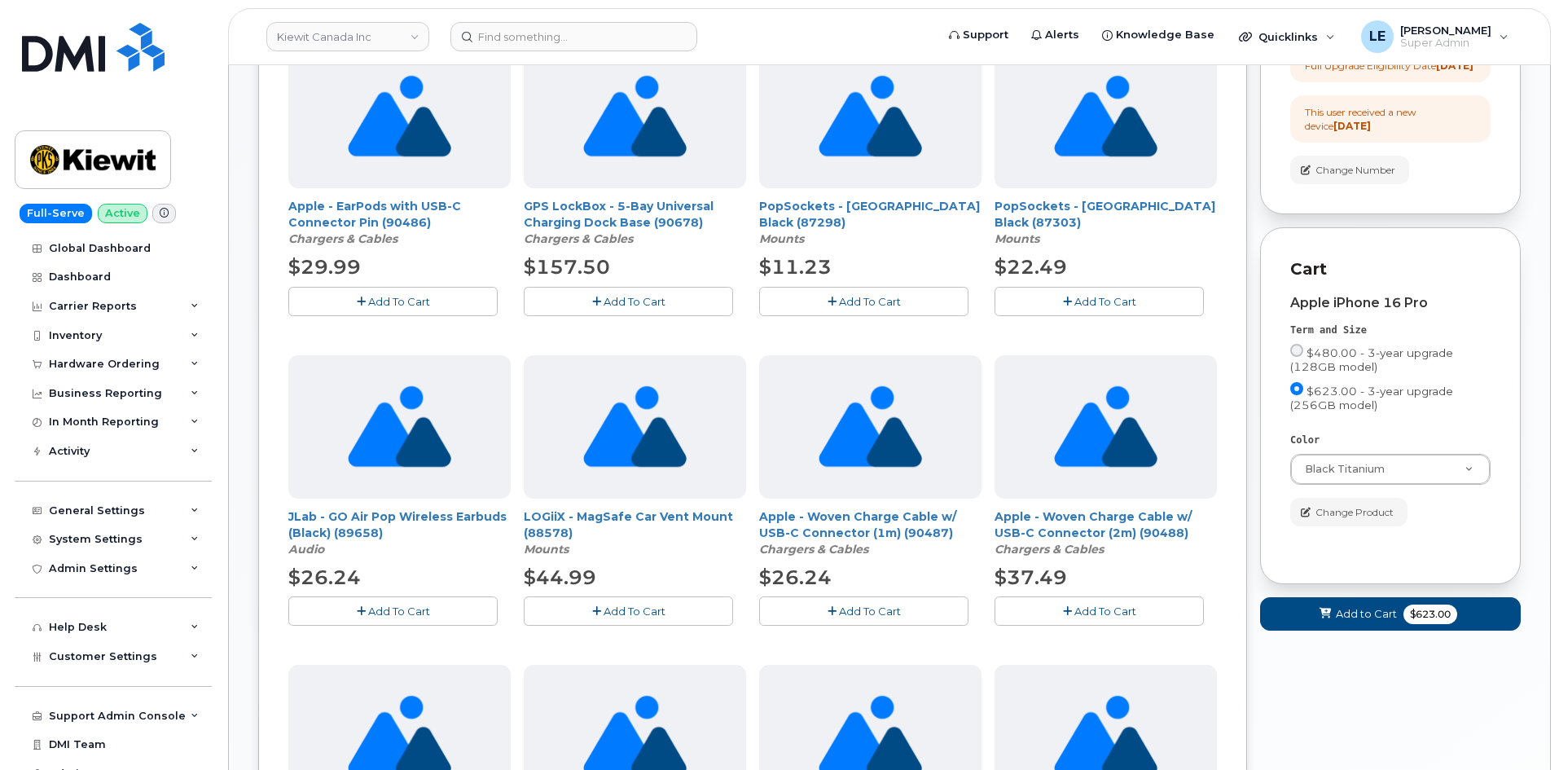
click at [1260, 501] on div "Order New Device Upgrade Existing Device Order Accessory Order new device and n…" at bounding box center [889, 615] width 1263 height 1577
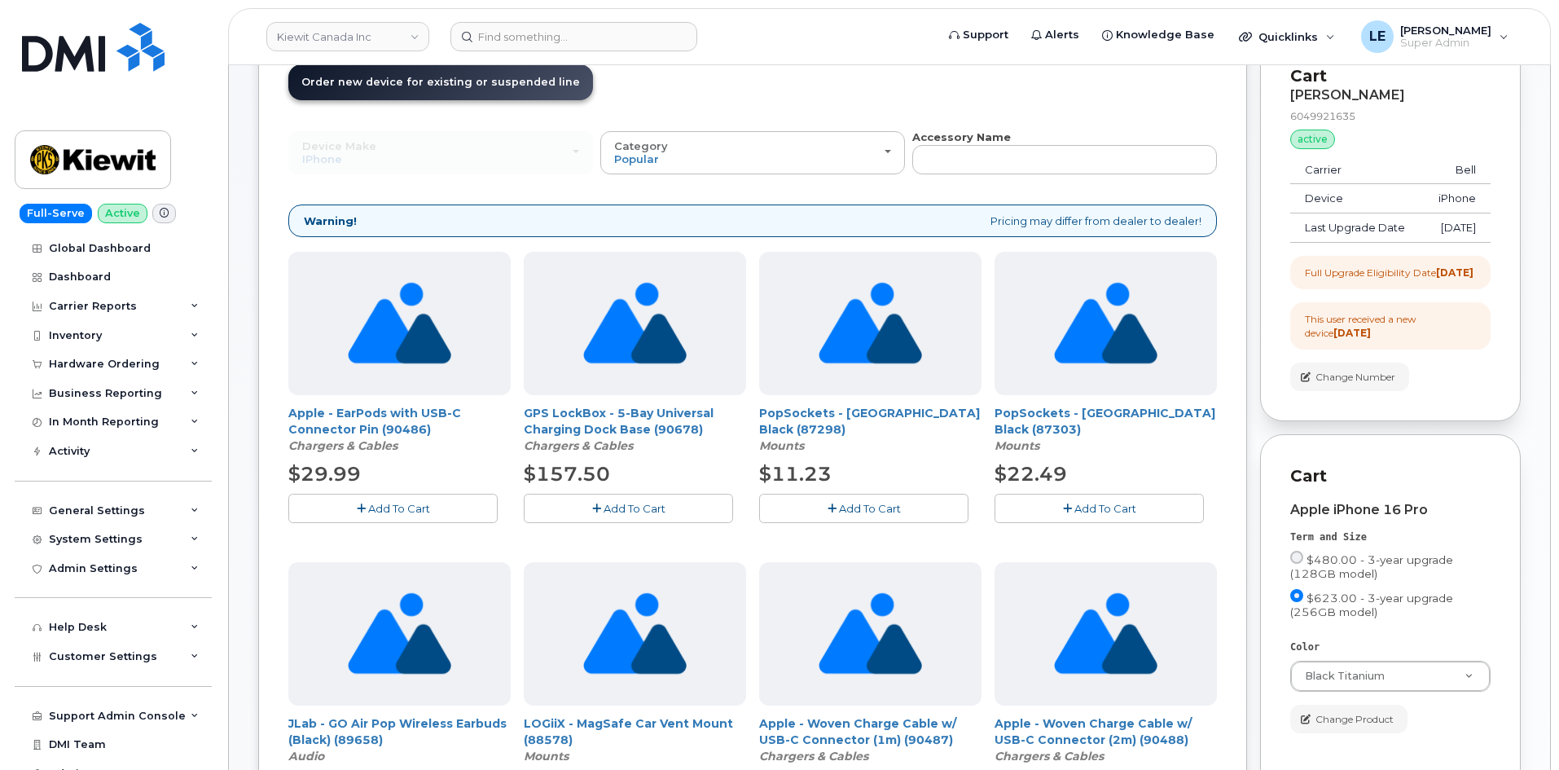
scroll to position [77, 0]
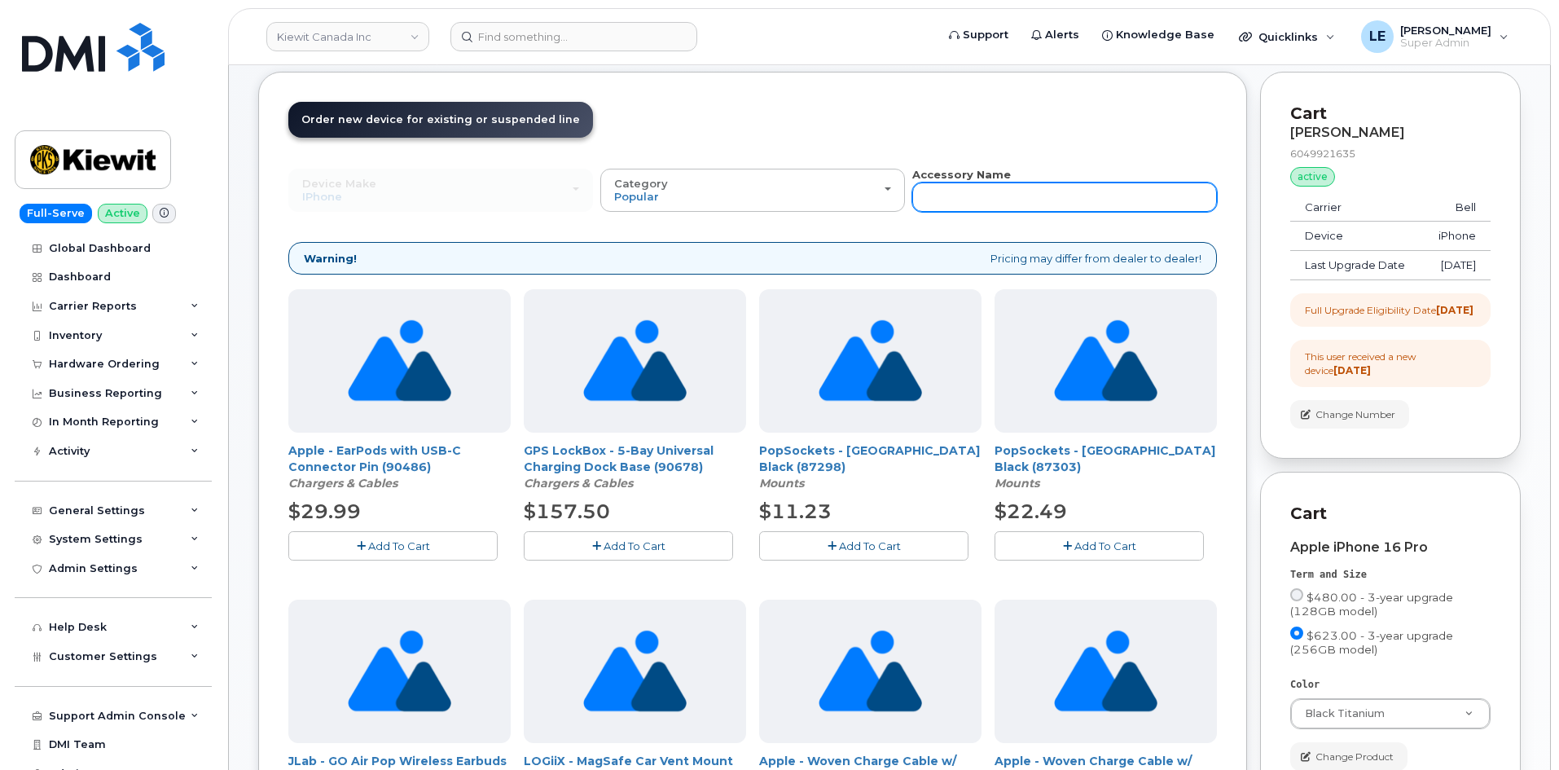
click at [1005, 191] on input "text" at bounding box center [1065, 197] width 305 height 29
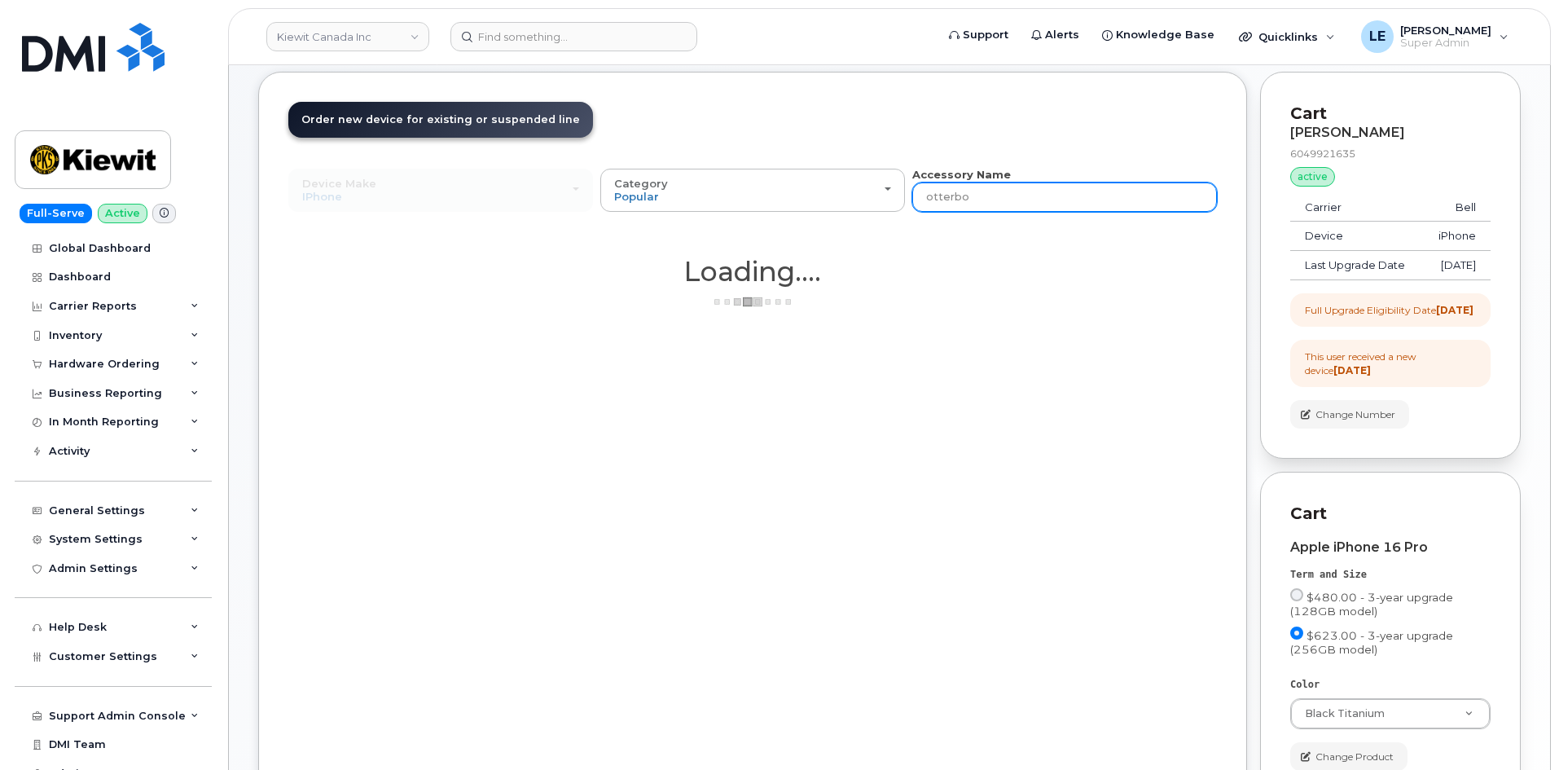
type input "otterbox"
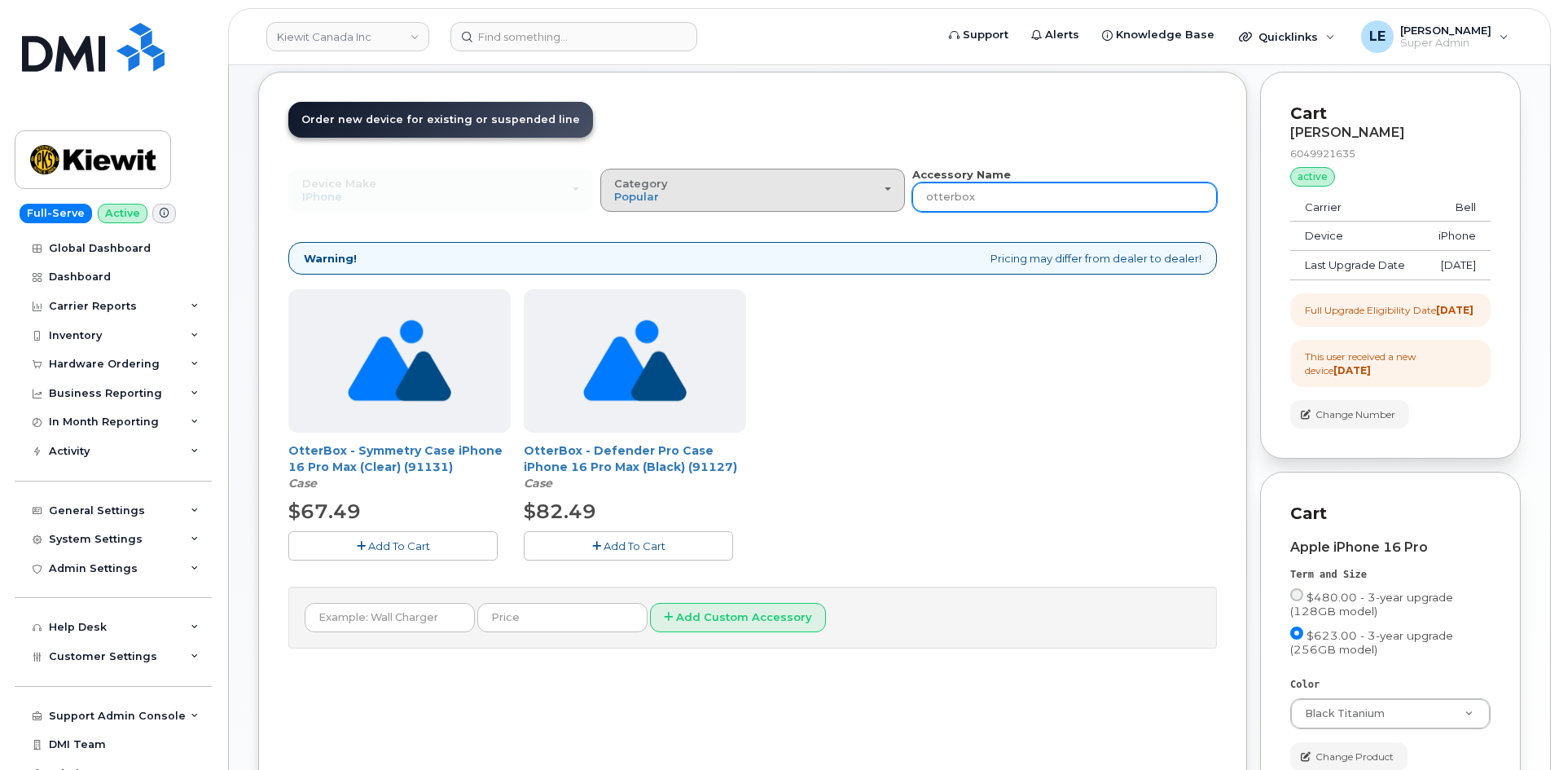
drag, startPoint x: 1021, startPoint y: 191, endPoint x: 842, endPoint y: 197, distance: 179.4
click at [842, 197] on div "Device Make All Android Cell Phone HUB iPhone Modem Tablet All Android Cell Pho…" at bounding box center [752, 189] width 929 height 45
type input "comm"
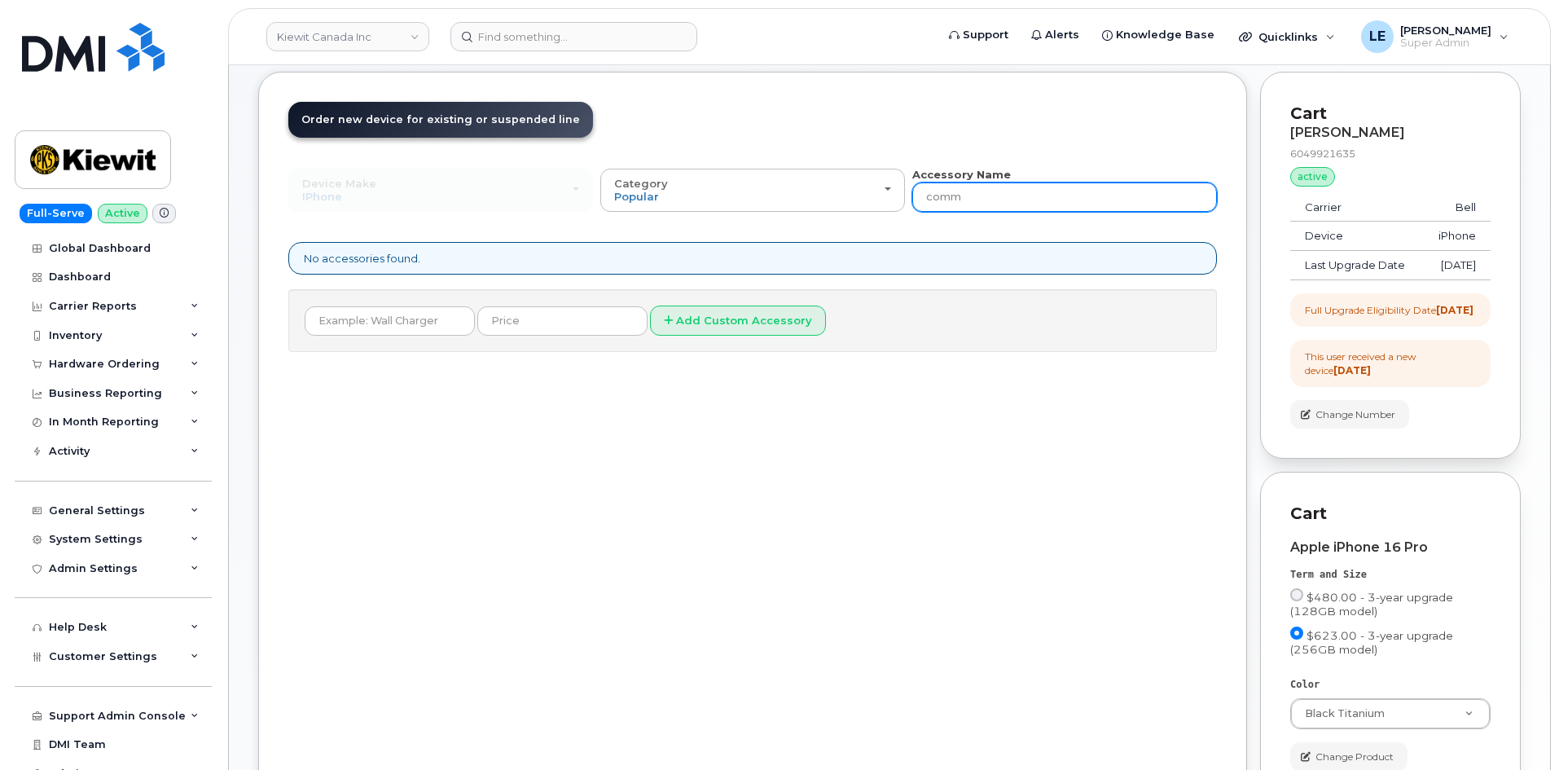
click at [1008, 208] on input "comm" at bounding box center [1065, 197] width 305 height 29
type input "case"
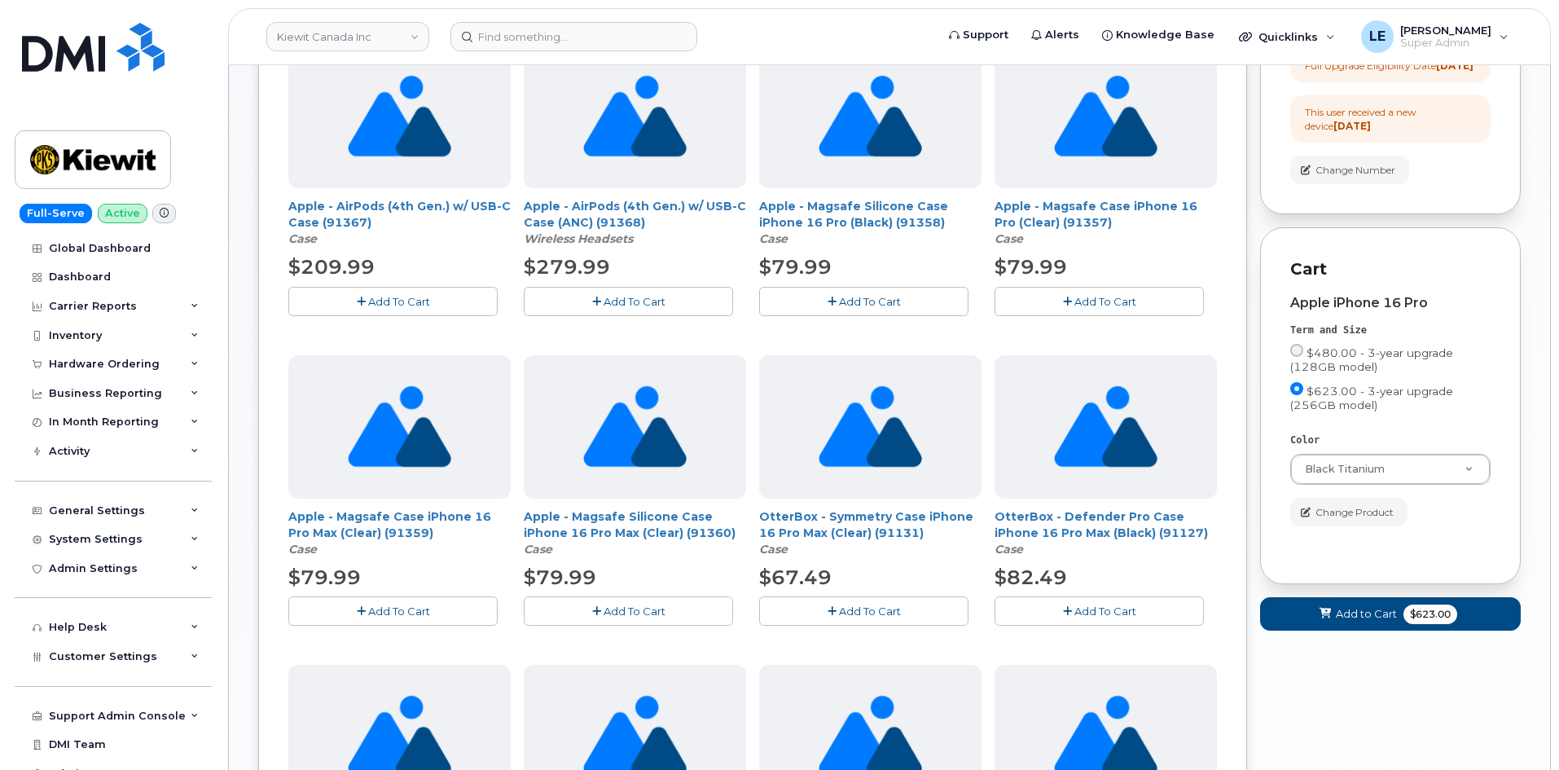
scroll to position [0, 0]
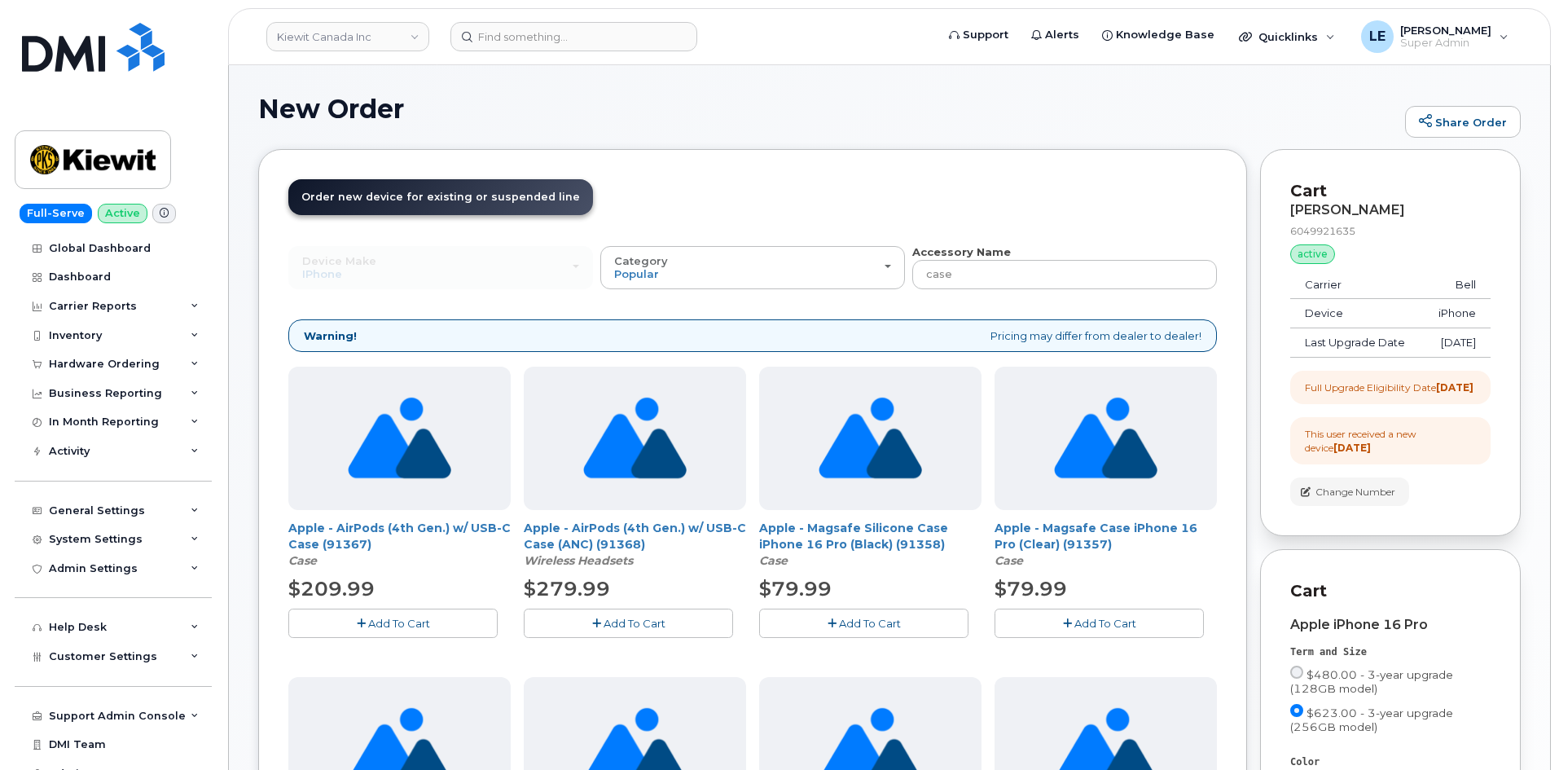
click at [979, 270] on input "case" at bounding box center [1065, 274] width 305 height 29
click at [979, 269] on input "case" at bounding box center [1065, 274] width 305 height 29
type input "otterb"
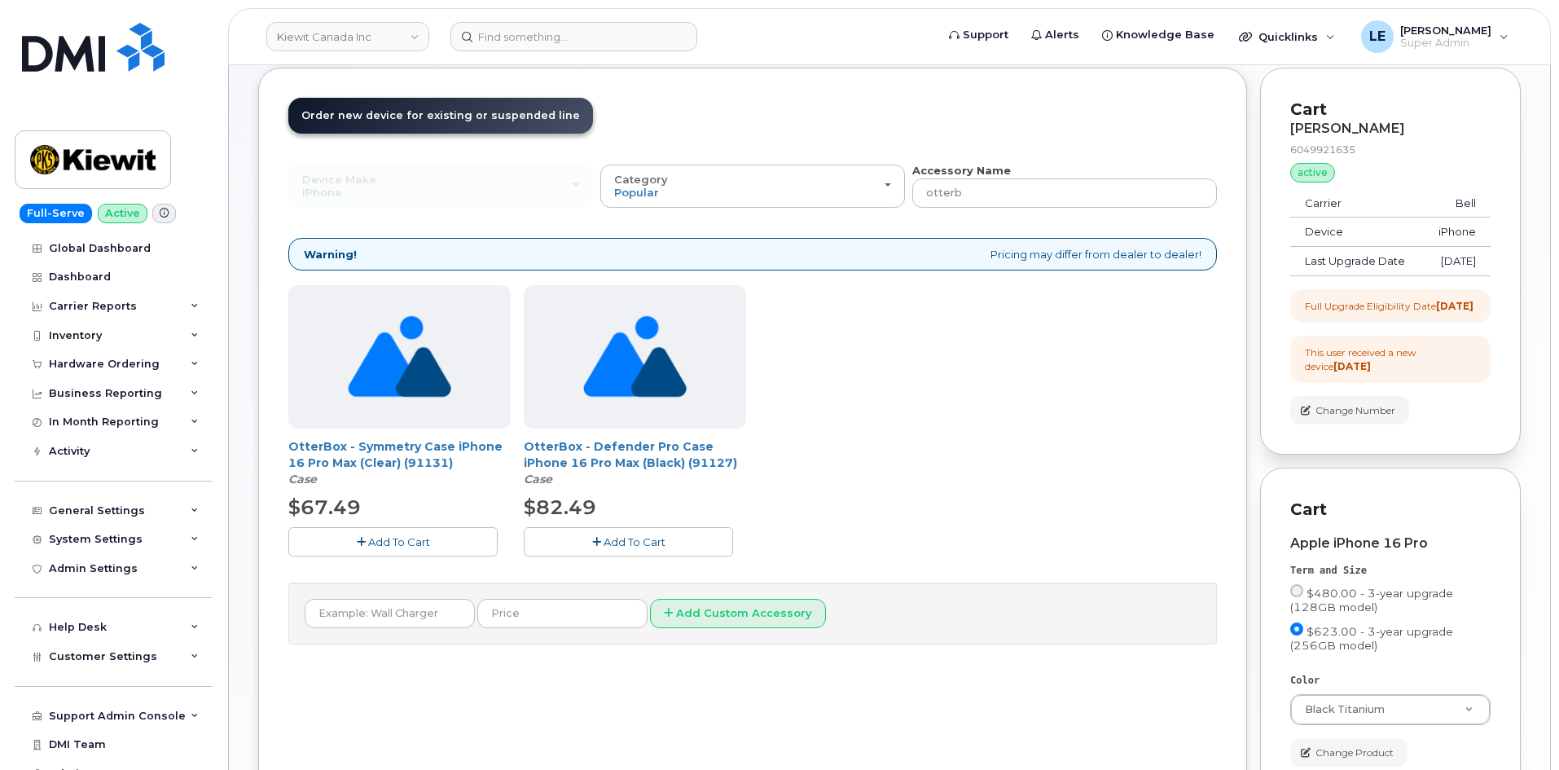
scroll to position [163, 0]
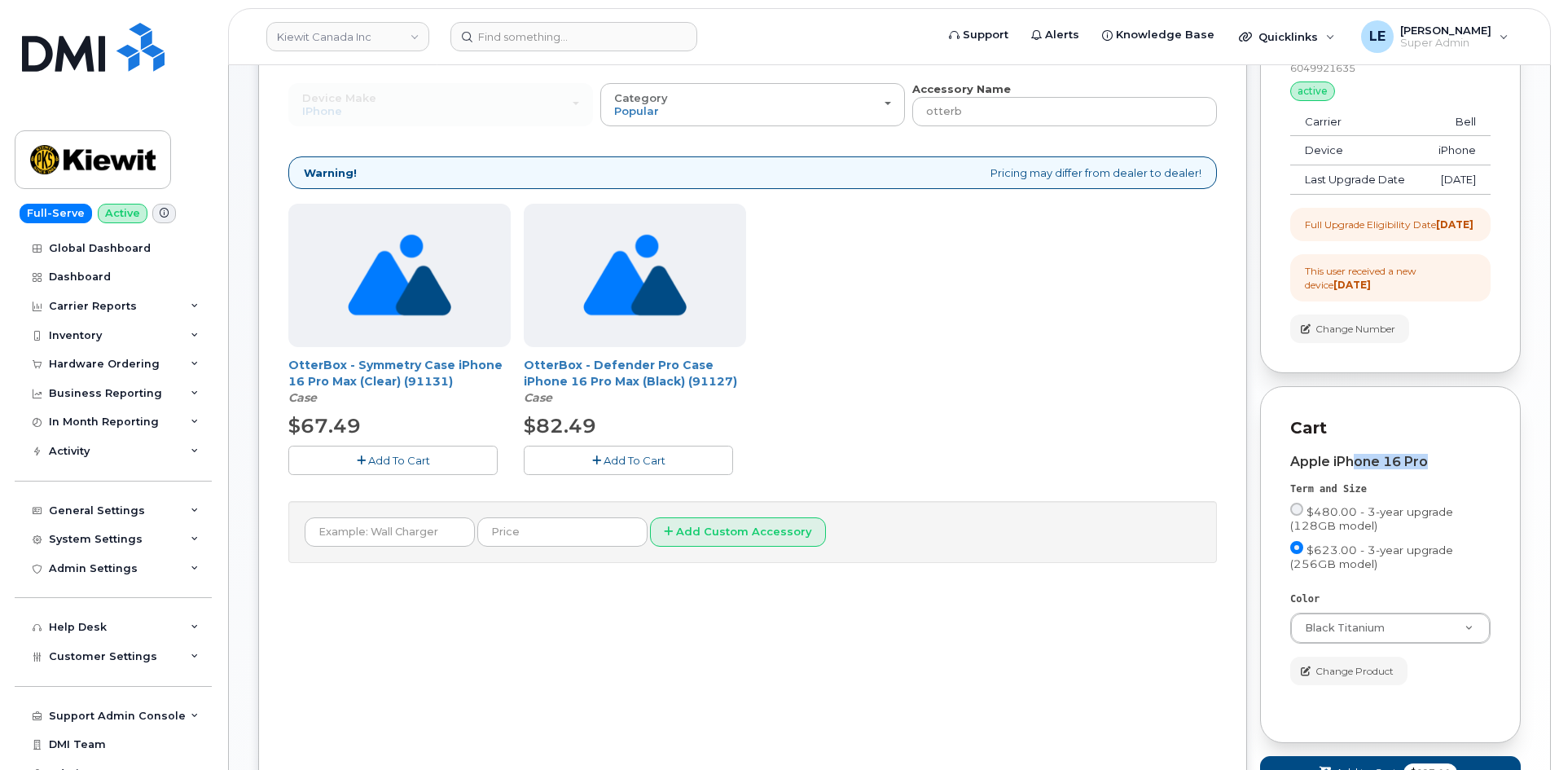
drag, startPoint x: 1389, startPoint y: 494, endPoint x: 1440, endPoint y: 492, distance: 50.5
click at [1440, 469] on div "Apple iPhone 16 Pro" at bounding box center [1391, 462] width 200 height 15
click at [1166, 364] on div "OtterBox - Symmetry Case iPhone 16 Pro Max (Clear) (91131) Case $67.49 Add To C…" at bounding box center [752, 352] width 929 height 297
click at [614, 461] on span "Add To Cart" at bounding box center [635, 460] width 62 height 13
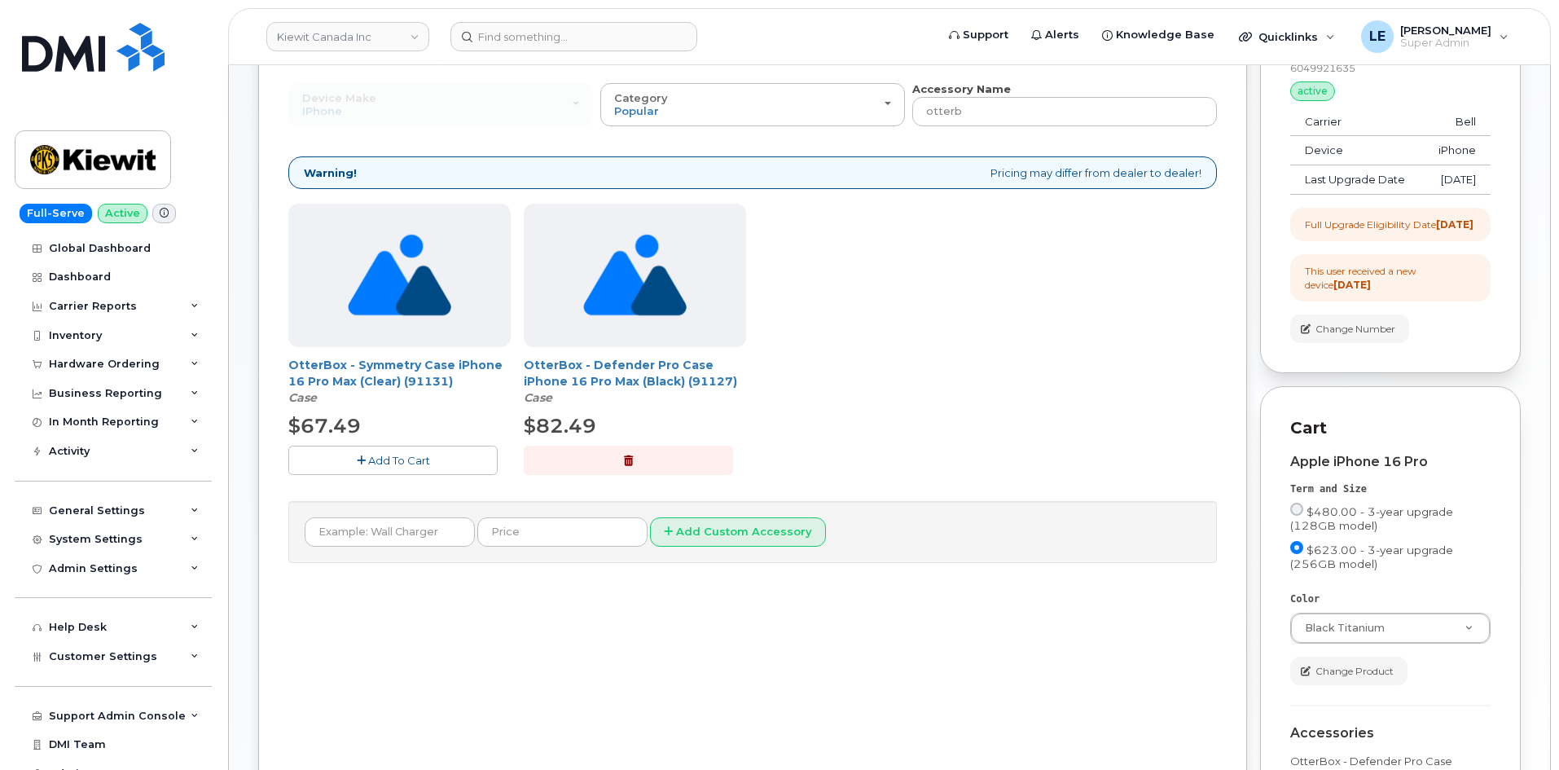
click at [1089, 423] on div "OtterBox - Symmetry Case iPhone 16 Pro Max (Clear) (91131) Case $67.49 Add To C…" at bounding box center [752, 352] width 929 height 297
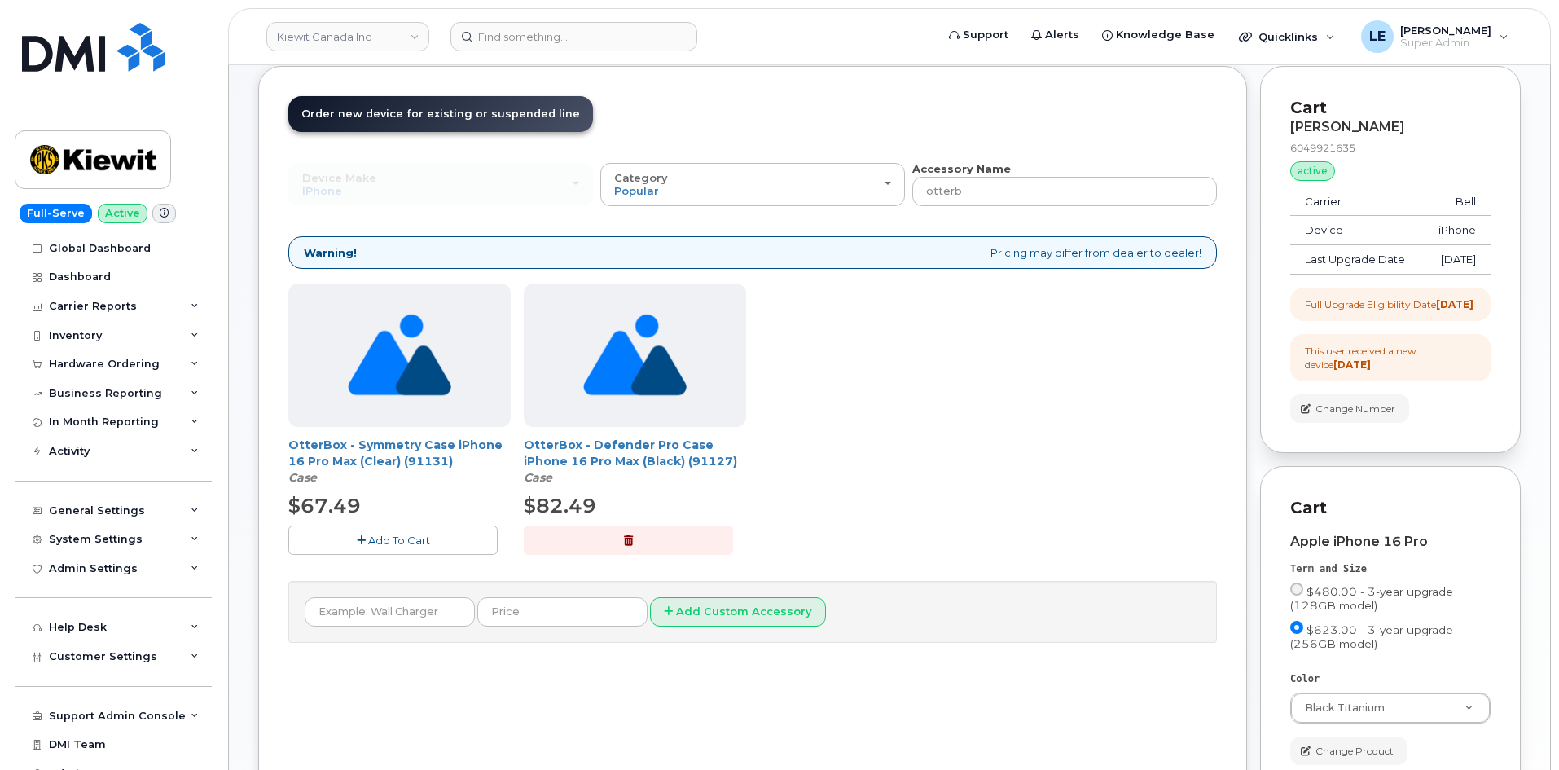
scroll to position [81, 0]
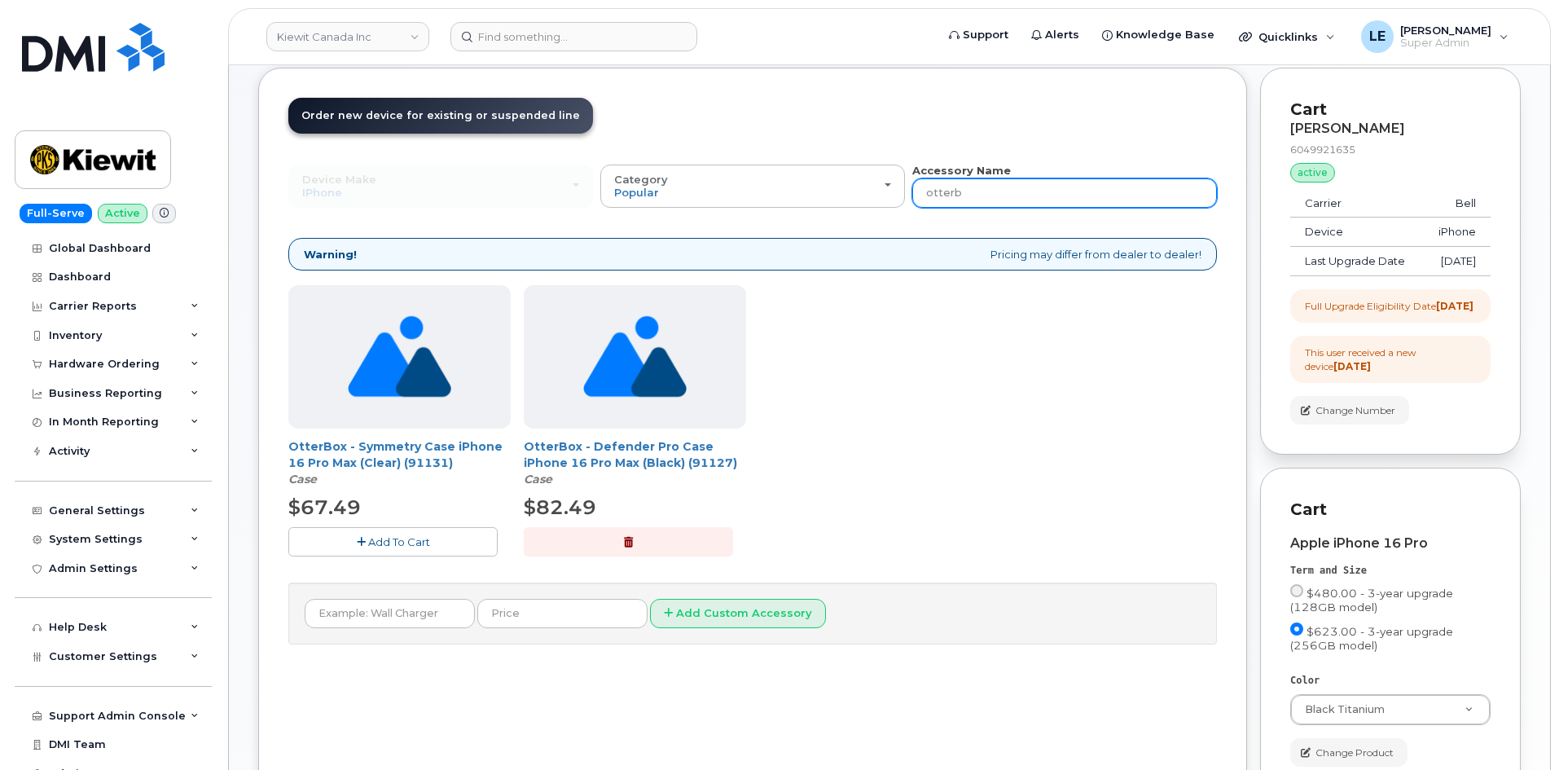
click at [992, 194] on input "otterb" at bounding box center [1065, 192] width 305 height 29
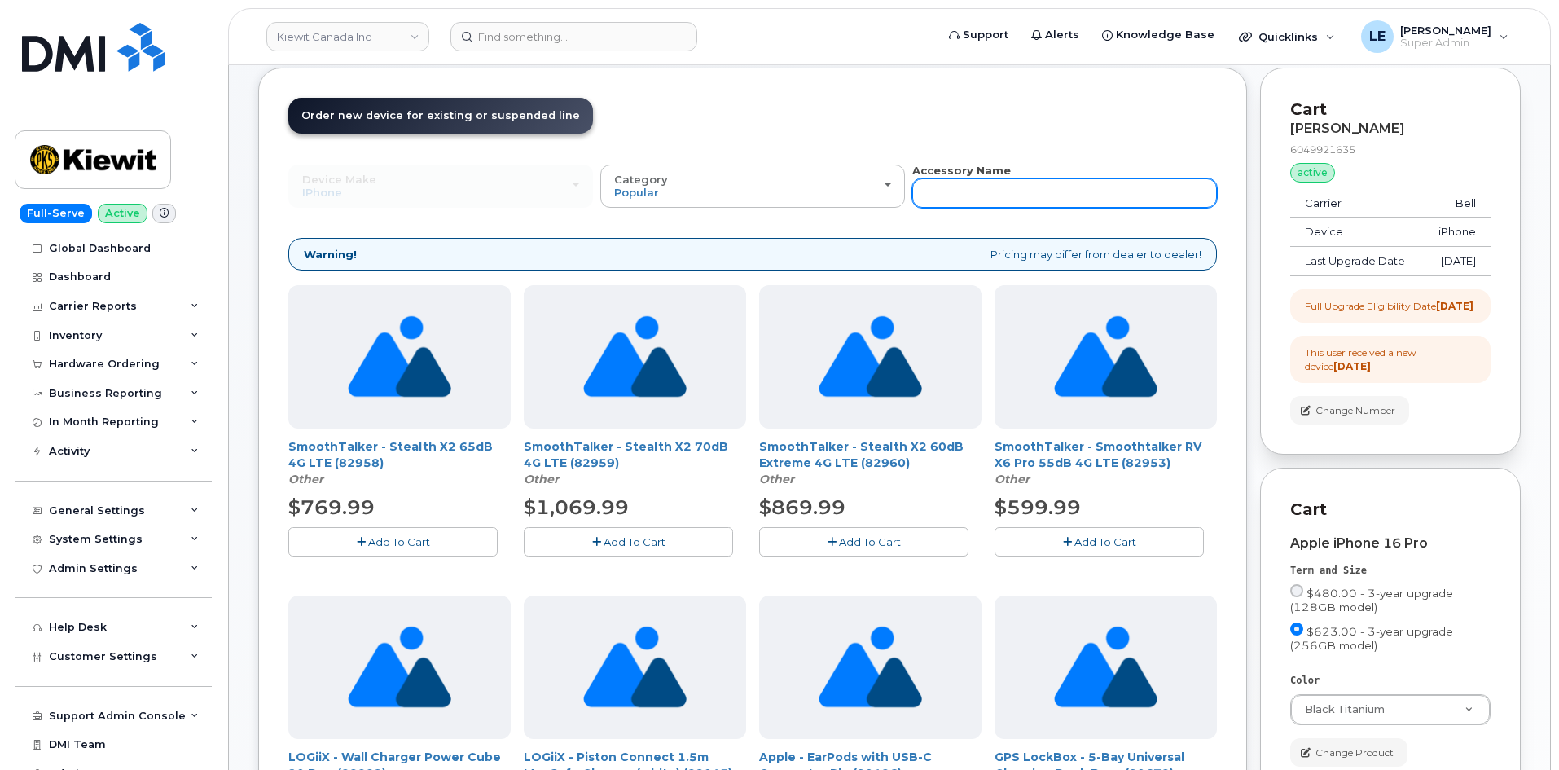
drag, startPoint x: 1014, startPoint y: 173, endPoint x: 1014, endPoint y: 191, distance: 17.9
click at [1014, 185] on div "Accessory Name" at bounding box center [1065, 185] width 305 height 45
click at [1014, 194] on input "text" at bounding box center [1065, 192] width 305 height 29
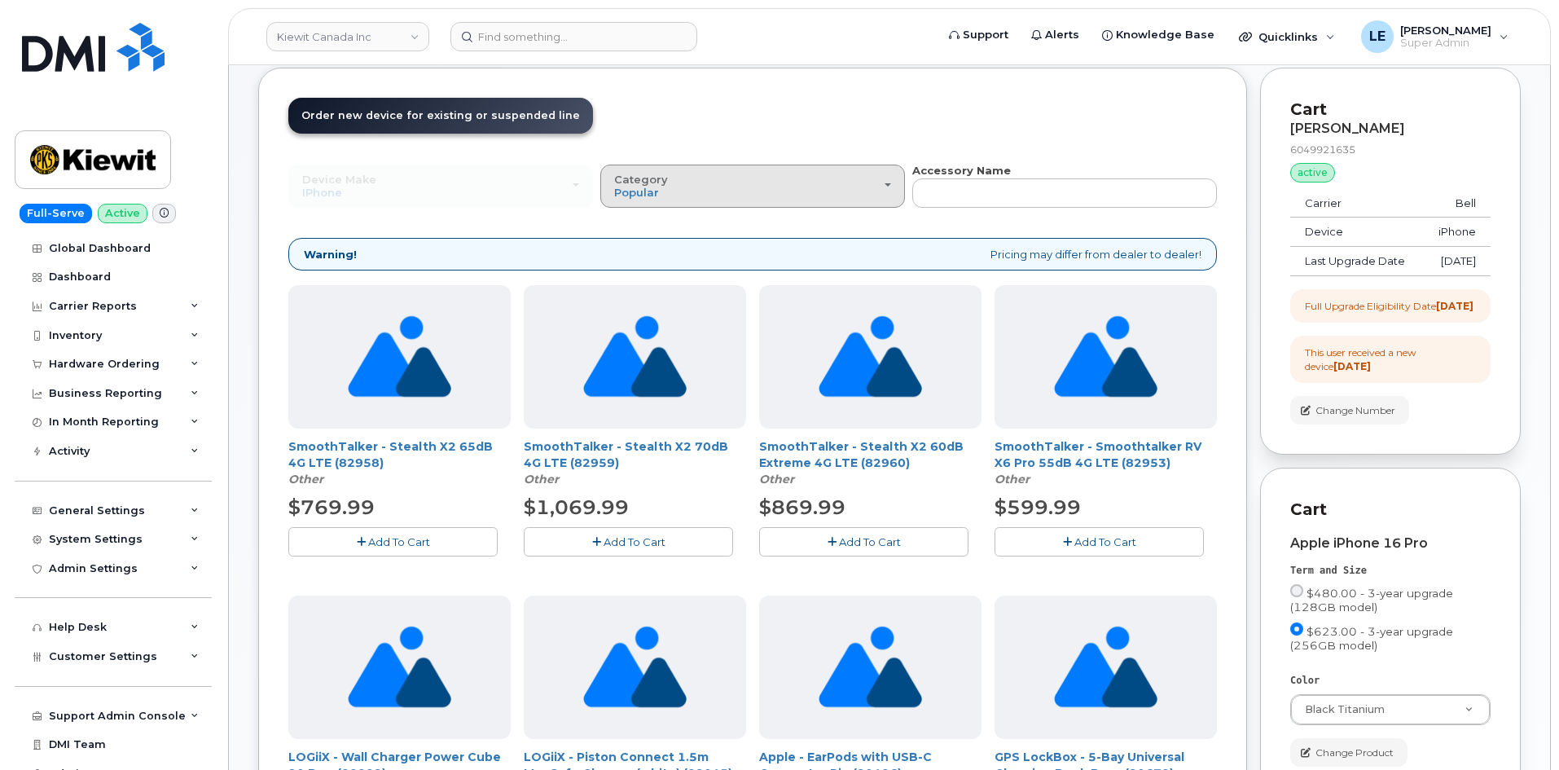
click at [745, 200] on button "Category Popular" at bounding box center [752, 186] width 305 height 42
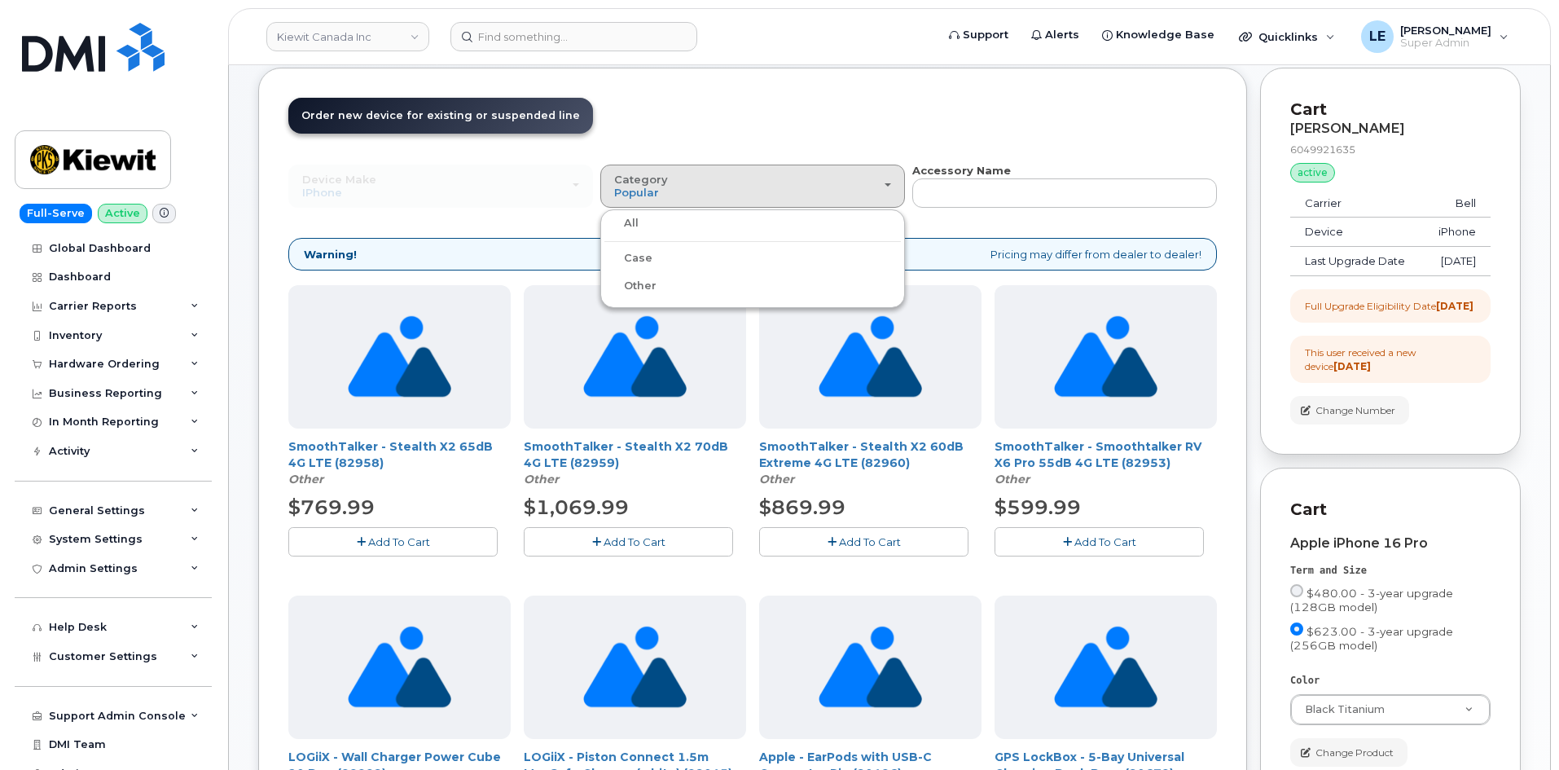
click at [783, 125] on header "Order New Device Upgrade Existing Device Order Accessory Order new device and n…" at bounding box center [752, 130] width 929 height 65
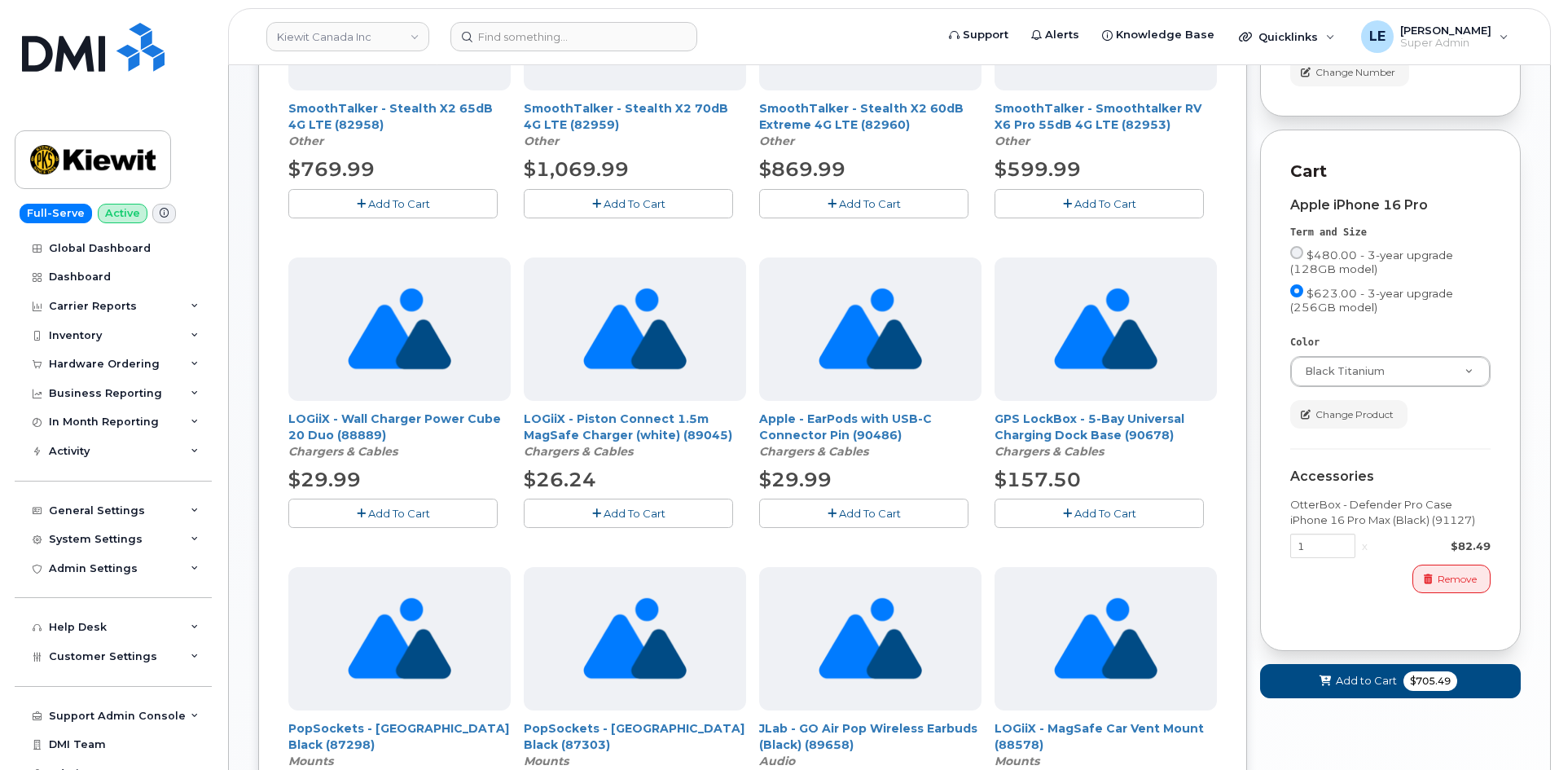
scroll to position [407, 0]
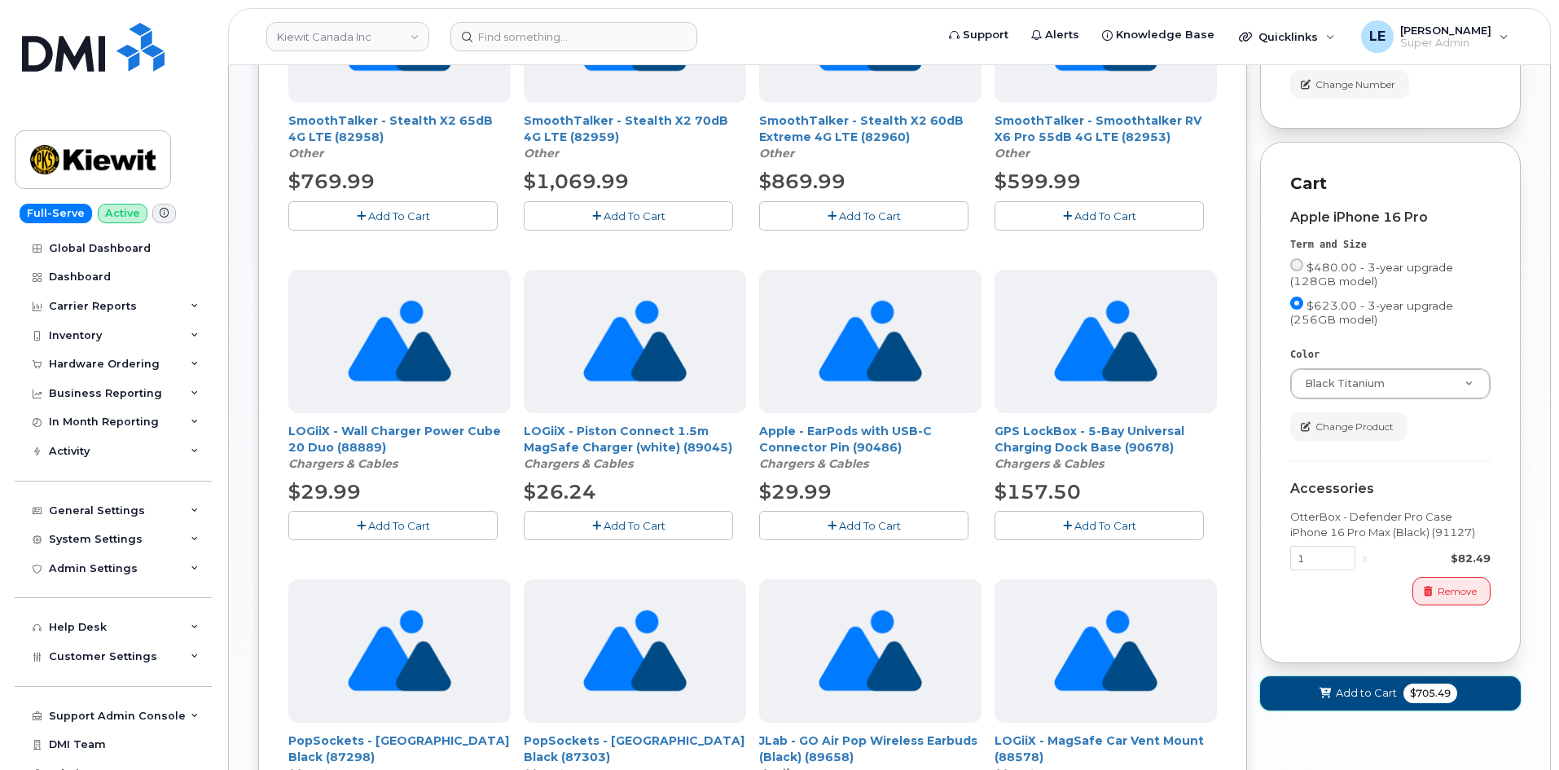
click at [1321, 699] on icon at bounding box center [1325, 693] width 11 height 11
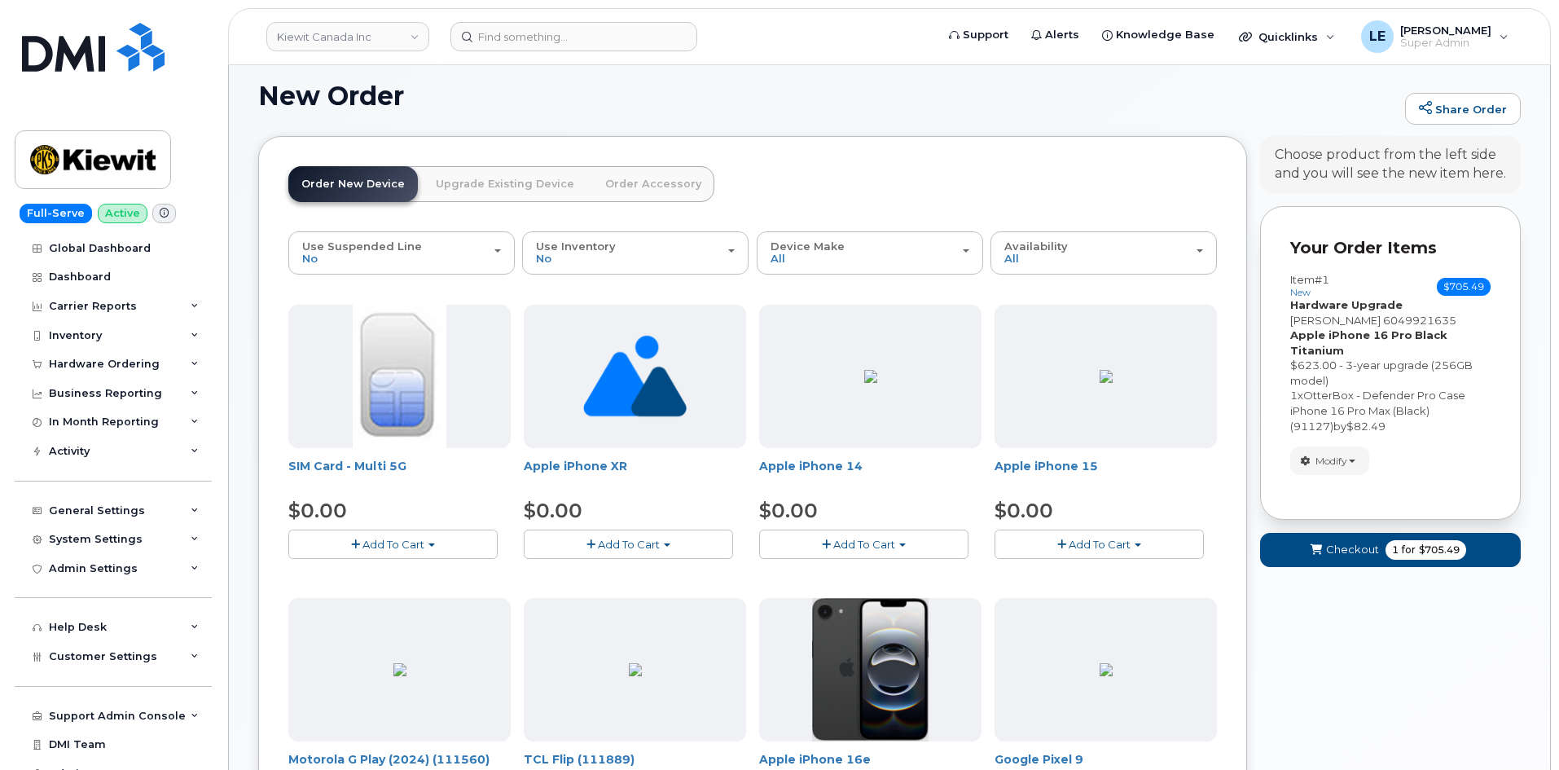
scroll to position [0, 0]
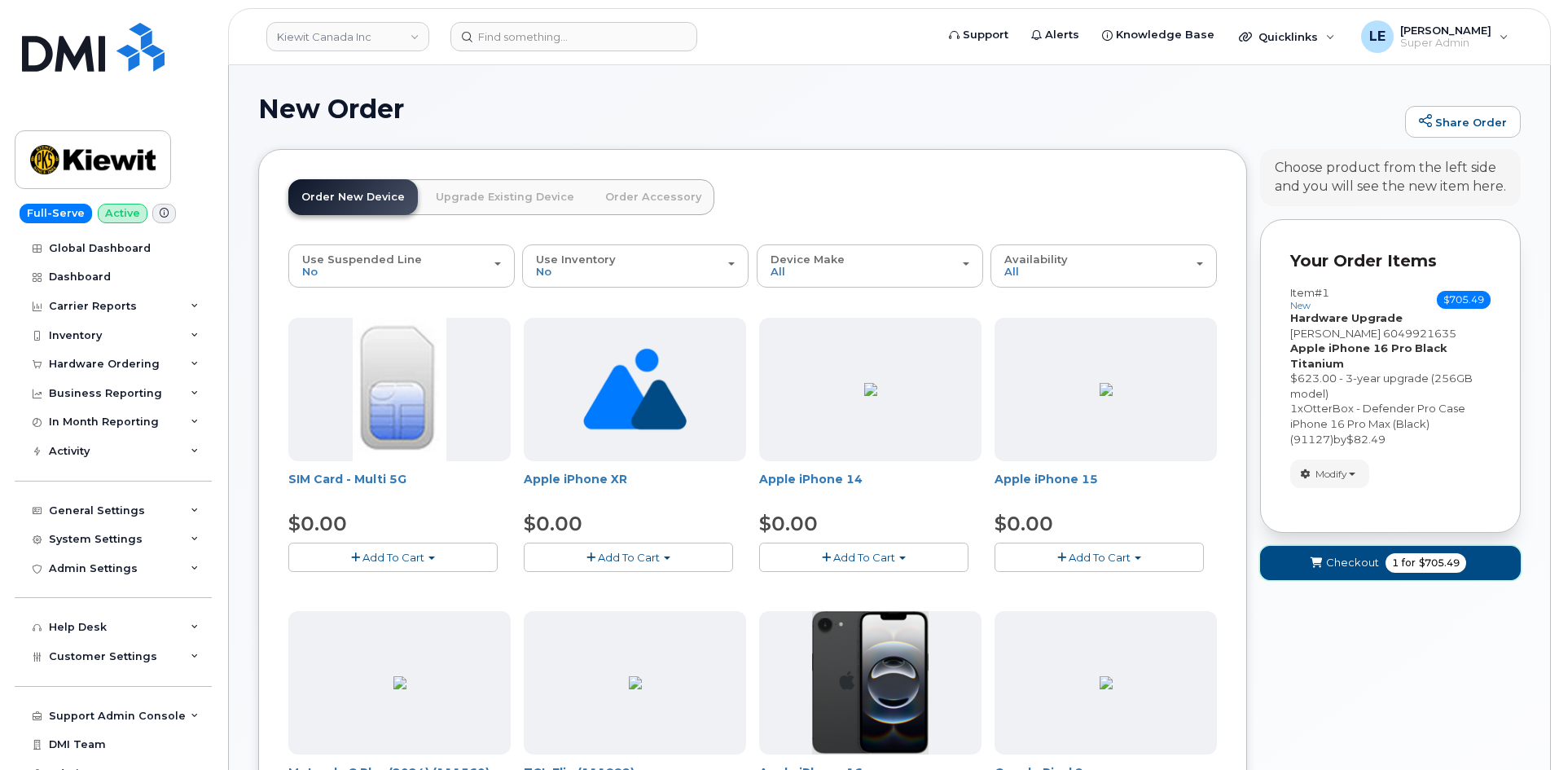
click at [1368, 570] on span "Checkout" at bounding box center [1352, 562] width 53 height 15
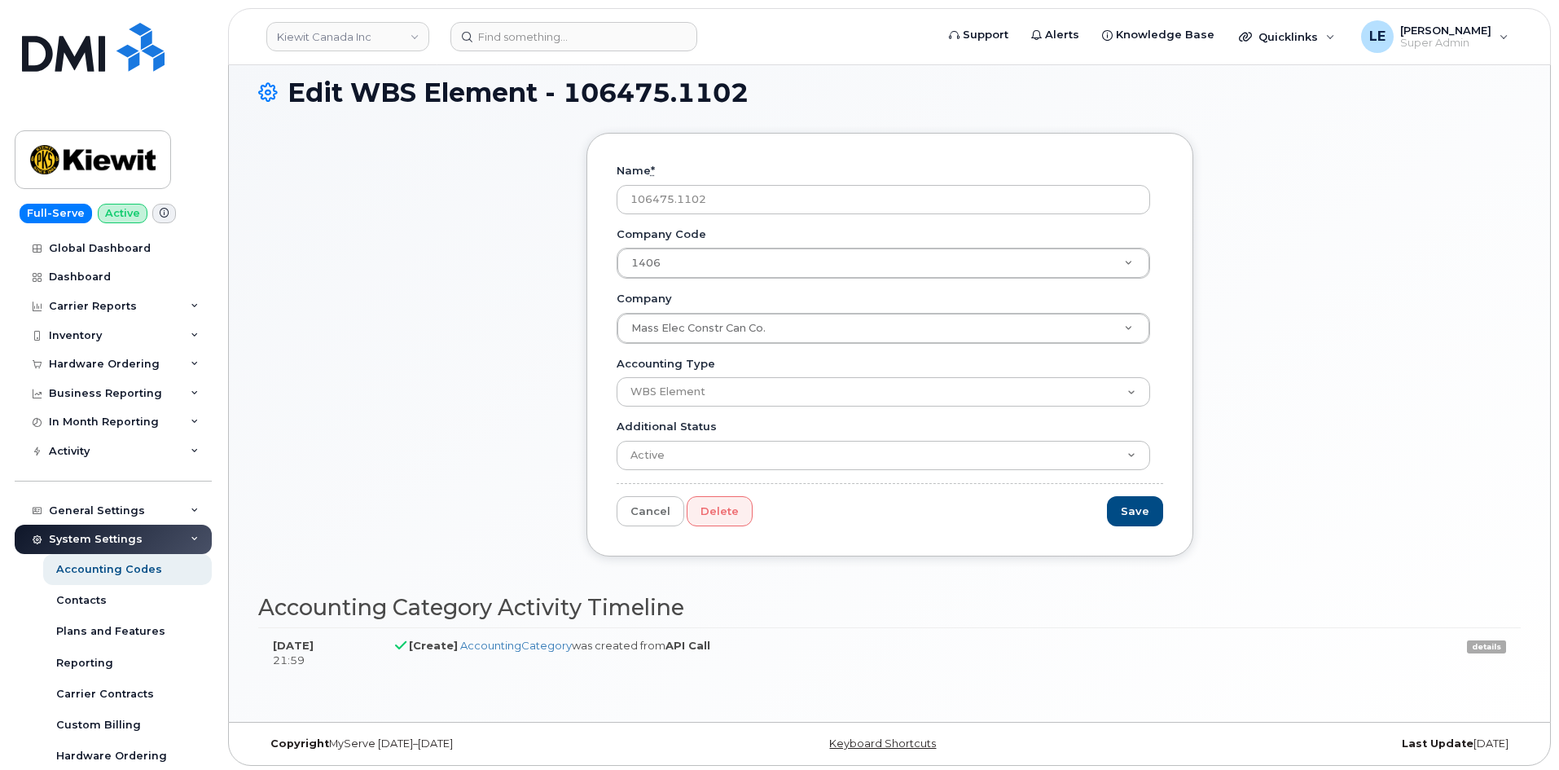
scroll to position [20, 0]
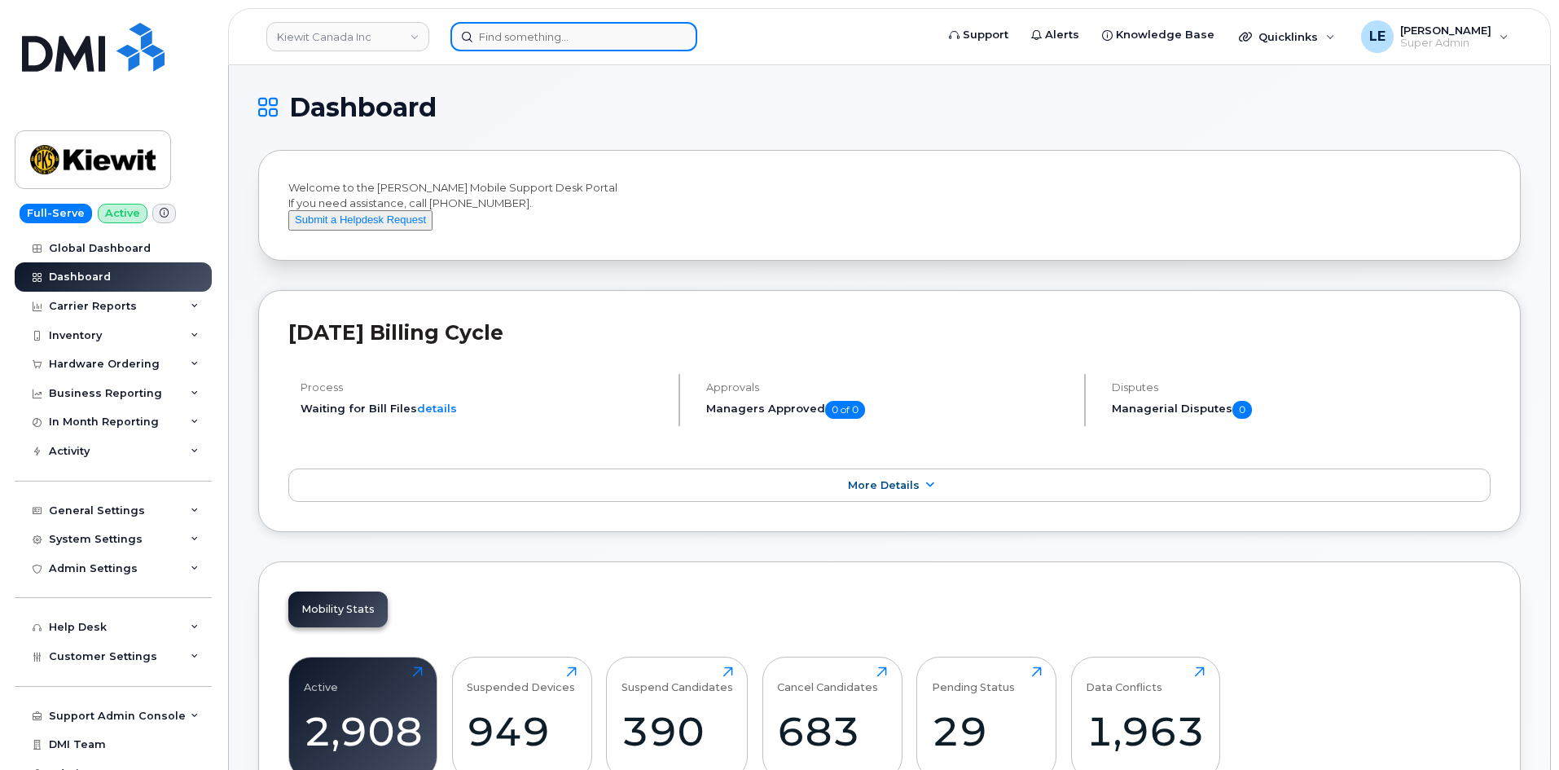
click at [548, 49] on input at bounding box center [574, 36] width 247 height 29
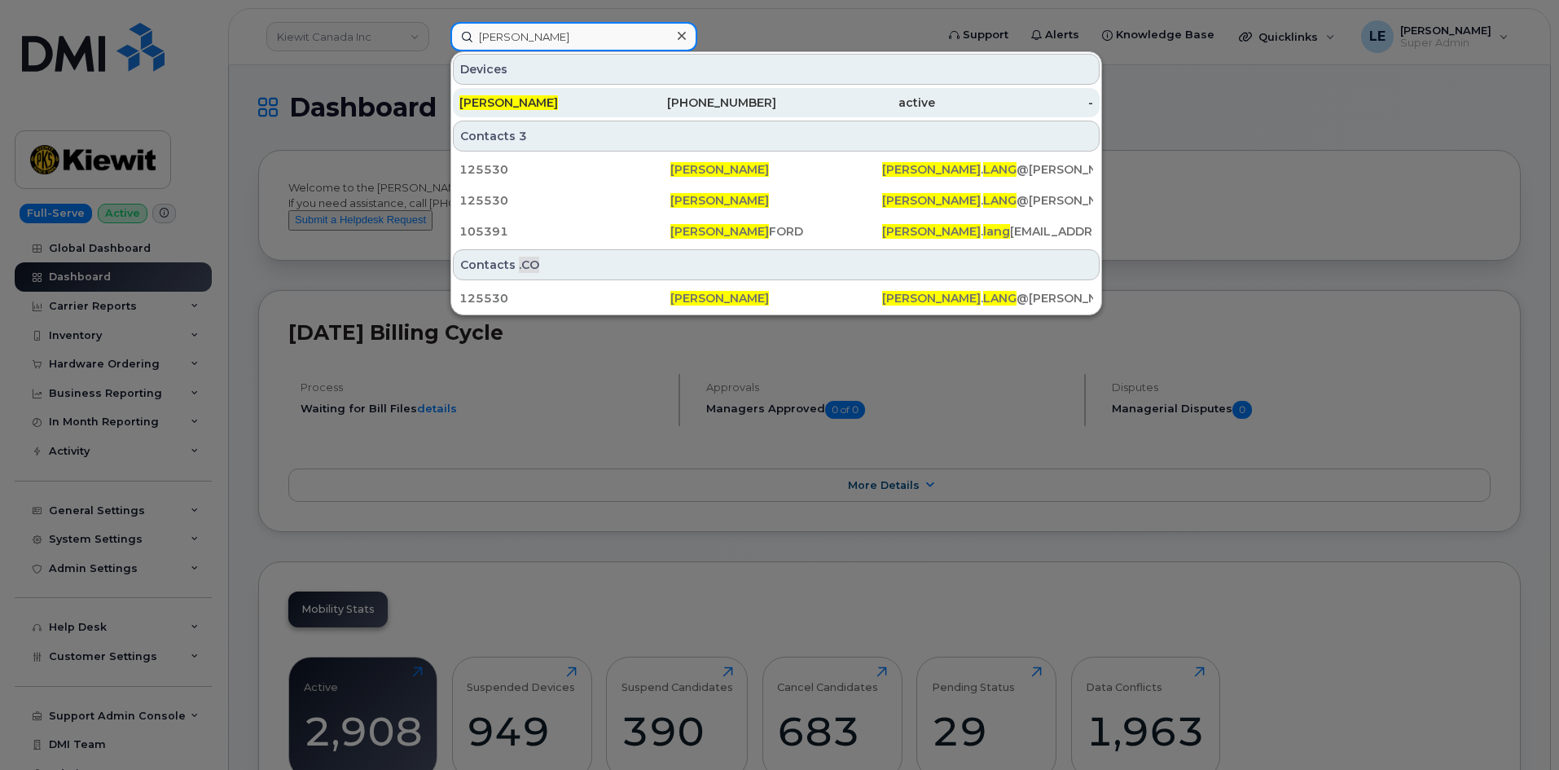
type input "willis lang"
click at [563, 97] on div "Willis Lang" at bounding box center [539, 103] width 159 height 16
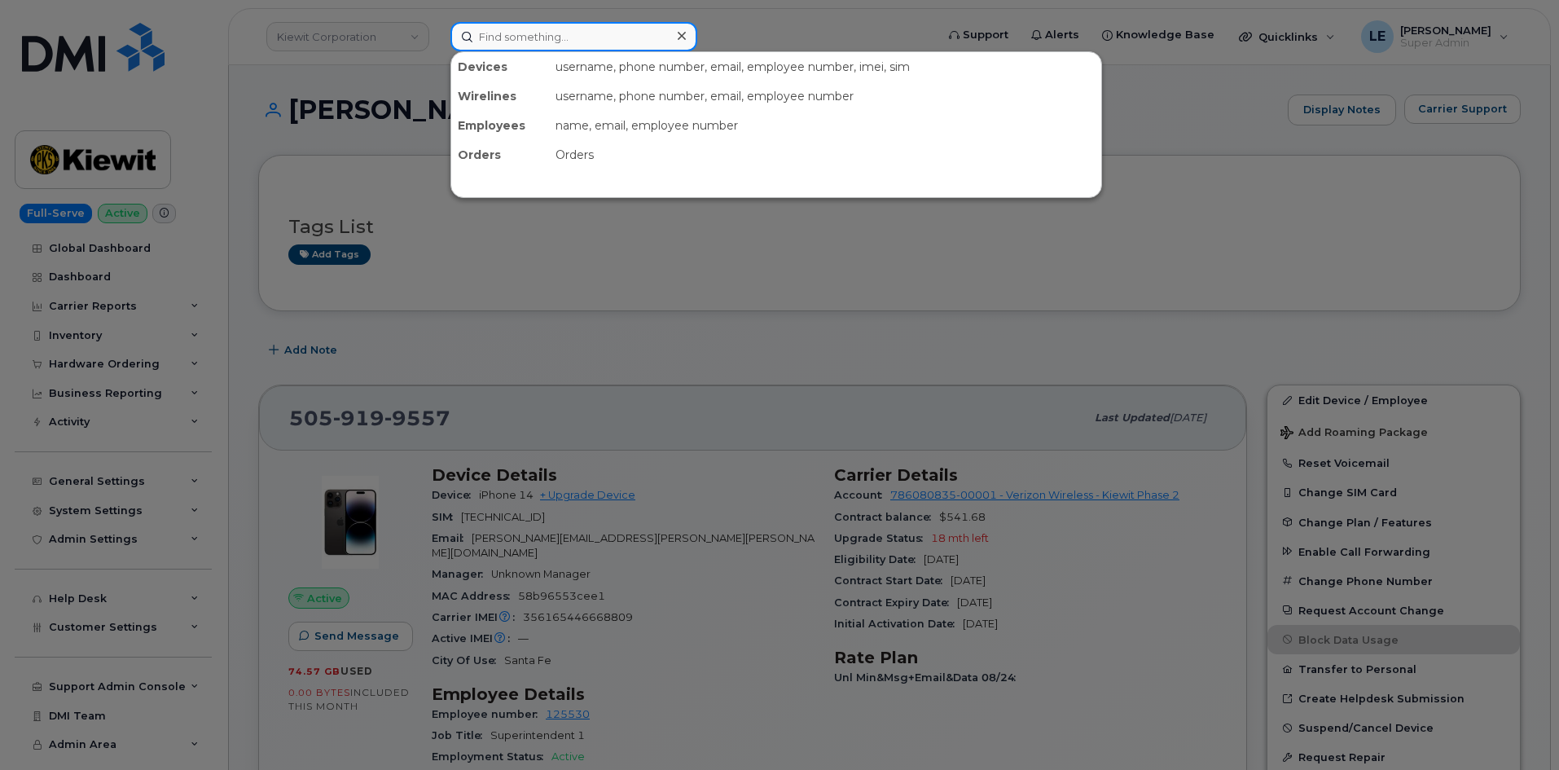
click at [538, 46] on input at bounding box center [574, 36] width 247 height 29
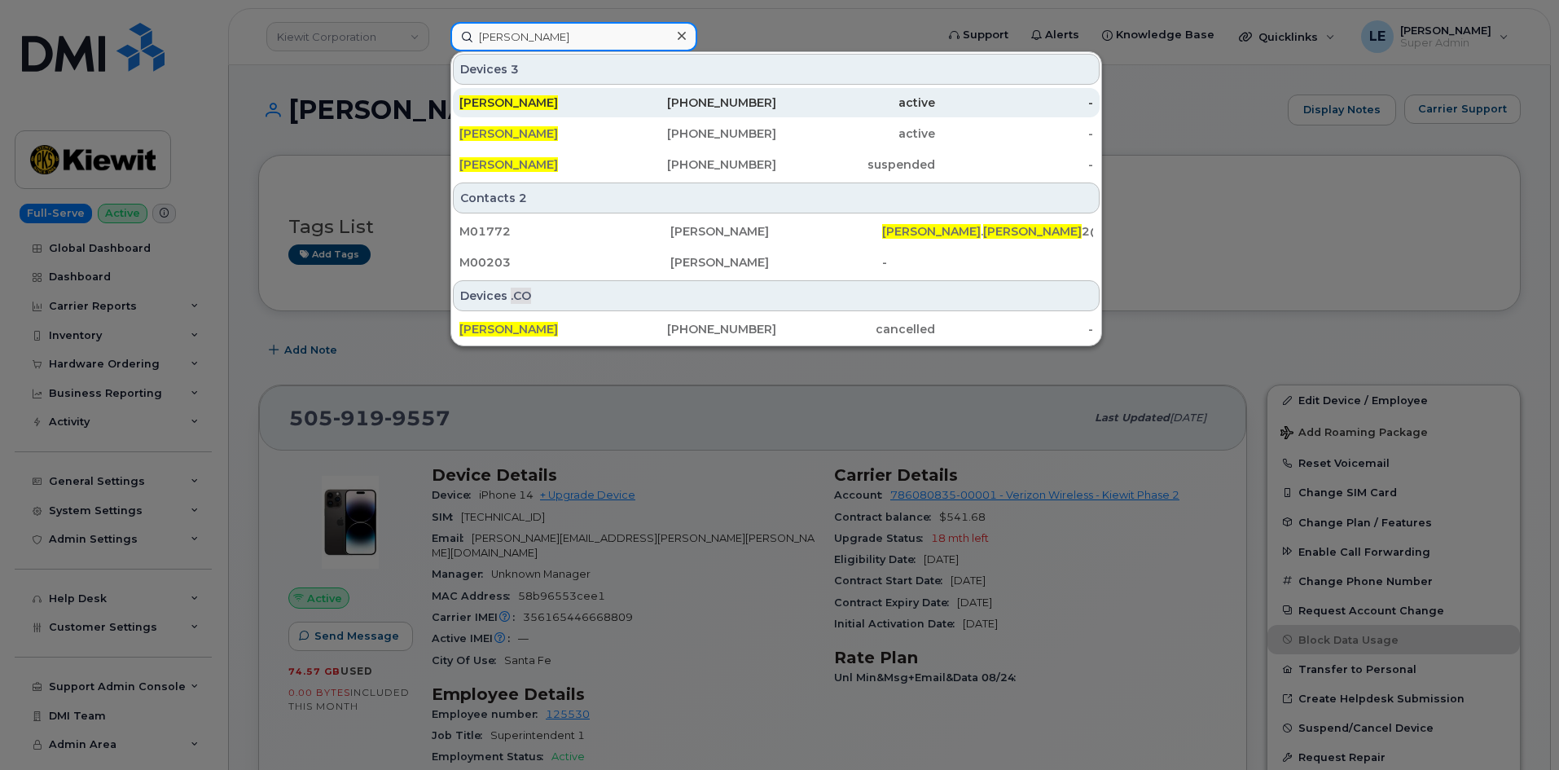
type input "victor wang"
click at [578, 99] on div "[PERSON_NAME]" at bounding box center [539, 103] width 159 height 16
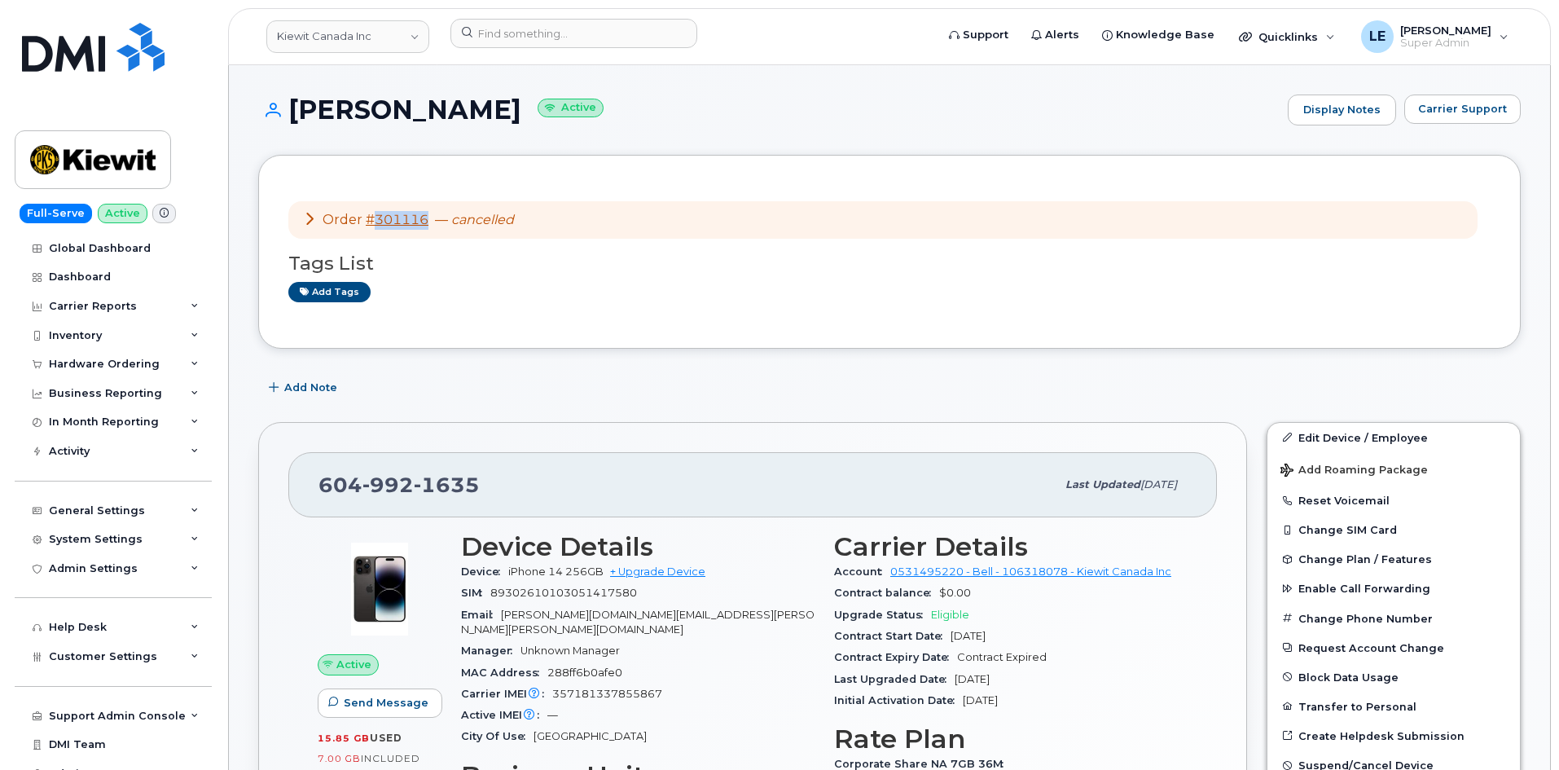
copy link "301116"
drag, startPoint x: 431, startPoint y: 219, endPoint x: 370, endPoint y: 226, distance: 61.5
click at [370, 226] on div "Order #301116 — cancelled" at bounding box center [408, 220] width 211 height 19
click at [484, 217] on em "cancelled" at bounding box center [482, 219] width 63 height 15
click at [306, 221] on icon at bounding box center [309, 218] width 13 height 13
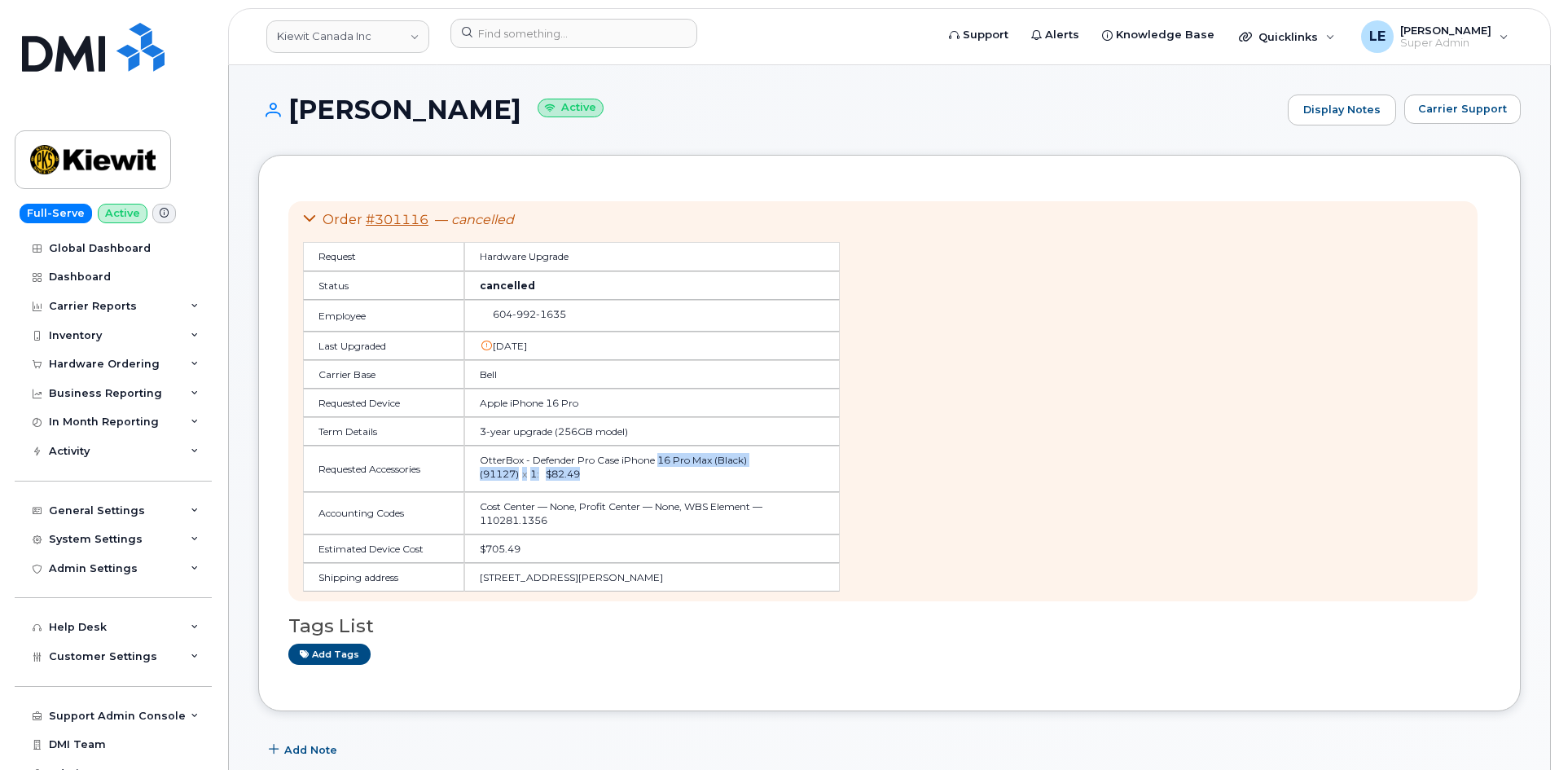
drag, startPoint x: 669, startPoint y: 465, endPoint x: 732, endPoint y: 470, distance: 62.9
click at [732, 470] on div "OtterBox - Defender Pro Case iPhone 16 Pro Max (Black) (91127) x 1 : $82.49" at bounding box center [652, 467] width 345 height 28
click at [732, 471] on div "OtterBox - Defender Pro Case iPhone 16 Pro Max (Black) (91127) x 1 : $82.49" at bounding box center [652, 467] width 345 height 28
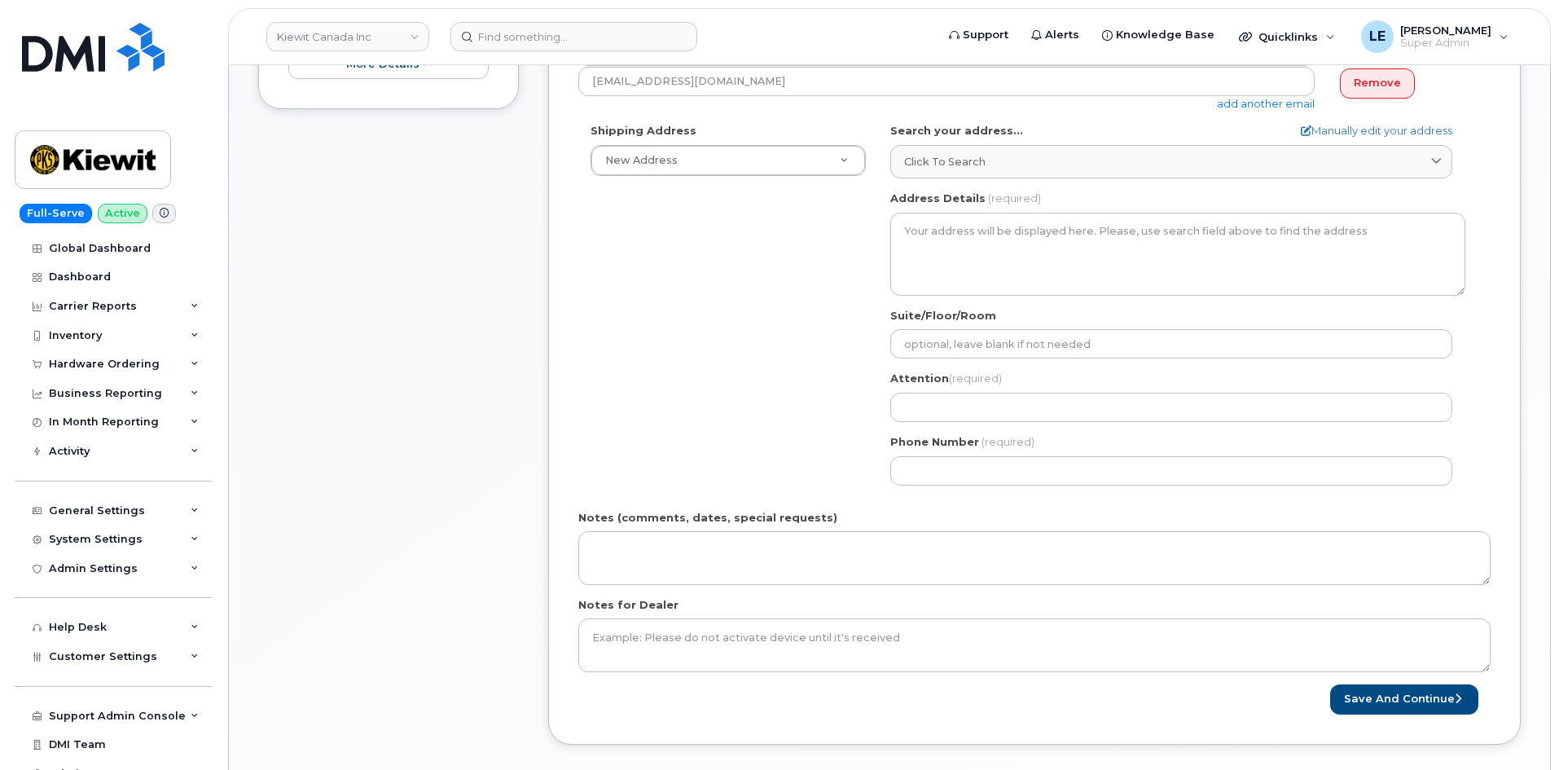
scroll to position [489, 0]
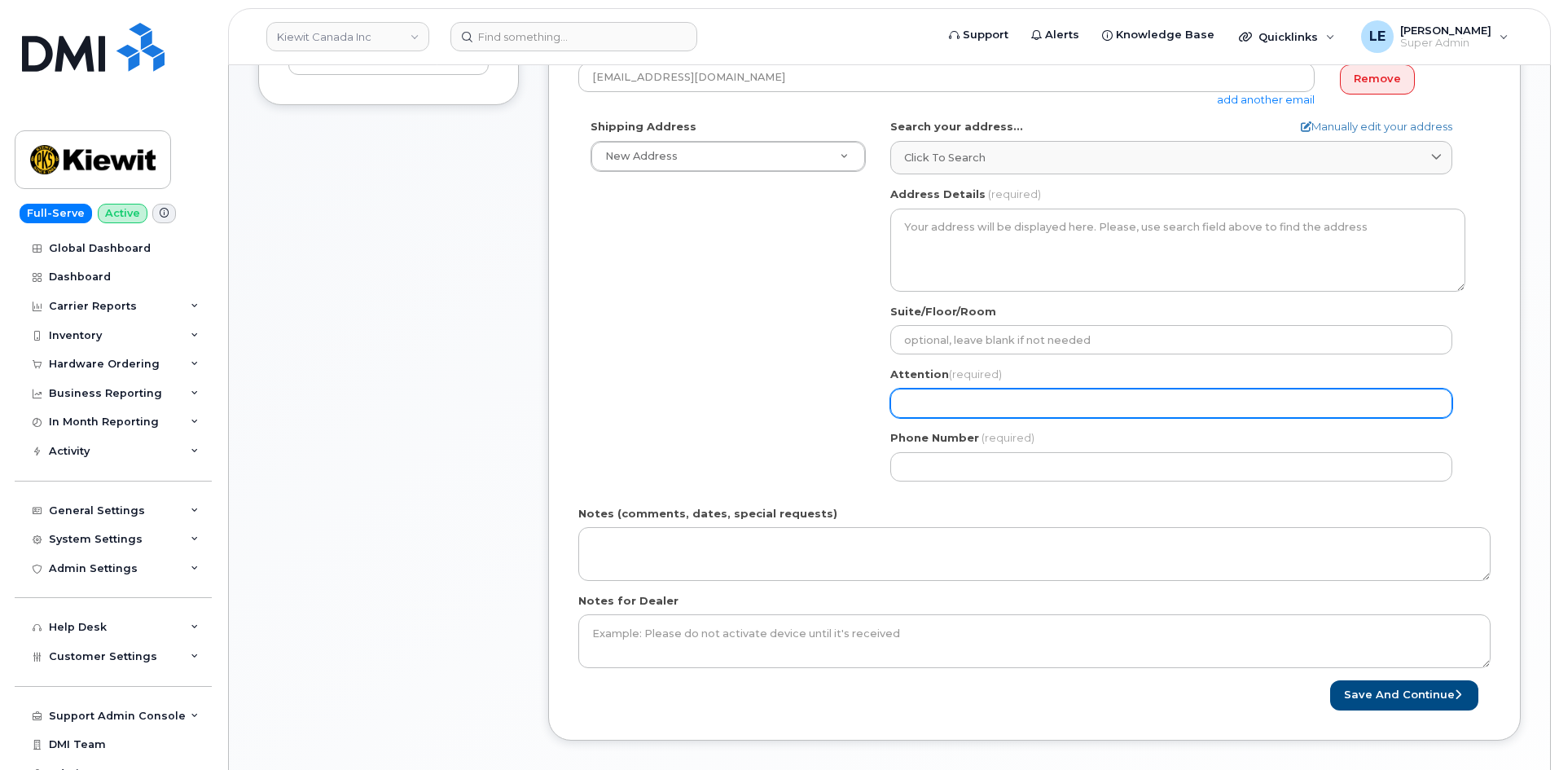
click at [1010, 389] on input "Attention (required)" at bounding box center [1172, 403] width 562 height 29
paste input "[PERSON_NAME]"
select select
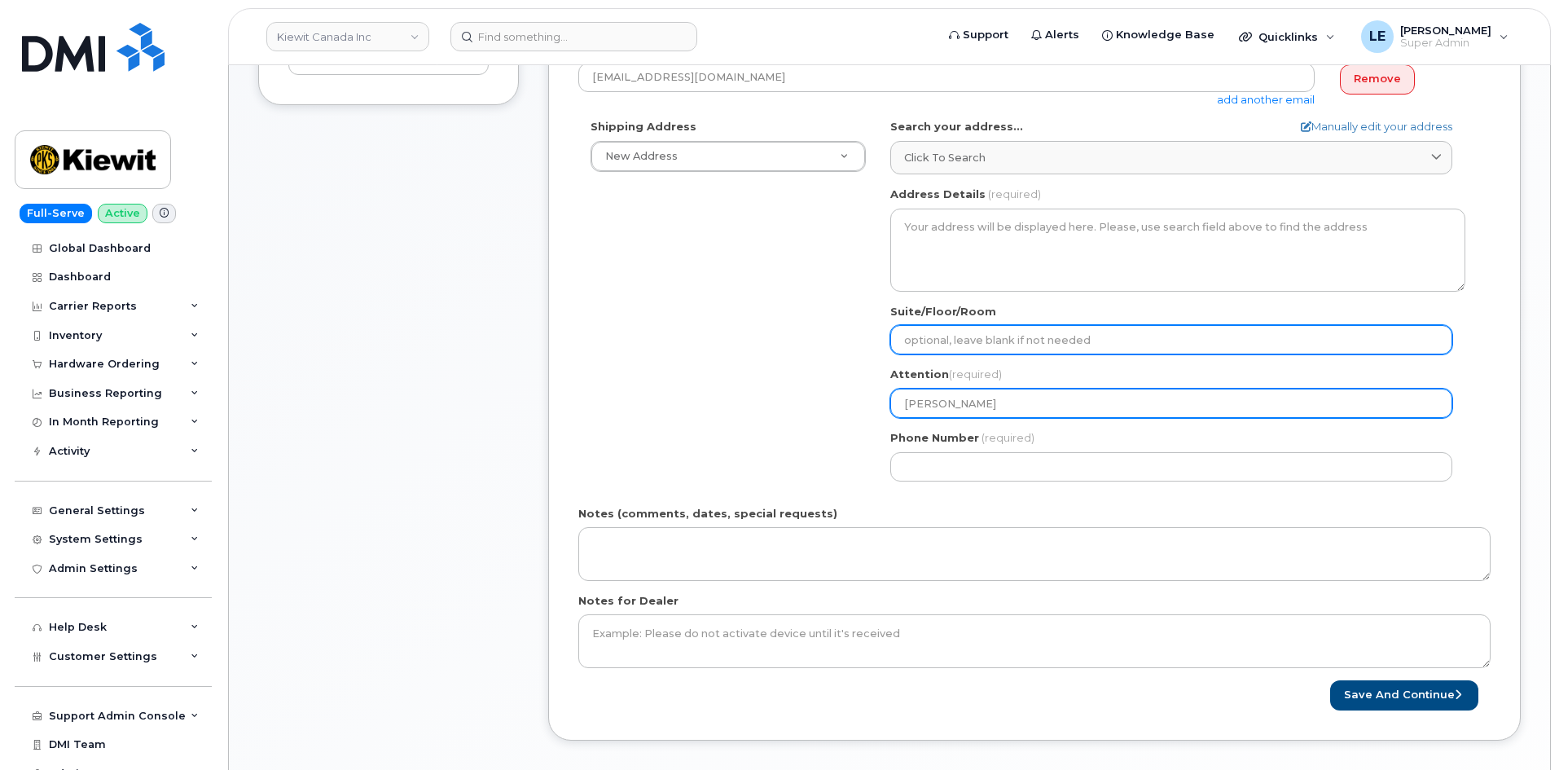
type input "[PERSON_NAME]"
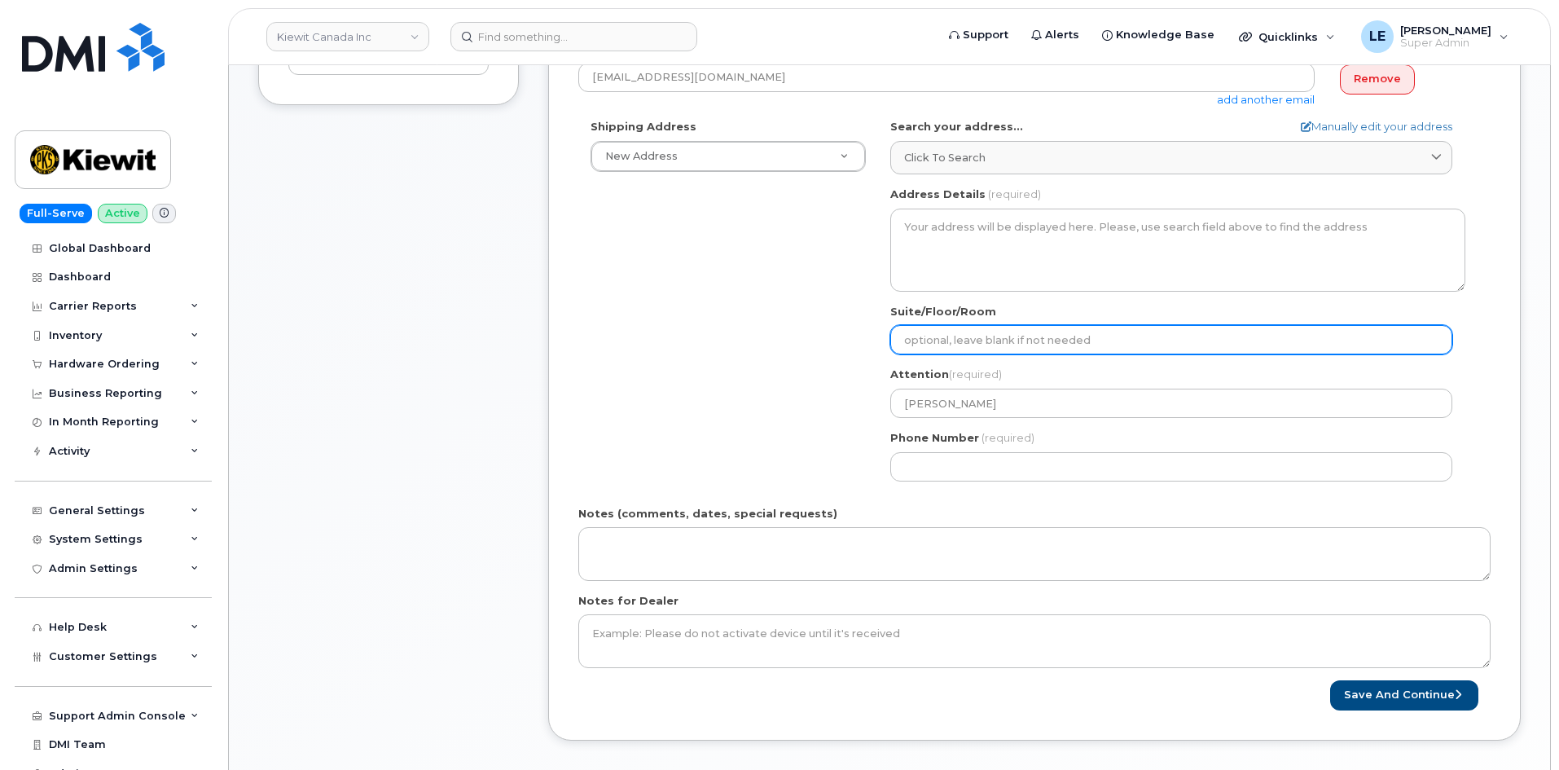
click at [991, 346] on input "Suite/Floor/Room" at bounding box center [1172, 339] width 562 height 29
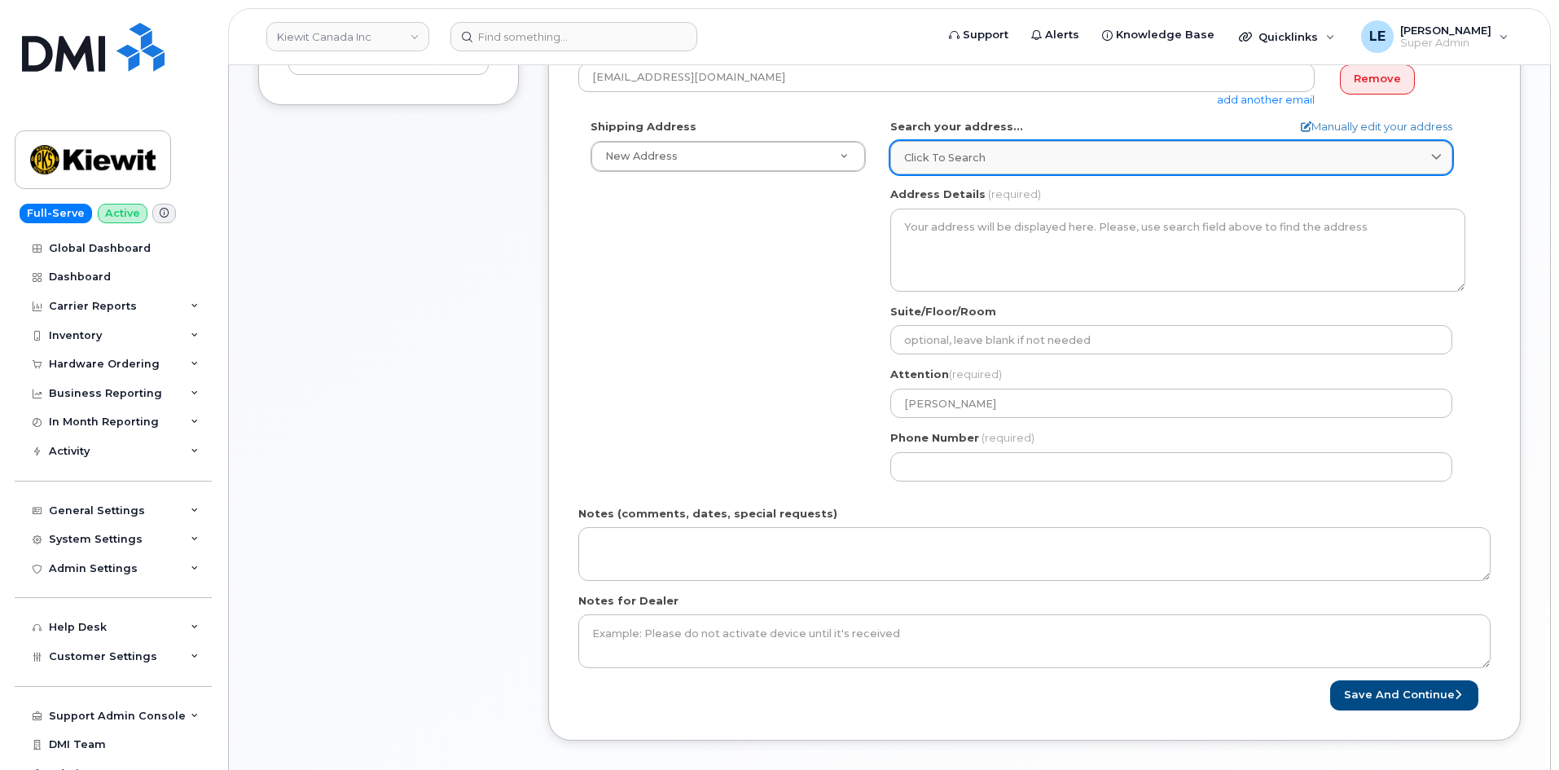
click at [957, 156] on span "Click to search" at bounding box center [944, 157] width 81 height 15
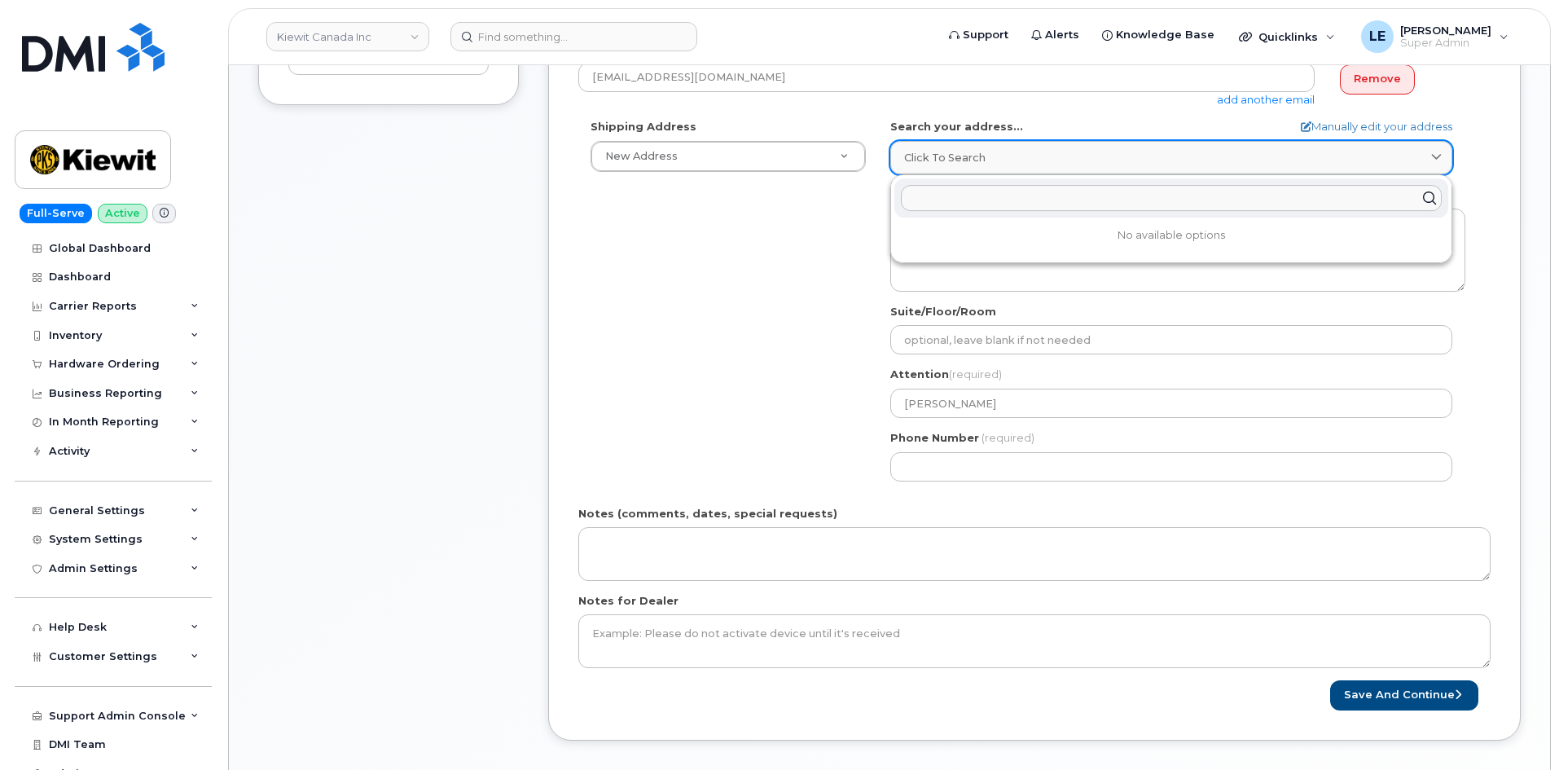
paste input "200 - 4333 Still Creek Drive Burnaby, BC V5C 6S6"
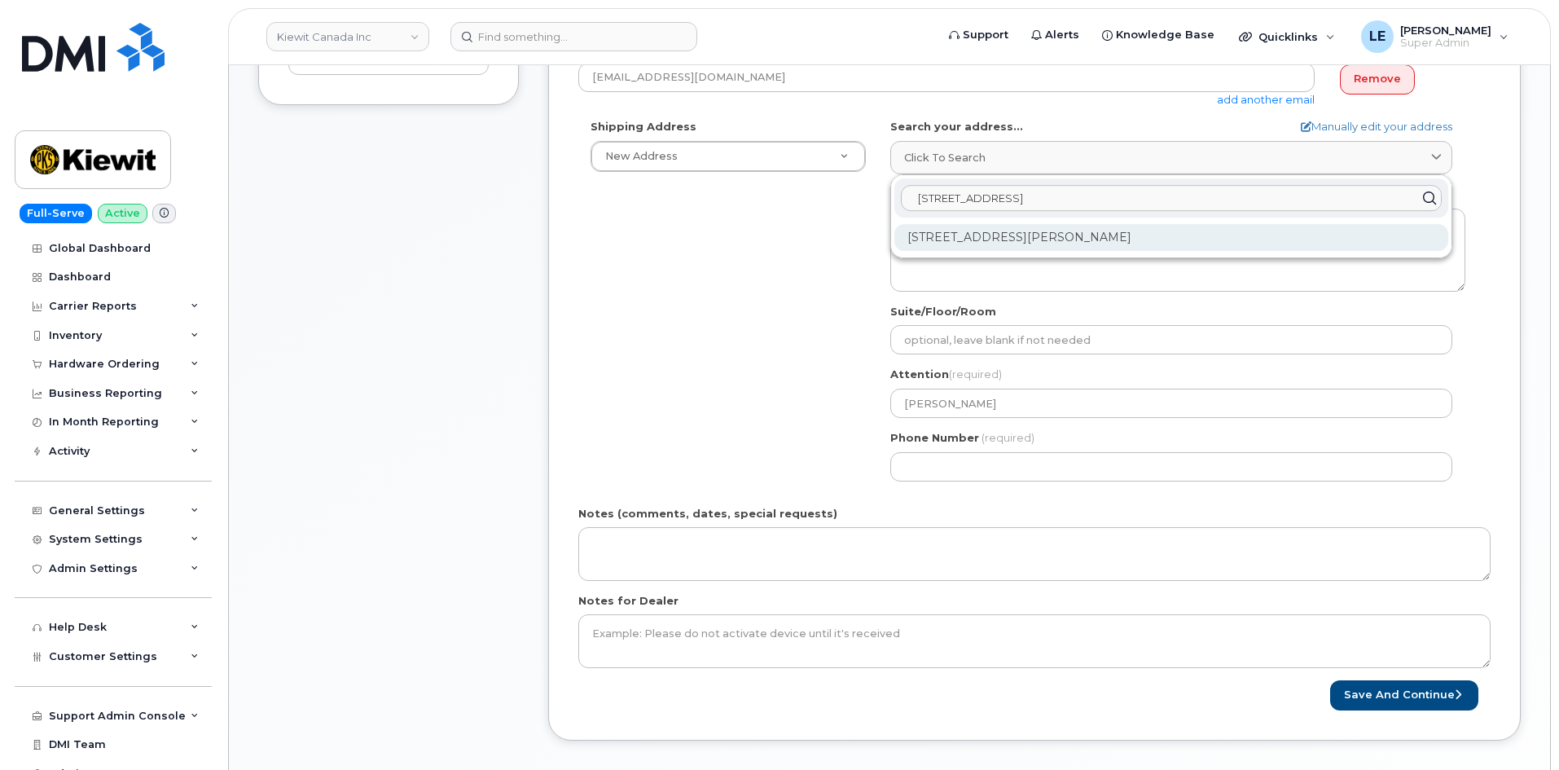
type input "200 - 4333 Still Creek Drive Burnaby, BC V5C 6S6"
click at [984, 234] on div "200-4333 Still Creek Dr Burnaby BC V5C 6S6" at bounding box center [1172, 237] width 554 height 27
select select
type textarea "200-4333 Still Creek Dr BURNABY BC V5C 6S6 CANADA"
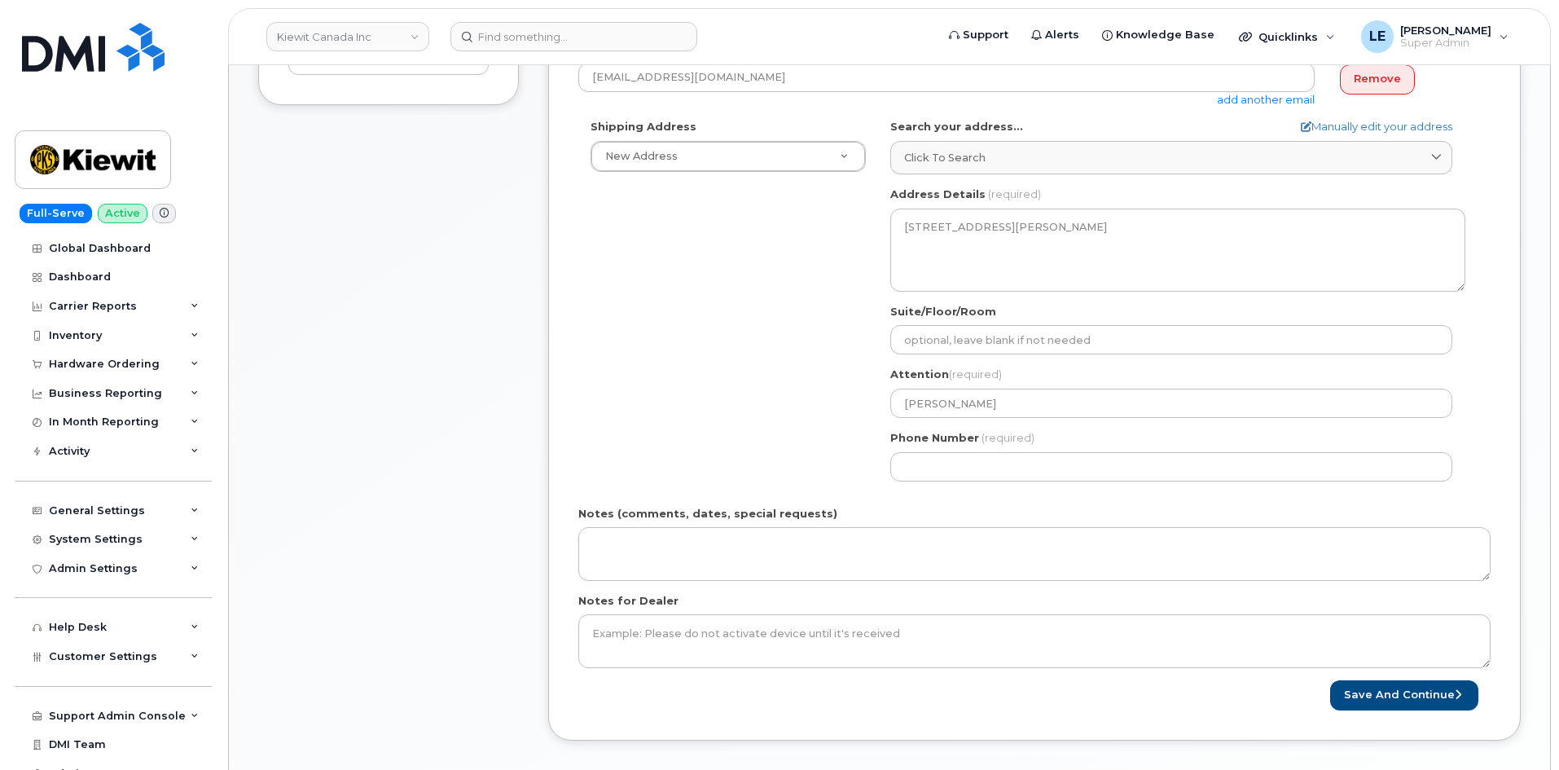
click at [813, 251] on div "Shipping Address New Address New Address 200-4333 Still Creek Dr 200-10333 Sout…" at bounding box center [1028, 306] width 900 height 374
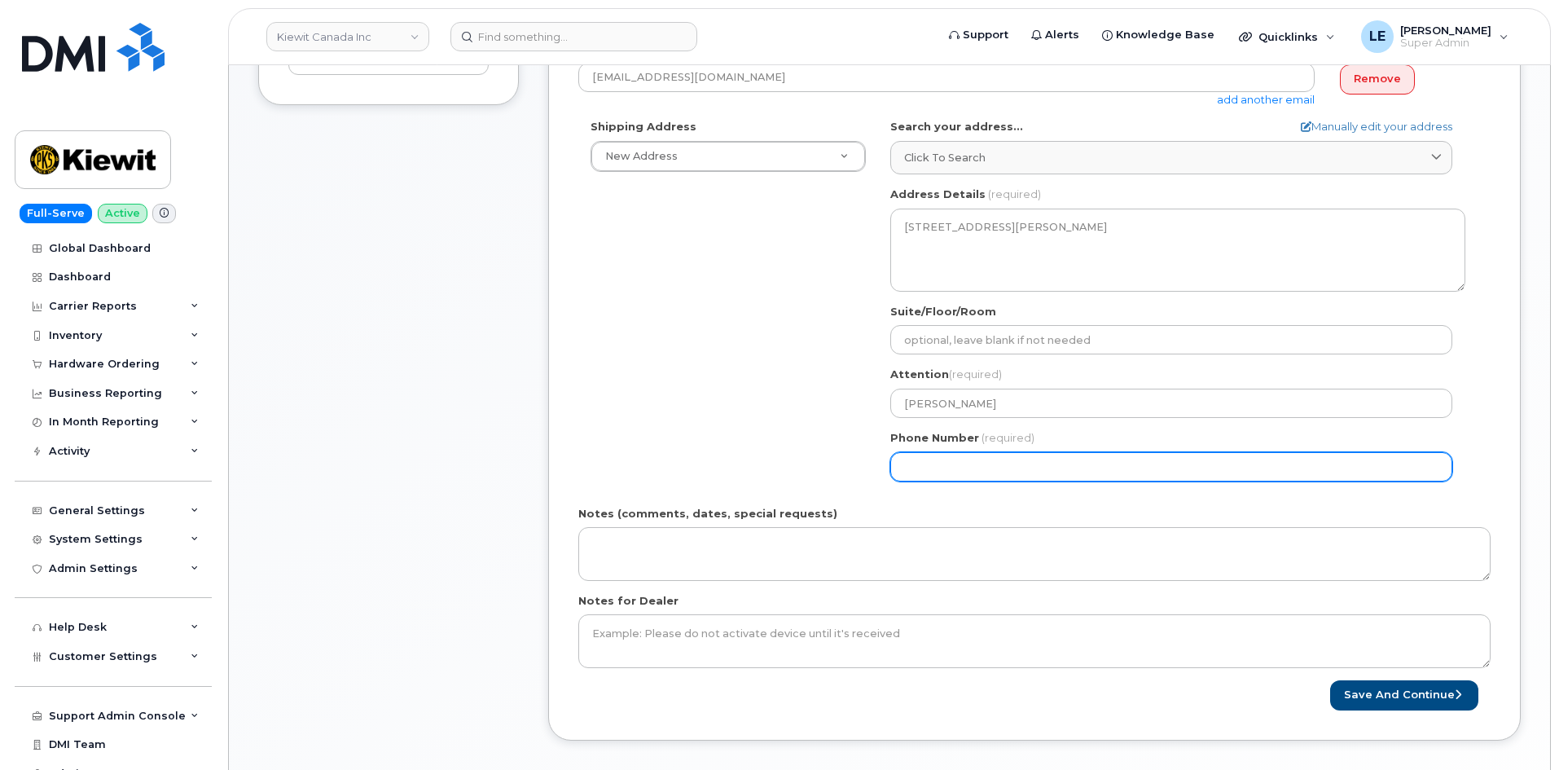
click at [978, 464] on input "Phone Number" at bounding box center [1172, 466] width 562 height 29
paste input "6049921635"
select select
type input "6049921635"
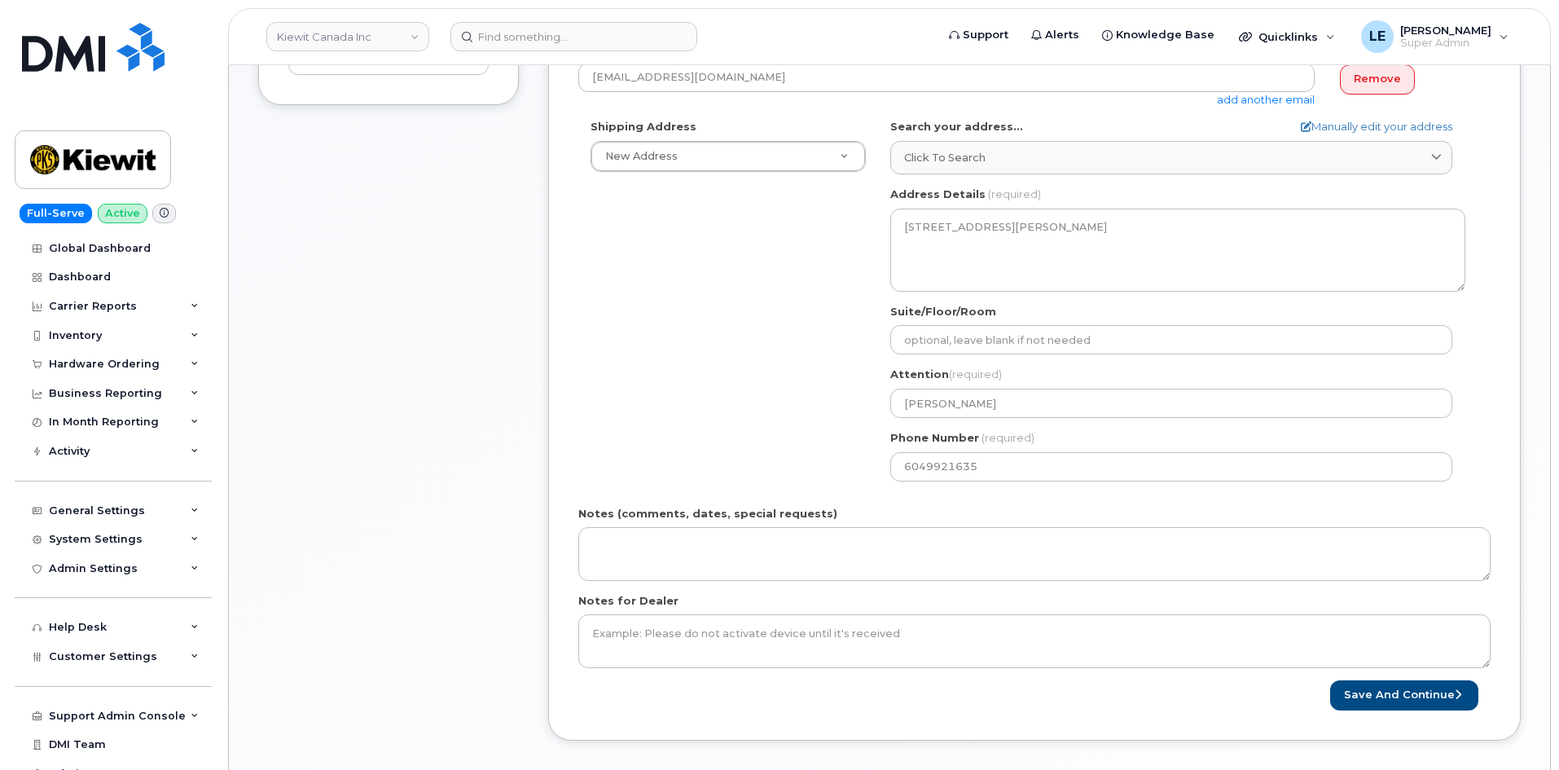
click at [732, 407] on div "Shipping Address New Address New Address 200-4333 Still Creek Dr 200-10333 Sout…" at bounding box center [1028, 306] width 900 height 374
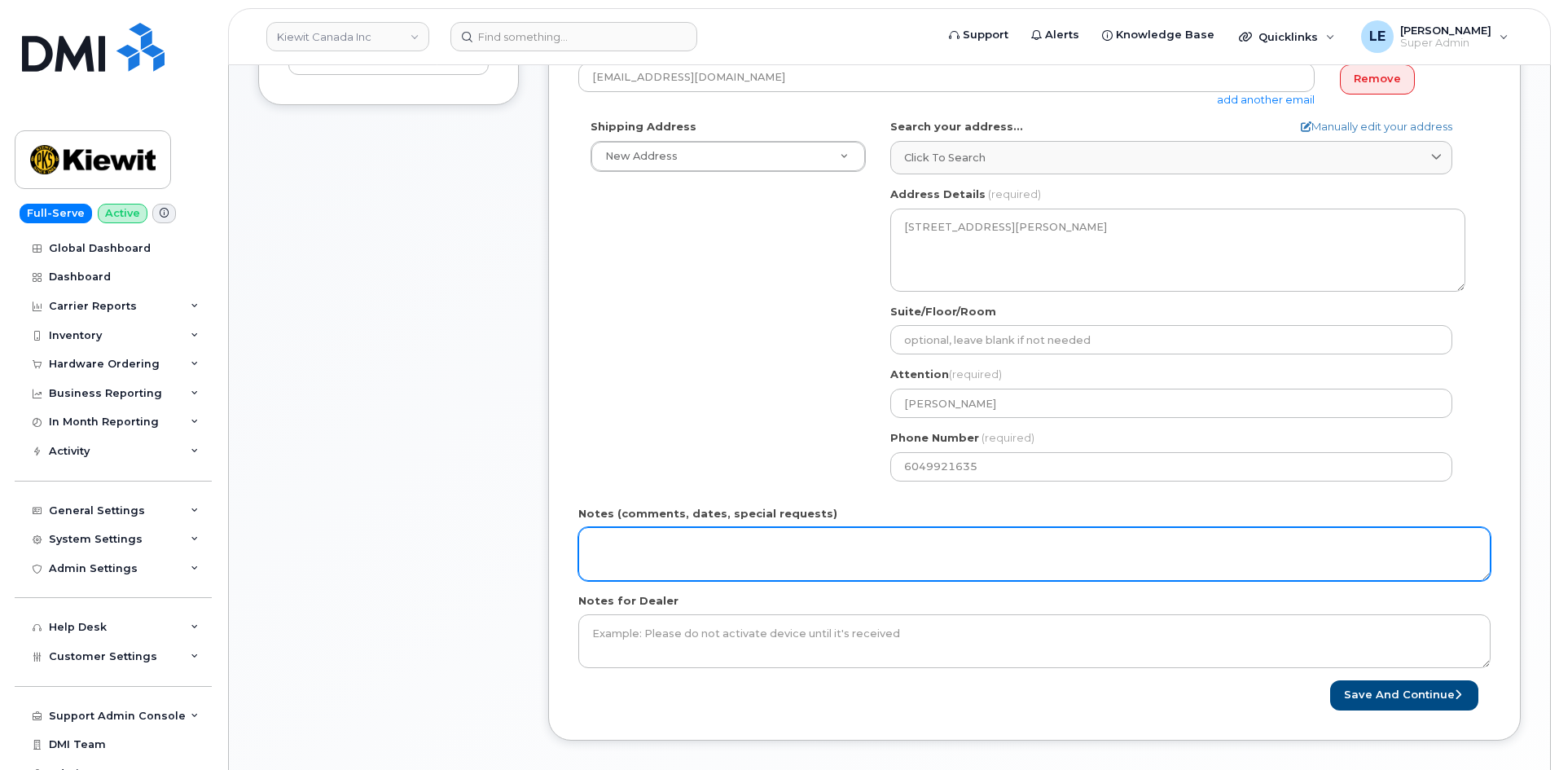
click at [697, 535] on textarea "Notes (comments, dates, special requests)" at bounding box center [1034, 554] width 913 height 54
type textarea "Upgrade"
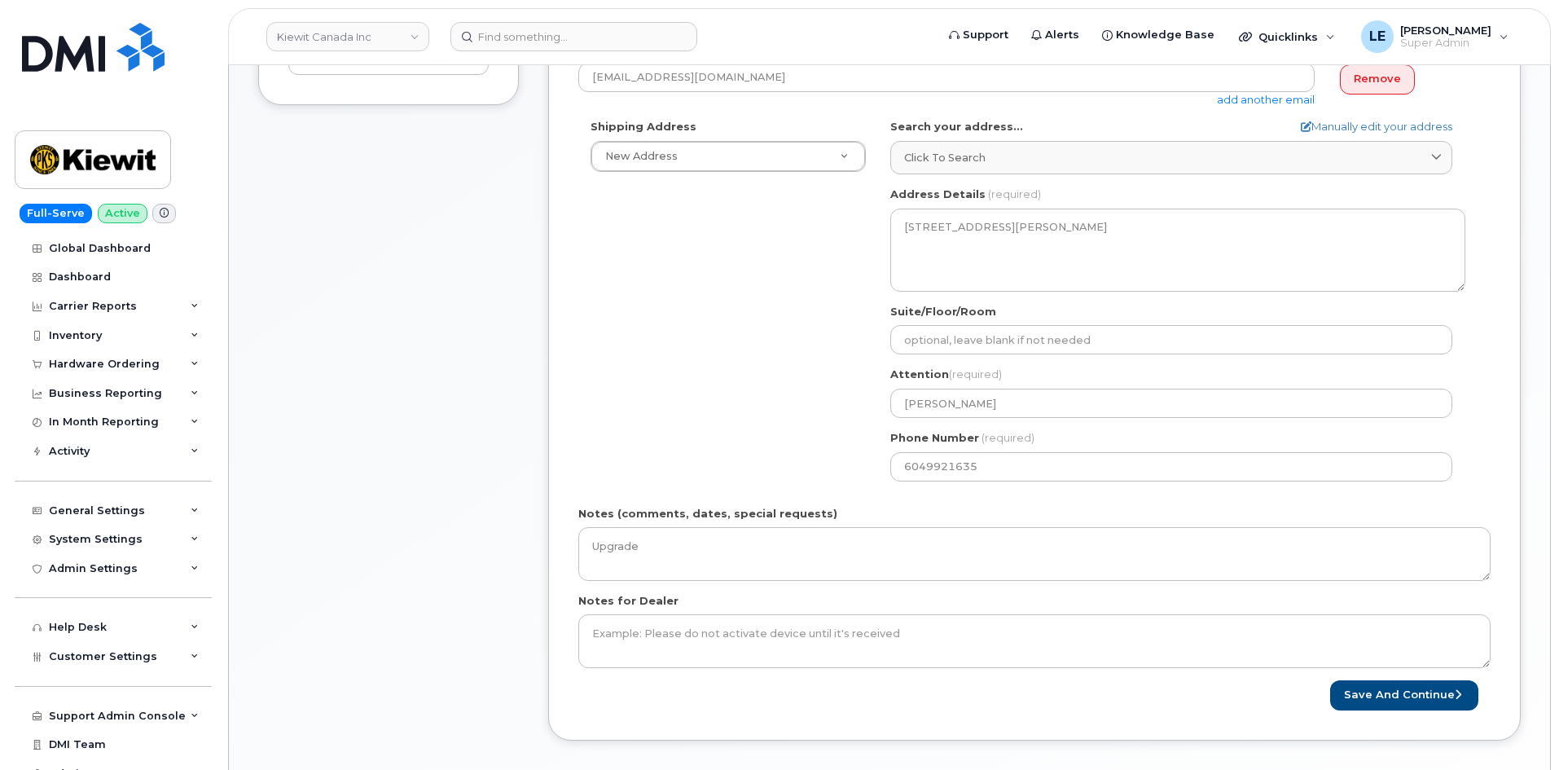
click at [689, 262] on div "Shipping Address New Address New Address 200-4333 Still Creek Dr 200-10333 Sout…" at bounding box center [1028, 306] width 900 height 374
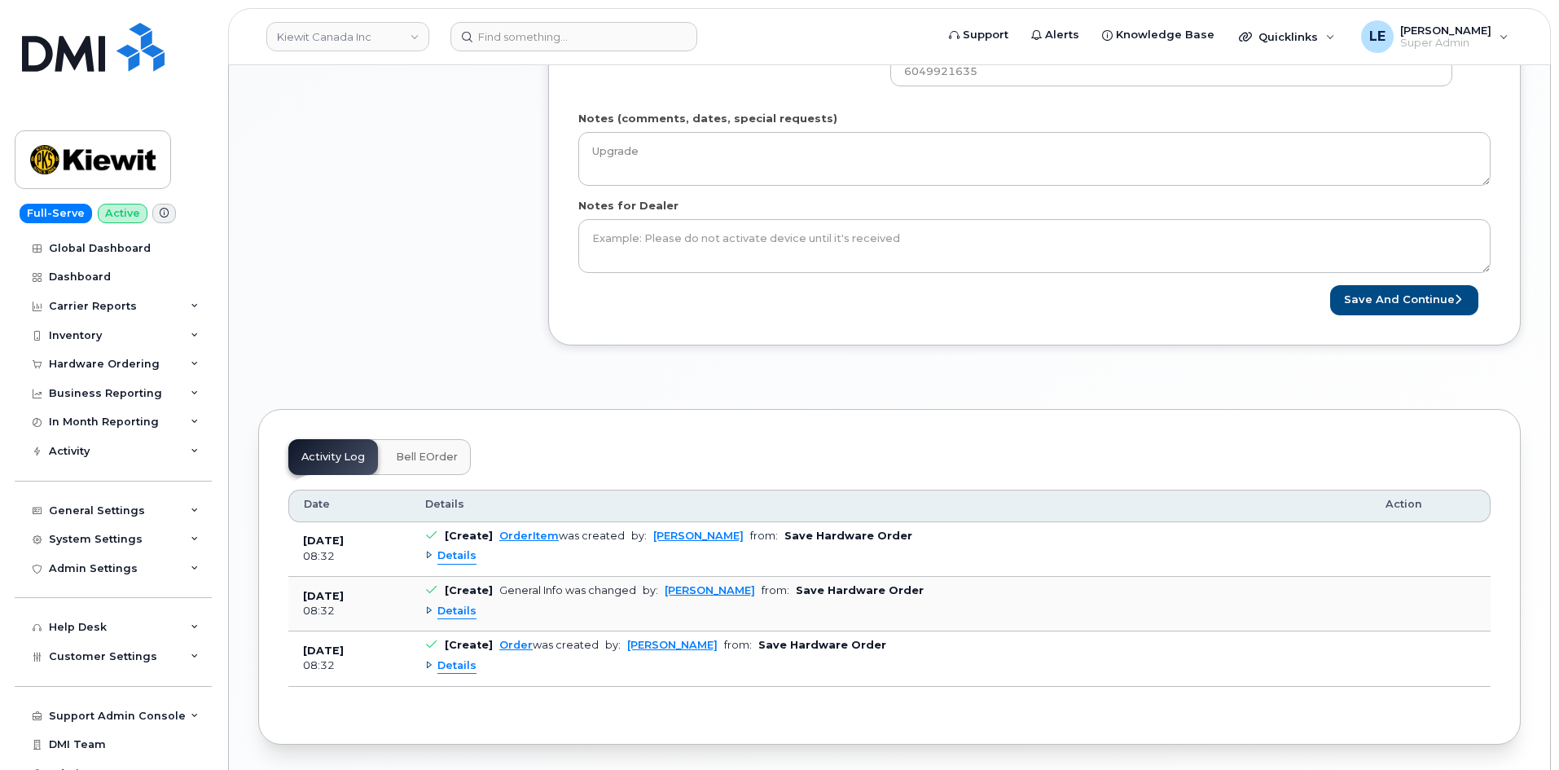
scroll to position [896, 0]
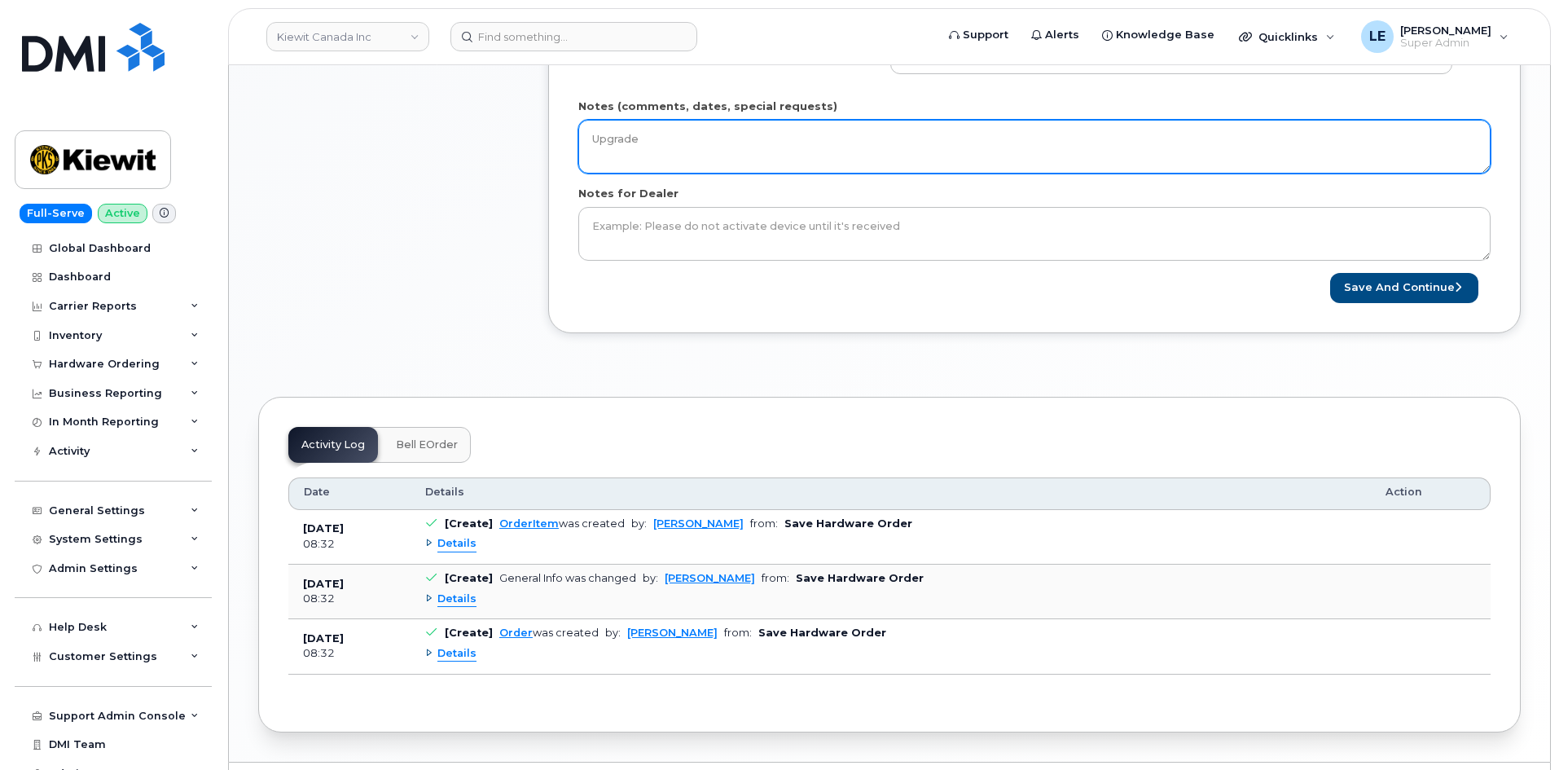
drag, startPoint x: 790, startPoint y: 151, endPoint x: 362, endPoint y: 152, distance: 427.8
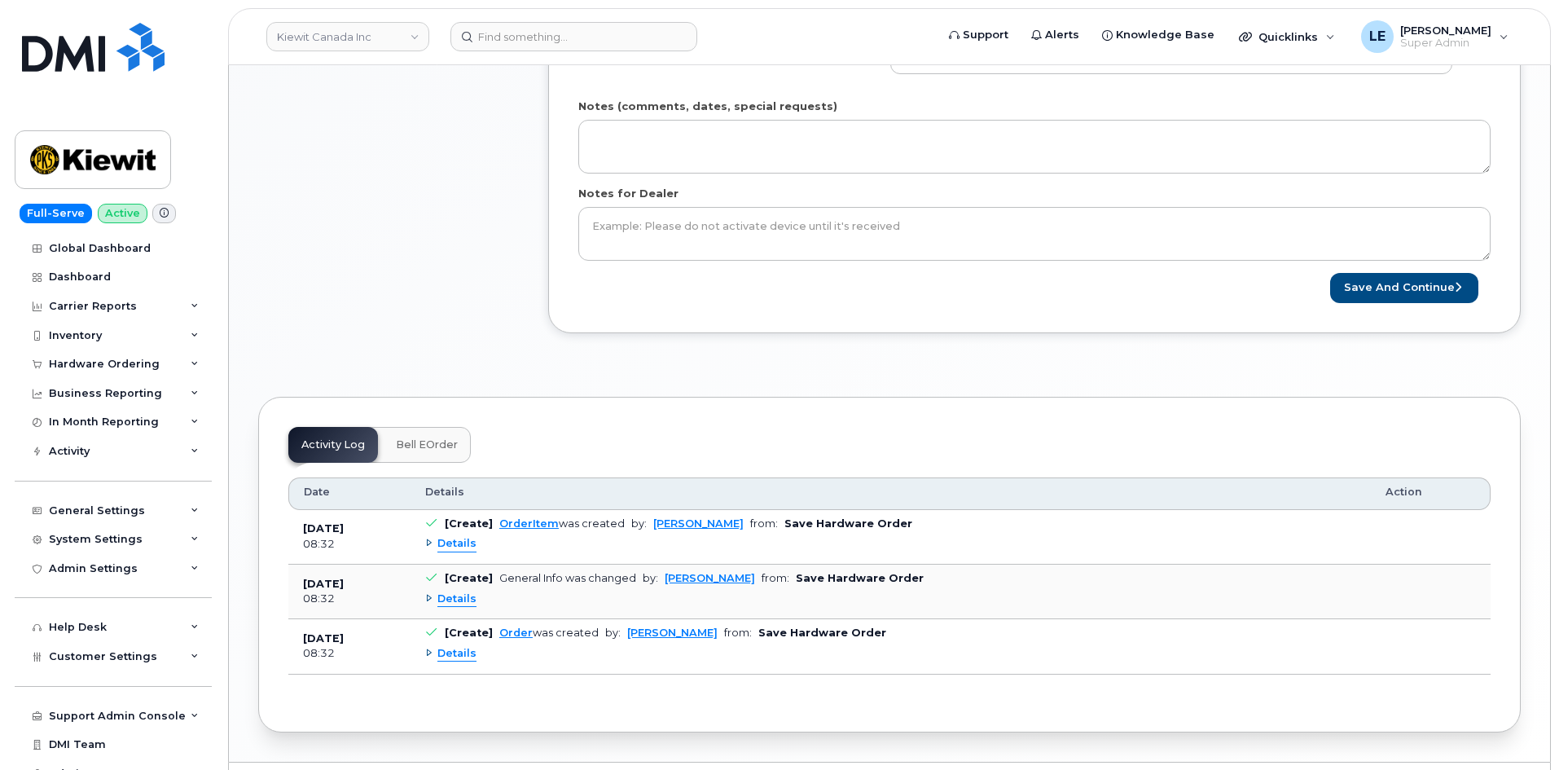
drag, startPoint x: 748, startPoint y: 375, endPoint x: 807, endPoint y: 372, distance: 58.8
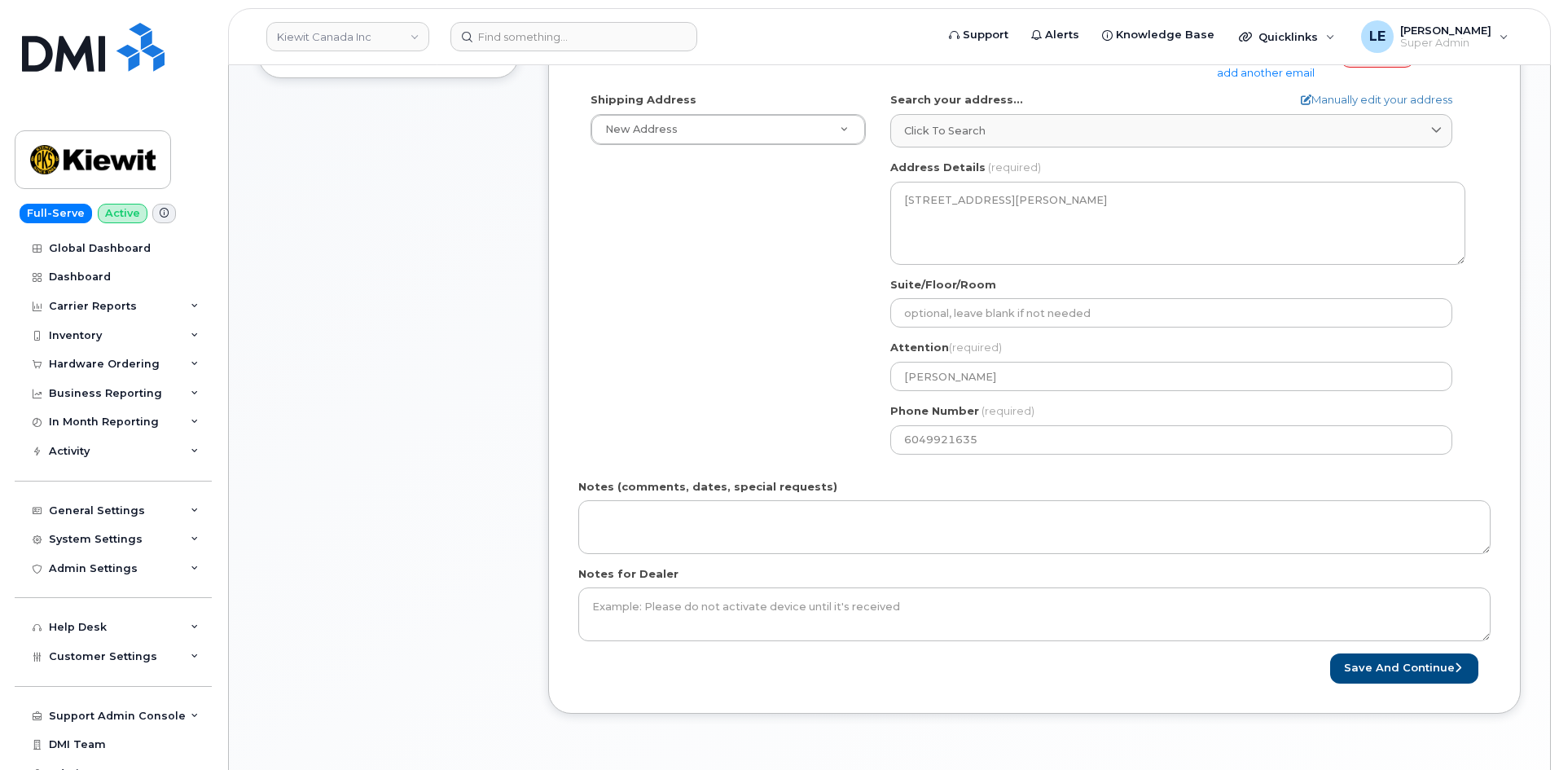
scroll to position [489, 0]
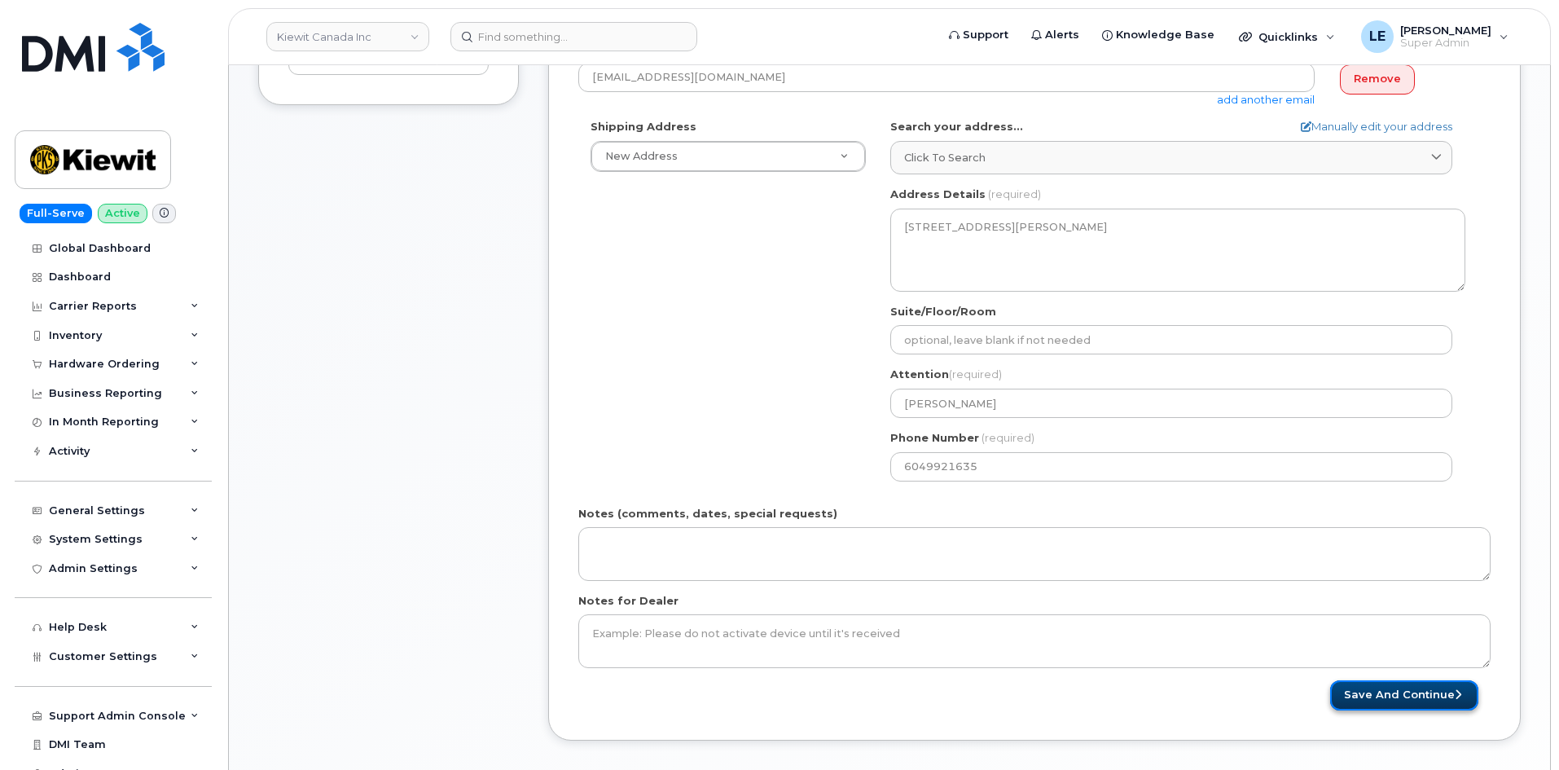
click at [1357, 690] on button "Save and Continue" at bounding box center [1405, 695] width 148 height 30
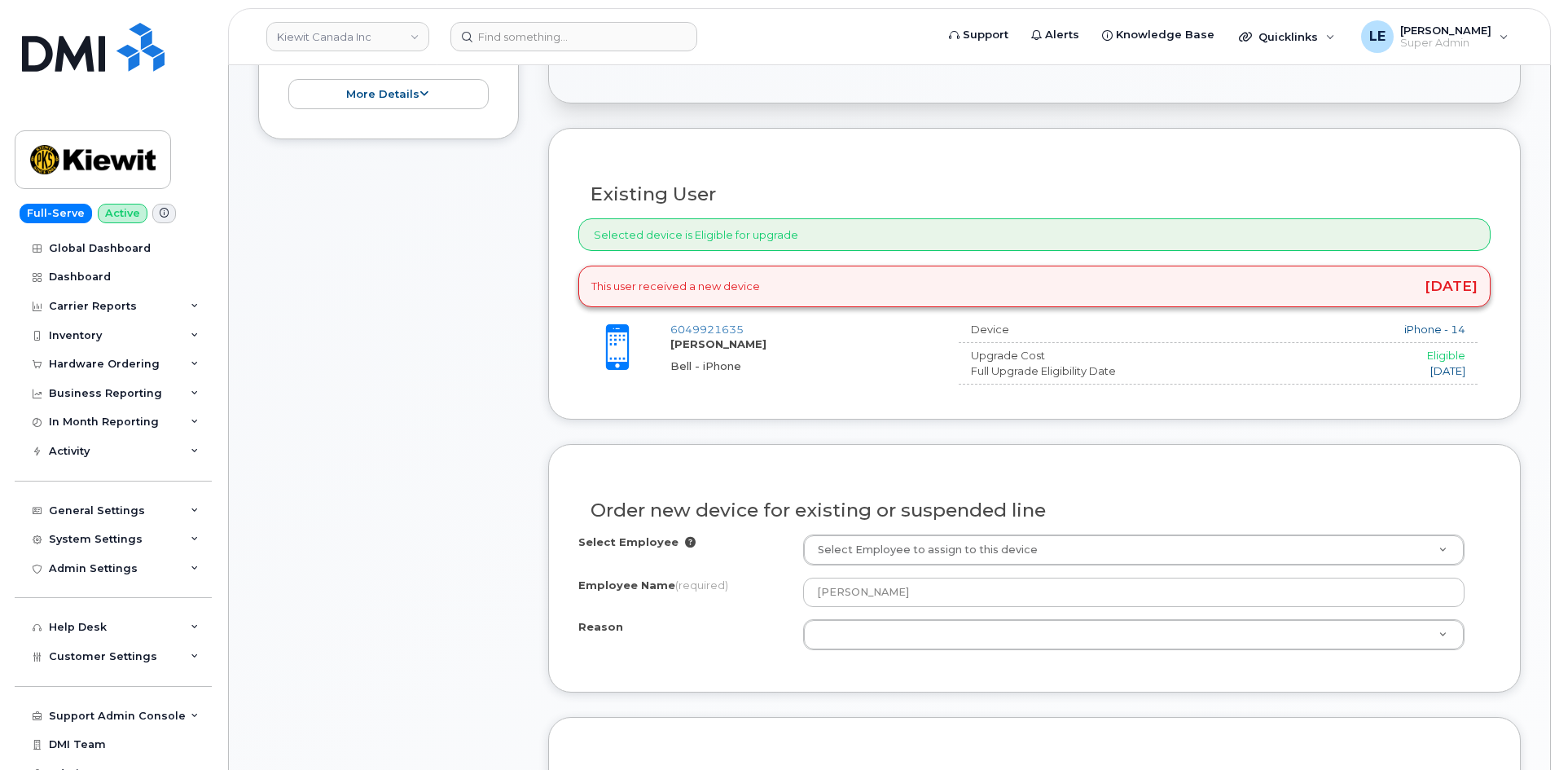
scroll to position [733, 0]
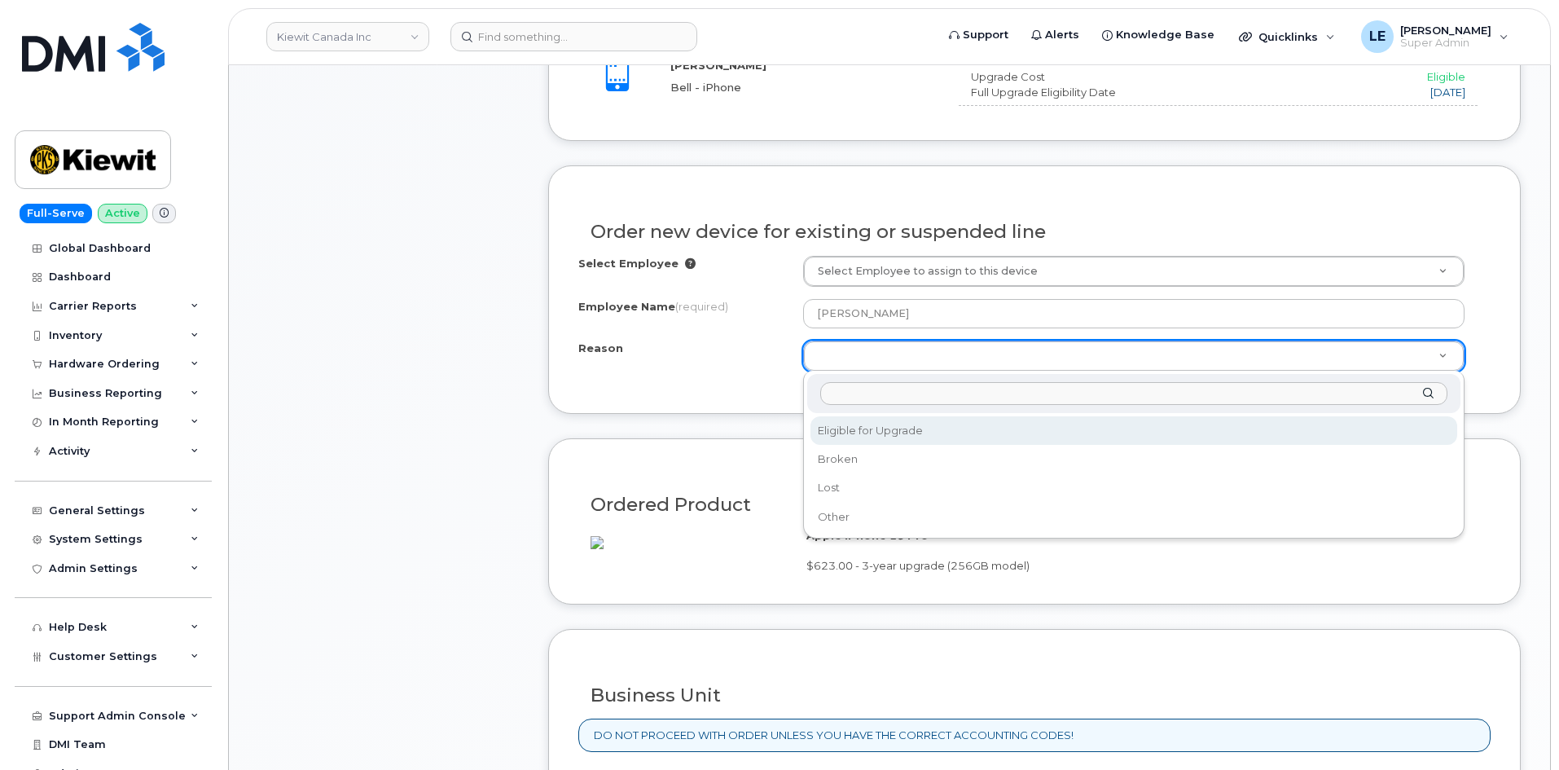
select select "eligible_for_upgrade"
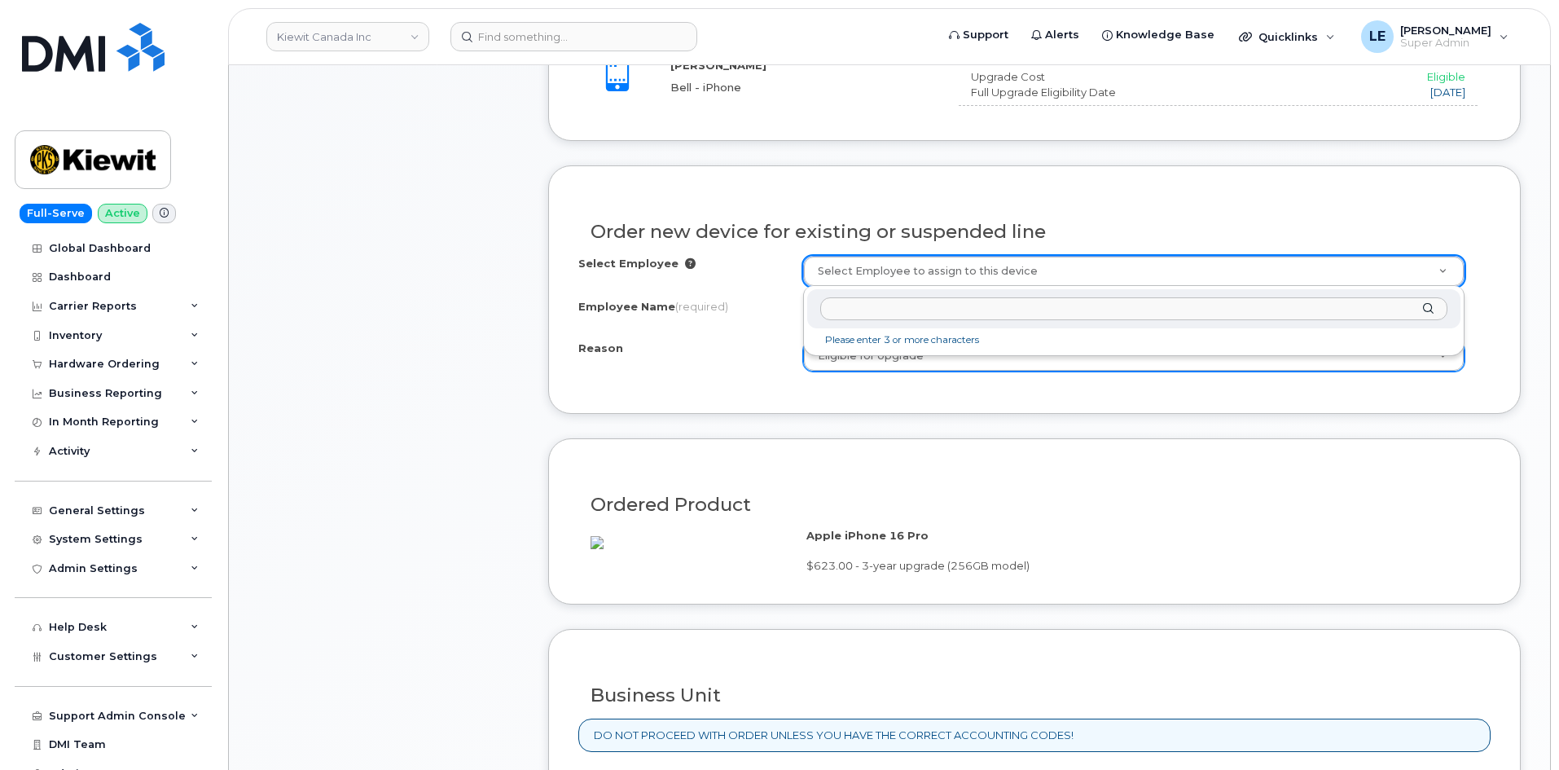
paste input "[PERSON_NAME]"
type input "[PERSON_NAME]"
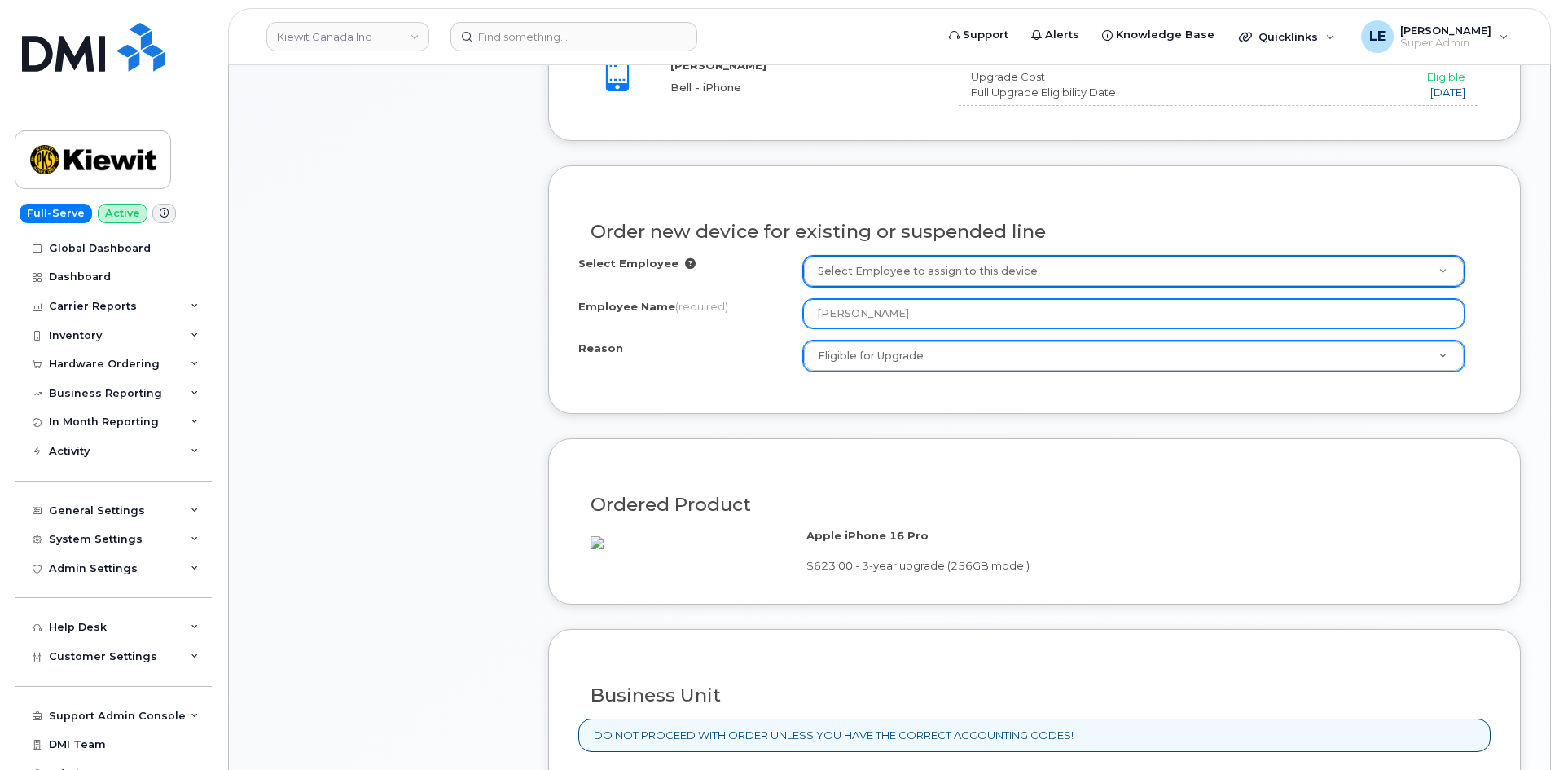
click at [923, 315] on input "[PERSON_NAME]" at bounding box center [1134, 313] width 662 height 29
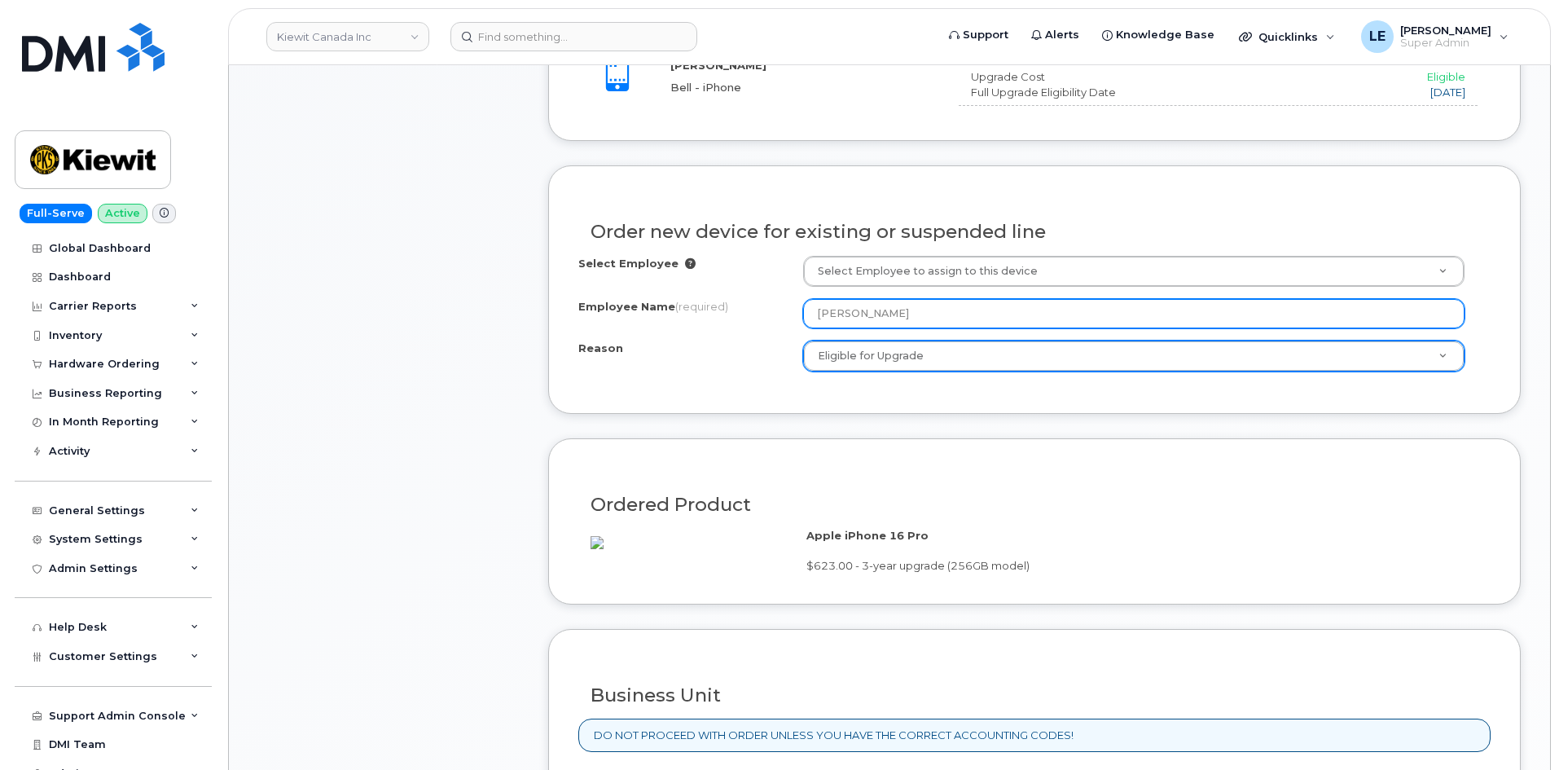
drag, startPoint x: 797, startPoint y: 315, endPoint x: 700, endPoint y: 322, distance: 97.2
click at [700, 321] on div "Employee Name (required) Victor Wang" at bounding box center [1034, 313] width 913 height 29
type input "\"
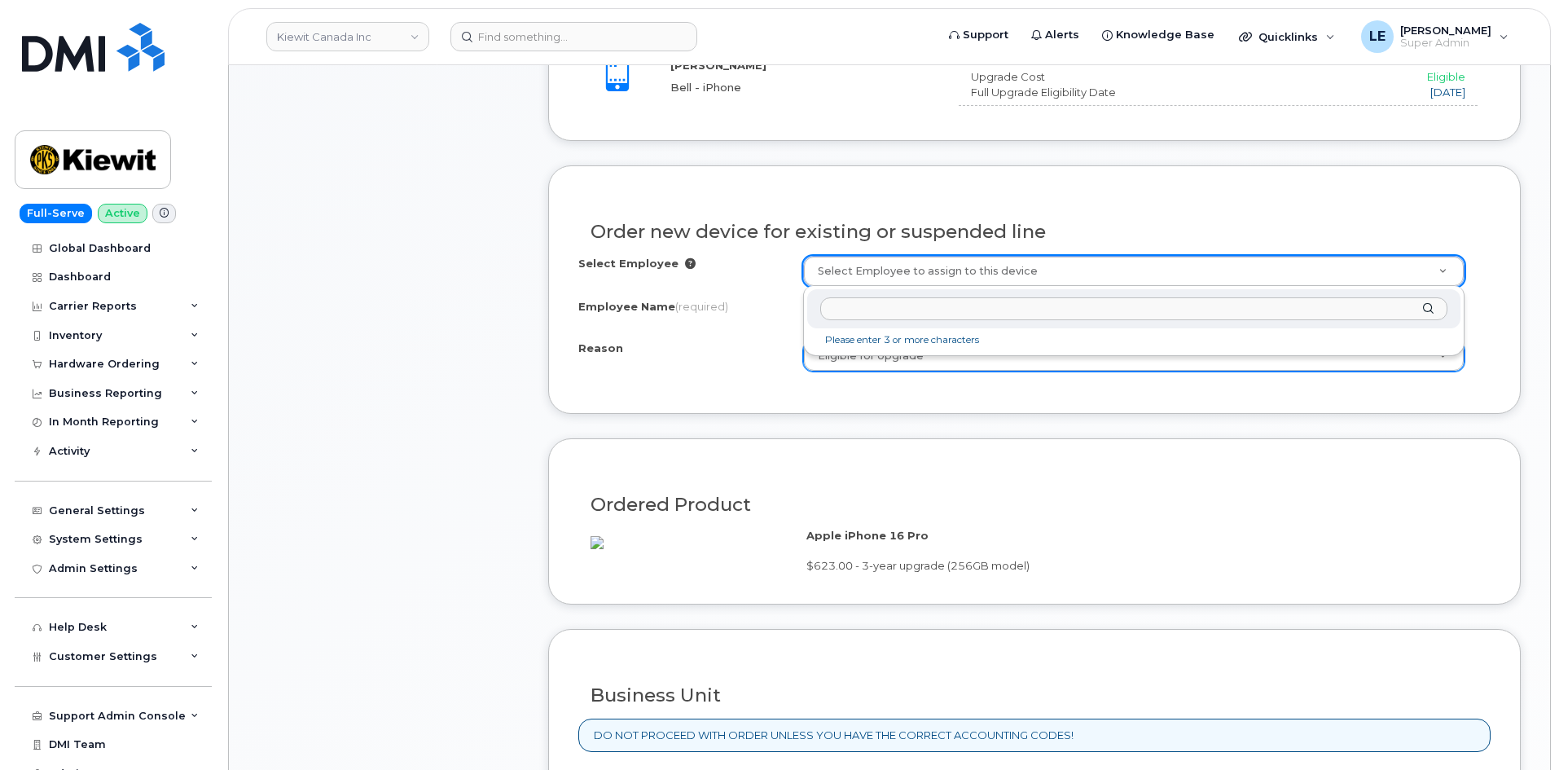
paste input "[PERSON_NAME]"
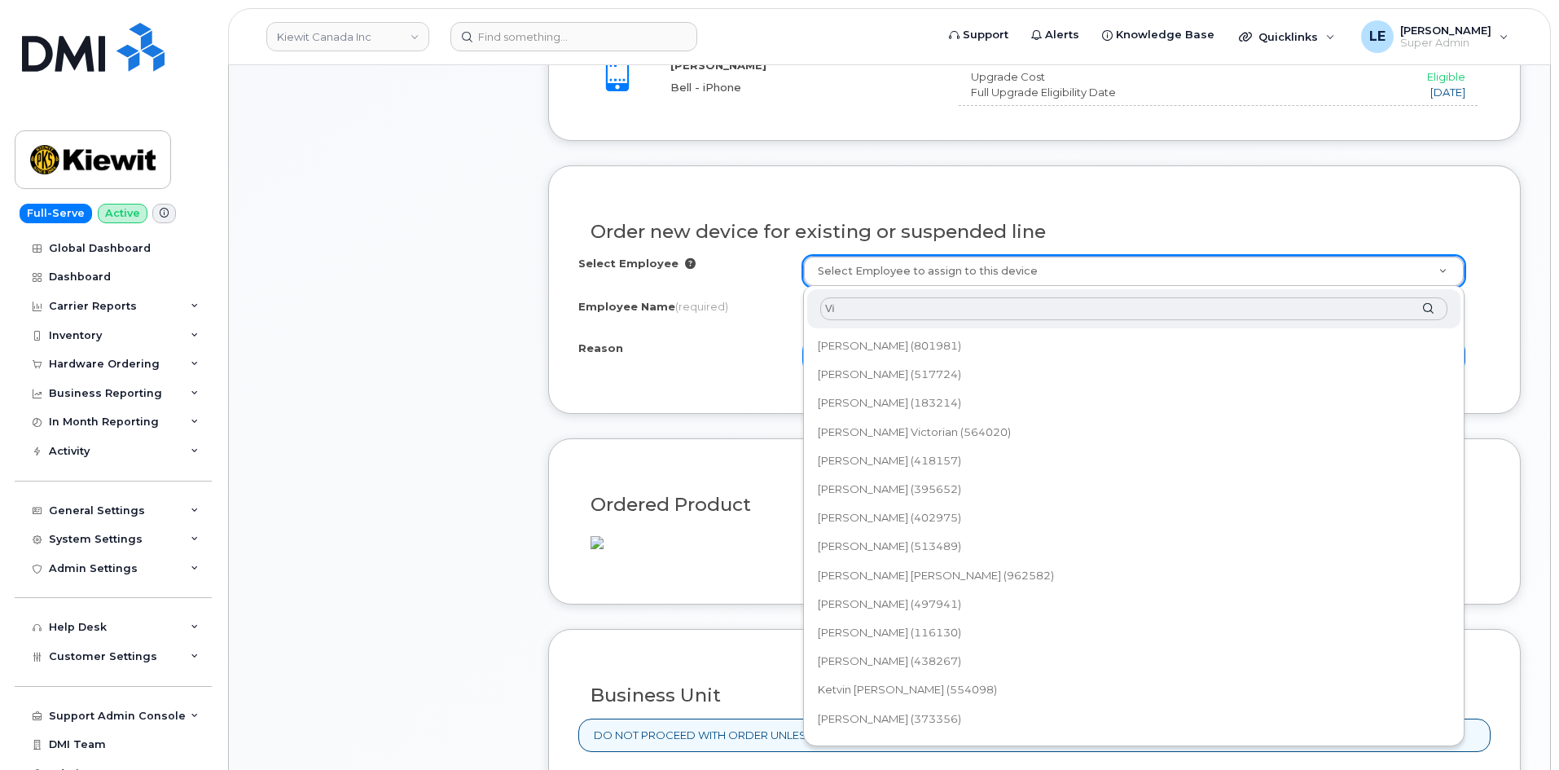
type input "V"
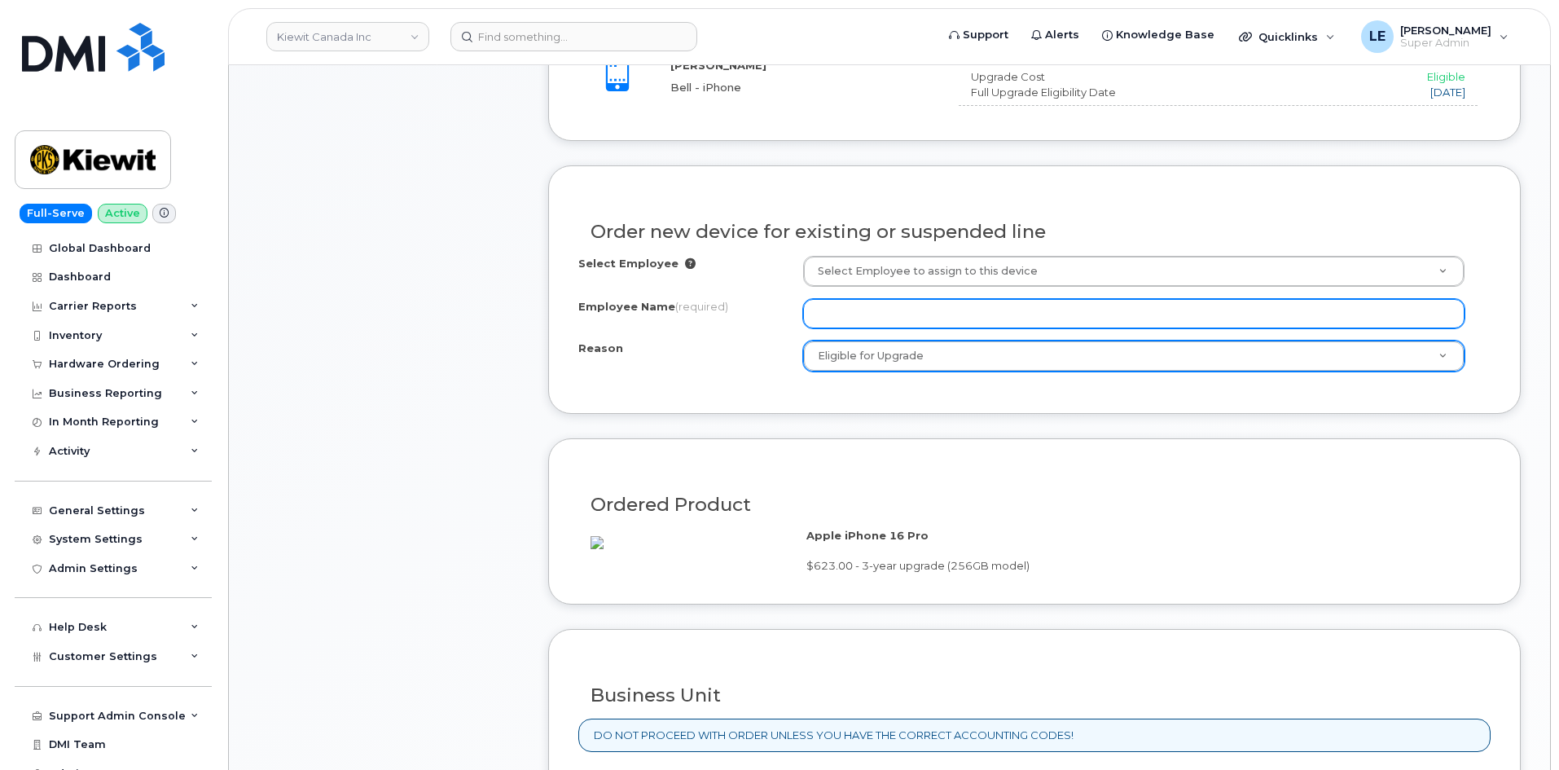
click at [854, 310] on input "Employee Name (required)" at bounding box center [1134, 313] width 662 height 29
paste input "[PERSON_NAME]"
type input "[PERSON_NAME]"
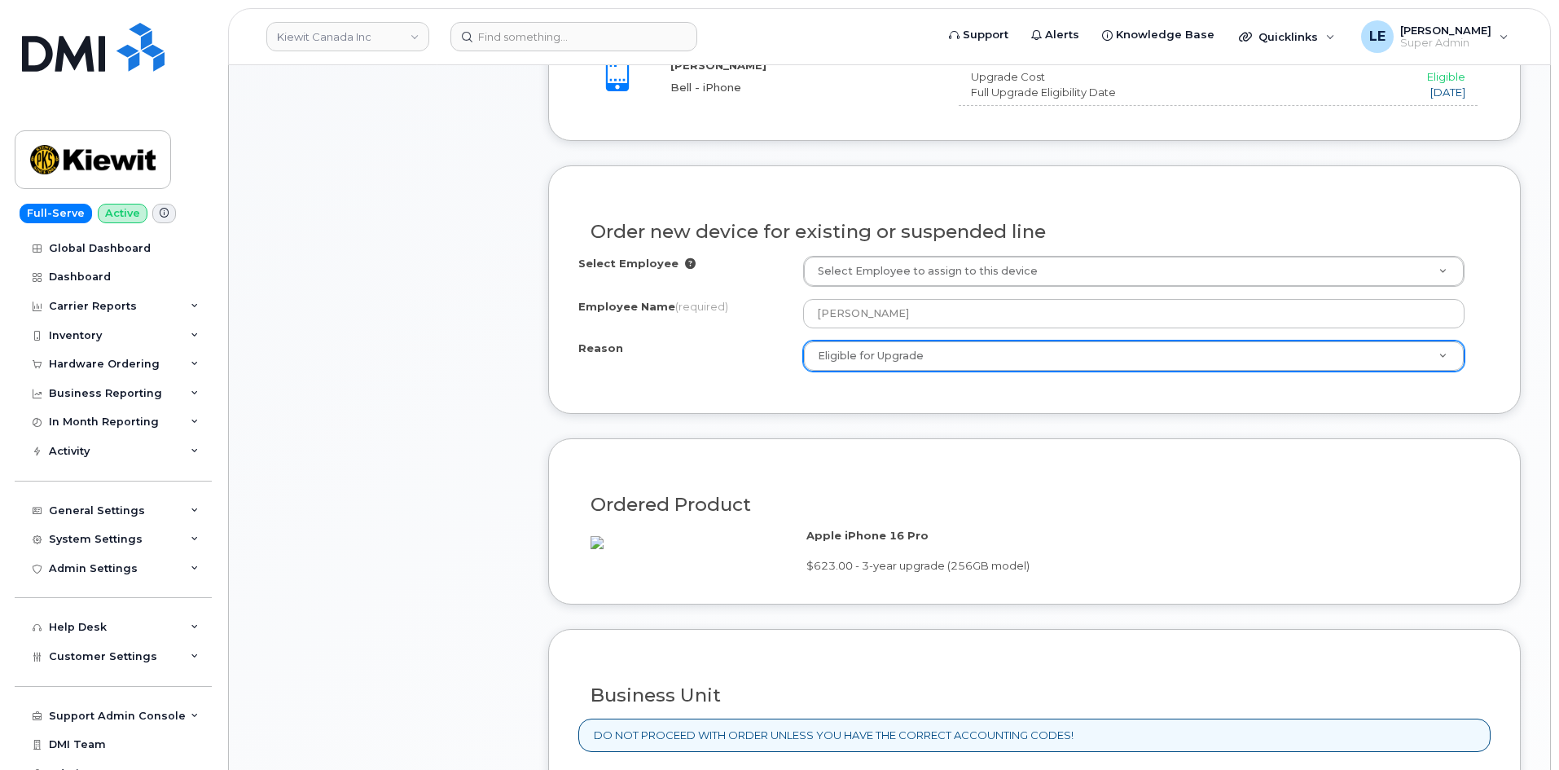
click at [727, 284] on div "Select Employee Select Employee to assign to this device" at bounding box center [1034, 271] width 913 height 31
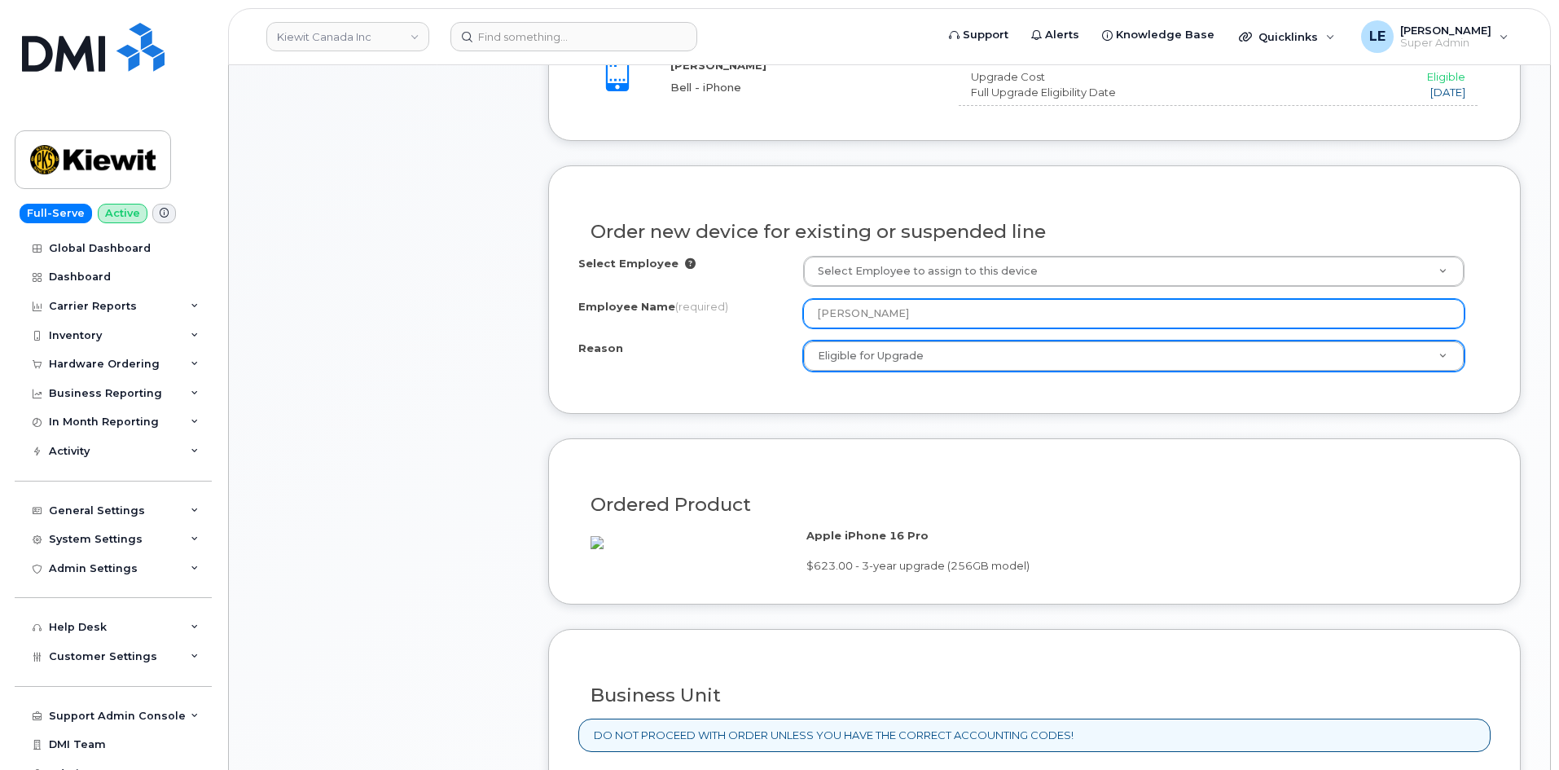
click at [816, 319] on input "[PERSON_NAME]" at bounding box center [1134, 313] width 662 height 29
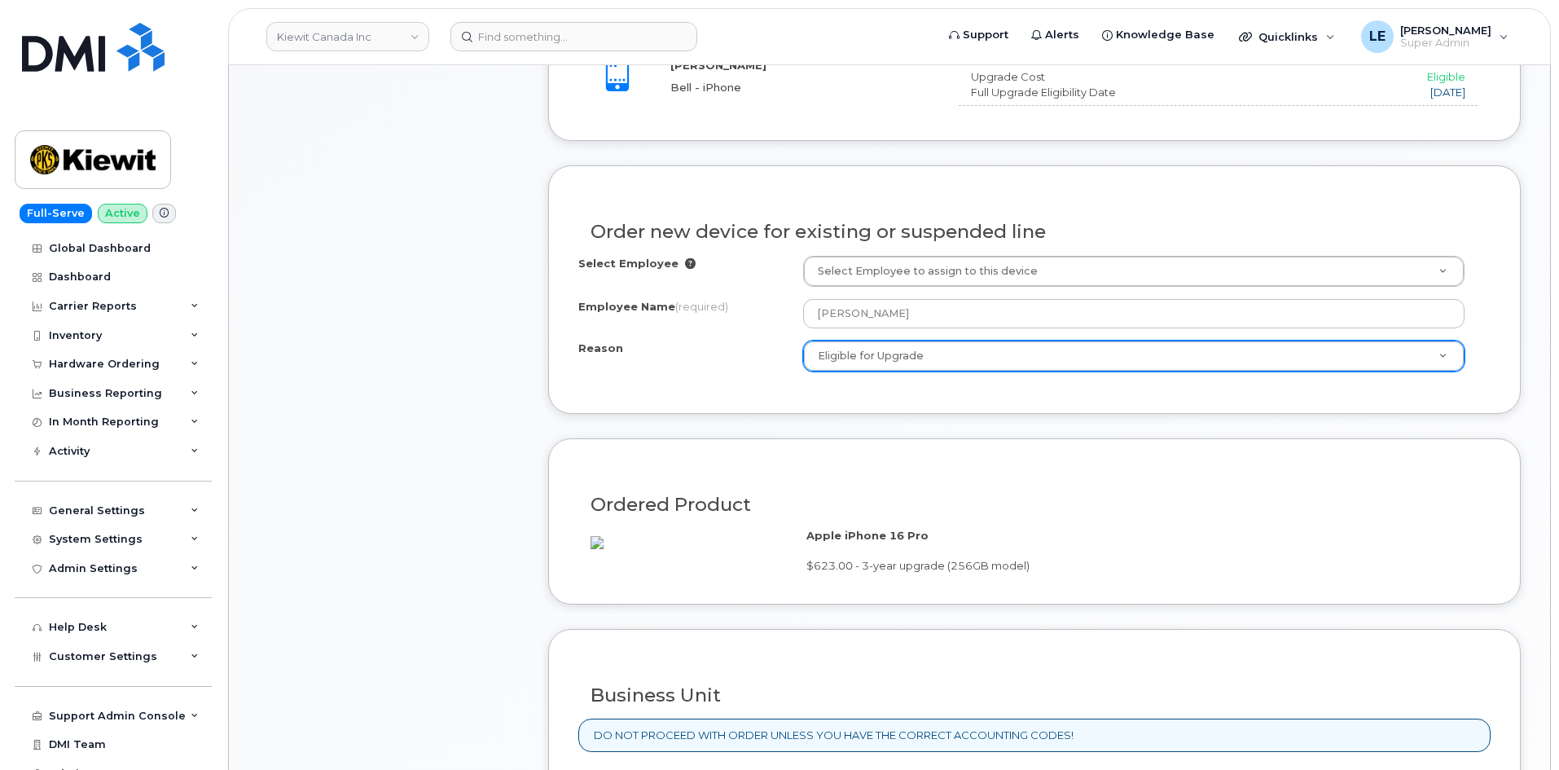
click at [796, 330] on div "Select Employee Select Employee to assign to this device Employee Name (require…" at bounding box center [1034, 314] width 913 height 116
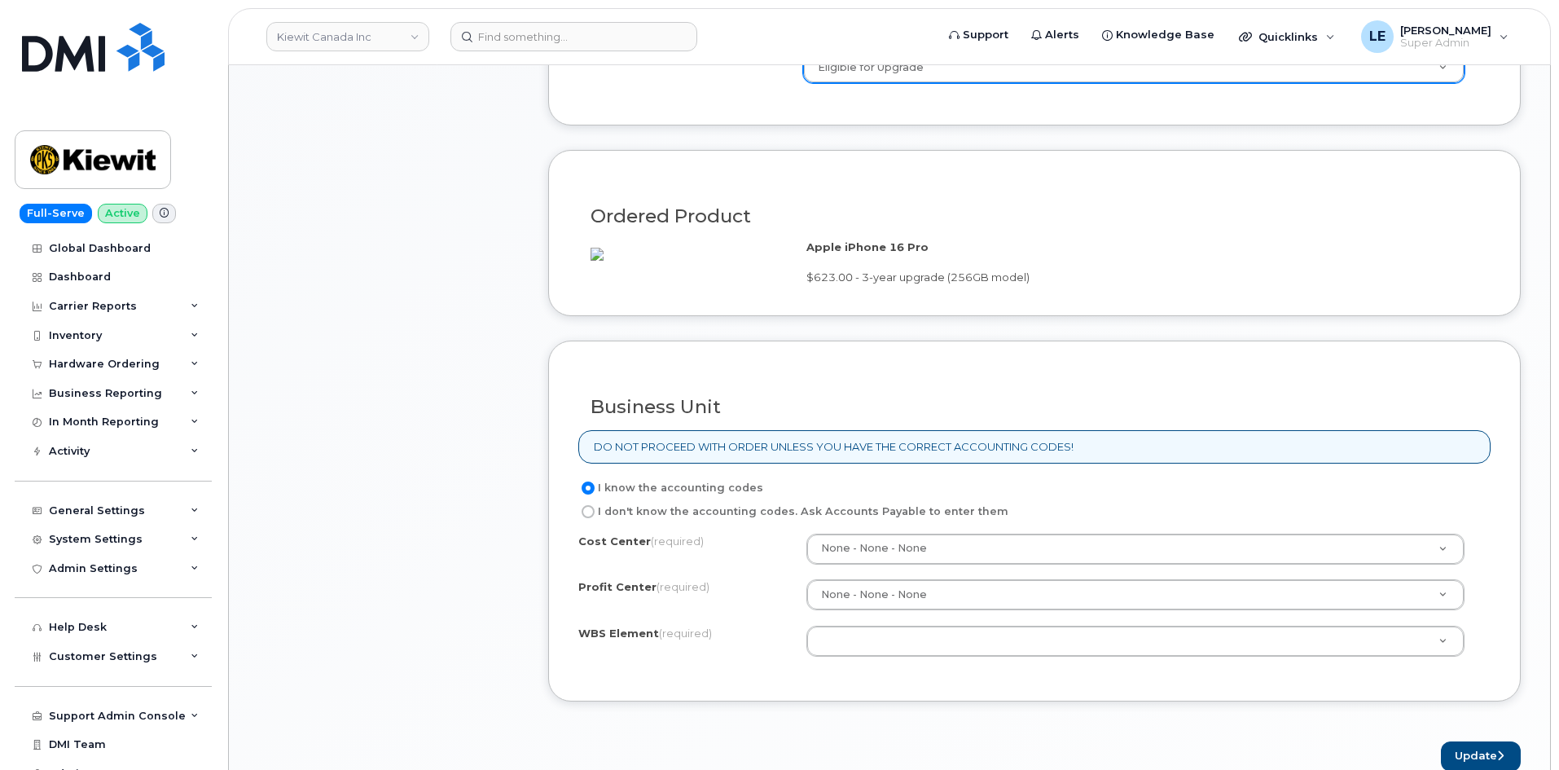
scroll to position [1141, 0]
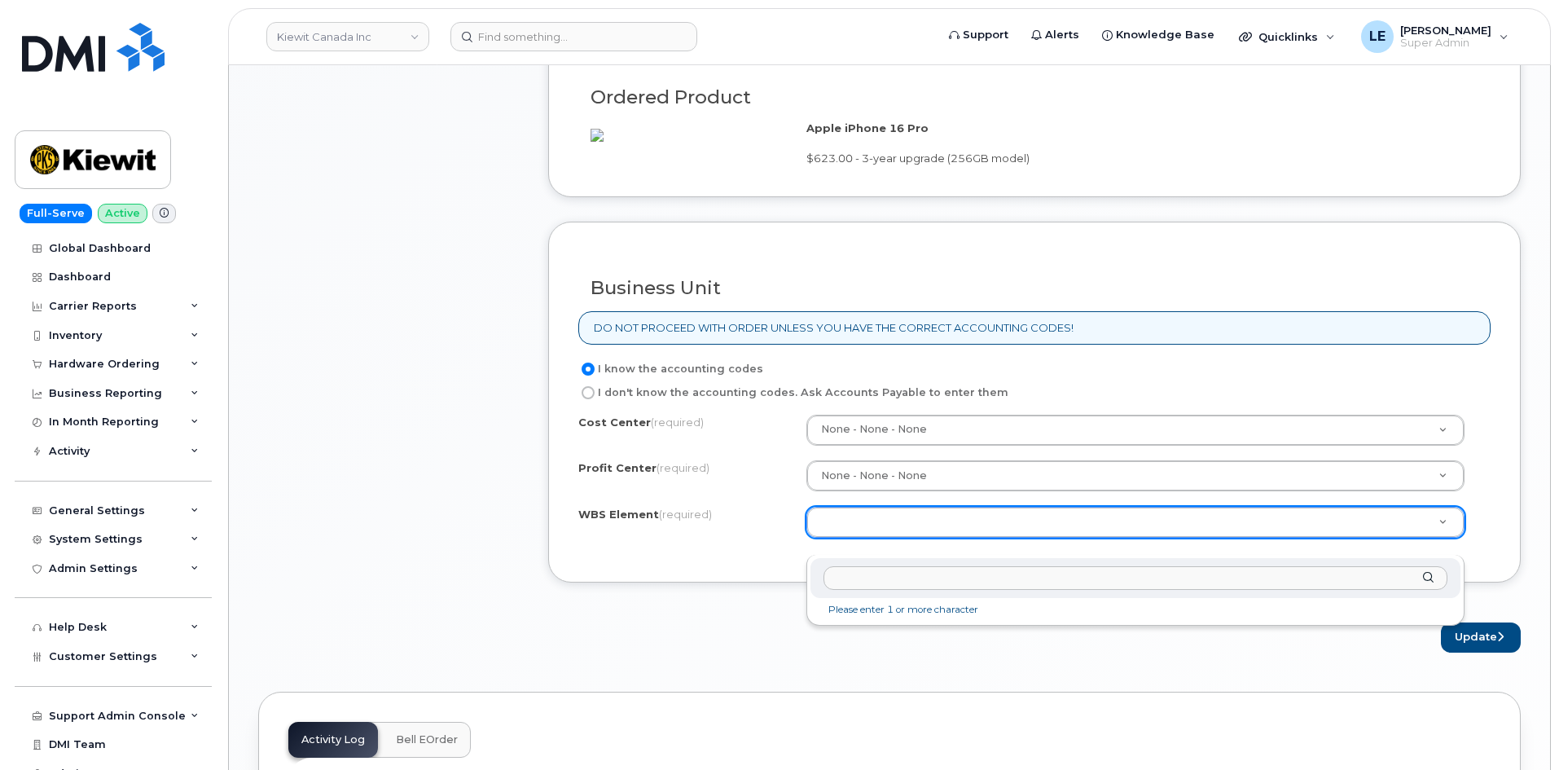
click at [881, 577] on input "text" at bounding box center [1136, 578] width 624 height 24
paste input "110281.1356"
type input "110281.1356"
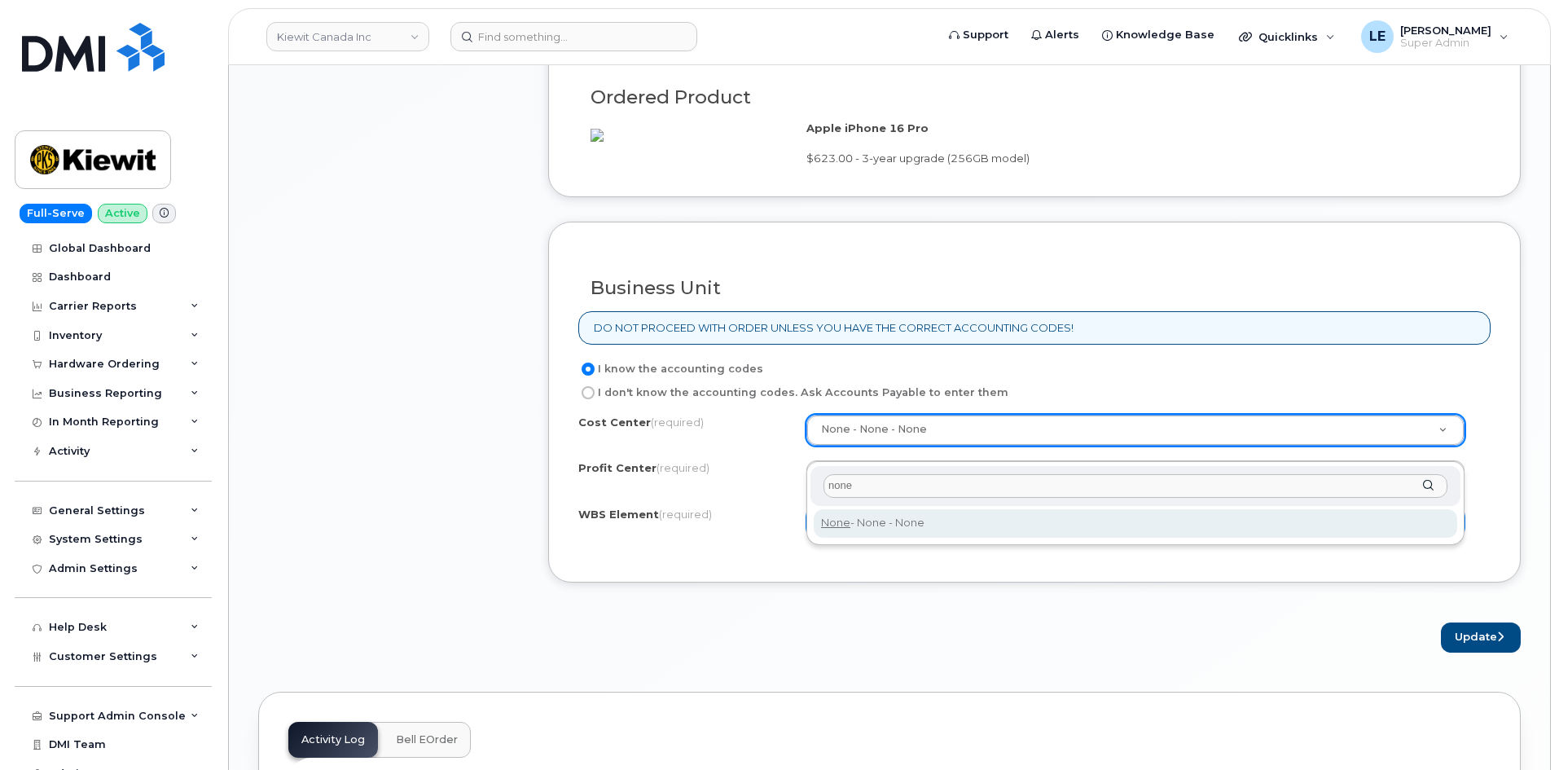
type input "none"
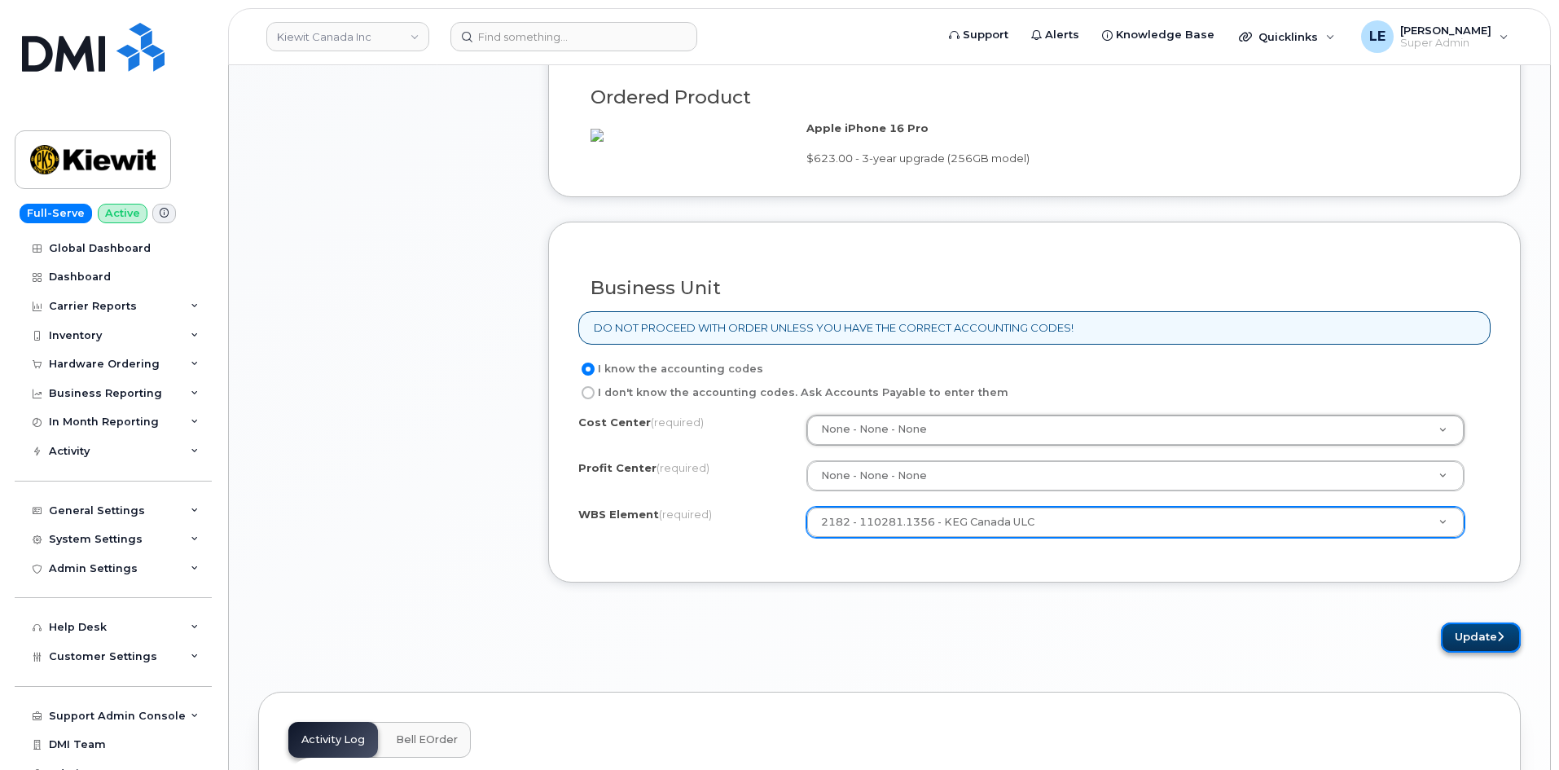
click at [1473, 648] on button "Update" at bounding box center [1481, 637] width 80 height 30
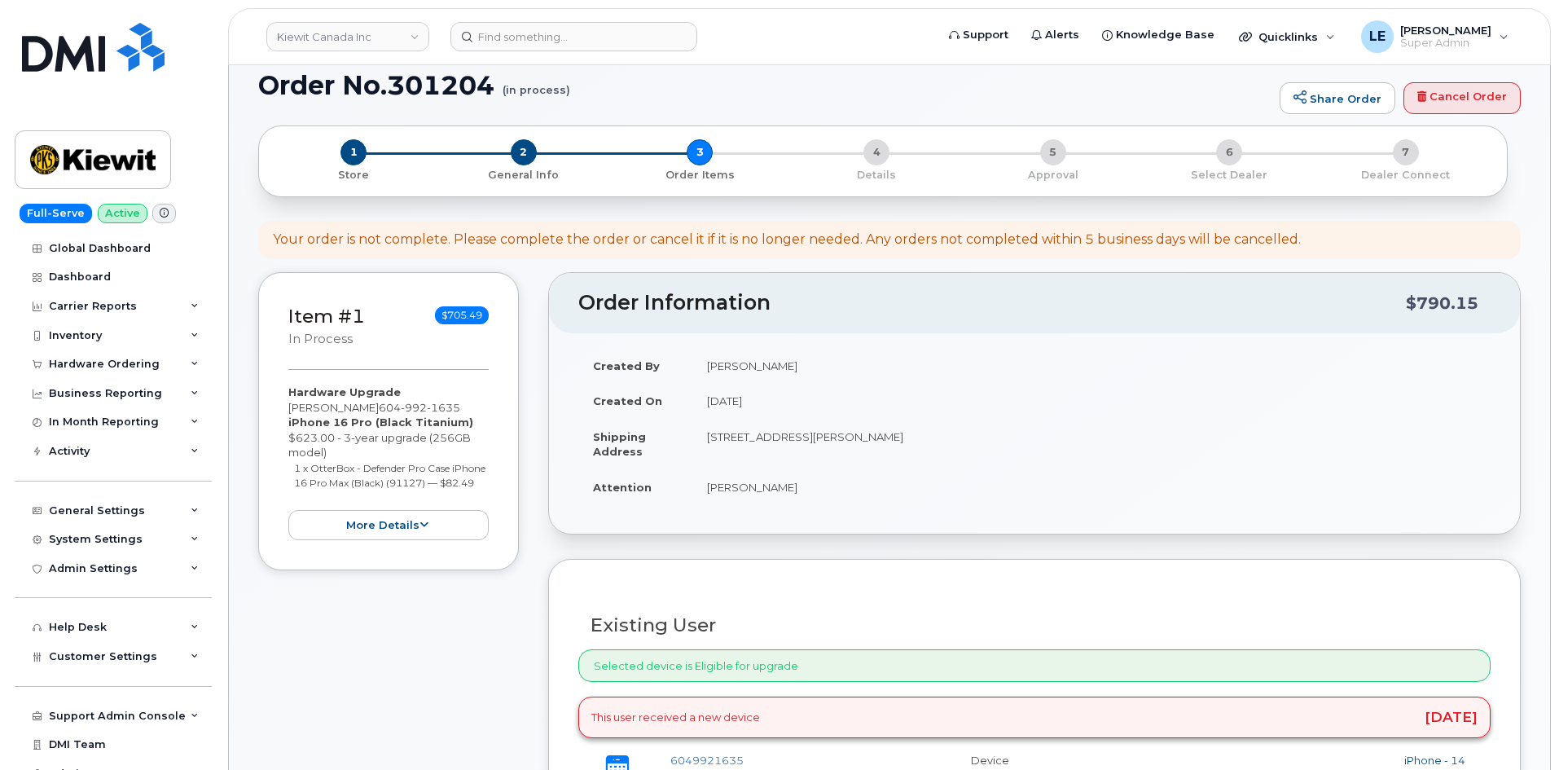
scroll to position [0, 0]
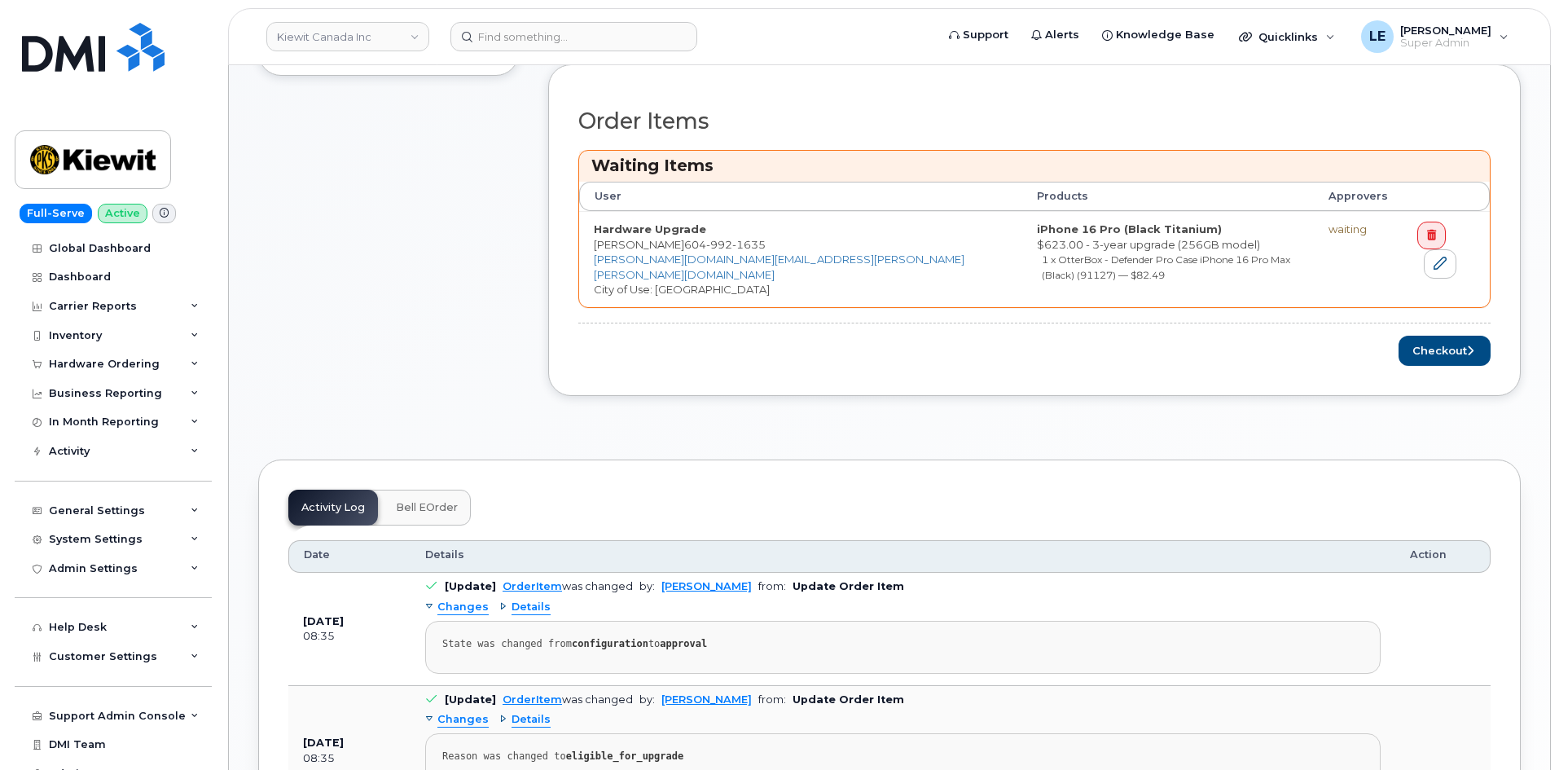
scroll to position [570, 0]
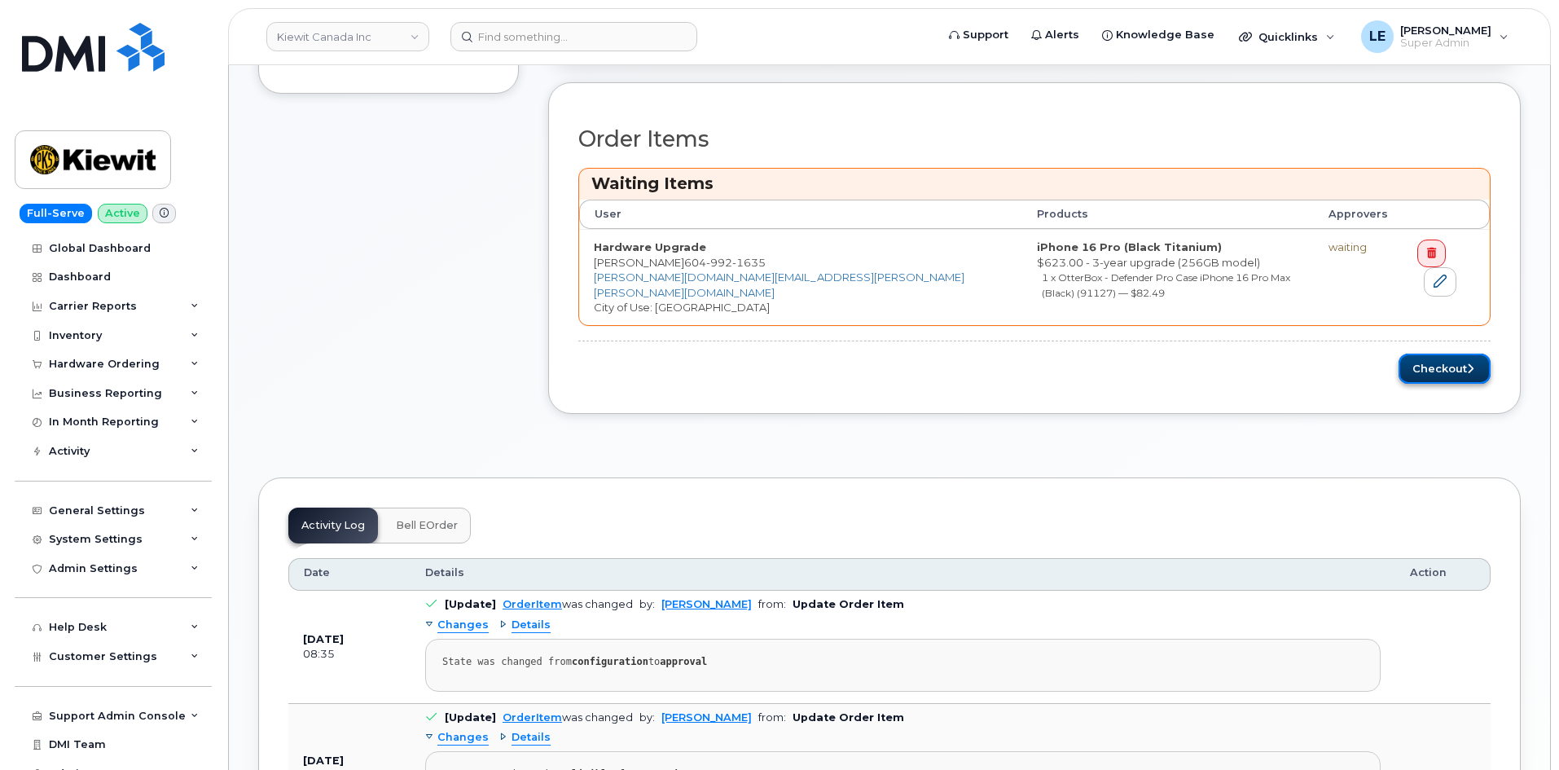
click at [1449, 360] on button "Checkout" at bounding box center [1445, 369] width 92 height 30
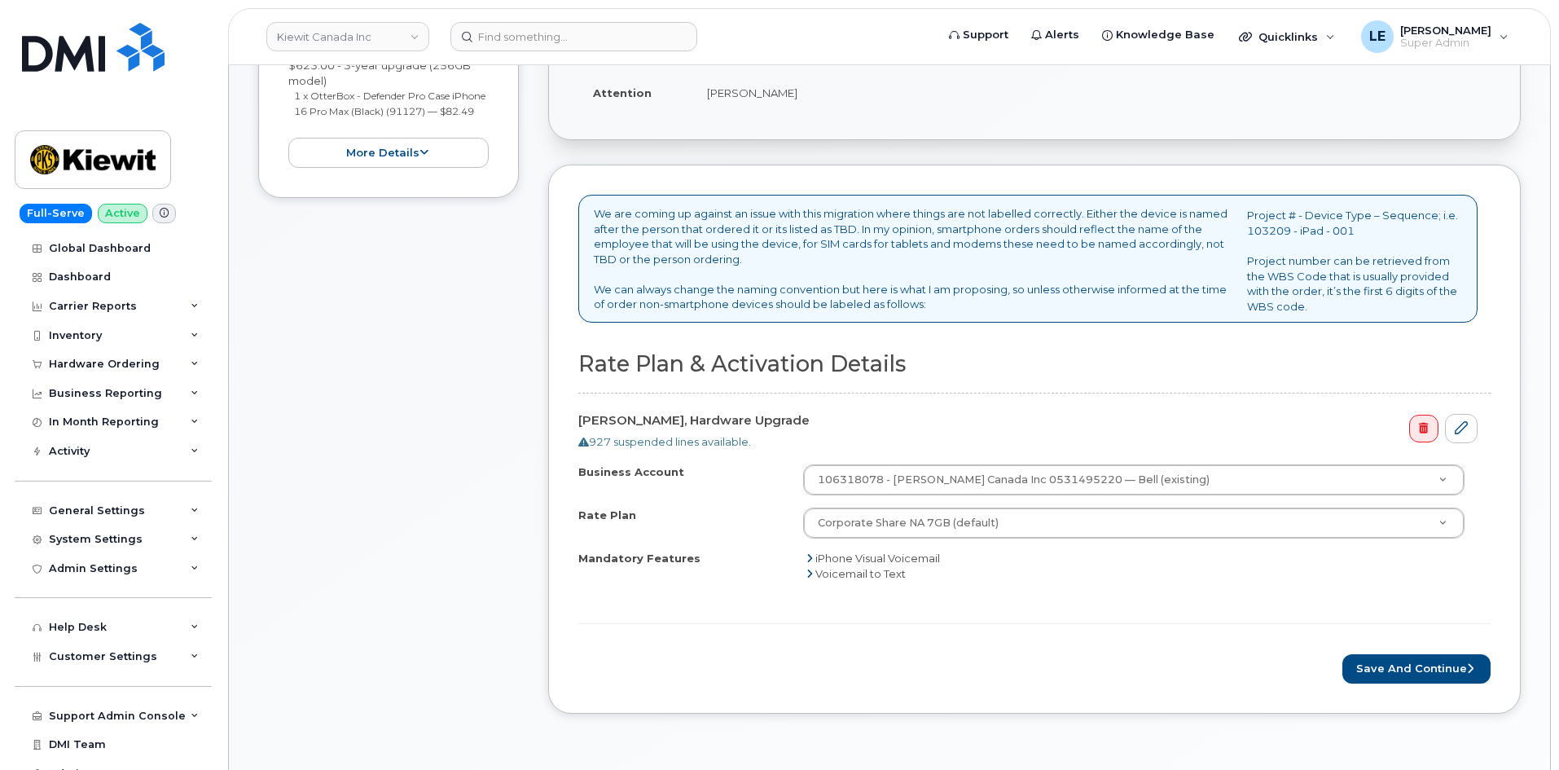
scroll to position [407, 0]
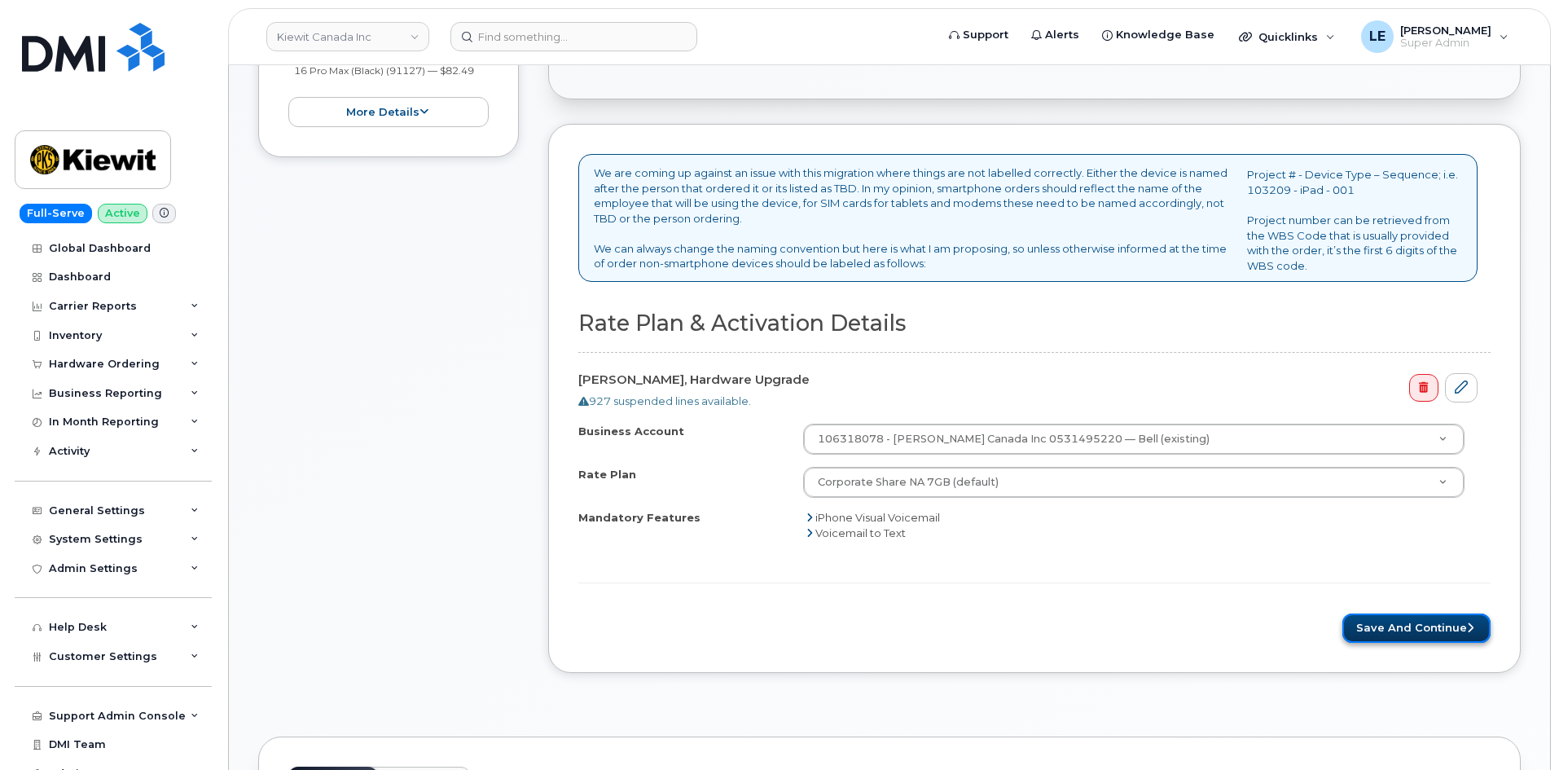
drag, startPoint x: 1436, startPoint y: 632, endPoint x: 1427, endPoint y: 629, distance: 10.3
click at [1436, 632] on button "Save and Continue" at bounding box center [1417, 629] width 148 height 30
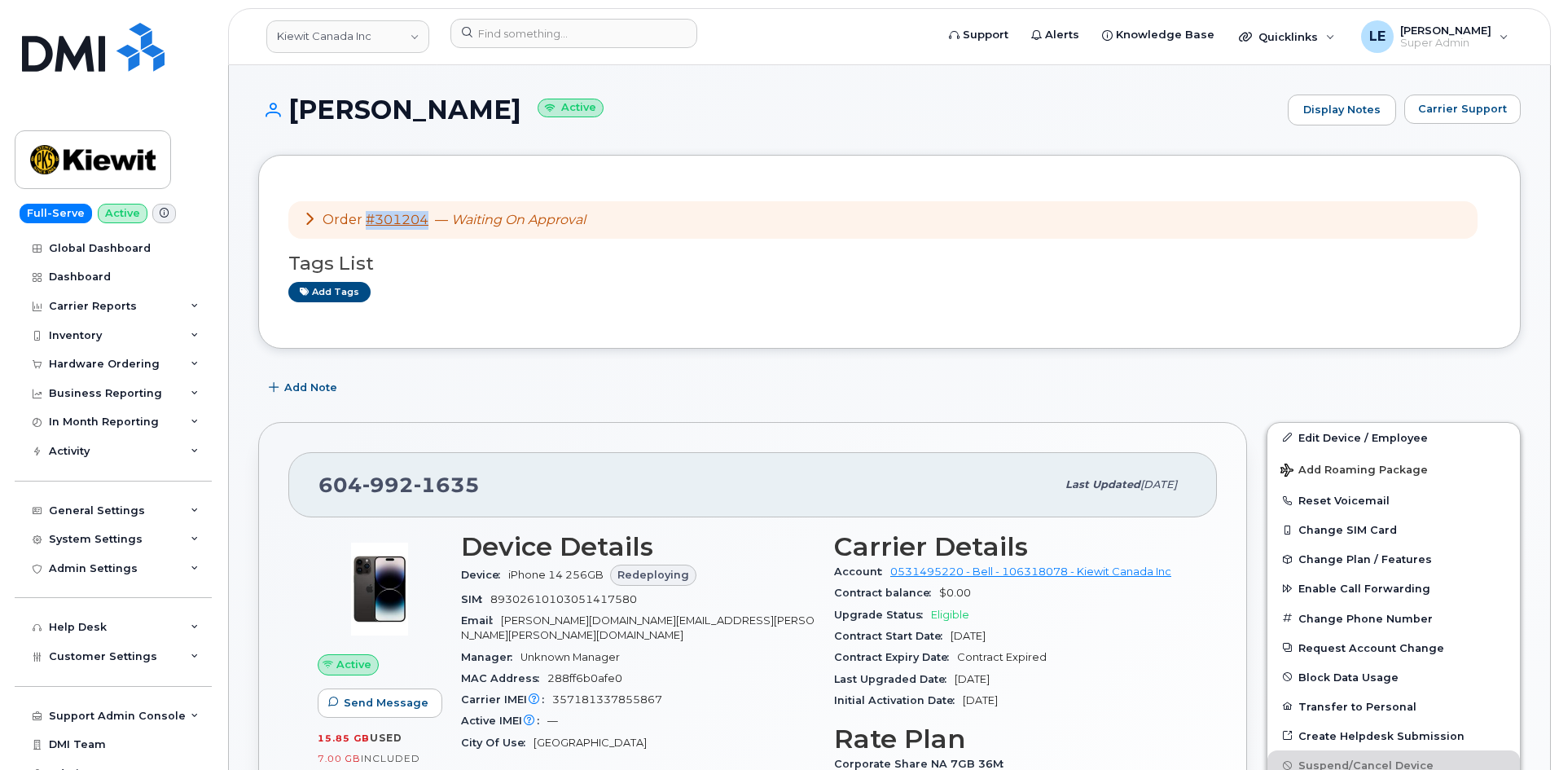
drag, startPoint x: 429, startPoint y: 222, endPoint x: 366, endPoint y: 222, distance: 62.7
click at [366, 222] on div "Order #301204 — Waiting On Approval" at bounding box center [444, 220] width 283 height 19
copy link "#301204"
click at [98, 627] on div "Help Desk" at bounding box center [78, 627] width 58 height 13
click at [98, 625] on div "Help Desk" at bounding box center [78, 627] width 58 height 13
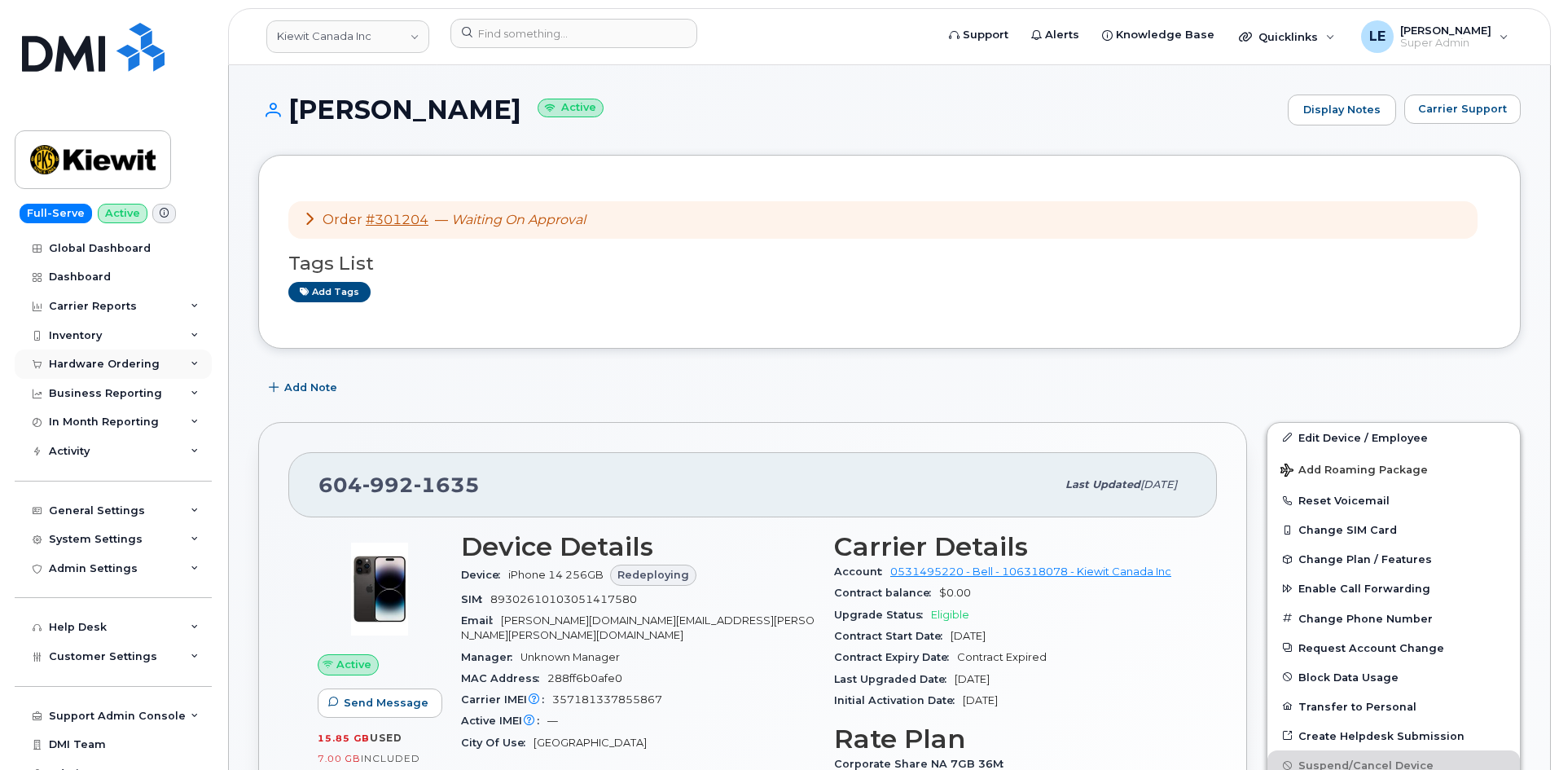
click at [113, 367] on div "Hardware Ordering" at bounding box center [104, 364] width 111 height 13
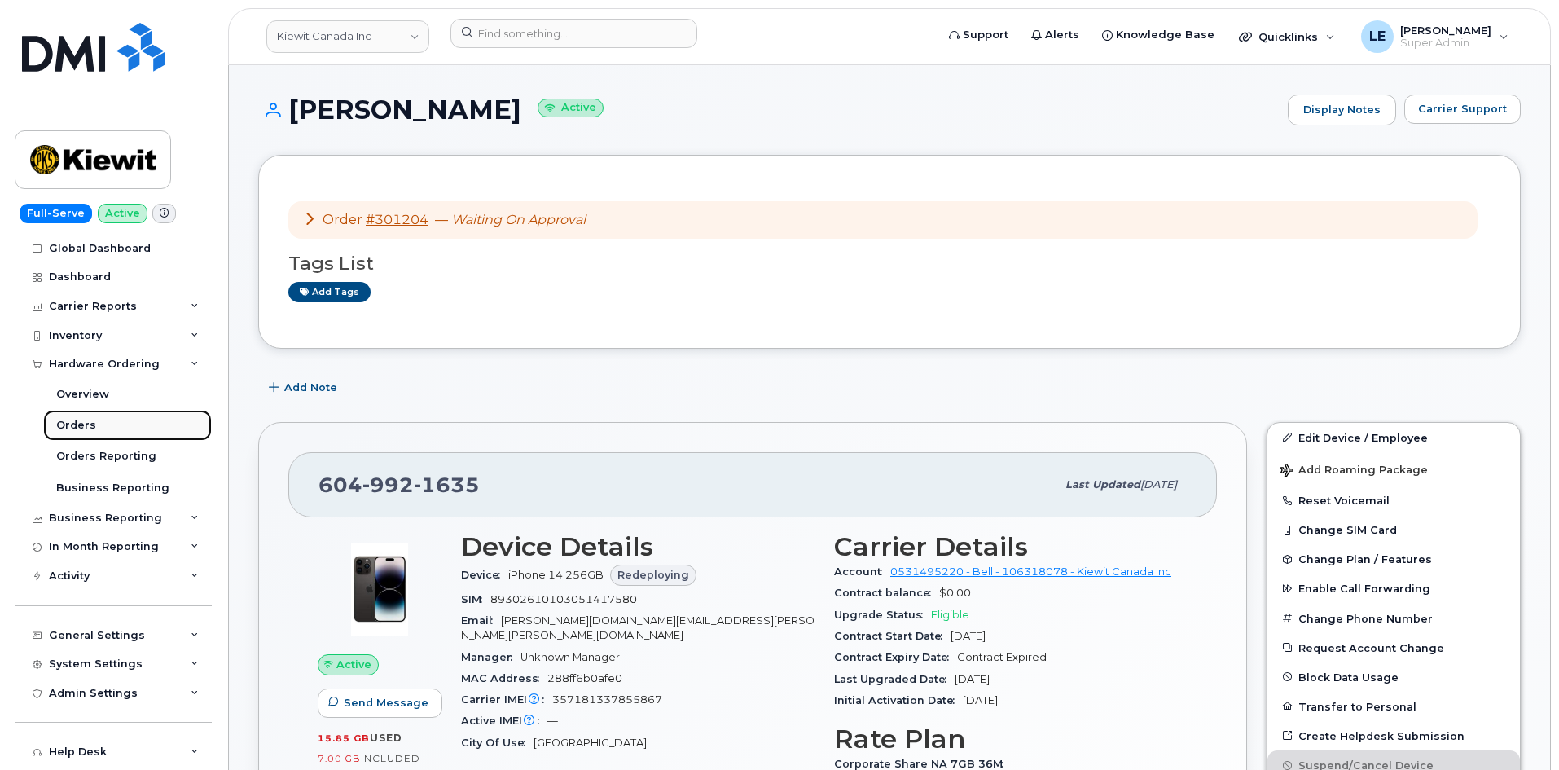
click at [106, 420] on link "Orders" at bounding box center [127, 425] width 169 height 31
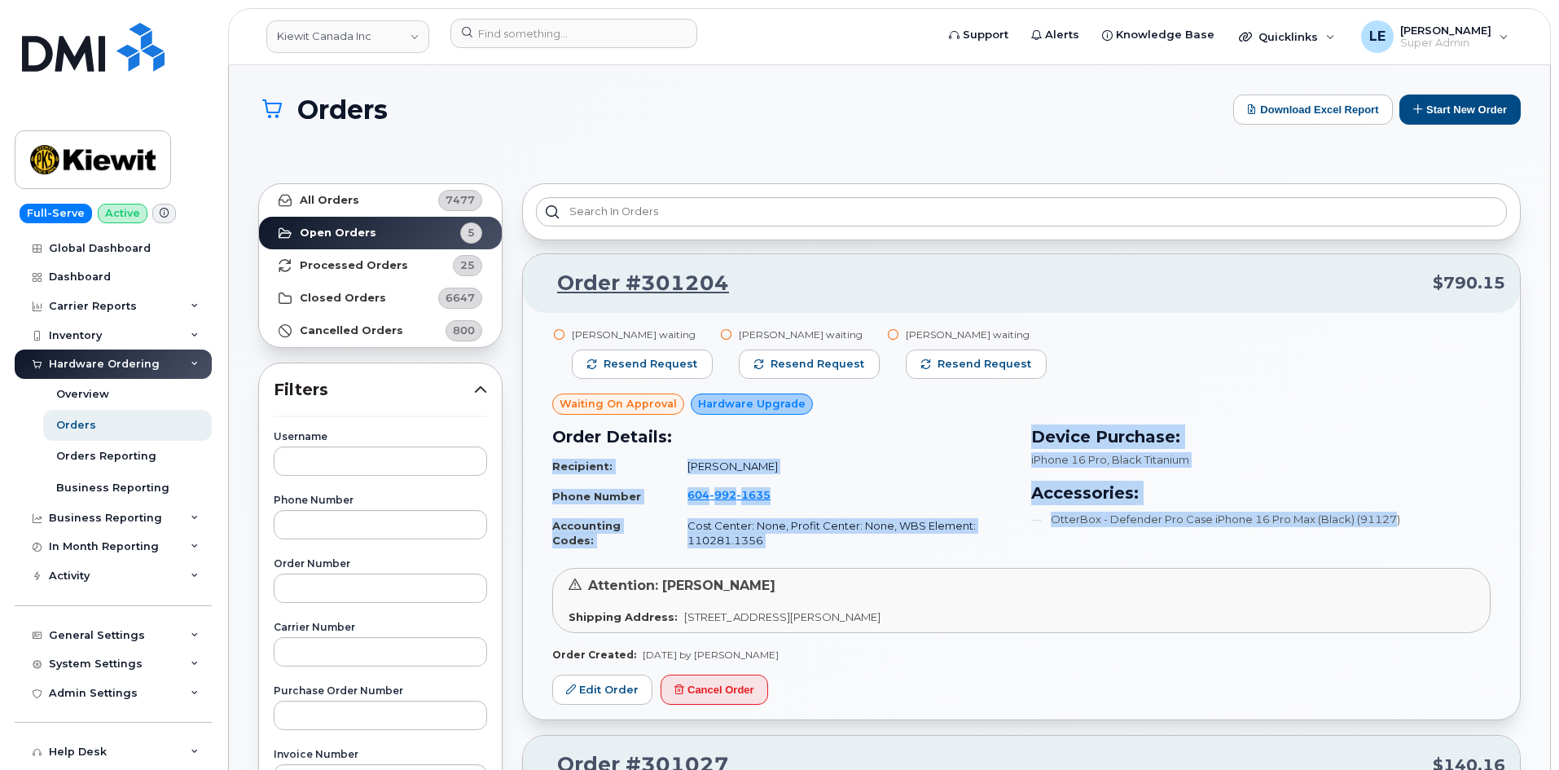
drag, startPoint x: 1018, startPoint y: 499, endPoint x: 1393, endPoint y: 525, distance: 375.7
click at [1393, 525] on div "Order Details: Recipient: Victor Wang Phone Number 604 992 1635 Accounting Code…" at bounding box center [1022, 490] width 958 height 150
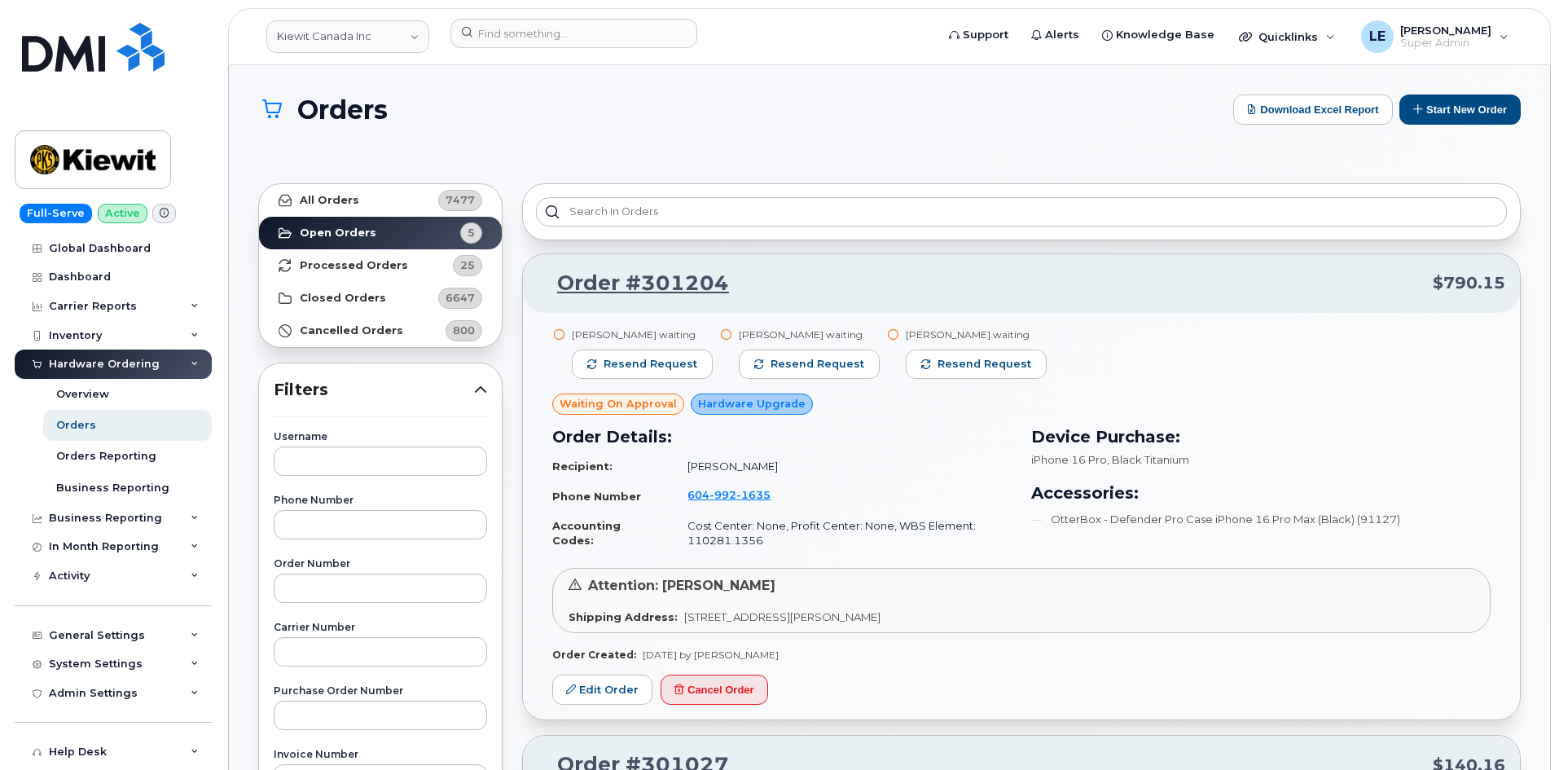
click at [1396, 524] on li "OtterBox - Defender Pro Case iPhone 16 Pro Max (Black) (91127)" at bounding box center [1262, 519] width 460 height 15
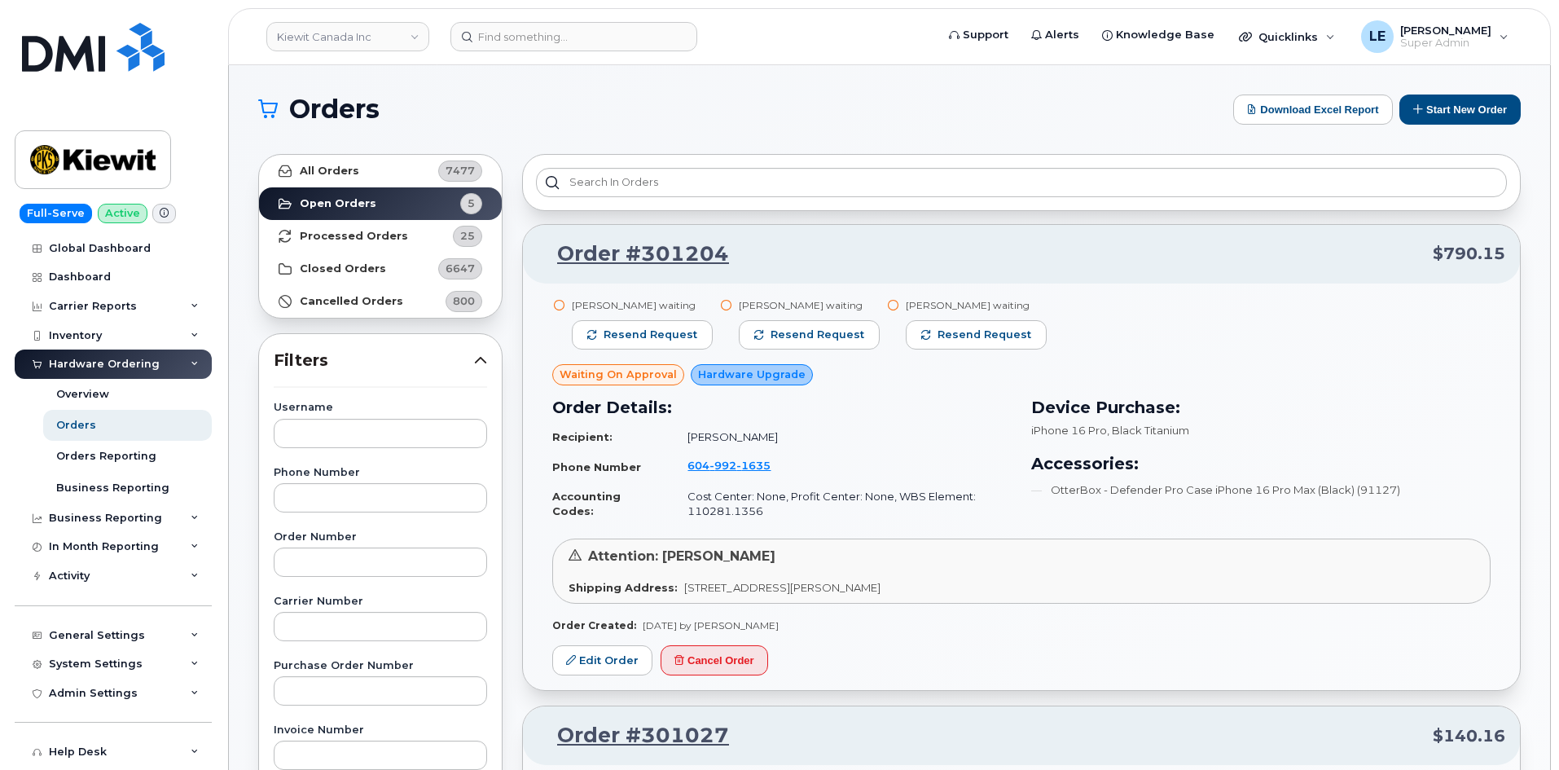
drag, startPoint x: 686, startPoint y: 589, endPoint x: 1033, endPoint y: 583, distance: 347.2
click at [1033, 583] on div "Shipping Address: 200-4333 Still Creek Dr BURNABY BC V5C 6S6 CANADA" at bounding box center [1022, 587] width 906 height 15
click at [496, 54] on header "Kiewit Canada Inc Support Alerts Knowledge Base Quicklinks Suspend / Cancel Dev…" at bounding box center [889, 36] width 1323 height 57
click at [502, 51] on input at bounding box center [574, 36] width 247 height 29
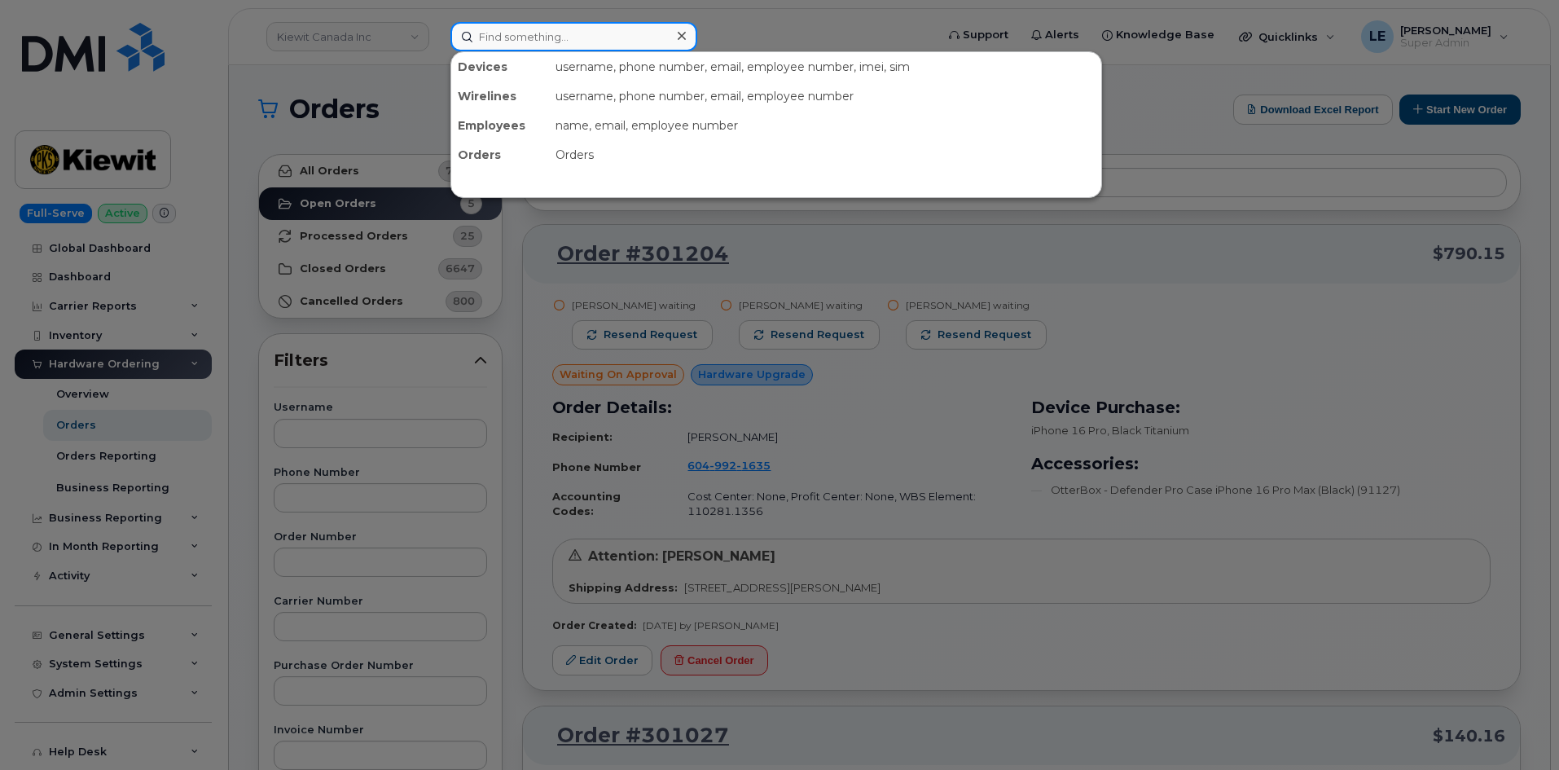
paste input "CIERA.UYEUNTEN@KIEWIT.COM"
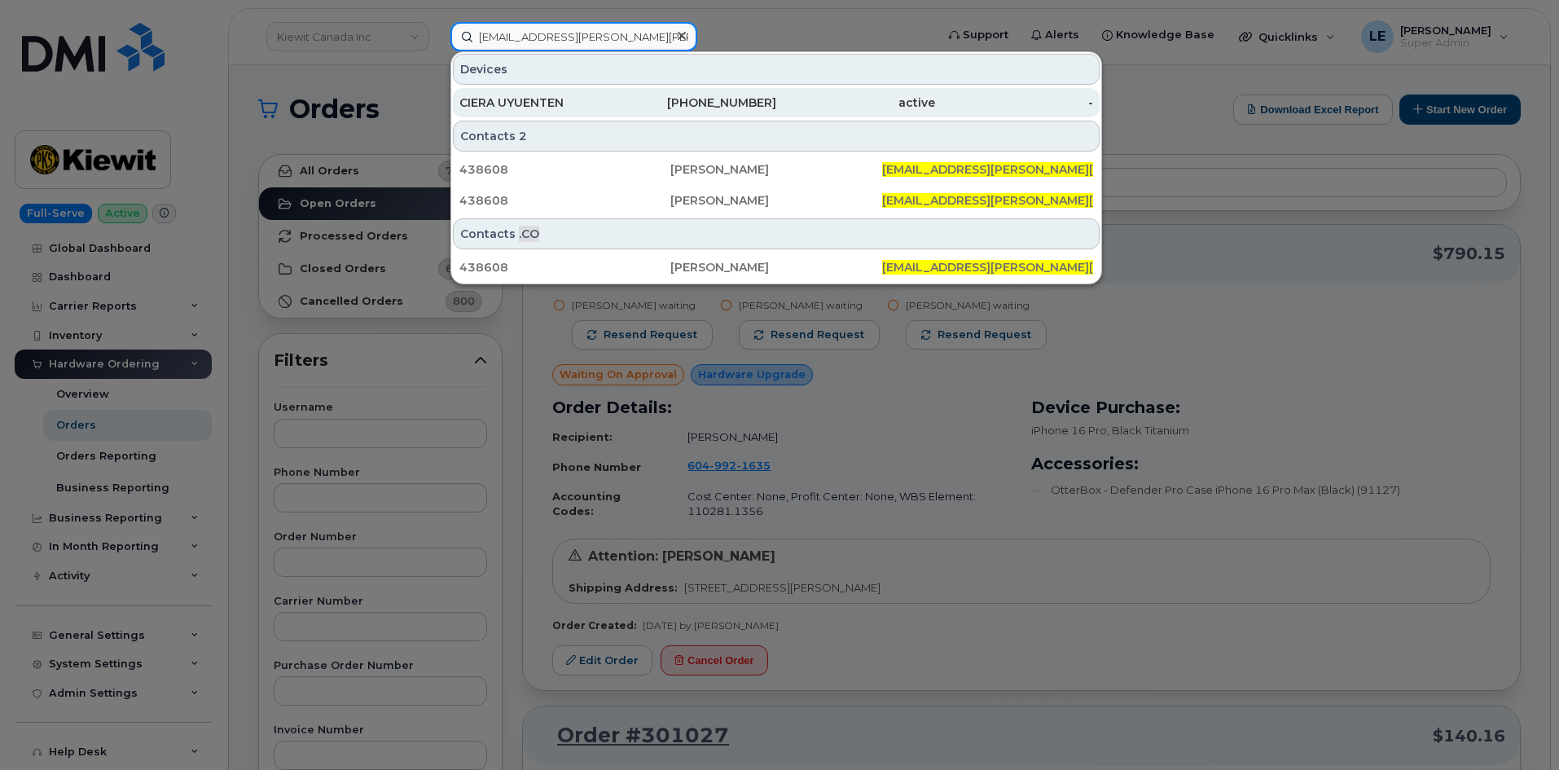
type input "CIERA.UYEUNTEN@KIEWIT.COM"
click at [570, 99] on div "CIERA UYUENTEN" at bounding box center [539, 103] width 159 height 16
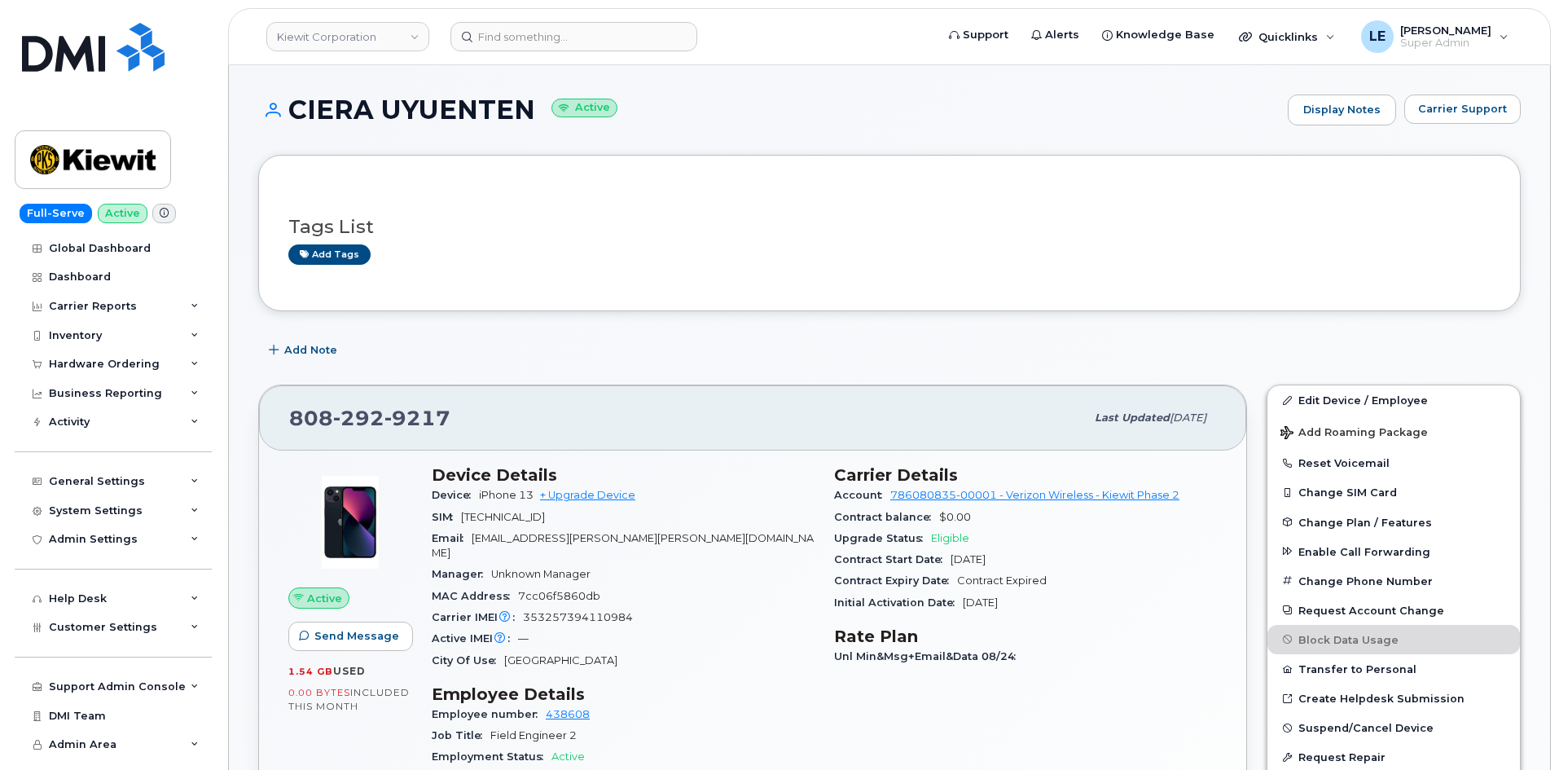
click at [741, 346] on div "Add Note" at bounding box center [889, 350] width 1263 height 29
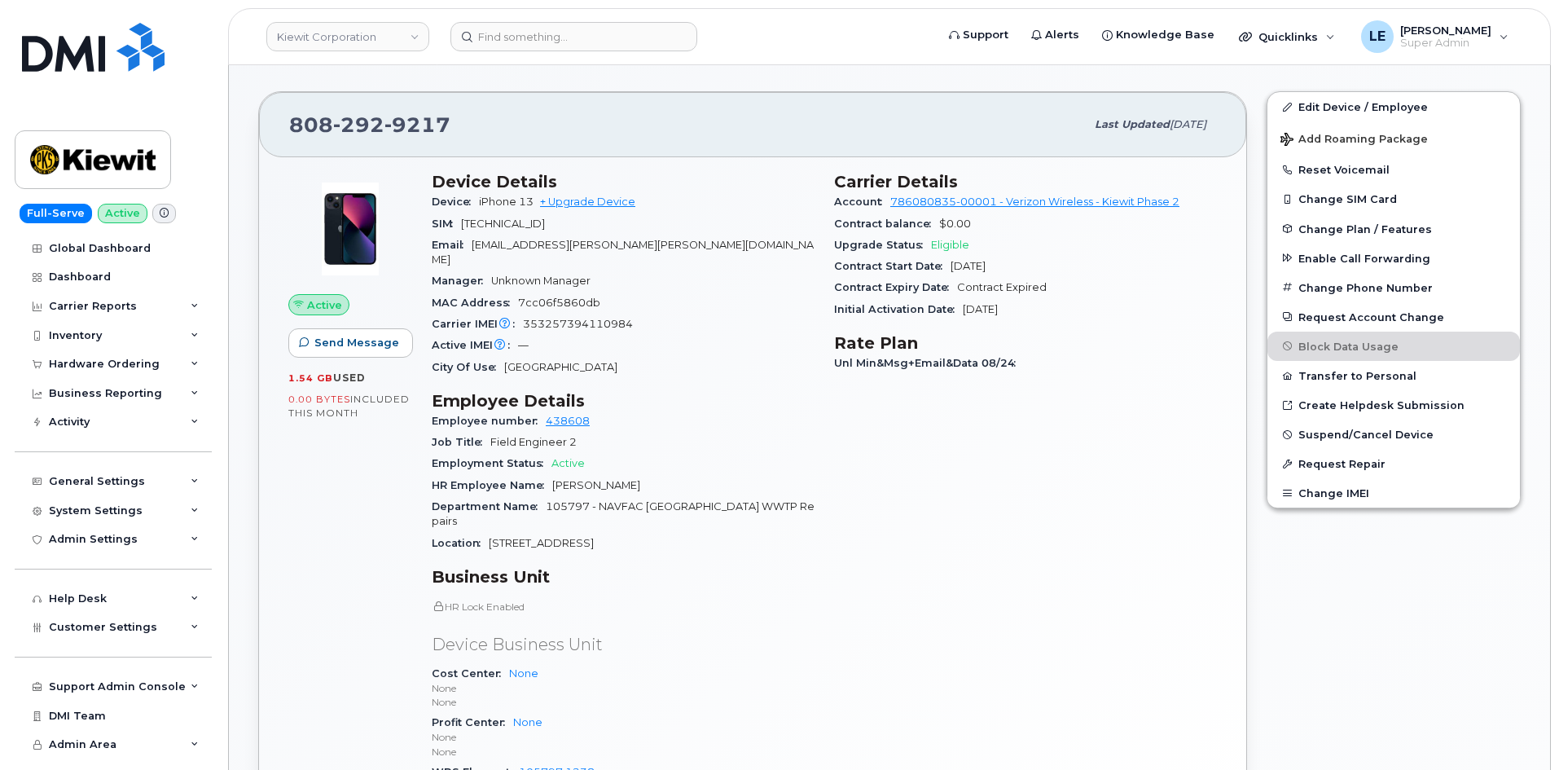
scroll to position [326, 0]
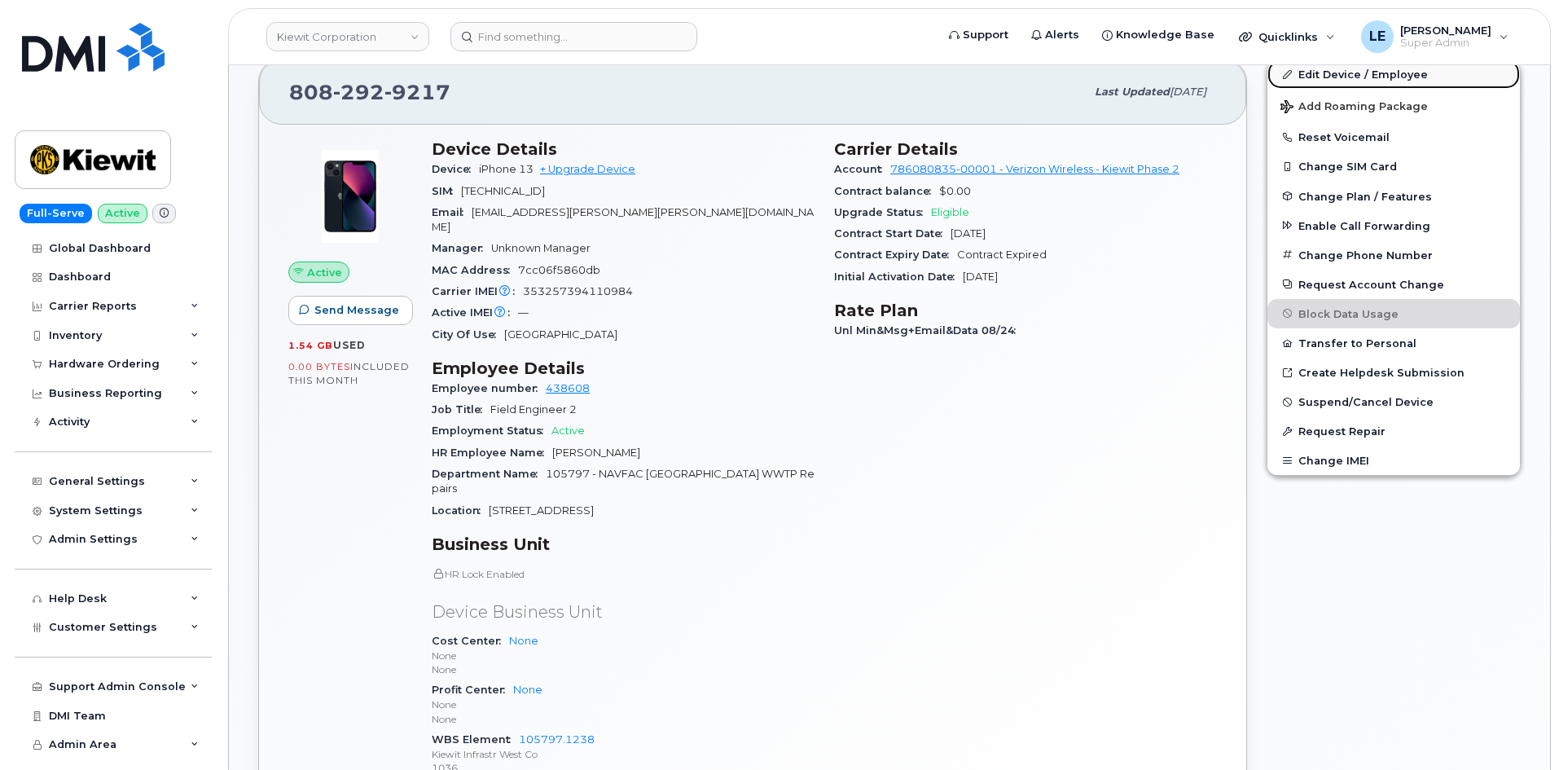
click at [1292, 76] on span at bounding box center [1287, 74] width 13 height 13
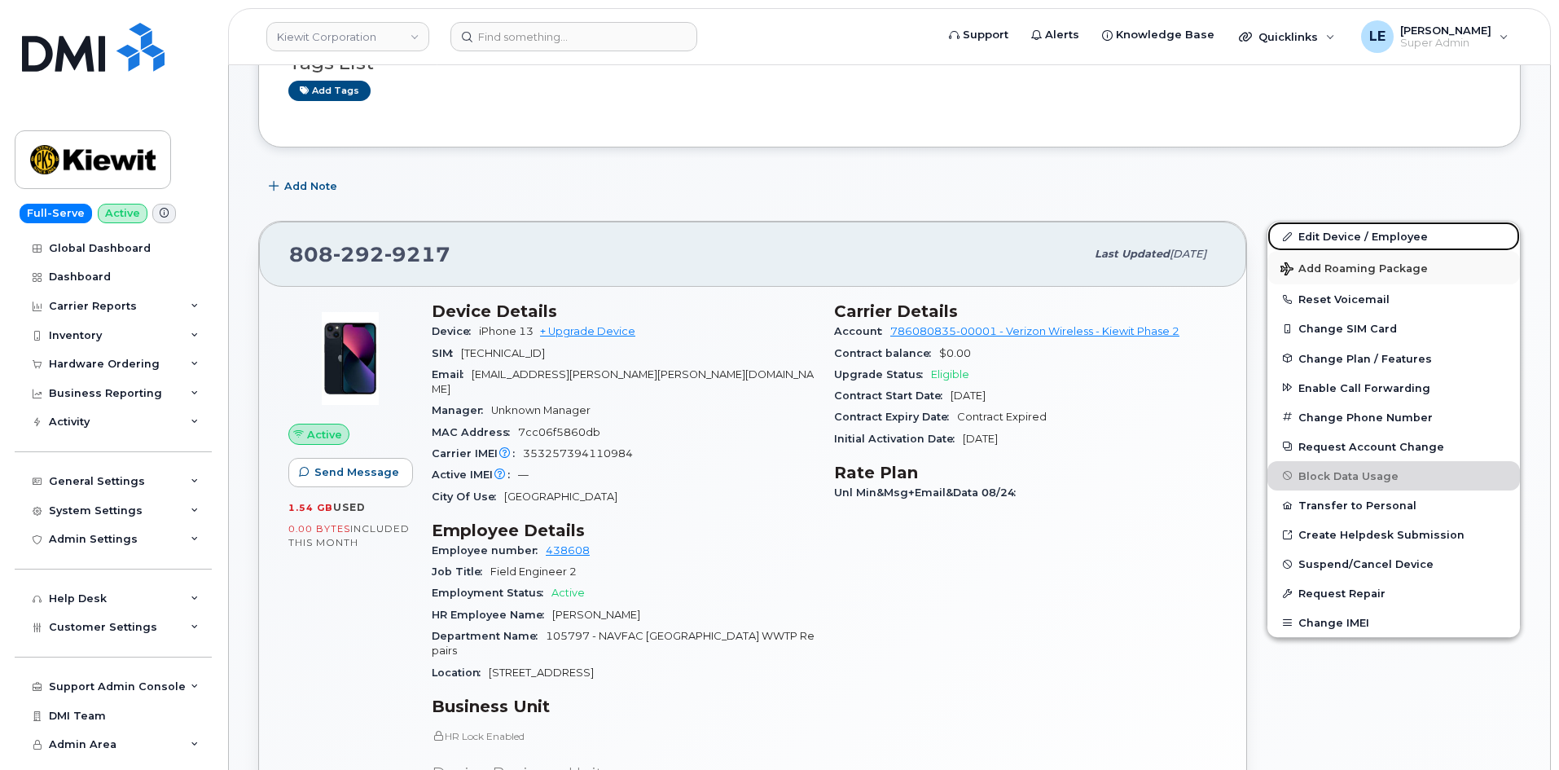
scroll to position [163, 0]
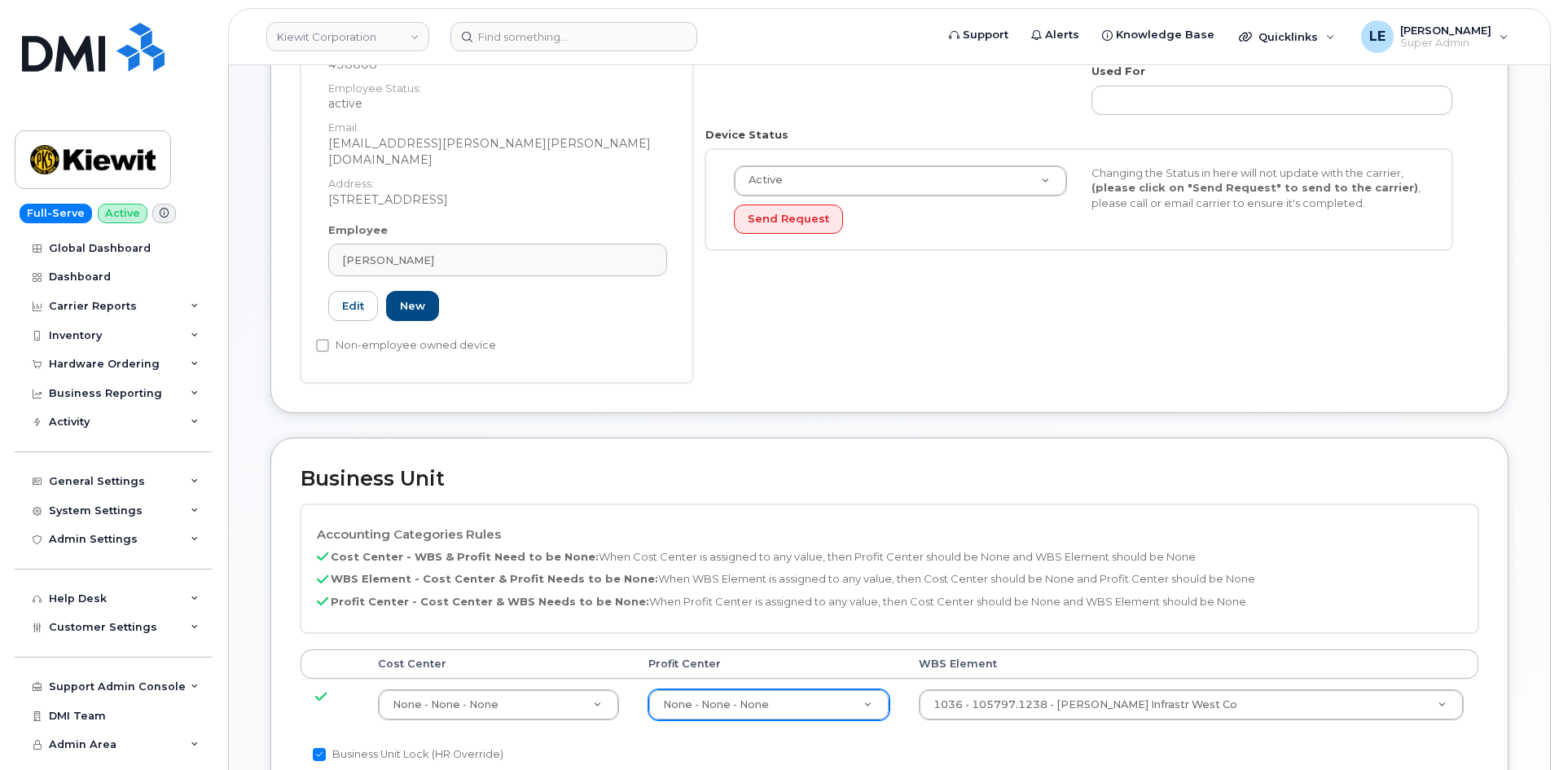
scroll to position [570, 0]
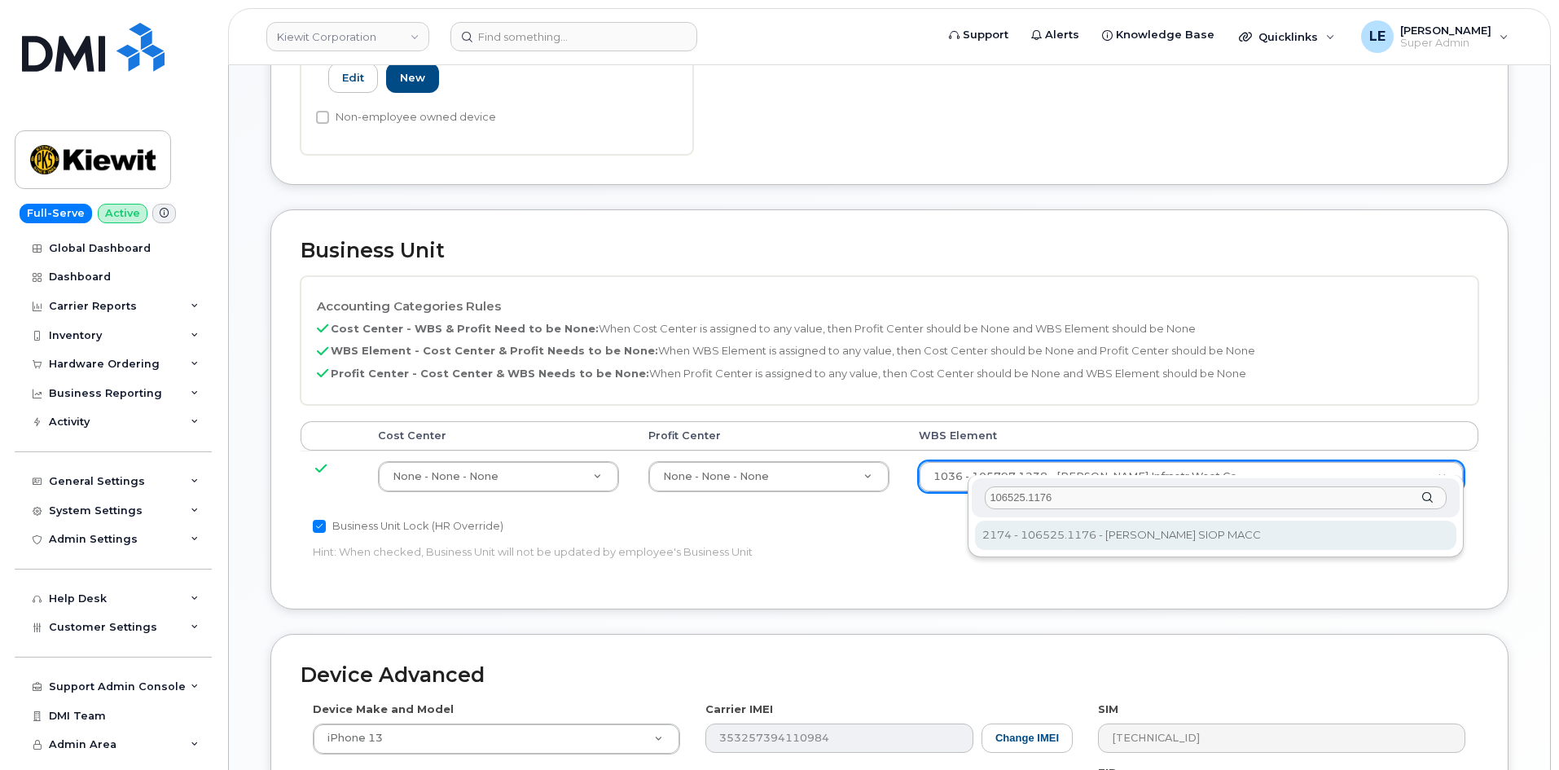
type input "106525.1176"
type input "36071640"
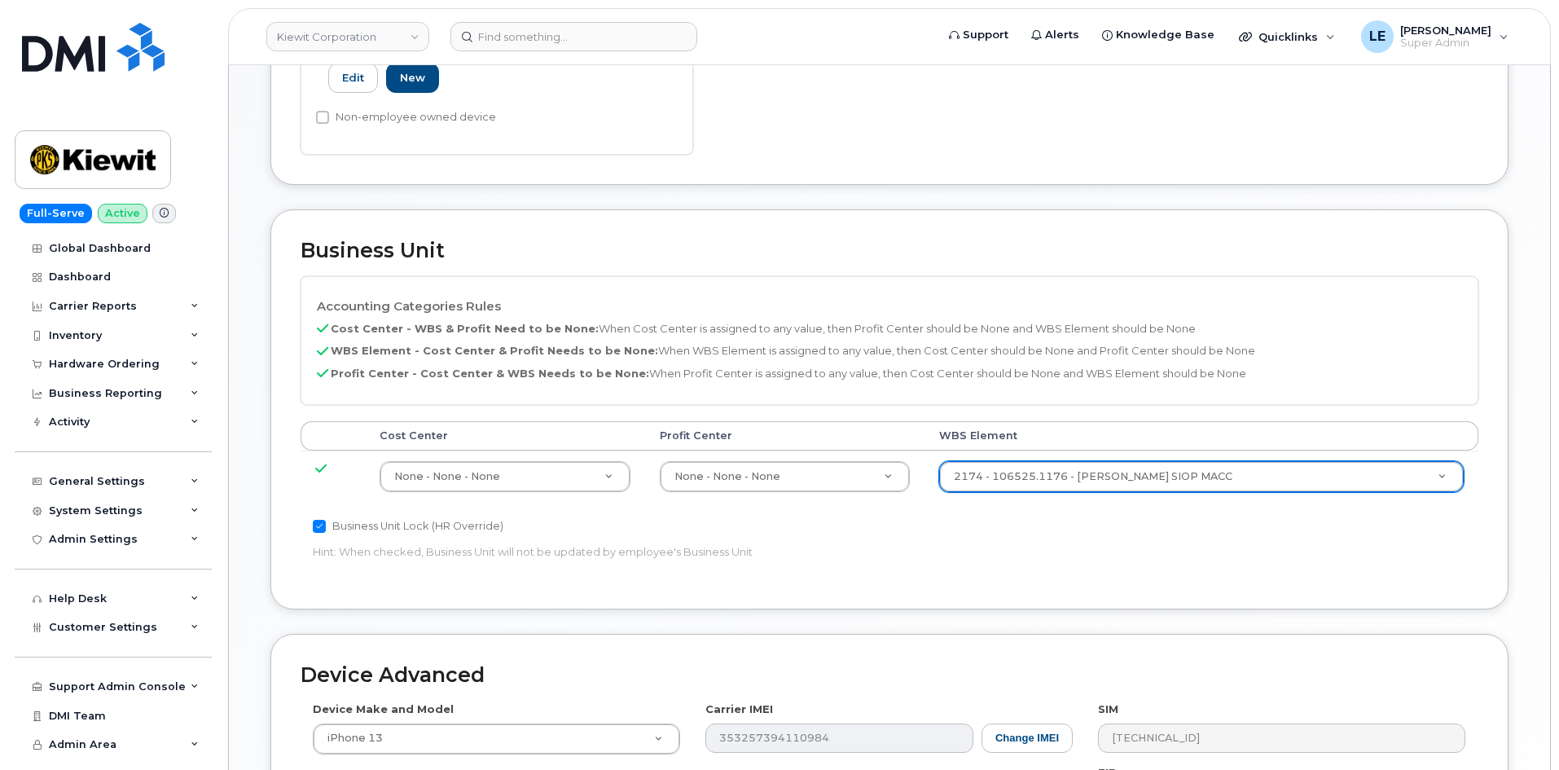
click at [1087, 534] on div "Accounting Categories Rules Cost Center - WBS & Profit Need to be None: When Co…" at bounding box center [890, 427] width 1178 height 303
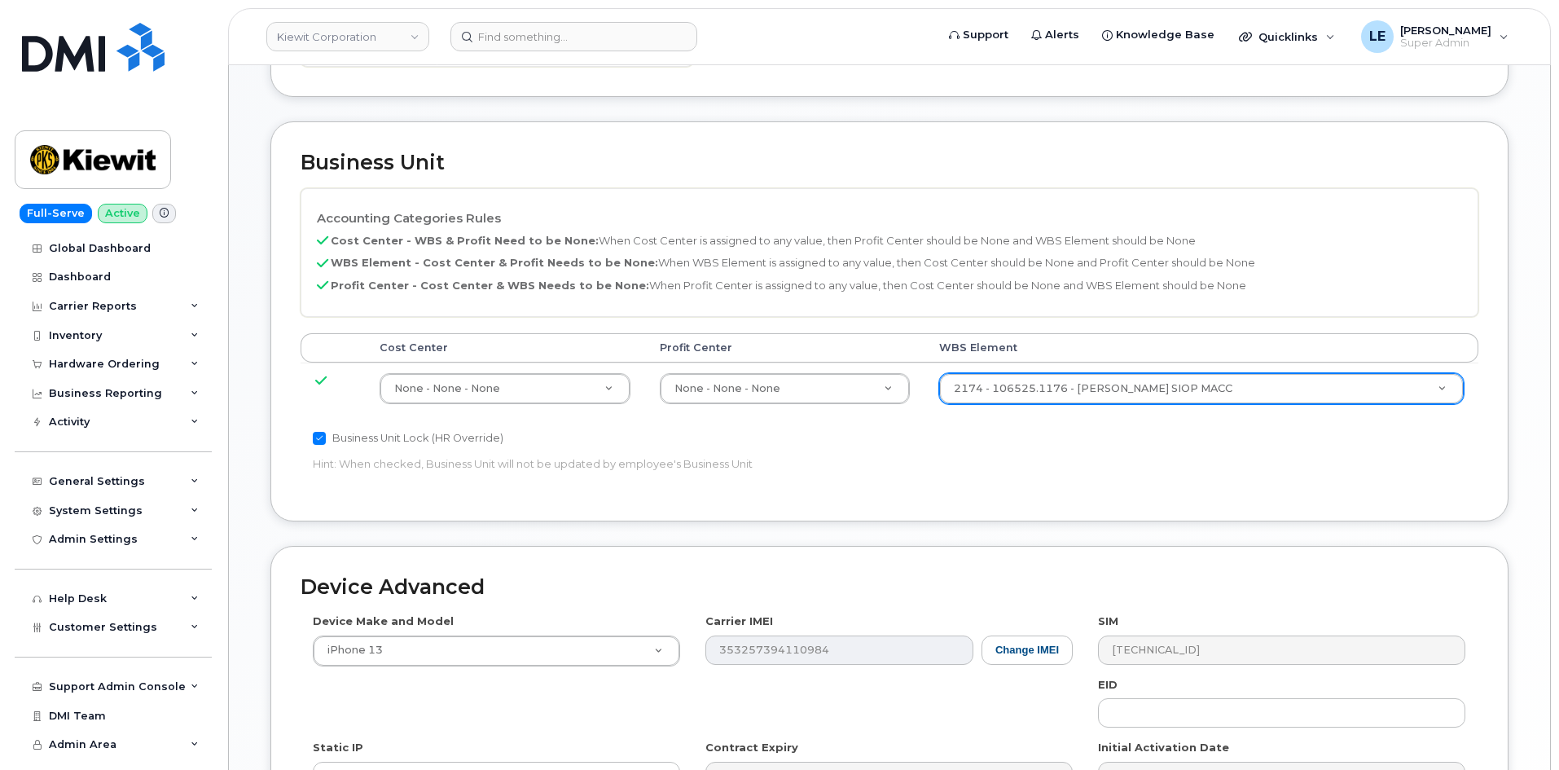
scroll to position [904, 0]
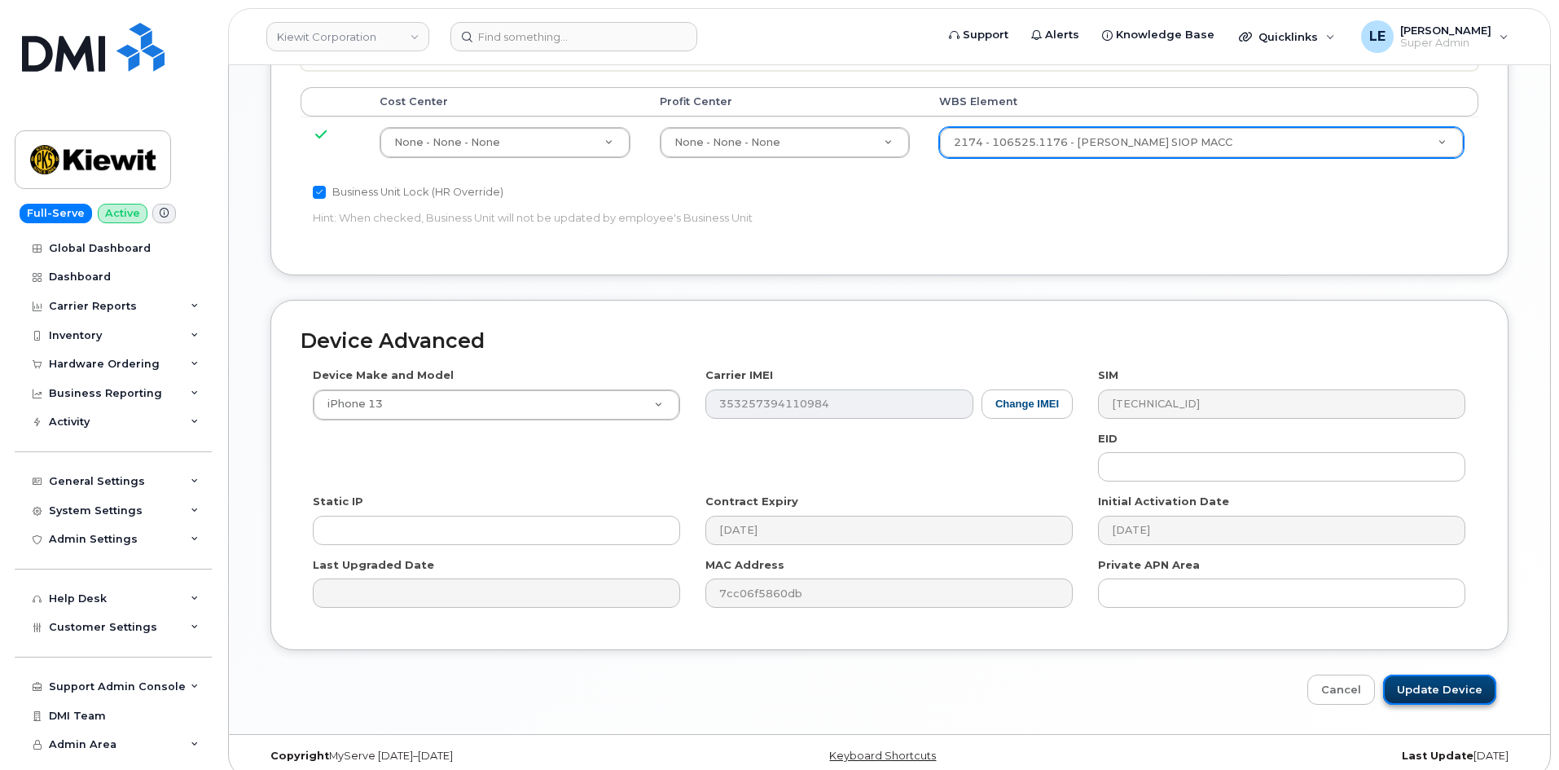
click at [1440, 675] on input "Update Device" at bounding box center [1440, 690] width 113 height 30
type input "Saving..."
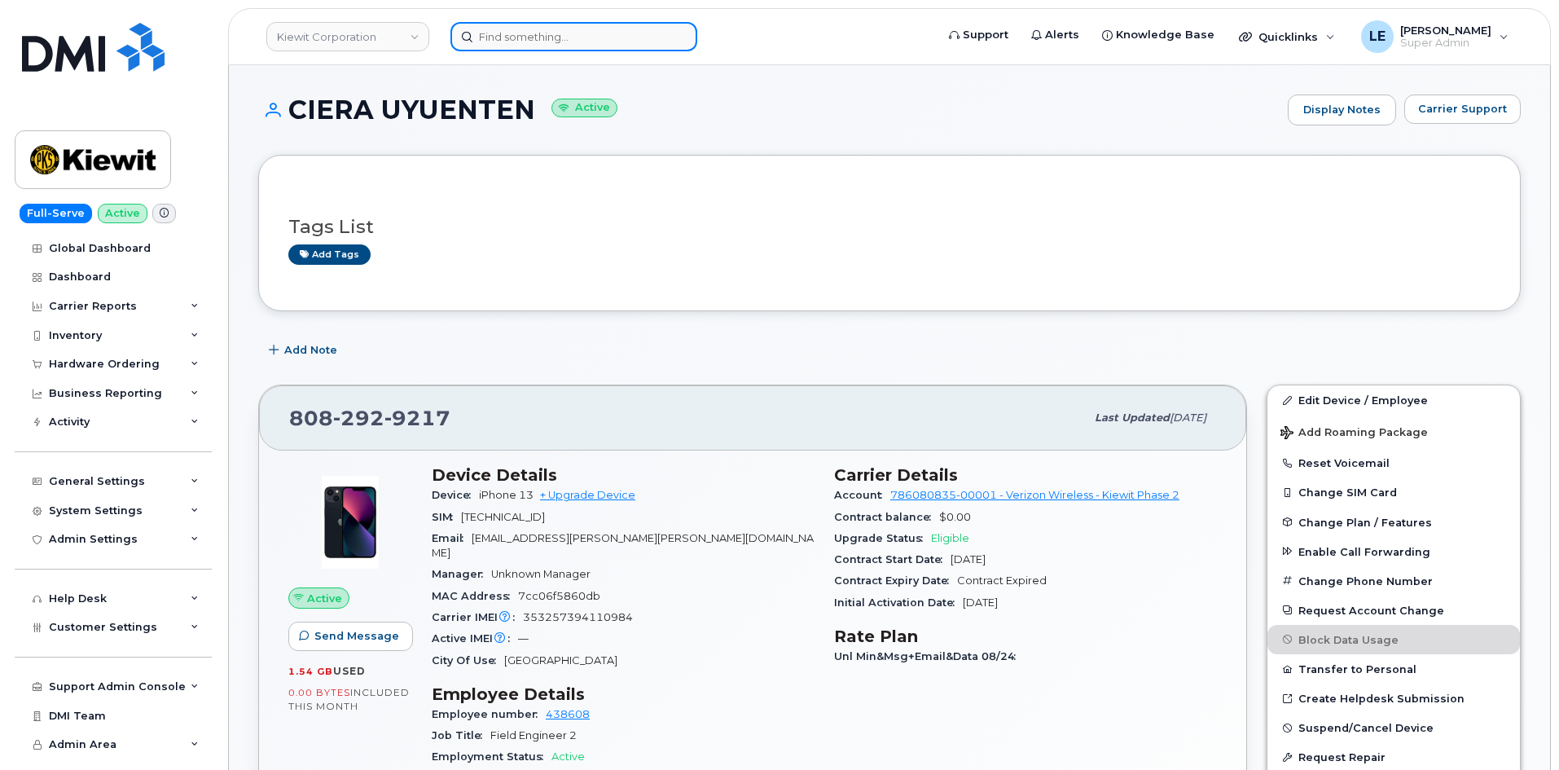
click at [547, 27] on input at bounding box center [574, 36] width 247 height 29
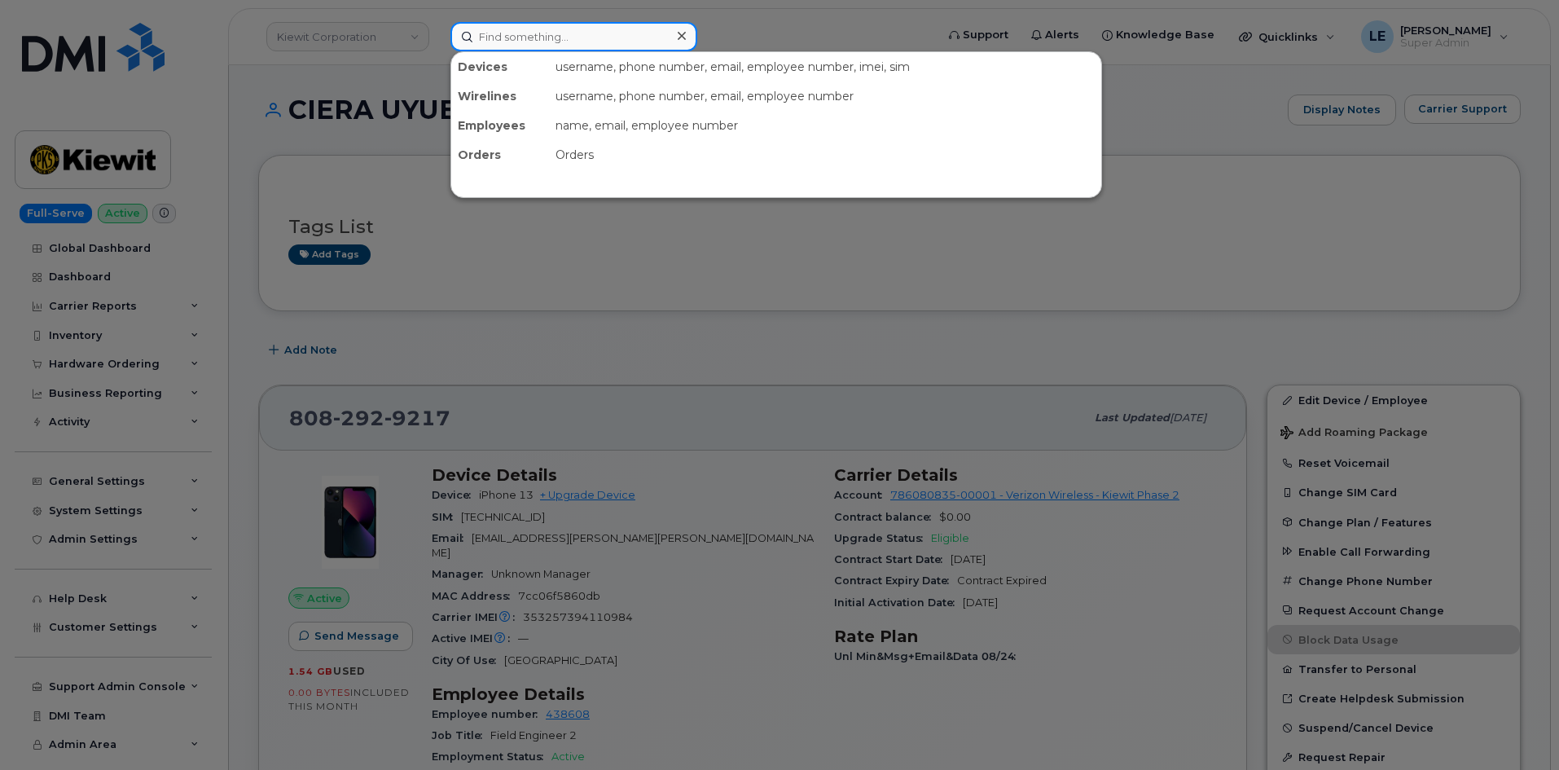
paste input "[PERSON_NAME][EMAIL_ADDRESS][PERSON_NAME][PERSON_NAME][DOMAIN_NAME]"
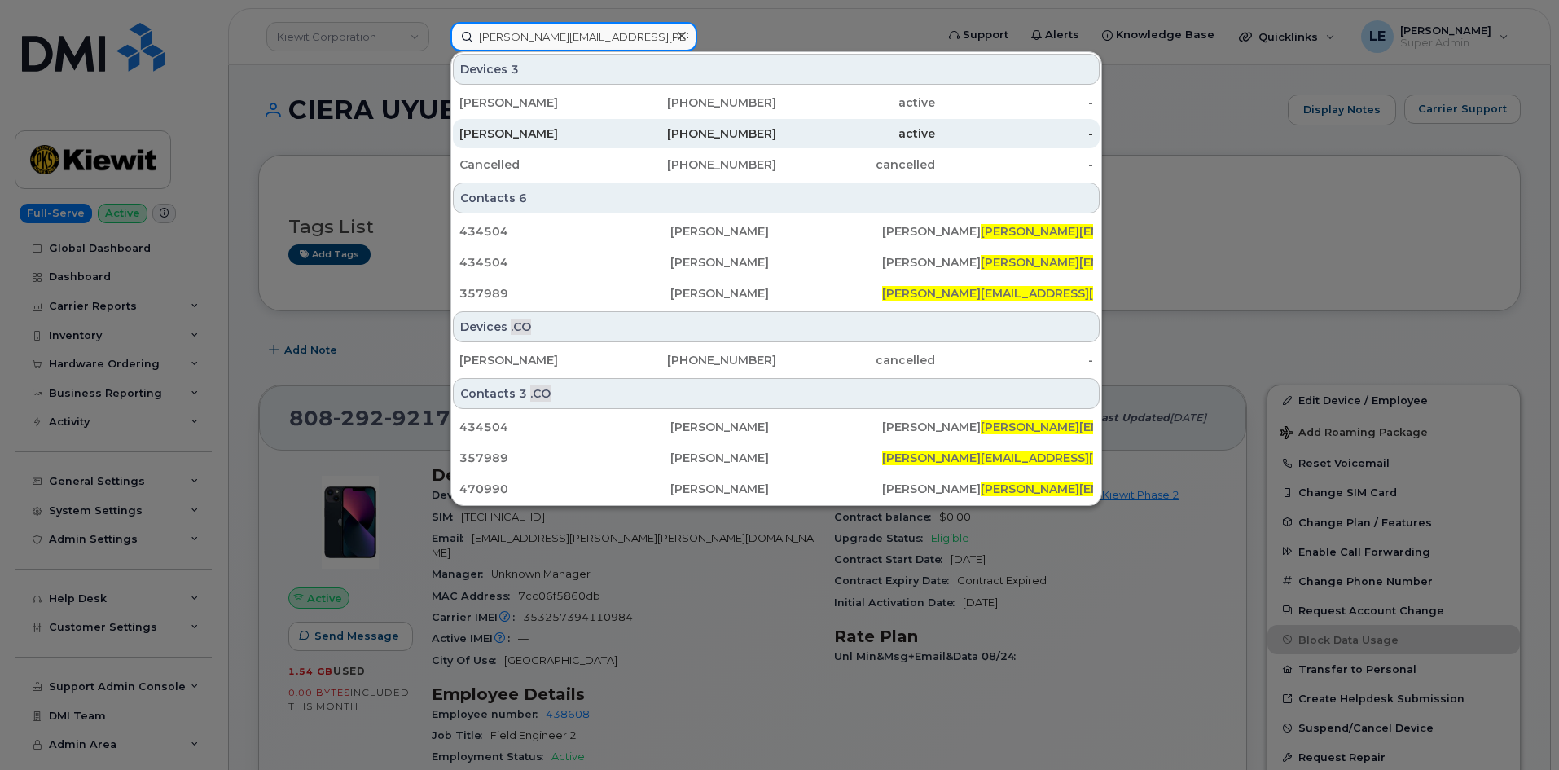
type input "[PERSON_NAME][EMAIL_ADDRESS][PERSON_NAME][PERSON_NAME][DOMAIN_NAME]"
click at [574, 132] on div "[PERSON_NAME]" at bounding box center [539, 133] width 159 height 16
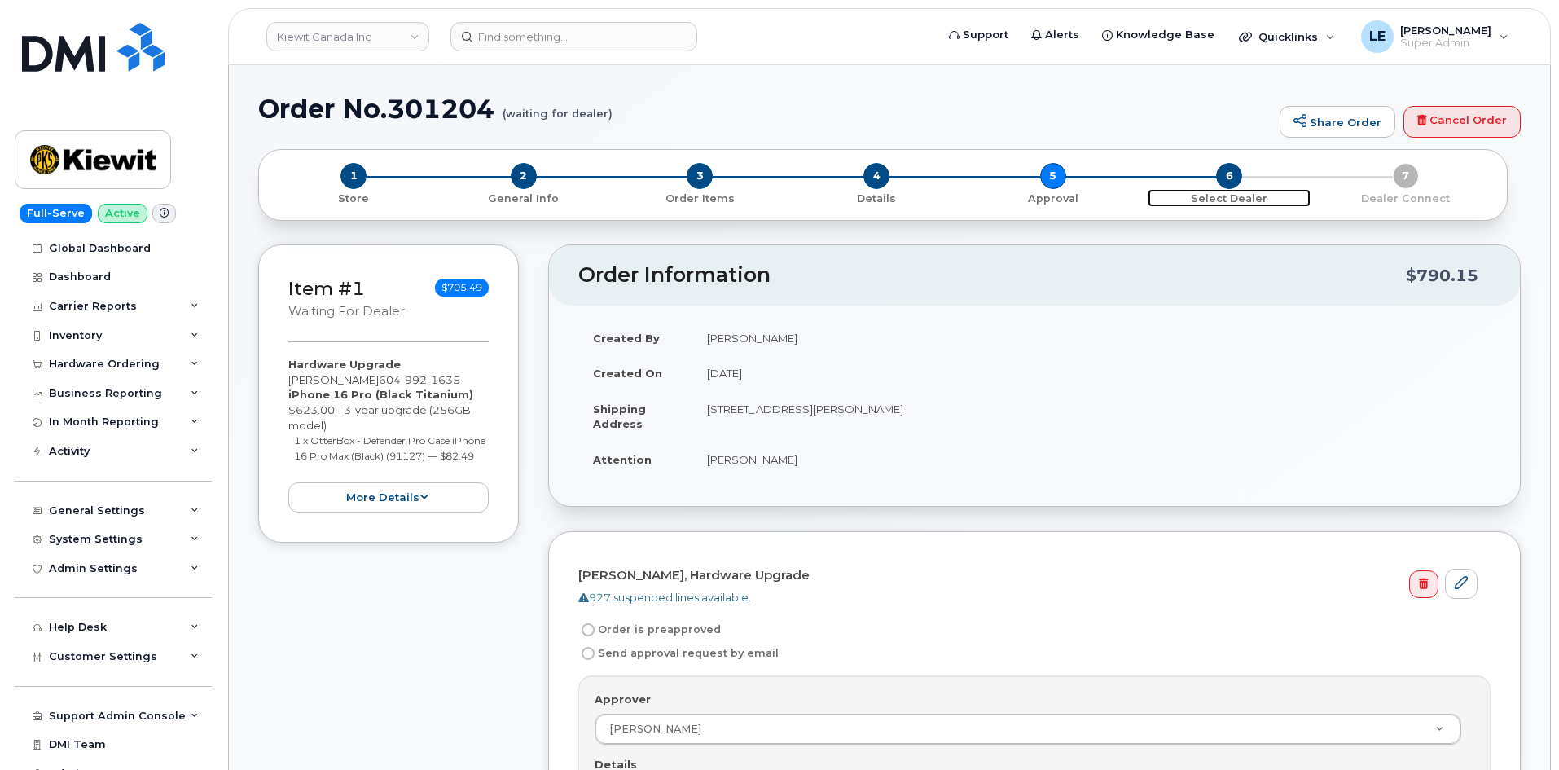
click at [1234, 183] on span "6" at bounding box center [1229, 176] width 26 height 26
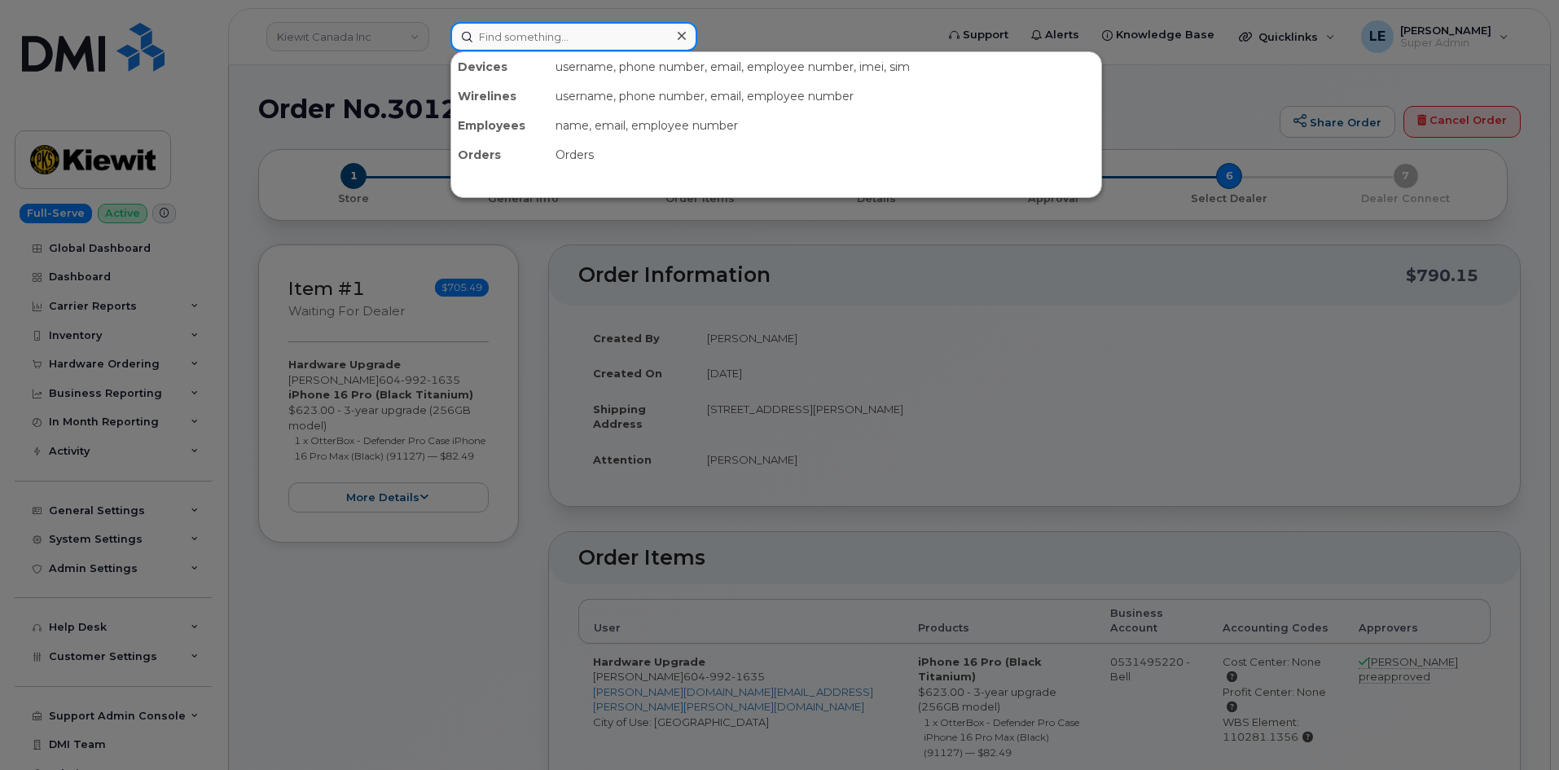
click at [548, 46] on input at bounding box center [574, 36] width 247 height 29
paste input "[PERSON_NAME][EMAIL_ADDRESS][PERSON_NAME][DOMAIN_NAME]"
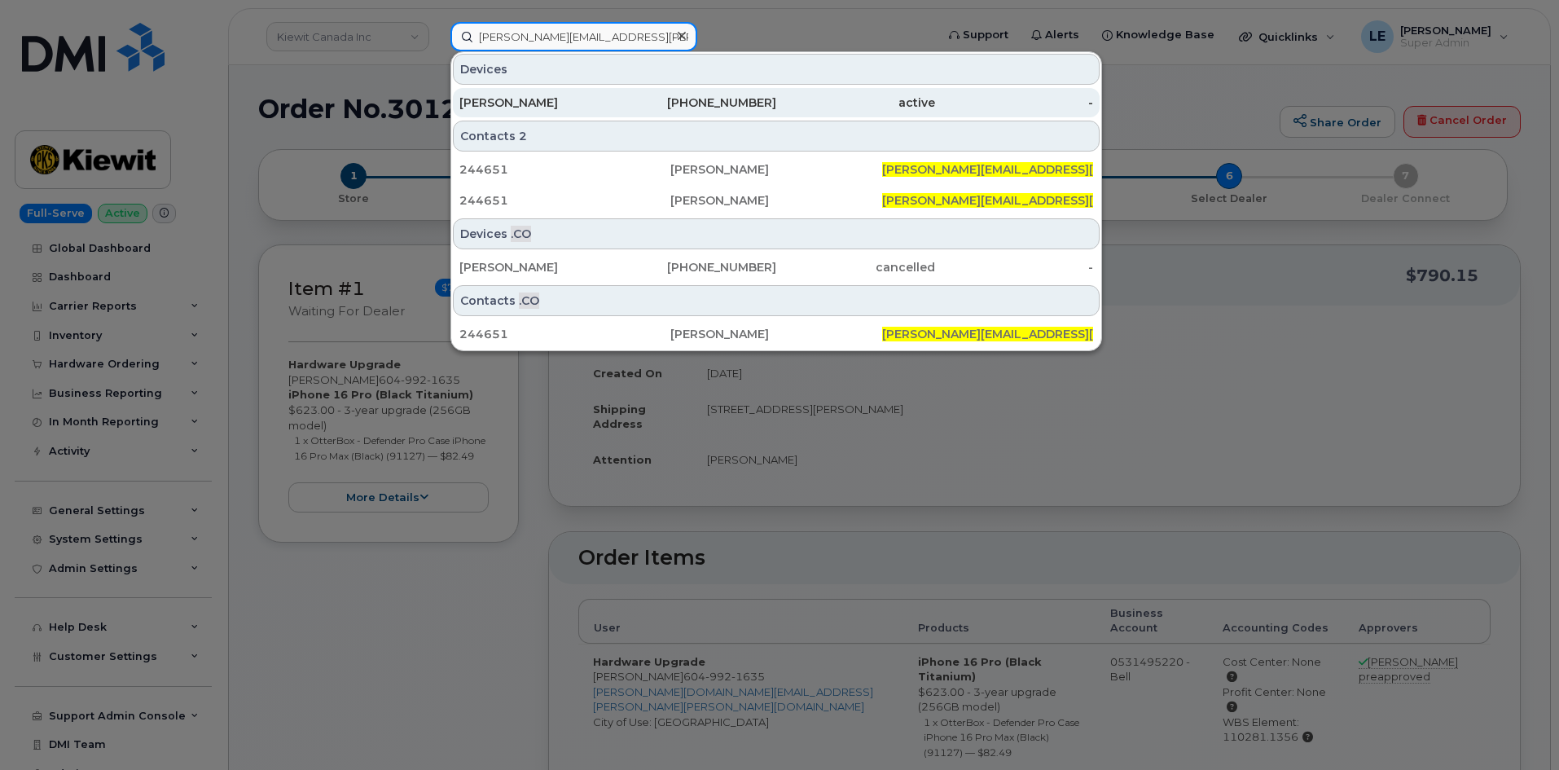
type input "GREG.KASALO@KIEWIT.COM"
click at [566, 110] on div "Greg Kasalo" at bounding box center [539, 103] width 159 height 16
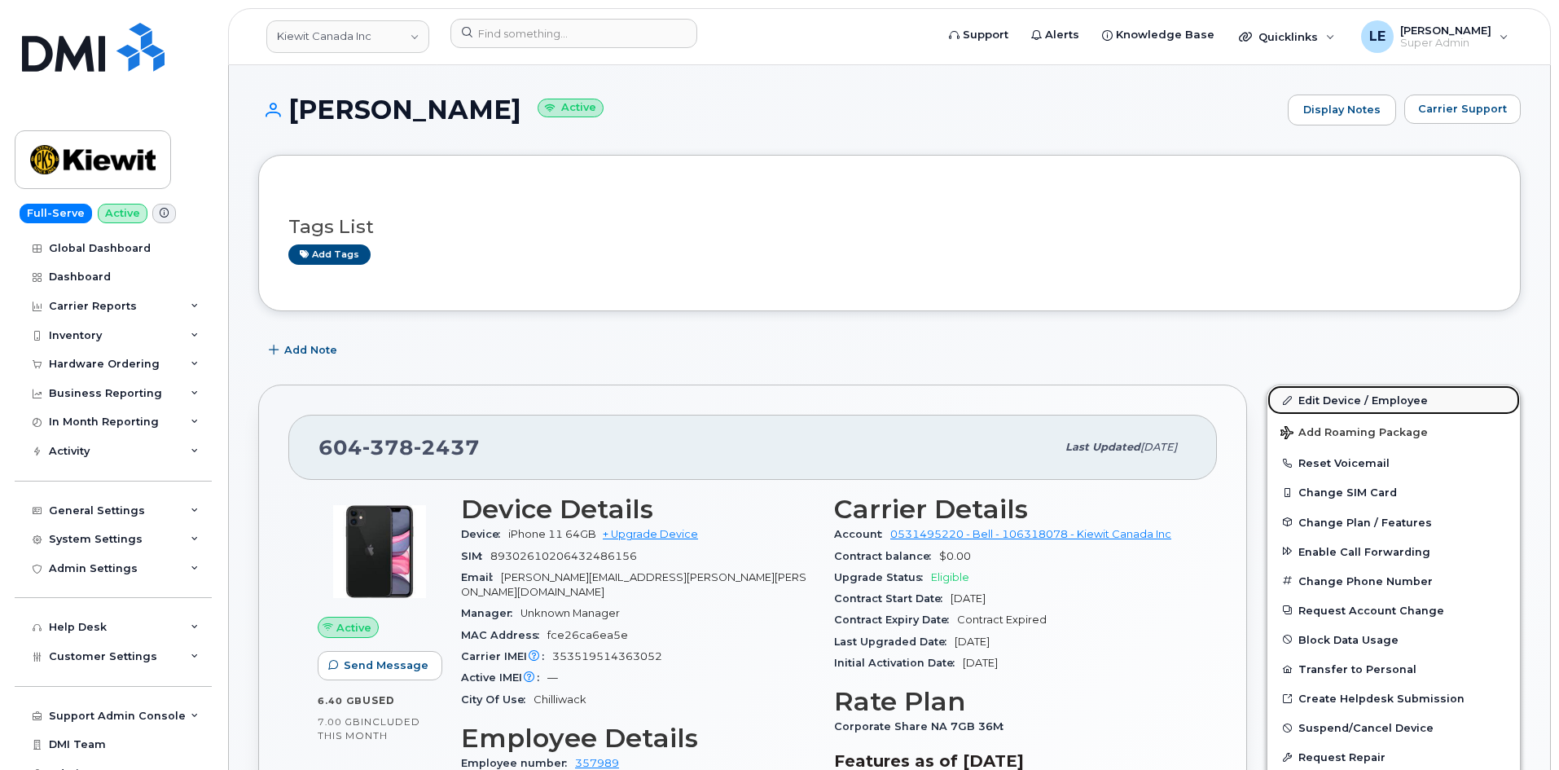
click at [1314, 395] on link "Edit Device / Employee" at bounding box center [1394, 399] width 253 height 29
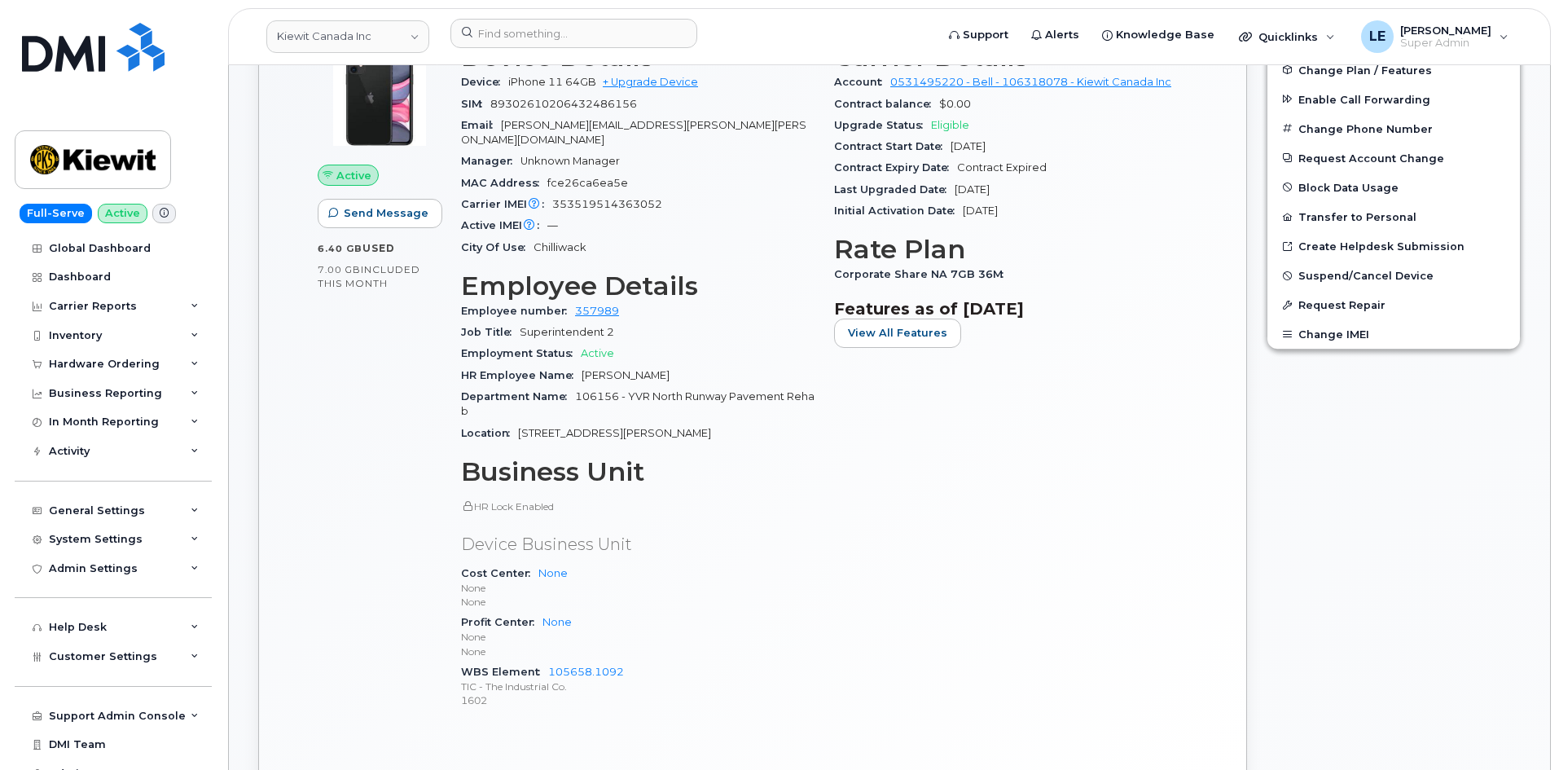
scroll to position [489, 0]
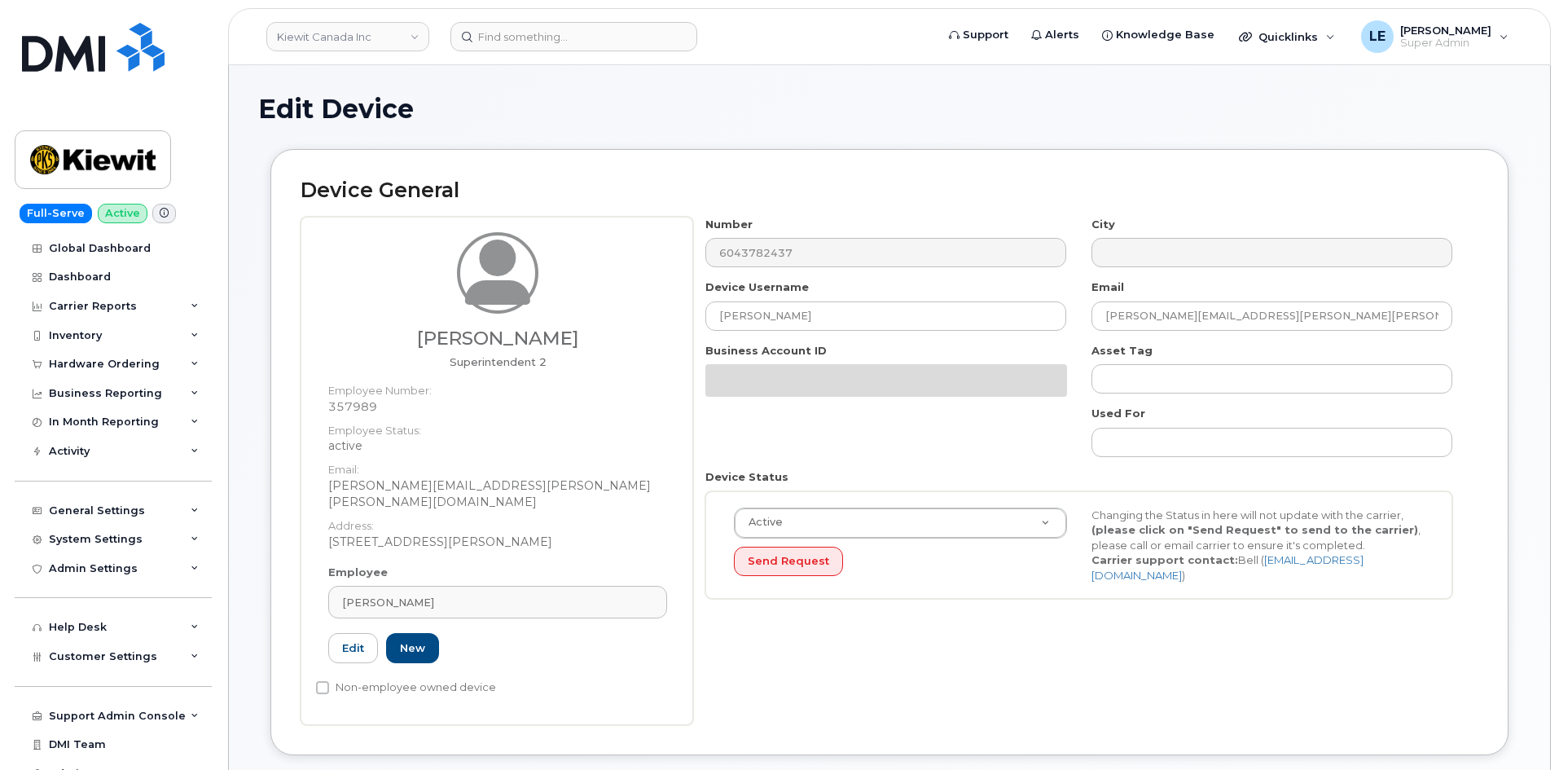
select select "14059"
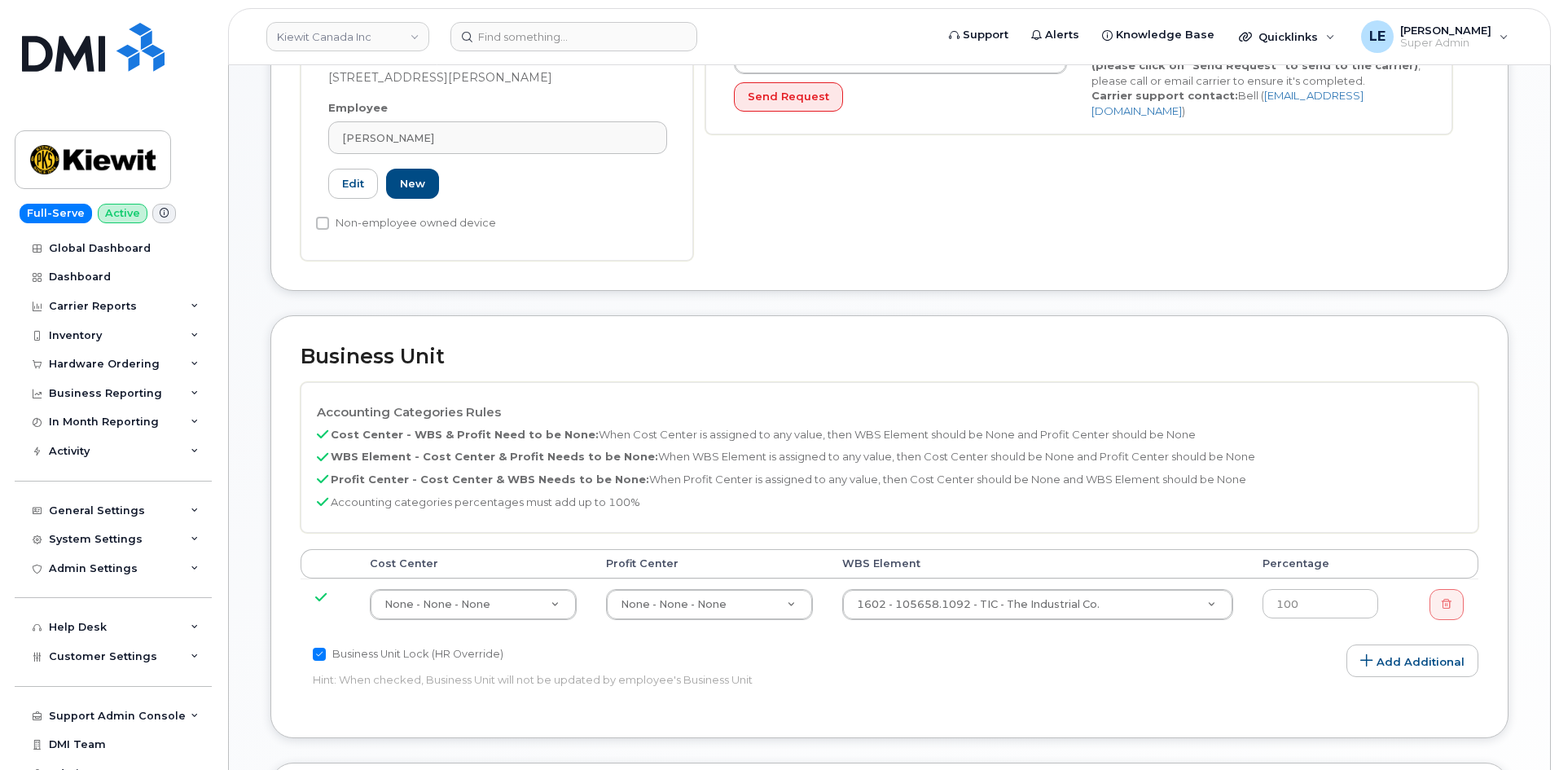
scroll to position [357, 0]
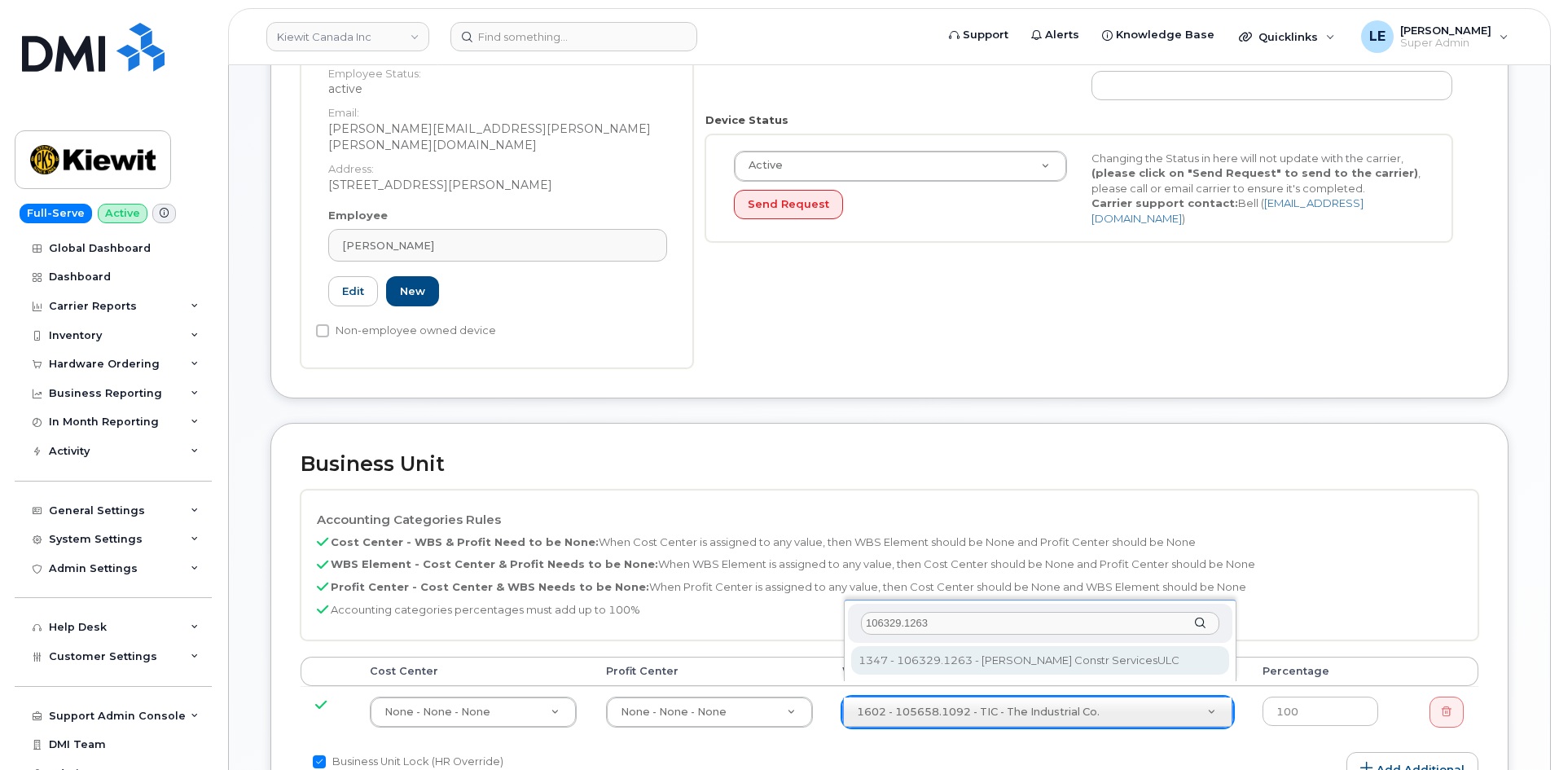
type input "106329.1263"
type input "35626091"
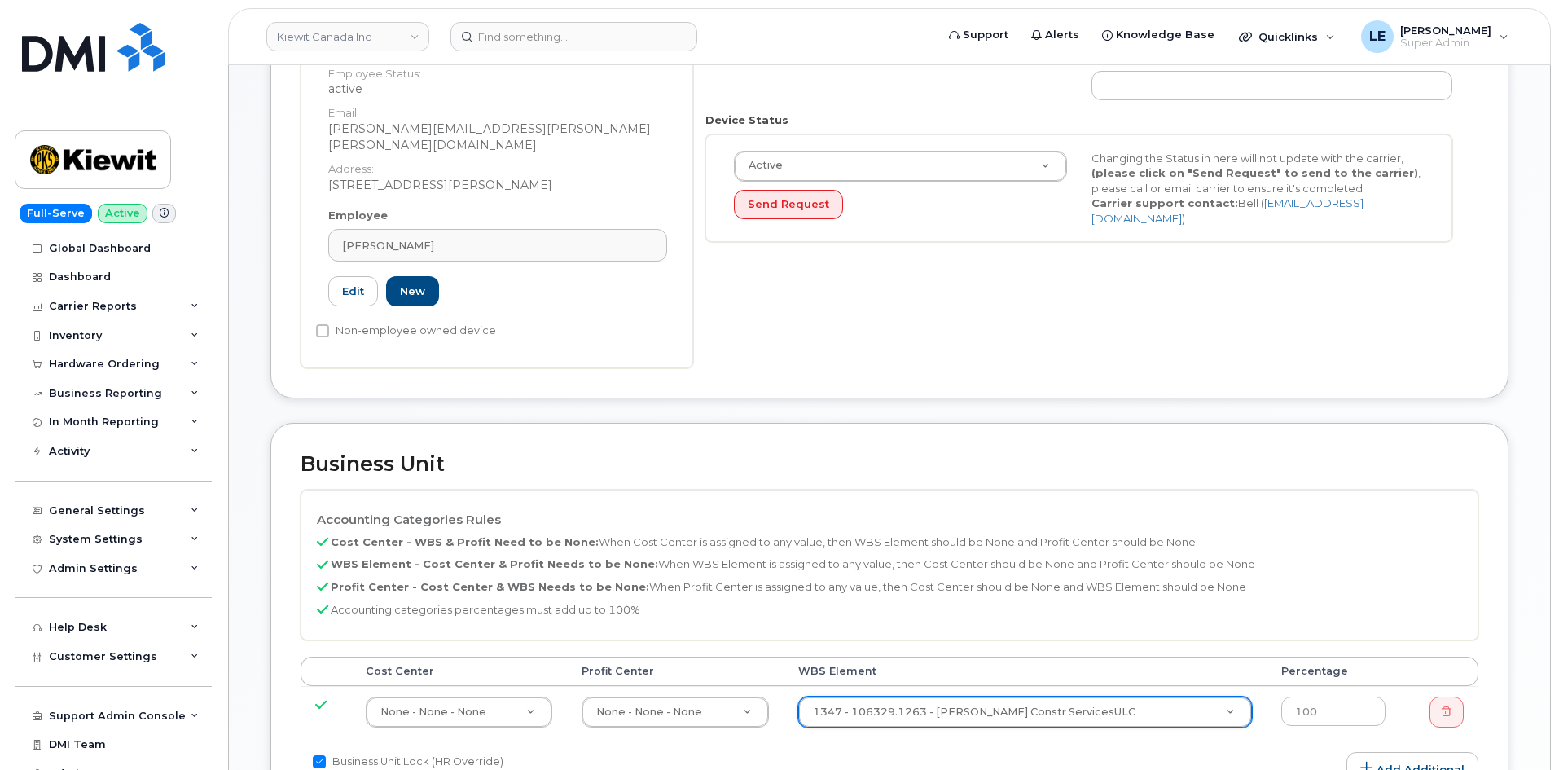
click at [943, 605] on div "Accounting Categories Rules Cost Center - WBS & Profit Need to be None: When Co…" at bounding box center [890, 565] width 1178 height 151
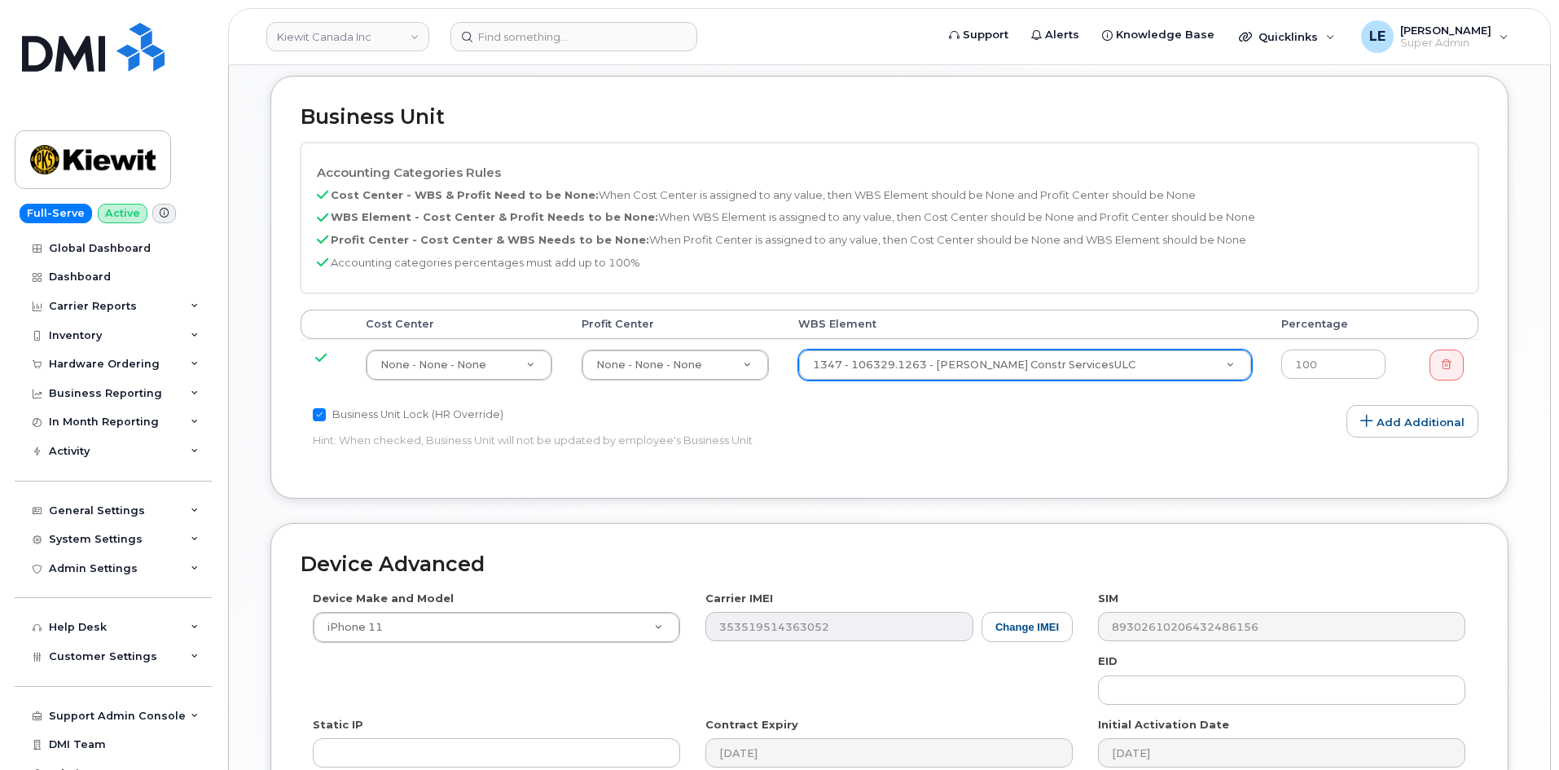
scroll to position [927, 0]
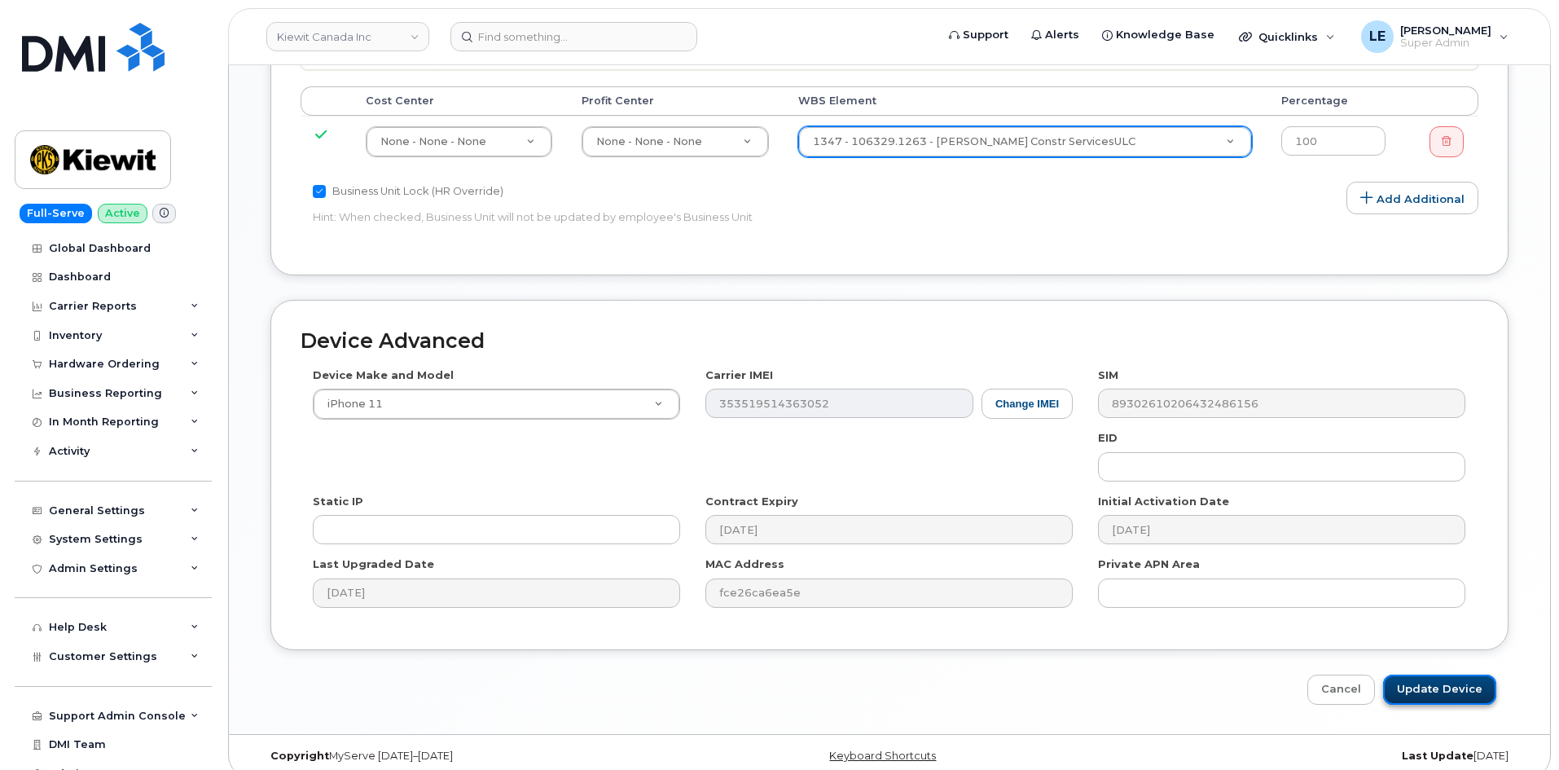
click at [1445, 675] on input "Update Device" at bounding box center [1440, 690] width 113 height 30
type input "Saving..."
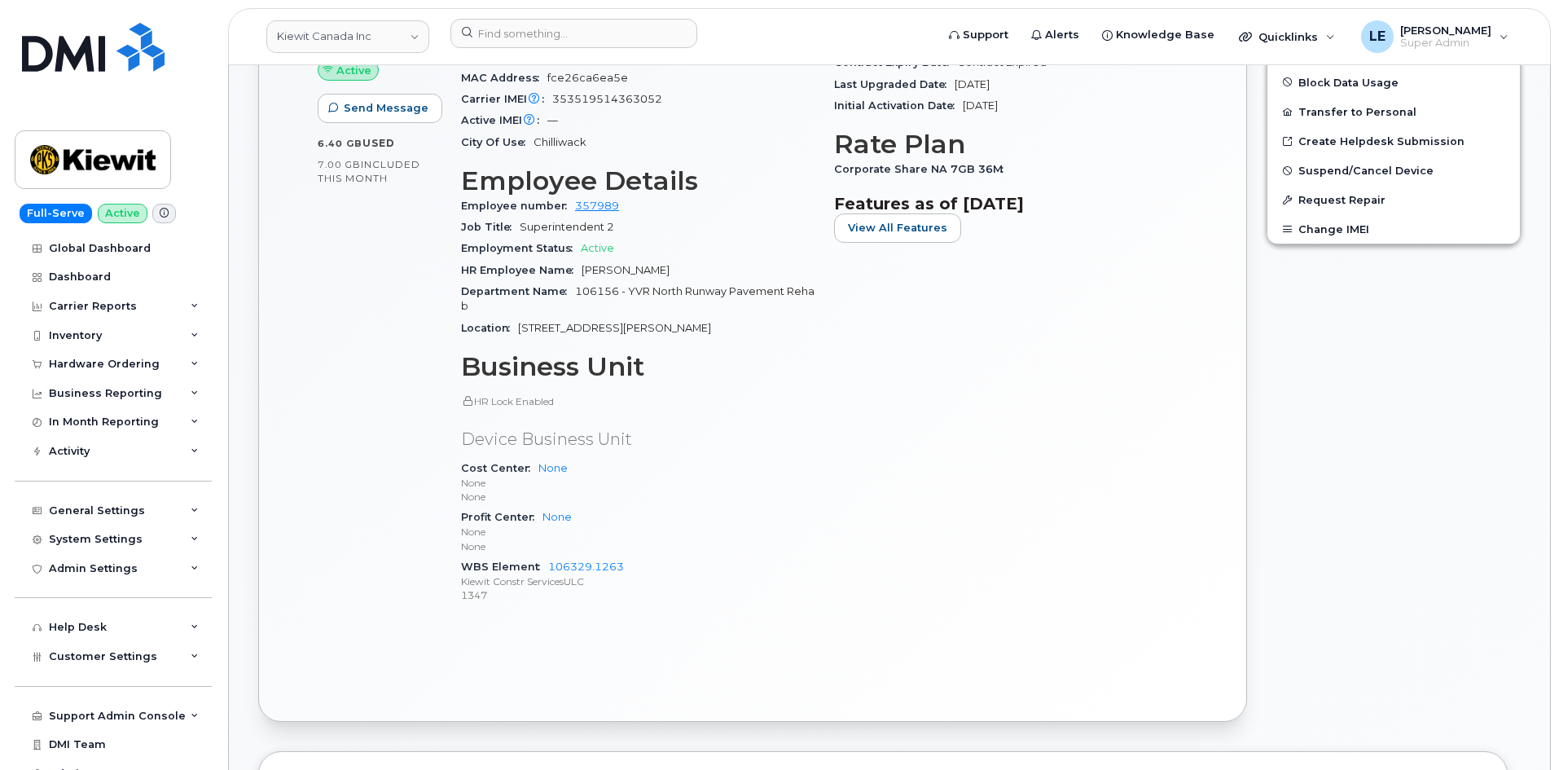
scroll to position [570, 0]
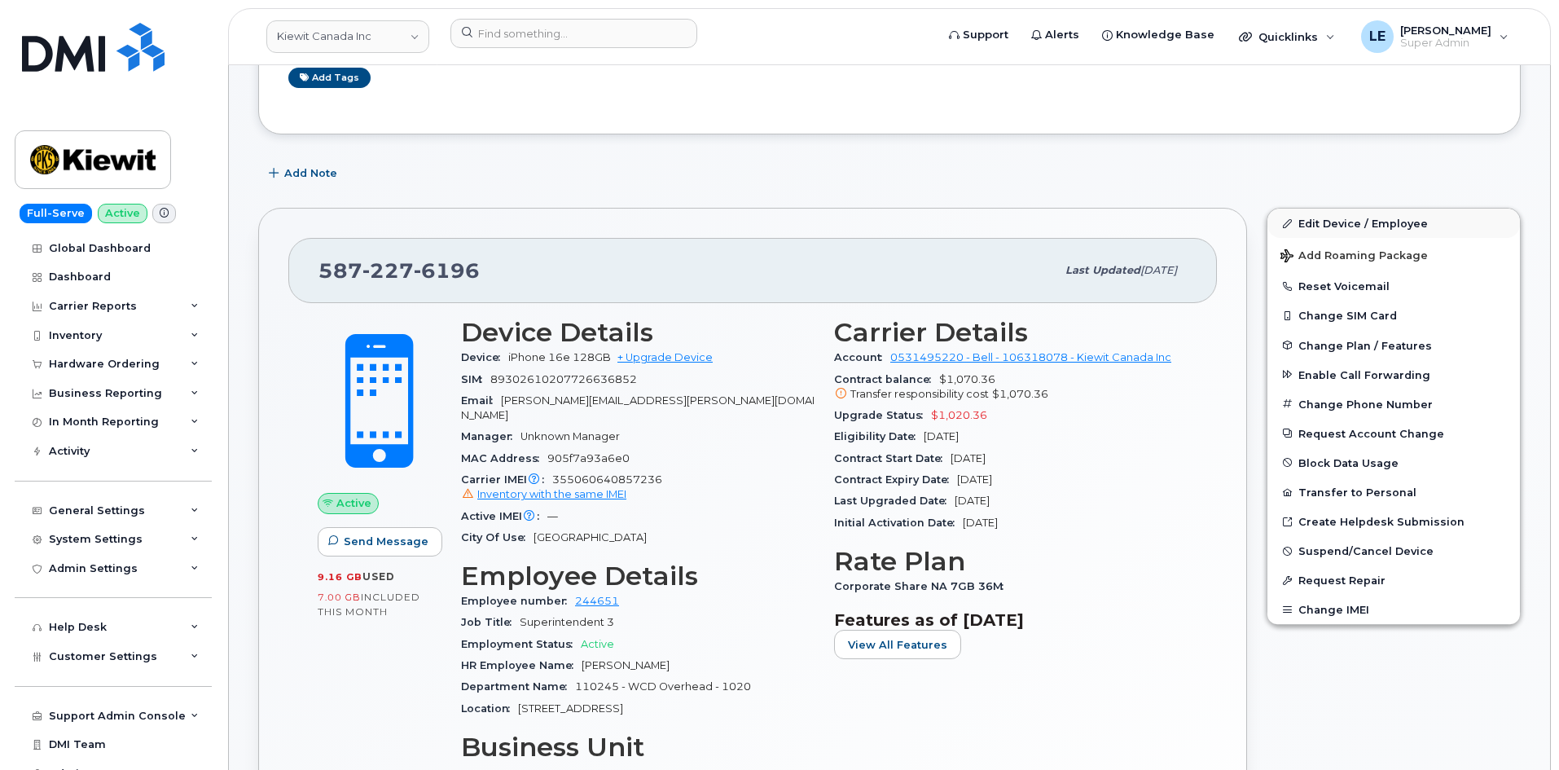
scroll to position [163, 0]
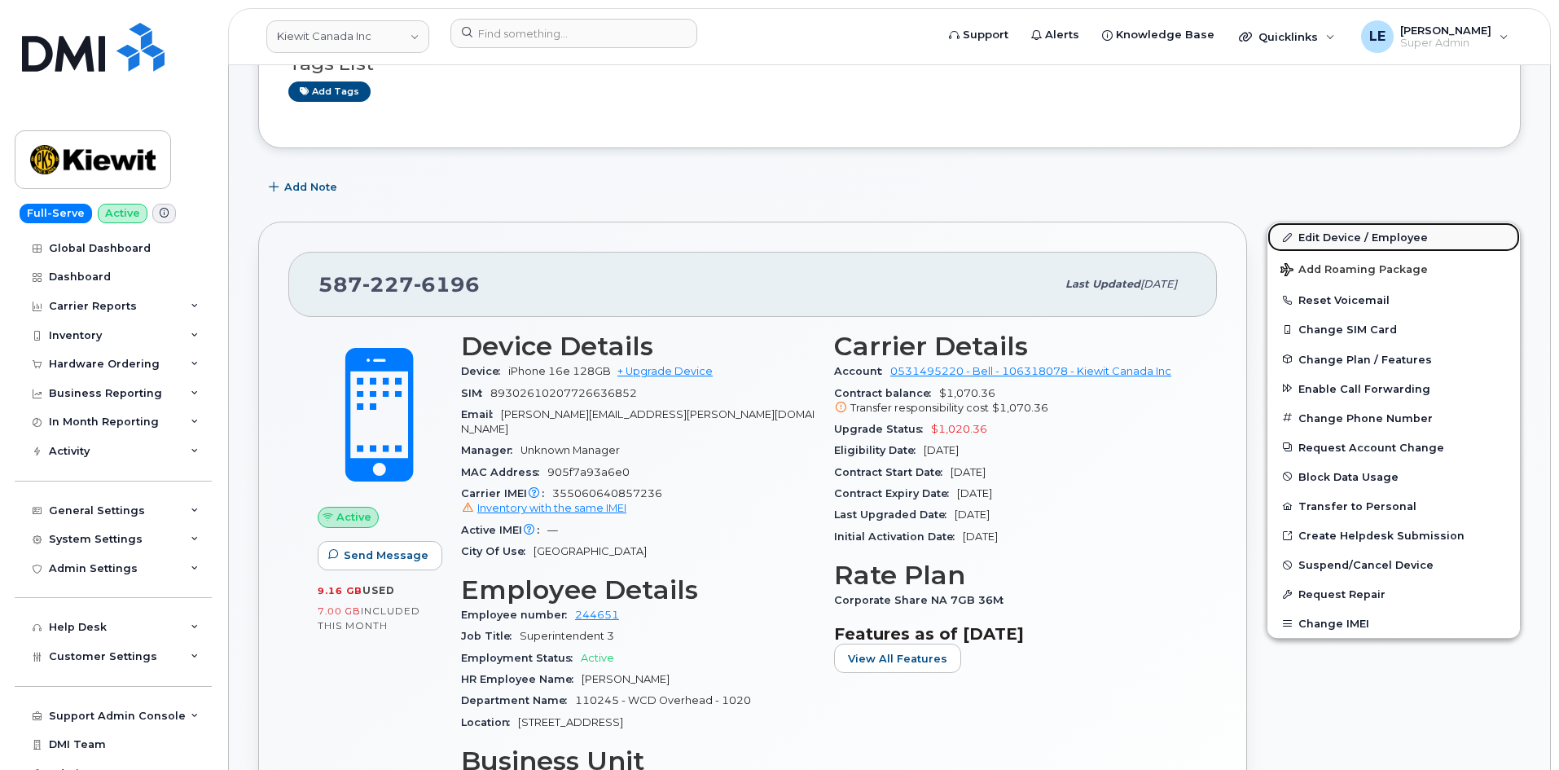
click at [1301, 242] on link "Edit Device / Employee" at bounding box center [1394, 236] width 253 height 29
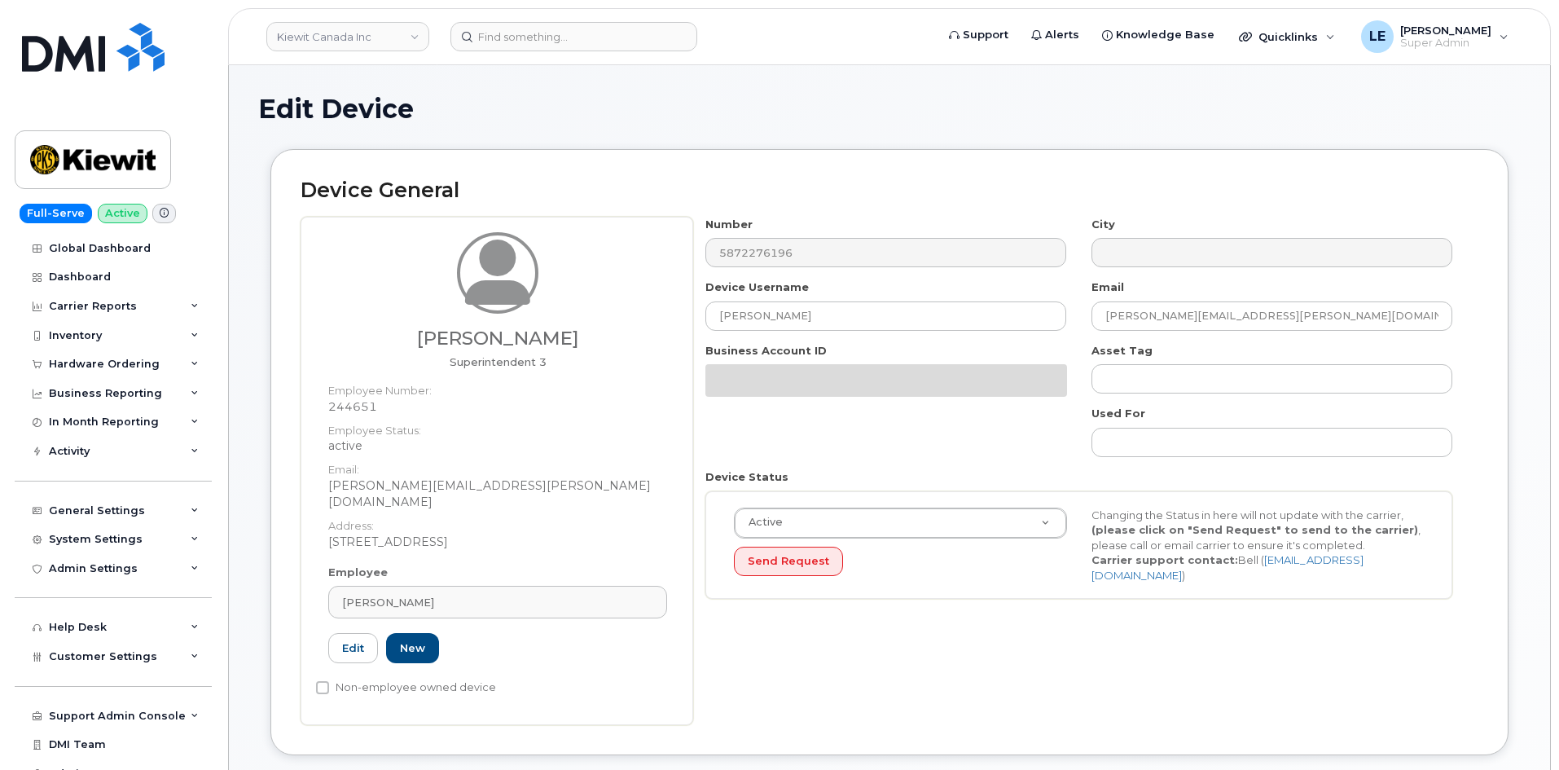
select select "14059"
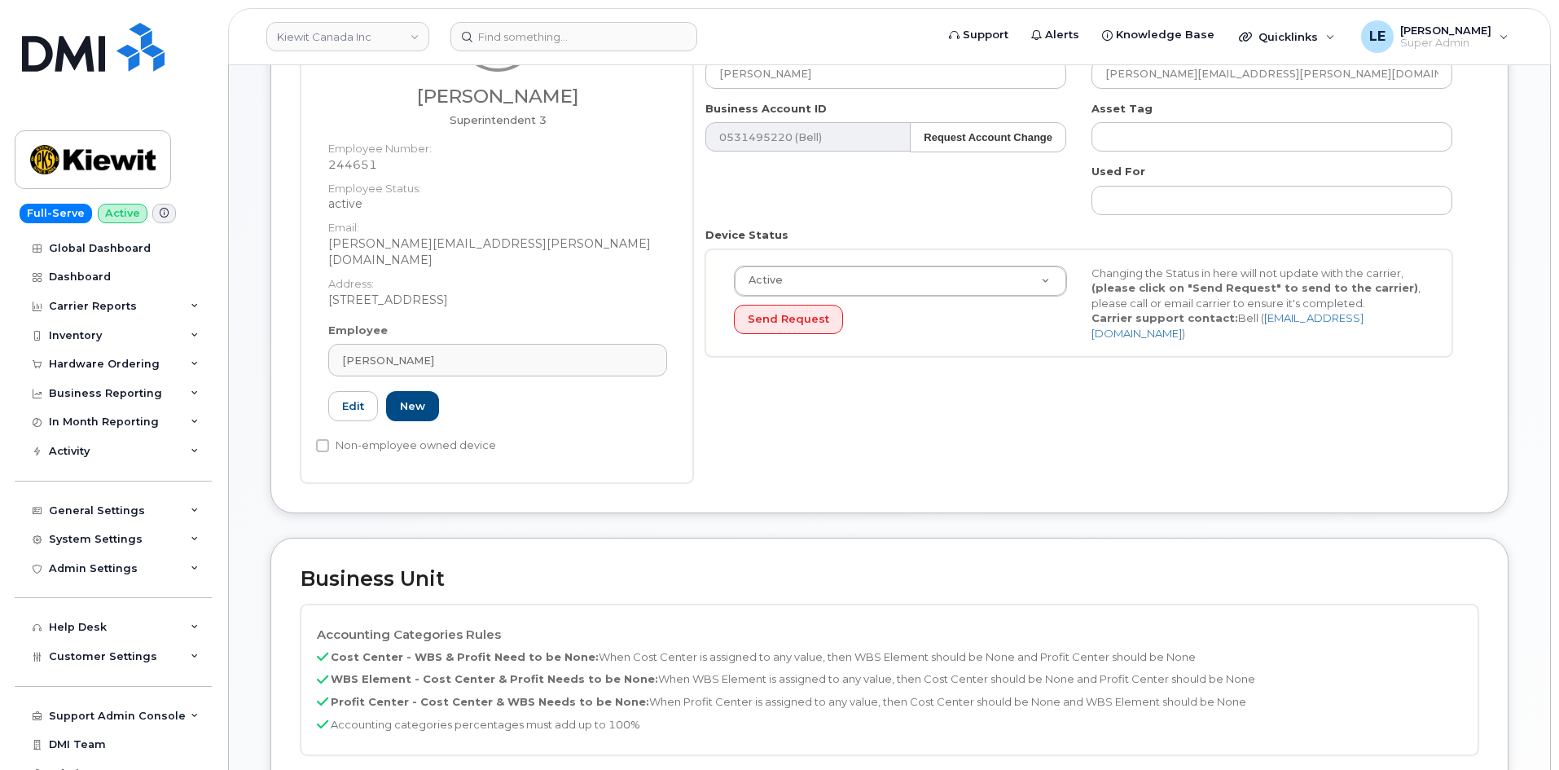
scroll to position [652, 0]
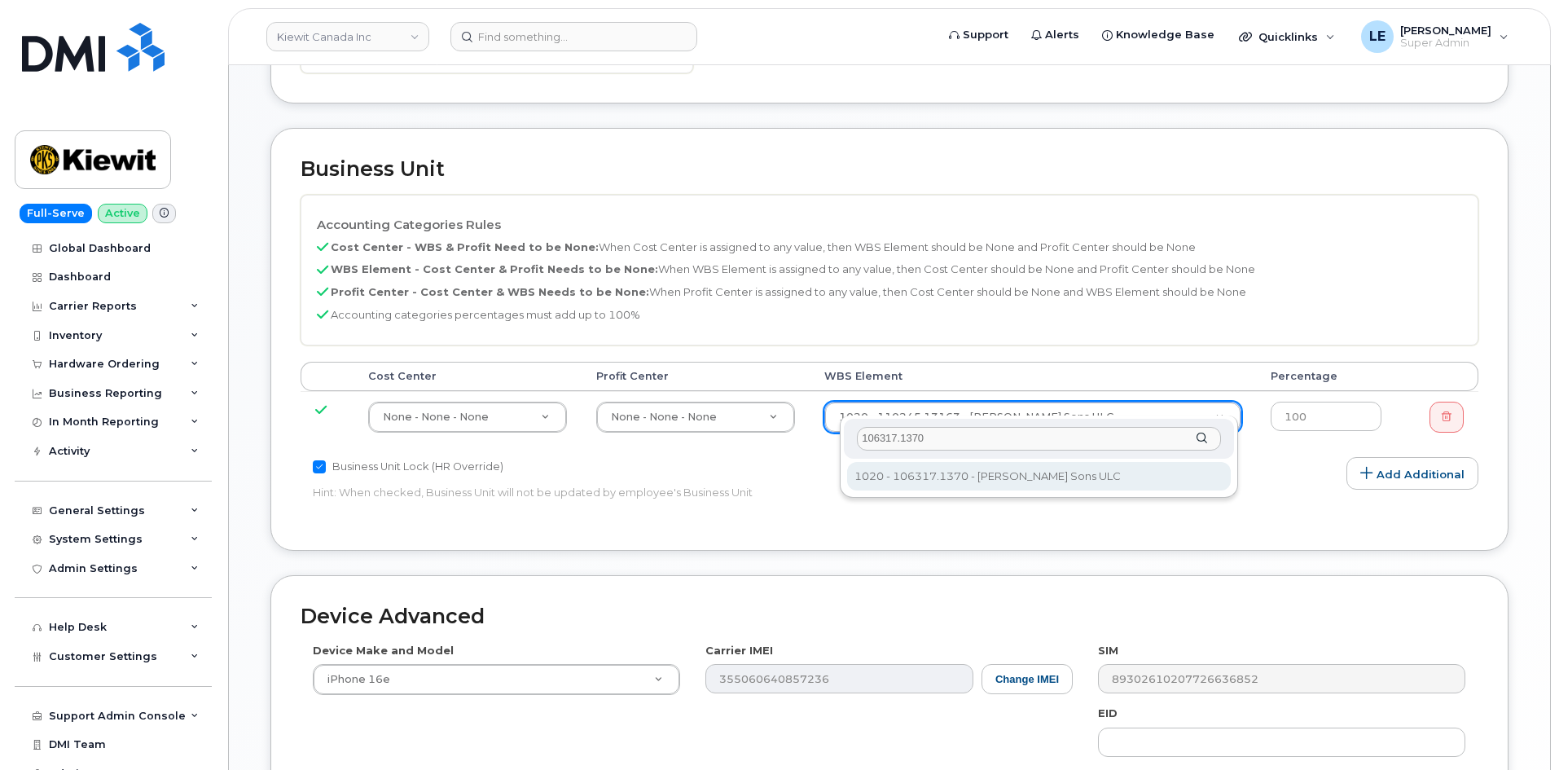
type input "106317.1370"
type input "34862965"
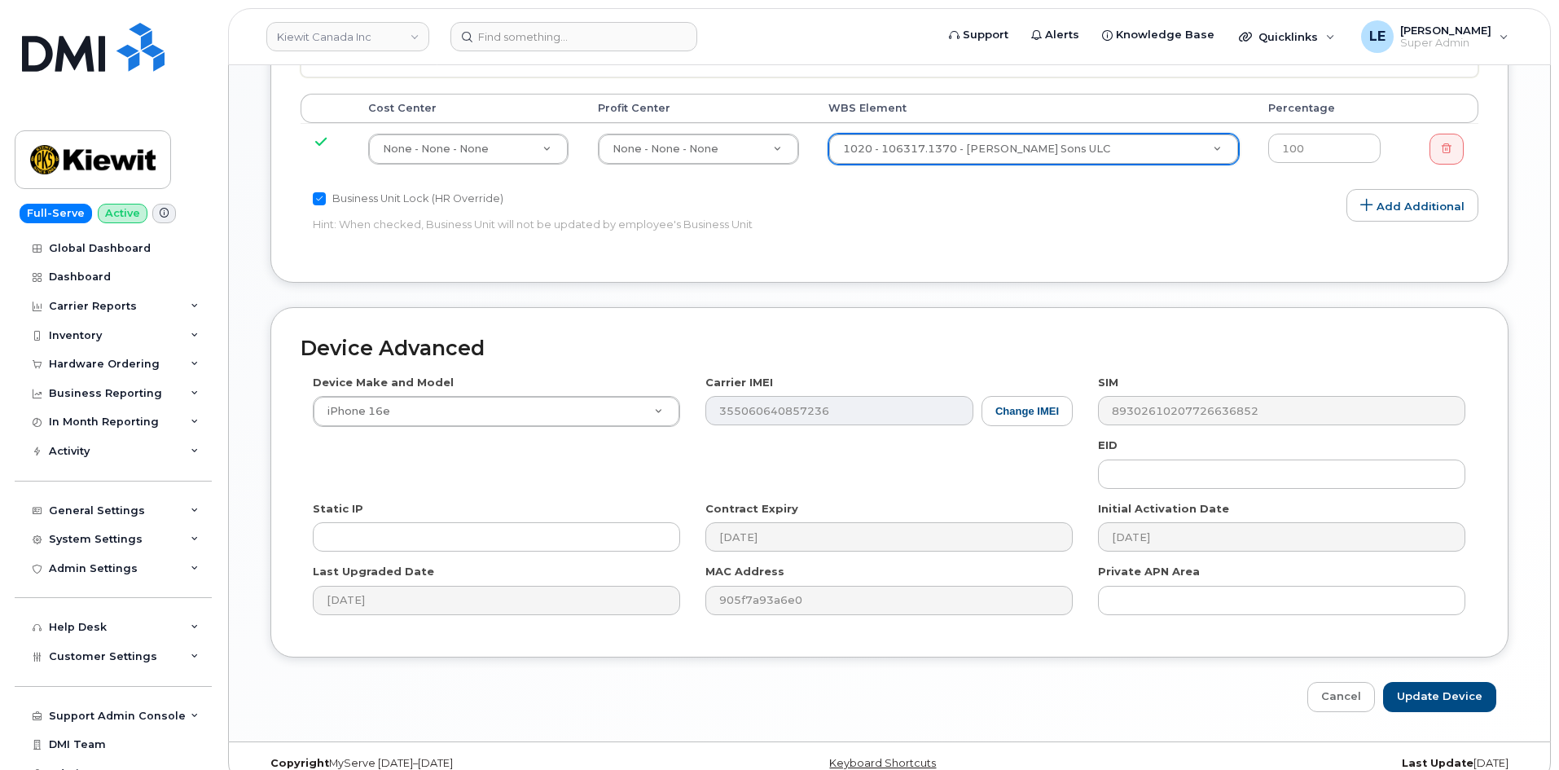
scroll to position [927, 0]
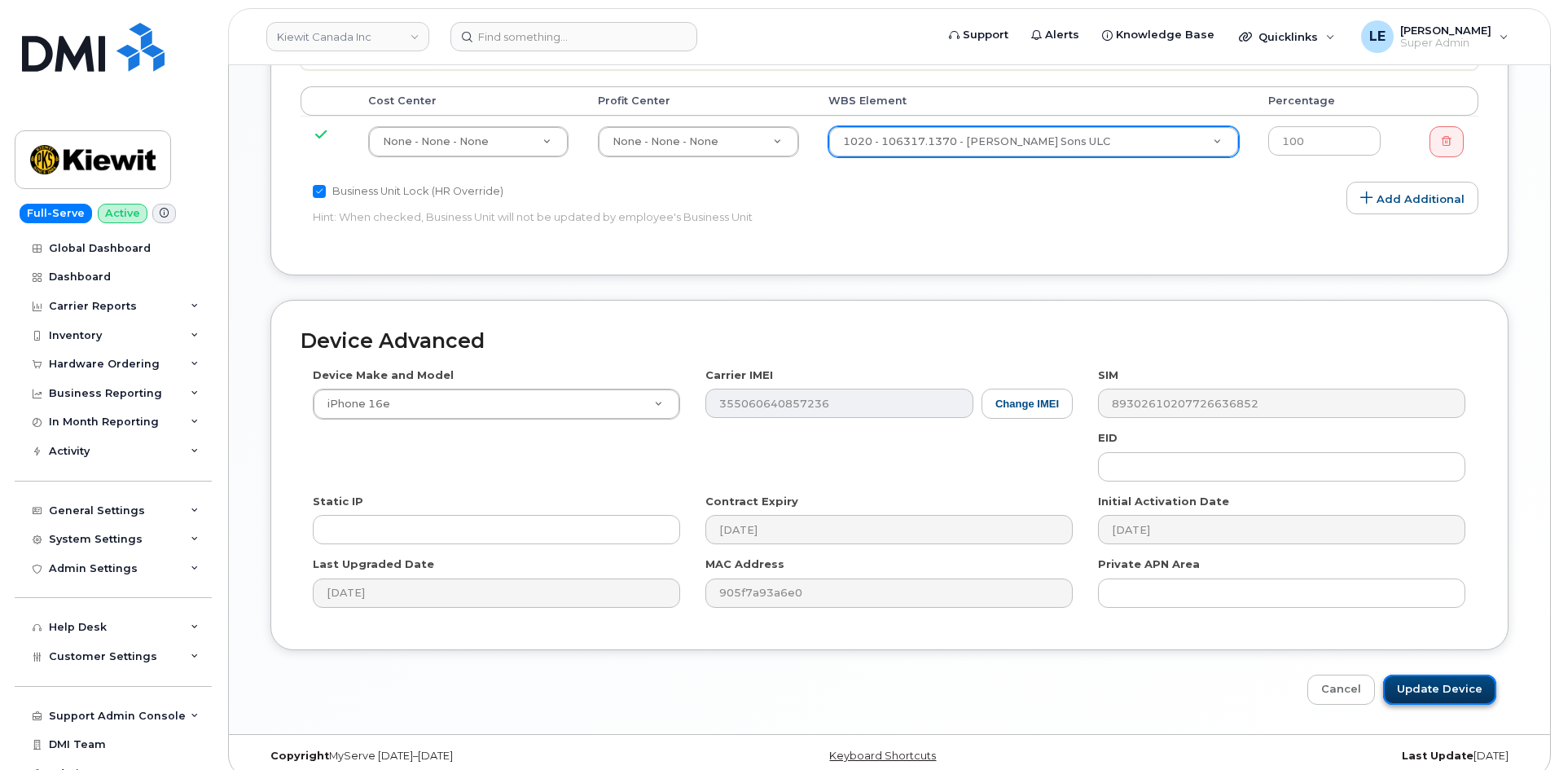
click at [1444, 675] on input "Update Device" at bounding box center [1440, 690] width 113 height 30
type input "Saving..."
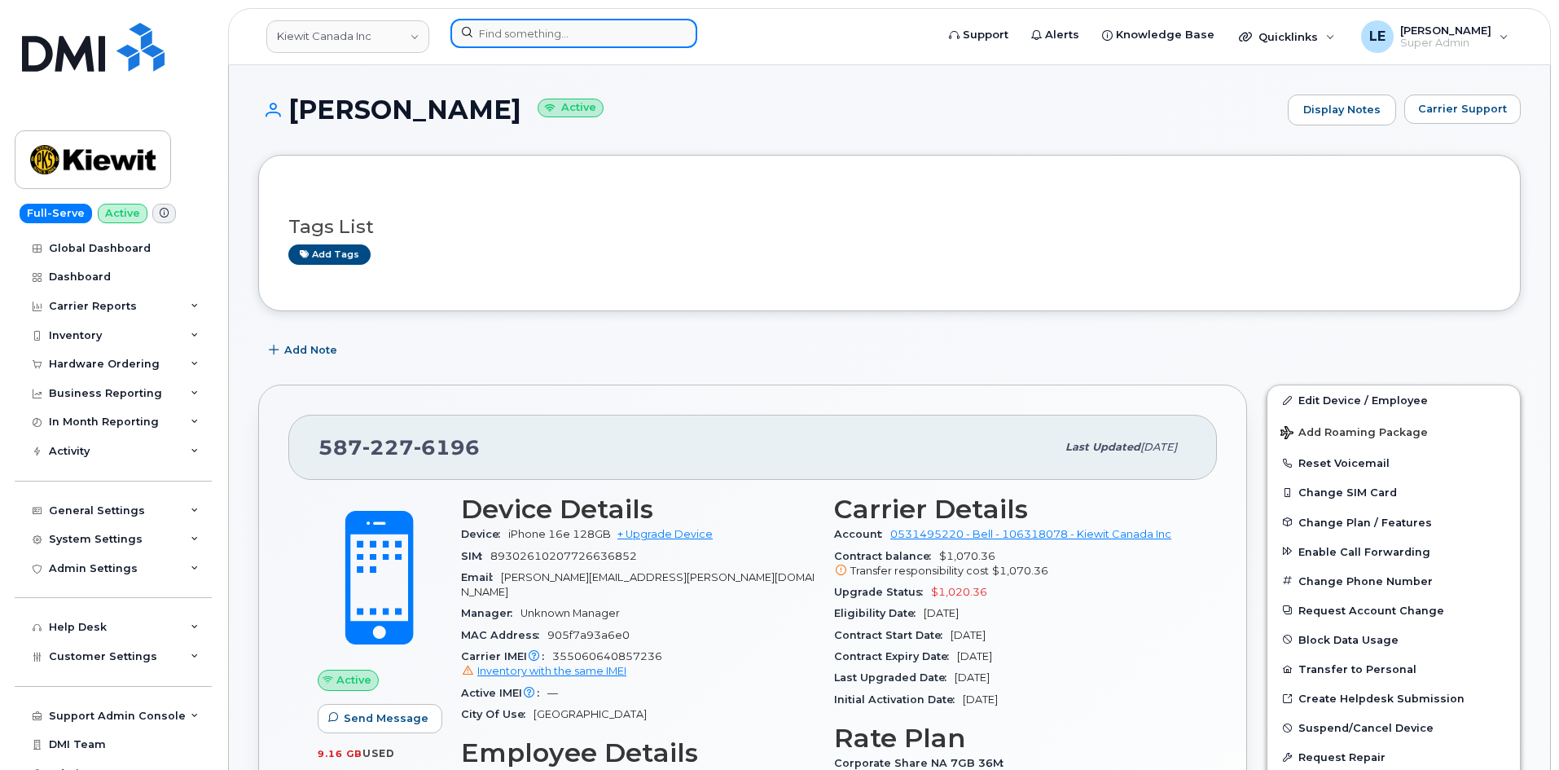
click at [552, 37] on input at bounding box center [574, 33] width 247 height 29
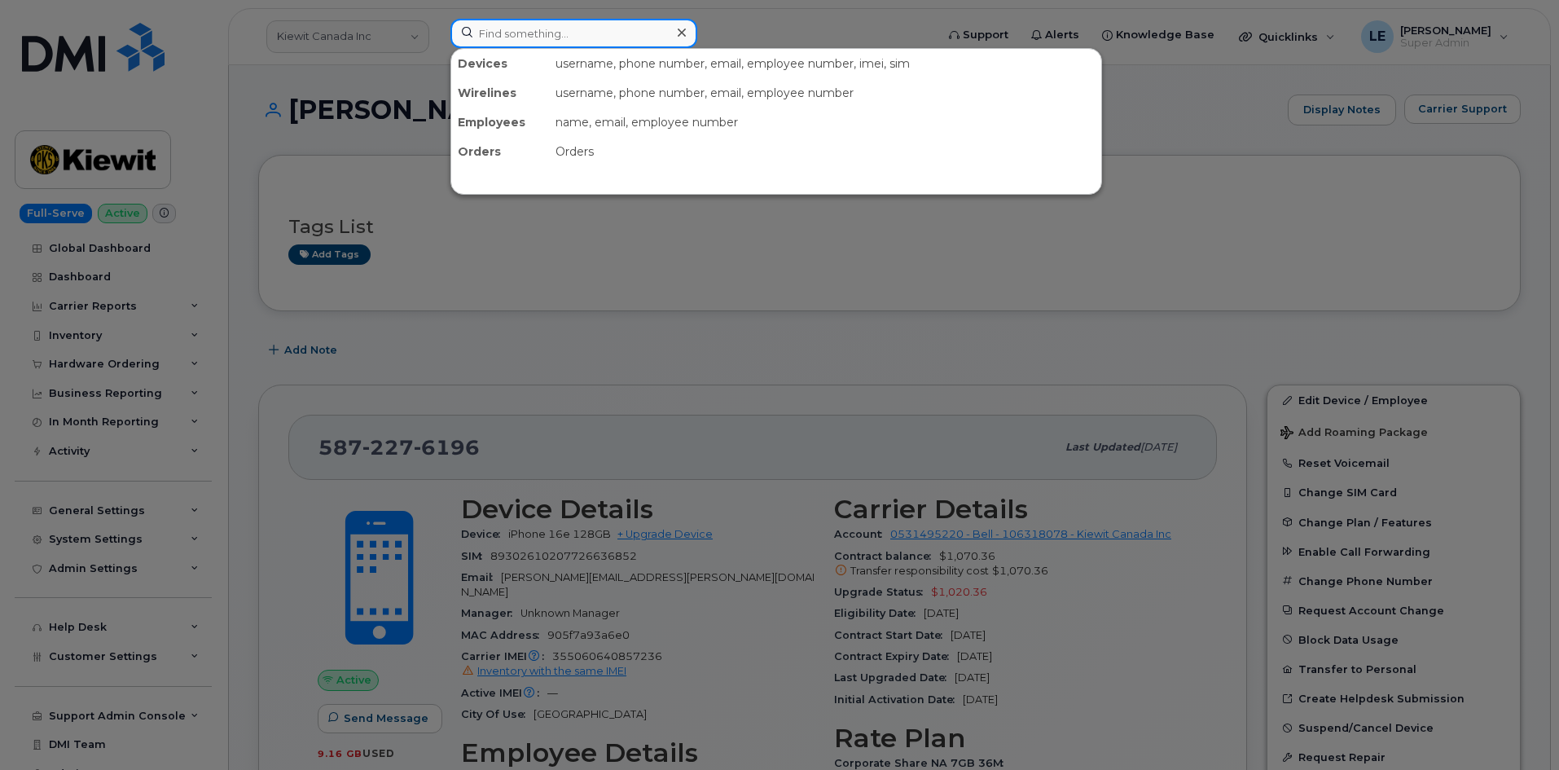
paste input "[PHONE_NUMBER]"
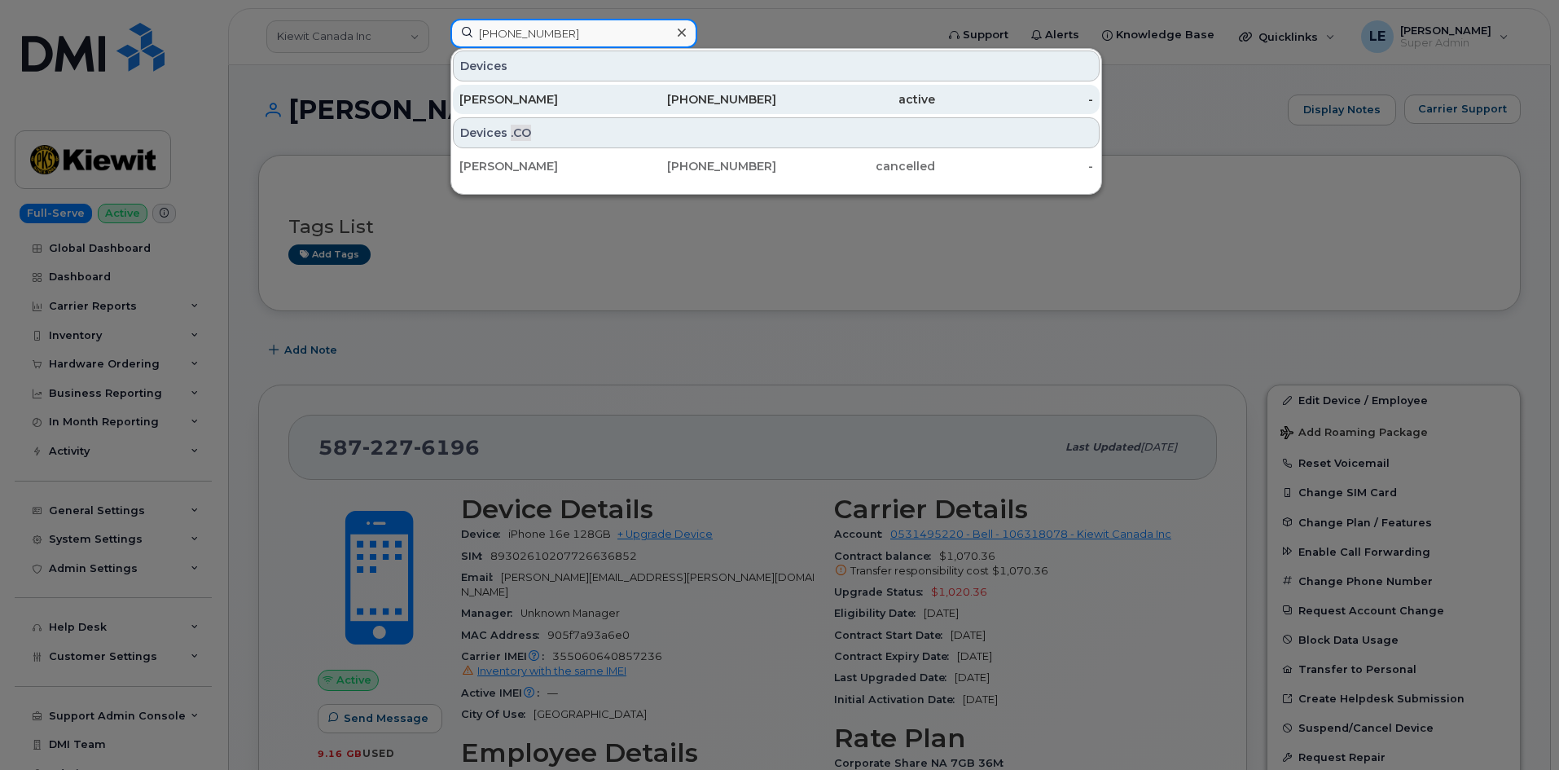
type input "[PHONE_NUMBER]"
click at [556, 95] on div "[PERSON_NAME]" at bounding box center [539, 99] width 159 height 16
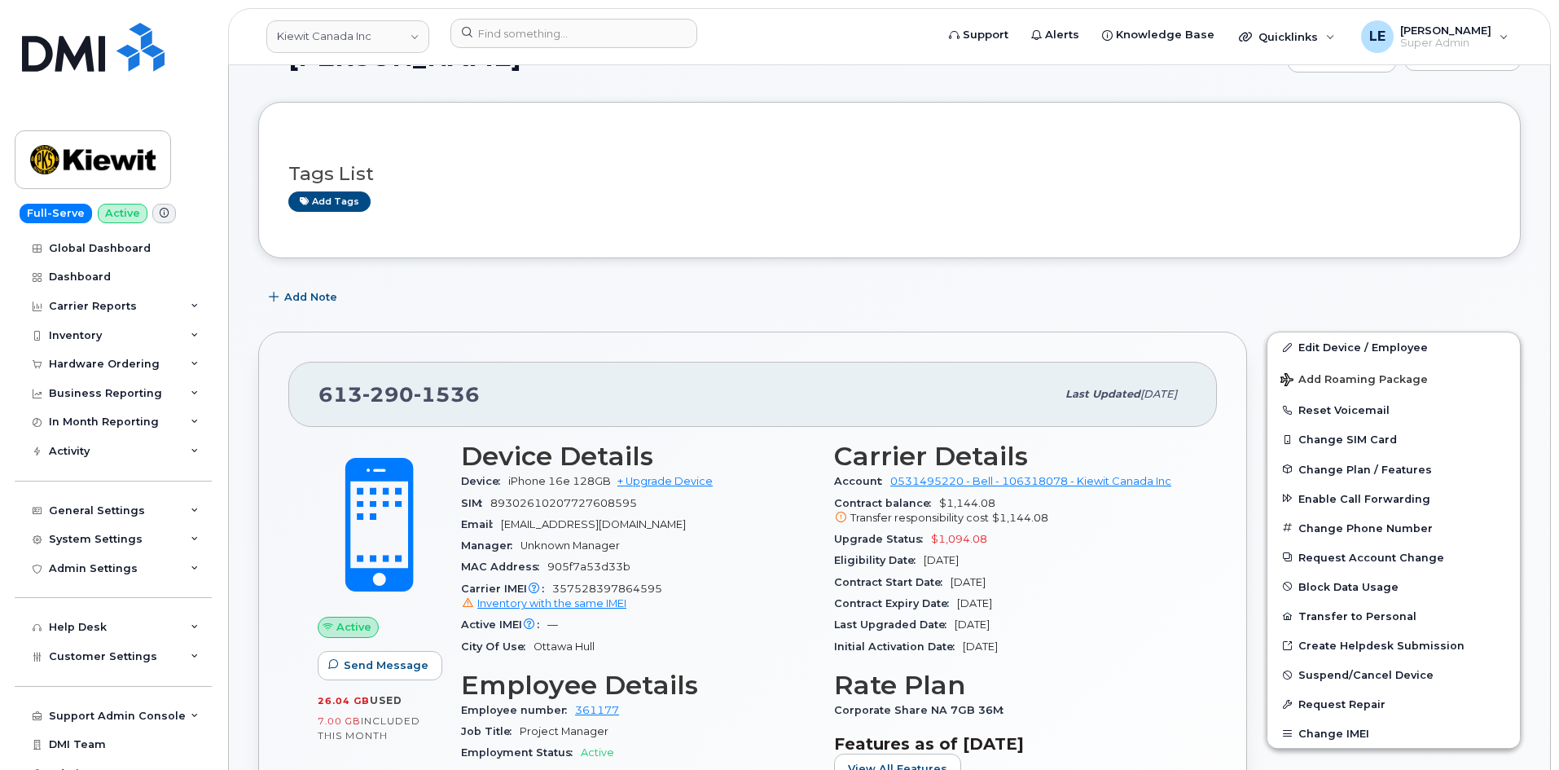
scroll to position [81, 0]
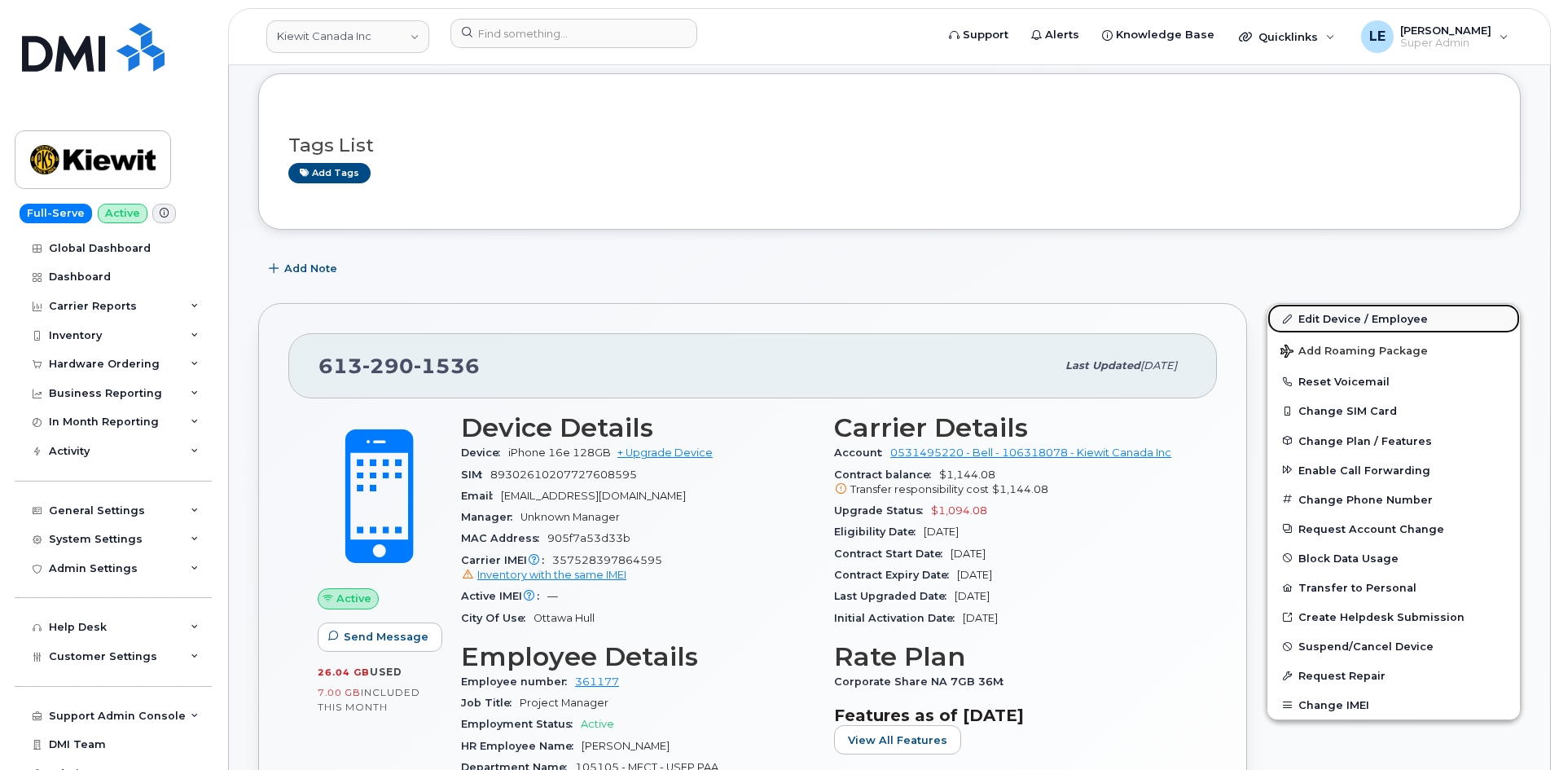
click at [1315, 323] on link "Edit Device / Employee" at bounding box center [1394, 318] width 253 height 29
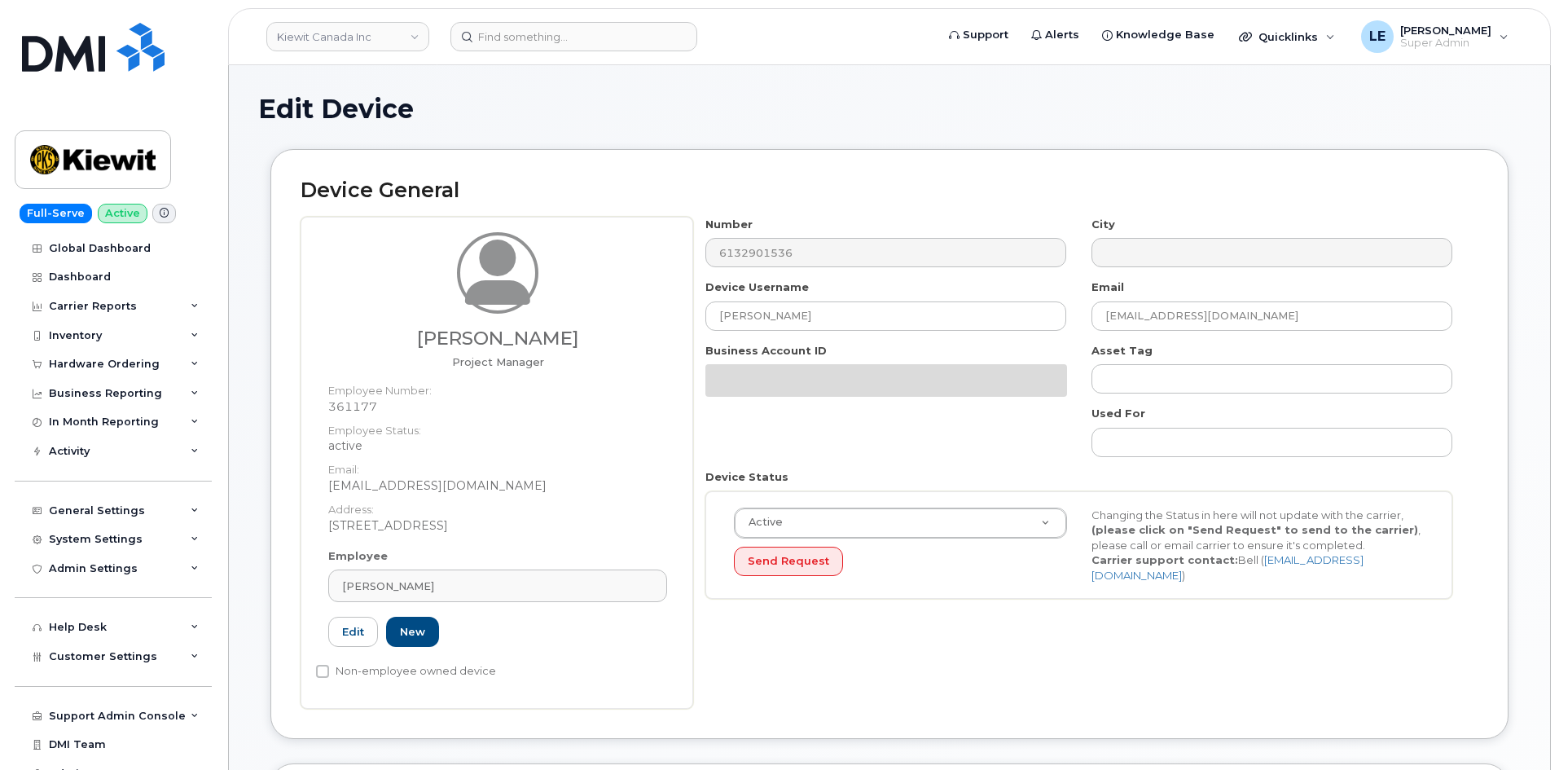
select select "14059"
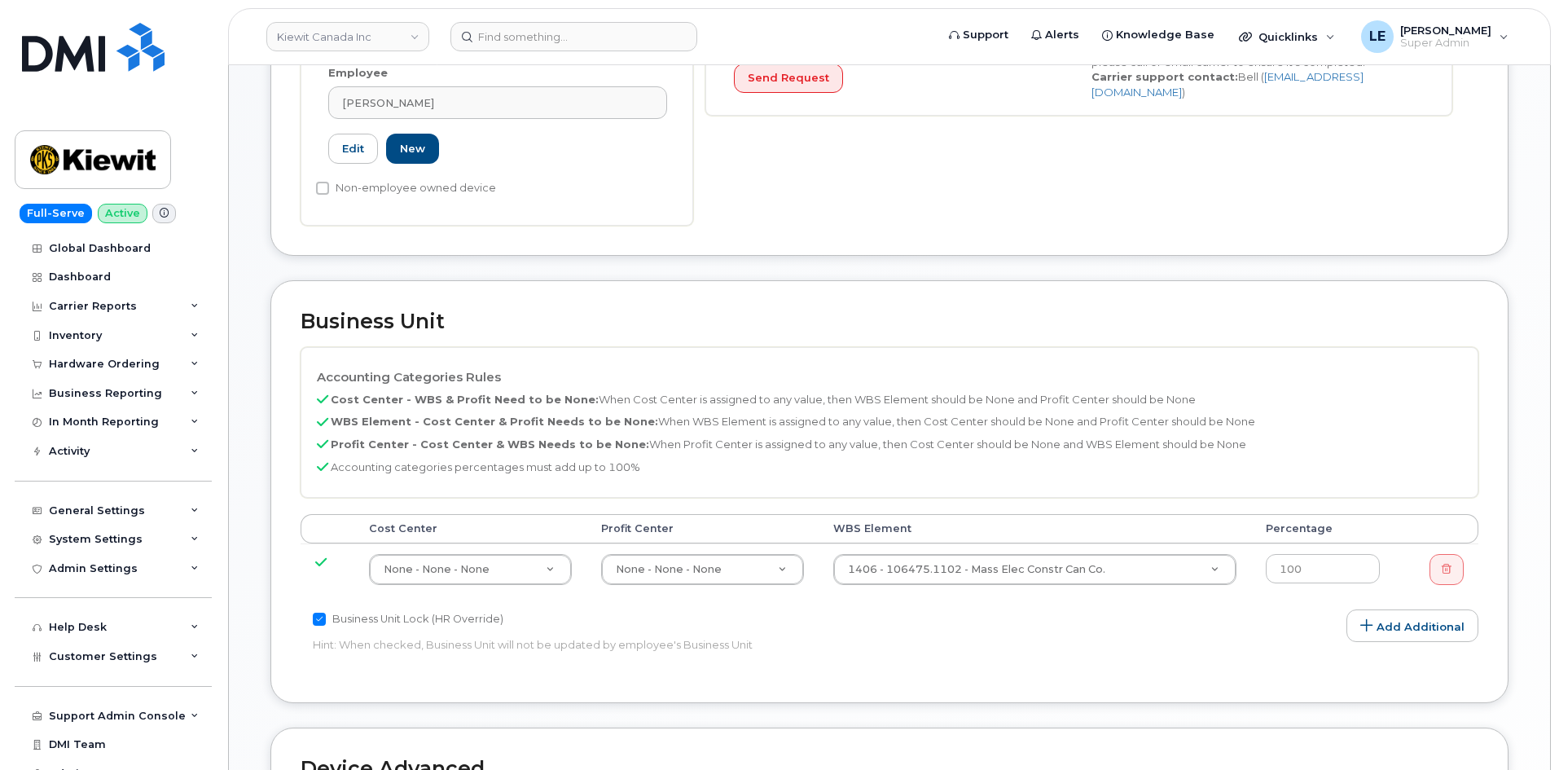
scroll to position [570, 0]
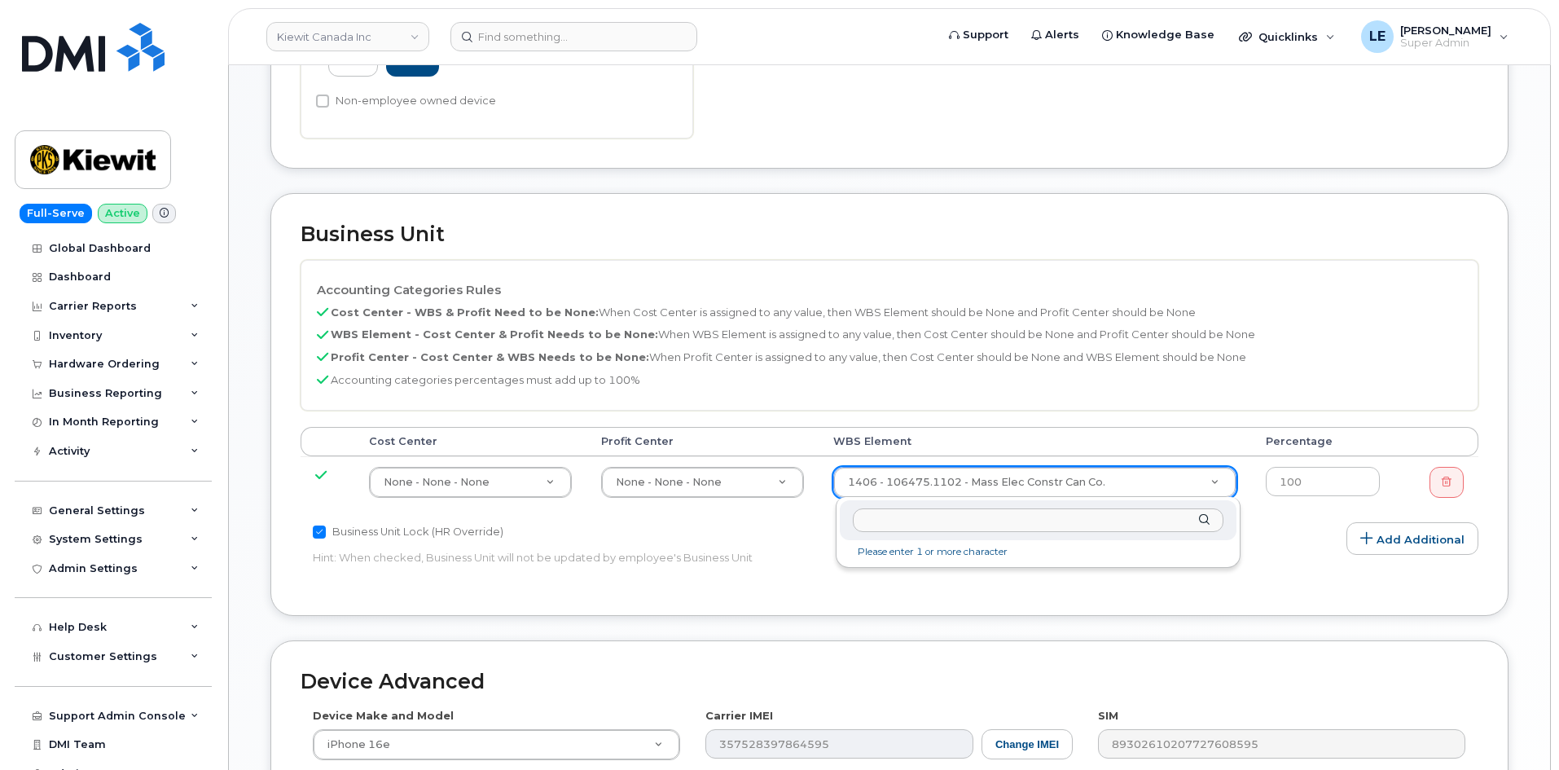
click at [947, 533] on div at bounding box center [1038, 520] width 397 height 40
click at [946, 530] on input "text" at bounding box center [1038, 520] width 371 height 24
paste input "106507.1076"
type input "106507.1076"
type input "35988139"
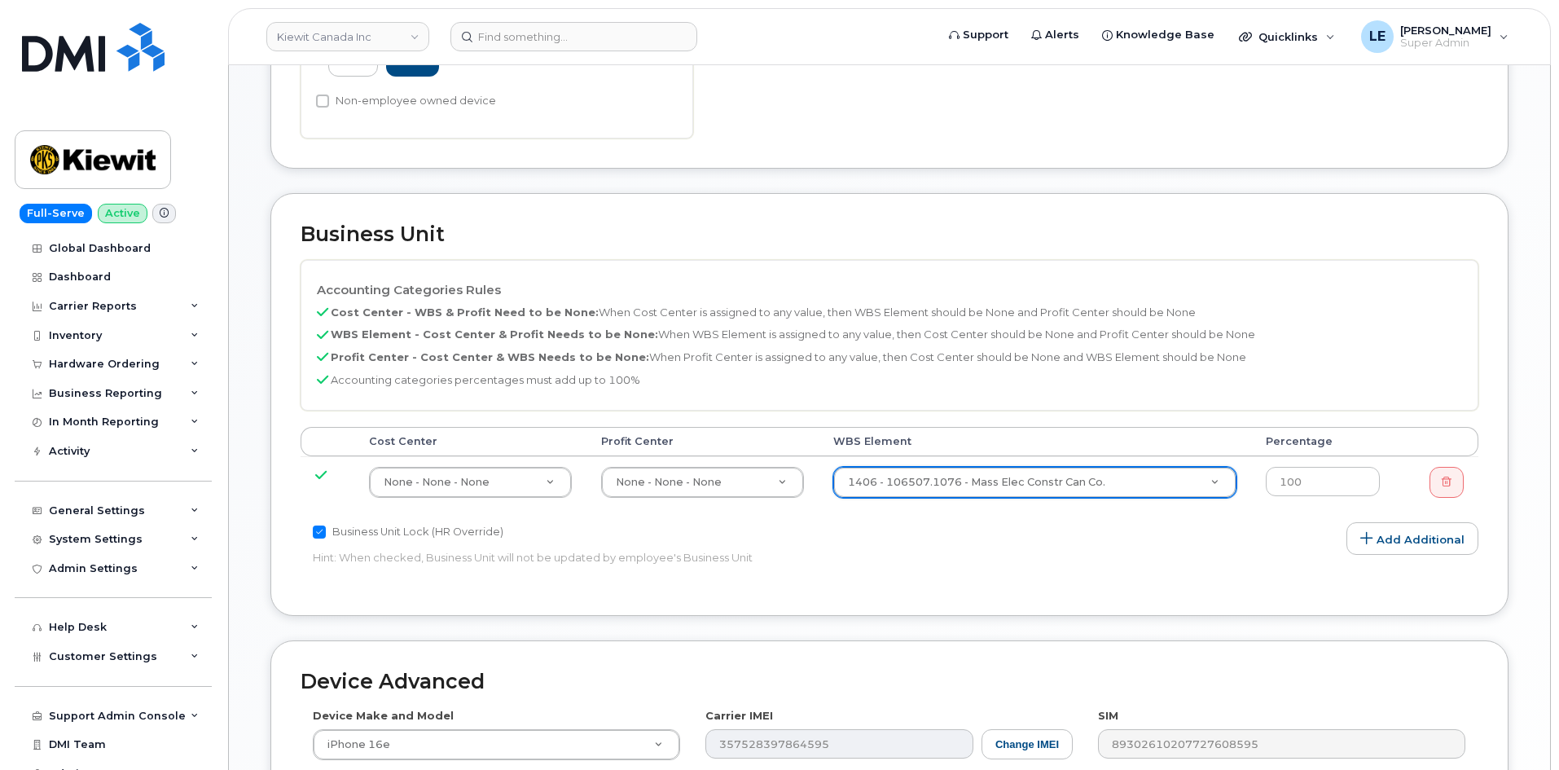
click at [984, 539] on div "Business Unit Lock (HR Override)" at bounding box center [693, 532] width 760 height 20
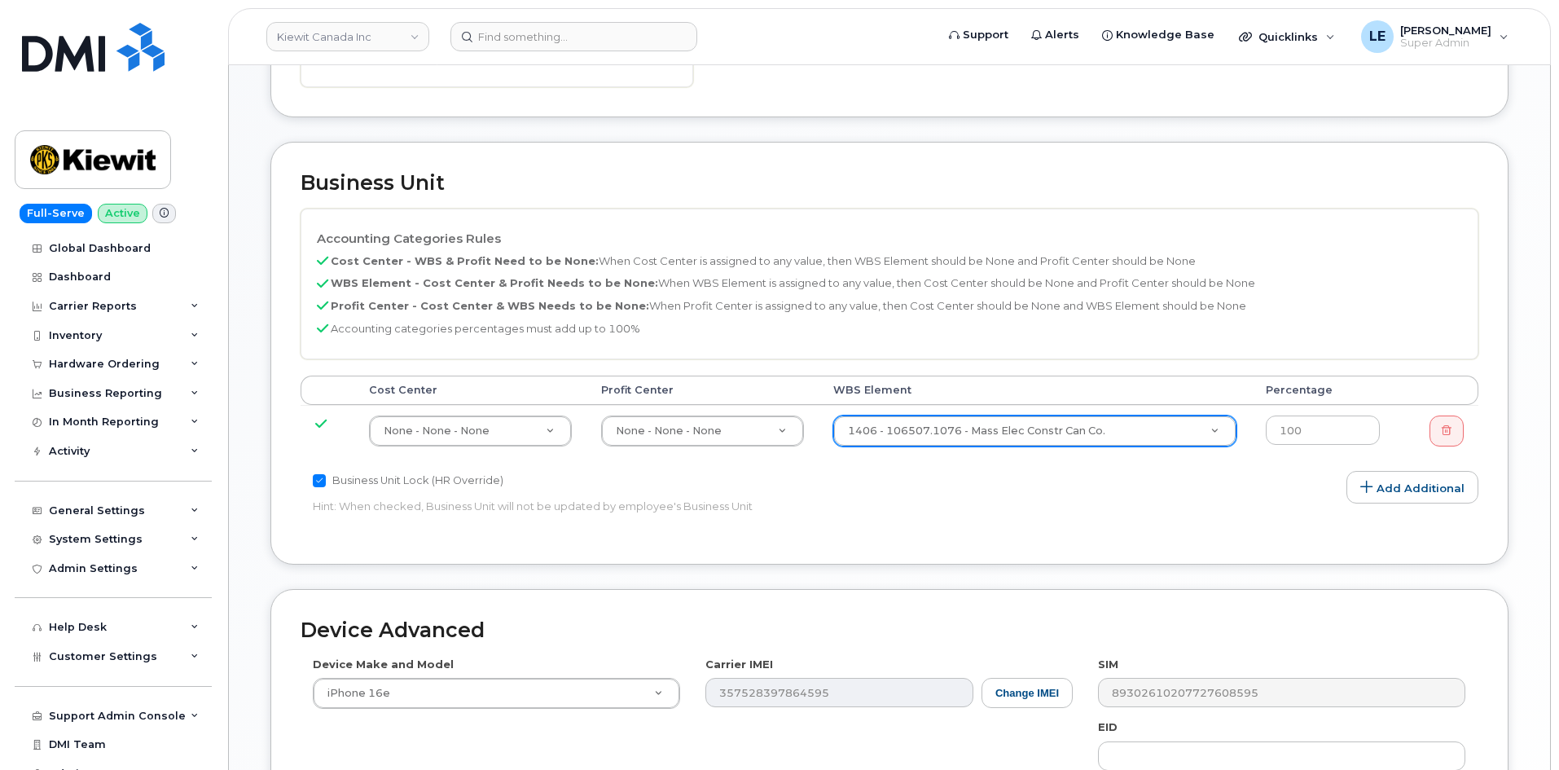
scroll to position [927, 0]
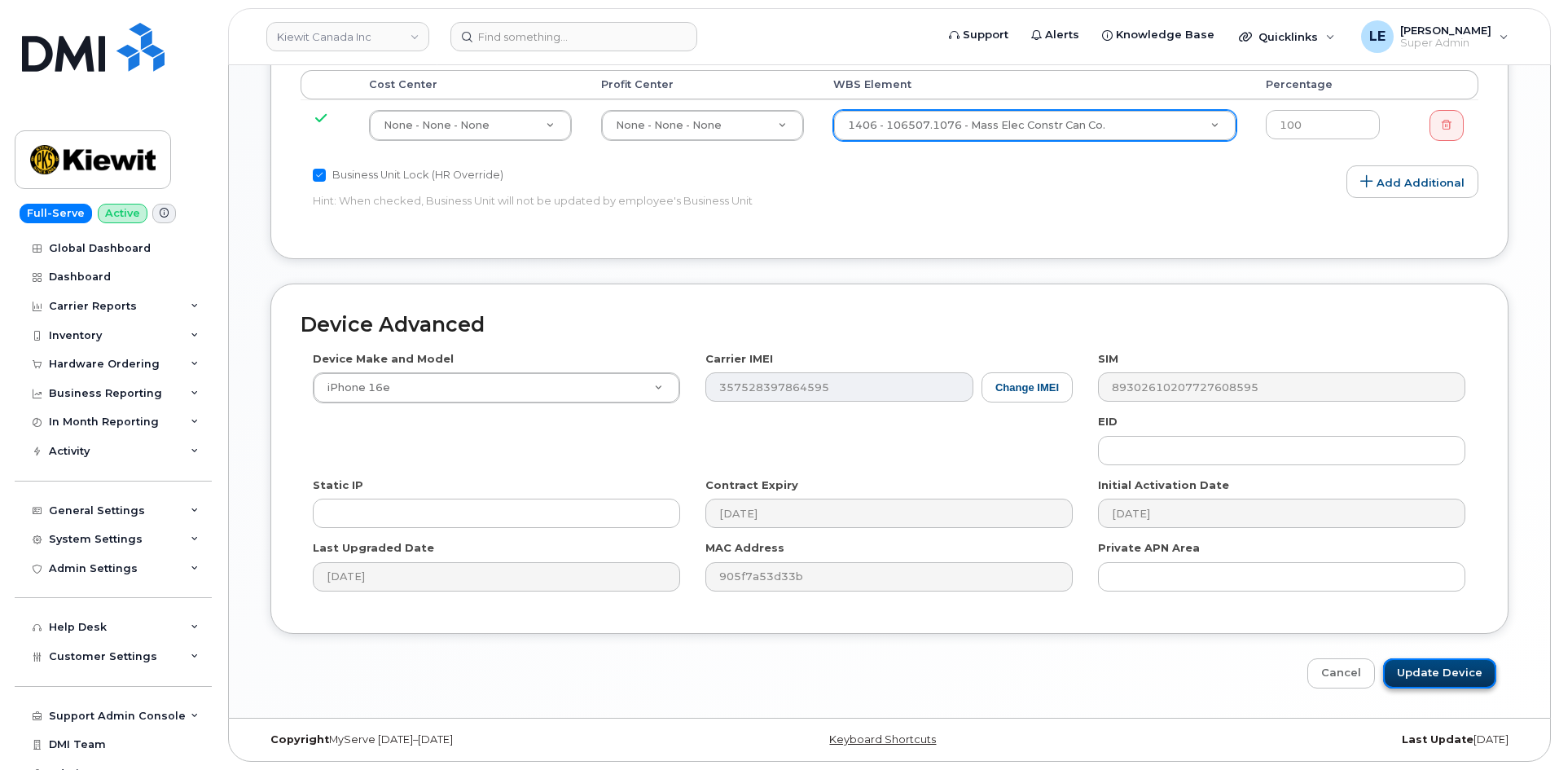
click at [1423, 674] on input "Update Device" at bounding box center [1440, 673] width 113 height 30
type input "Saving..."
